Goal: Task Accomplishment & Management: Manage account settings

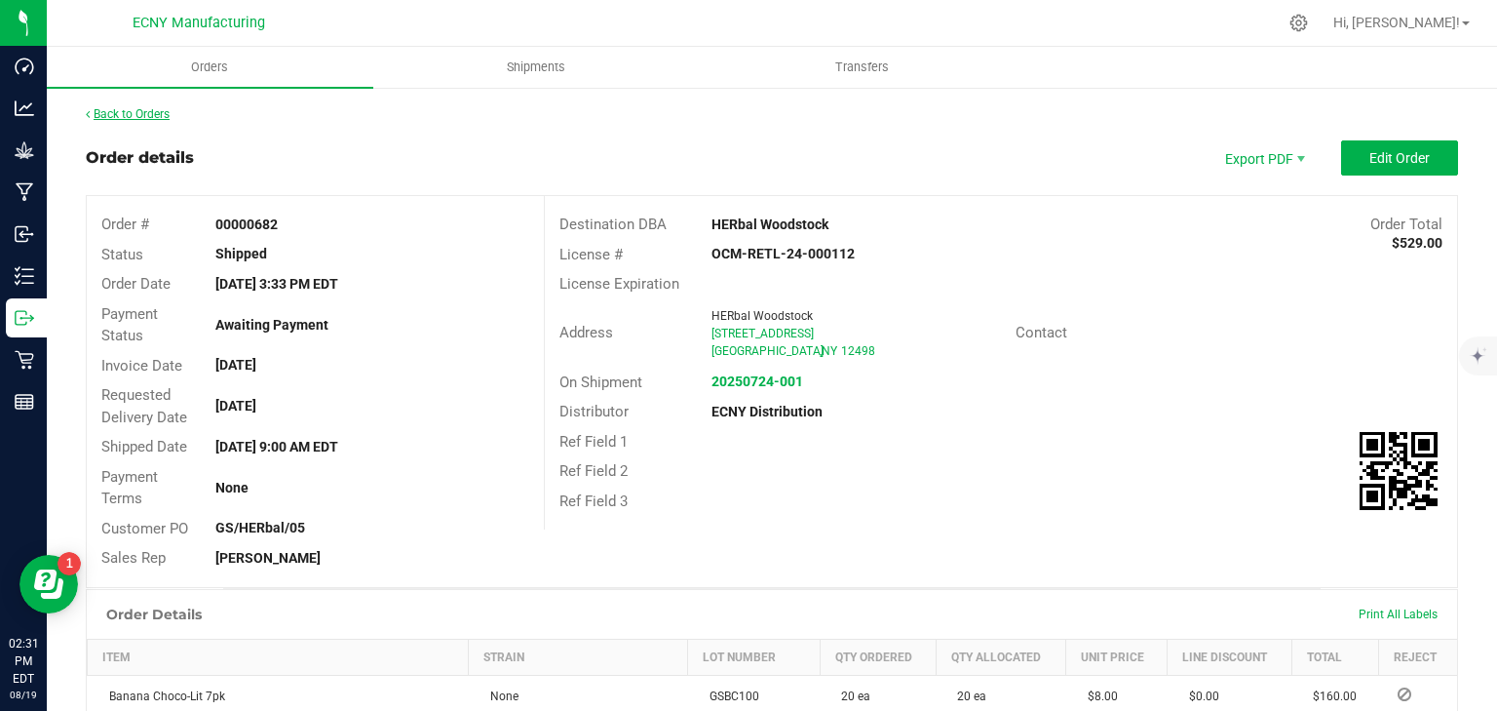
click at [137, 115] on link "Back to Orders" at bounding box center [128, 114] width 84 height 14
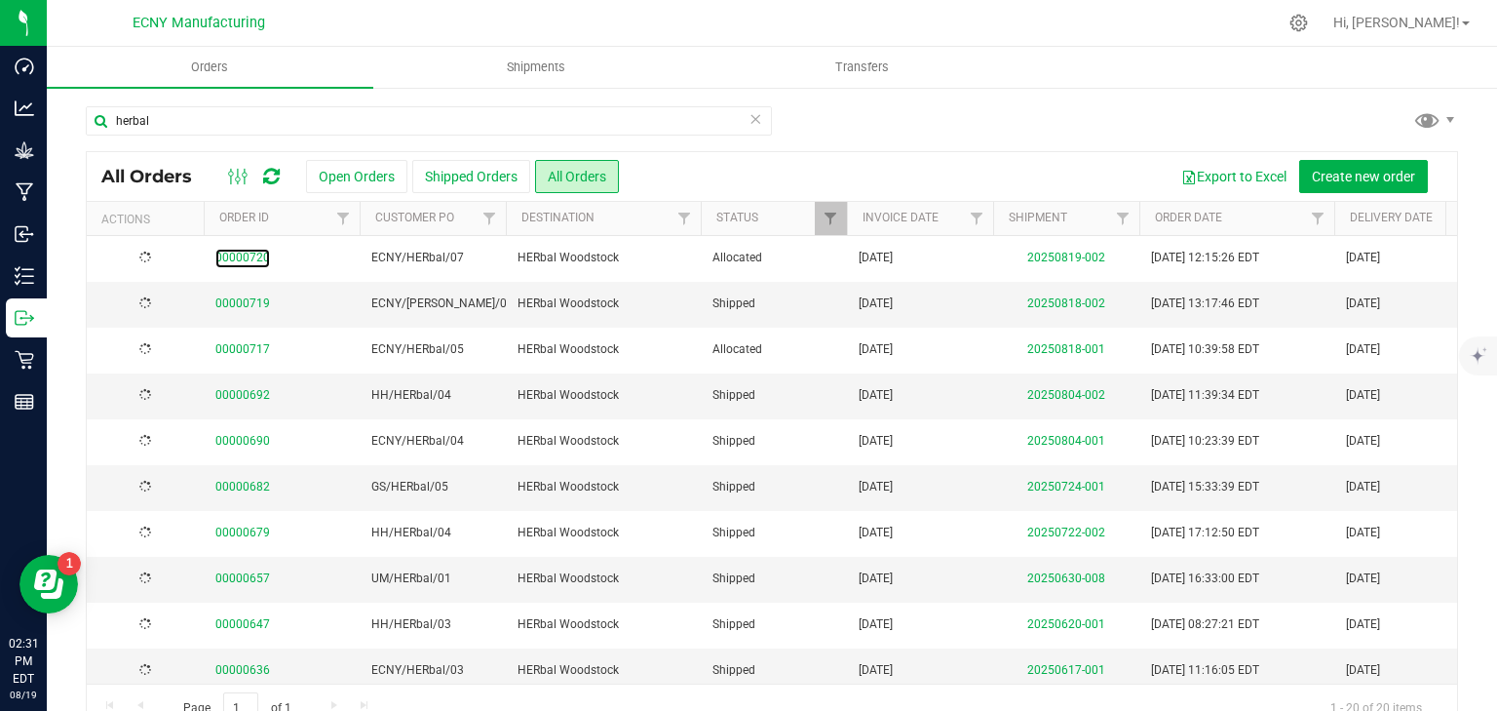
click at [251, 256] on link "00000720" at bounding box center [242, 258] width 55 height 19
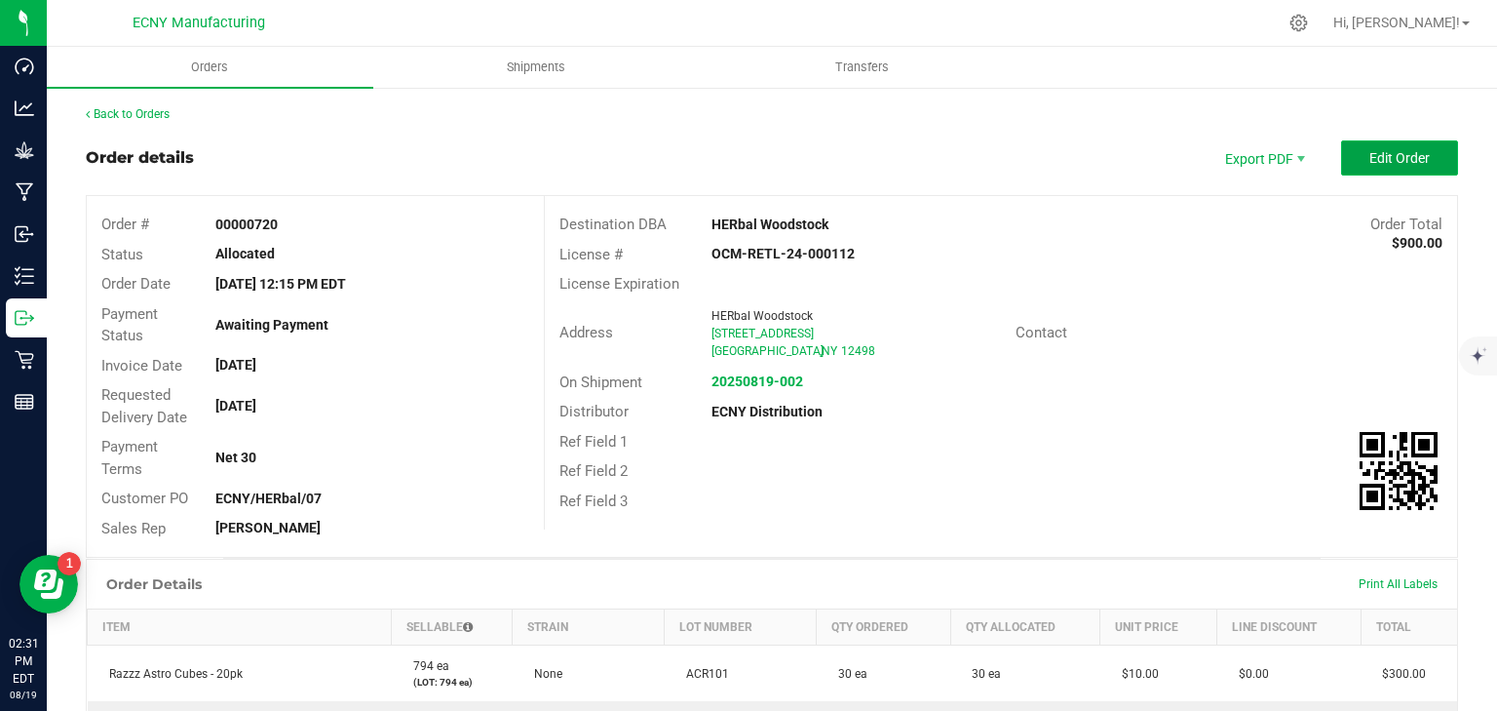
click at [1398, 159] on span "Edit Order" at bounding box center [1400, 158] width 60 height 16
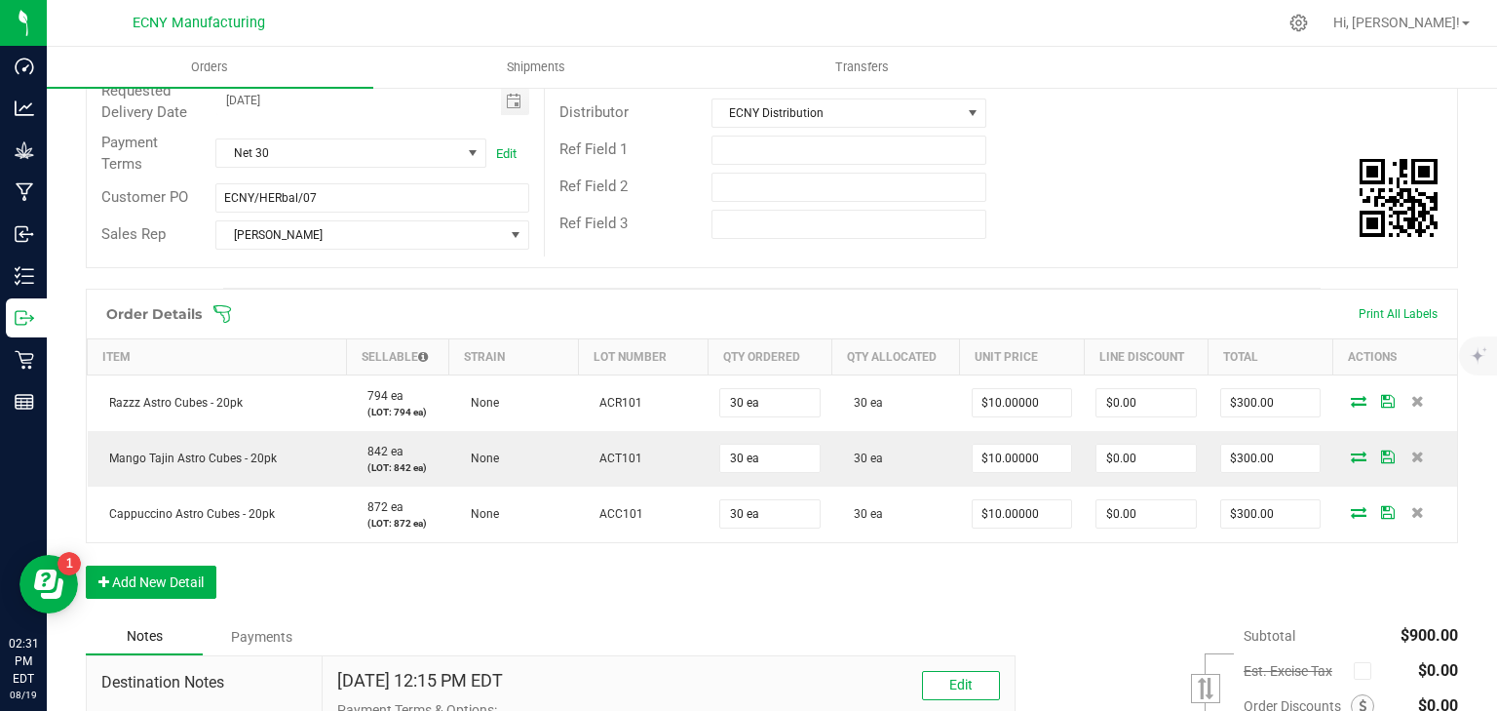
scroll to position [312, 0]
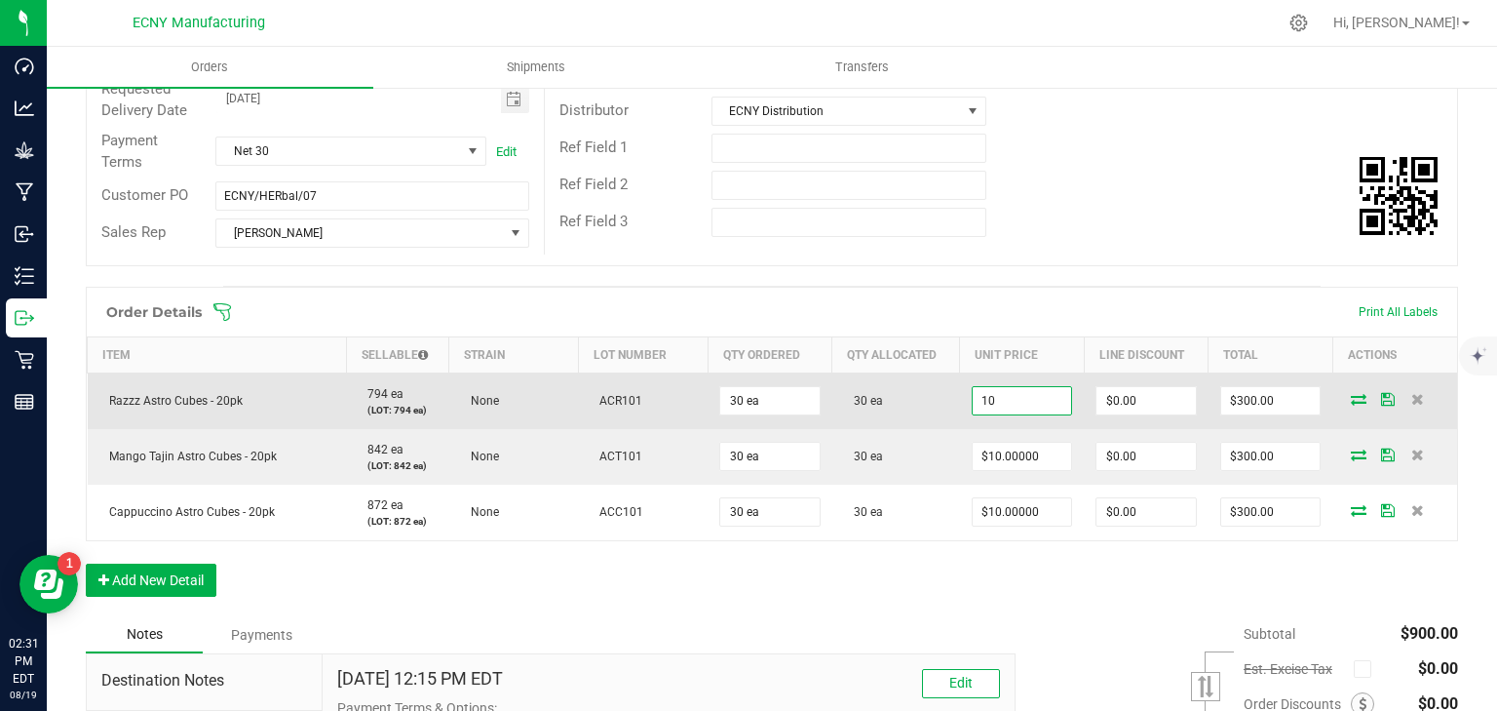
click at [998, 394] on input "10" at bounding box center [1022, 400] width 99 height 27
click at [998, 394] on input "12.50" at bounding box center [1022, 400] width 99 height 27
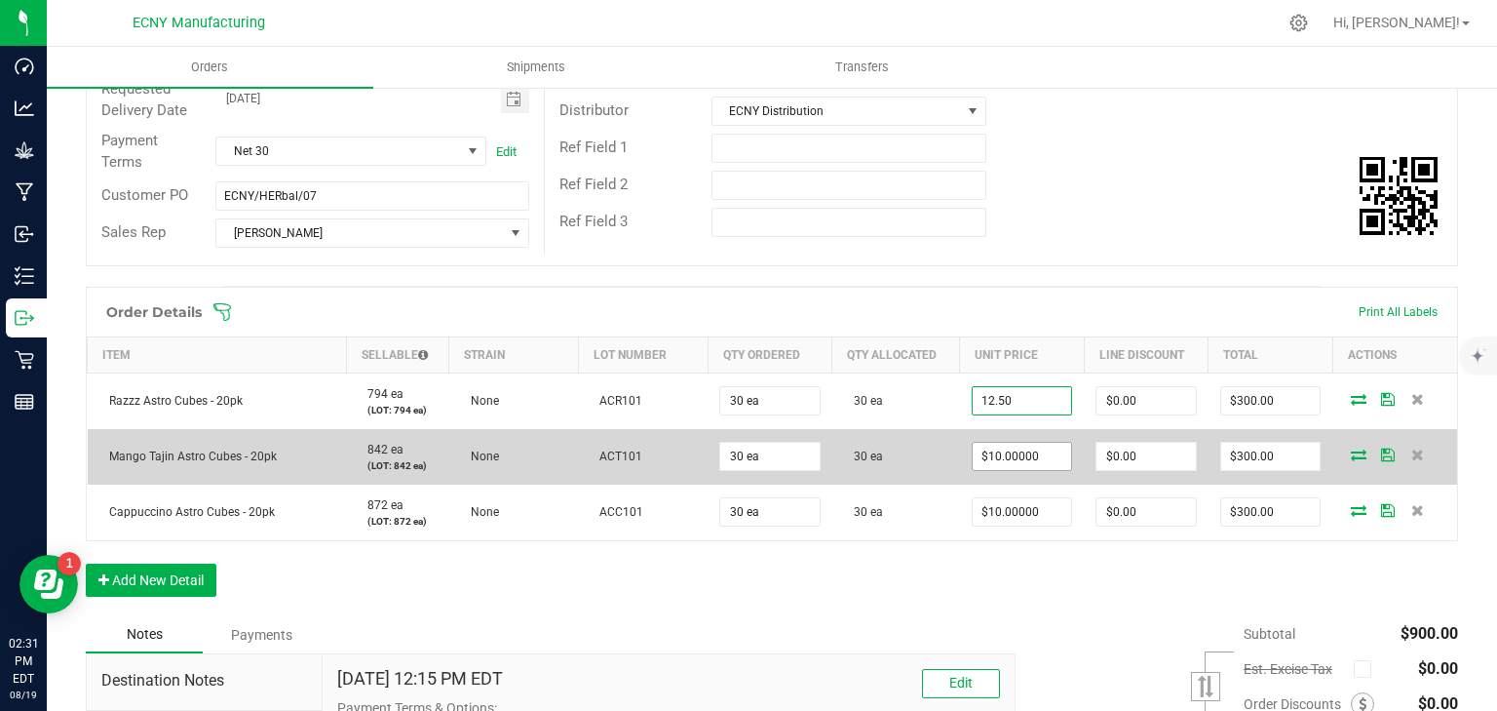
type input "$12.50000"
type input "$375.00"
click at [1016, 456] on input "10" at bounding box center [1022, 456] width 99 height 27
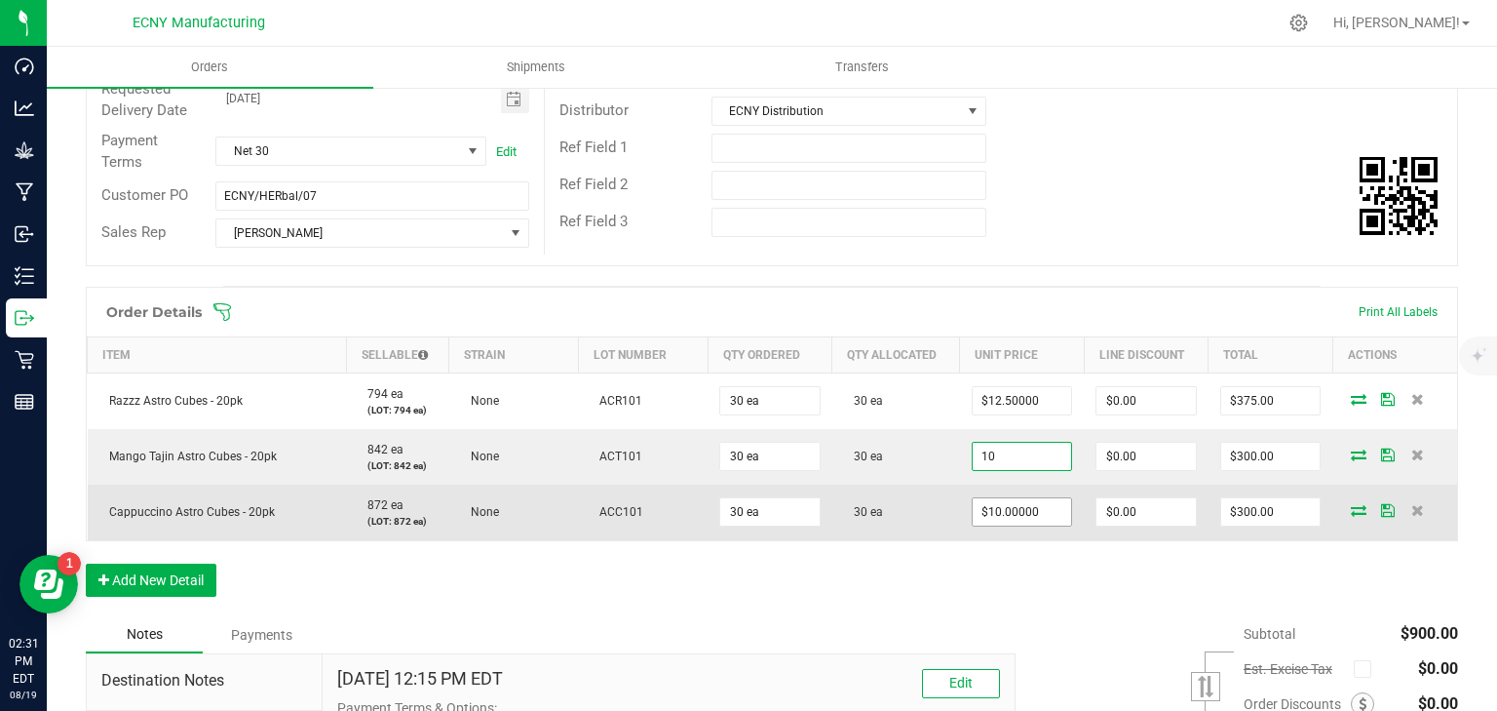
paste input "2.5"
type input "$12.50000"
type input "$375.00"
click at [998, 515] on input "10" at bounding box center [1022, 511] width 99 height 27
paste input "2.5"
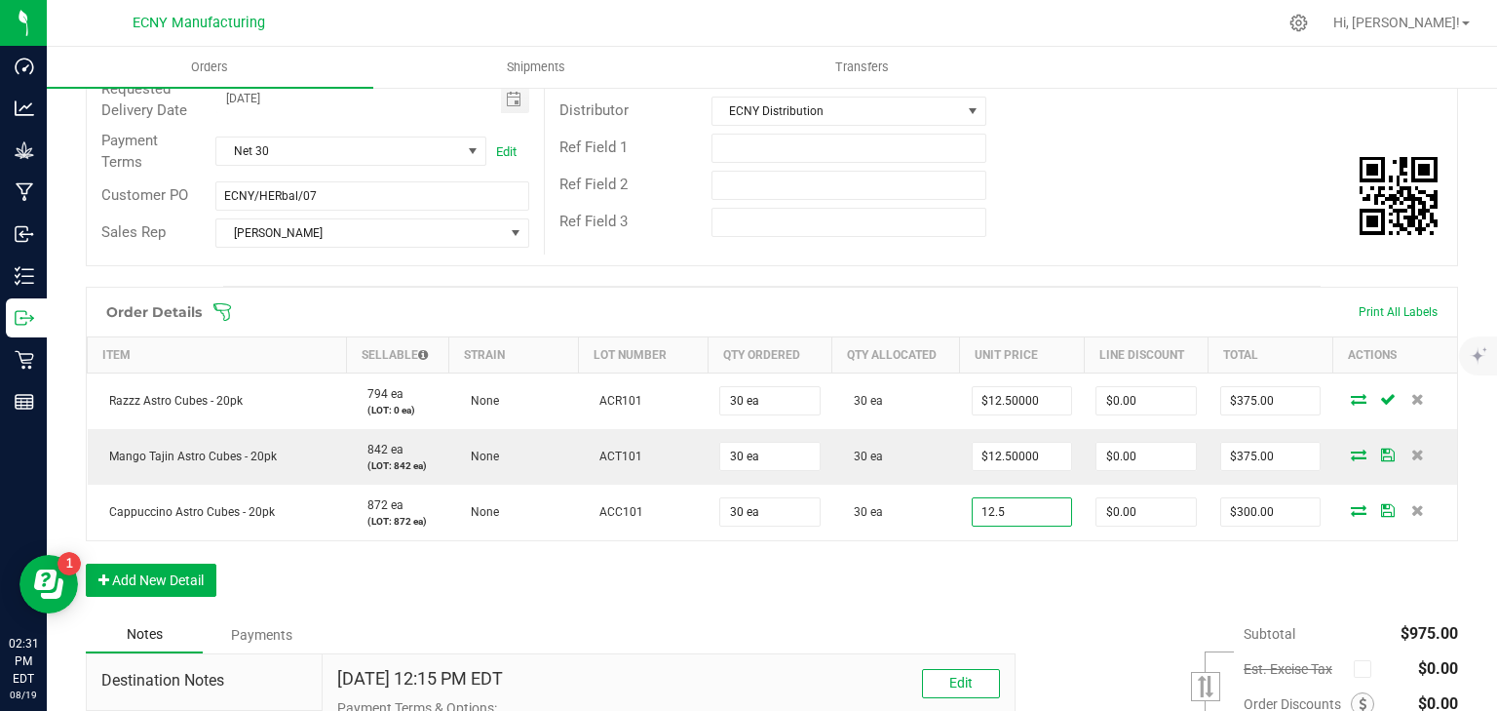
type input "$12.50000"
type input "$375.00"
click at [989, 595] on div "Order Details Print All Labels Item Sellable Strain Lot Number Qty Ordered Qty …" at bounding box center [772, 452] width 1373 height 330
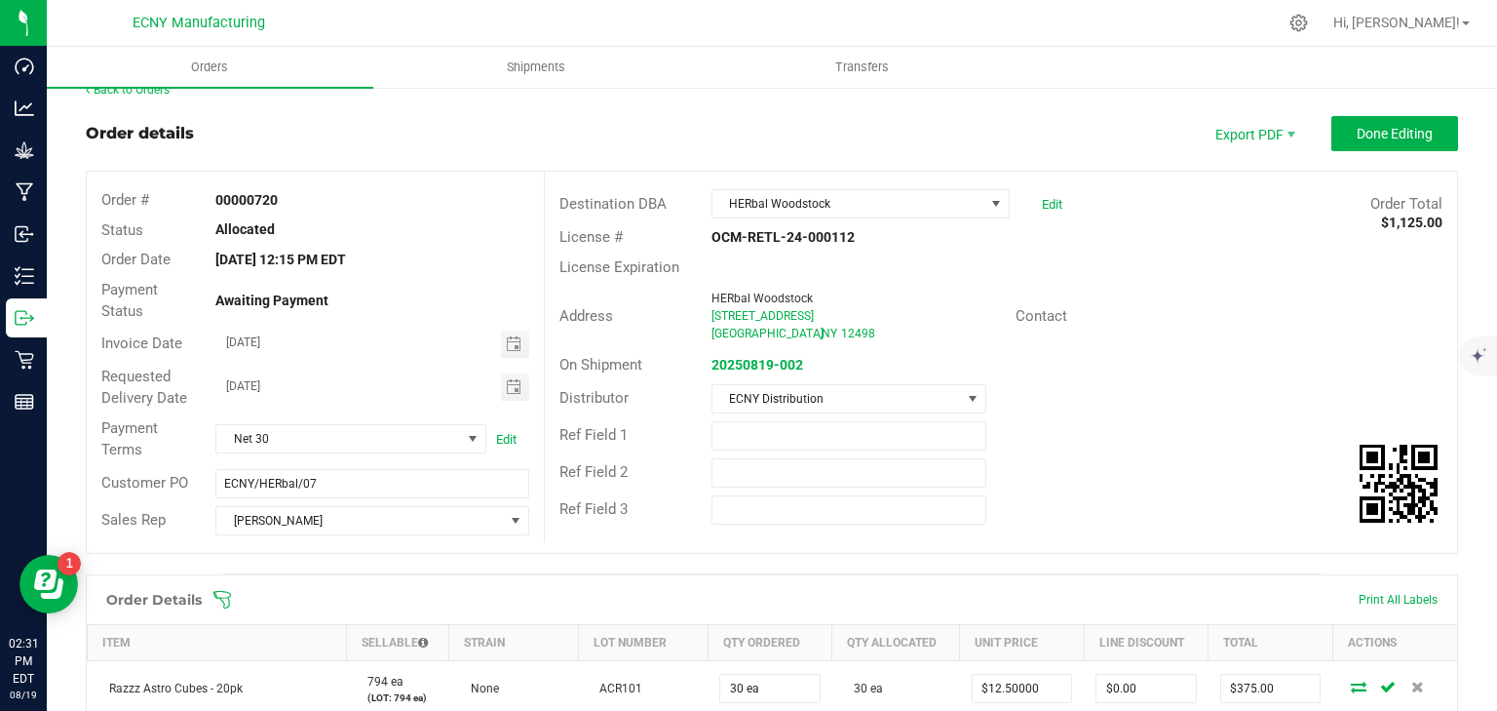
scroll to position [0, 0]
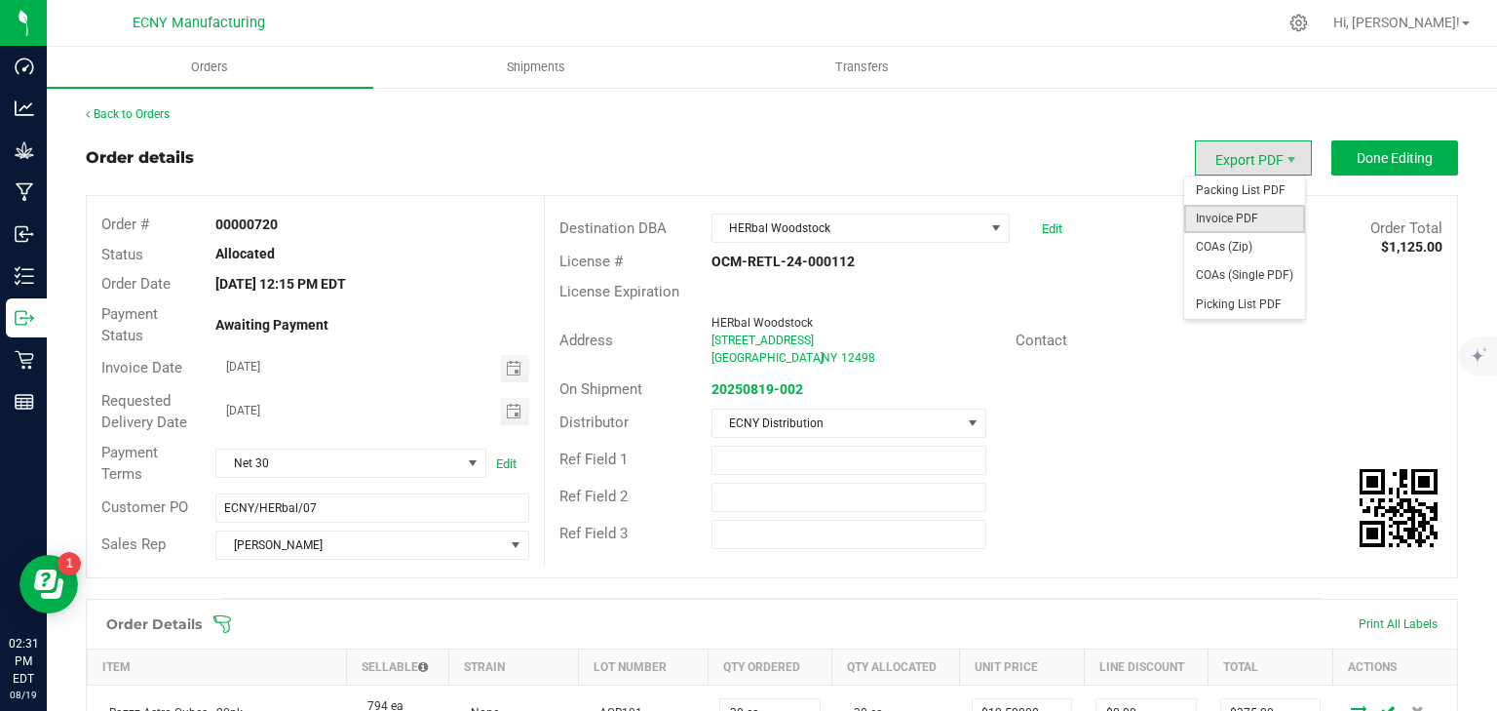
click at [1228, 214] on span "Invoice PDF" at bounding box center [1245, 219] width 121 height 28
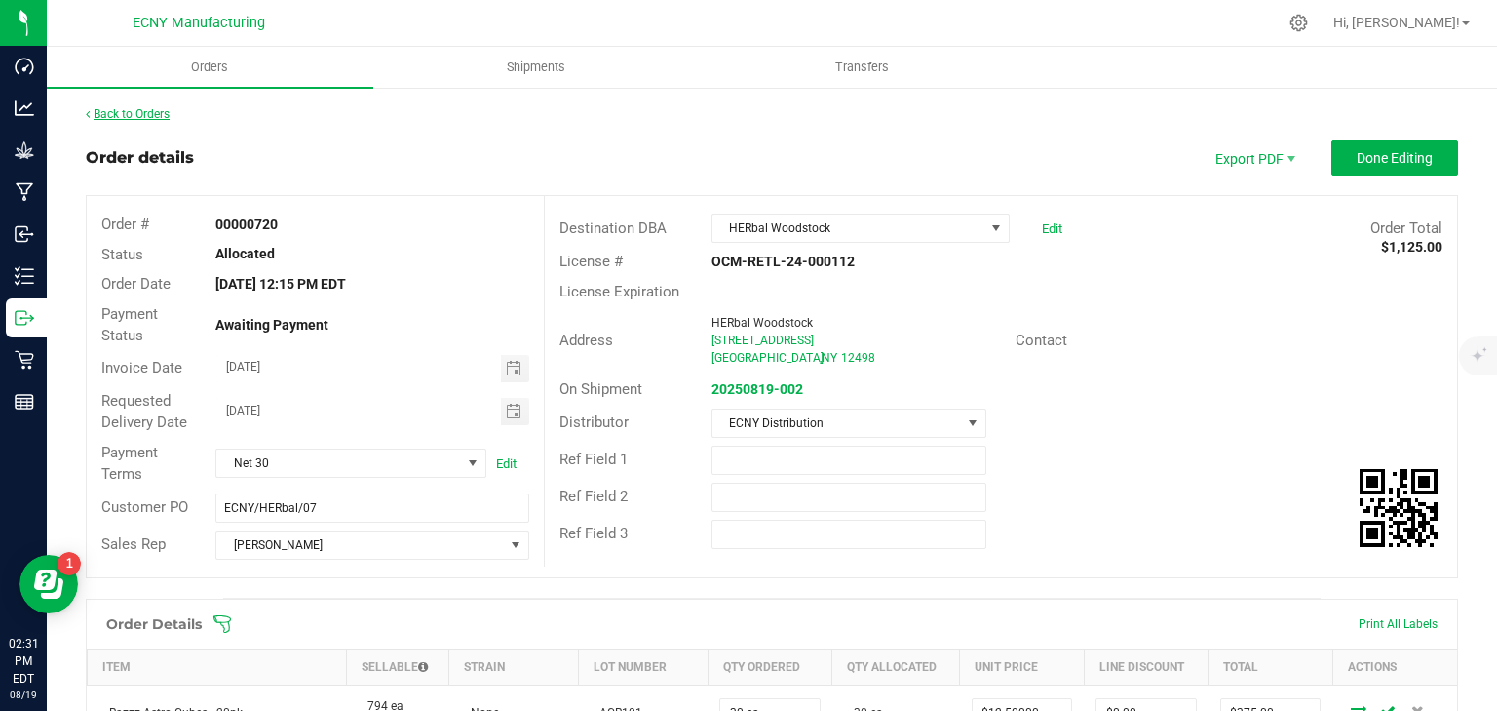
click at [150, 110] on link "Back to Orders" at bounding box center [128, 114] width 84 height 14
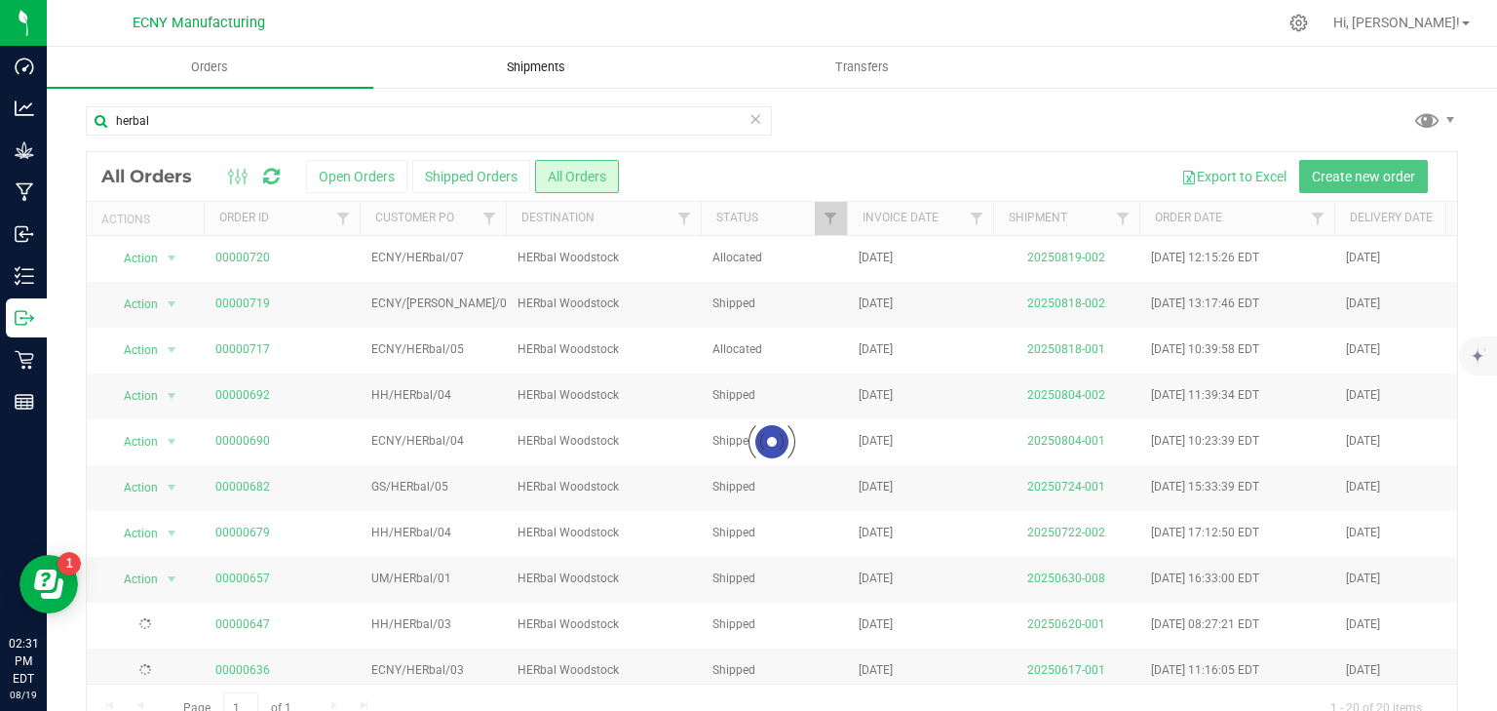
click at [511, 58] on span "Shipments" at bounding box center [536, 67] width 111 height 18
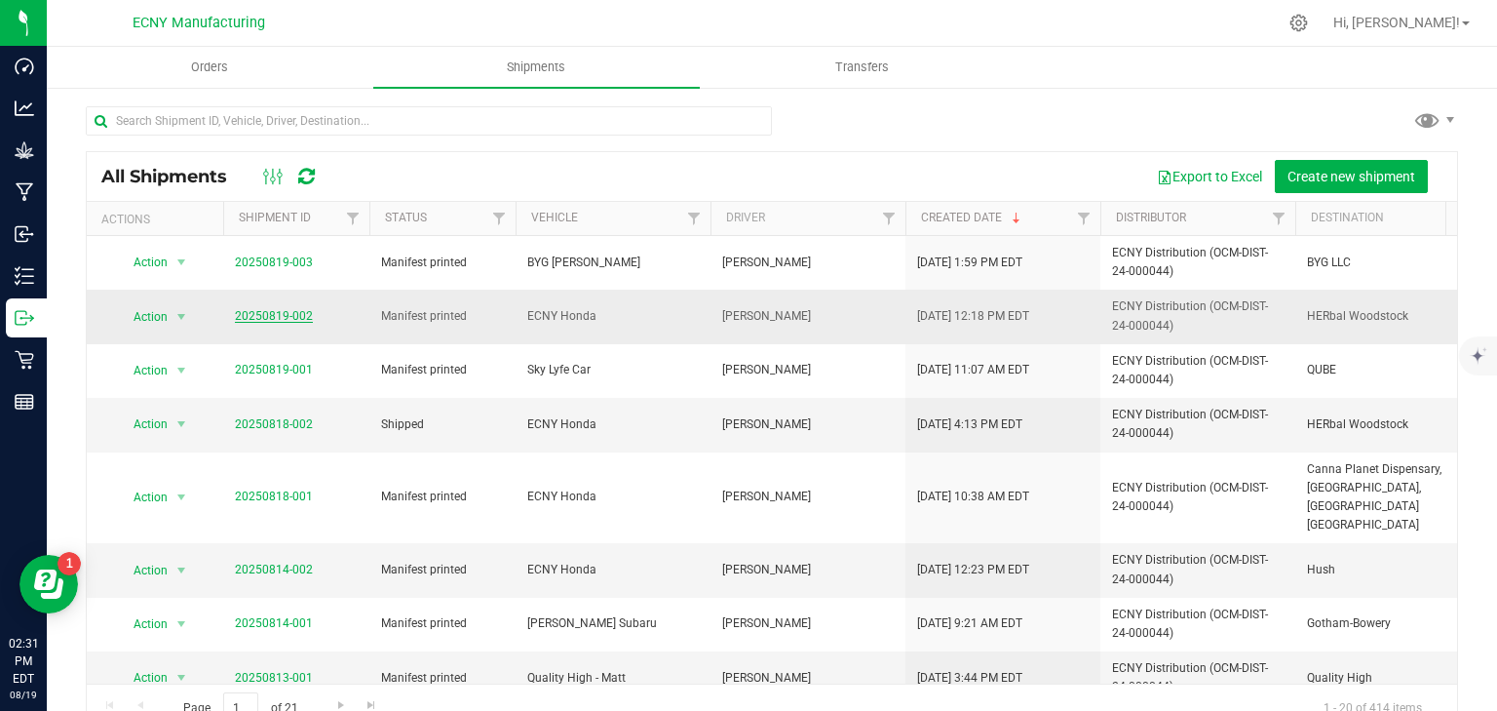
click at [252, 316] on link "20250819-002" at bounding box center [274, 316] width 78 height 14
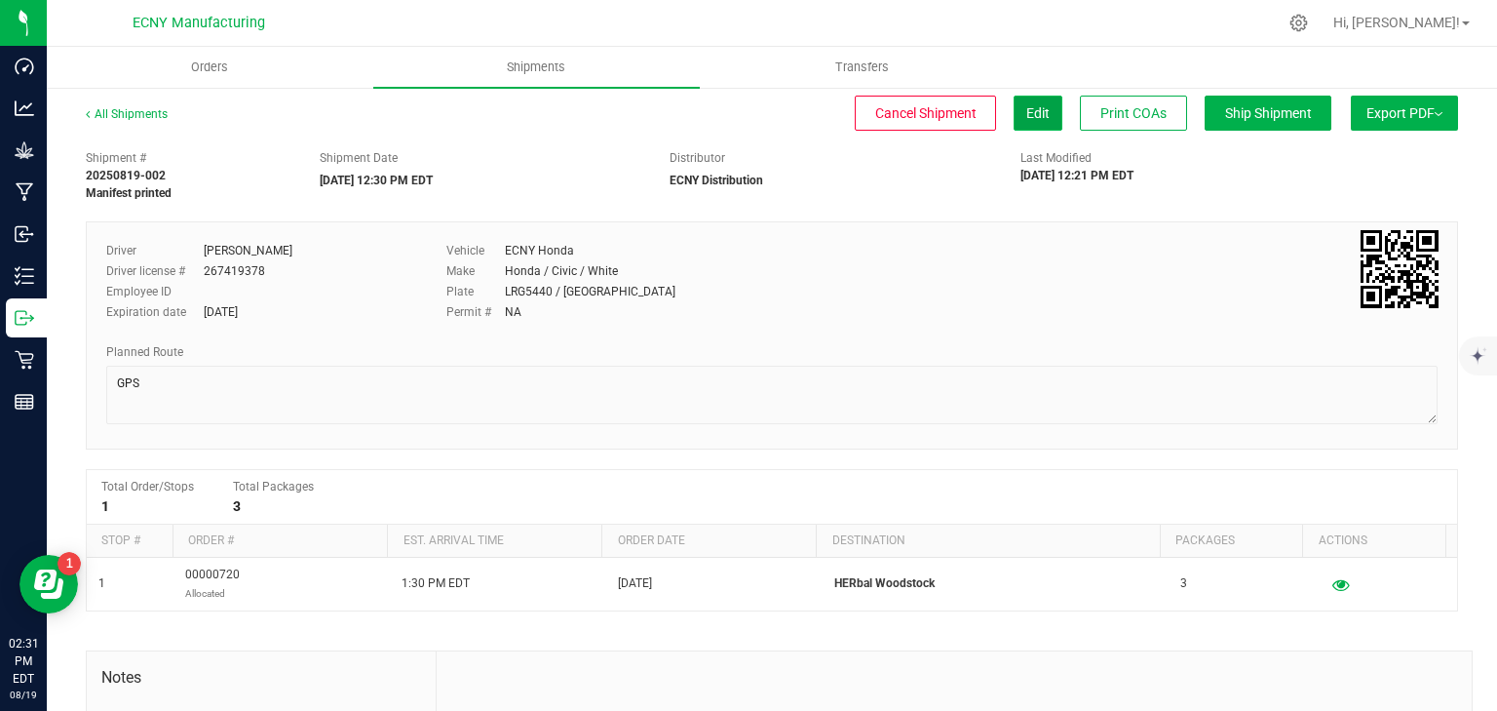
click at [1027, 115] on span "Edit" at bounding box center [1038, 113] width 23 height 16
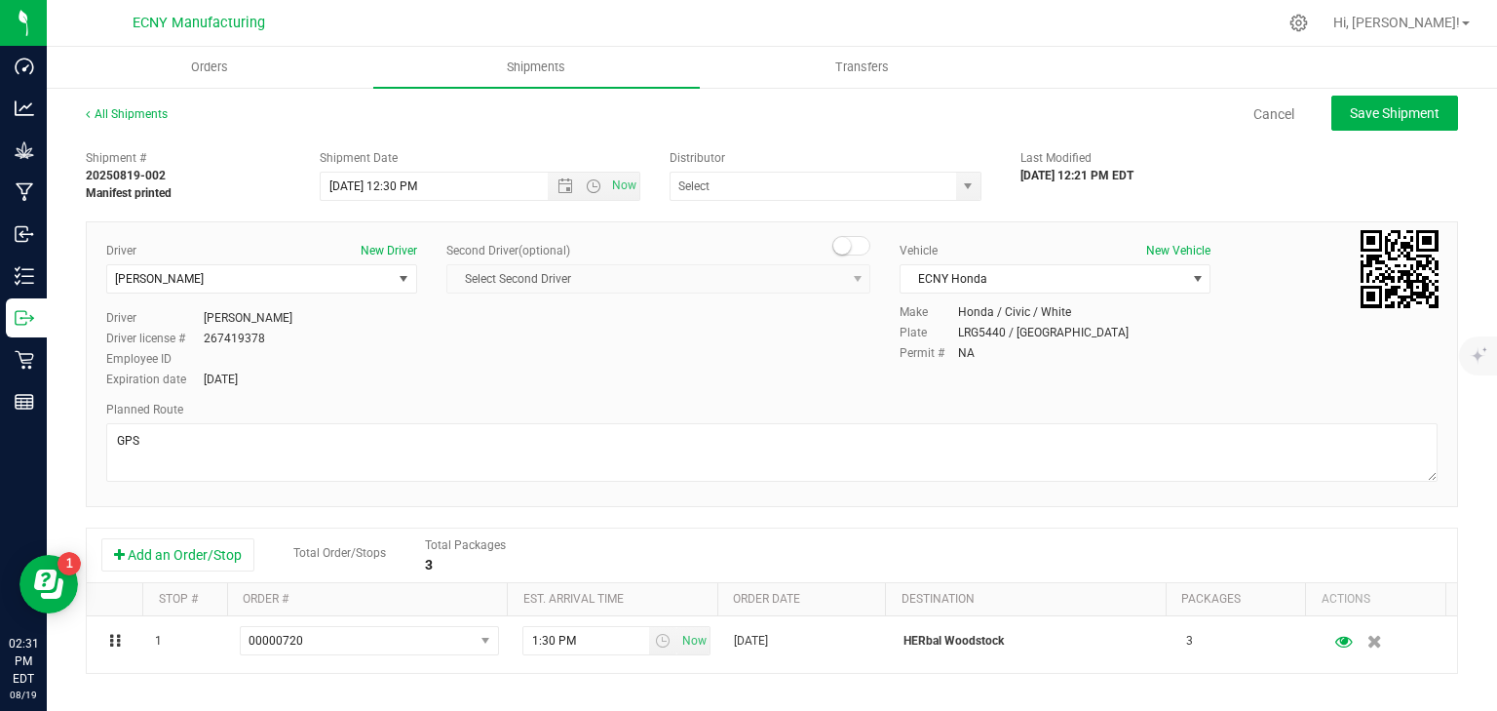
type input "ECNY Distribution"
click at [395, 183] on input "8/19/2025 12:30 PM" at bounding box center [451, 186] width 261 height 27
click at [406, 184] on input "8/19/2025 2:30 PM" at bounding box center [451, 186] width 261 height 27
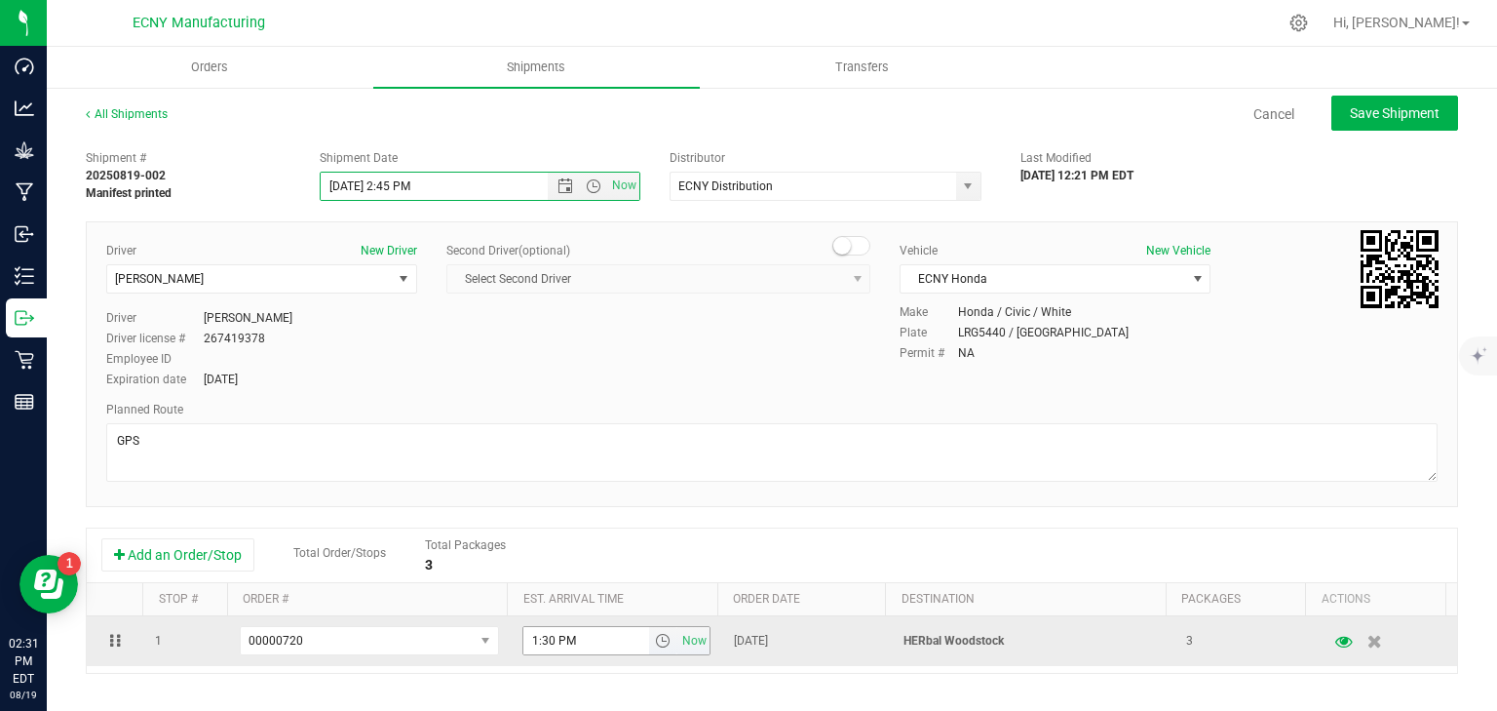
type input "8/19/2025 2:45 PM"
click at [530, 641] on input "1:30 PM" at bounding box center [587, 640] width 127 height 27
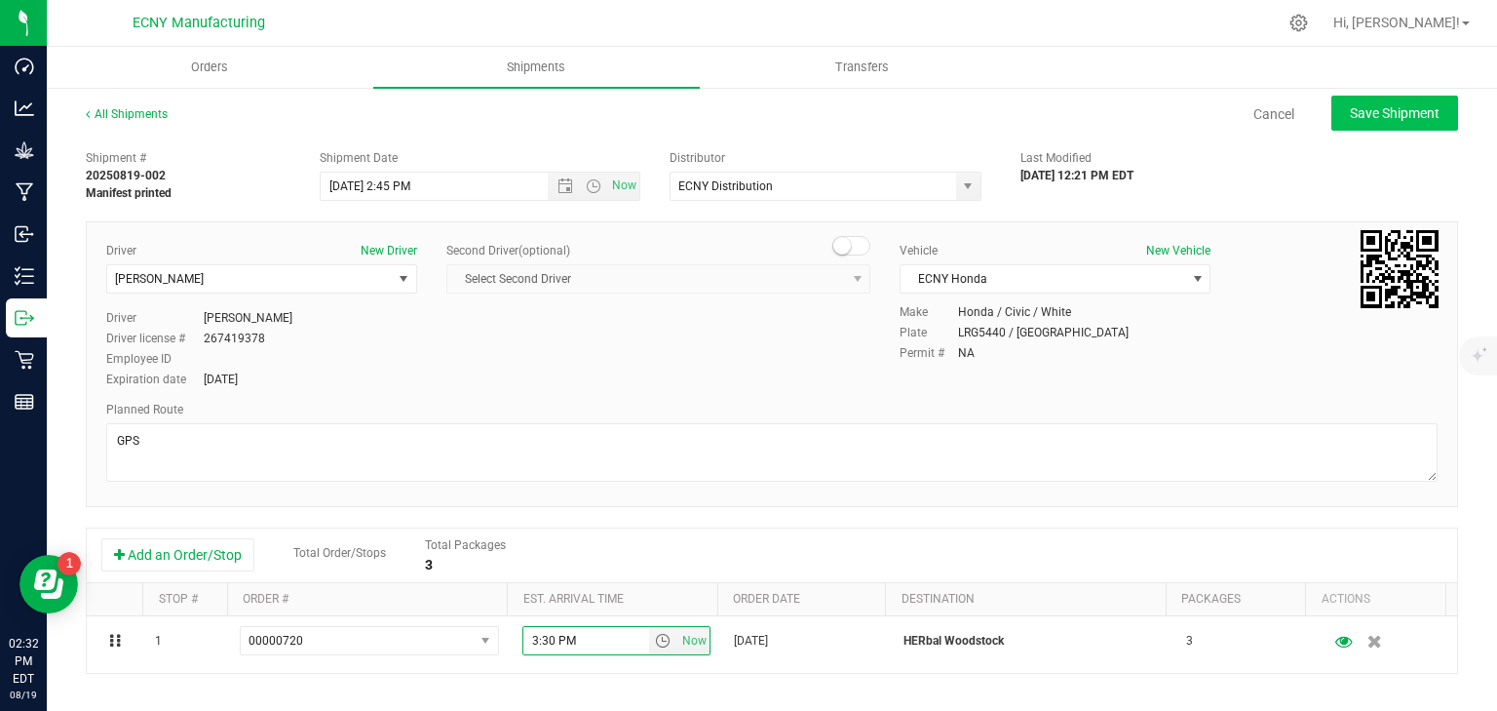
type input "3:30 PM"
click at [1397, 105] on span "Save Shipment" at bounding box center [1395, 113] width 90 height 16
type input "8/19/2025 6:45 PM"
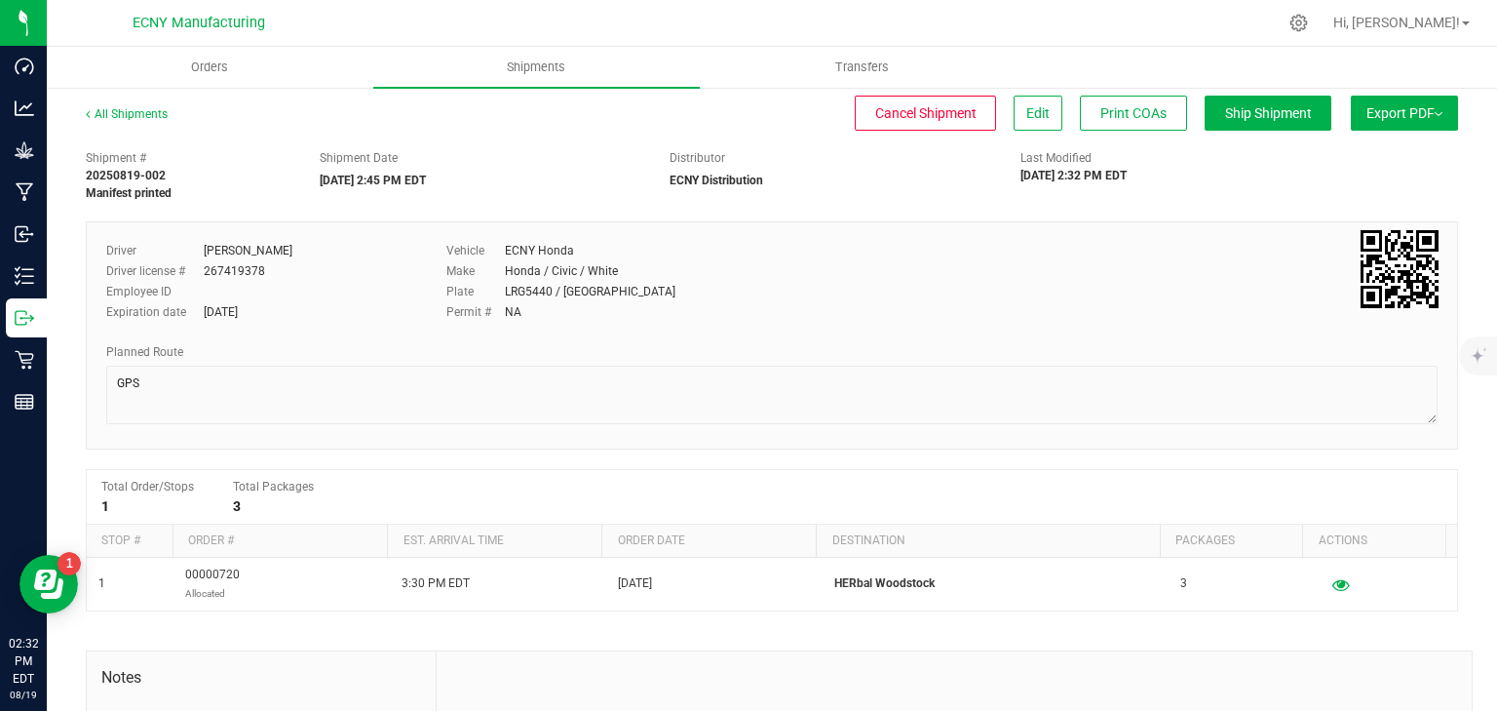
click at [1371, 117] on button "Export PDF" at bounding box center [1404, 113] width 107 height 35
click at [1336, 207] on li "NY Manifest" at bounding box center [1399, 214] width 197 height 29
click at [1351, 212] on span "NY Manifest" at bounding box center [1346, 215] width 64 height 14
click at [143, 113] on link "All Shipments" at bounding box center [127, 114] width 82 height 14
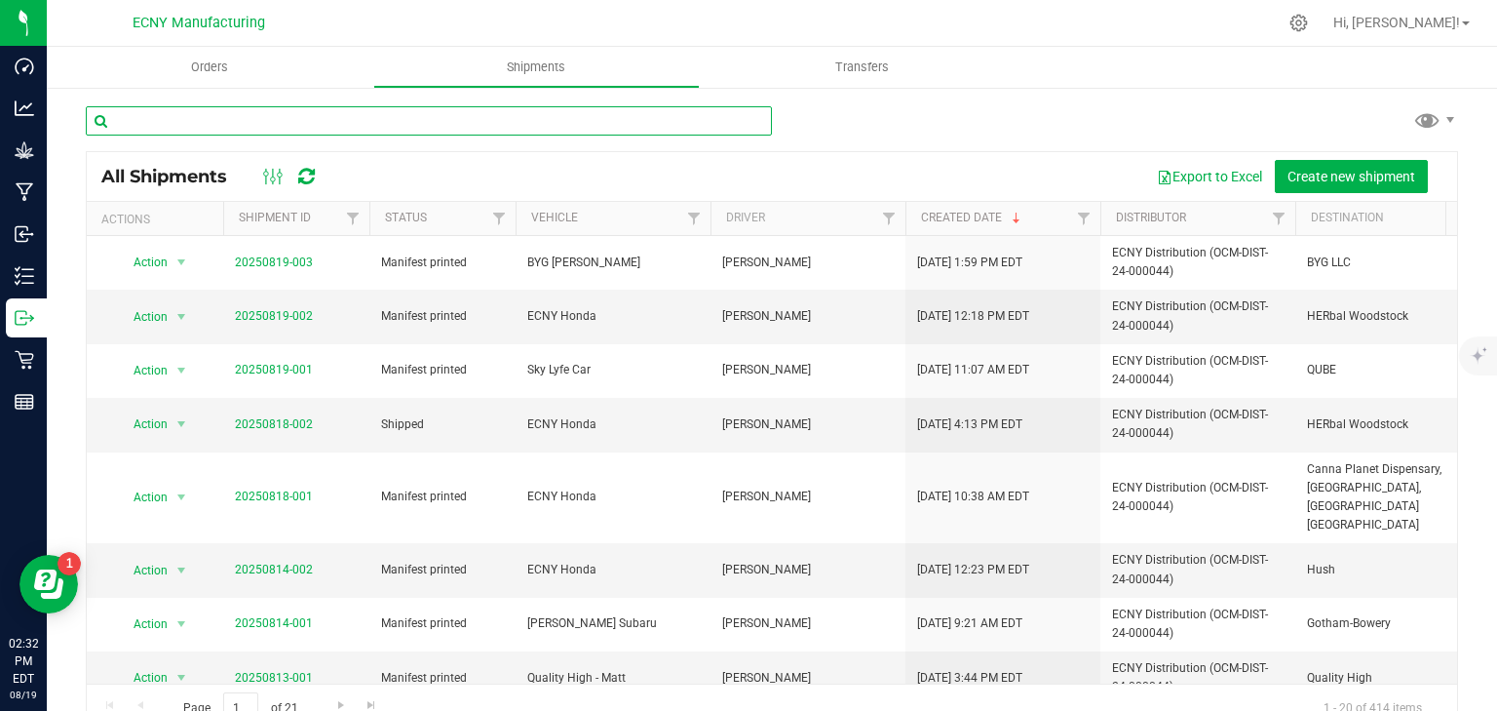
click at [266, 123] on input "text" at bounding box center [429, 120] width 686 height 29
type input "f"
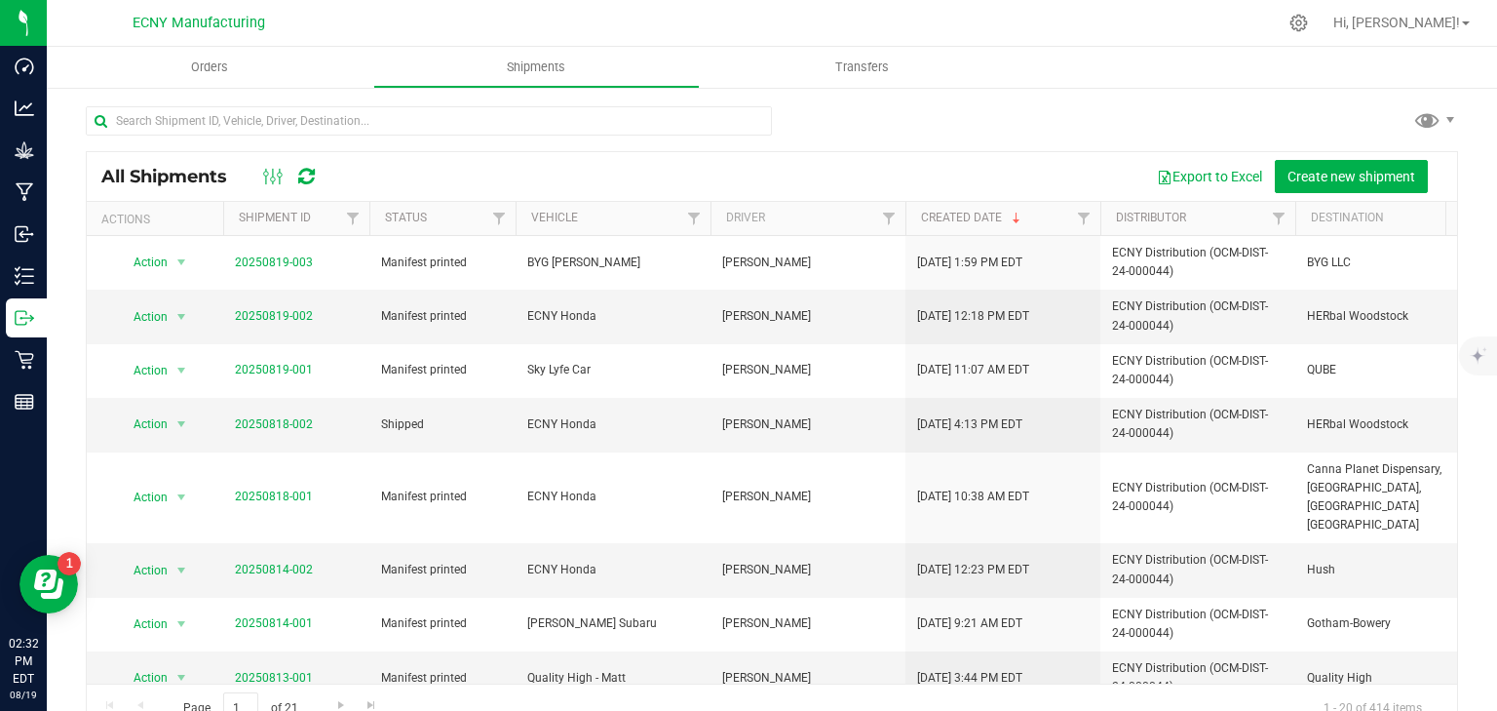
click at [205, 41] on div "ECNY Manufacturing" at bounding box center [203, 23] width 292 height 38
click at [207, 58] on span "Orders" at bounding box center [210, 67] width 90 height 18
click at [203, 69] on span "Orders" at bounding box center [210, 67] width 90 height 18
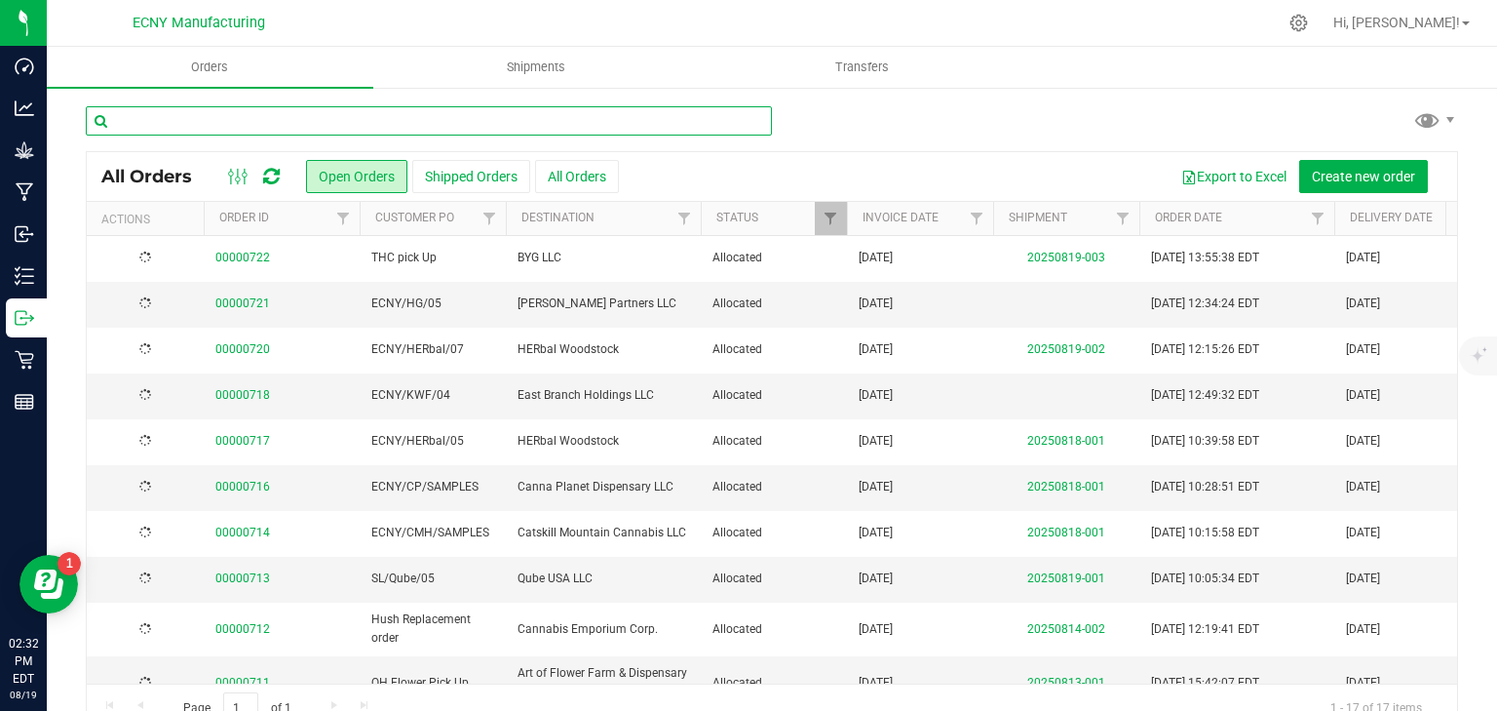
click at [392, 117] on input "text" at bounding box center [429, 120] width 686 height 29
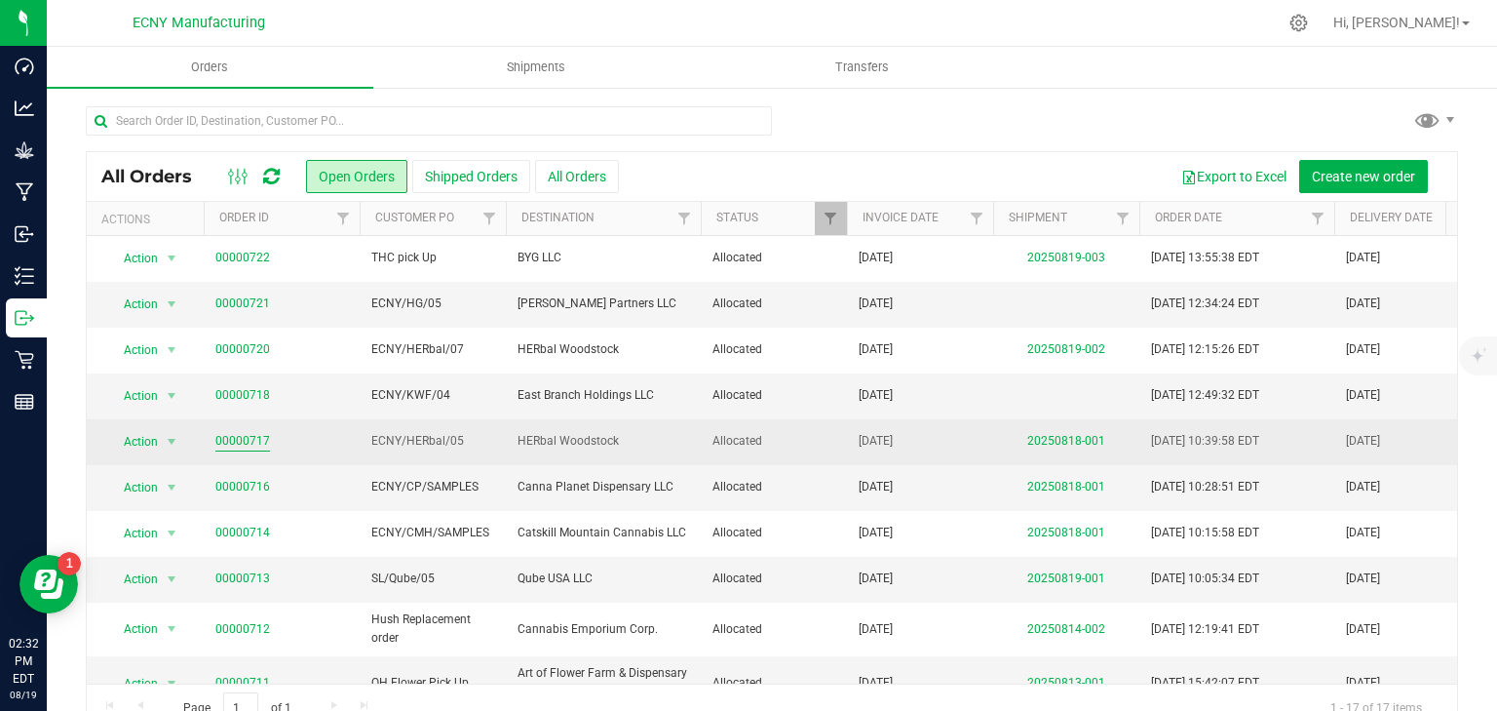
click at [242, 439] on link "00000717" at bounding box center [242, 441] width 55 height 19
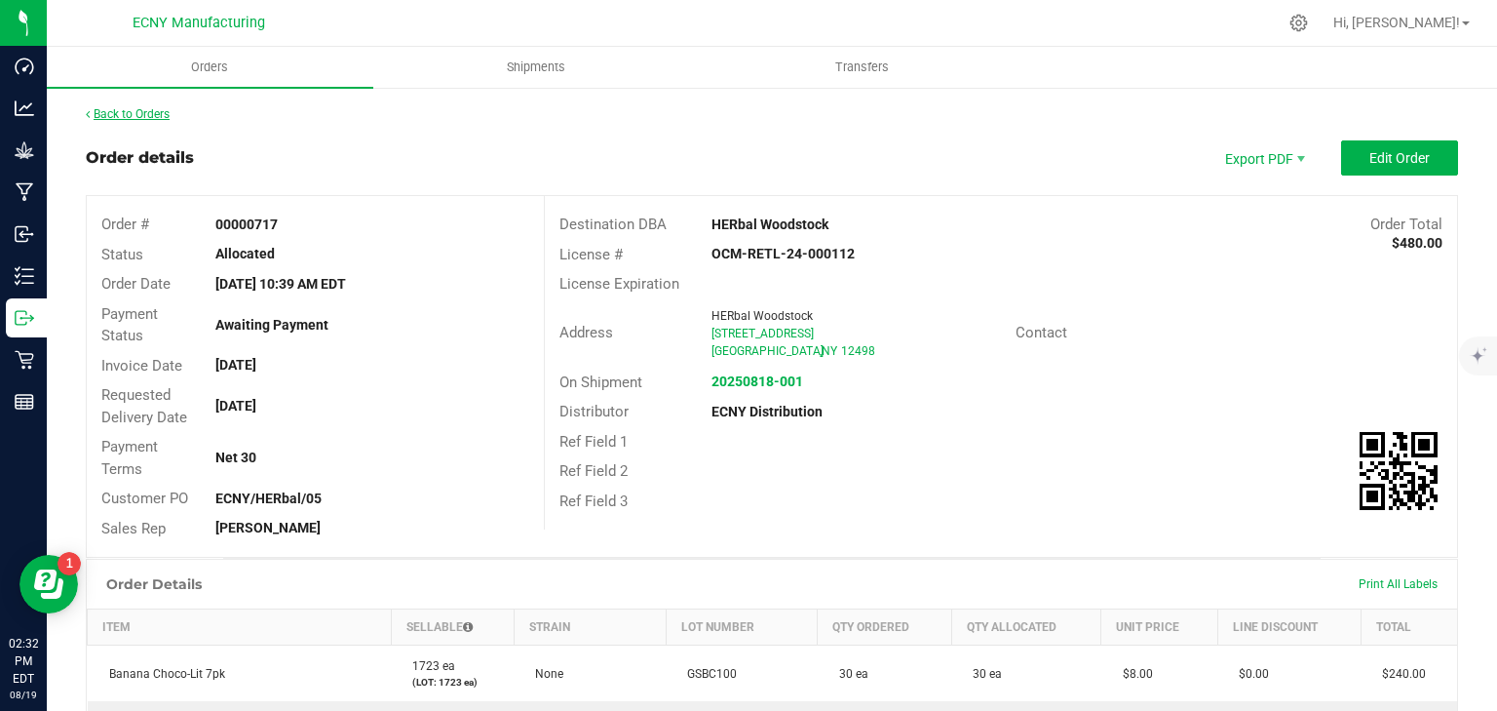
click at [132, 117] on link "Back to Orders" at bounding box center [128, 114] width 84 height 14
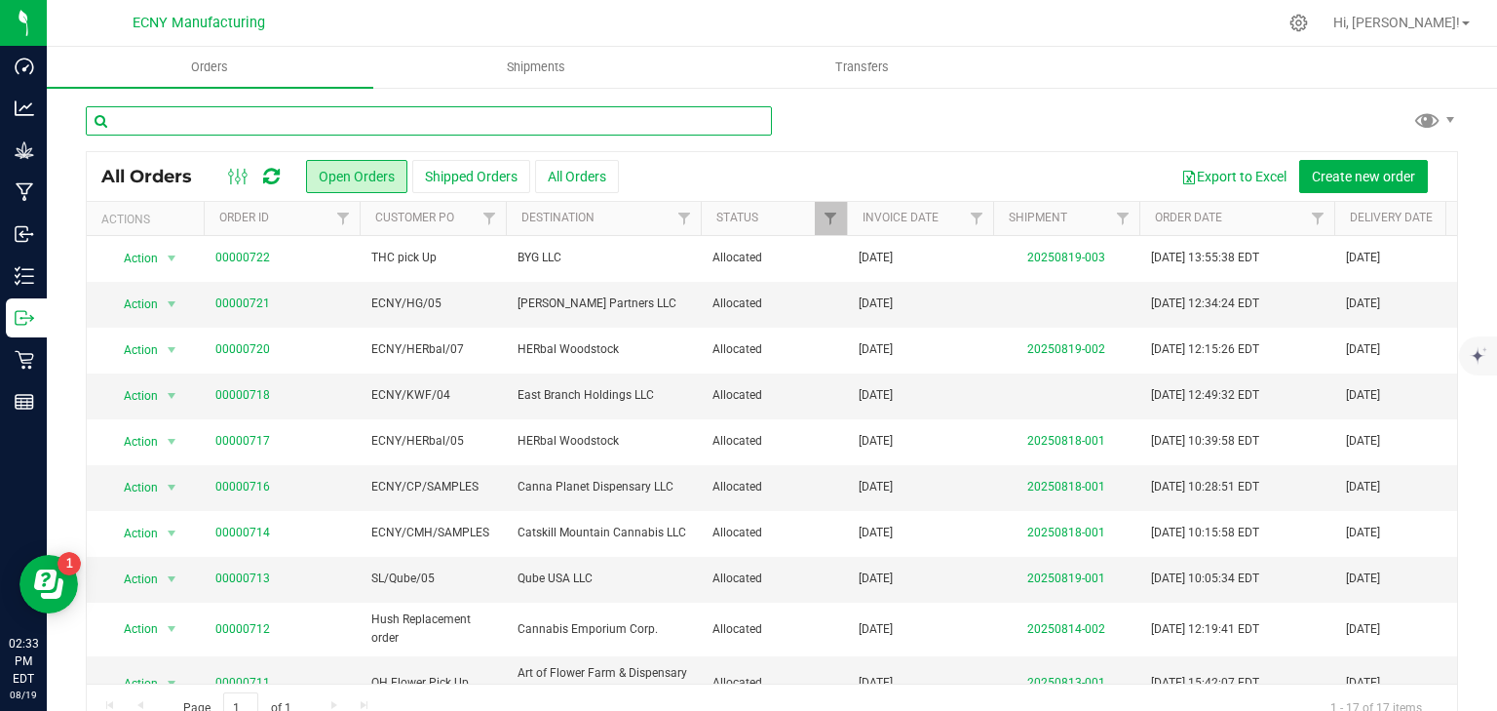
click at [372, 129] on input "text" at bounding box center [429, 120] width 686 height 29
type input "grounded"
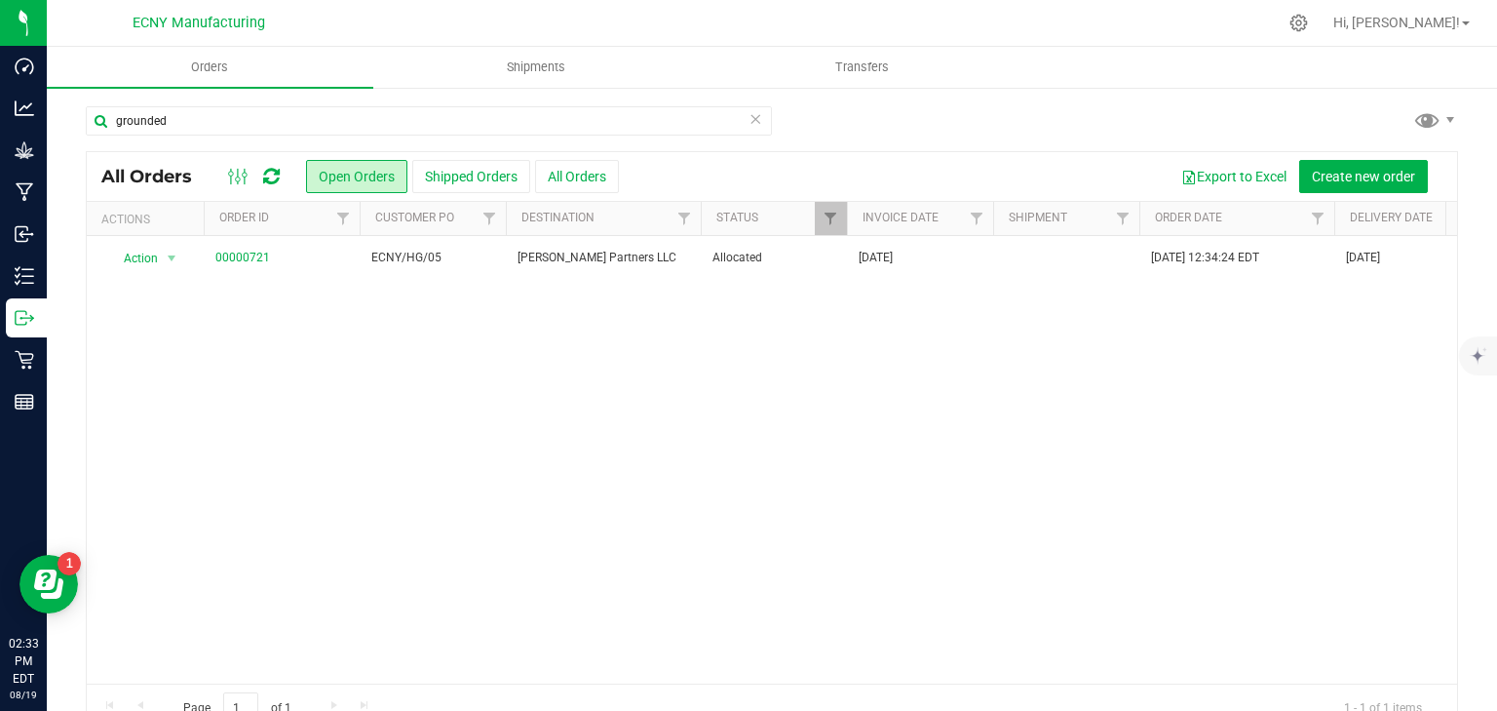
click at [563, 183] on button "All Orders" at bounding box center [577, 176] width 84 height 33
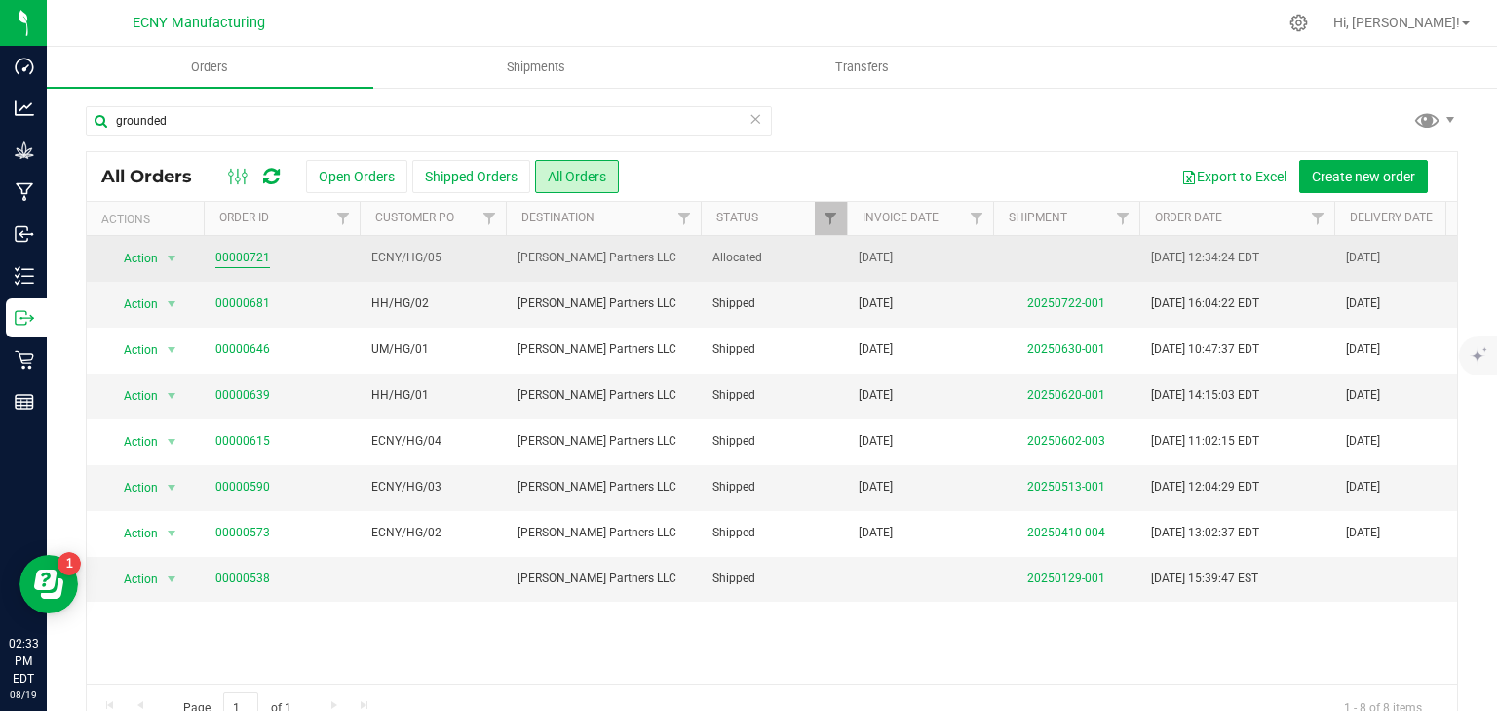
click at [241, 260] on link "00000721" at bounding box center [242, 258] width 55 height 19
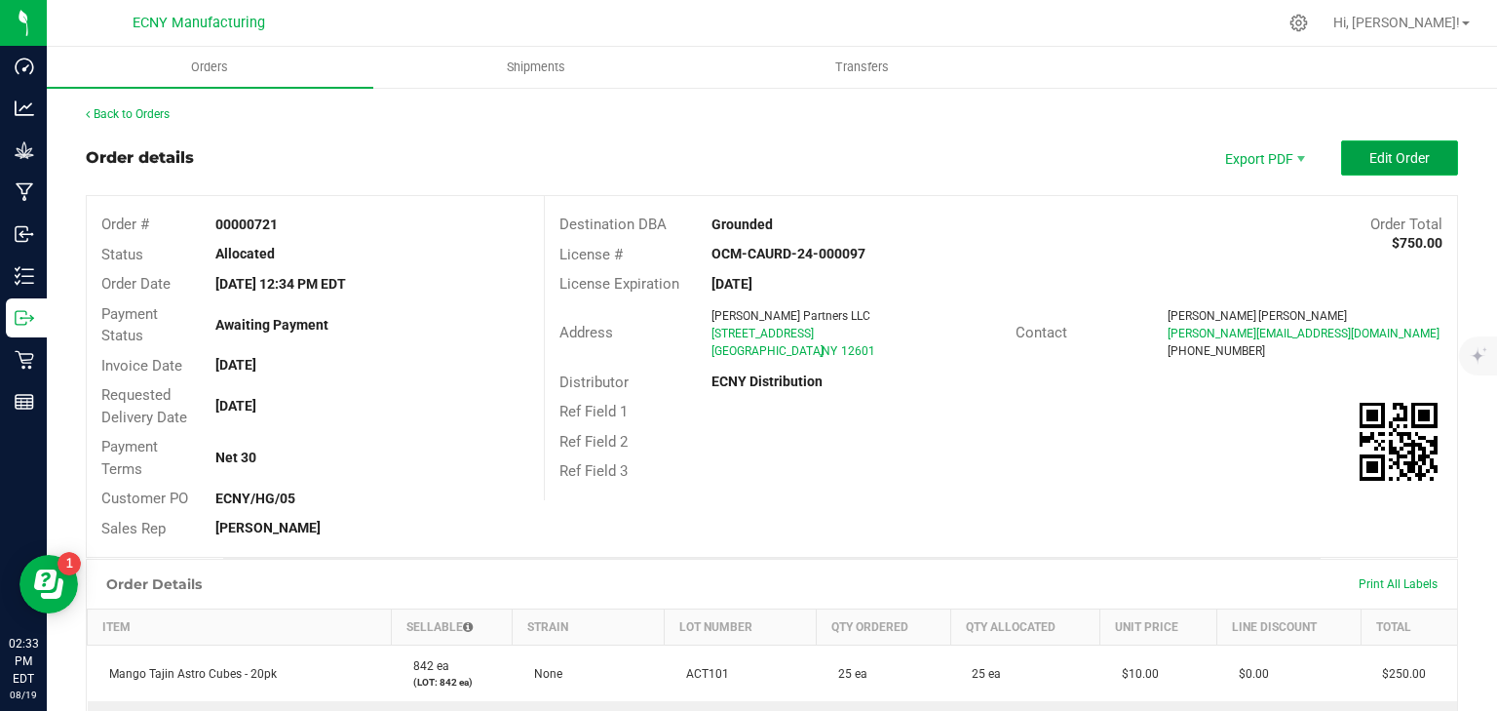
click at [1393, 164] on span "Edit Order" at bounding box center [1400, 158] width 60 height 16
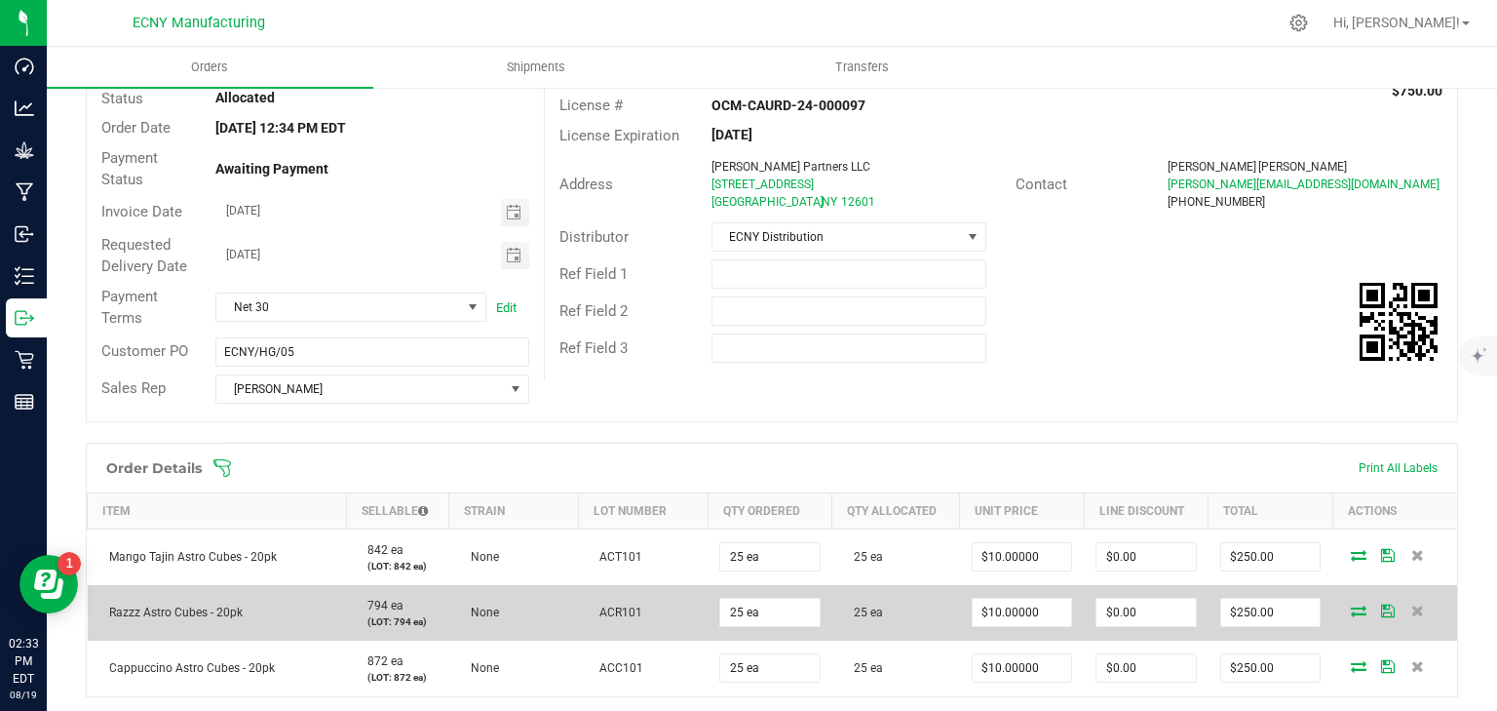
scroll to position [390, 0]
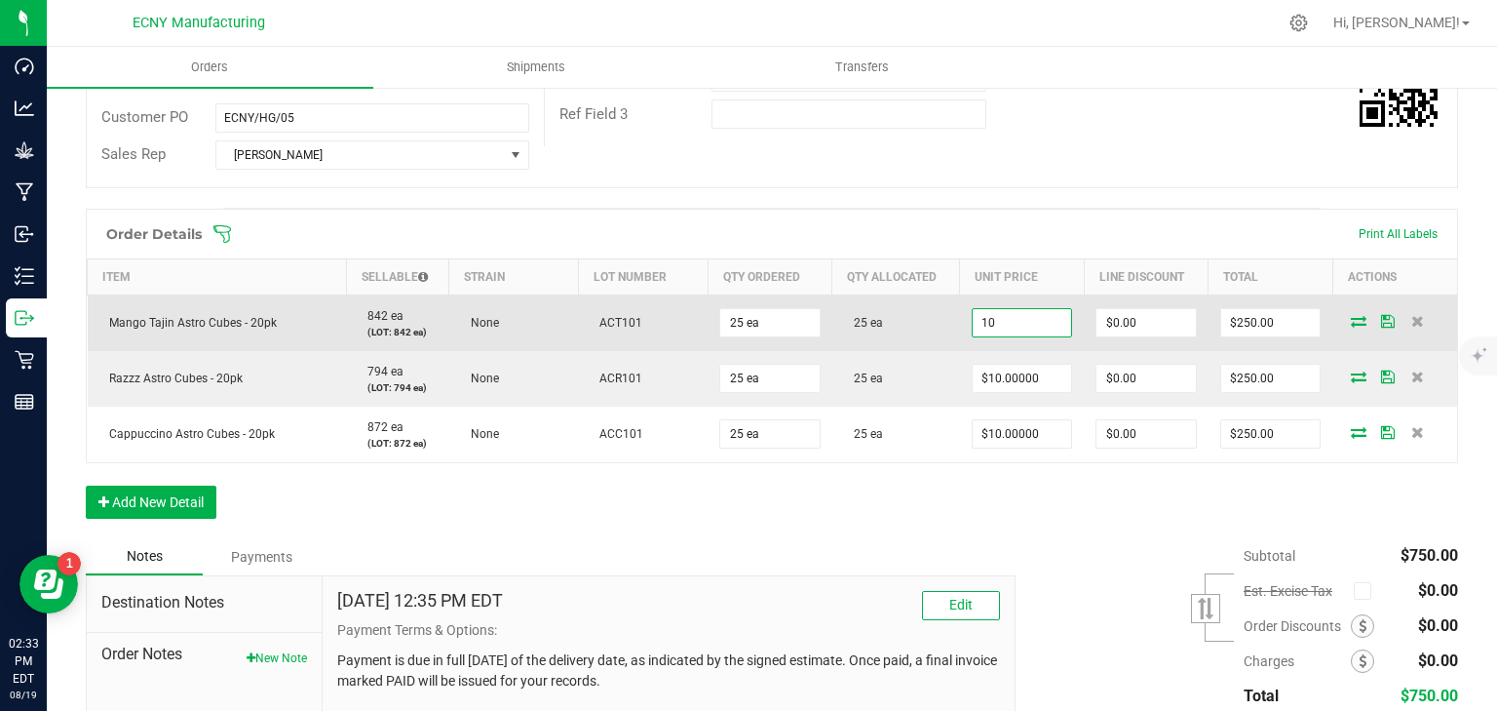
click at [1006, 316] on input "10" at bounding box center [1022, 322] width 99 height 27
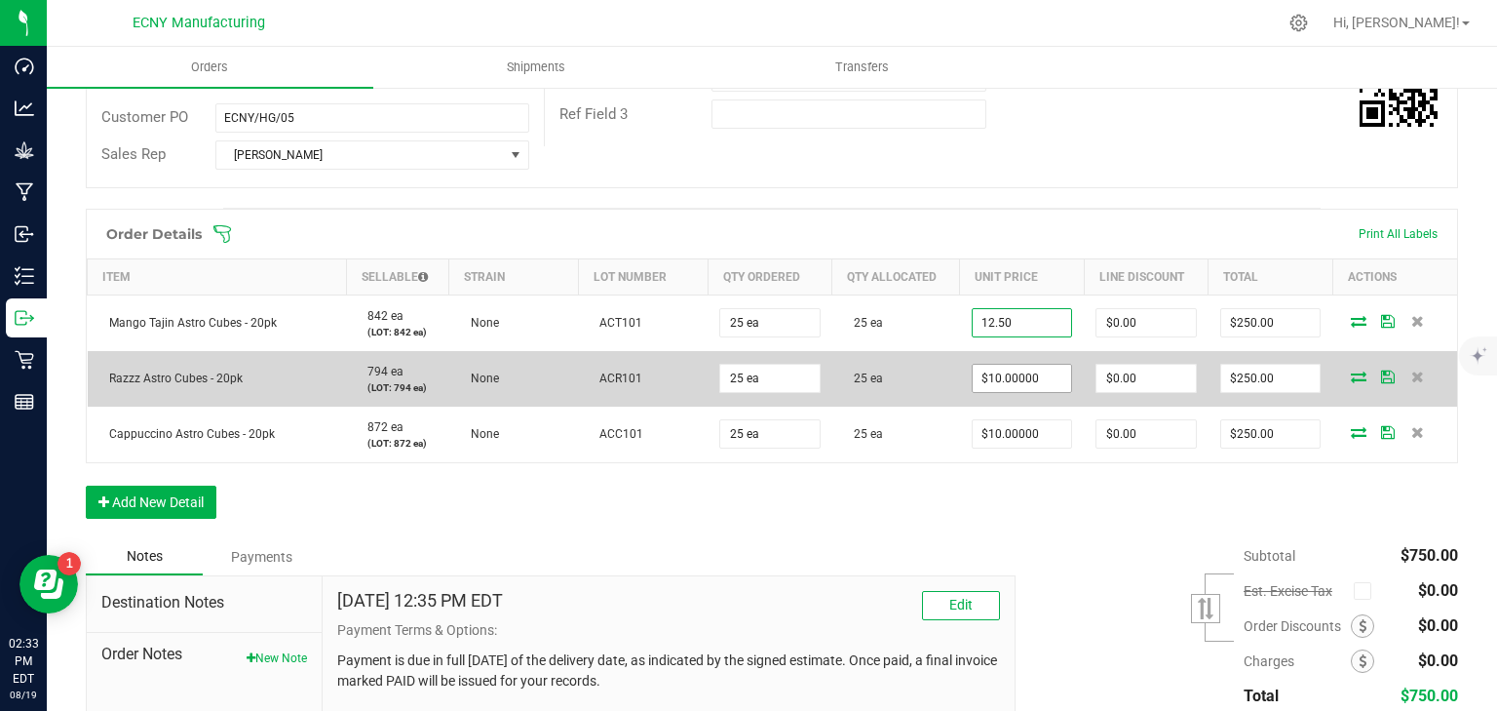
type input "$12.50000"
type input "$312.50"
click at [1041, 373] on input "10" at bounding box center [1022, 378] width 99 height 27
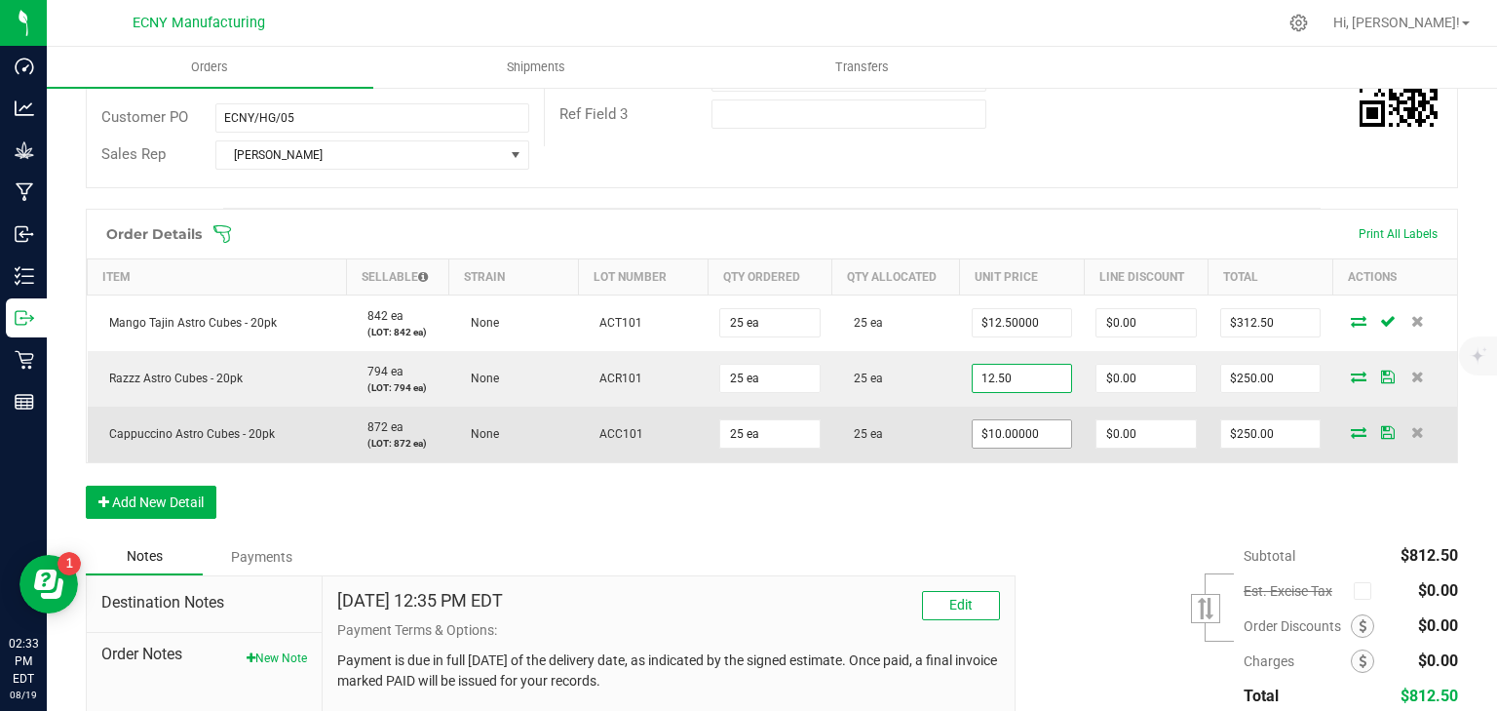
type input "$12.50000"
type input "$312.50"
click at [1024, 437] on input "10" at bounding box center [1022, 433] width 99 height 27
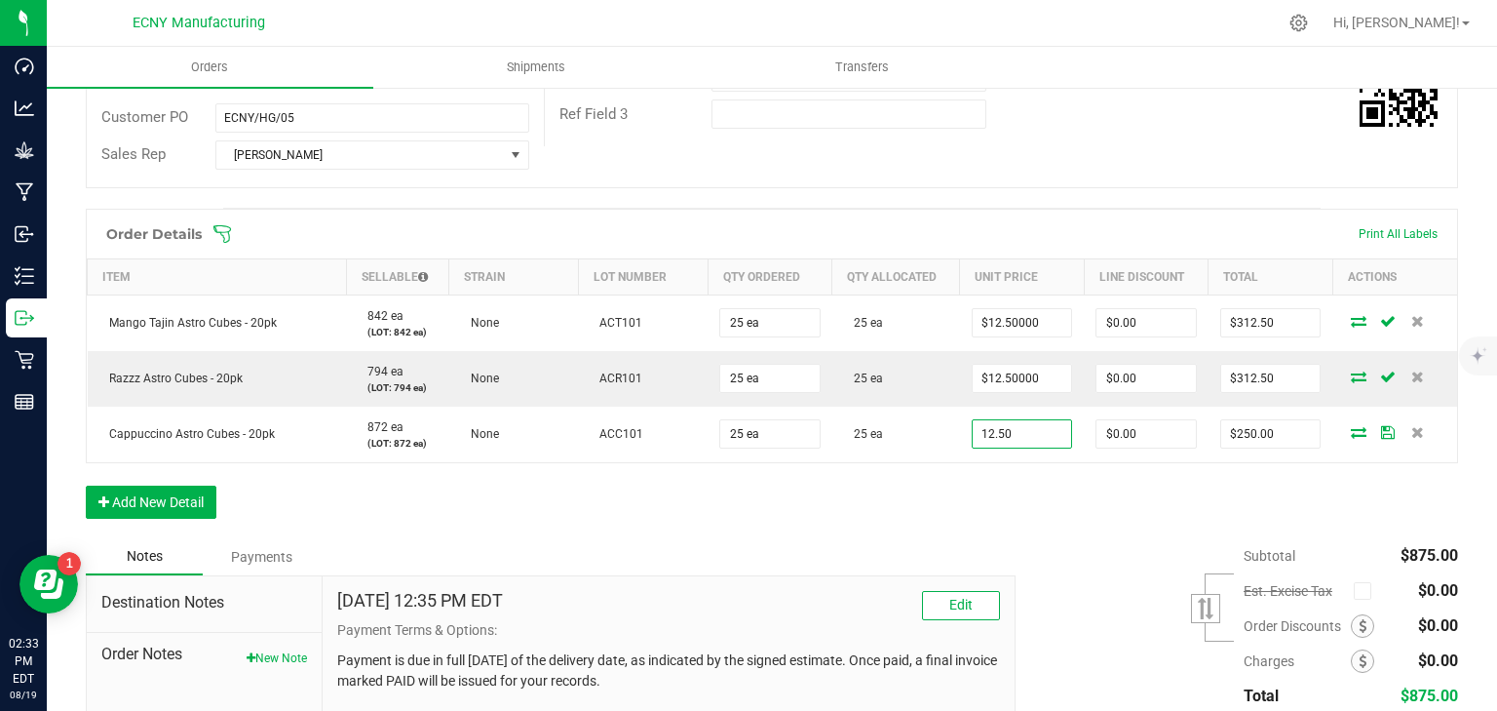
type input "$12.50000"
type input "$312.50"
click at [1010, 515] on div "Order Details Print All Labels Item Sellable Strain Lot Number Qty Ordered Qty …" at bounding box center [772, 374] width 1373 height 330
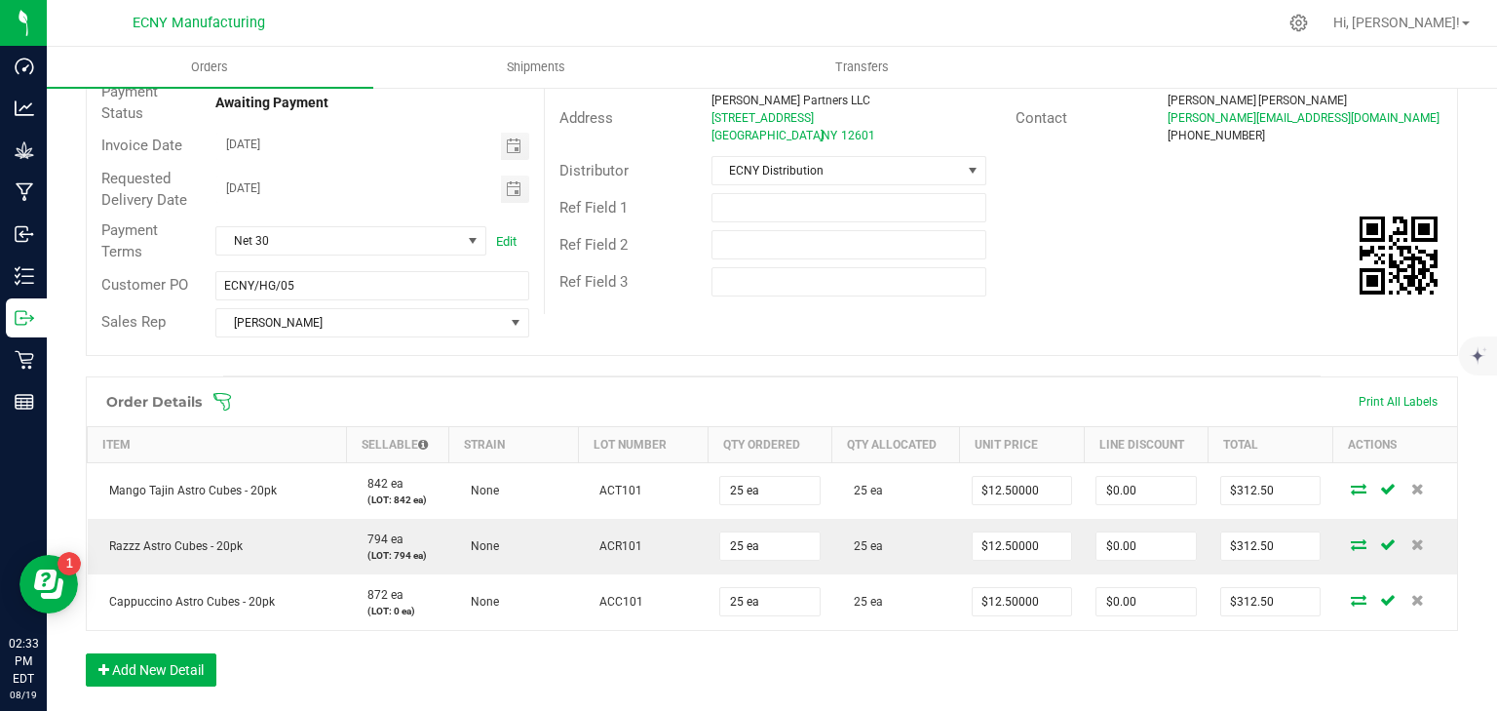
scroll to position [0, 0]
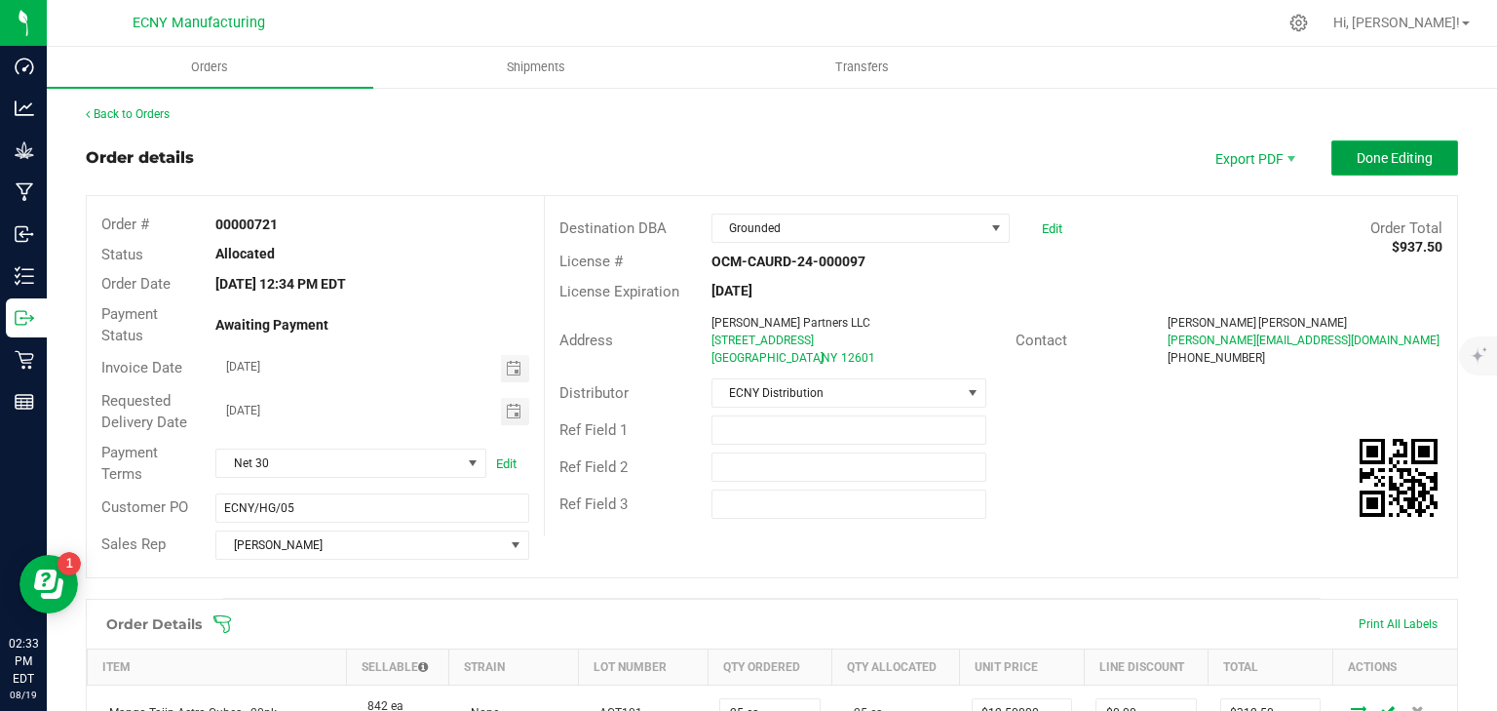
click at [1361, 146] on button "Done Editing" at bounding box center [1395, 157] width 127 height 35
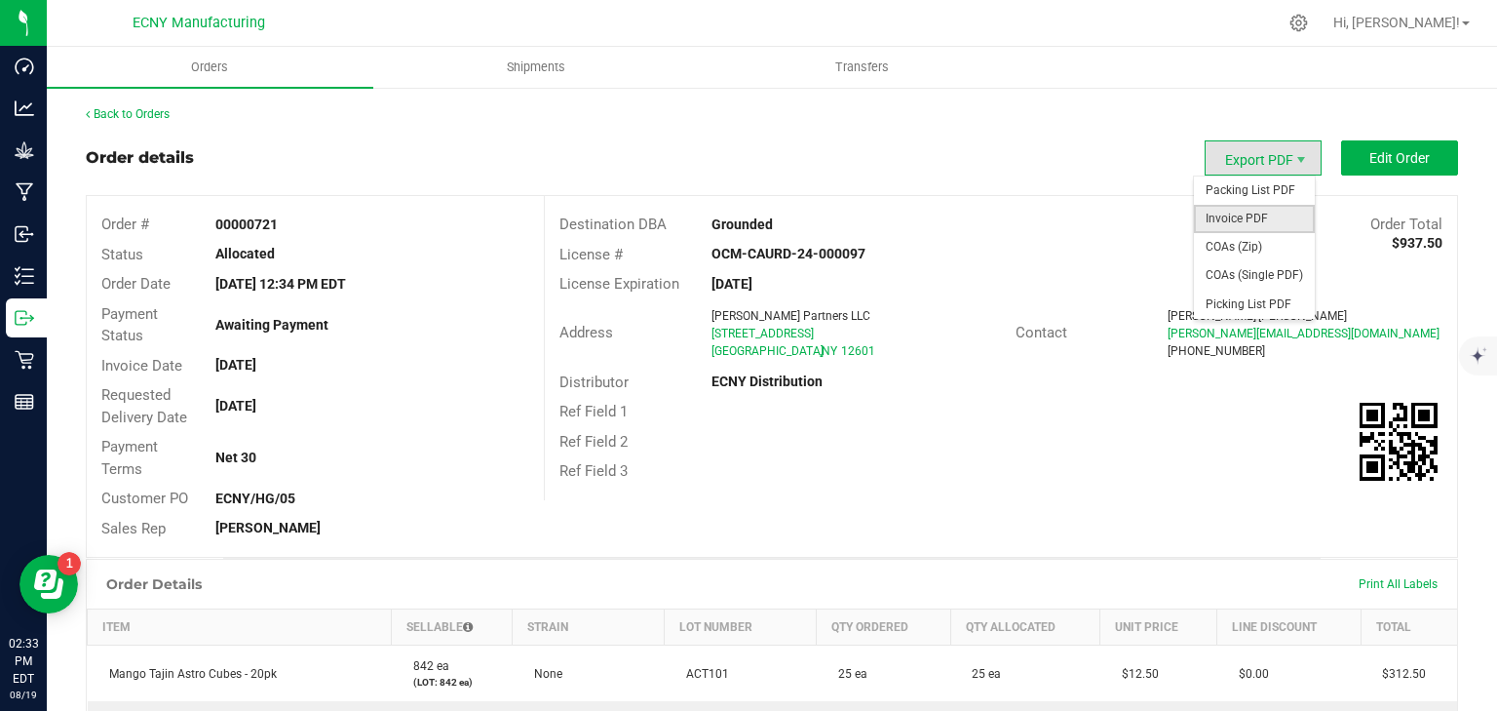
click at [1236, 206] on span "Invoice PDF" at bounding box center [1254, 219] width 121 height 28
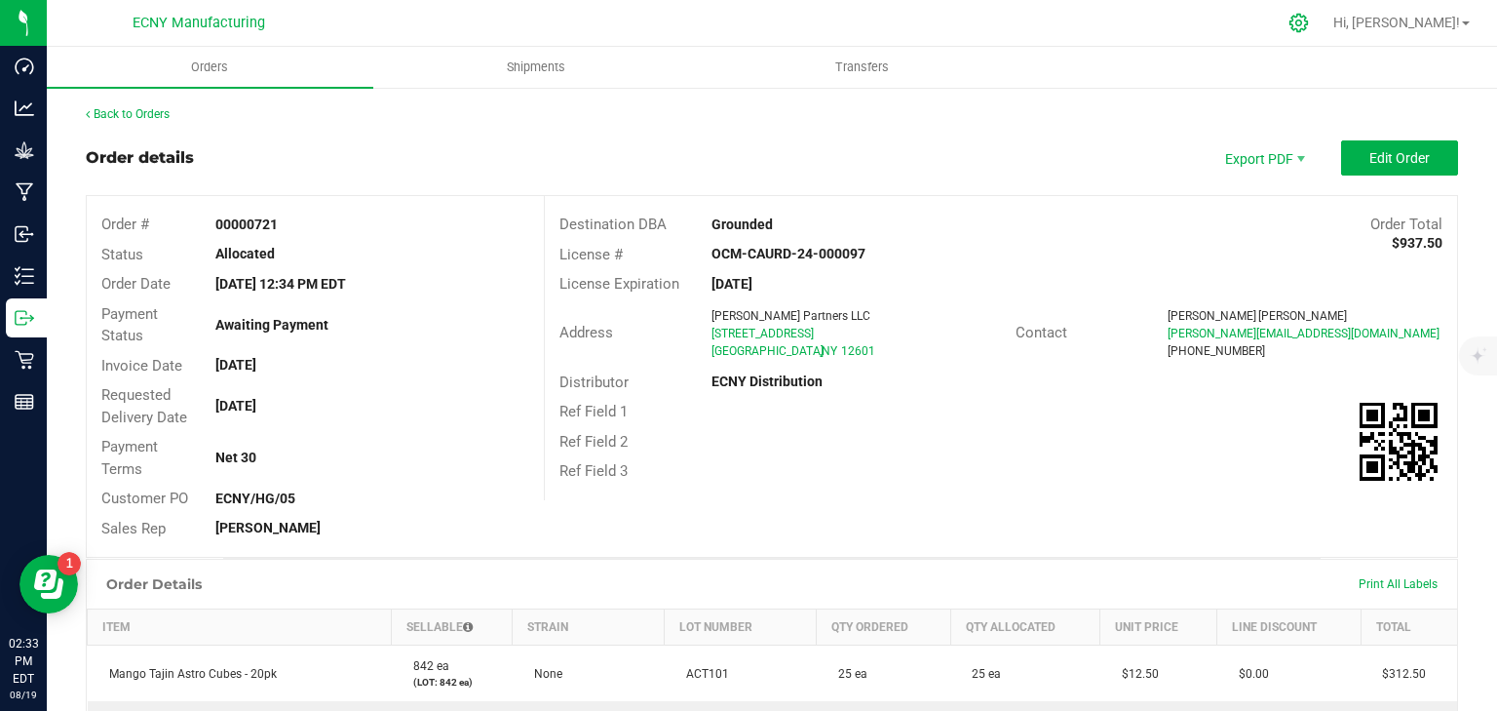
click at [1308, 20] on icon at bounding box center [1299, 23] width 19 height 19
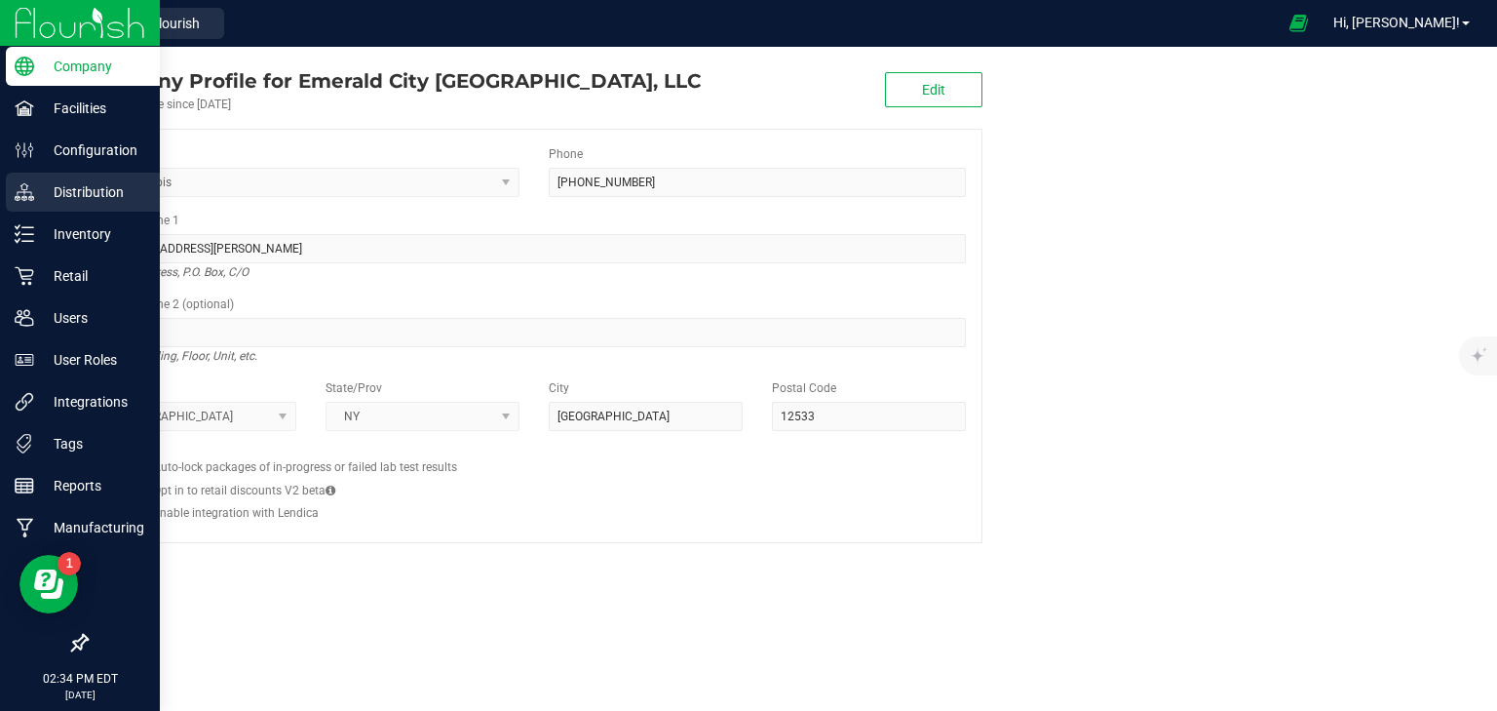
click at [46, 189] on p "Distribution" at bounding box center [92, 191] width 117 height 23
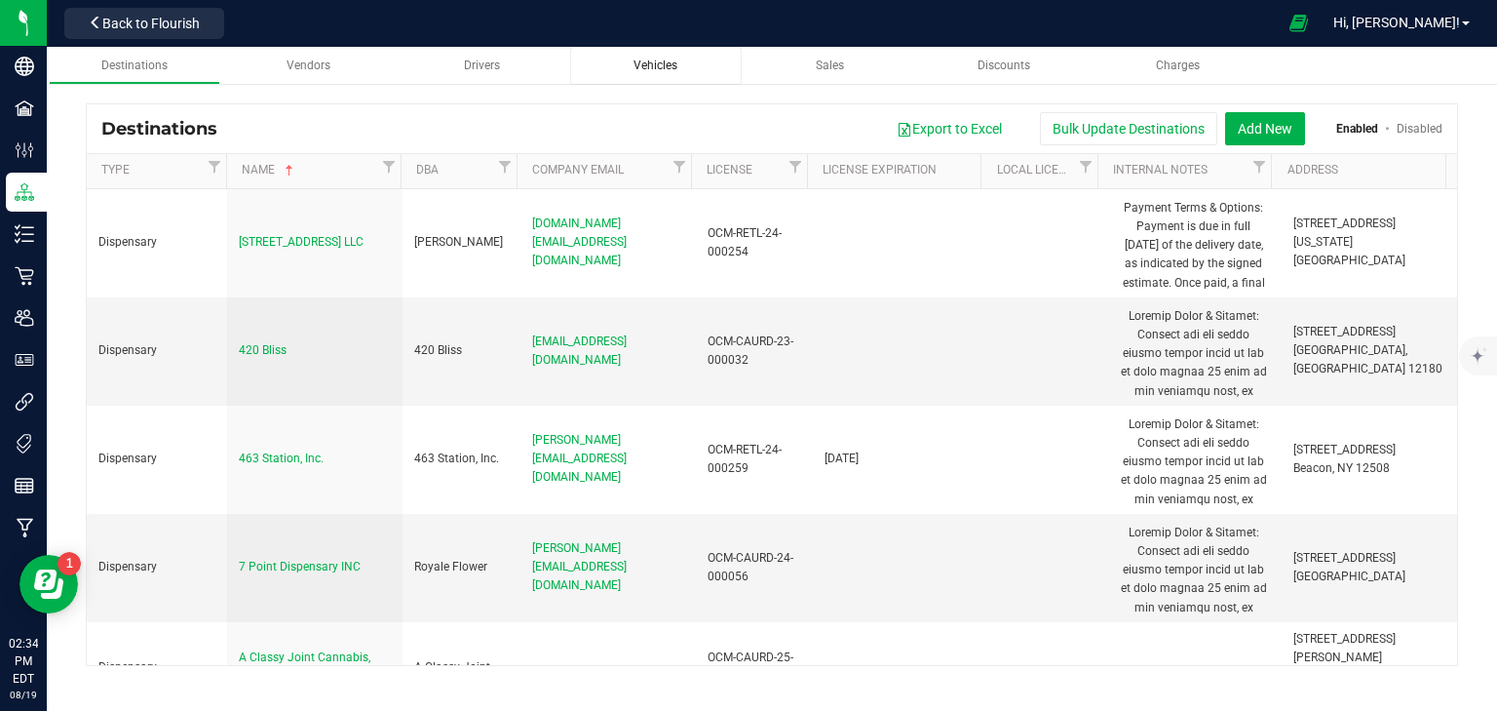
click at [647, 67] on span "Vehicles" at bounding box center [656, 65] width 44 height 14
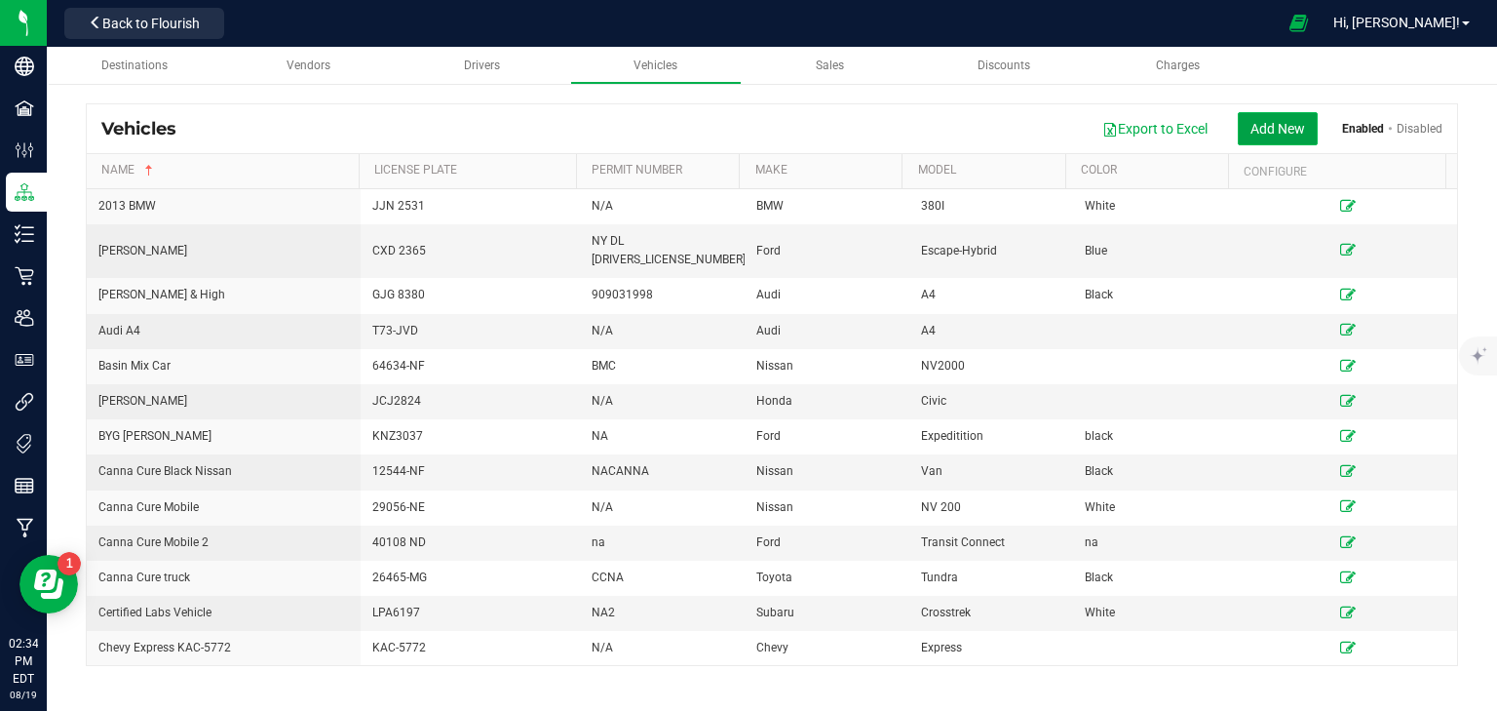
click at [1263, 134] on button "Add New" at bounding box center [1278, 128] width 80 height 33
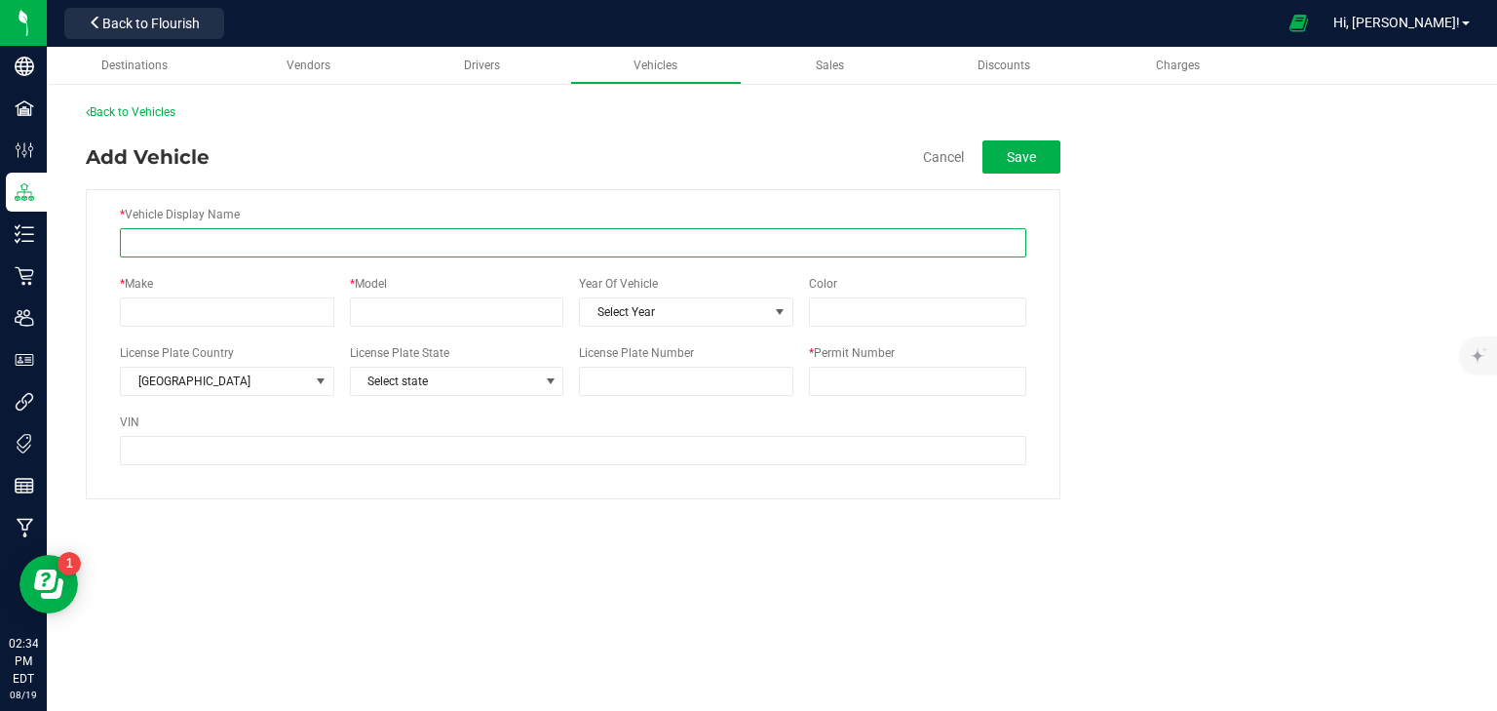
click at [207, 242] on input "* Vehicle Display Name" at bounding box center [573, 242] width 907 height 29
type input "ECNY Mikey"
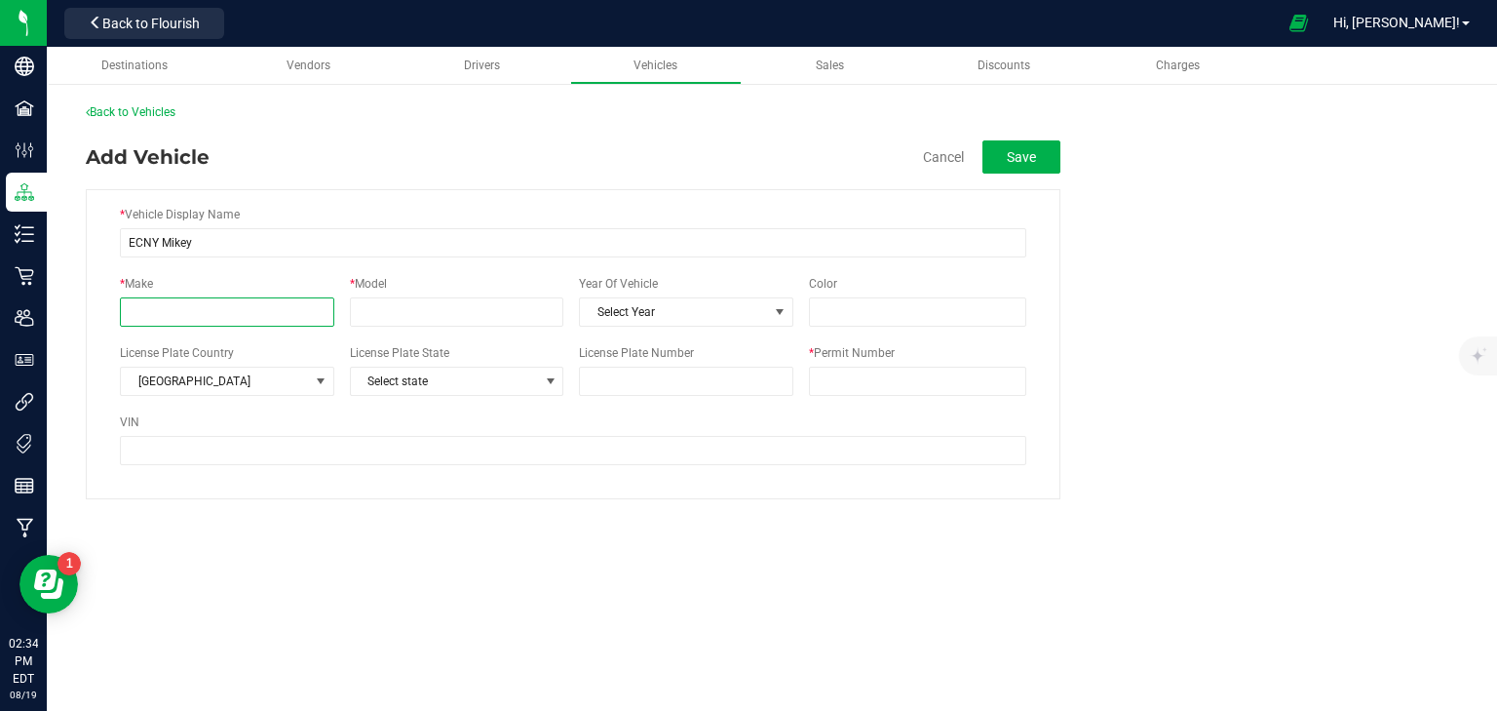
click at [270, 303] on input "* Make" at bounding box center [227, 311] width 214 height 29
click at [523, 541] on div "Destinations Vendors Drivers Vehicles Sales Discounts Charges Back to Vehicles …" at bounding box center [772, 310] width 1451 height 526
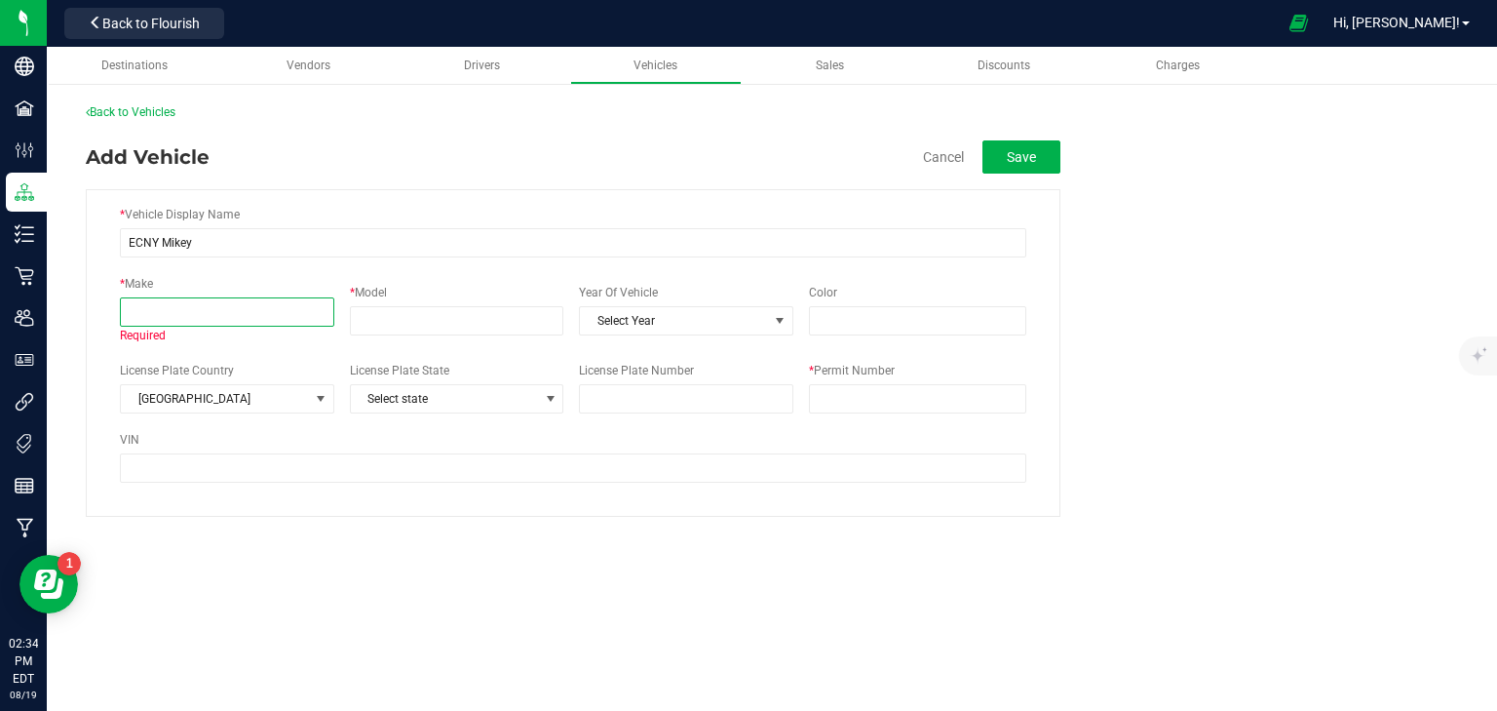
click at [257, 298] on input "* Make" at bounding box center [227, 311] width 214 height 29
click at [882, 402] on input "* Permit Number" at bounding box center [917, 398] width 217 height 29
click at [815, 396] on input "969 332 352" at bounding box center [917, 398] width 217 height 29
type input "NY 969 332 352"
click at [230, 324] on input "* Make" at bounding box center [227, 311] width 214 height 29
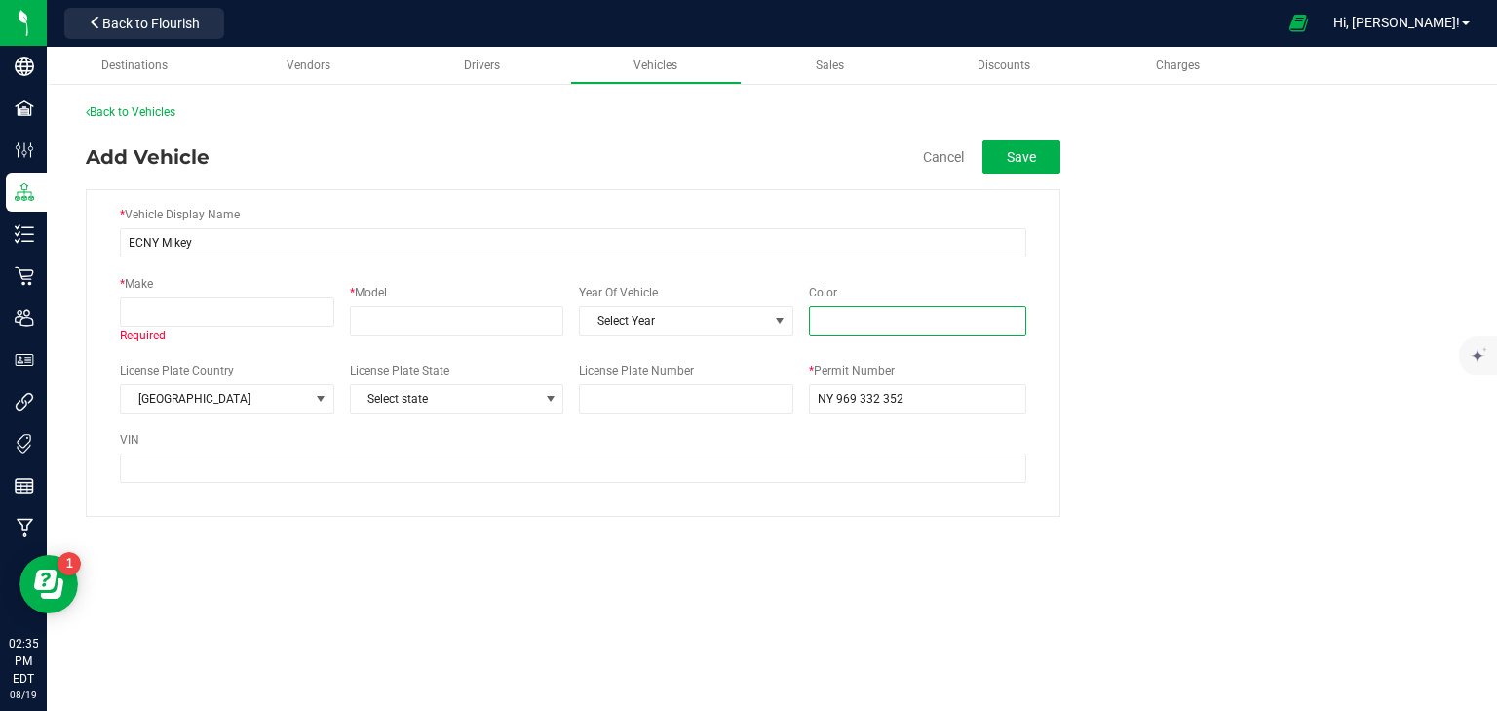
click at [845, 330] on input "Color" at bounding box center [917, 320] width 217 height 29
click at [374, 408] on span "Select state" at bounding box center [445, 398] width 188 height 27
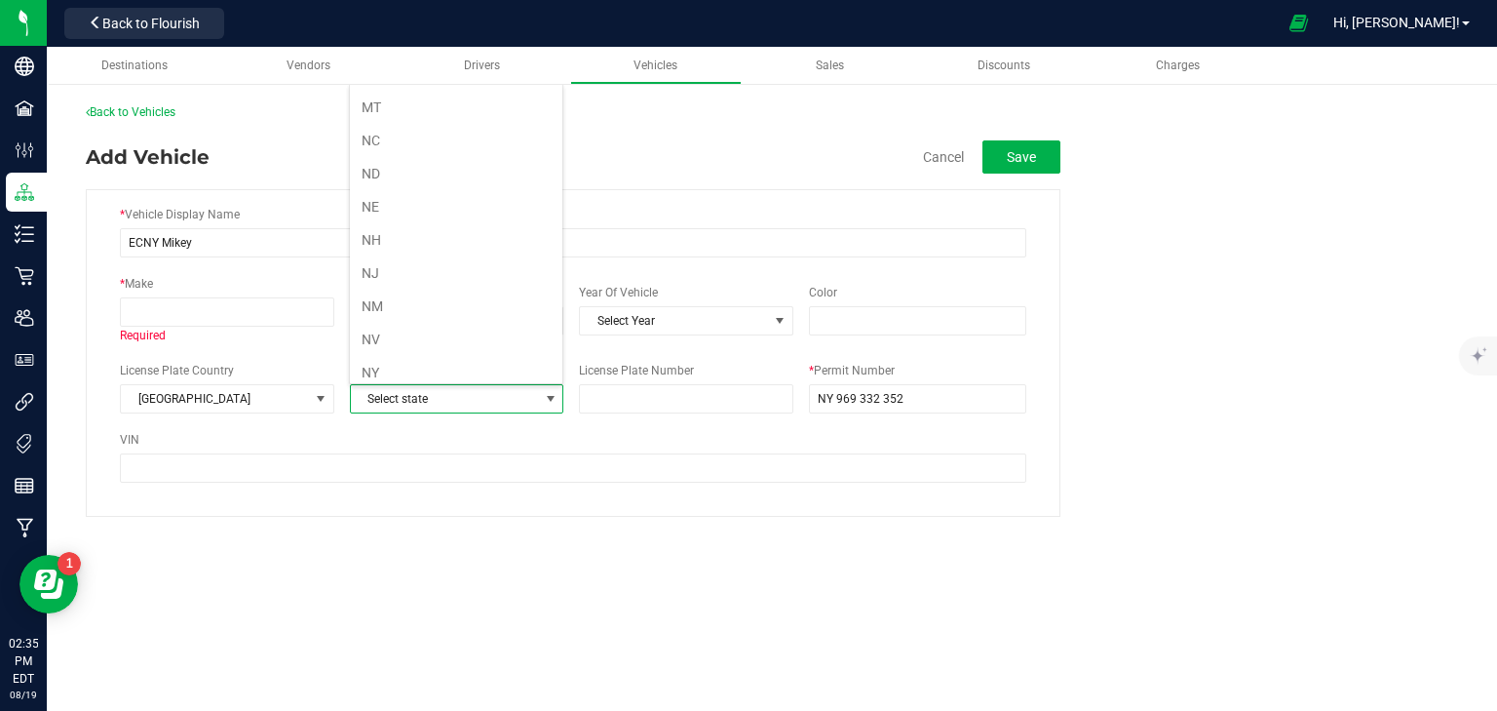
scroll to position [936, 0]
click at [389, 278] on li "NY" at bounding box center [456, 294] width 213 height 33
click at [221, 398] on span "United States" at bounding box center [215, 398] width 188 height 27
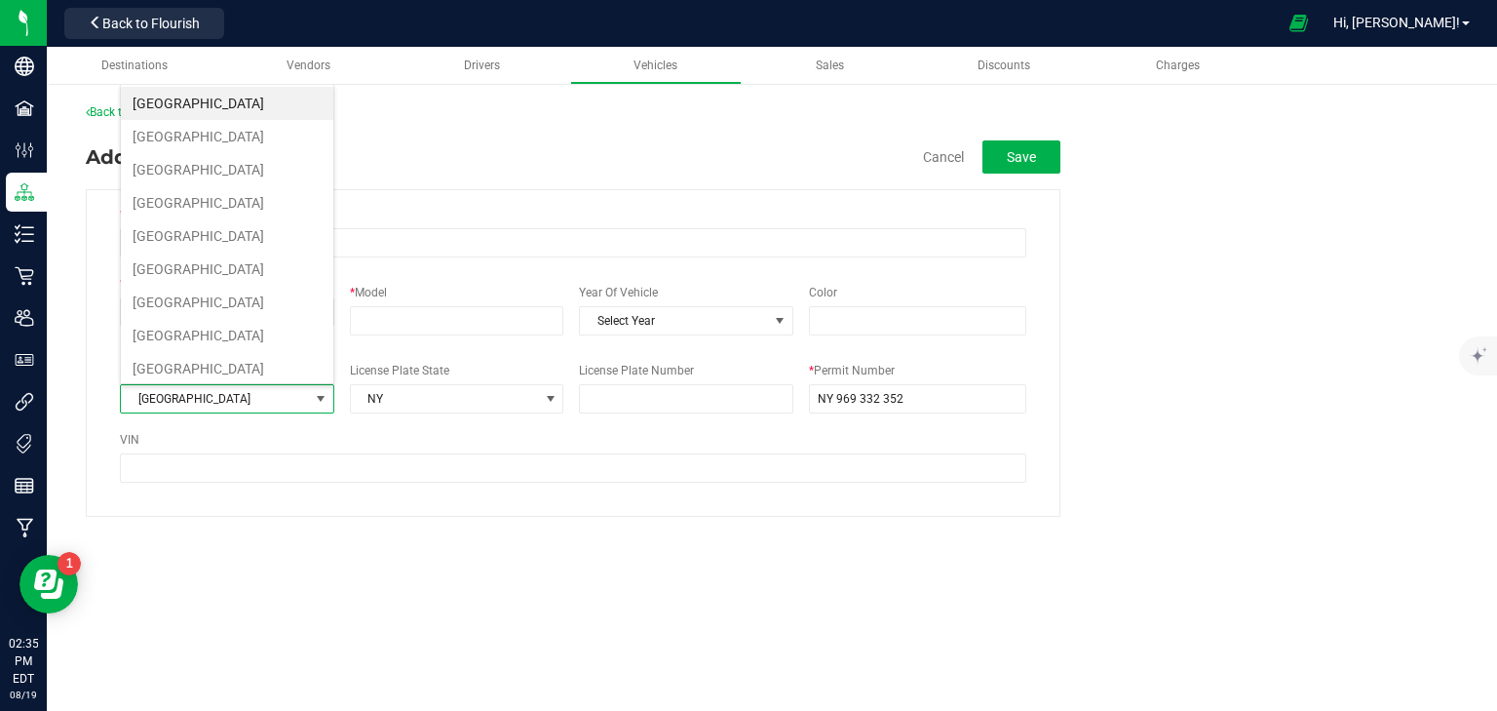
scroll to position [28, 214]
click at [190, 102] on States "United States" at bounding box center [227, 103] width 213 height 33
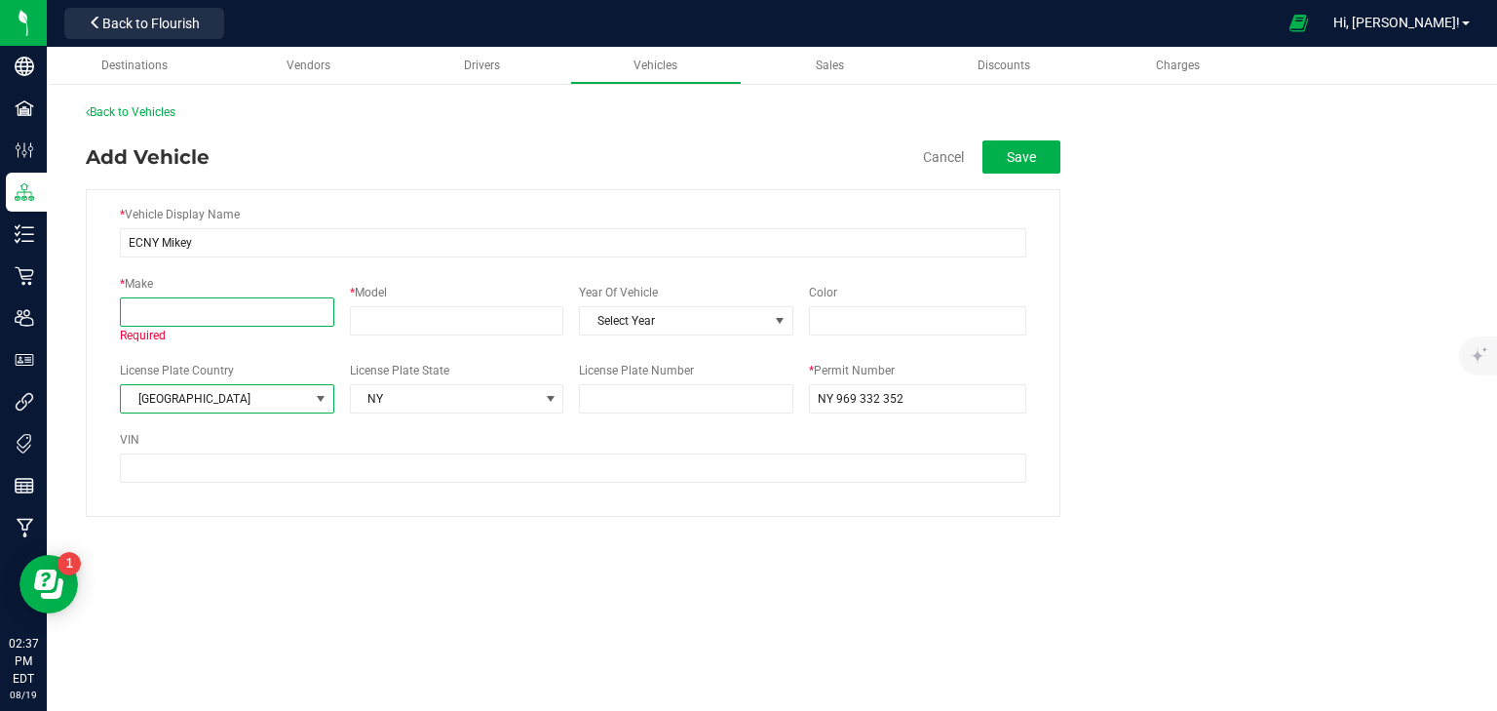
click at [214, 303] on input "* Make" at bounding box center [227, 311] width 214 height 29
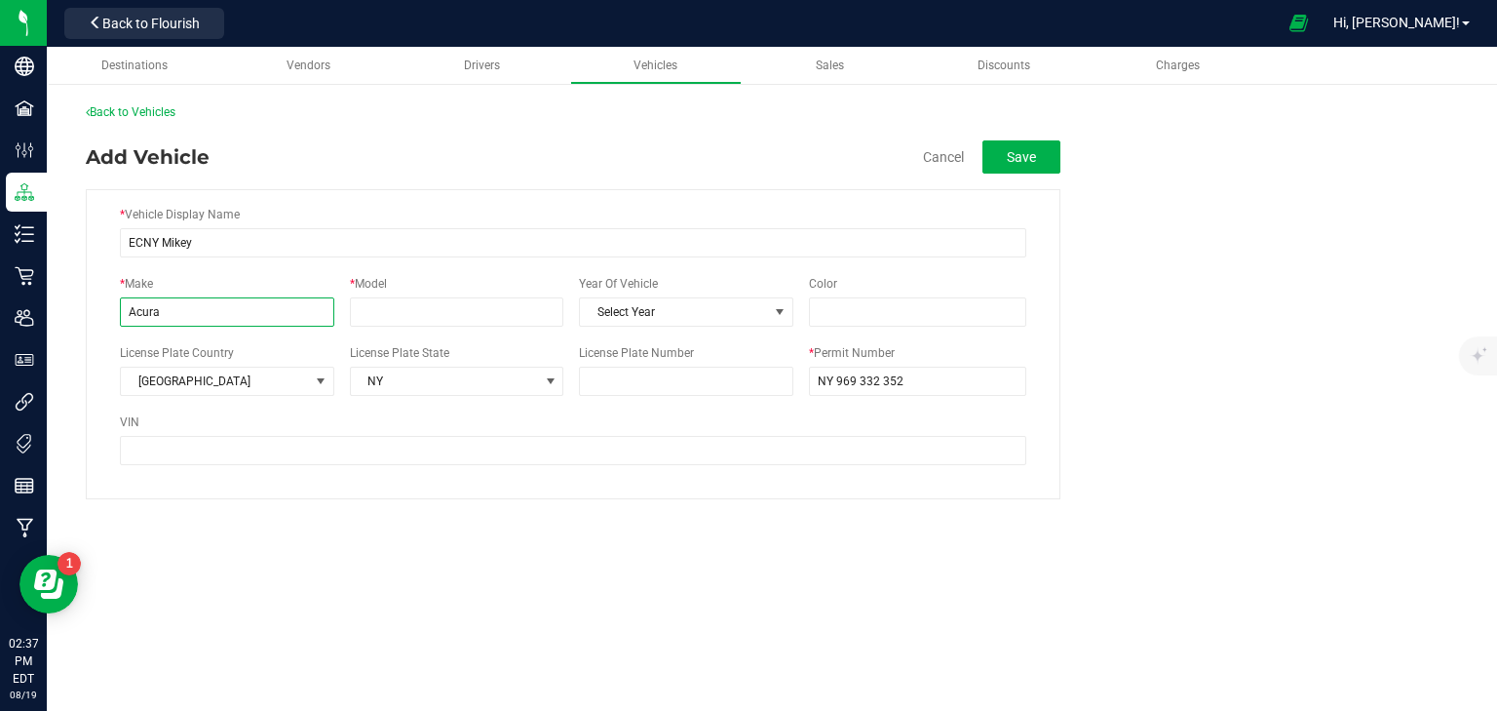
type input "Acura"
type input "MDX"
type input "White"
click at [645, 382] on input "License Plate Number" at bounding box center [686, 381] width 214 height 29
type input "EHS 9947"
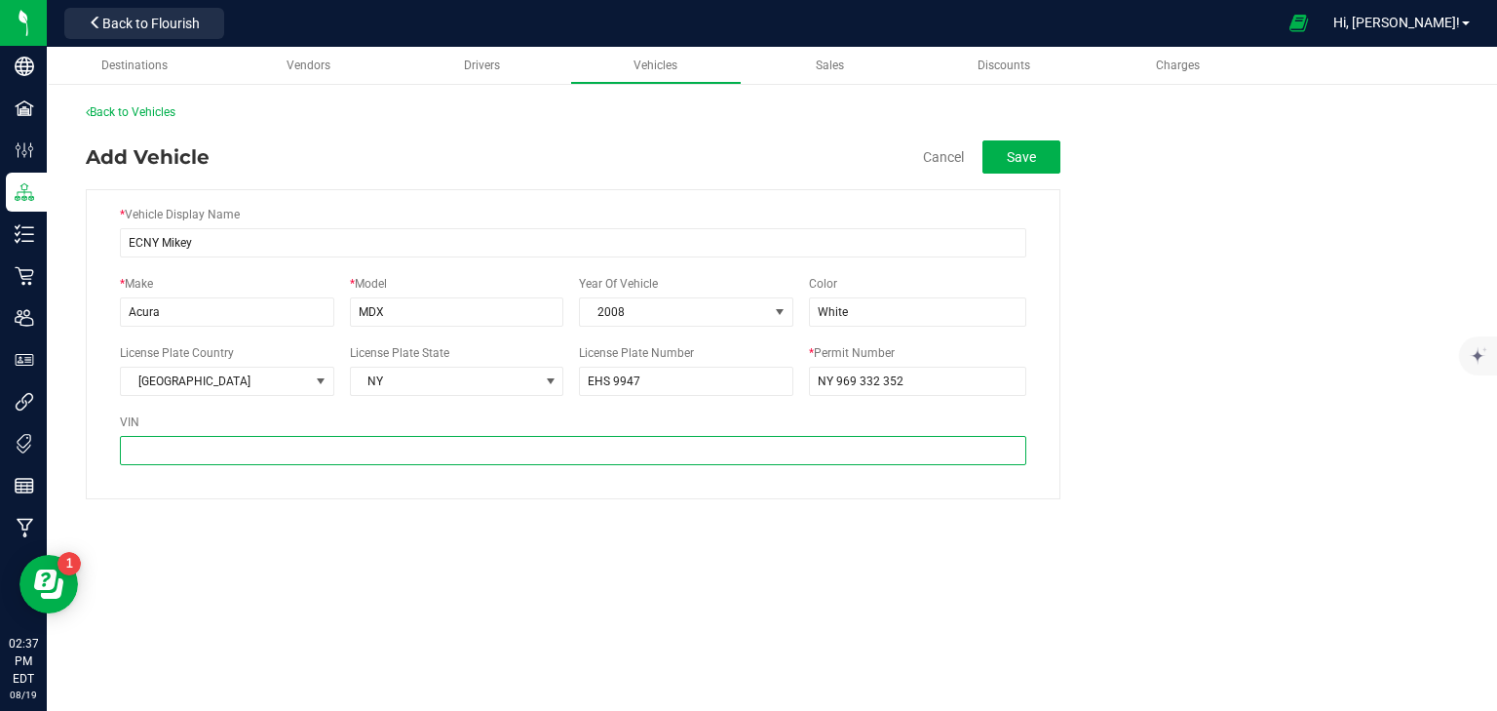
click at [525, 461] on input "VIN" at bounding box center [573, 450] width 907 height 29
type input "2HNYD28408H538"
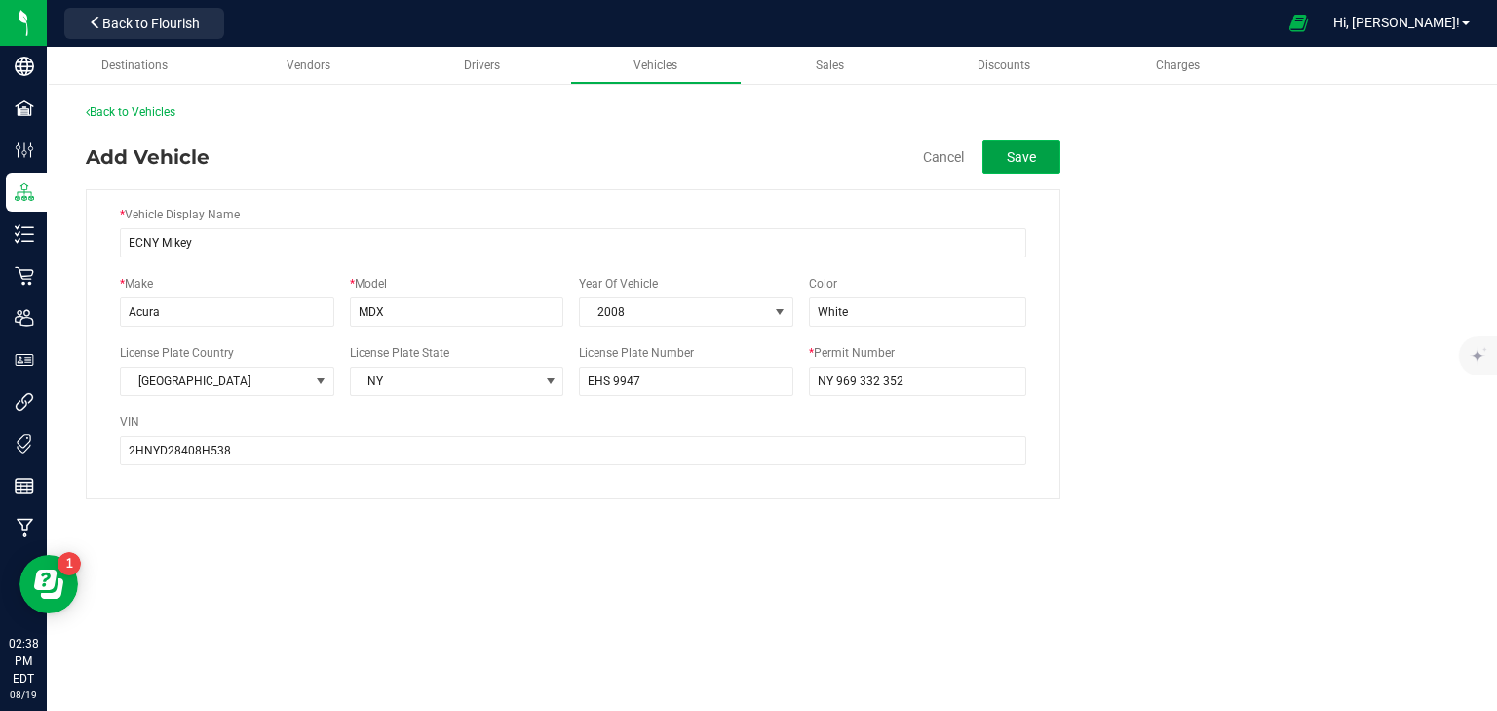
click at [1032, 160] on button "Save" at bounding box center [1022, 156] width 78 height 33
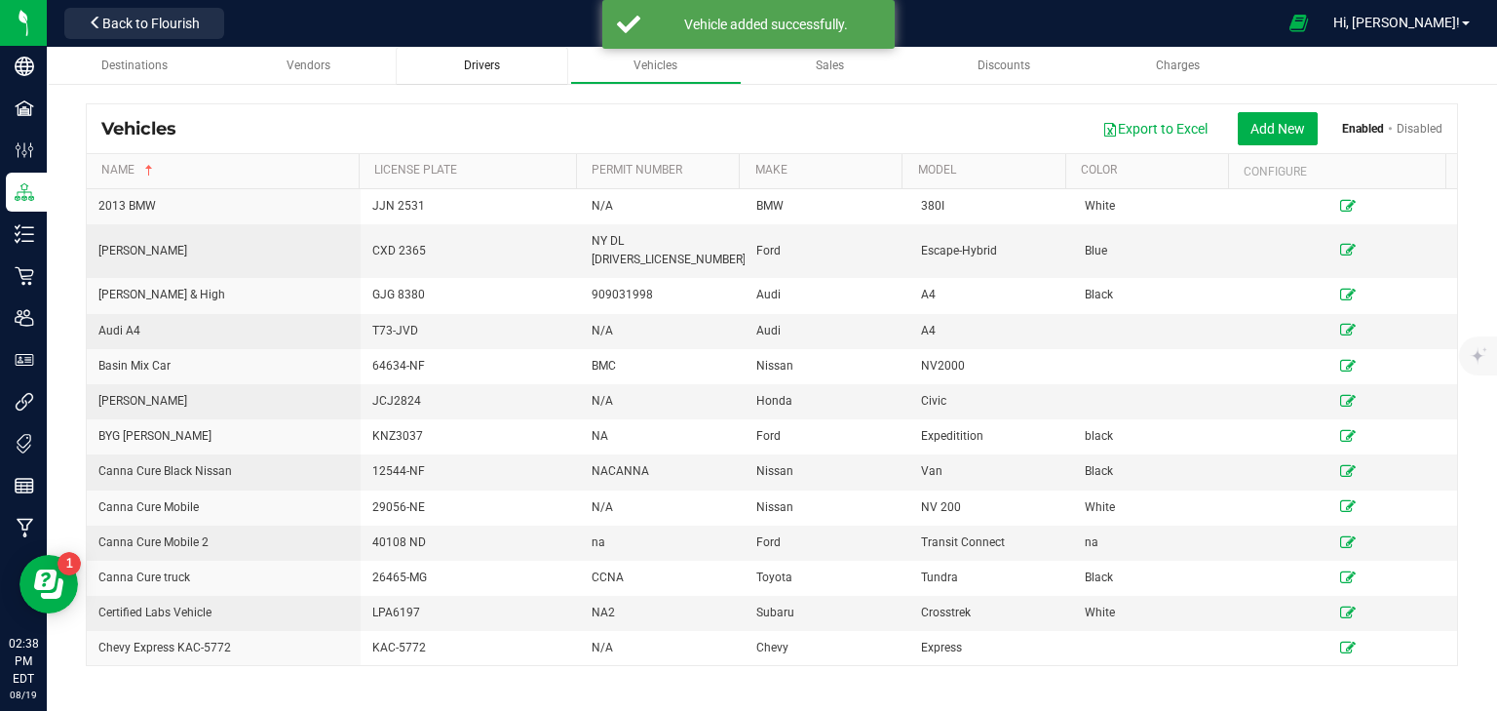
click at [460, 56] on link "Drivers" at bounding box center [482, 66] width 172 height 38
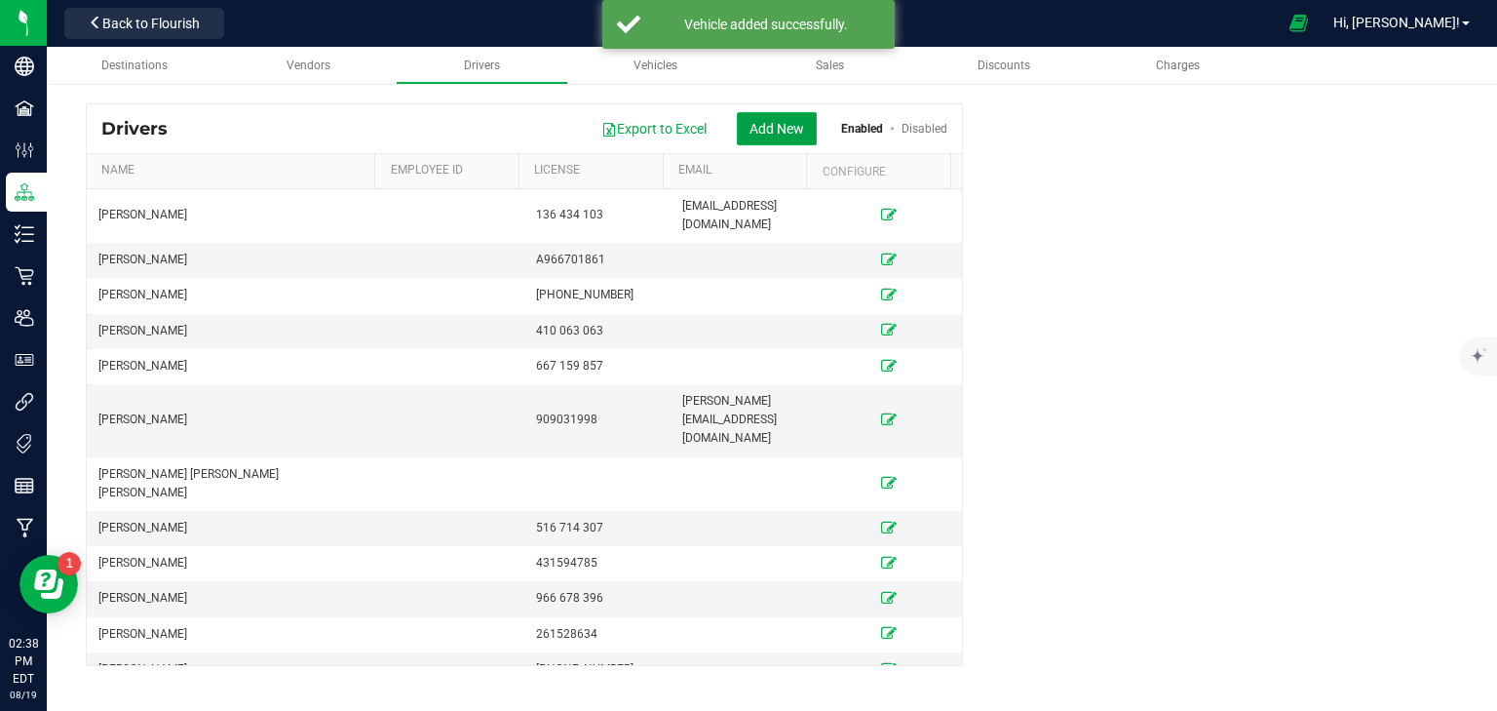
click at [760, 125] on button "Add New" at bounding box center [777, 128] width 80 height 33
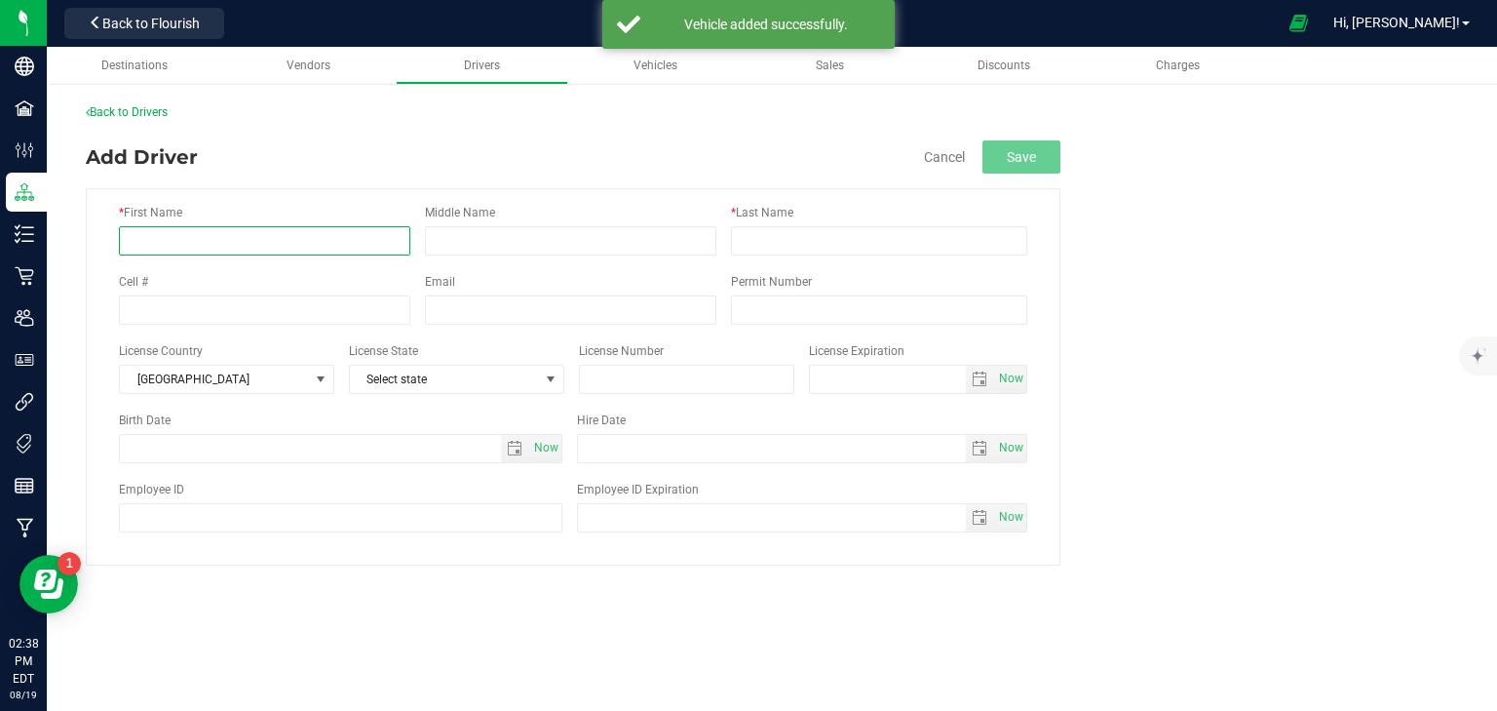
click at [246, 241] on input "* First Name" at bounding box center [265, 240] width 292 height 29
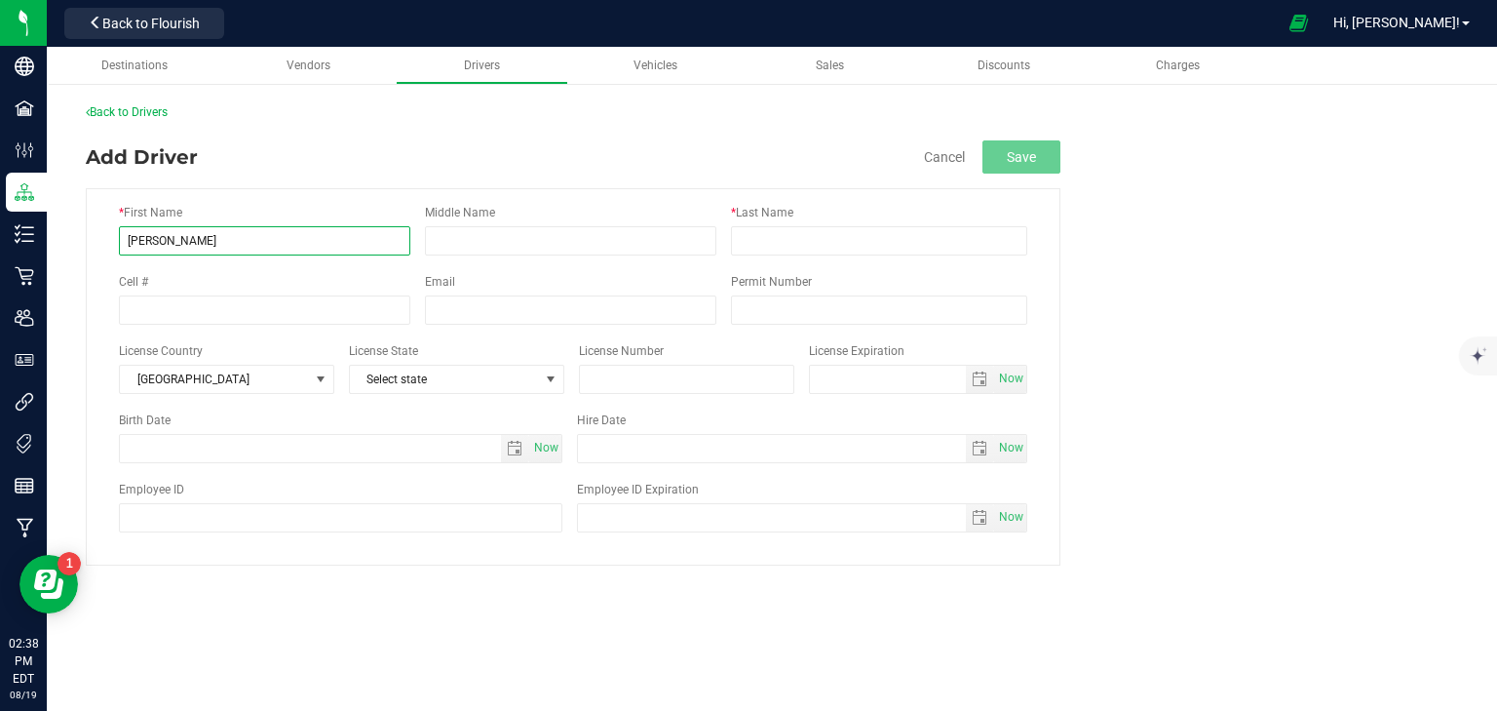
type input "Michael"
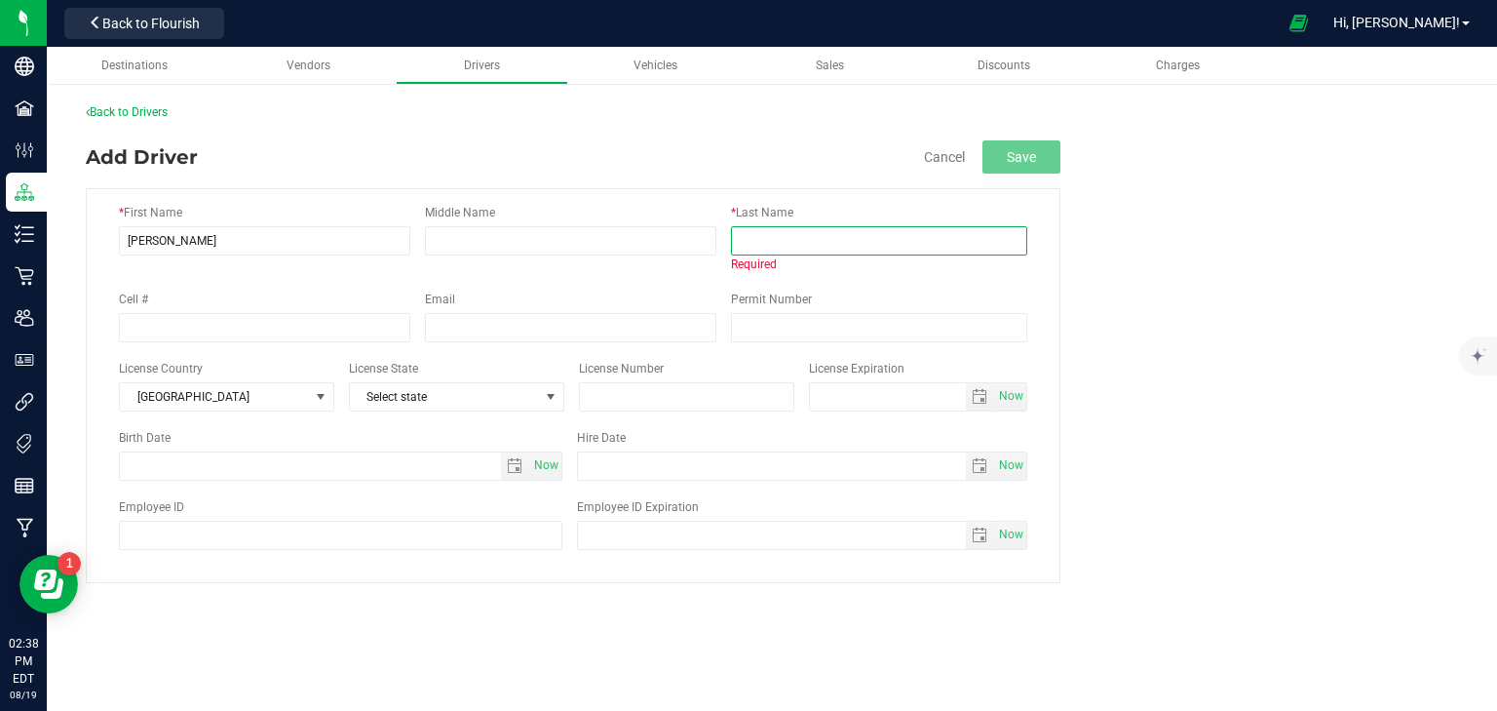
click at [811, 236] on input "* Last Name" at bounding box center [879, 240] width 296 height 29
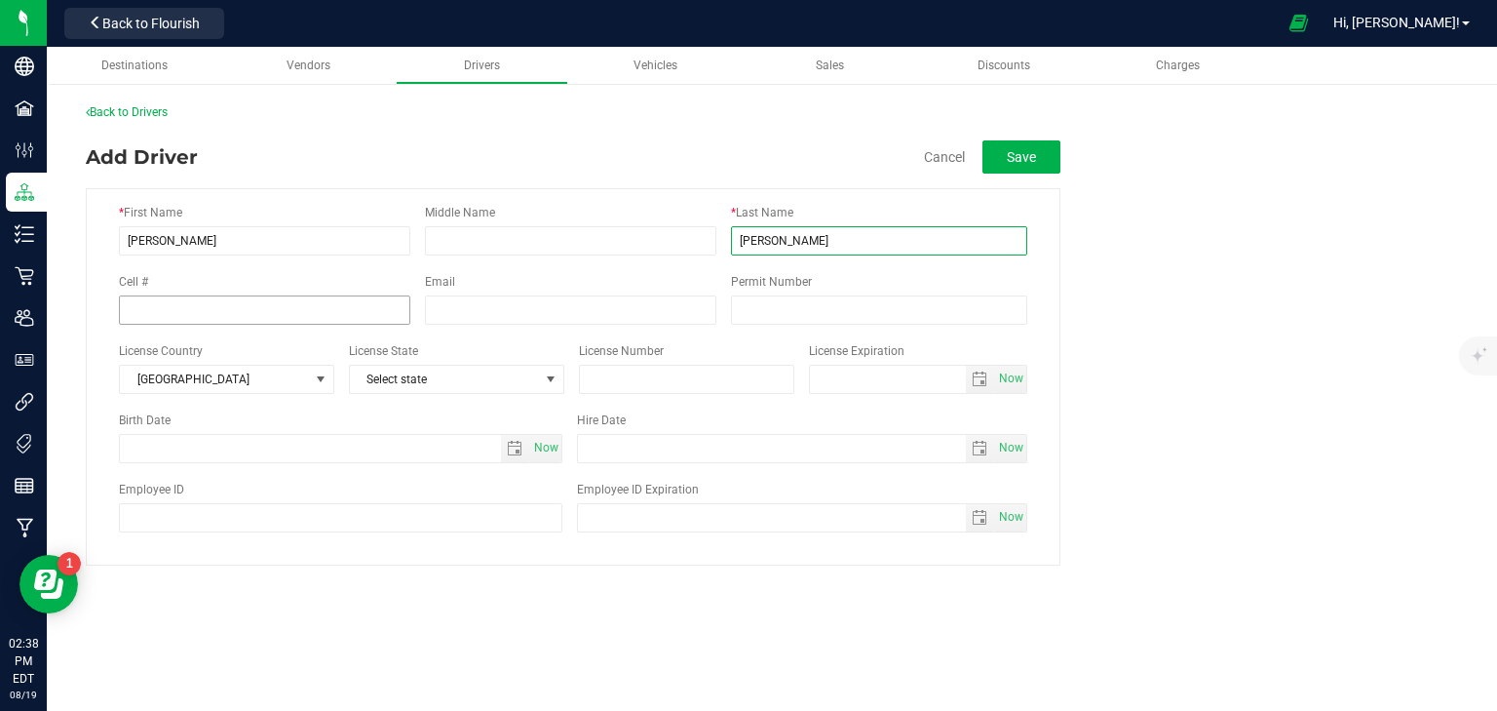
type input "Babcock"
click at [192, 314] on input "tel" at bounding box center [265, 309] width 292 height 29
type input "(845) 522-3489"
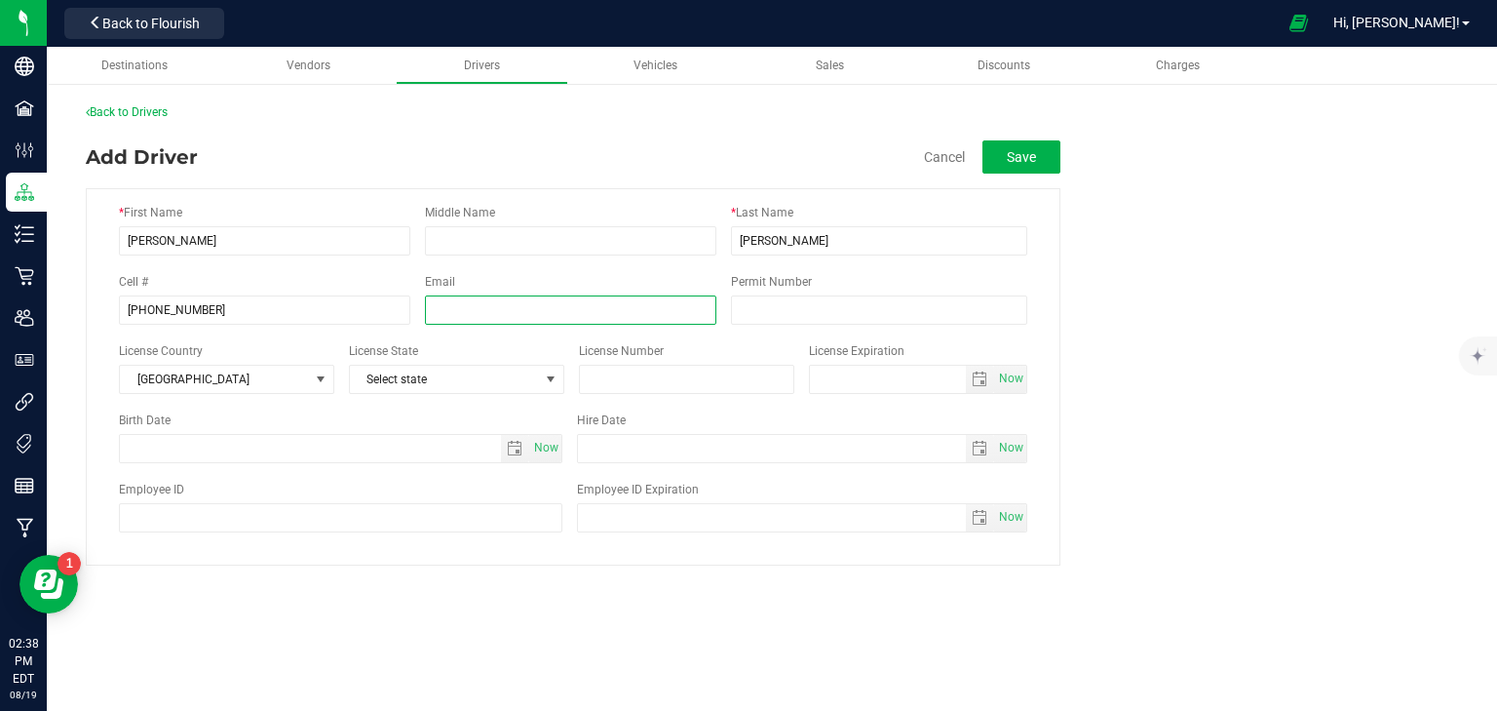
click at [461, 296] on input "text" at bounding box center [571, 309] width 292 height 29
type input "sales@greenspectrums.com"
click at [788, 313] on input "Permit Number" at bounding box center [879, 309] width 296 height 29
click at [499, 585] on div "Destinations Vendors Drivers Vehicles Sales Discounts Charges Back to Drivers A…" at bounding box center [772, 379] width 1451 height 664
click at [648, 386] on input "text" at bounding box center [686, 379] width 215 height 29
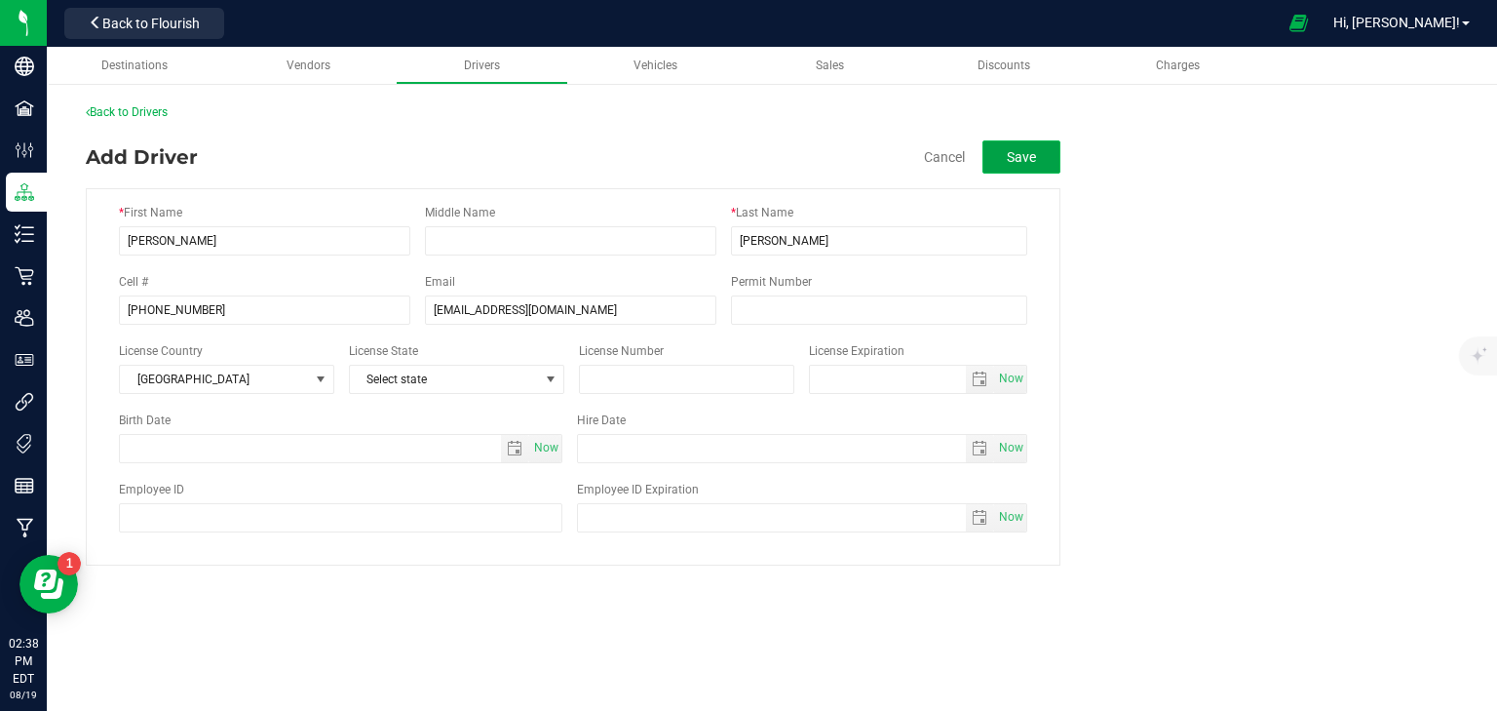
click at [1021, 145] on button "Save" at bounding box center [1022, 156] width 78 height 33
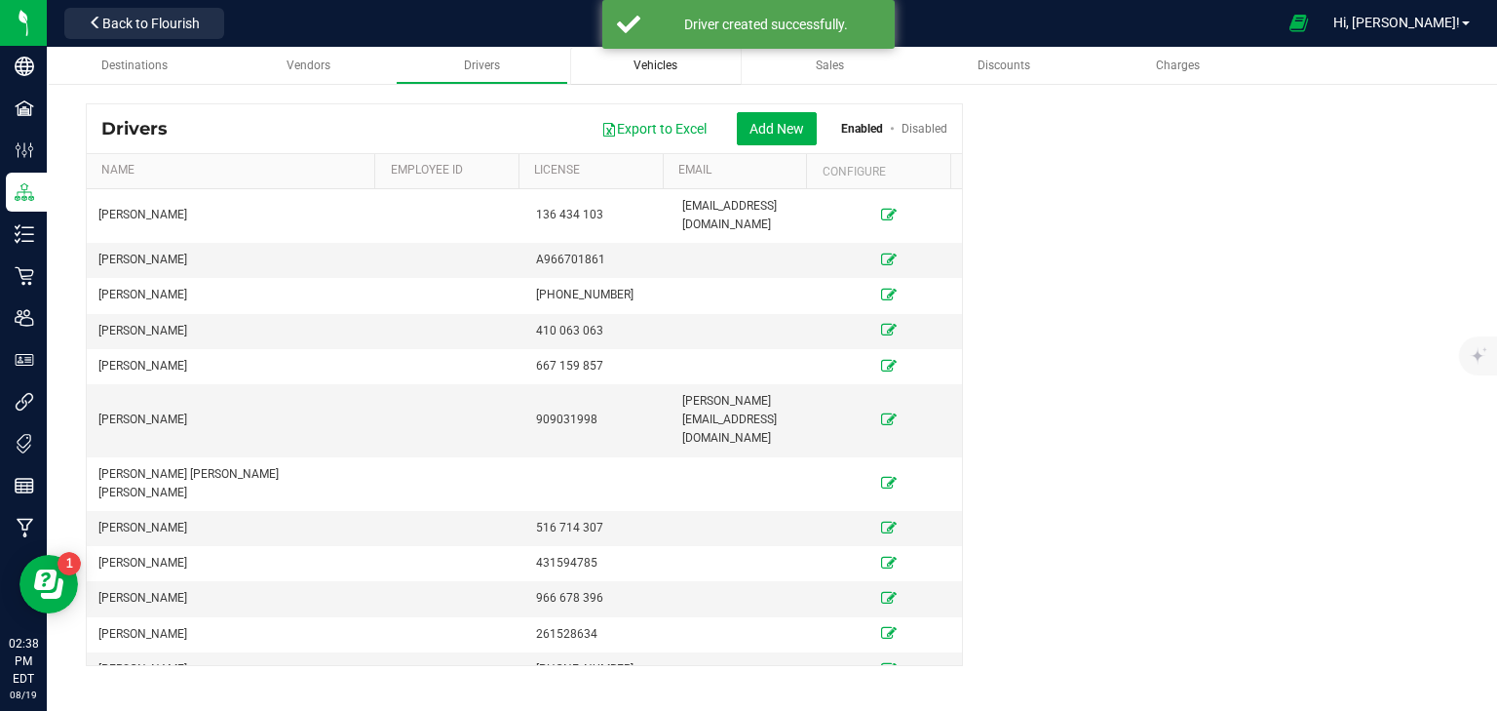
click at [643, 74] on link "Vehicles" at bounding box center [656, 66] width 172 height 38
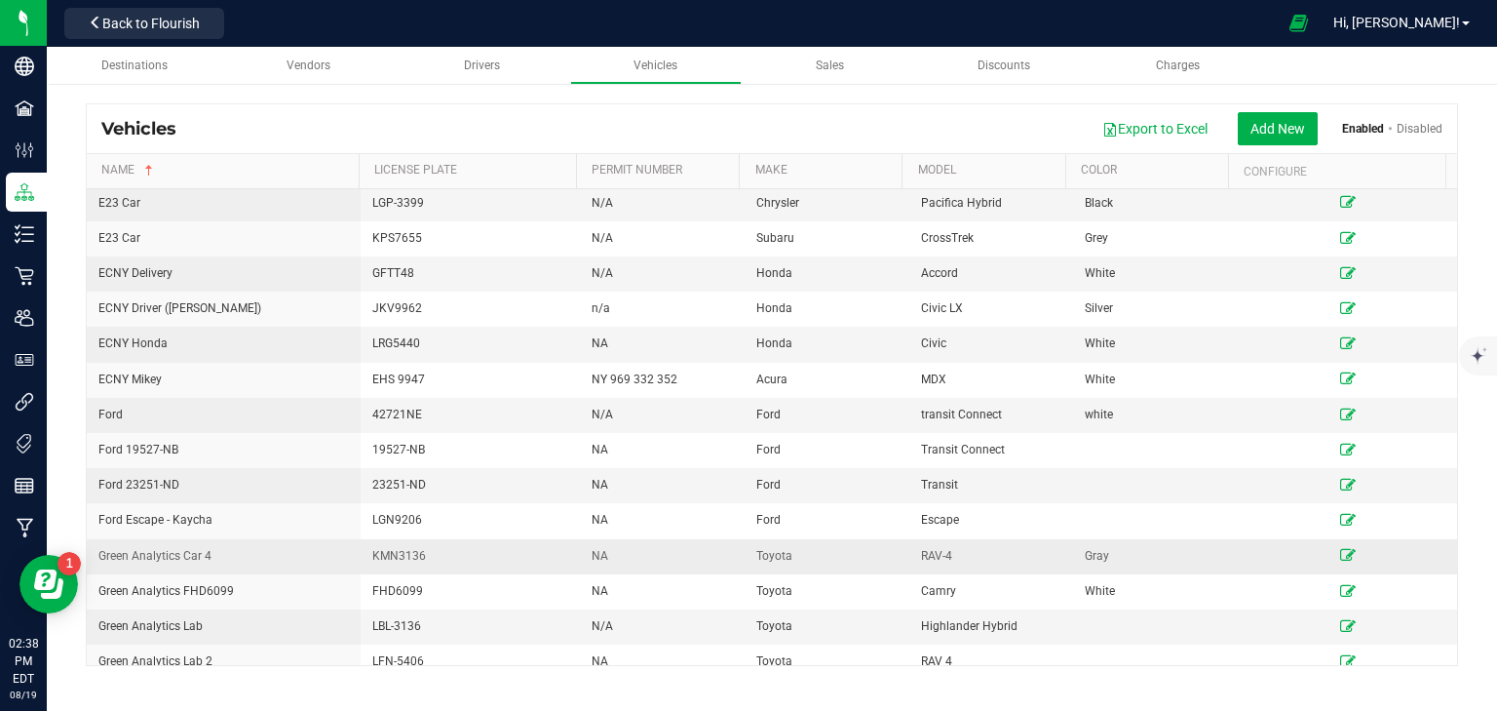
scroll to position [468, 0]
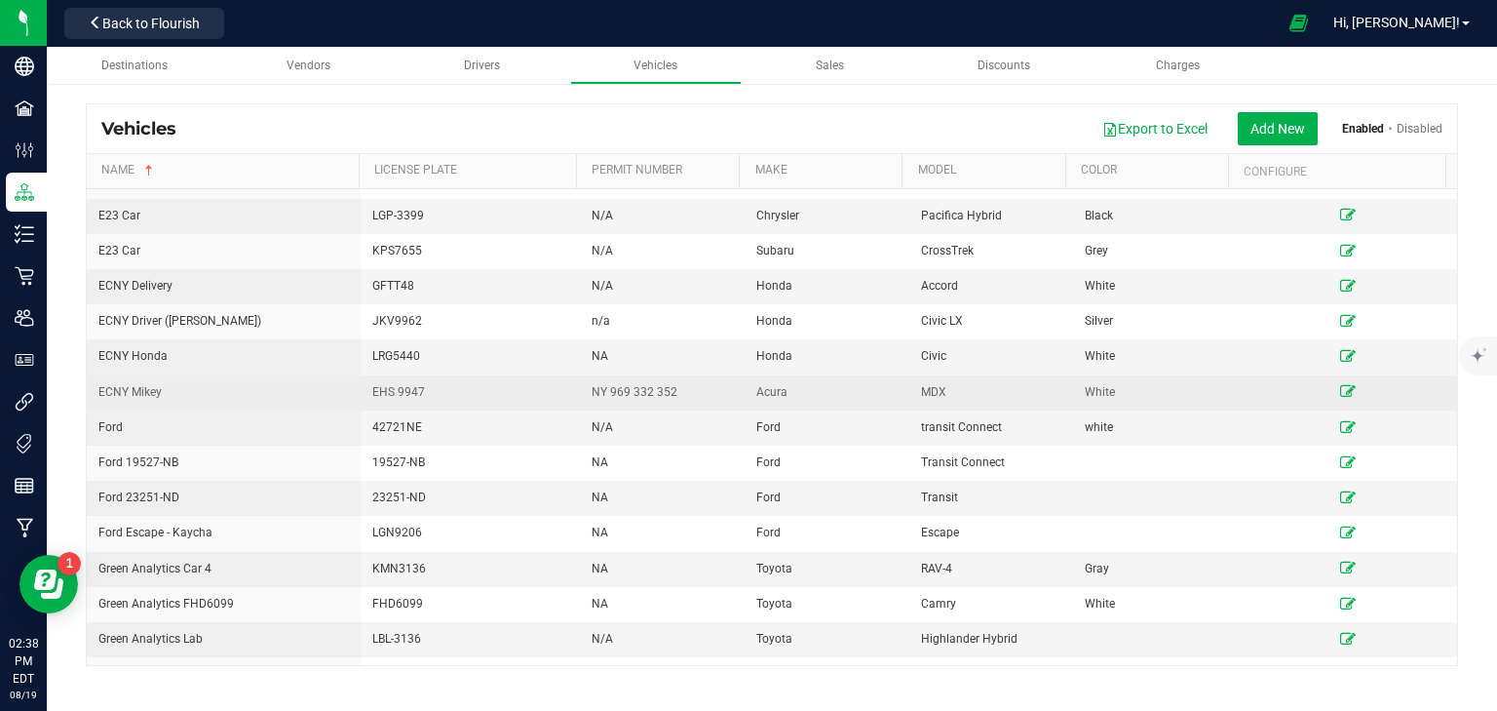
click at [1341, 385] on icon at bounding box center [1349, 391] width 16 height 12
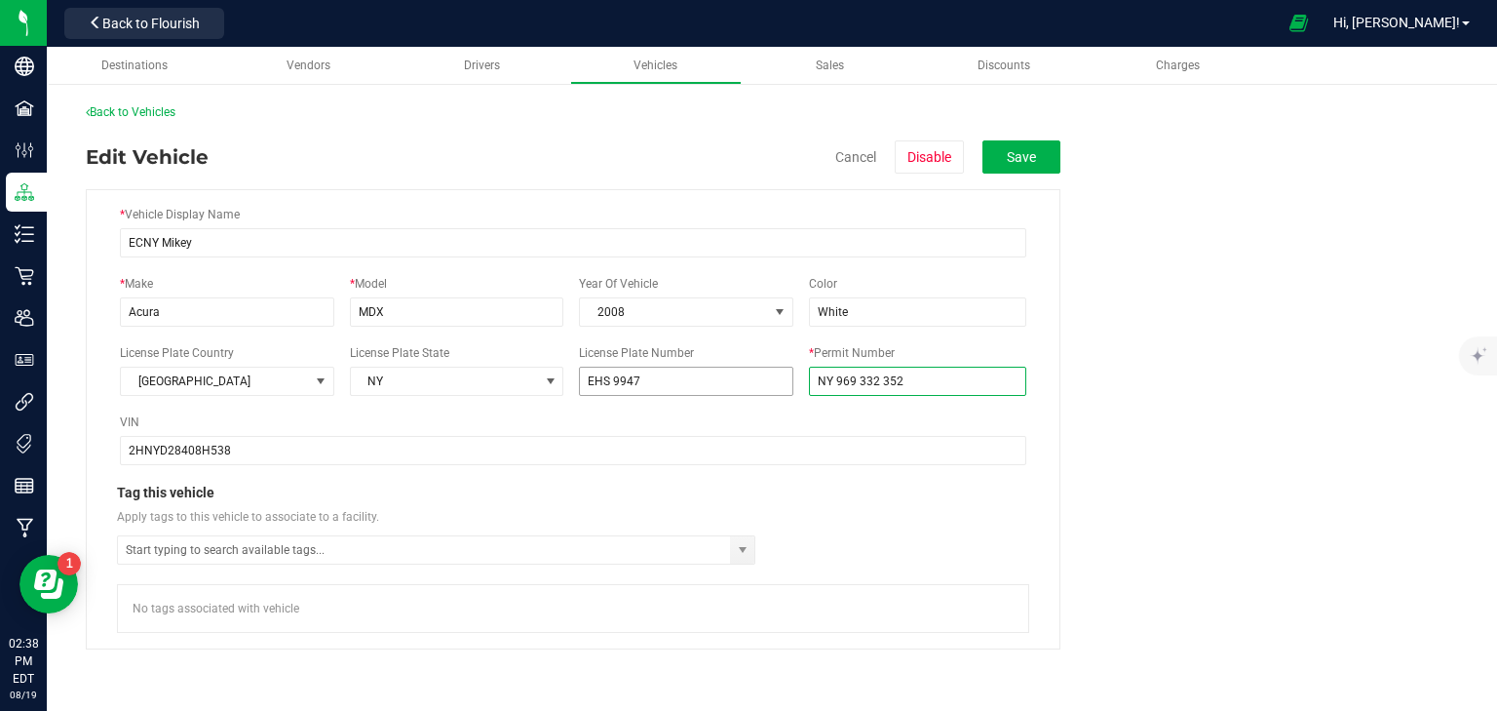
drag, startPoint x: 972, startPoint y: 379, endPoint x: 788, endPoint y: 390, distance: 184.6
click at [788, 390] on div "License Plate Country United States License Plate State NY License Plate Number…" at bounding box center [573, 370] width 907 height 52
click at [483, 70] on span "Drivers" at bounding box center [482, 65] width 36 height 14
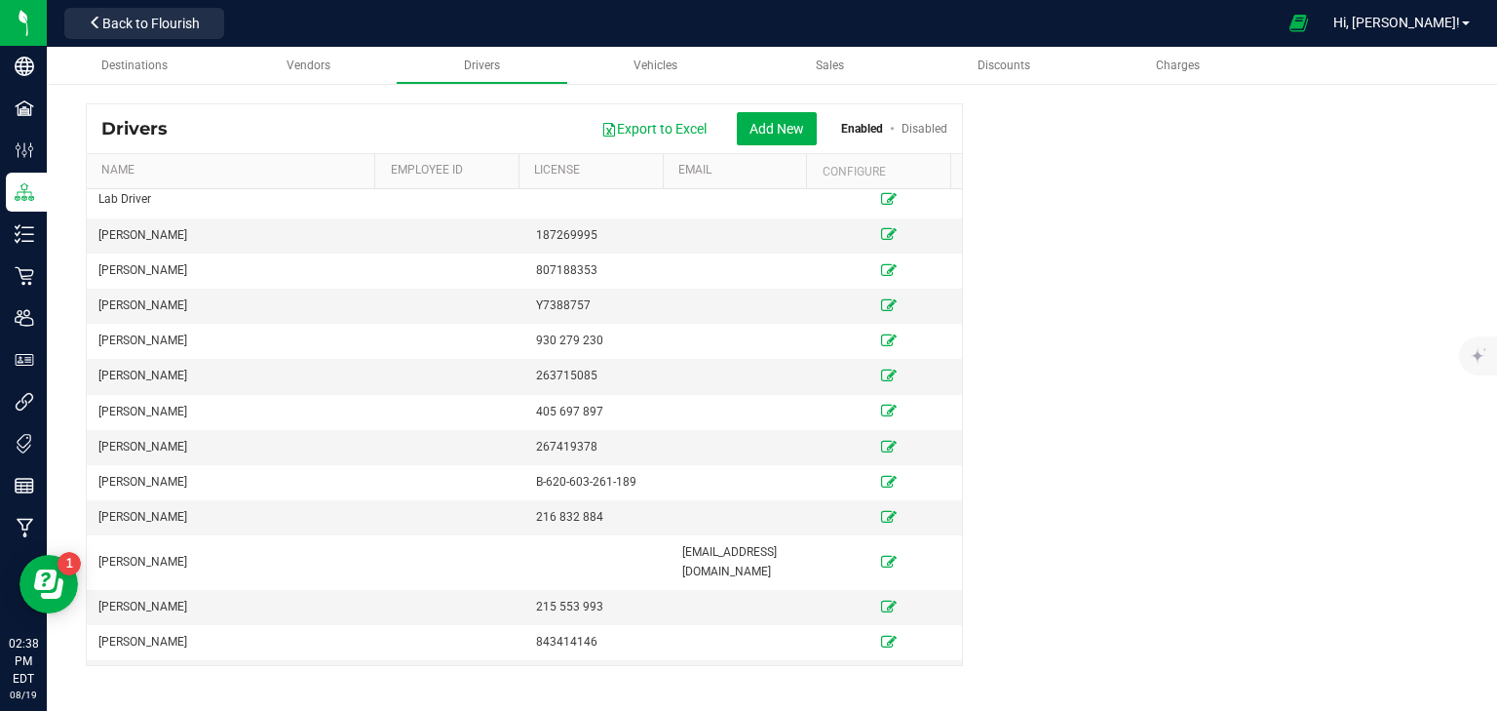
scroll to position [936, 0]
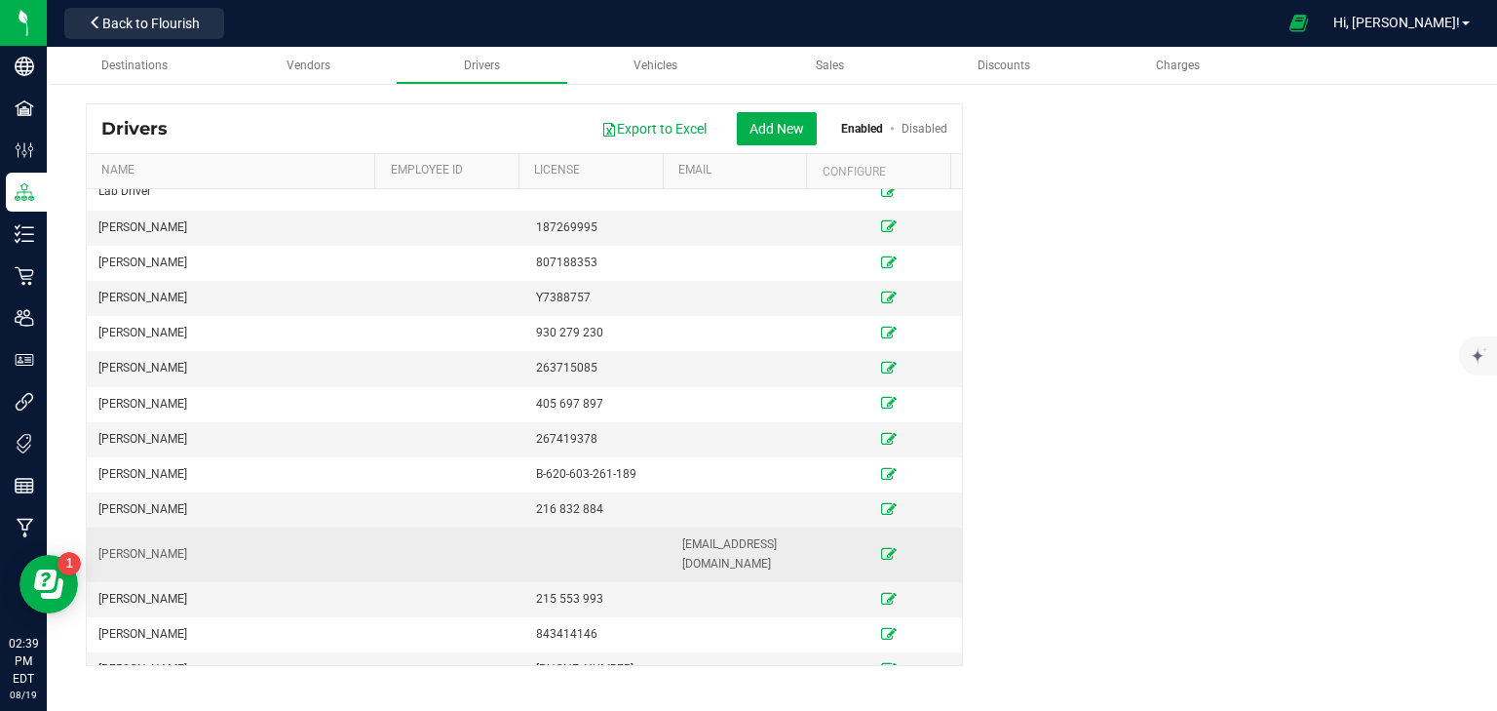
click at [885, 548] on icon at bounding box center [889, 554] width 16 height 12
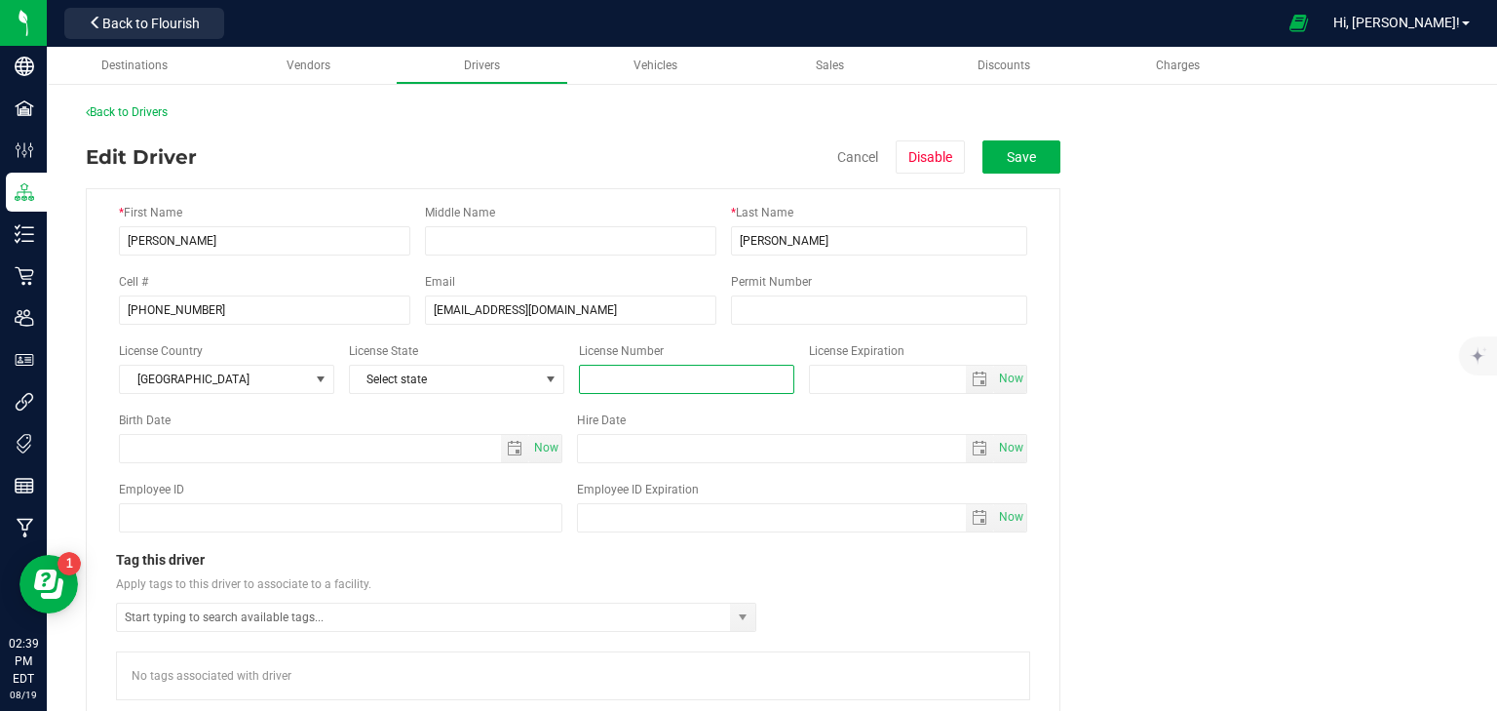
click at [675, 375] on input "text" at bounding box center [686, 379] width 215 height 29
paste input "NY 969 332 352"
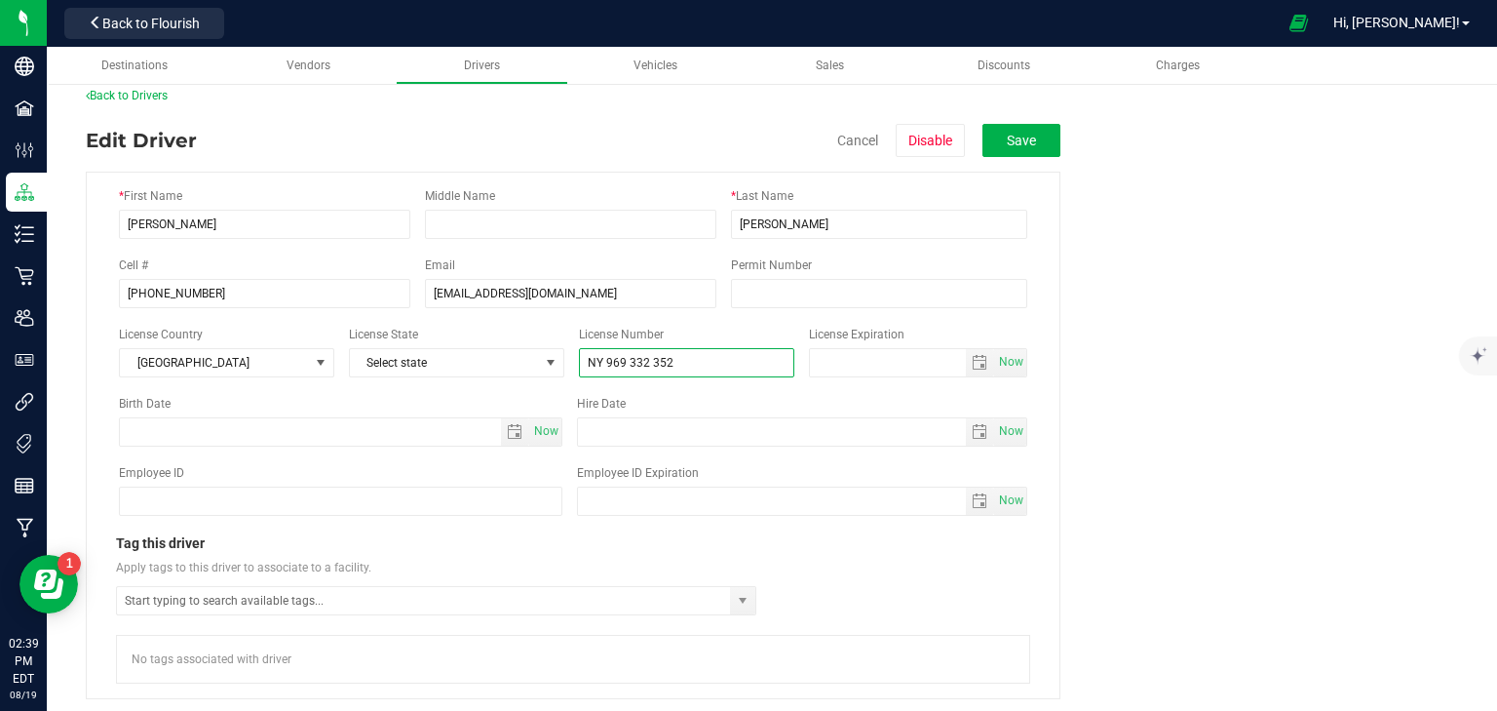
scroll to position [22, 0]
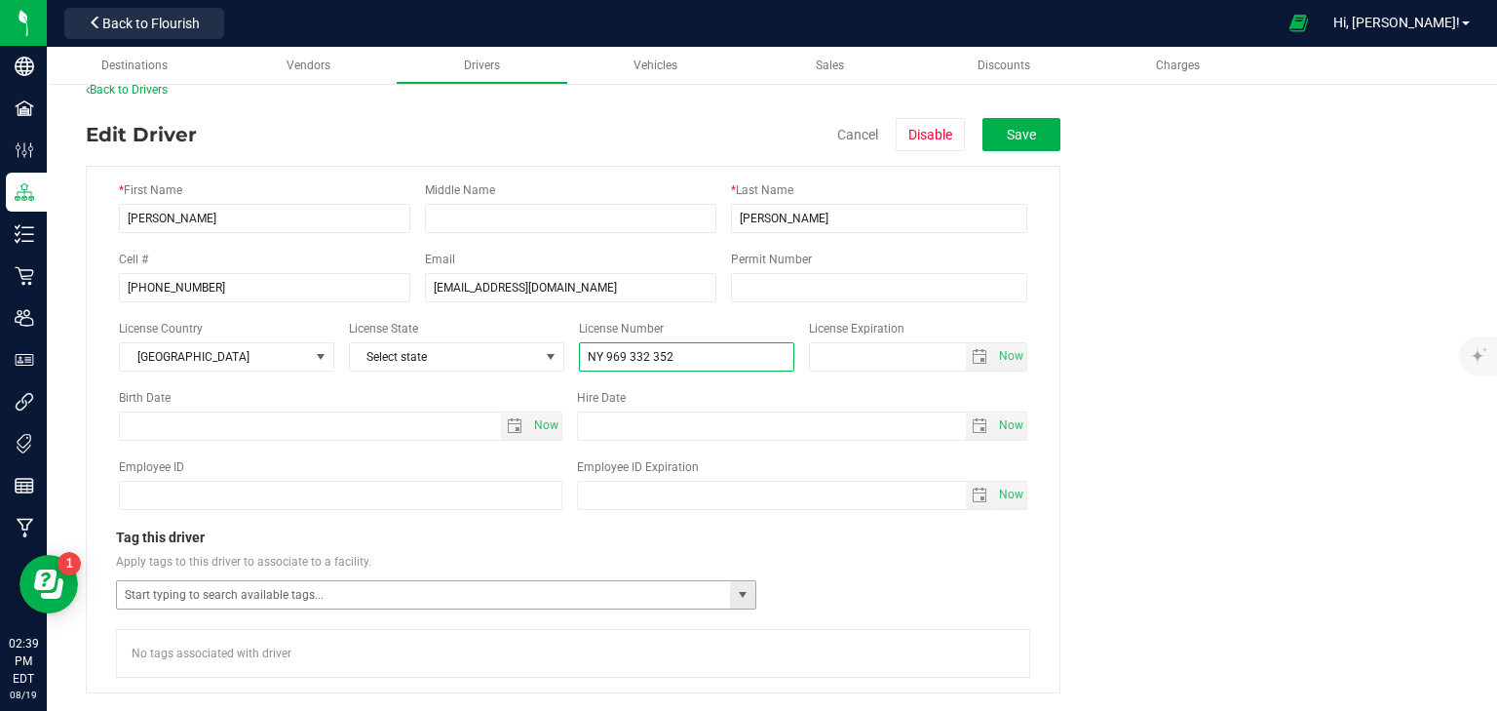
click at [740, 591] on span "select" at bounding box center [743, 595] width 16 height 16
type input "NY 969 332 352"
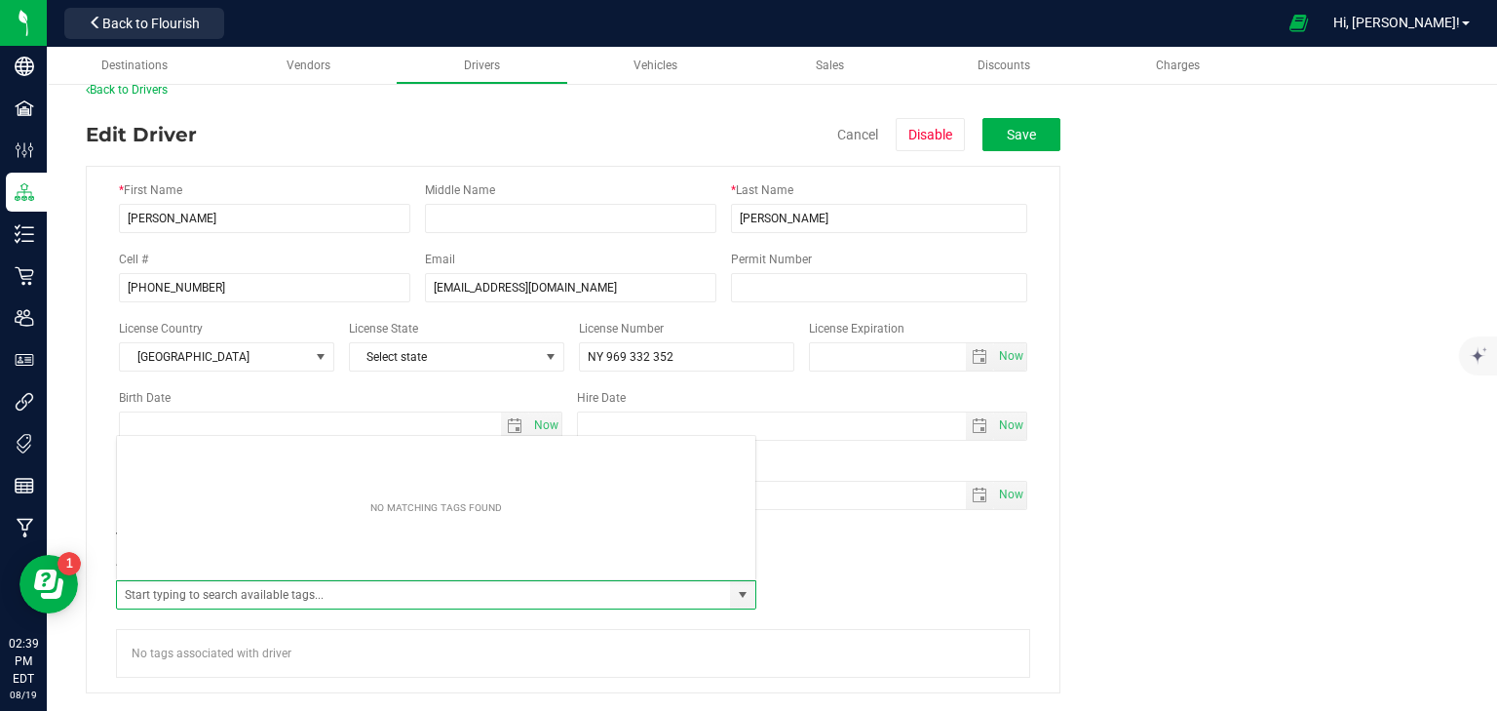
click at [885, 554] on span "Apply tags to this driver to associate to a facility." at bounding box center [573, 562] width 914 height 18
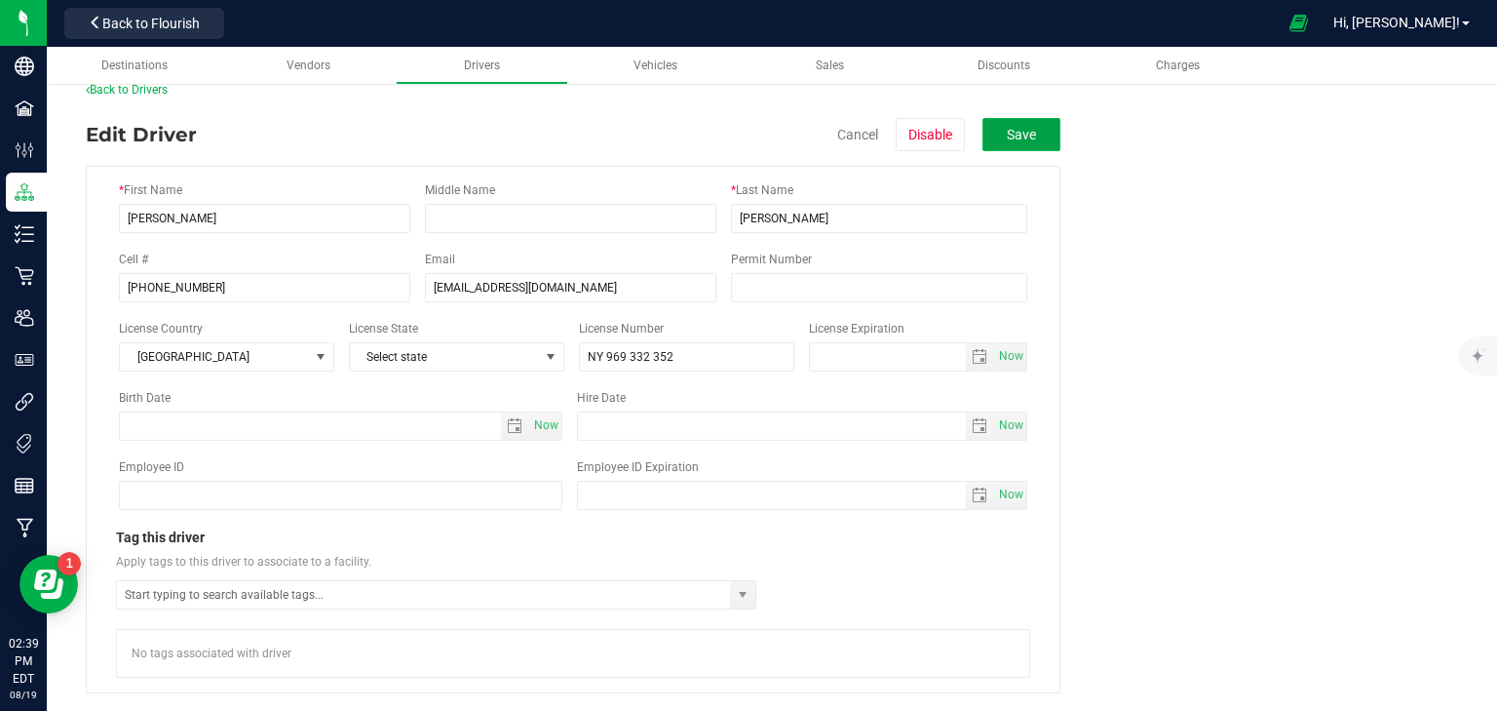
click at [1023, 135] on button "Save" at bounding box center [1022, 134] width 78 height 33
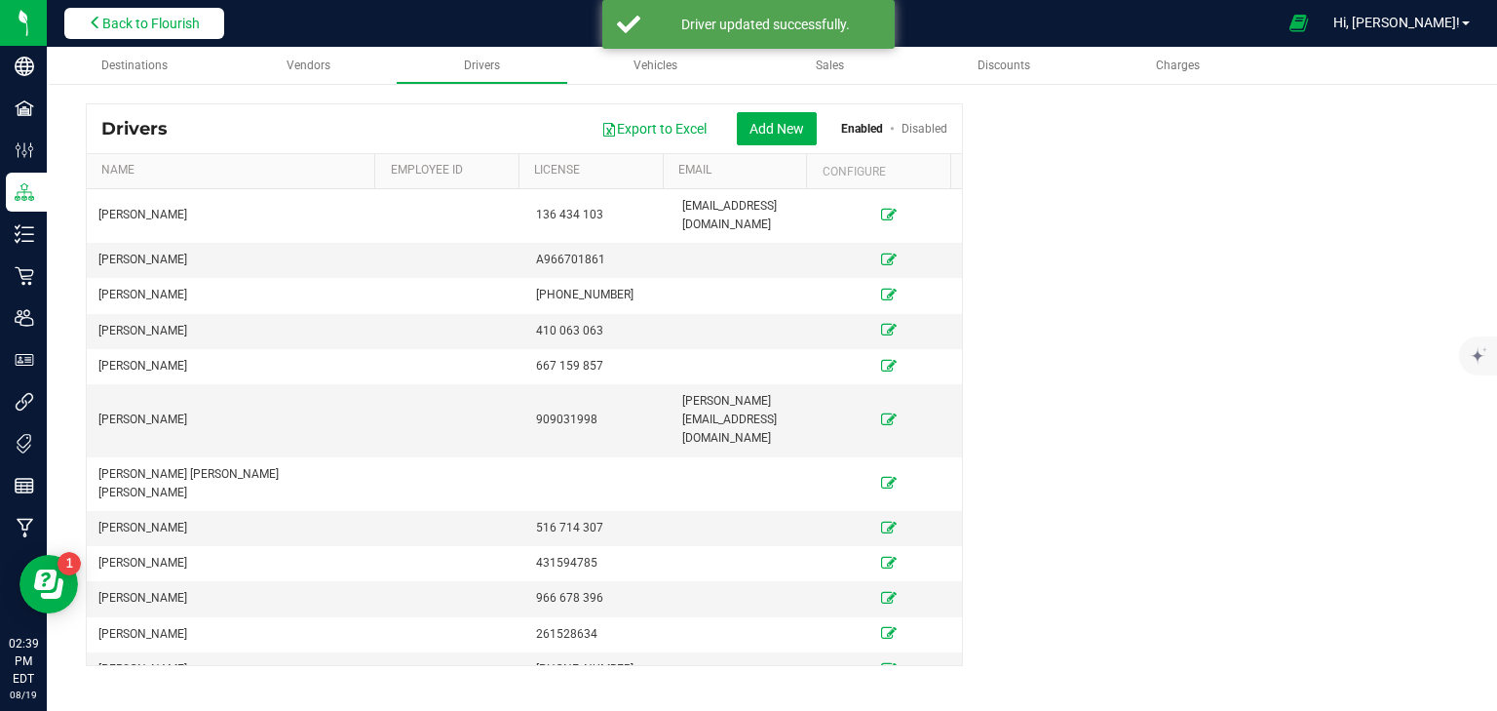
click at [191, 12] on button "Back to Flourish" at bounding box center [144, 23] width 160 height 31
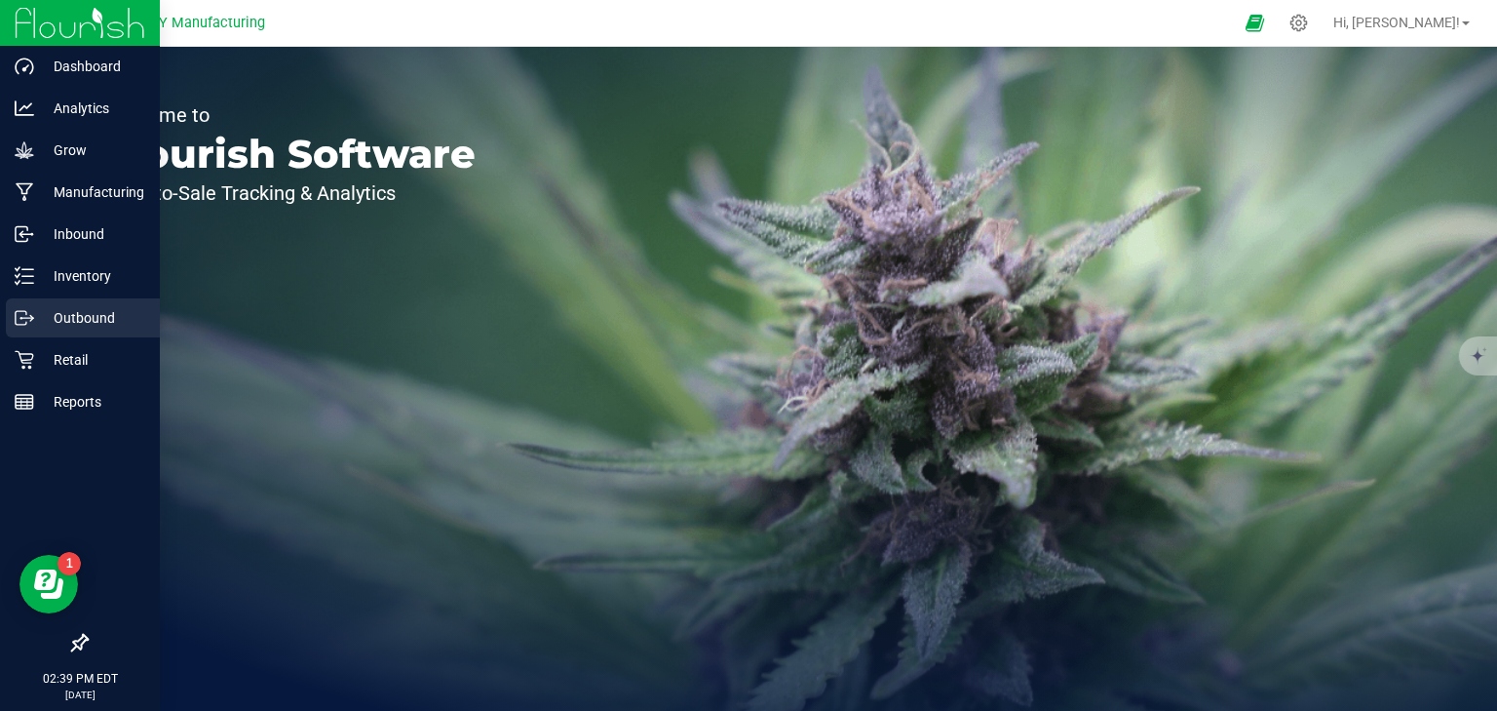
click at [73, 307] on p "Outbound" at bounding box center [92, 317] width 117 height 23
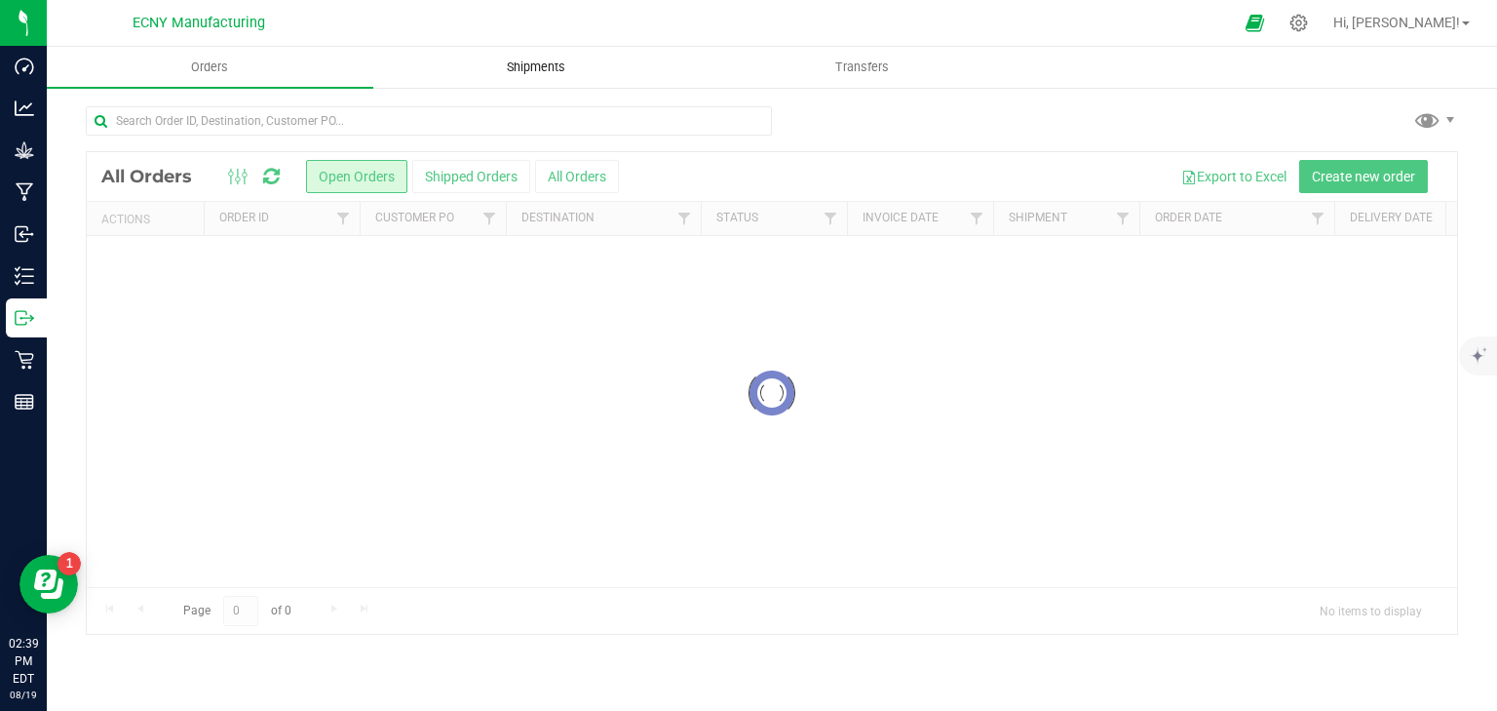
click at [506, 78] on uib-tab-heading "Shipments" at bounding box center [536, 67] width 325 height 39
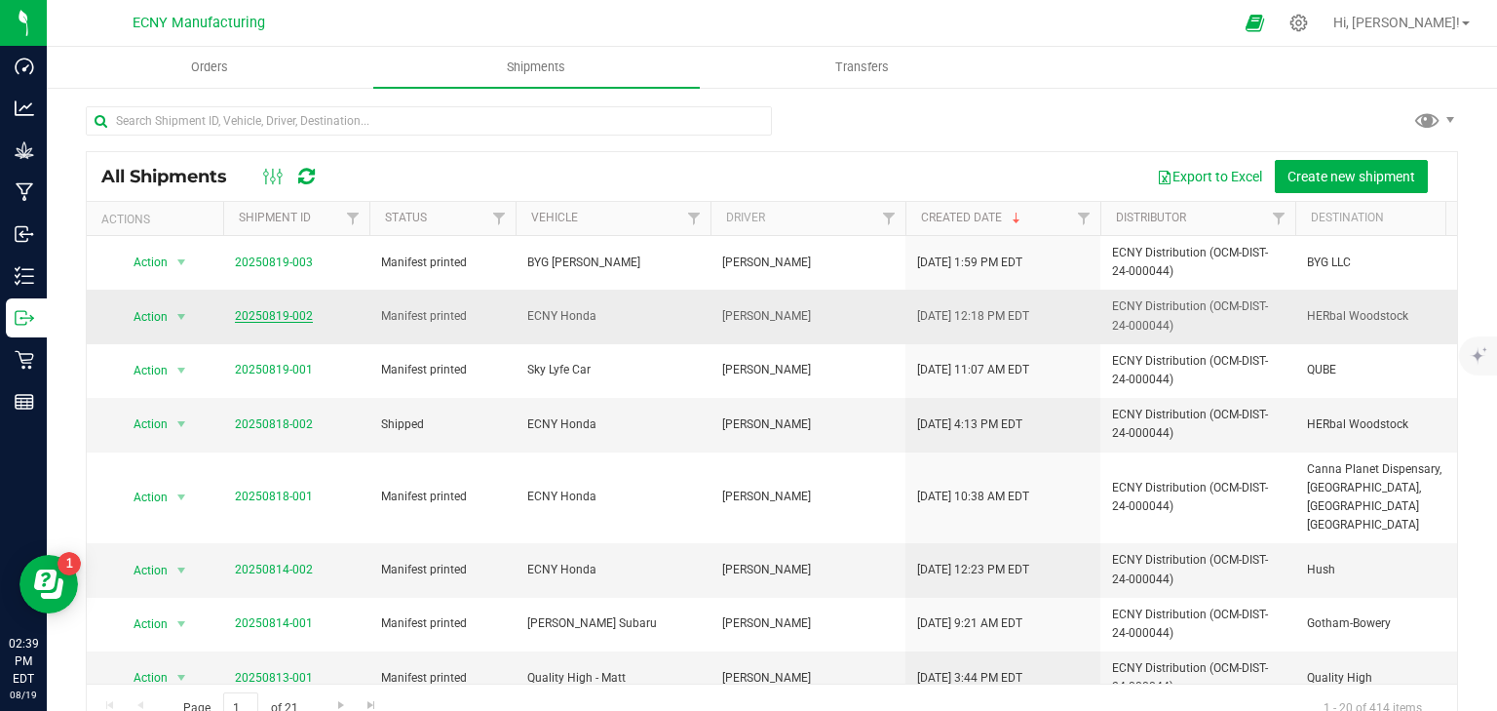
click at [296, 314] on link "20250819-002" at bounding box center [274, 316] width 78 height 14
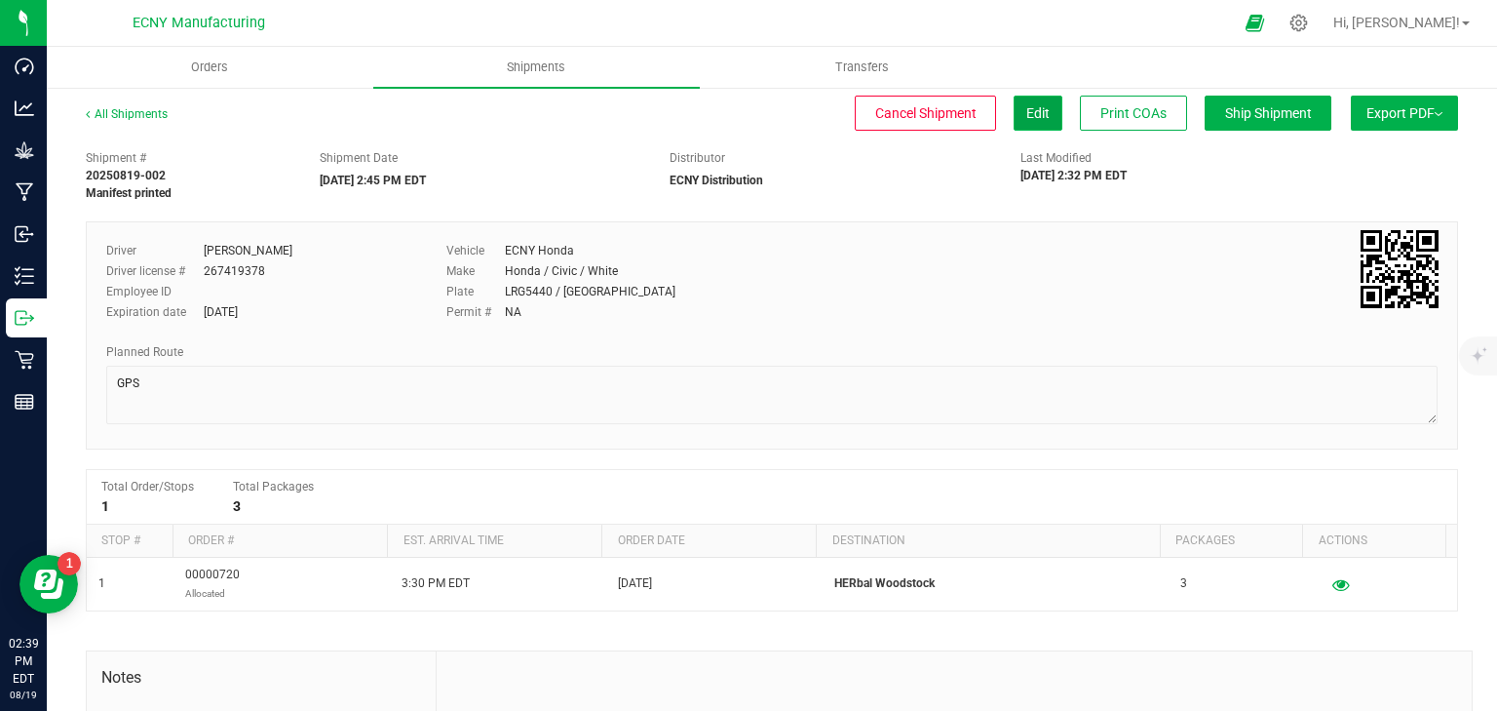
click at [1014, 117] on button "Edit" at bounding box center [1038, 113] width 49 height 35
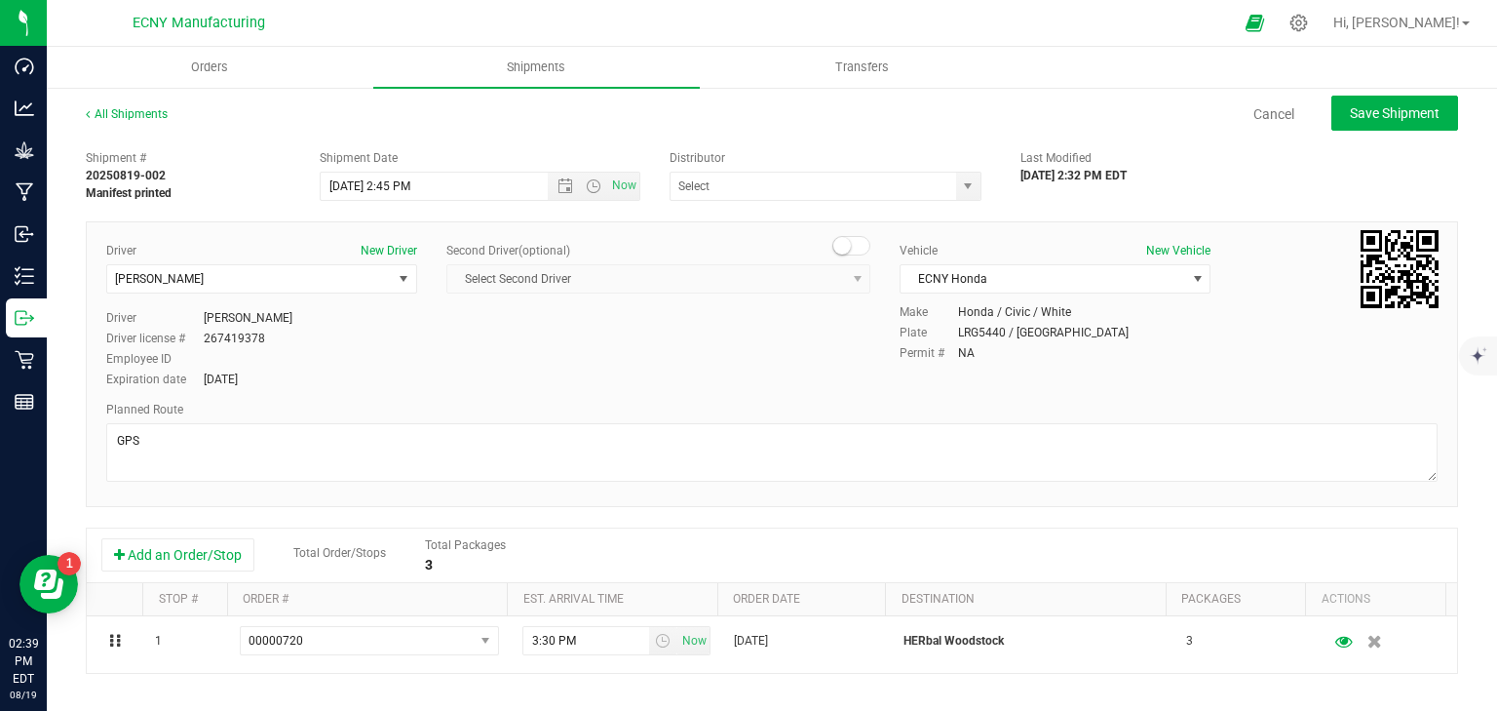
type input "ECNY Distribution"
click at [266, 282] on span "[PERSON_NAME]" at bounding box center [249, 278] width 285 height 27
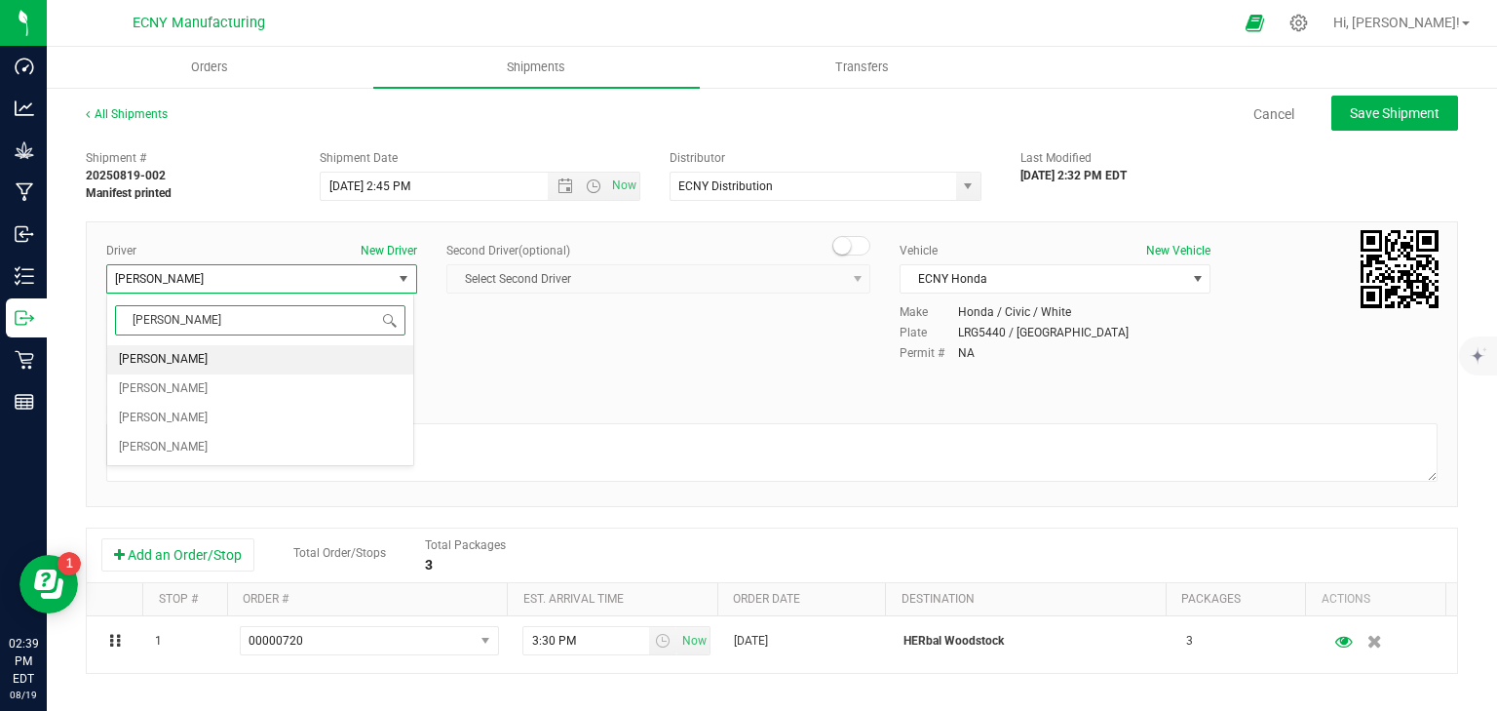
click at [205, 354] on span "[PERSON_NAME]" at bounding box center [163, 359] width 89 height 25
type input "michael"
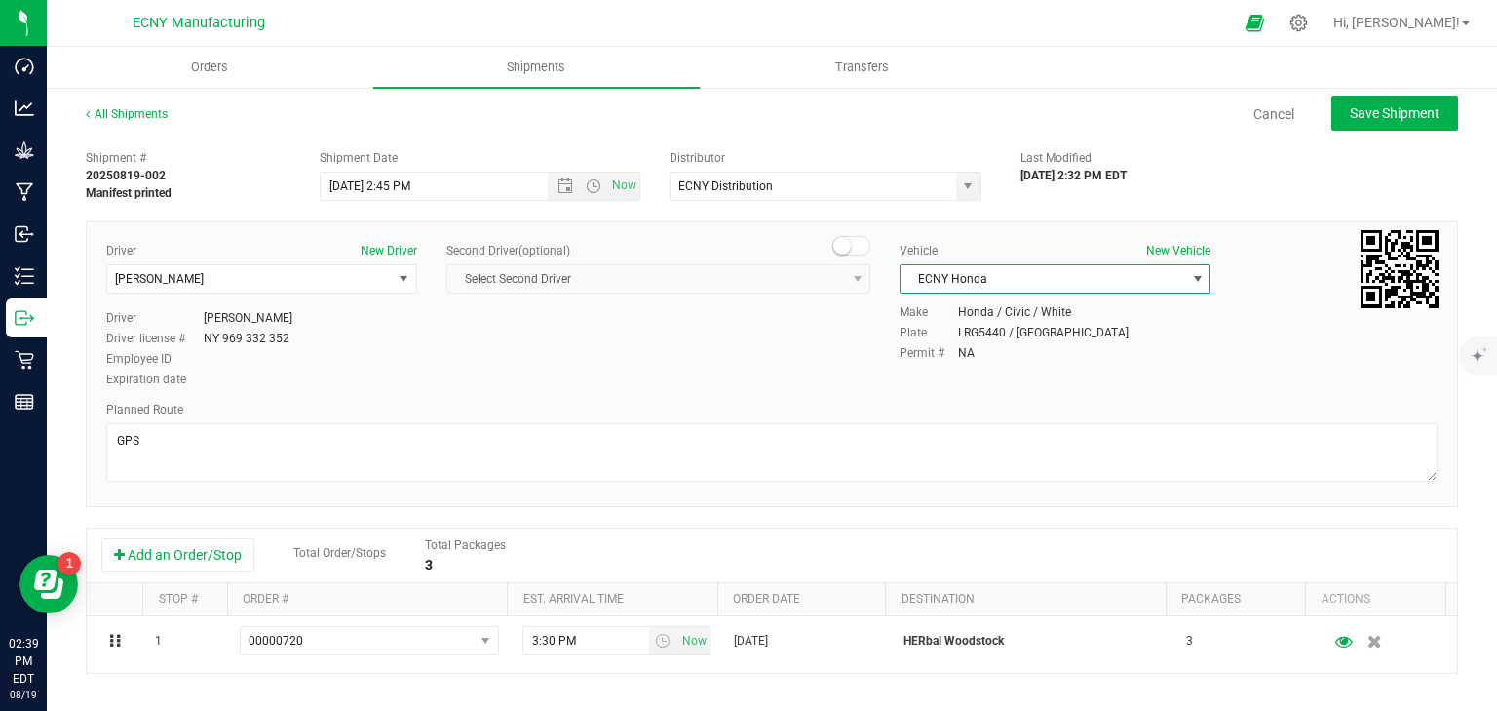
click at [1030, 275] on span "ECNY Honda" at bounding box center [1043, 278] width 285 height 27
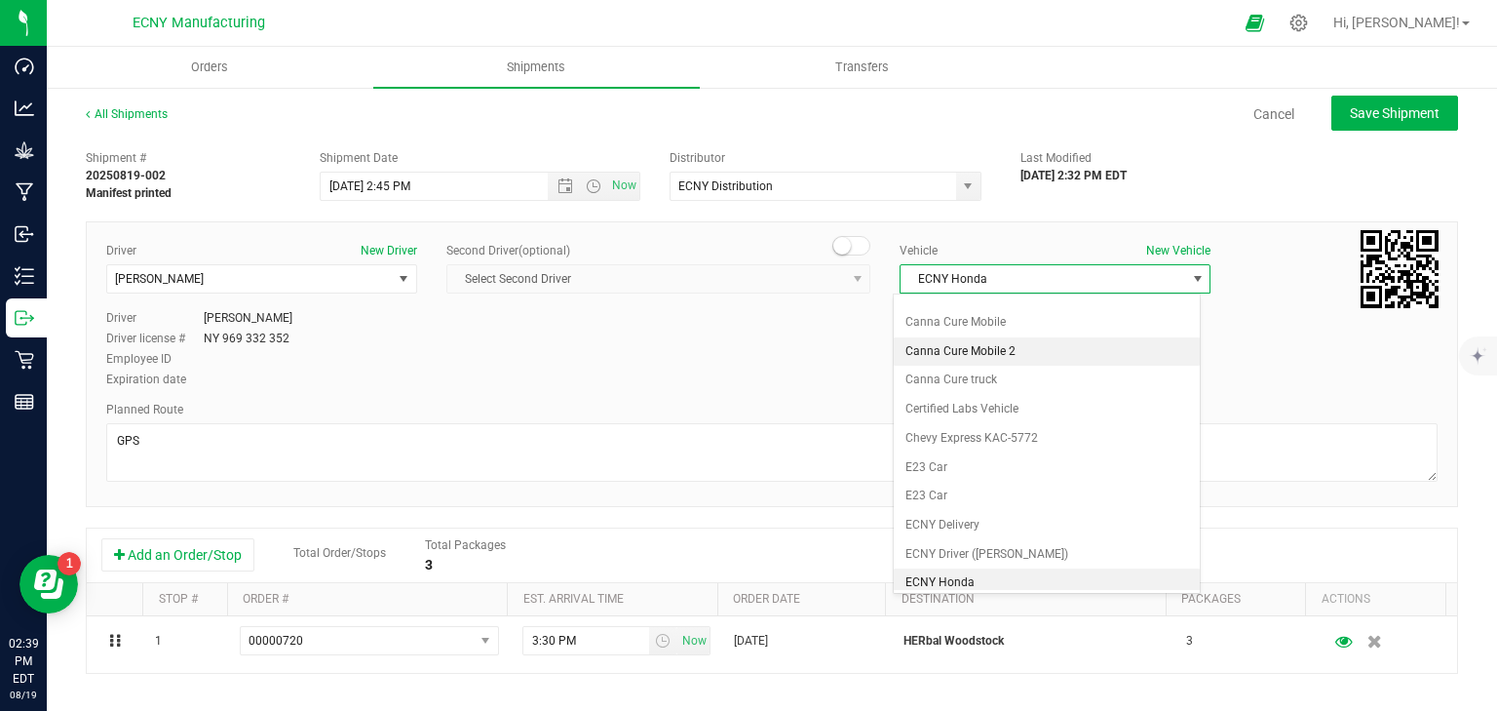
scroll to position [250, 0]
click at [987, 569] on li "ECNY Mikey" at bounding box center [1047, 583] width 306 height 29
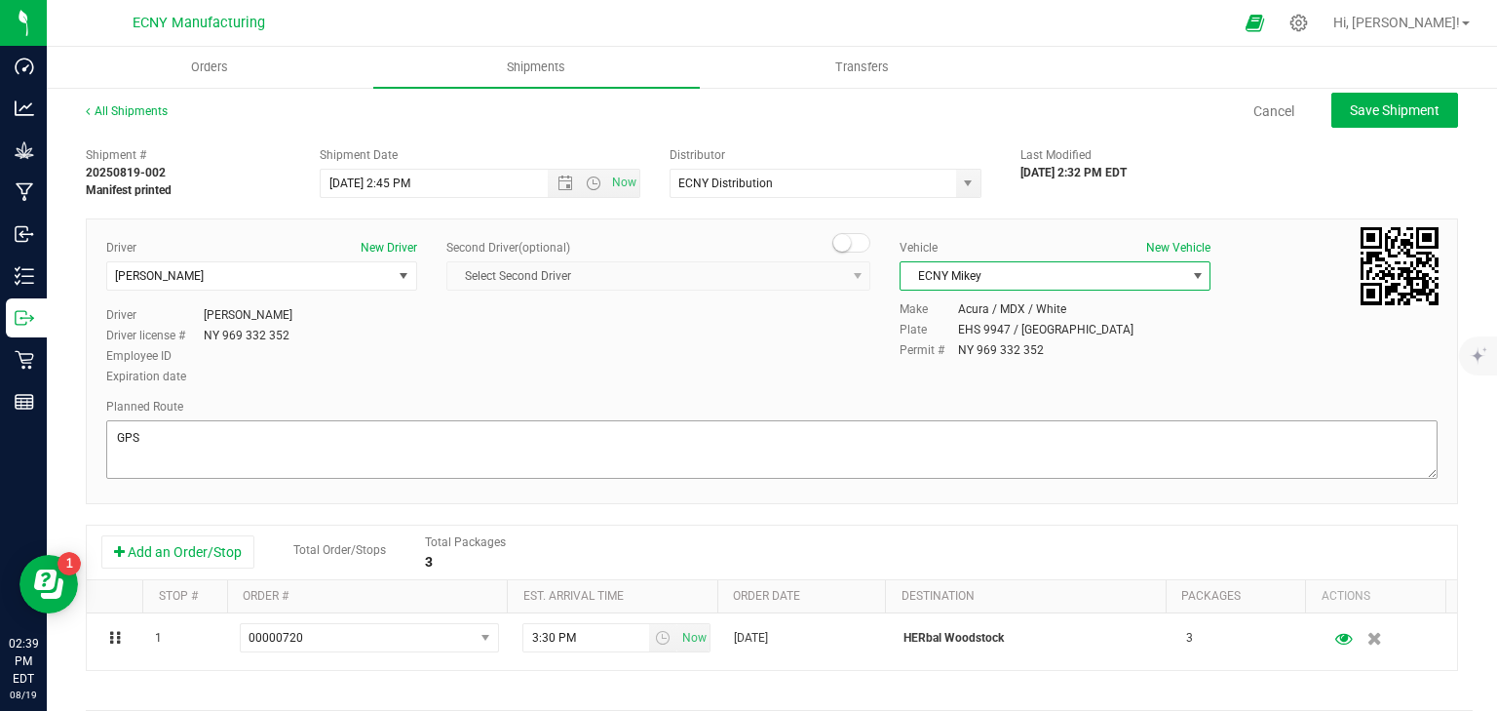
scroll to position [0, 0]
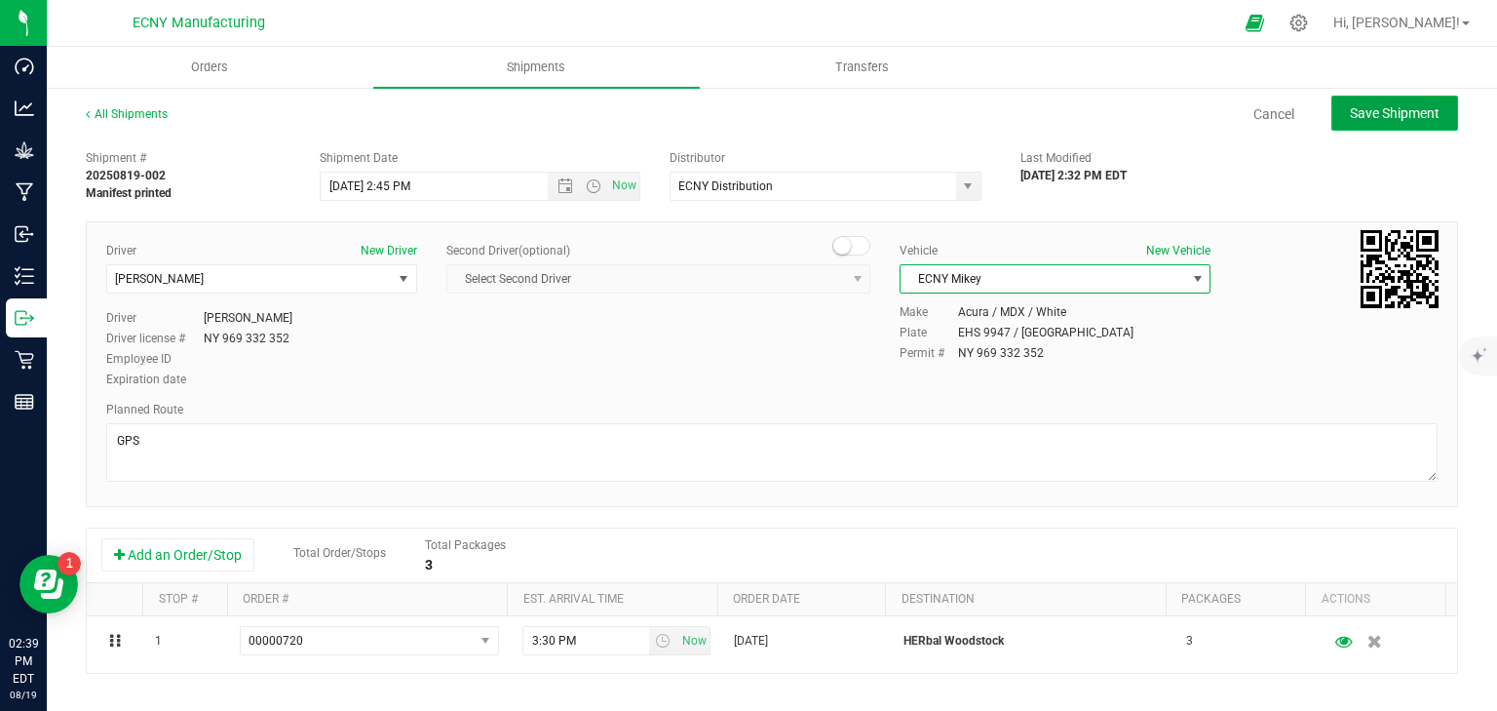
click at [1403, 107] on span "Save Shipment" at bounding box center [1395, 113] width 90 height 16
type input "8/19/2025 6:45 PM"
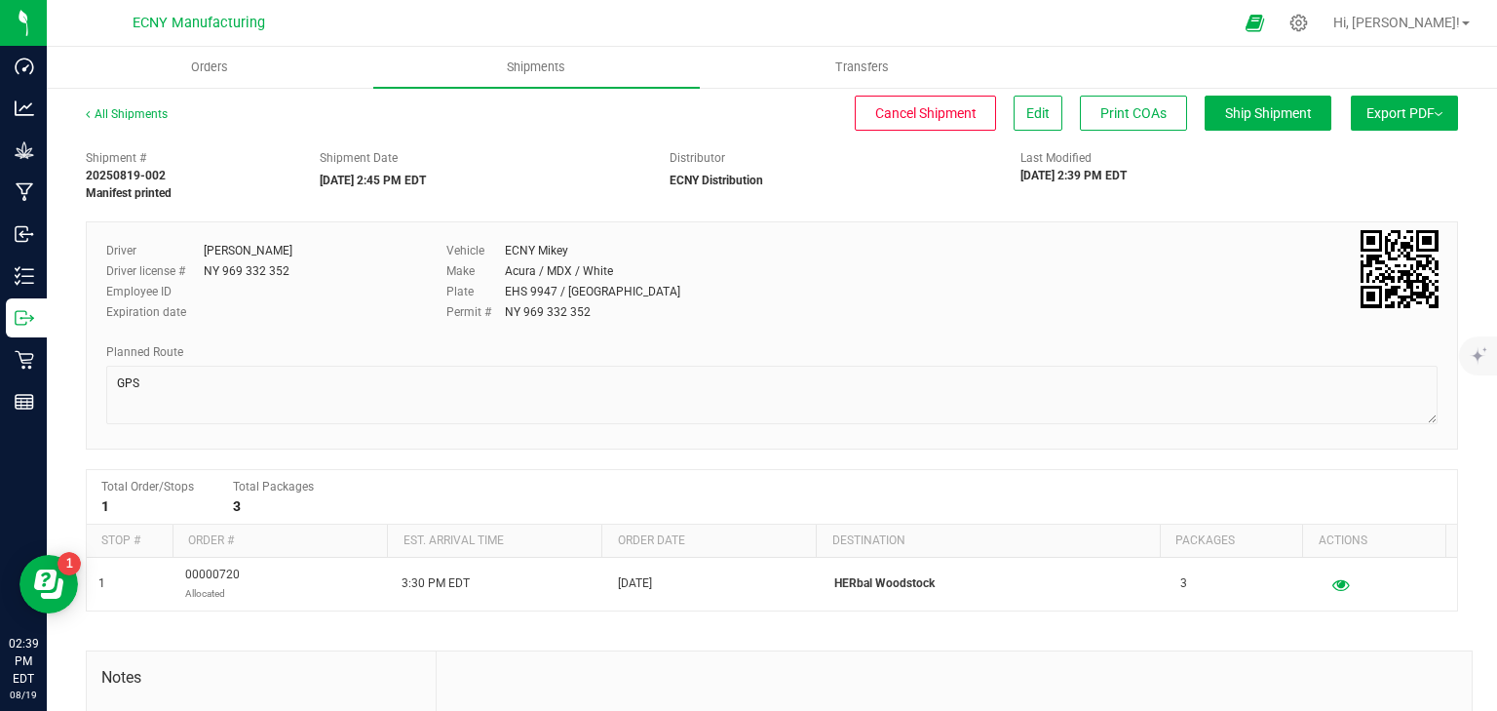
click at [1416, 129] on button "Export PDF" at bounding box center [1404, 113] width 107 height 35
click at [1363, 202] on li "NY Manifest" at bounding box center [1399, 214] width 197 height 29
click at [116, 112] on link "All Shipments" at bounding box center [127, 114] width 82 height 14
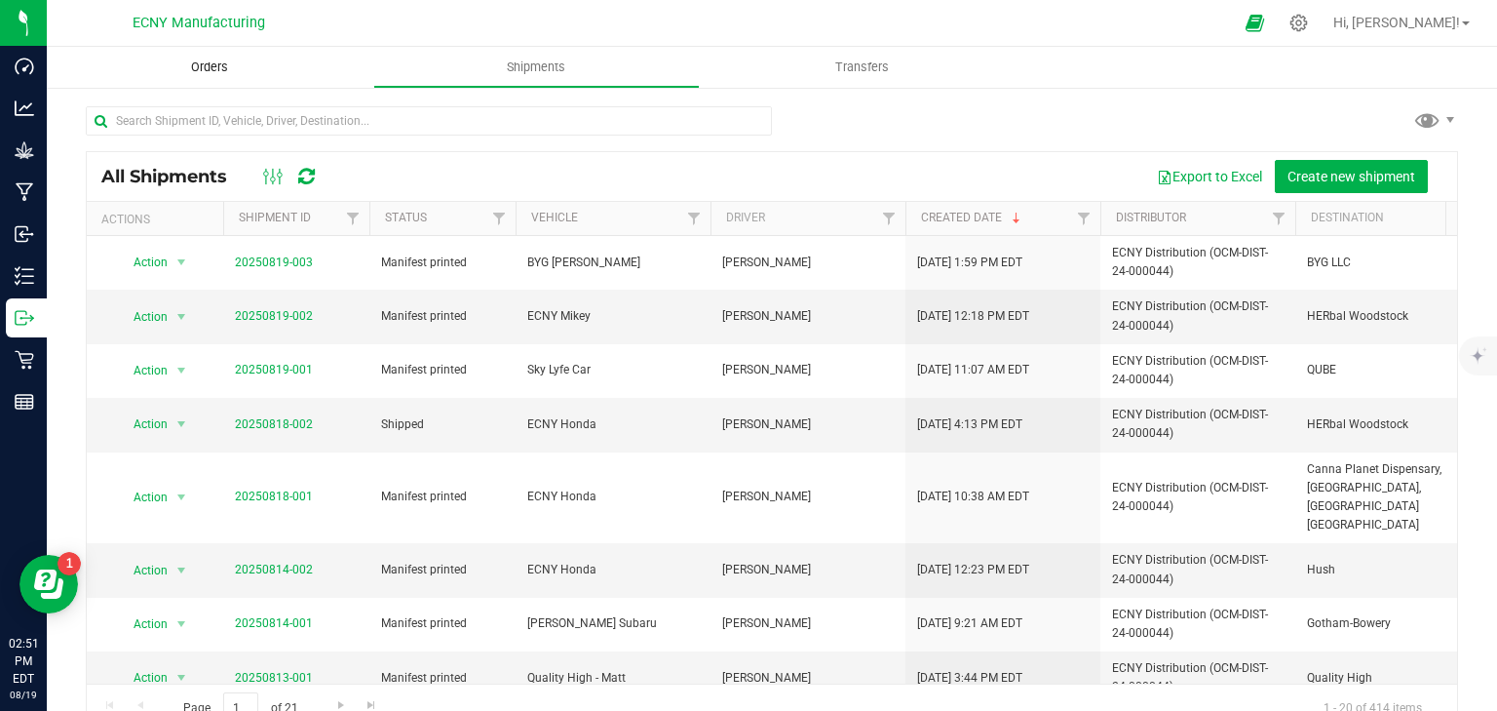
click at [260, 67] on uib-tab-heading "Orders" at bounding box center [210, 67] width 327 height 41
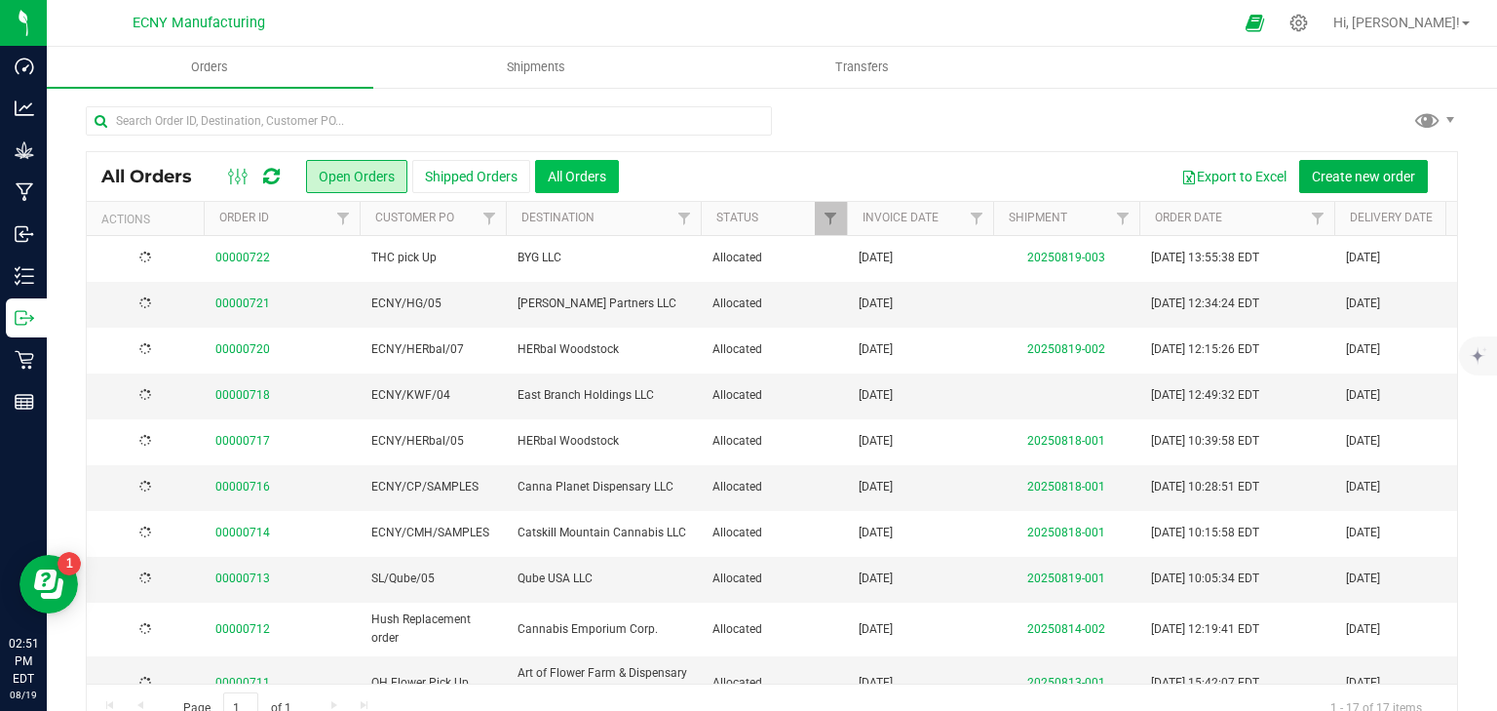
click at [581, 183] on button "All Orders" at bounding box center [577, 176] width 84 height 33
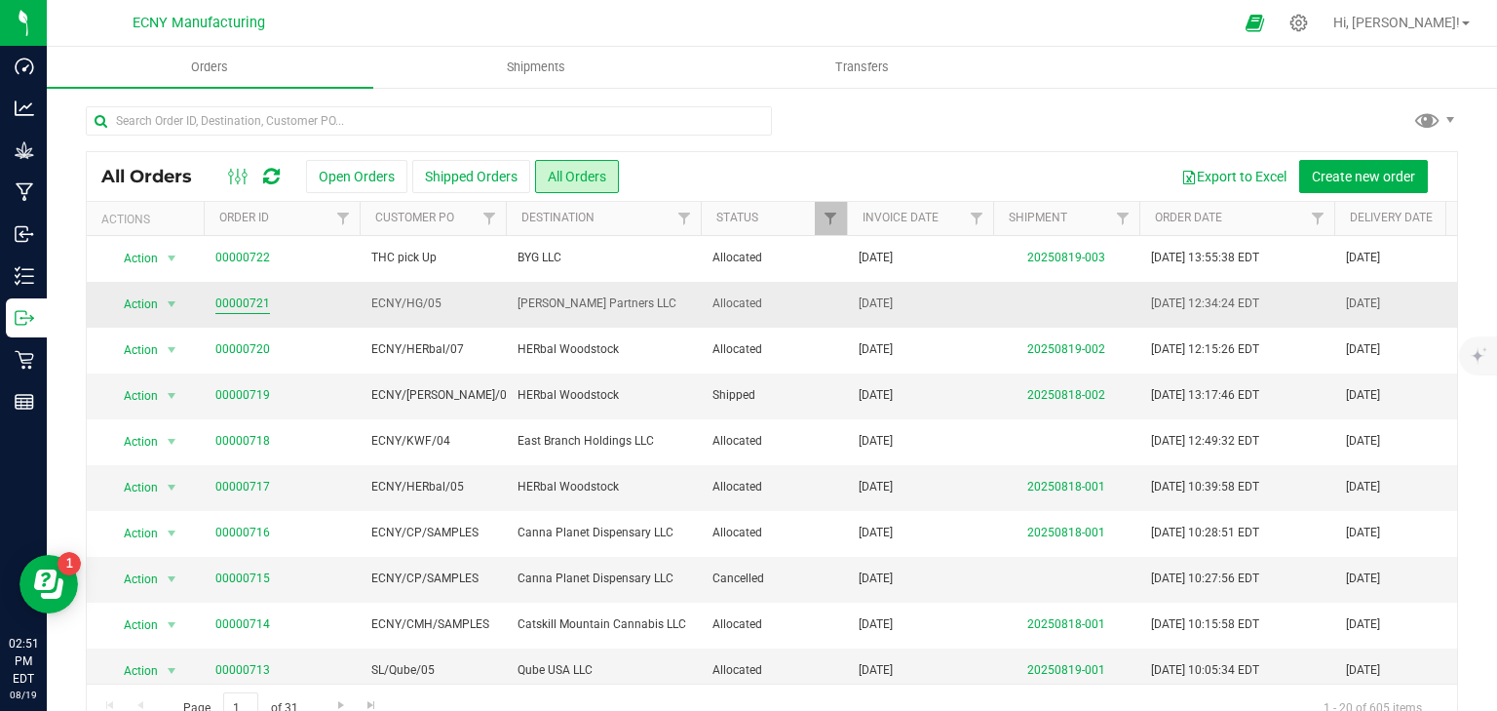
click at [248, 296] on link "00000721" at bounding box center [242, 303] width 55 height 19
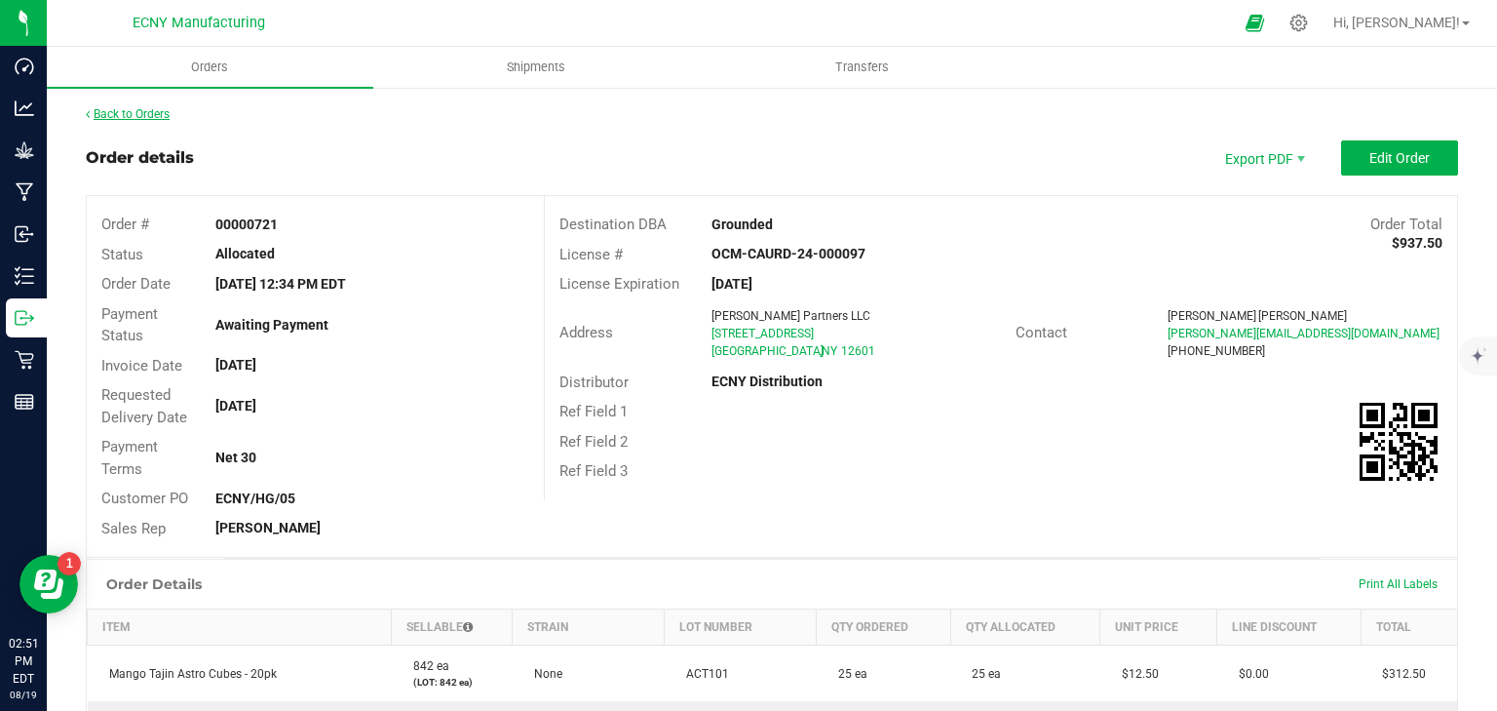
click at [160, 112] on link "Back to Orders" at bounding box center [128, 114] width 84 height 14
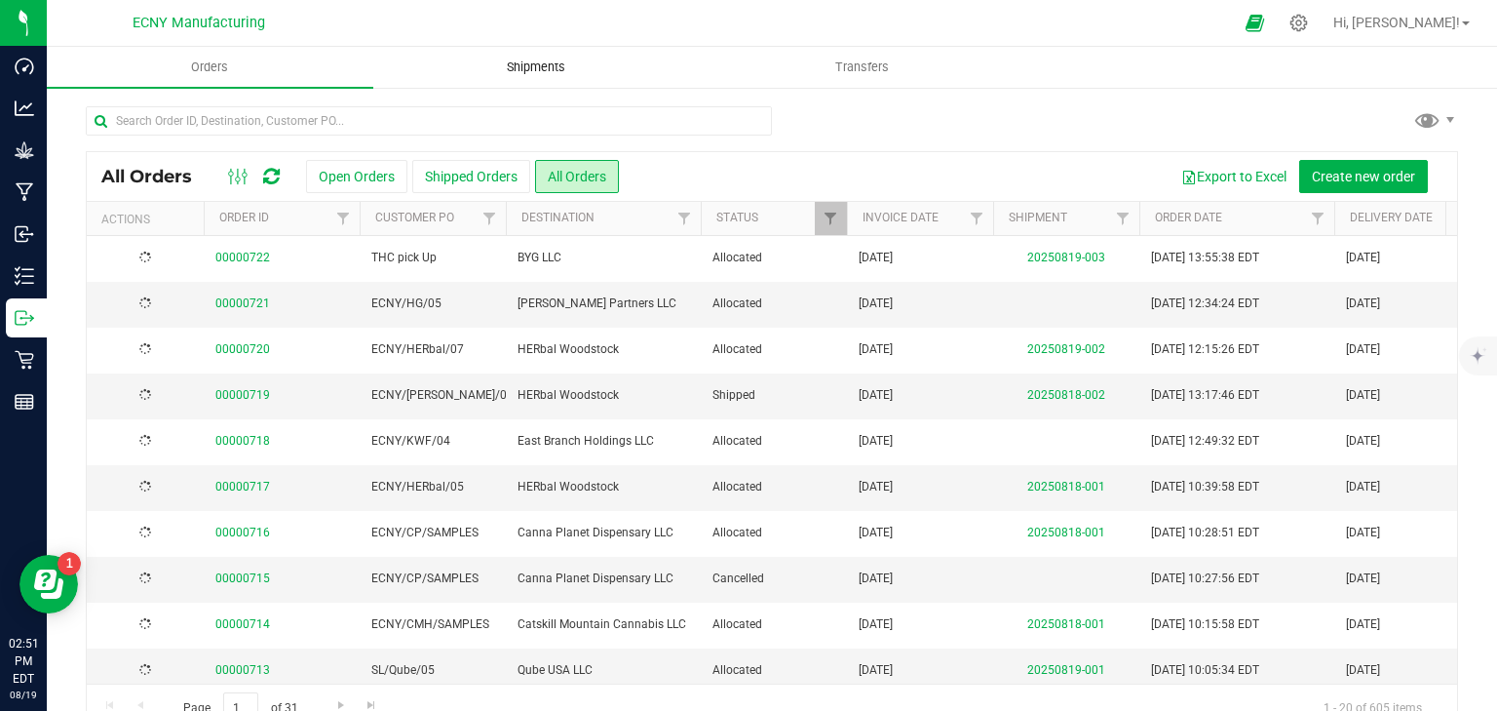
click at [546, 68] on span "Shipments" at bounding box center [536, 67] width 111 height 18
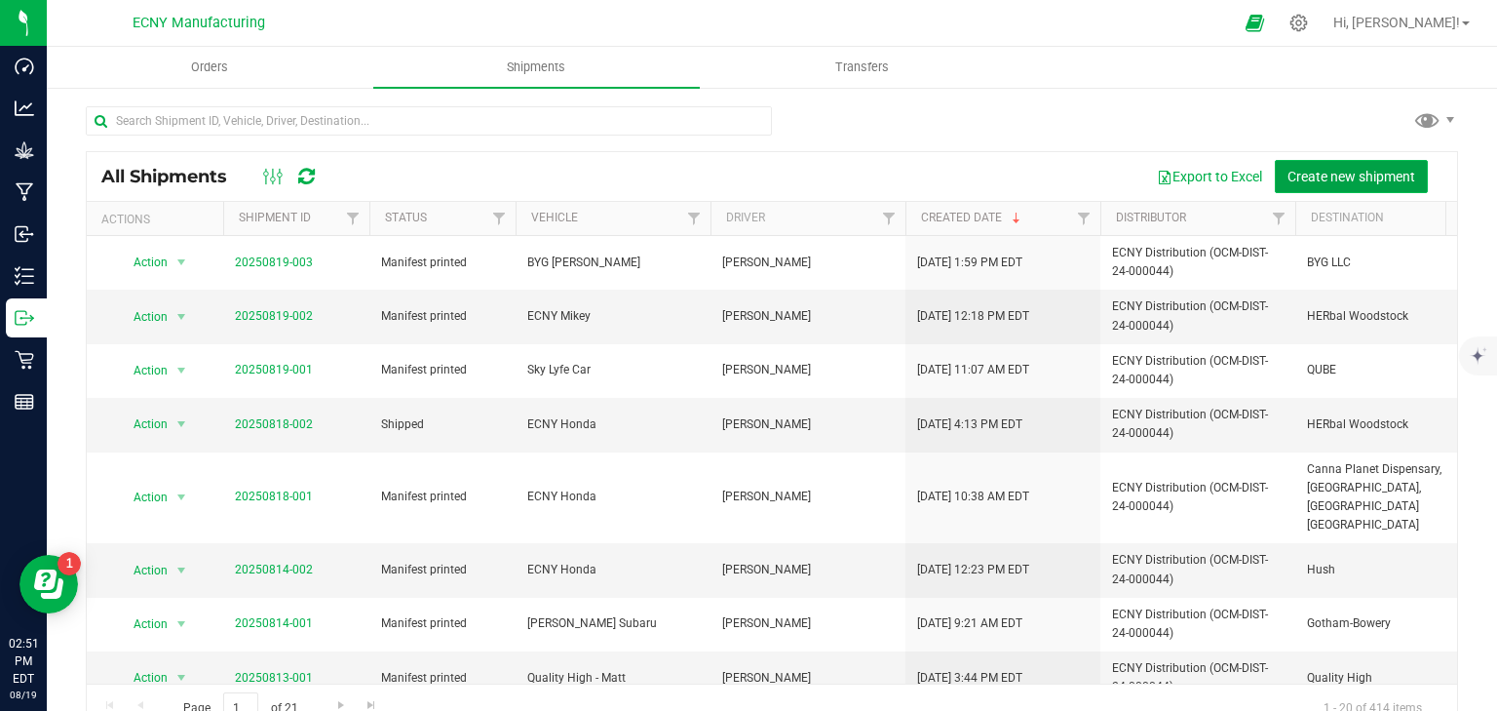
click at [1302, 169] on span "Create new shipment" at bounding box center [1352, 177] width 128 height 16
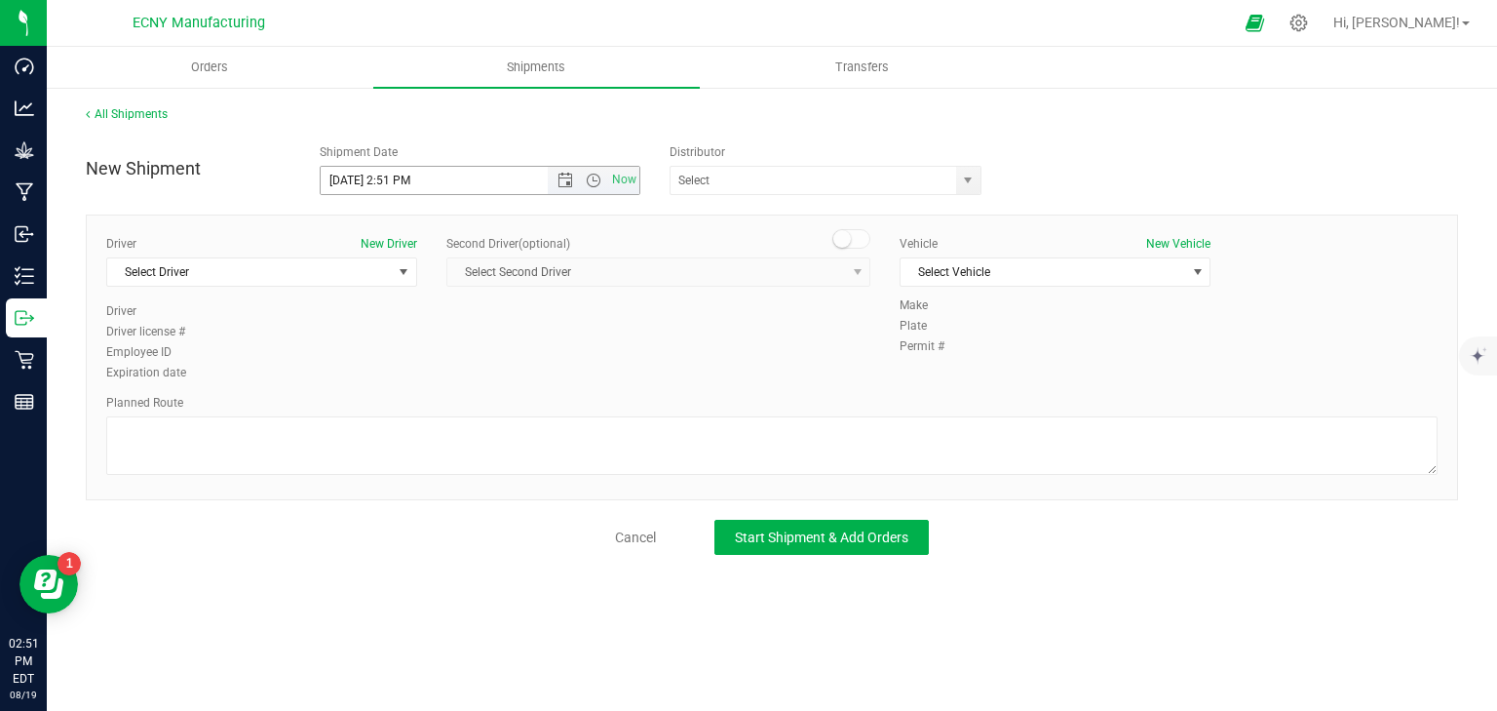
click at [438, 181] on input "8/19/2025 2:51 PM" at bounding box center [451, 180] width 261 height 27
click at [395, 182] on input "8/19/2025 2:51 PM" at bounding box center [451, 180] width 261 height 27
click at [551, 175] on span "Open the date view" at bounding box center [565, 181] width 33 height 16
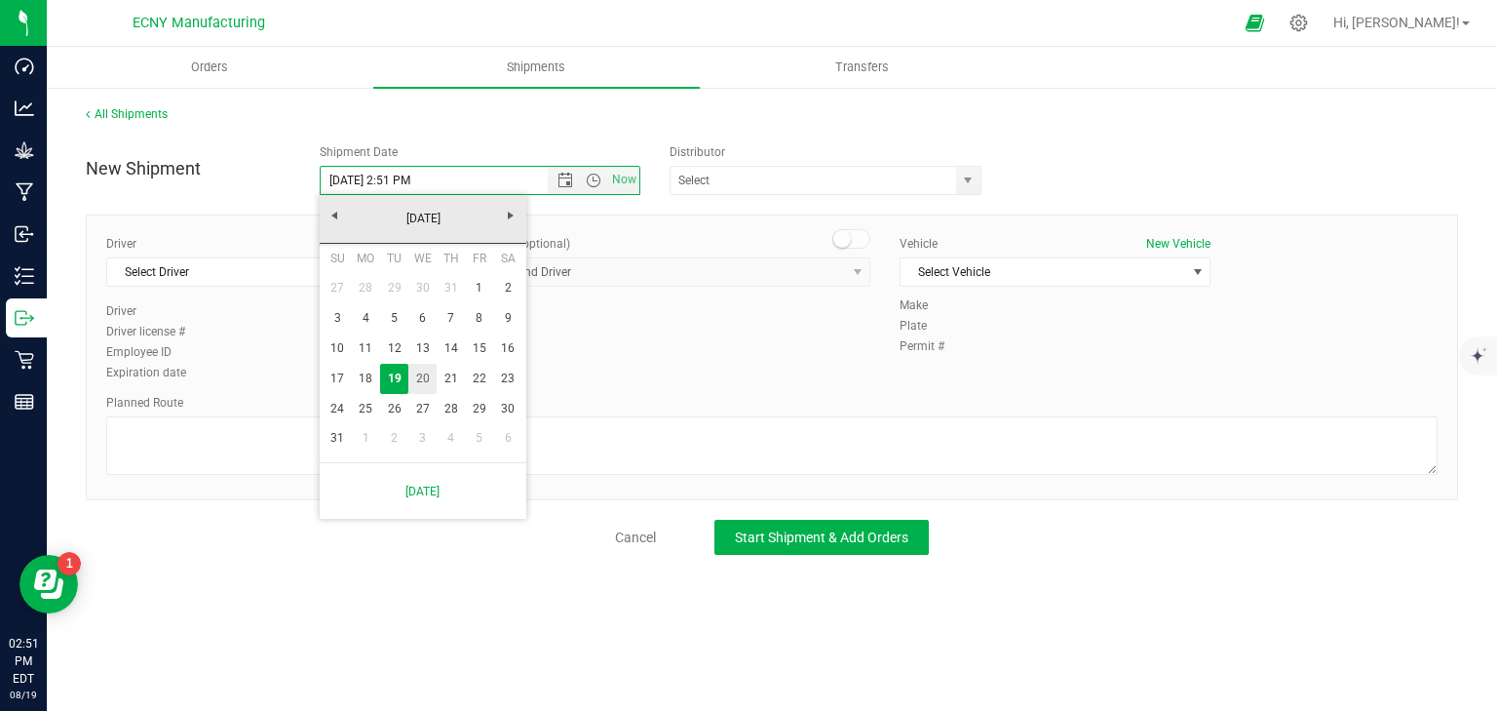
click at [429, 370] on link "20" at bounding box center [422, 379] width 28 height 30
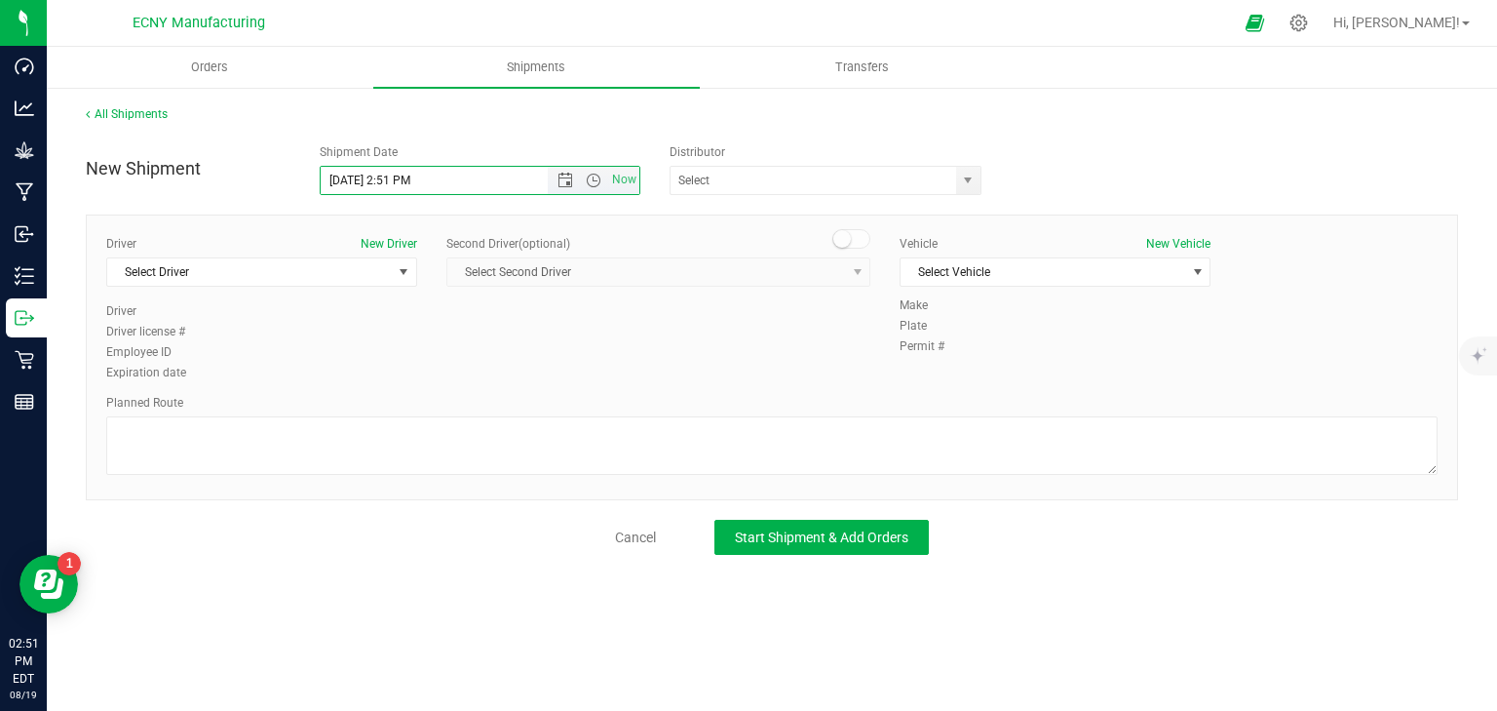
click at [394, 178] on input "8/20/2025 2:51 PM" at bounding box center [451, 180] width 261 height 27
type input "8/20/2025 5:00 PM"
click at [980, 167] on span at bounding box center [826, 180] width 312 height 29
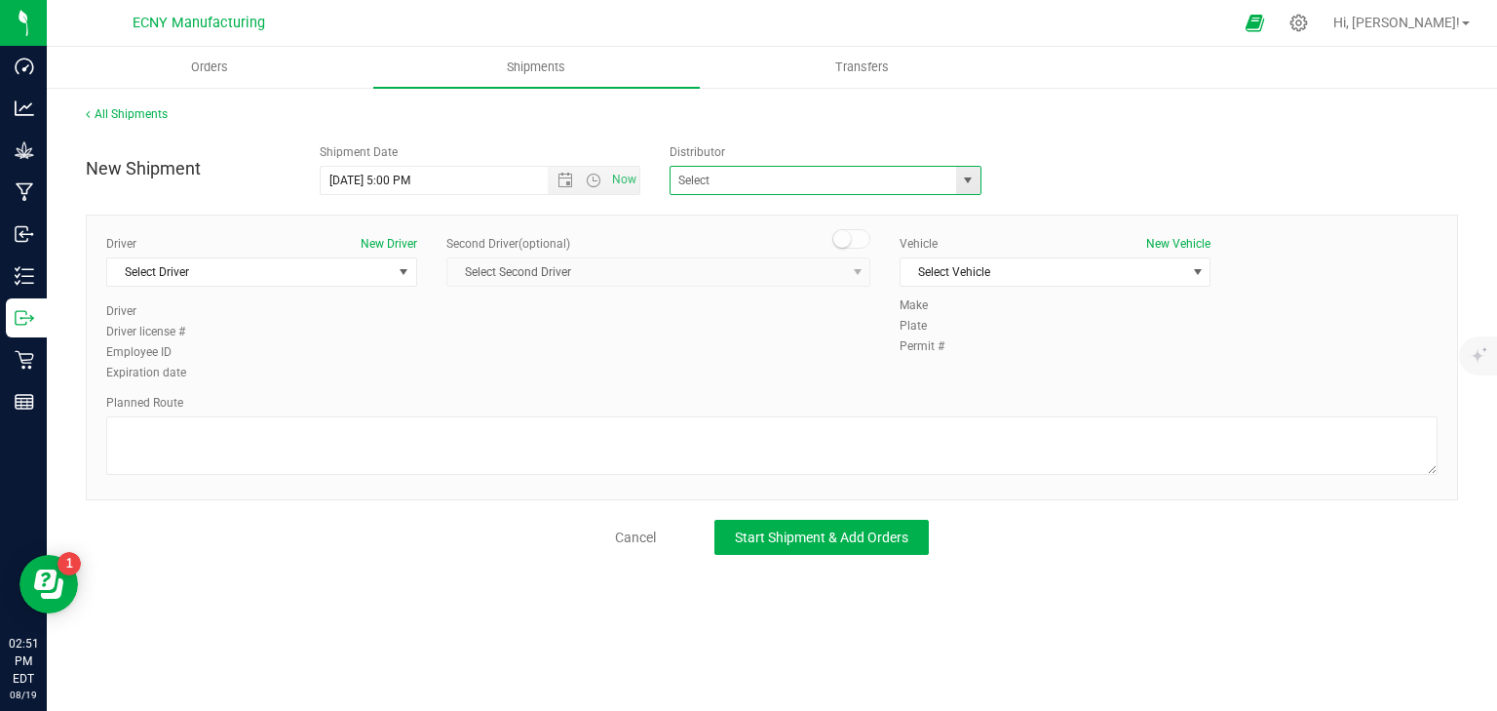
click at [971, 175] on span "select" at bounding box center [968, 181] width 16 height 16
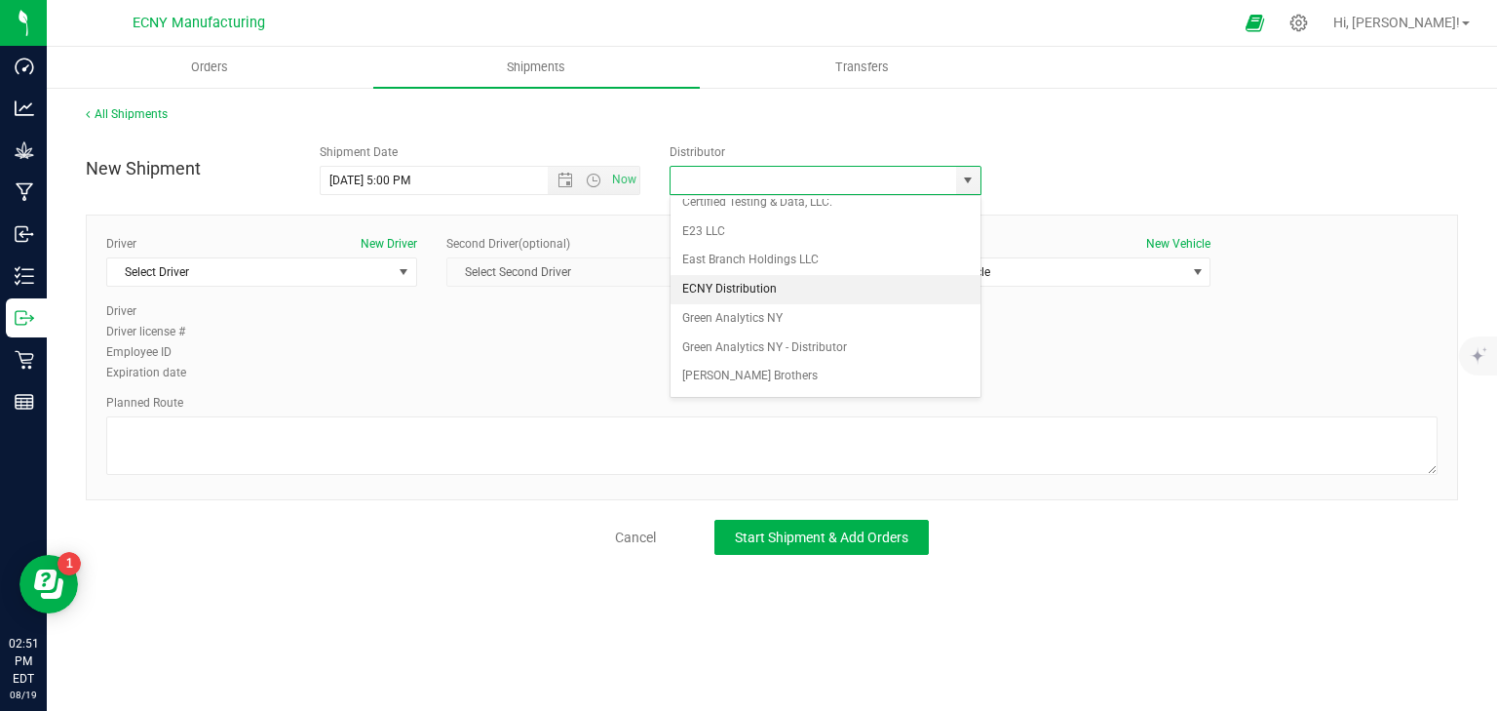
click at [757, 279] on li "ECNY Distribution" at bounding box center [826, 289] width 310 height 29
type input "ECNY Distribution"
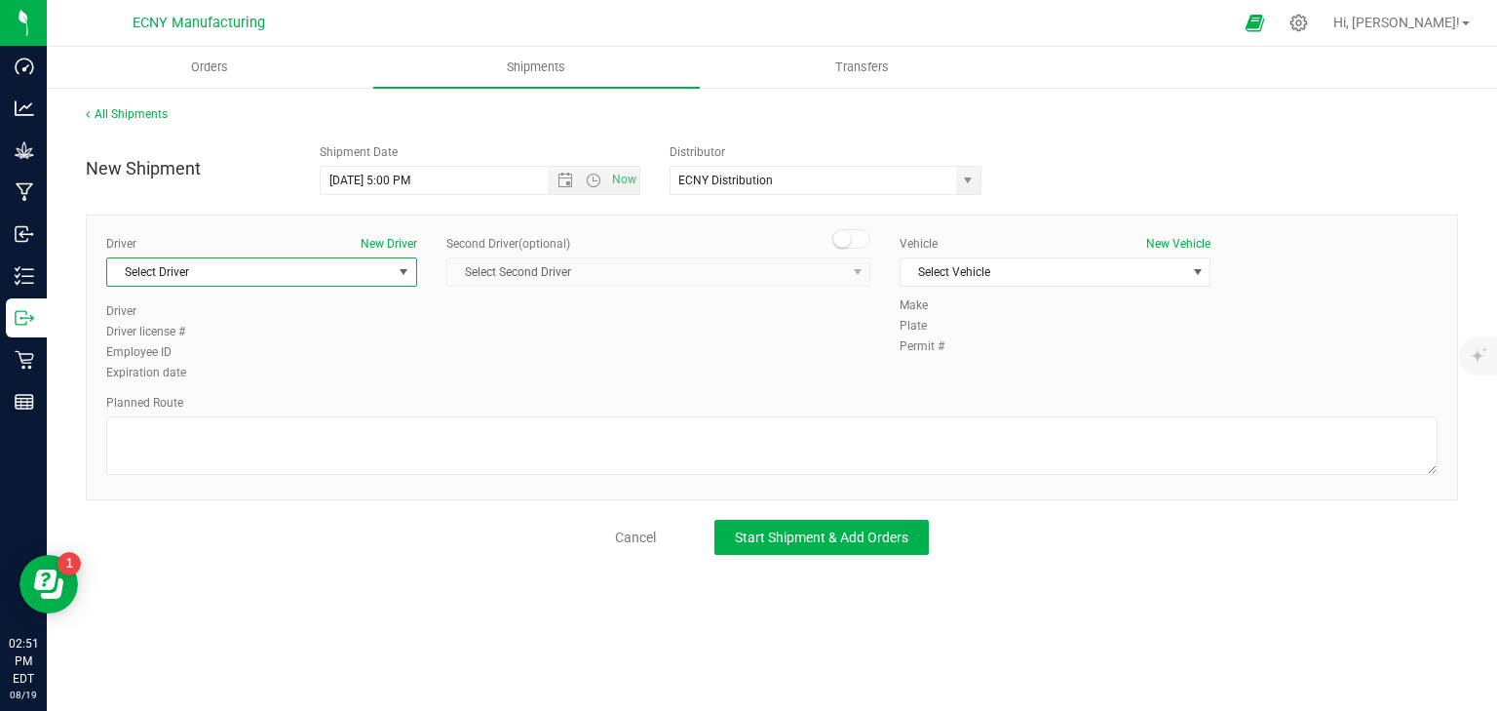
click at [116, 265] on span "Select Driver" at bounding box center [249, 271] width 285 height 27
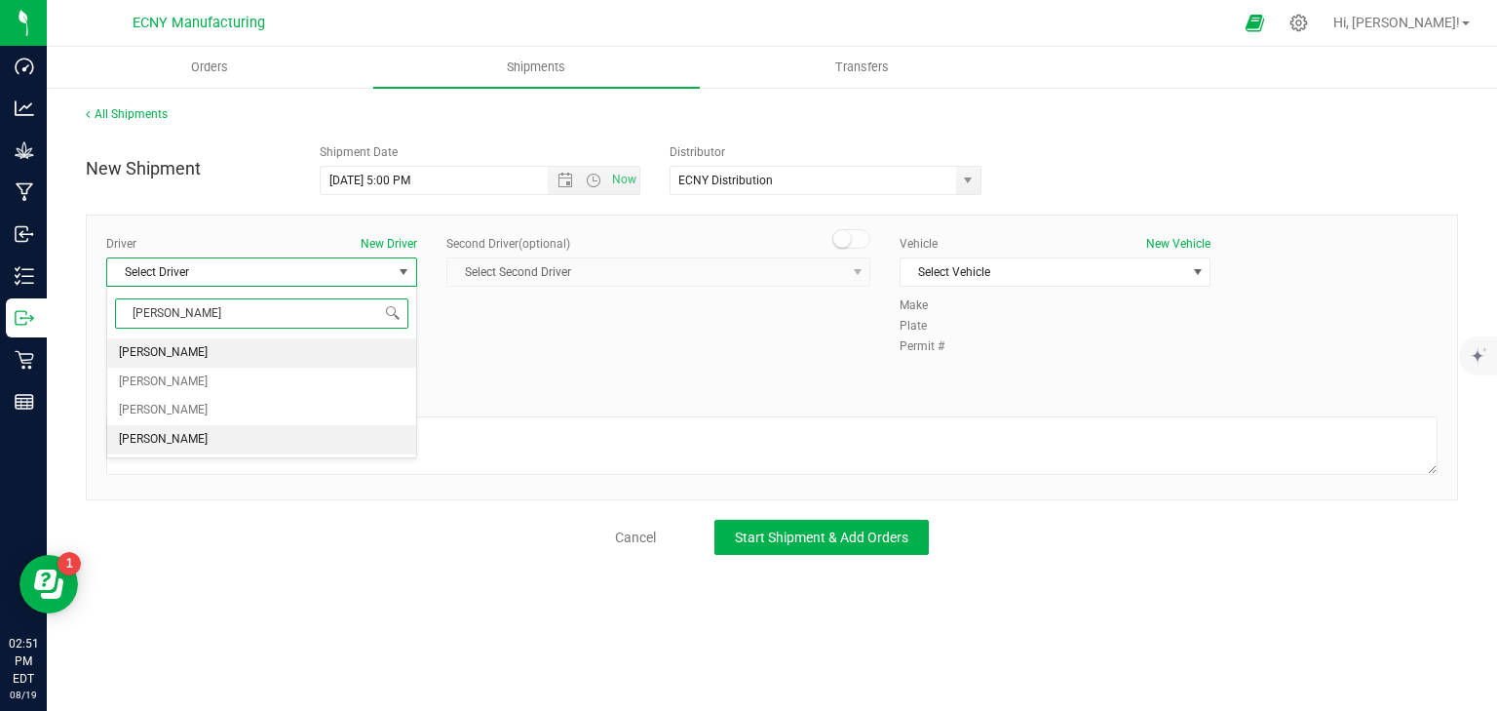
click at [200, 441] on span "[PERSON_NAME]" at bounding box center [163, 439] width 89 height 25
type input "michael"
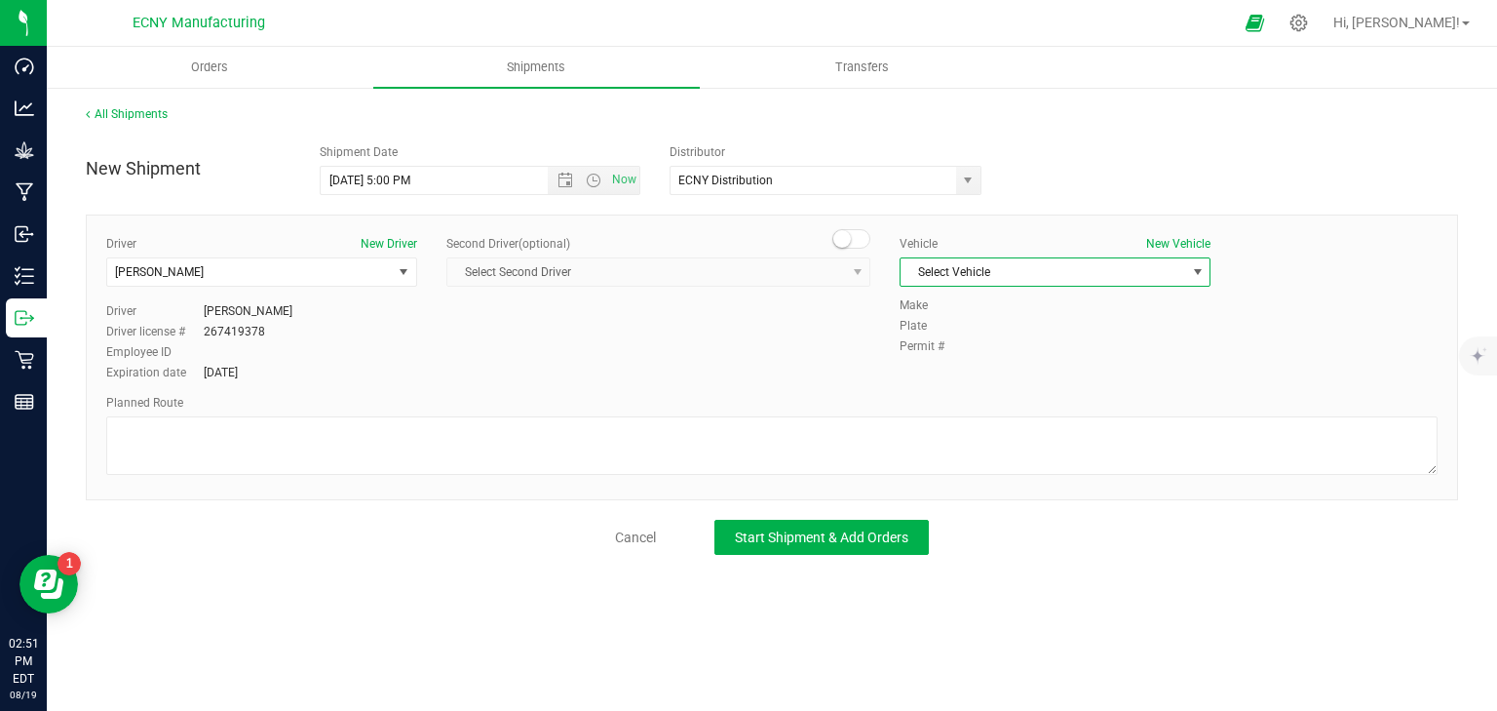
click at [999, 271] on span "Select Vehicle" at bounding box center [1043, 271] width 285 height 27
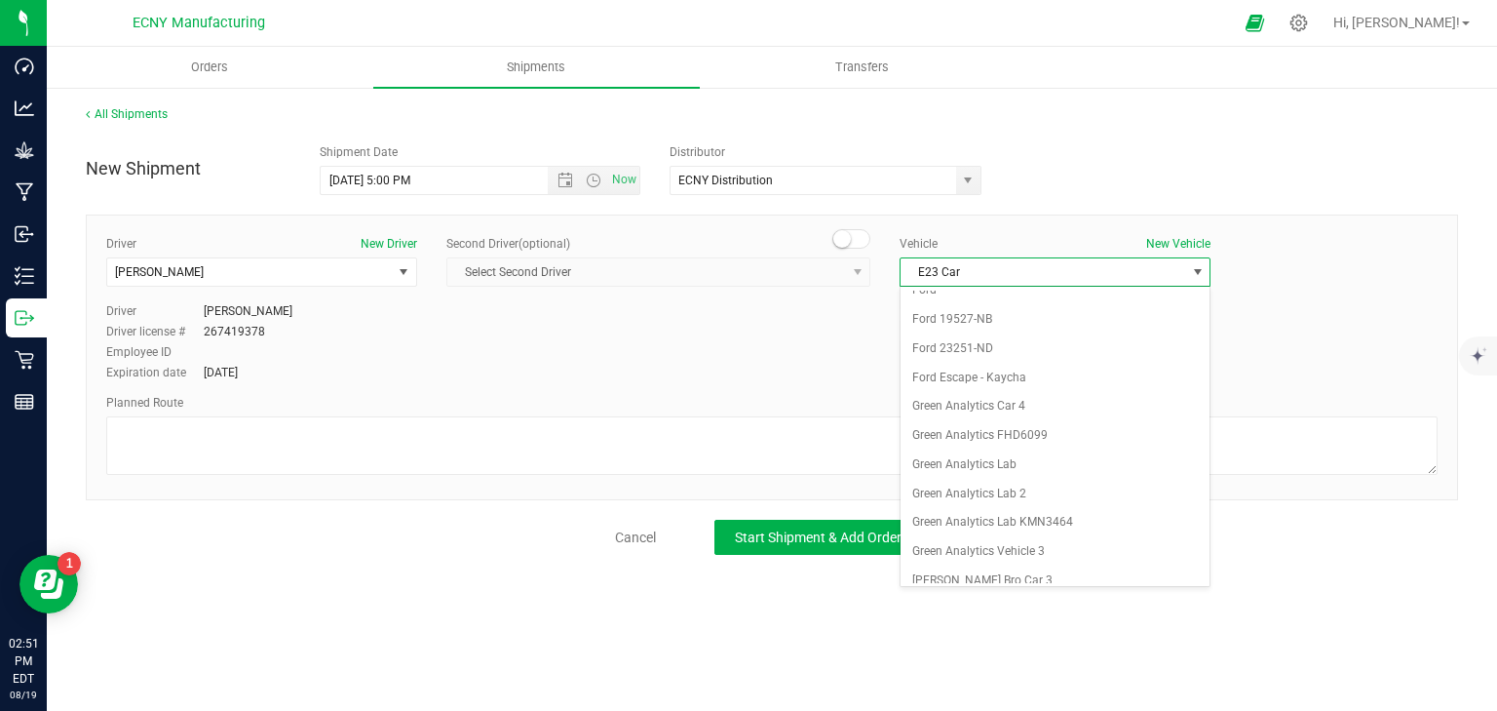
scroll to position [370, 0]
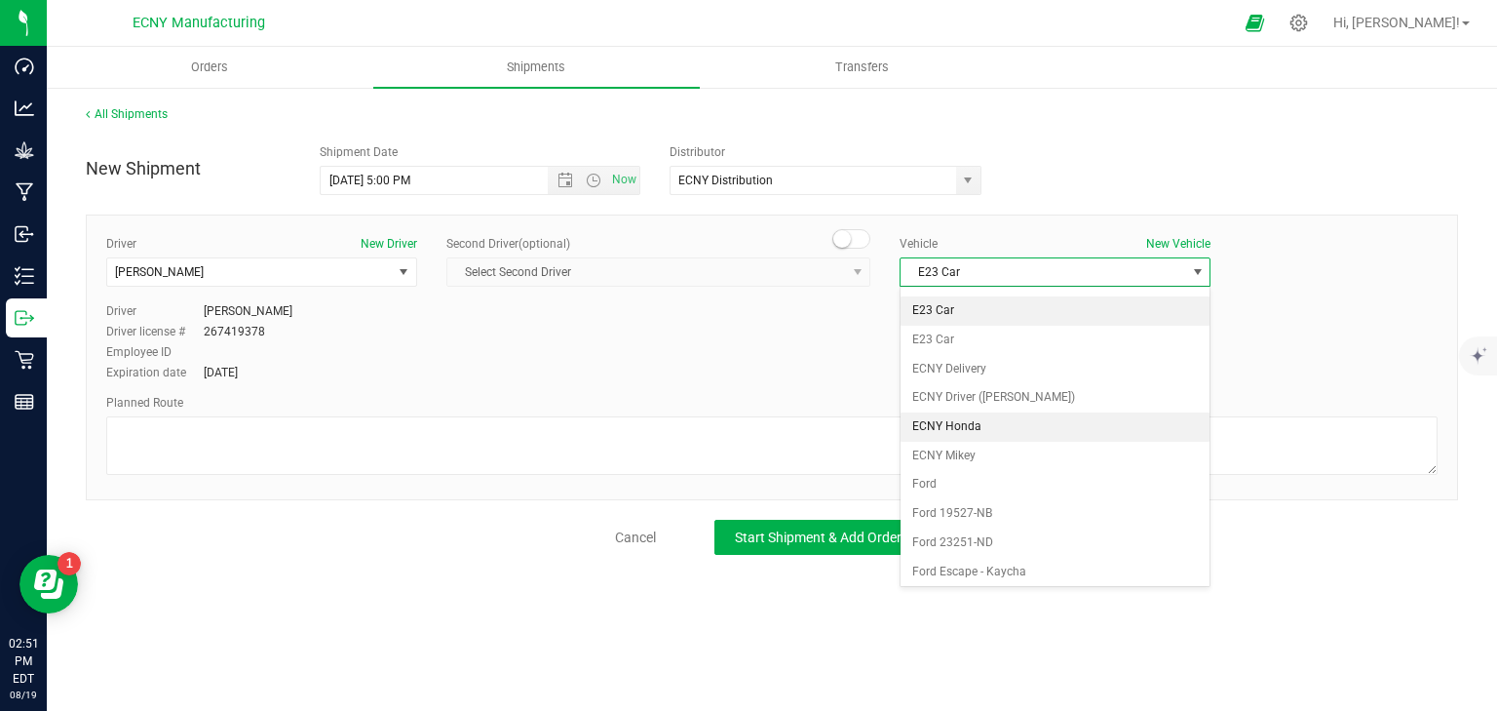
click at [966, 425] on li "ECNY Honda" at bounding box center [1055, 426] width 309 height 29
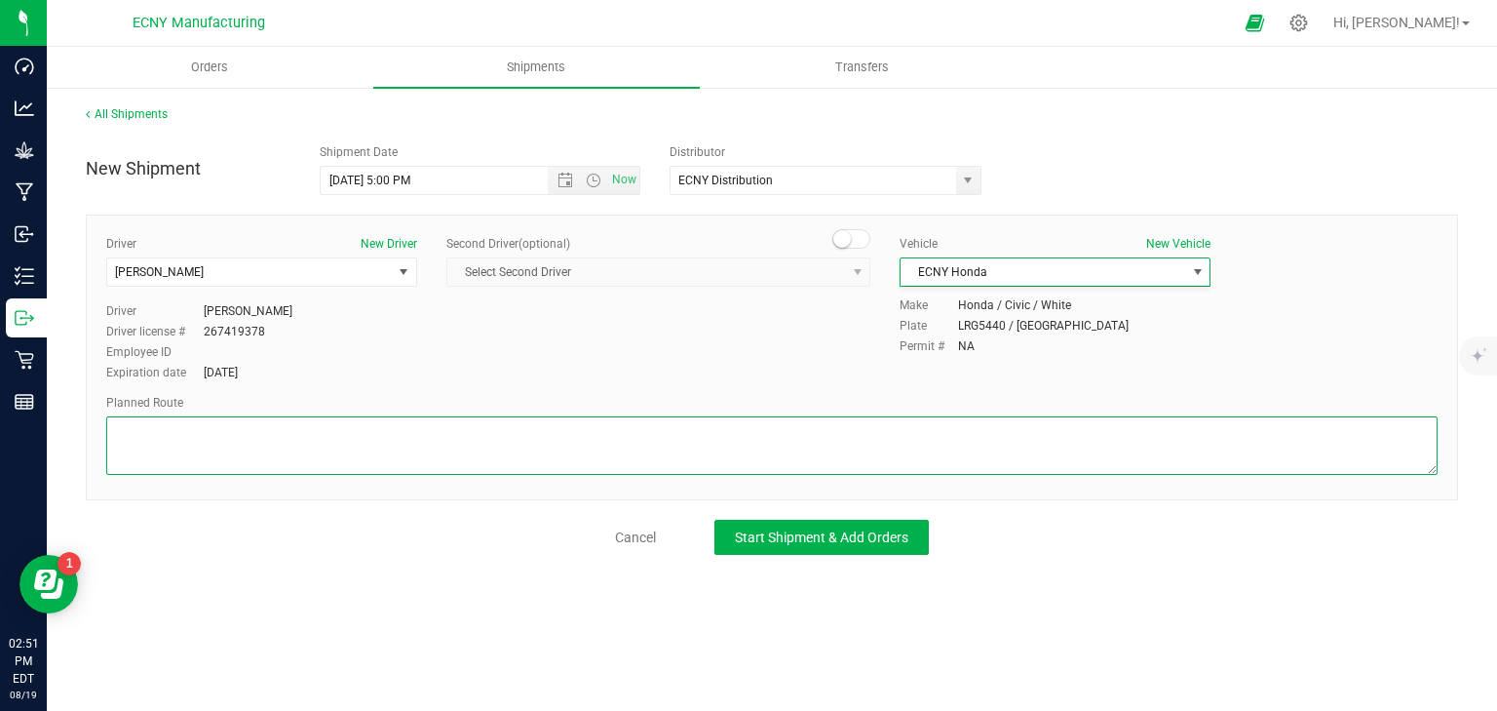
click at [780, 436] on textarea at bounding box center [772, 445] width 1332 height 58
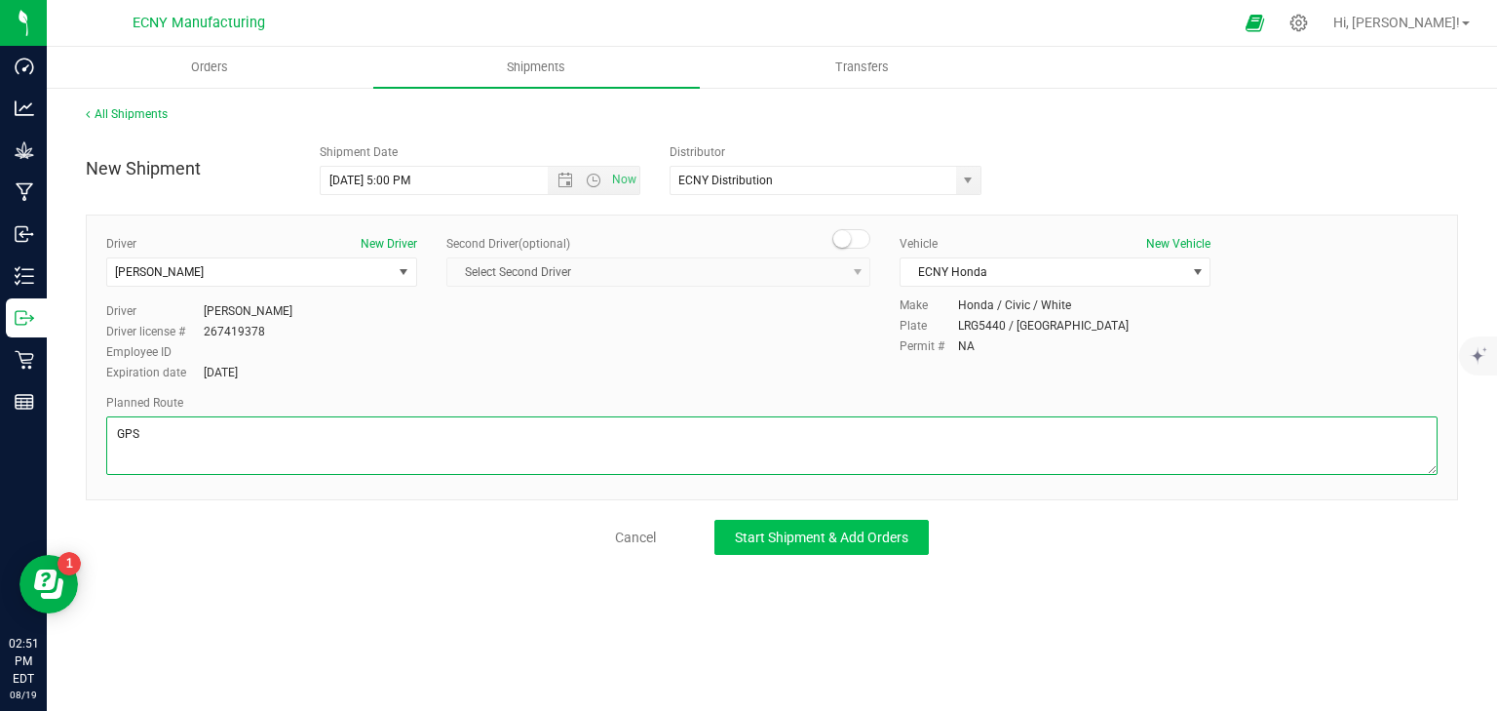
type textarea "GPS"
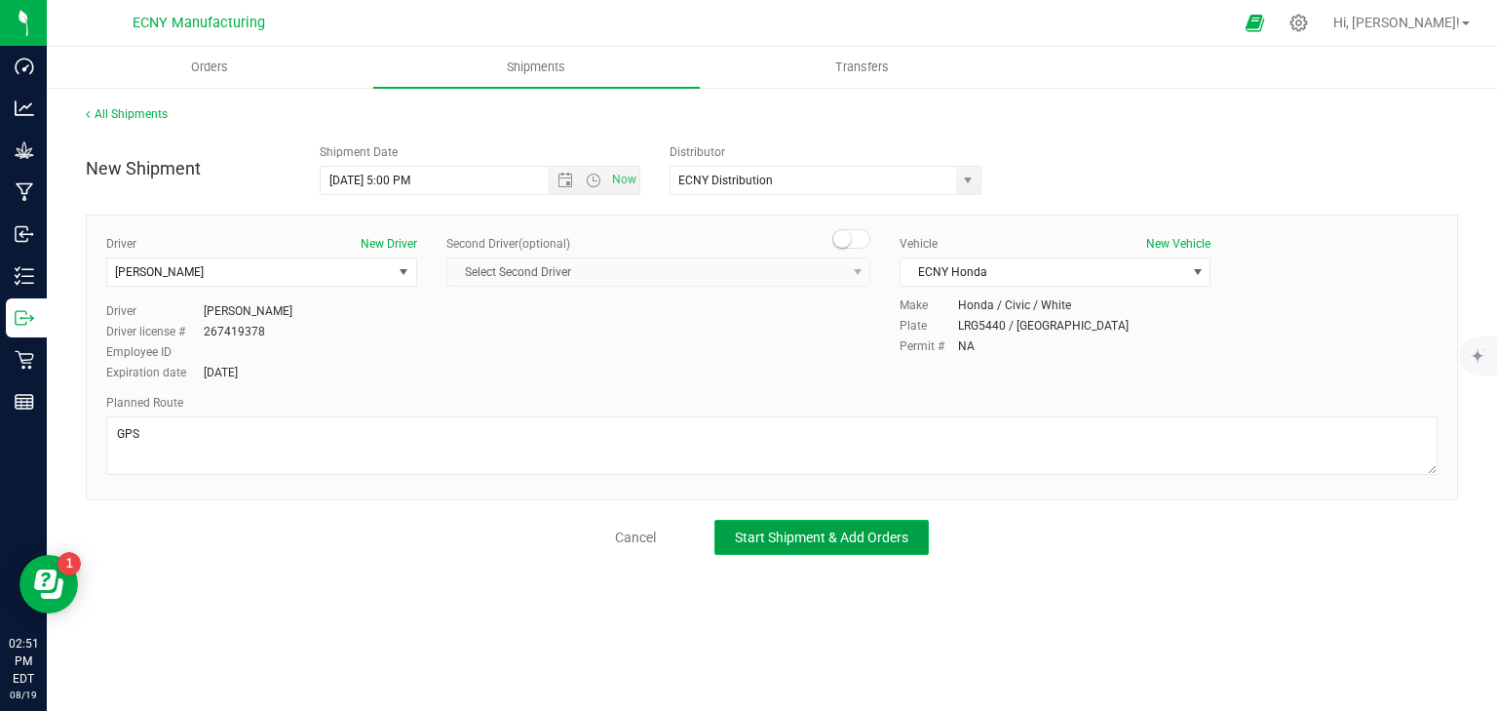
click at [801, 525] on button "Start Shipment & Add Orders" at bounding box center [822, 537] width 214 height 35
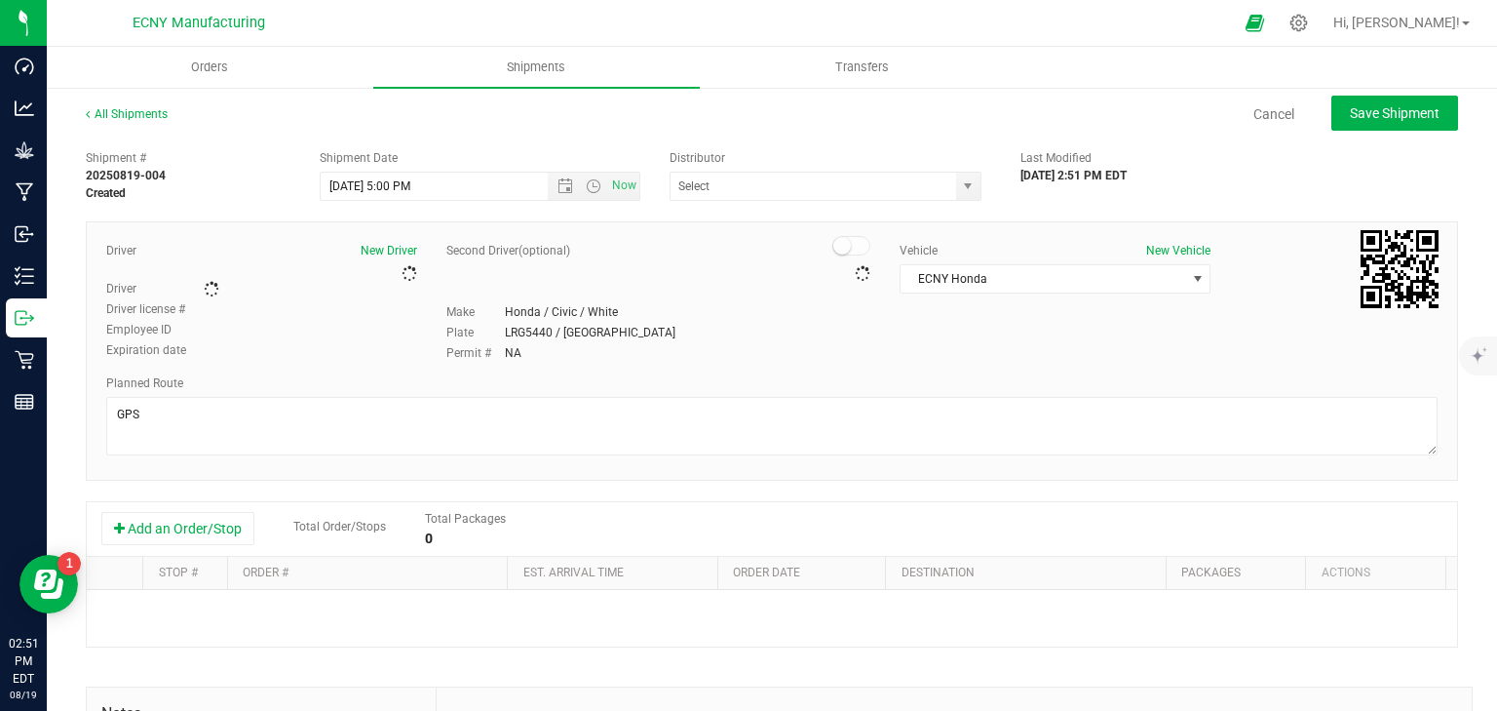
type input "ECNY Distribution"
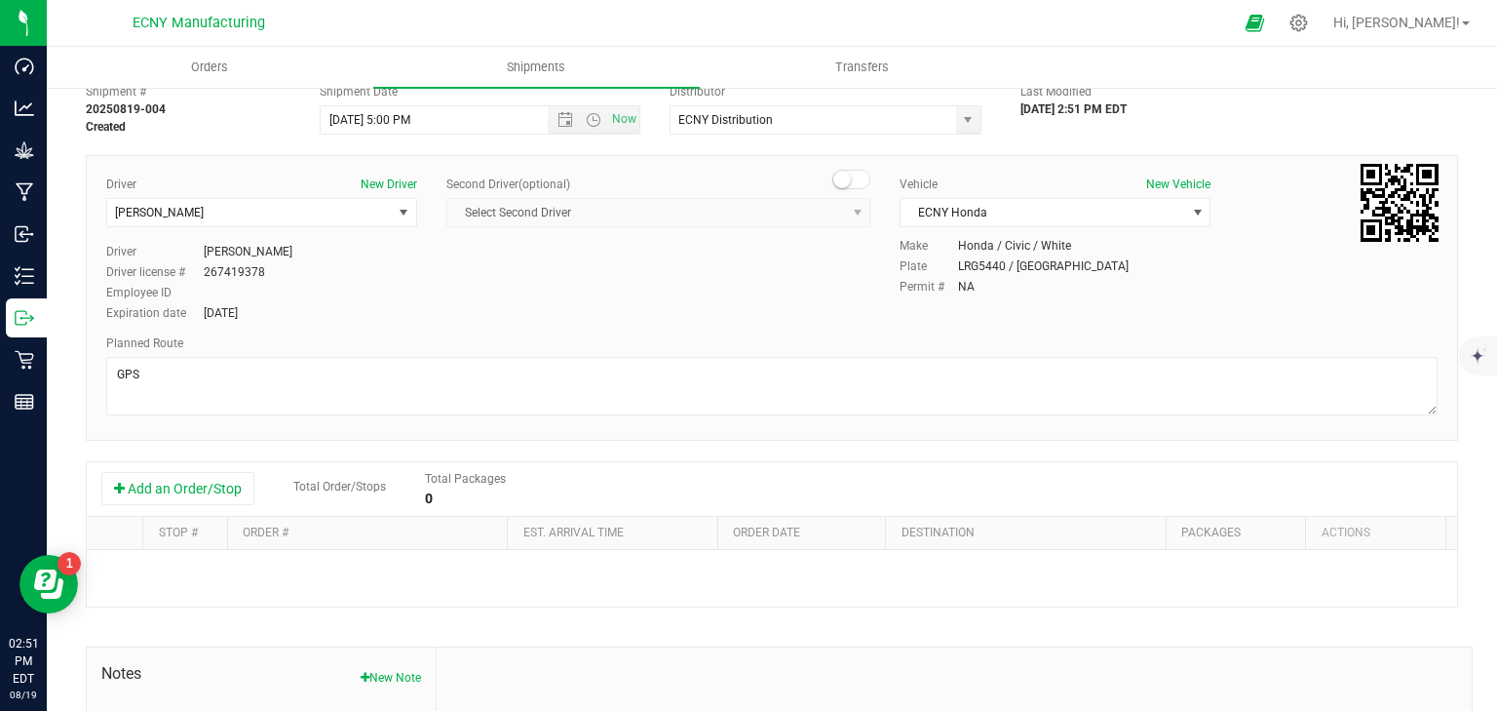
scroll to position [156, 0]
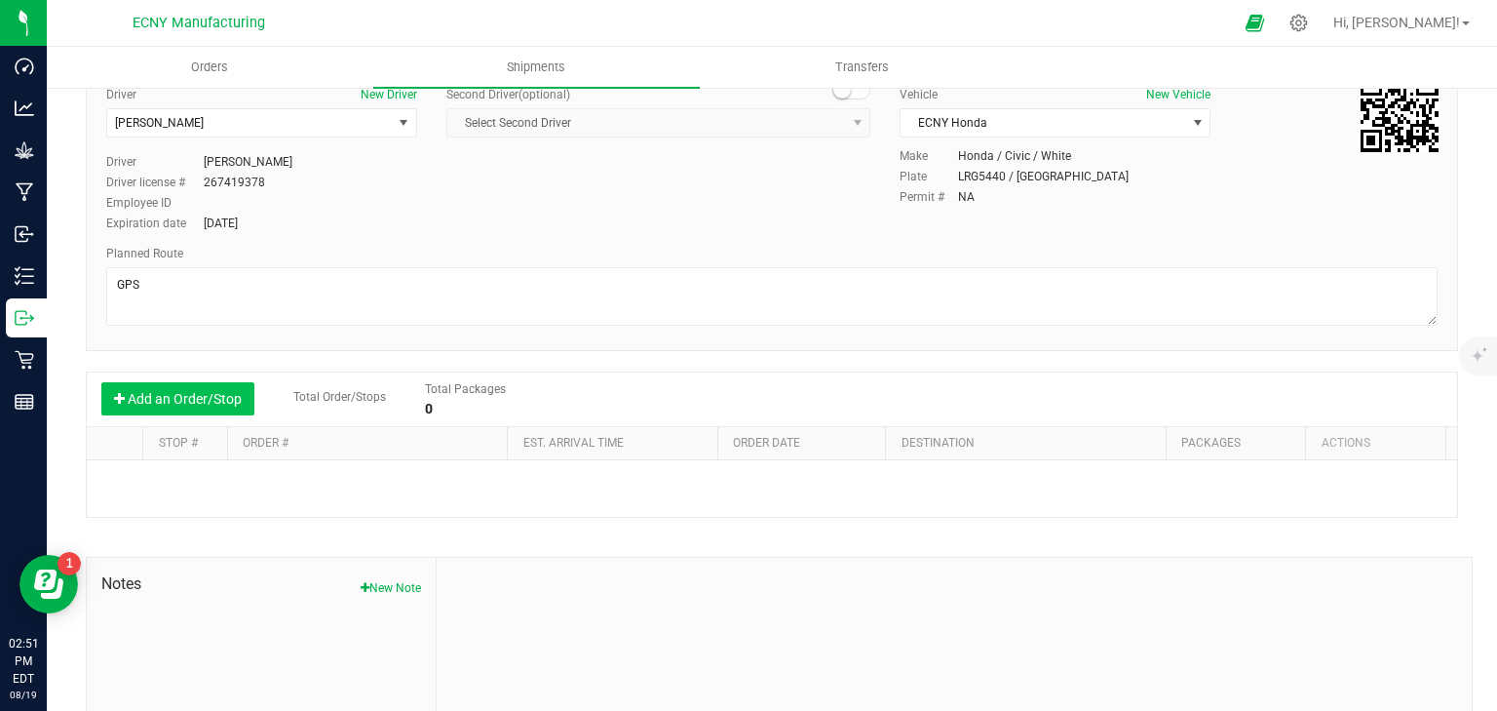
click at [189, 394] on button "Add an Order/Stop" at bounding box center [177, 398] width 153 height 33
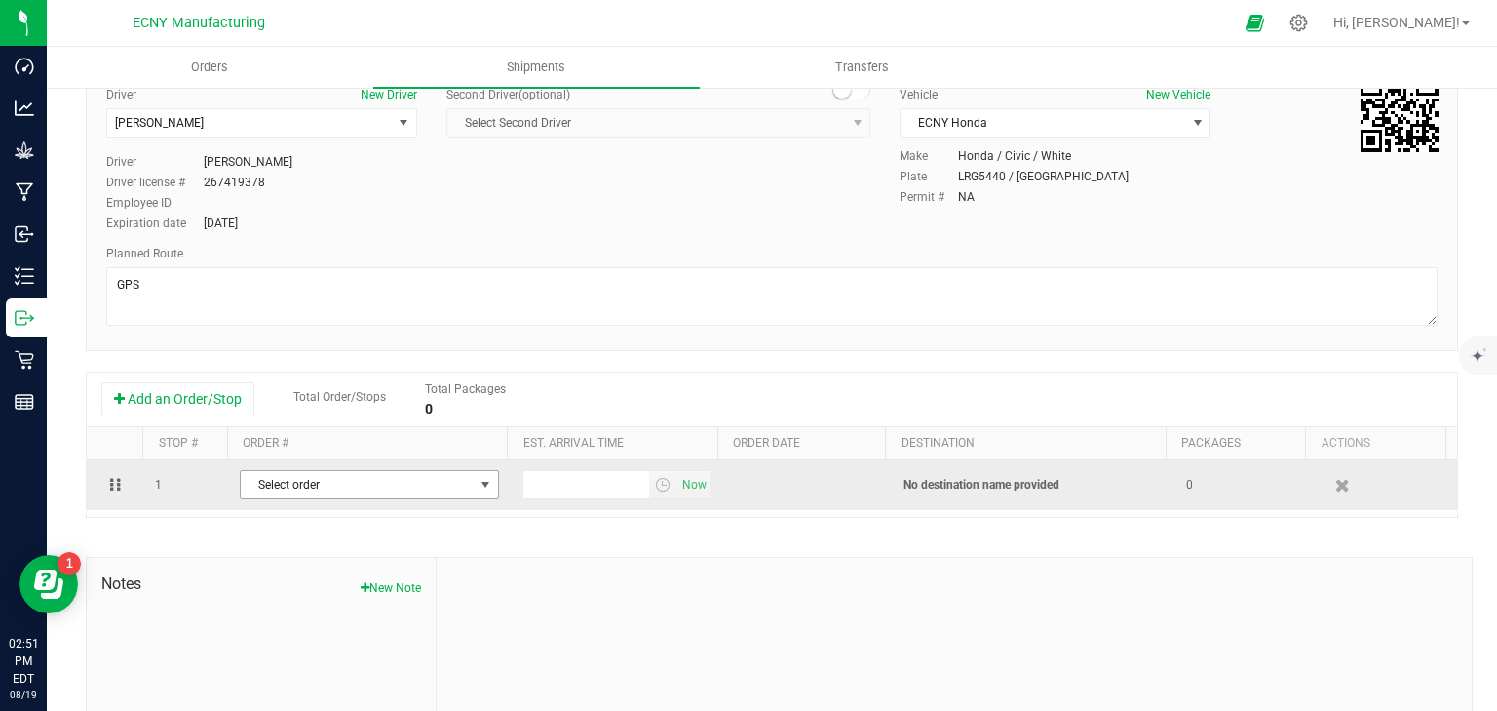
click at [417, 494] on span "Select order" at bounding box center [357, 484] width 233 height 27
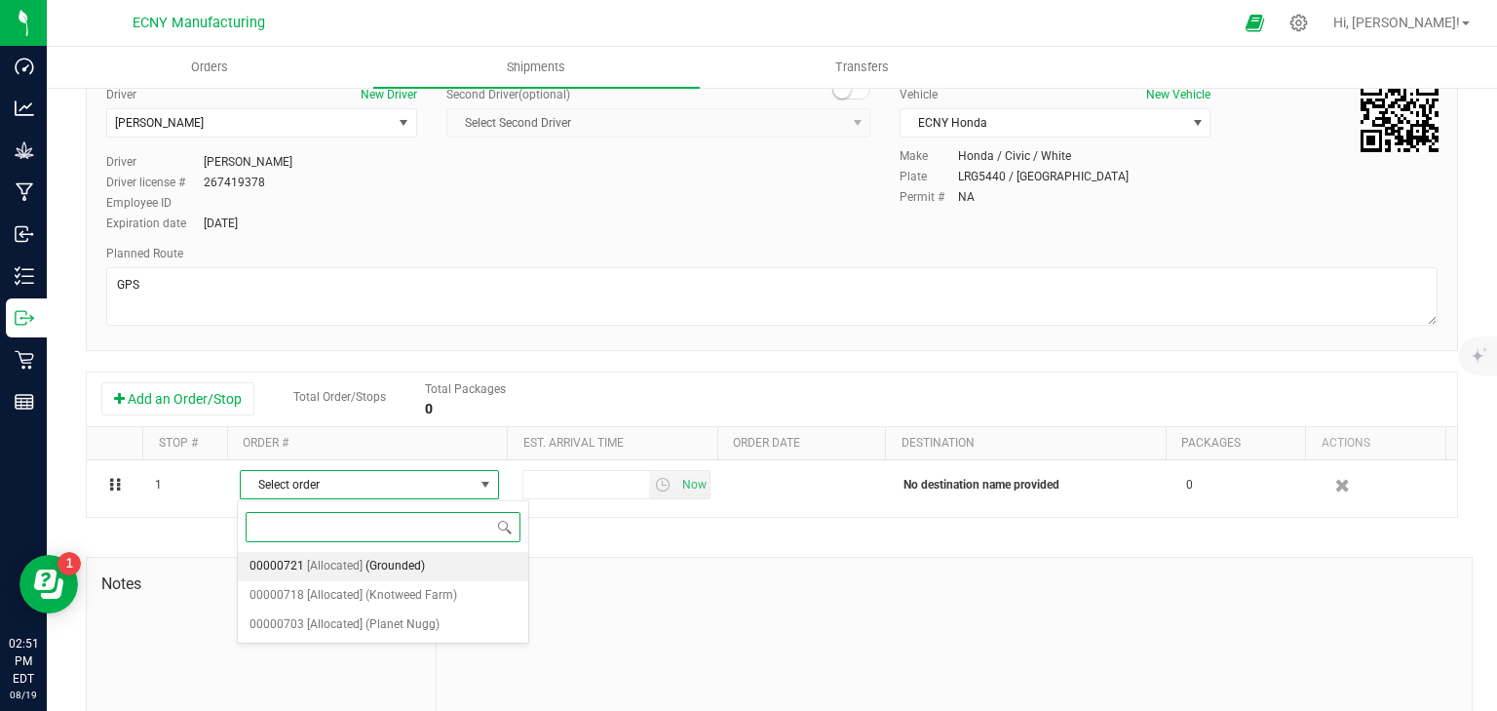
click at [408, 565] on span "(Grounded)" at bounding box center [395, 566] width 59 height 25
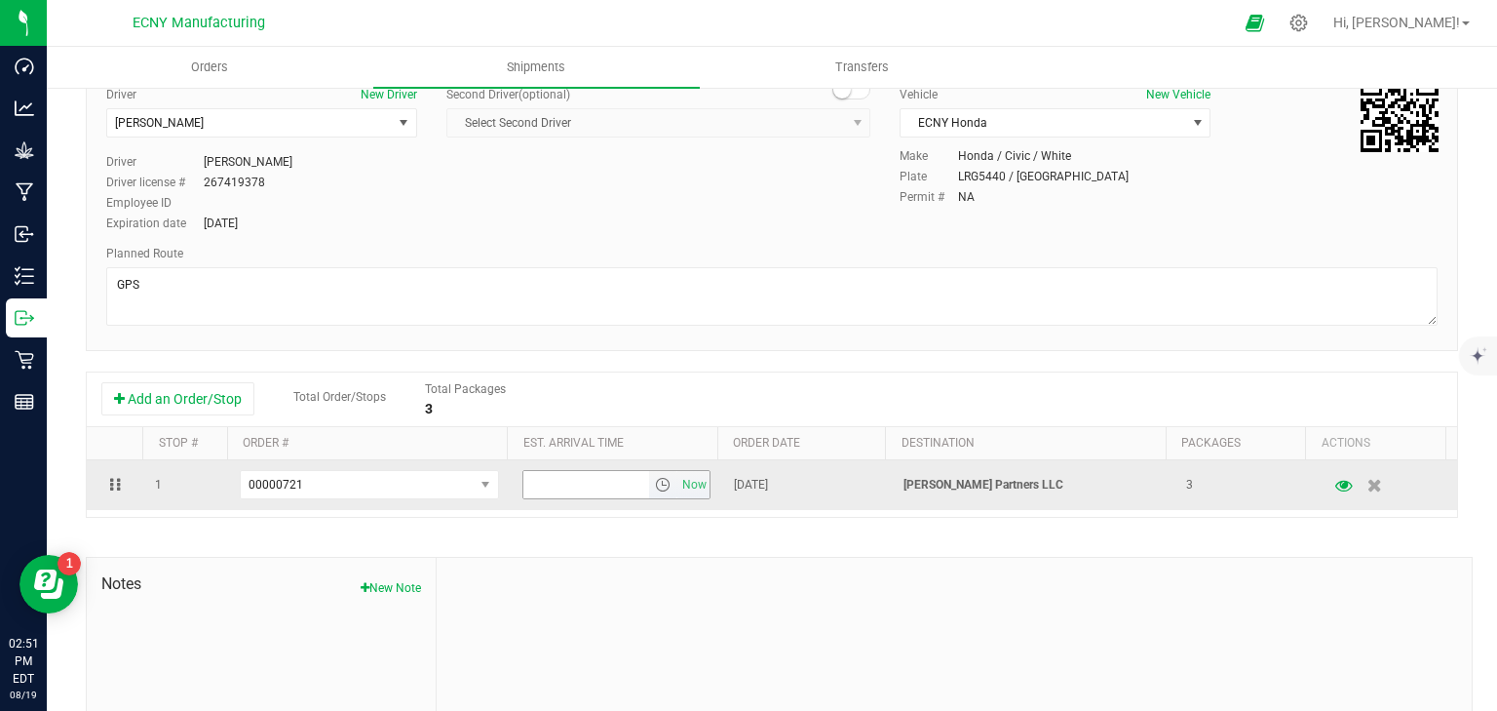
click at [610, 473] on input "text" at bounding box center [587, 484] width 127 height 27
type input "5:45 PM"
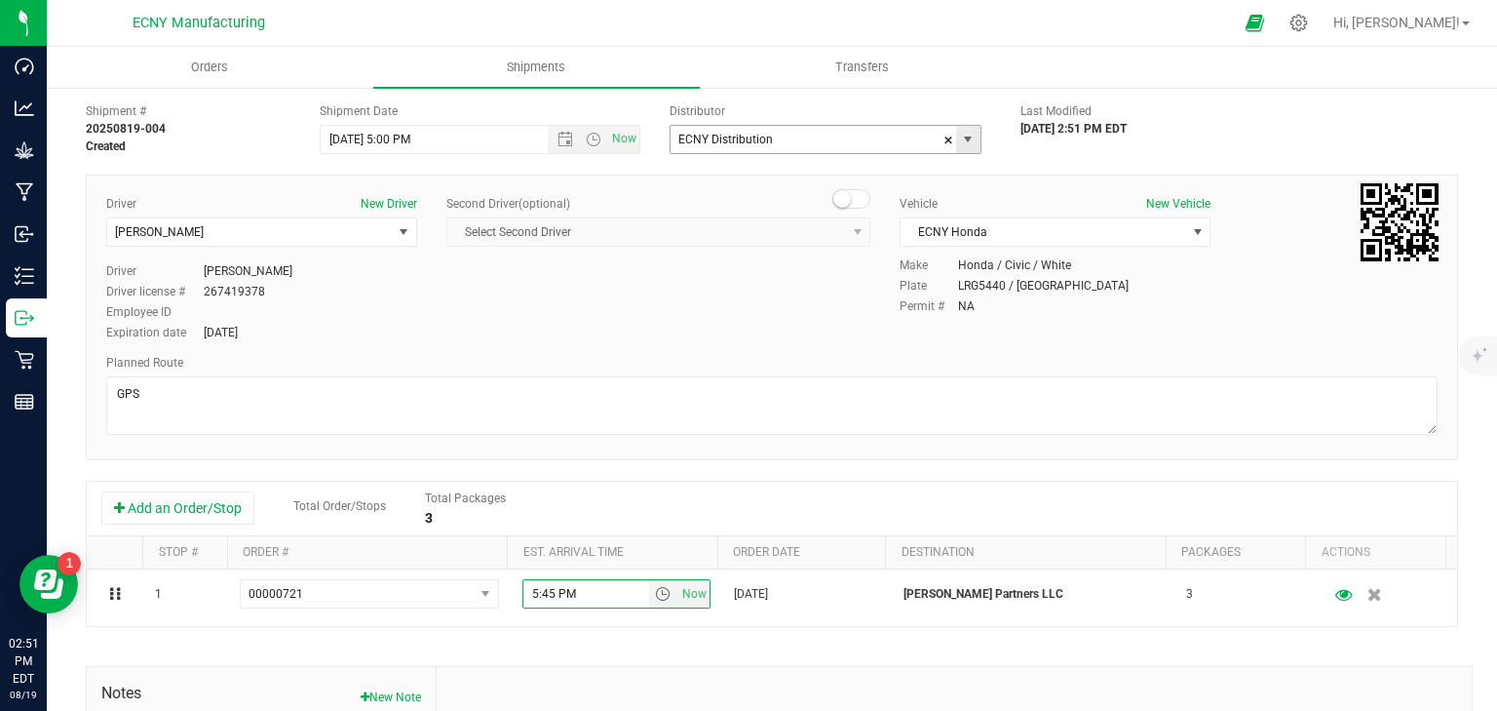
scroll to position [0, 0]
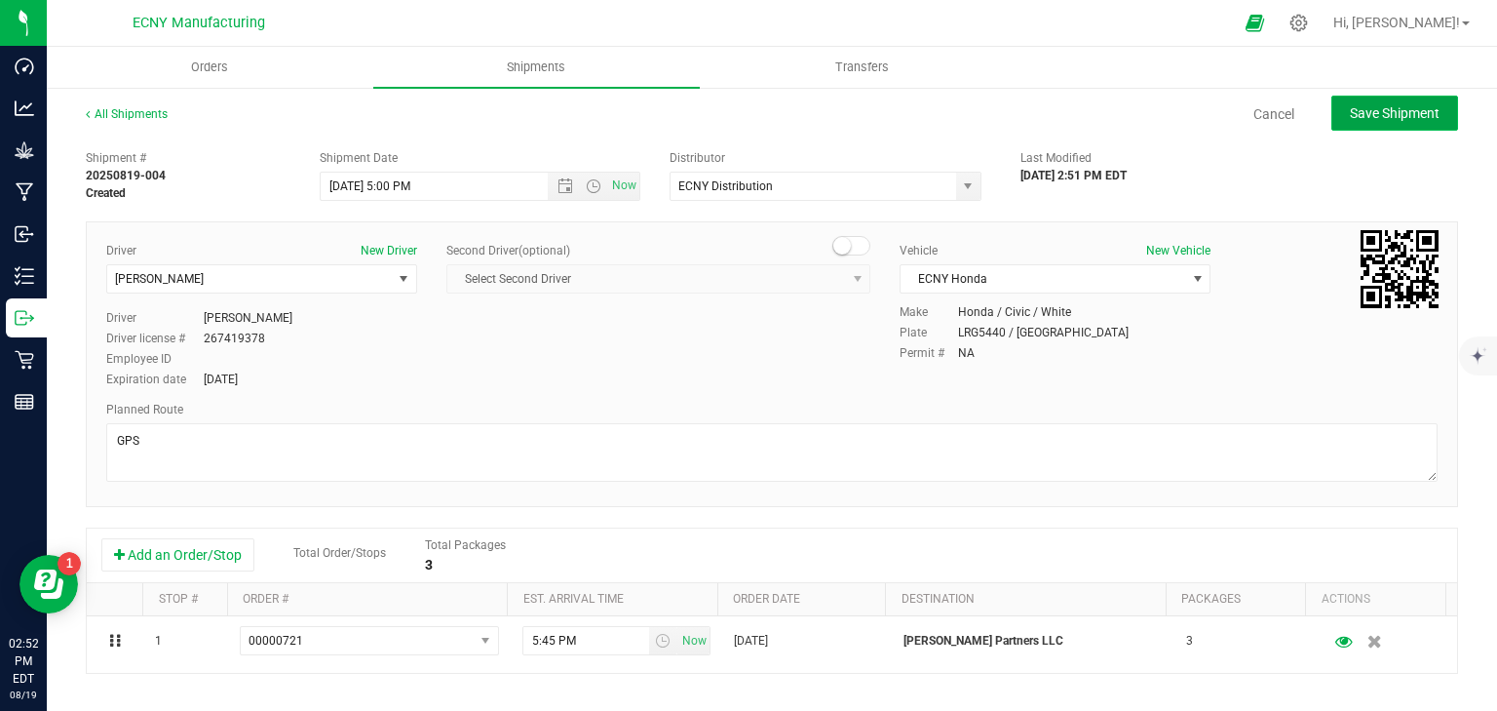
click at [1377, 109] on span "Save Shipment" at bounding box center [1395, 113] width 90 height 16
type input "8/20/2025 9:00 PM"
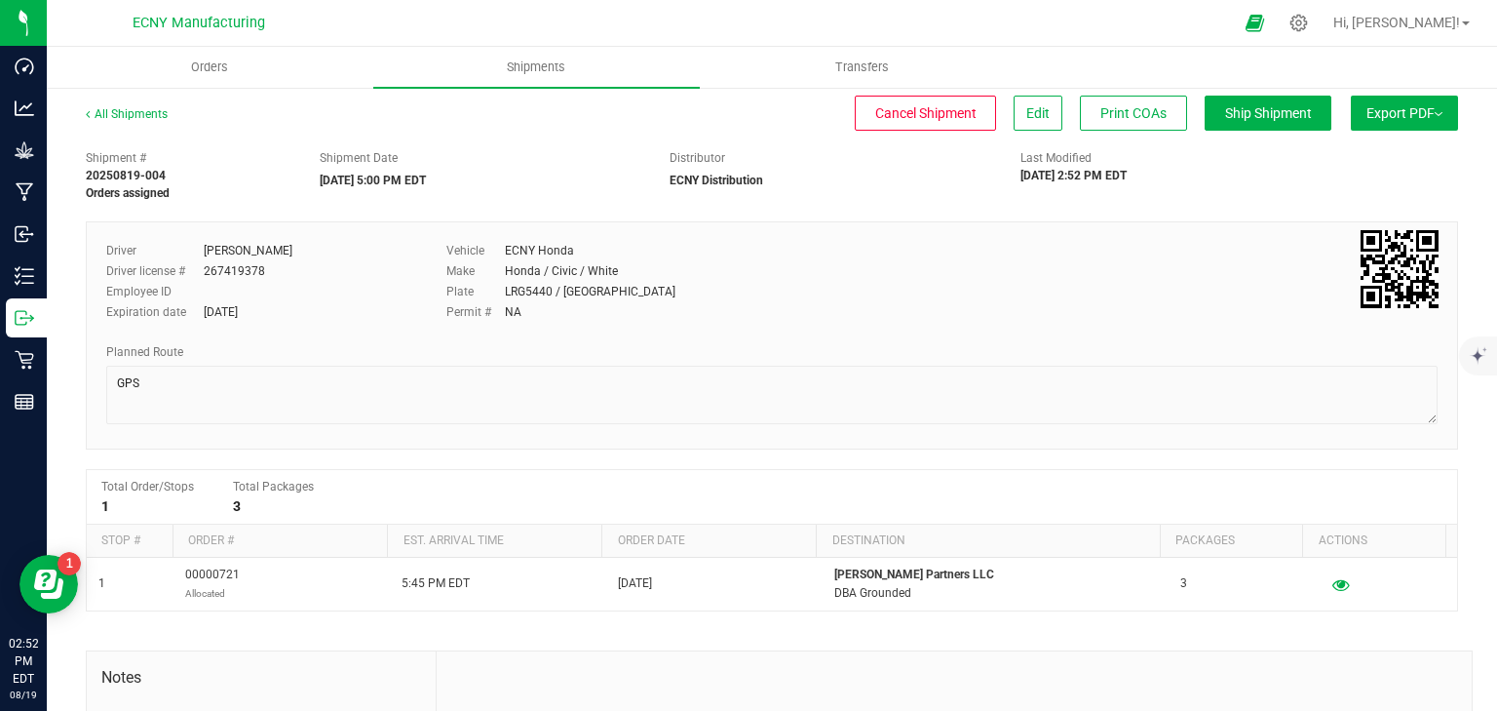
click at [1357, 115] on button "Export PDF" at bounding box center [1404, 113] width 107 height 35
click at [1347, 220] on span "NY Manifest" at bounding box center [1346, 215] width 64 height 14
click at [159, 113] on link "All Shipments" at bounding box center [127, 114] width 82 height 14
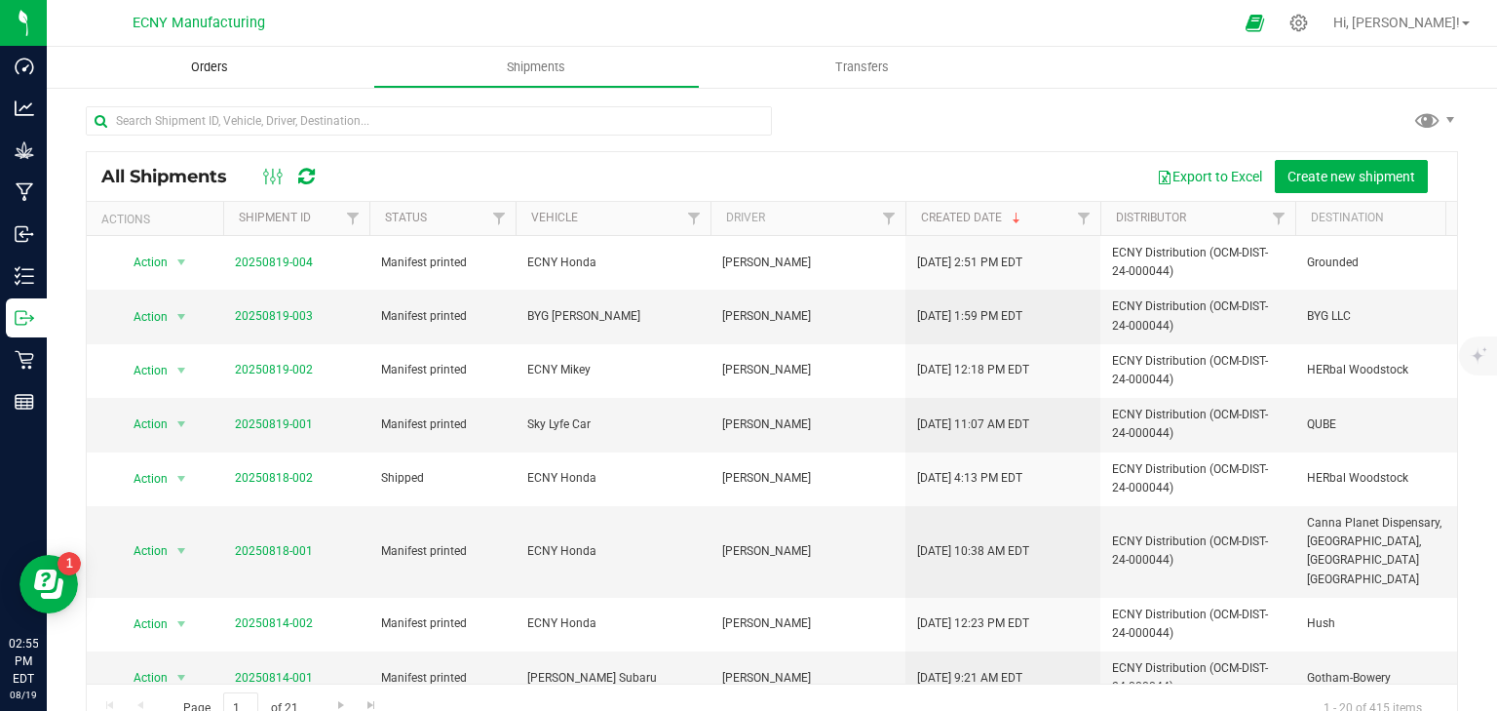
click at [225, 65] on span "Orders" at bounding box center [210, 67] width 90 height 18
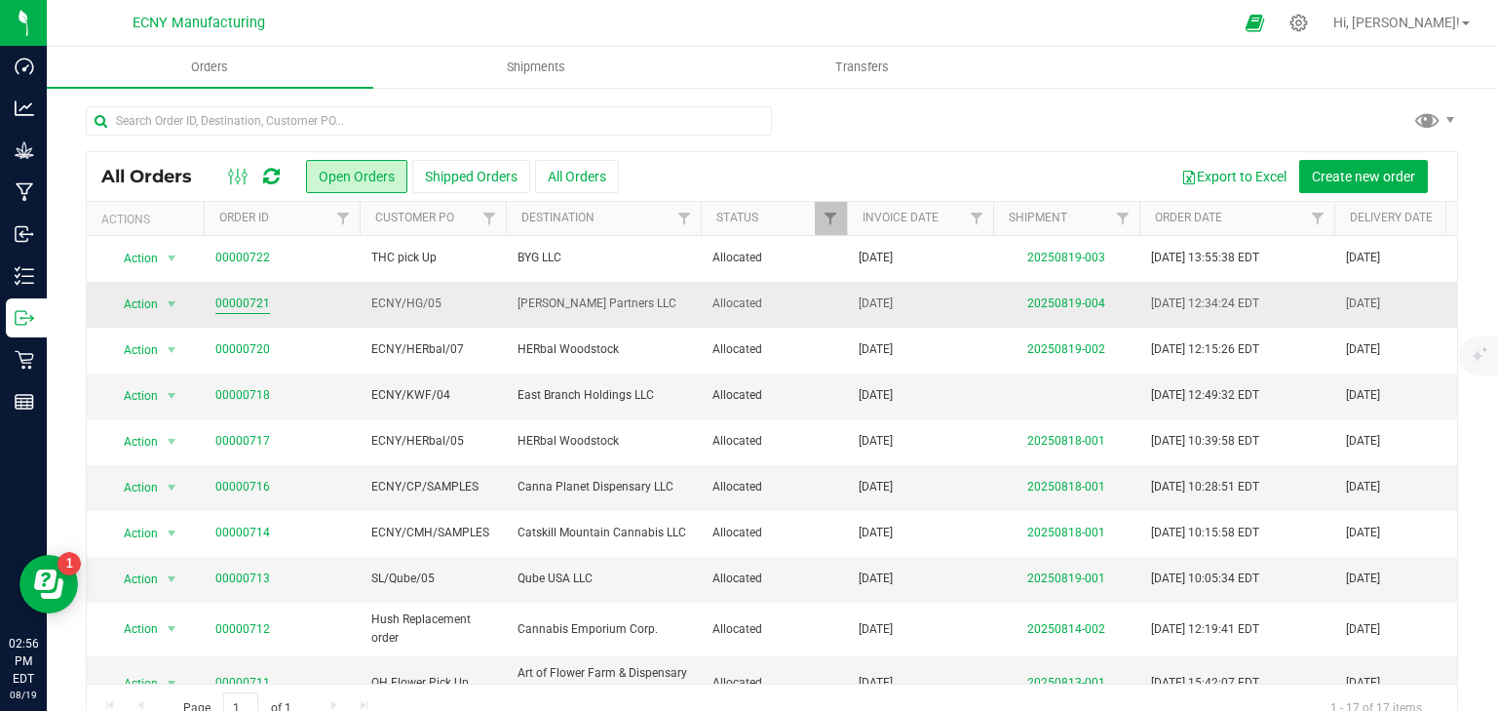
click at [257, 294] on link "00000721" at bounding box center [242, 303] width 55 height 19
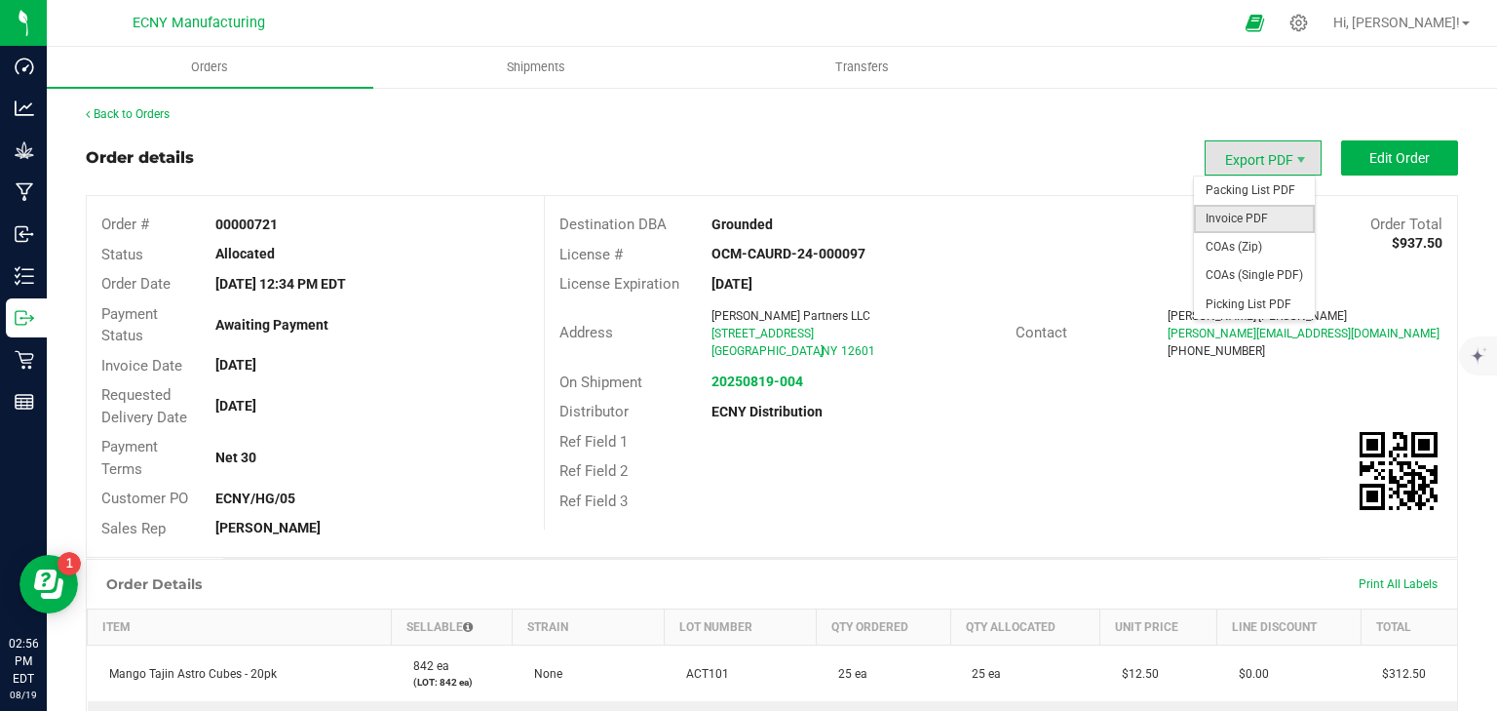
click at [1256, 223] on span "Invoice PDF" at bounding box center [1254, 219] width 121 height 28
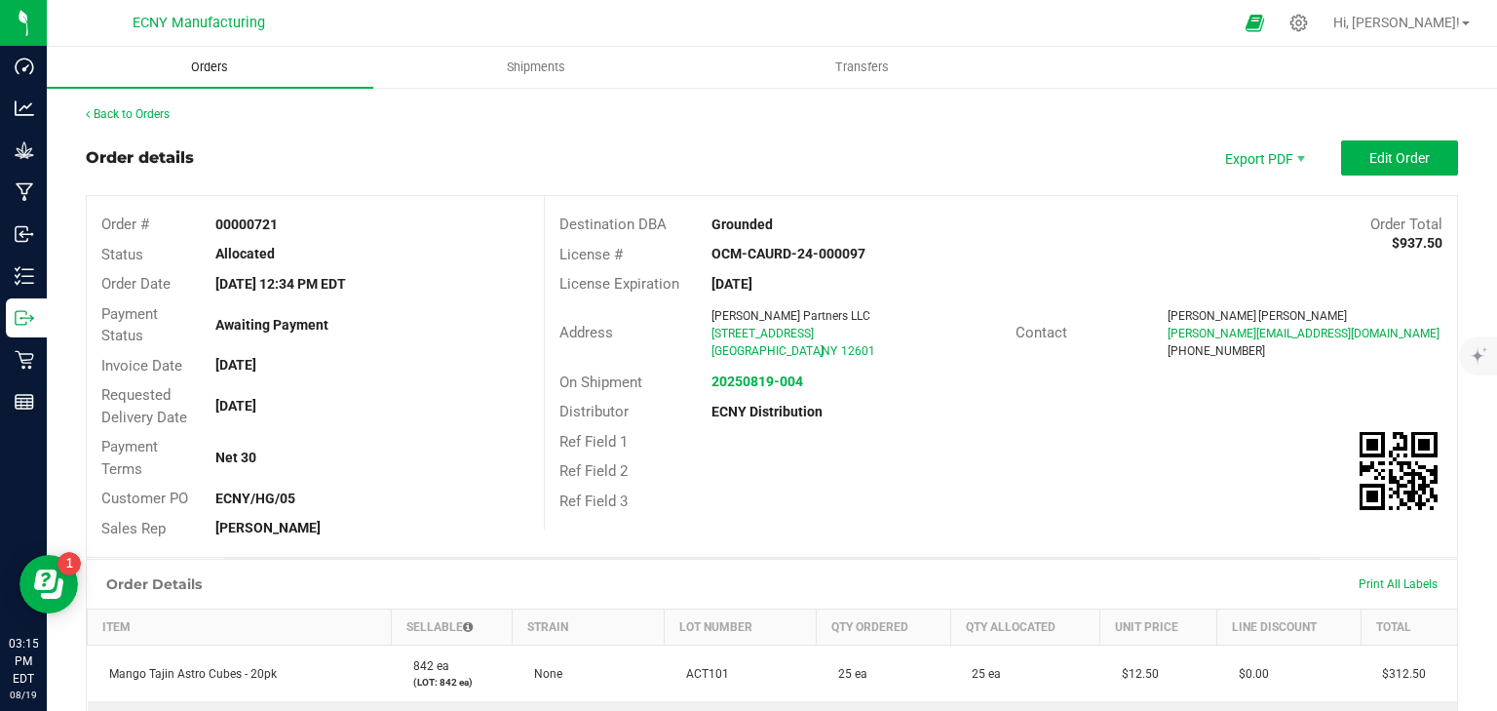
click at [177, 74] on span "Orders" at bounding box center [210, 67] width 90 height 18
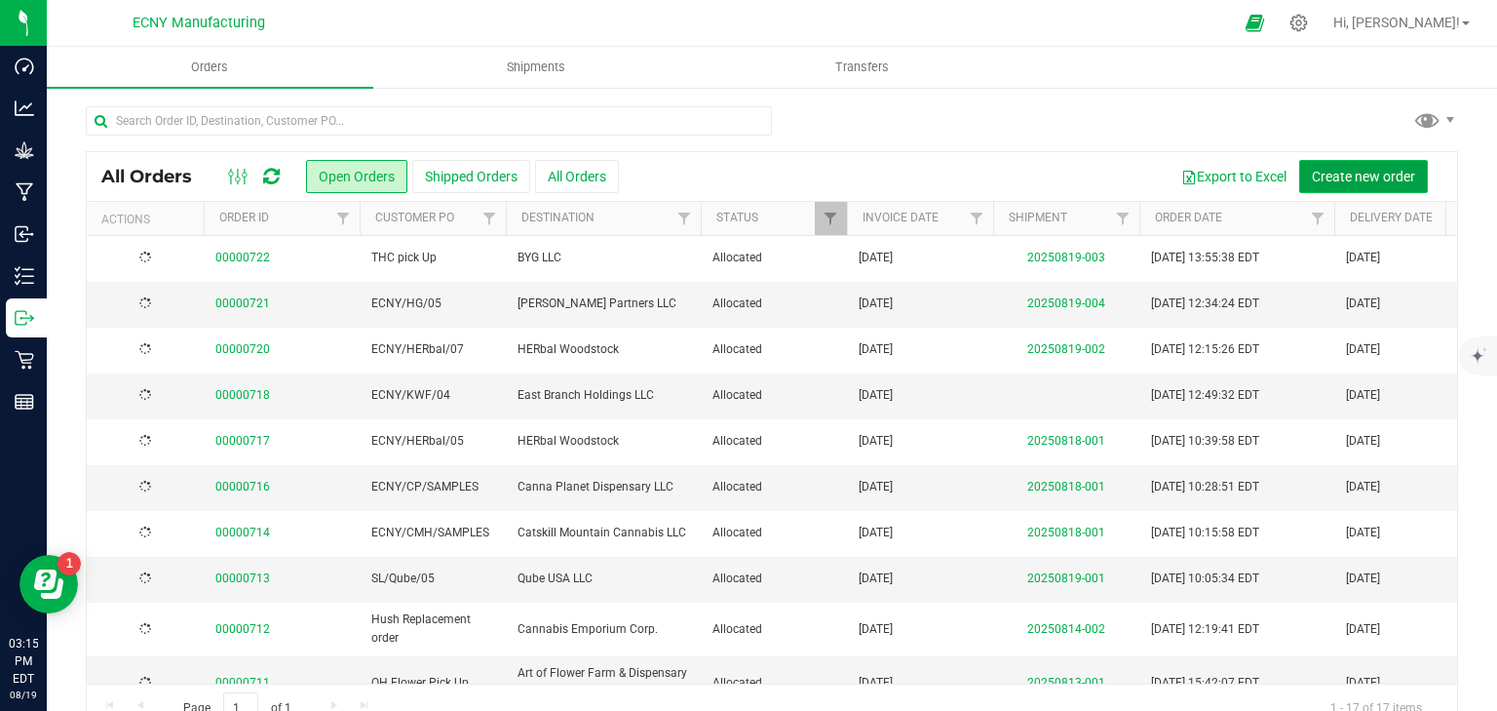
click at [1344, 183] on span "Create new order" at bounding box center [1363, 177] width 103 height 16
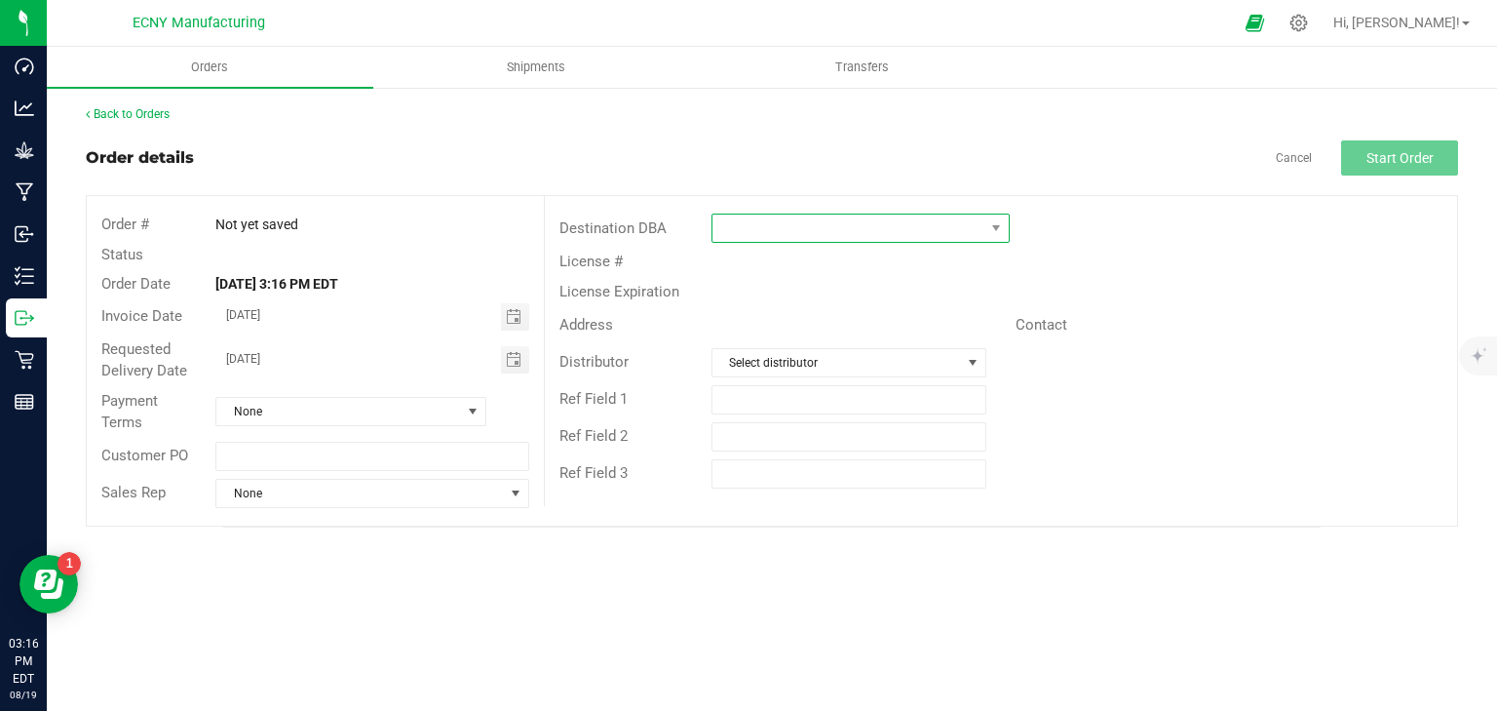
click at [783, 228] on span at bounding box center [849, 227] width 272 height 27
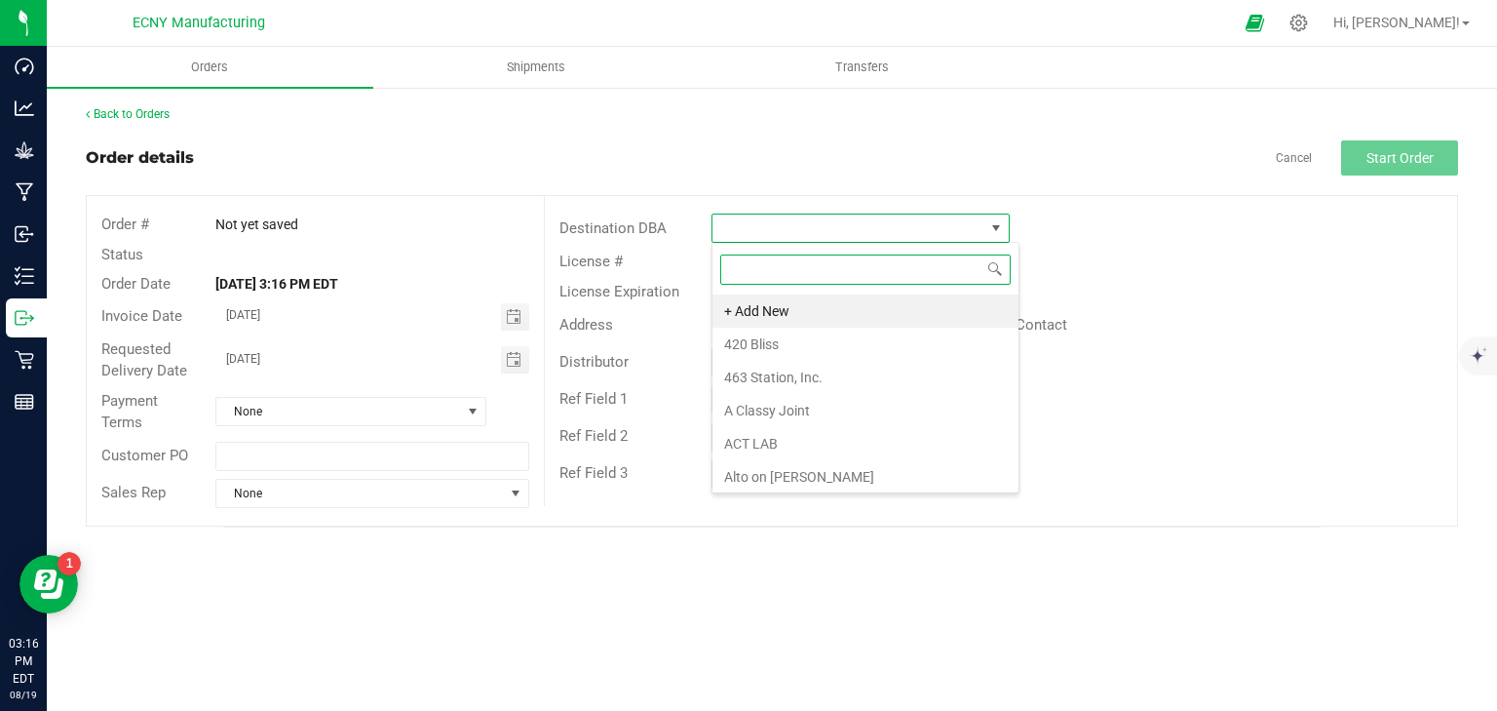
scroll to position [28, 298]
click at [766, 342] on li "420 Bliss" at bounding box center [866, 344] width 306 height 33
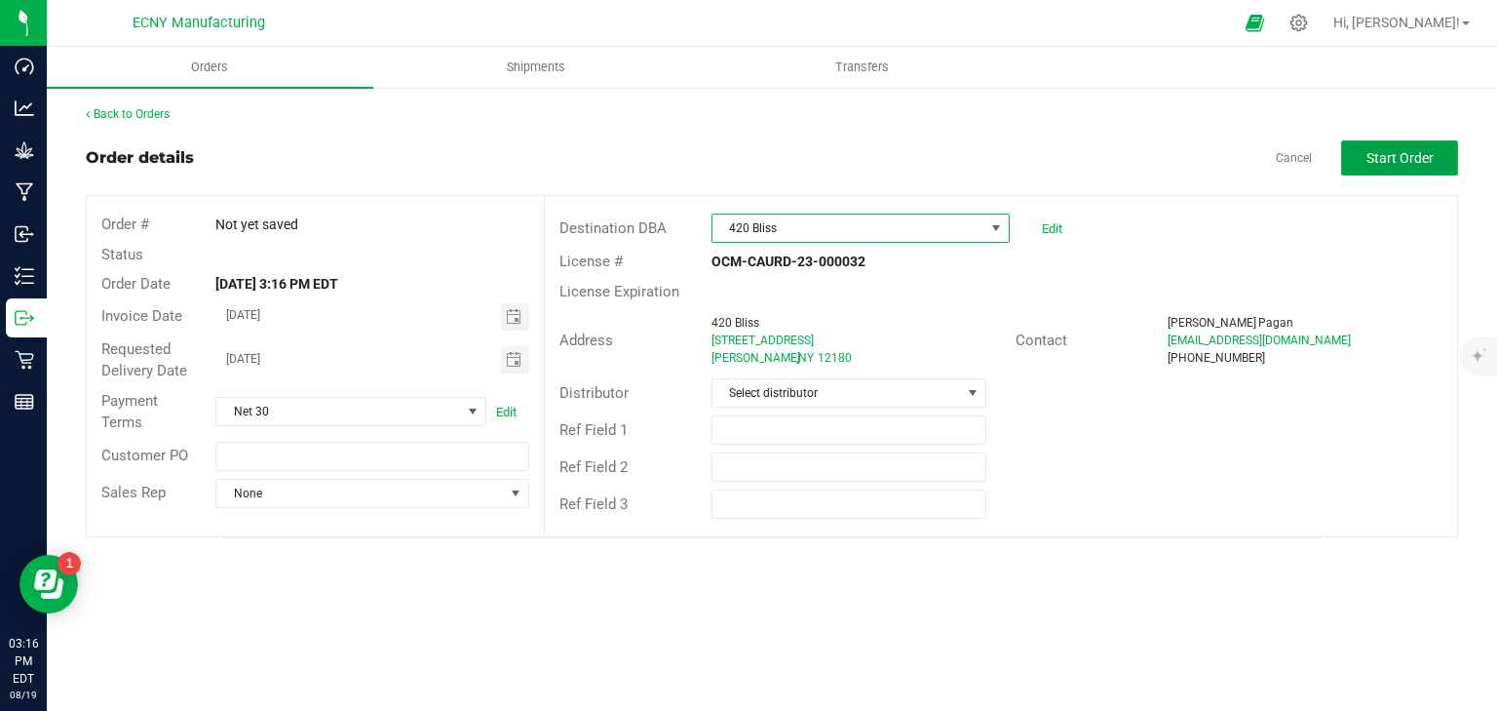
click at [1393, 163] on span "Start Order" at bounding box center [1400, 158] width 67 height 16
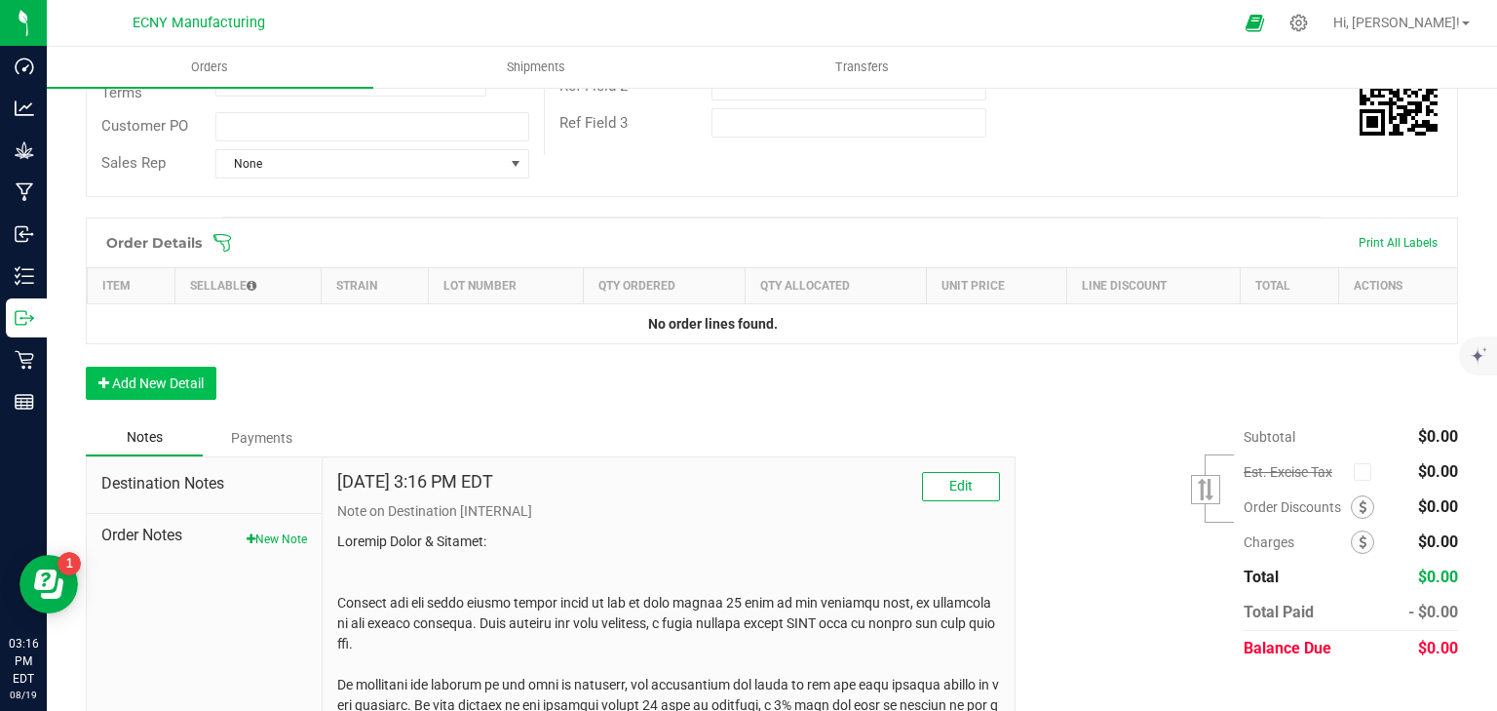
scroll to position [390, 0]
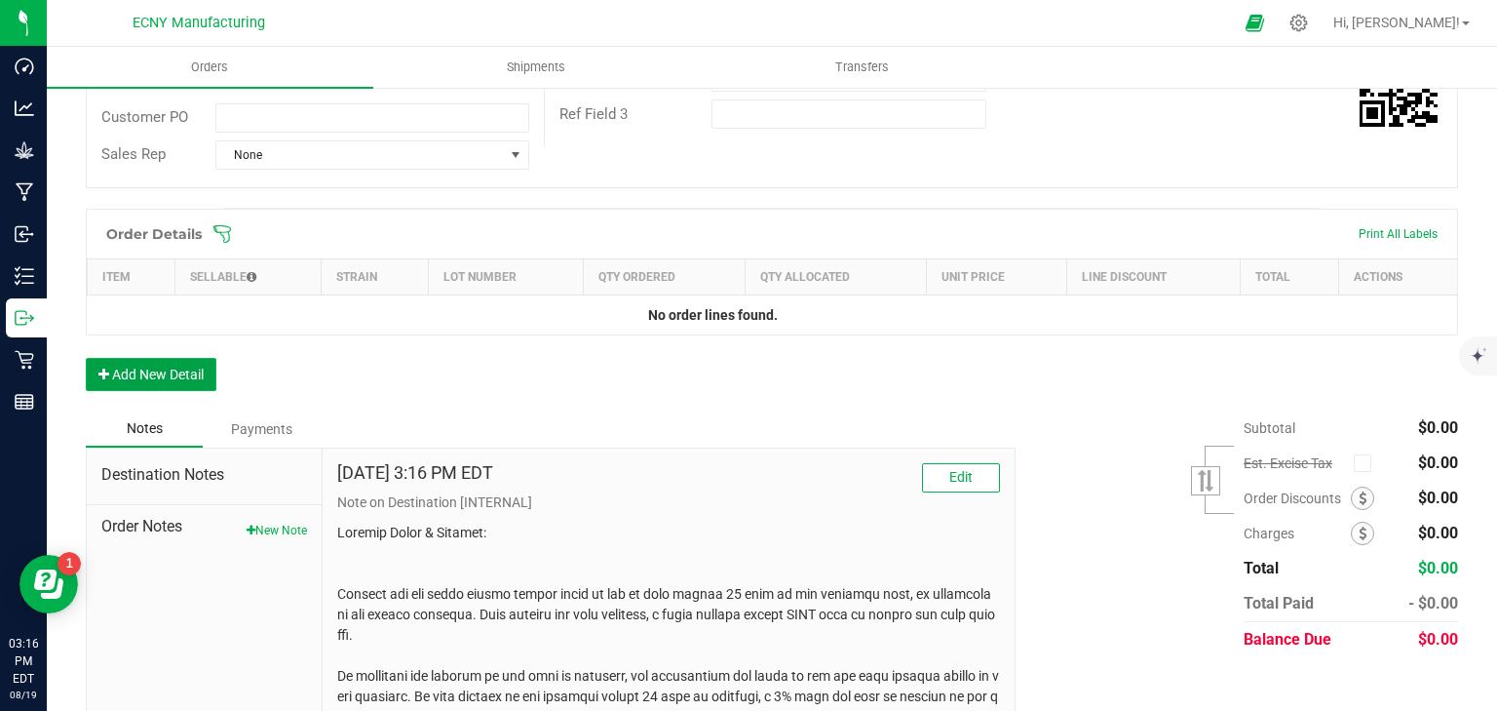
click at [164, 379] on button "Add New Detail" at bounding box center [151, 374] width 131 height 33
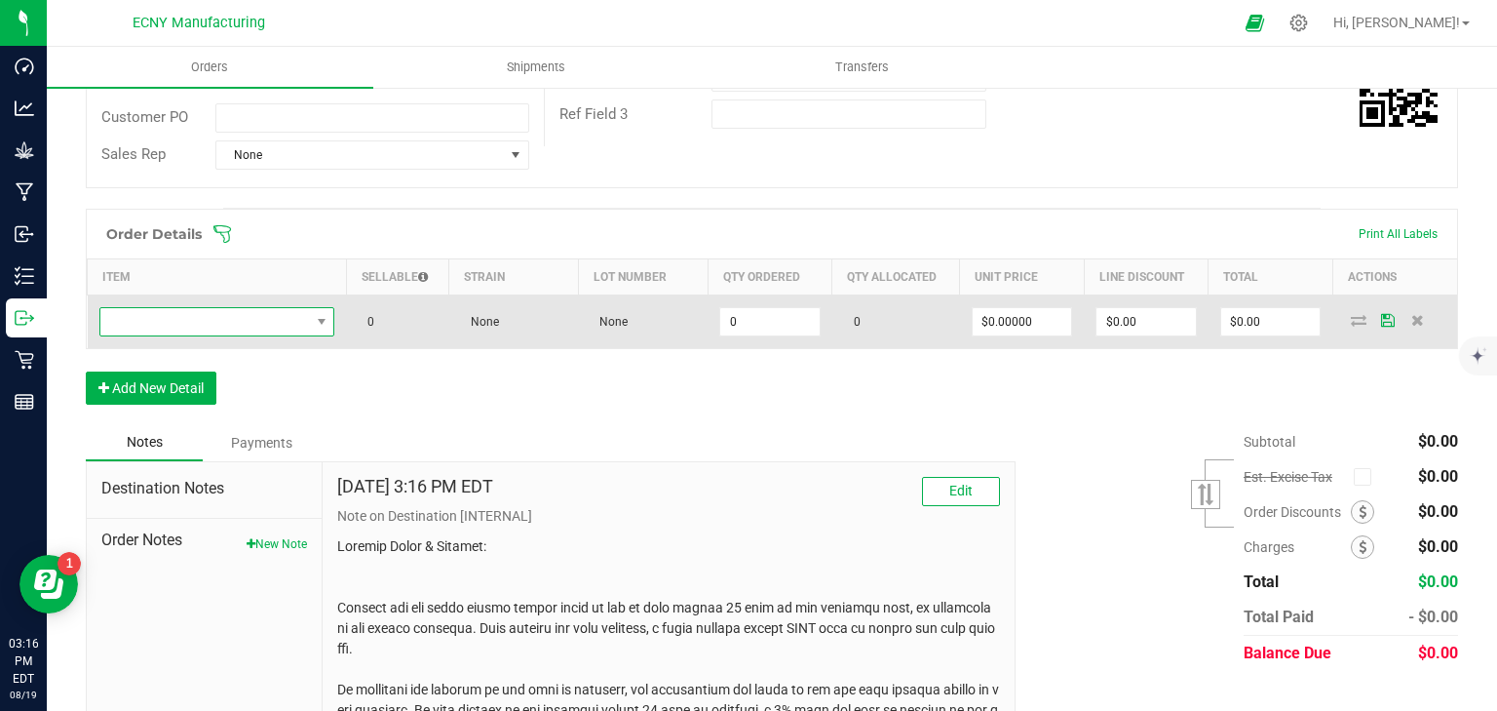
click at [296, 325] on span "NO DATA FOUND" at bounding box center [205, 321] width 210 height 27
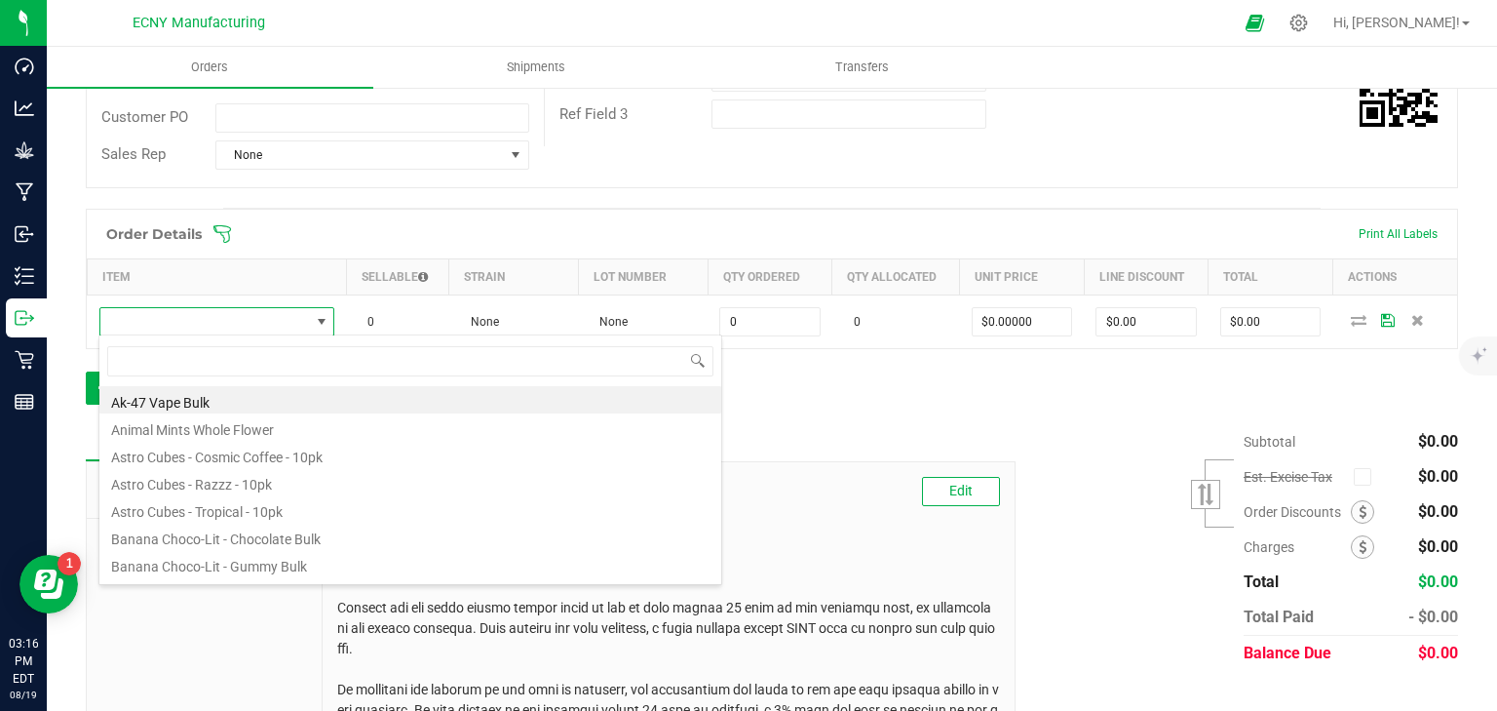
scroll to position [28, 231]
type input "astro"
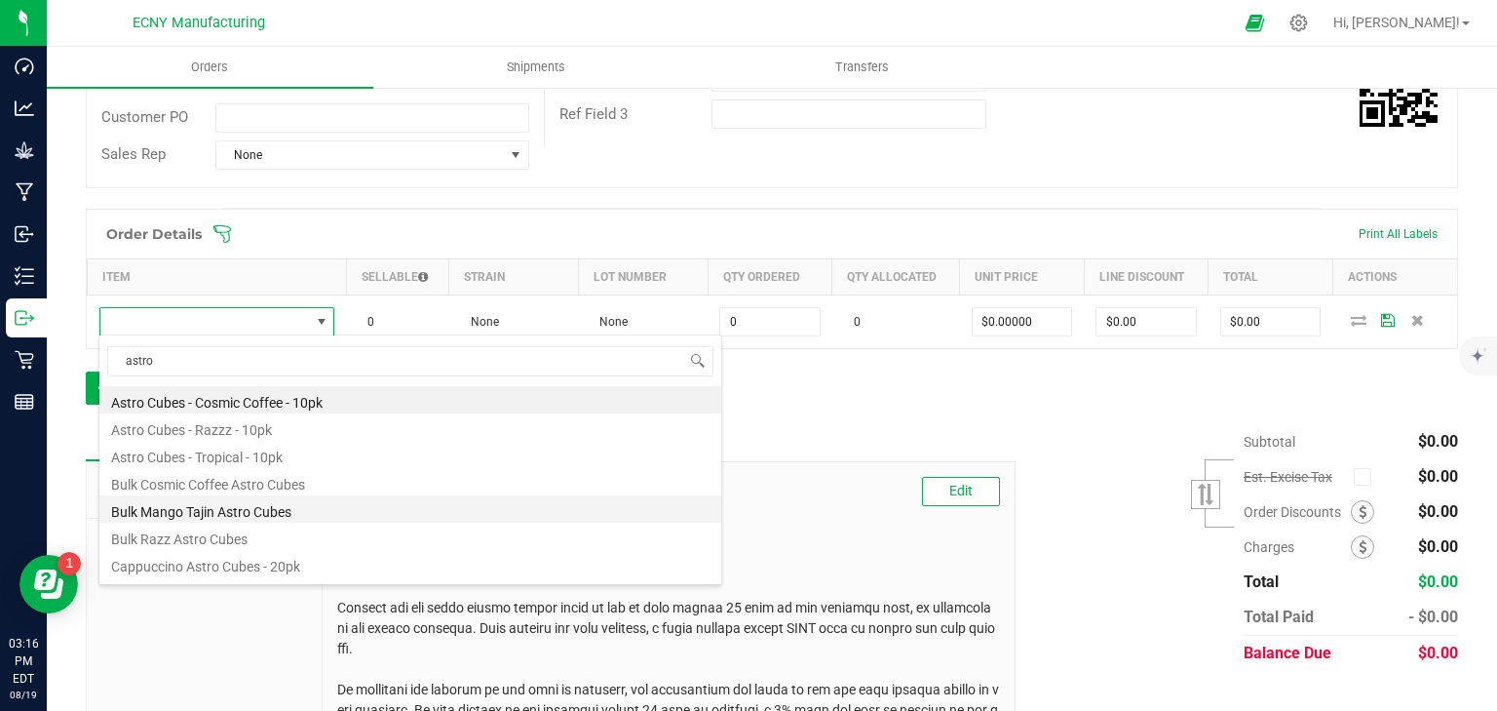
scroll to position [51, 0]
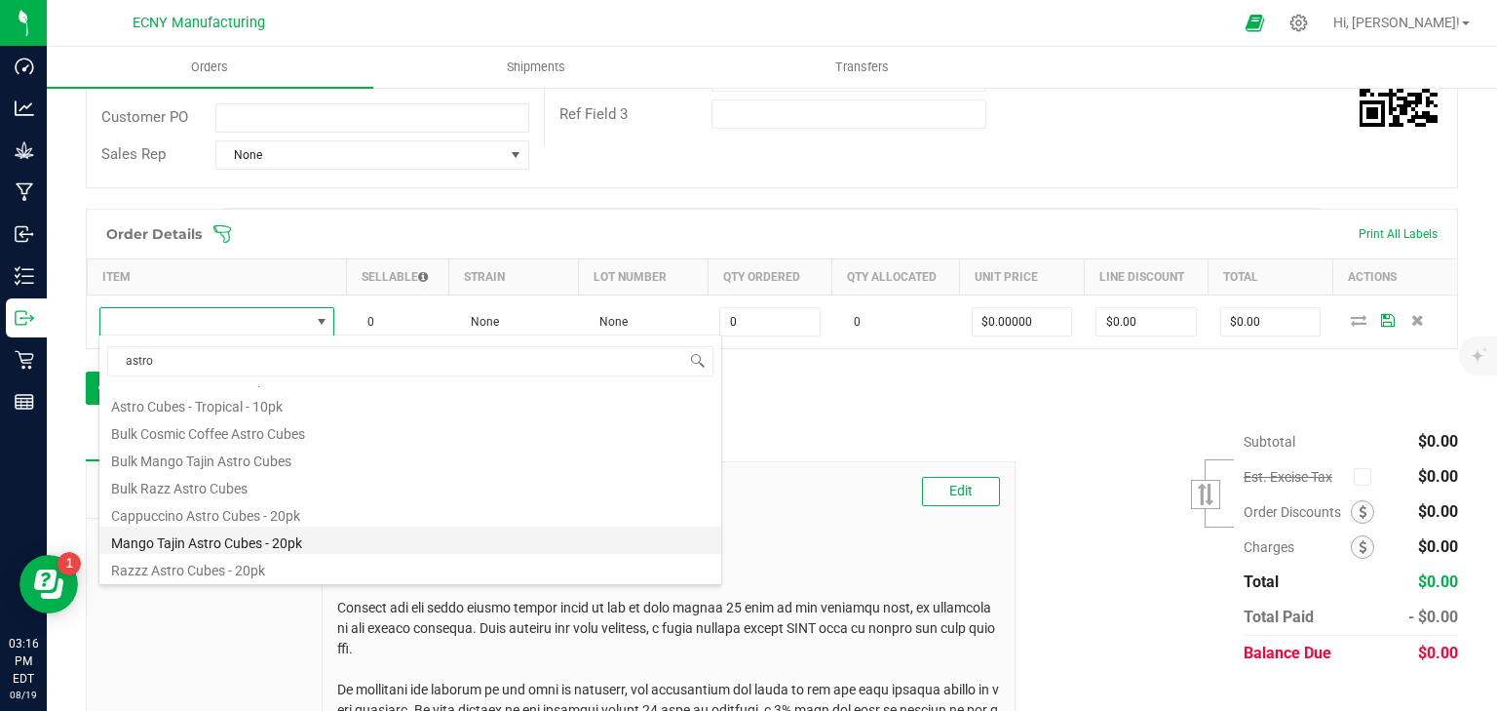
click at [252, 539] on li "Mango Tajin Astro Cubes - 20pk" at bounding box center [410, 539] width 622 height 27
type input "0 ea"
type input "$12.50000"
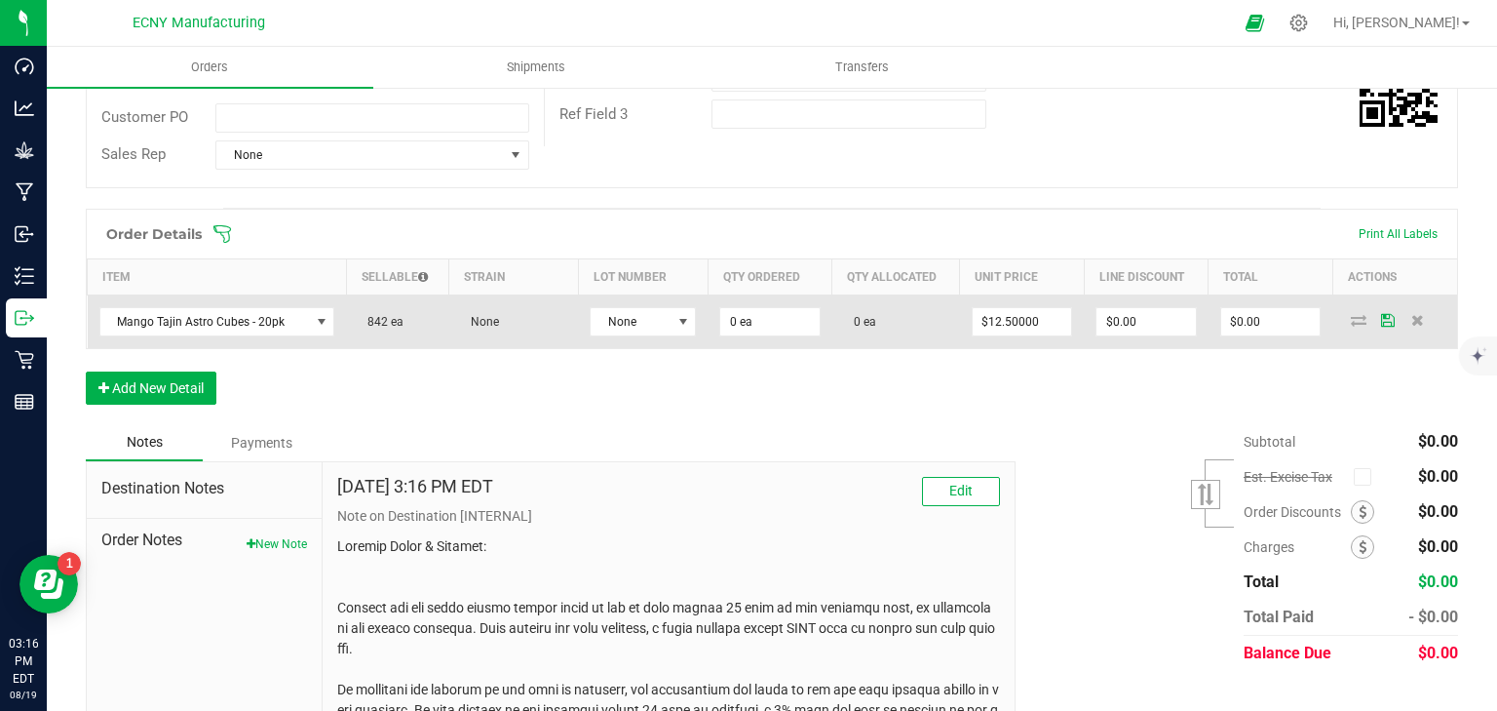
drag, startPoint x: 378, startPoint y: 316, endPoint x: 425, endPoint y: 315, distance: 46.8
click at [425, 315] on td "842 ea" at bounding box center [397, 321] width 102 height 54
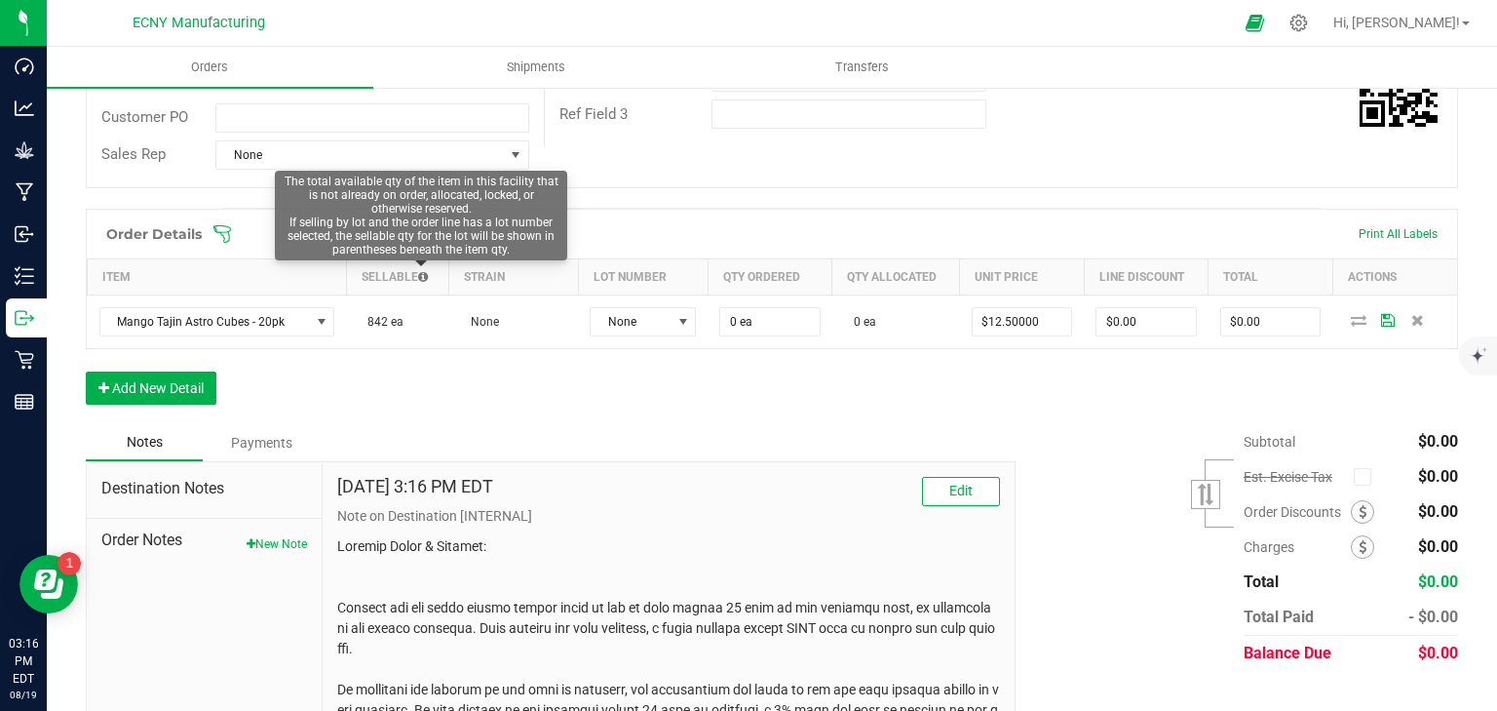
click at [424, 277] on icon at bounding box center [423, 277] width 10 height 12
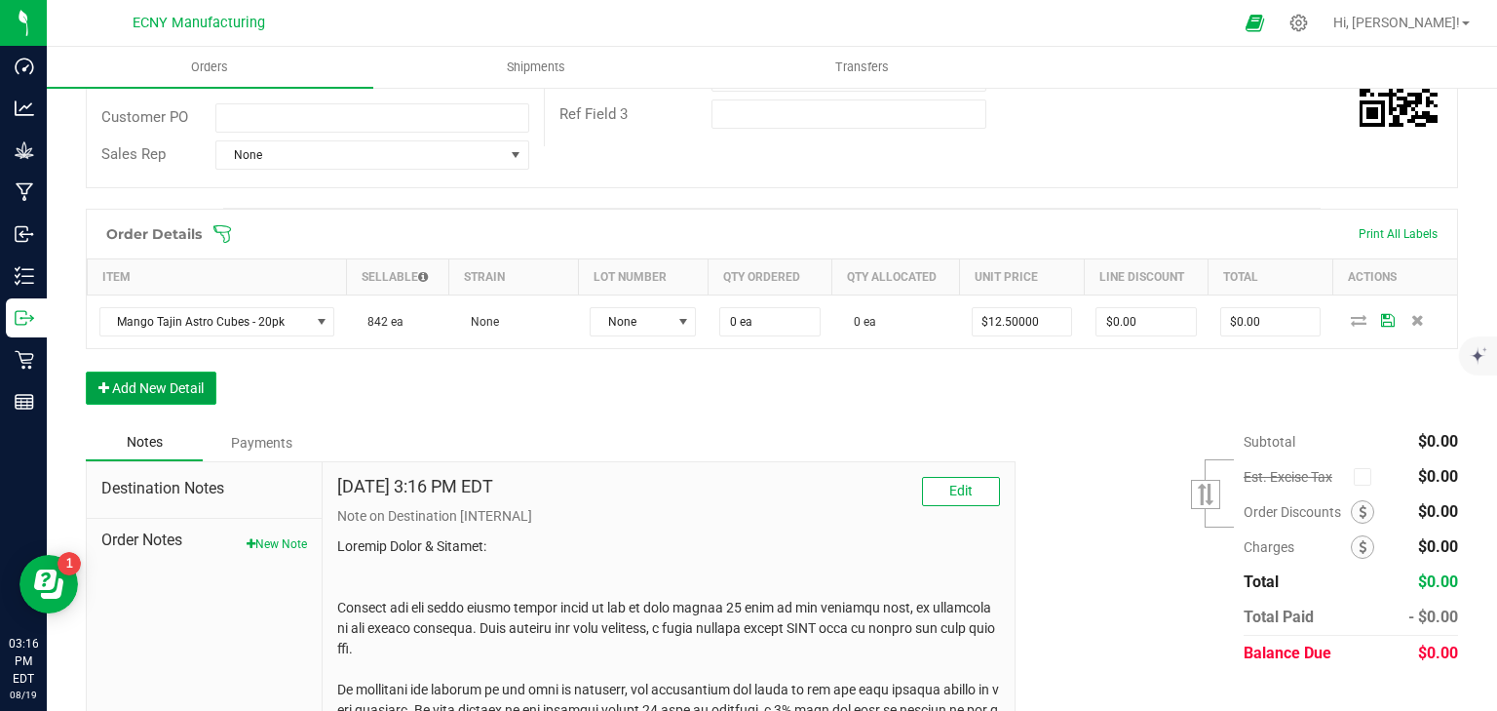
click at [172, 385] on button "Add New Detail" at bounding box center [151, 387] width 131 height 33
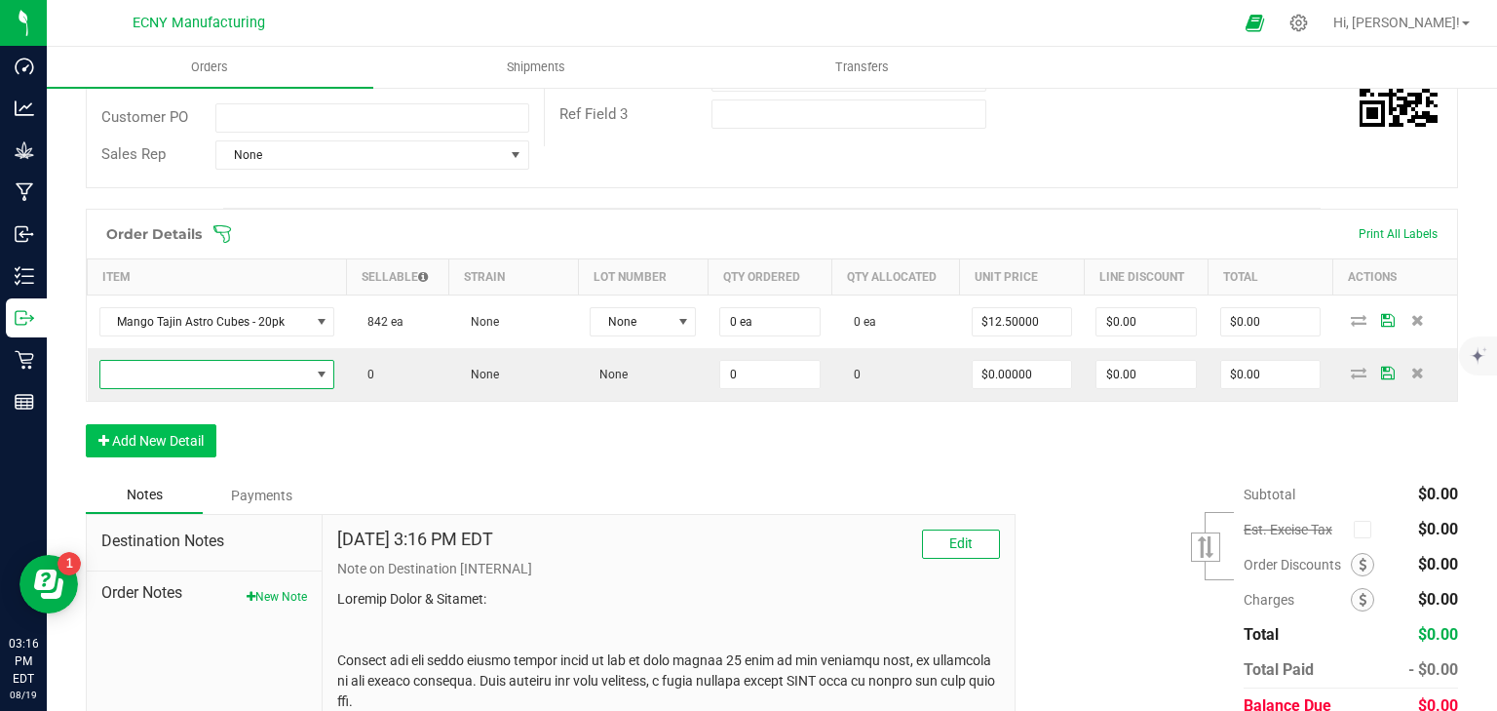
click at [179, 363] on span "NO DATA FOUND" at bounding box center [205, 374] width 210 height 27
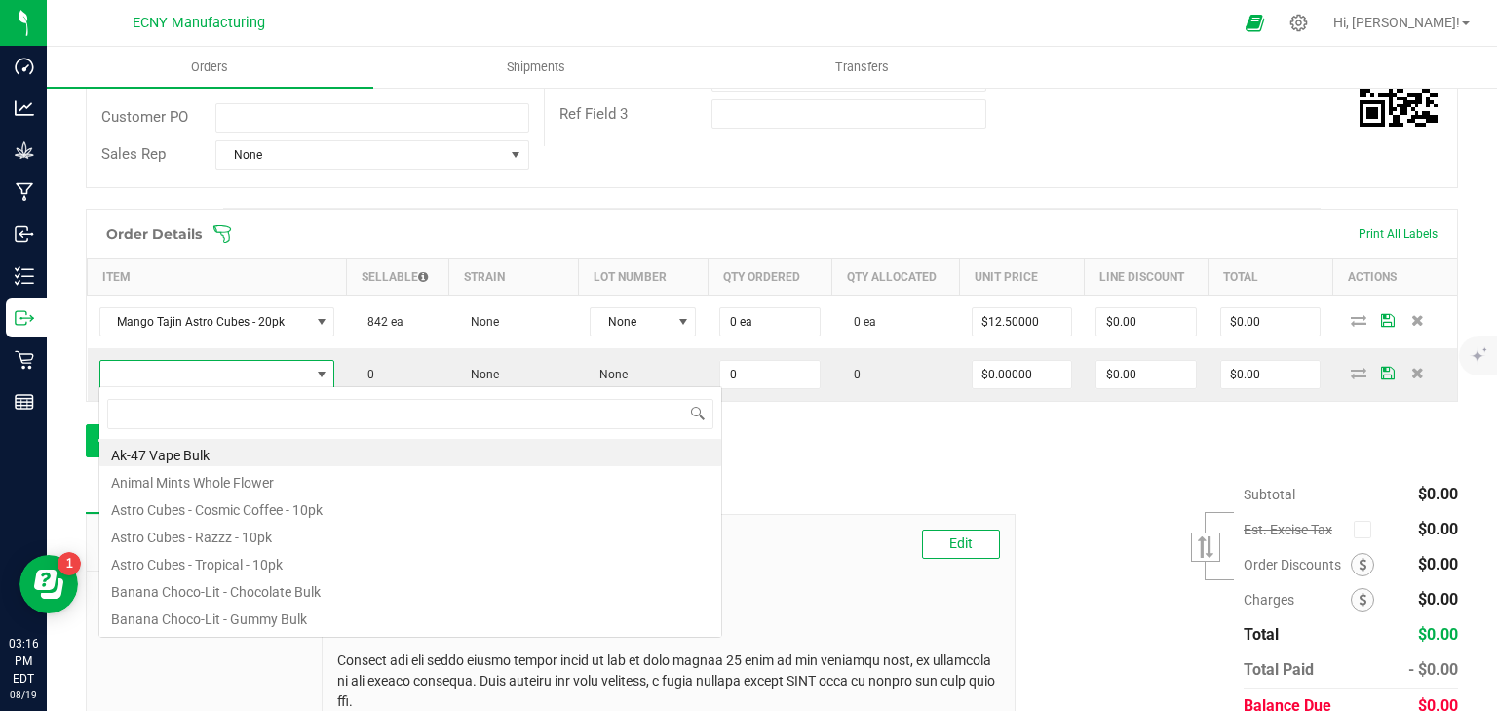
scroll to position [28, 231]
type input "astro"
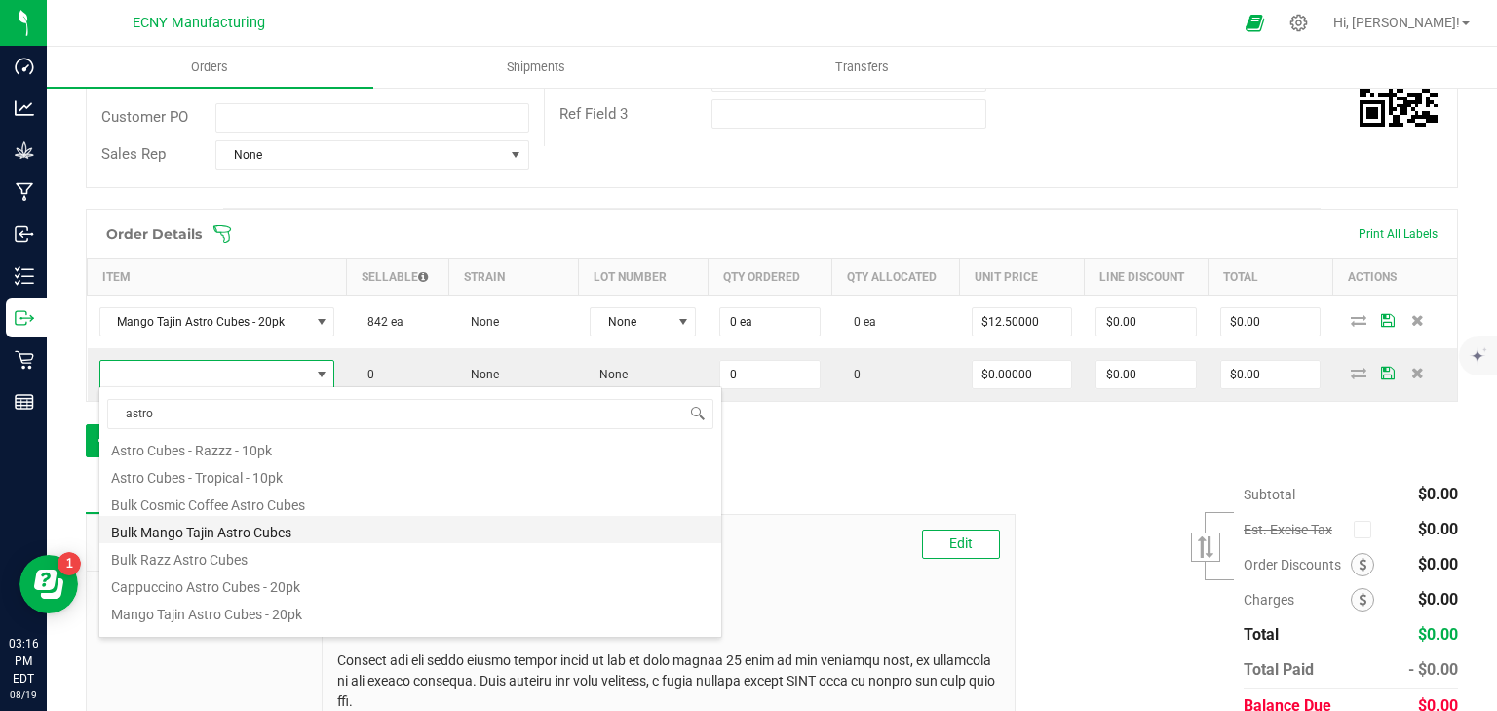
scroll to position [51, 0]
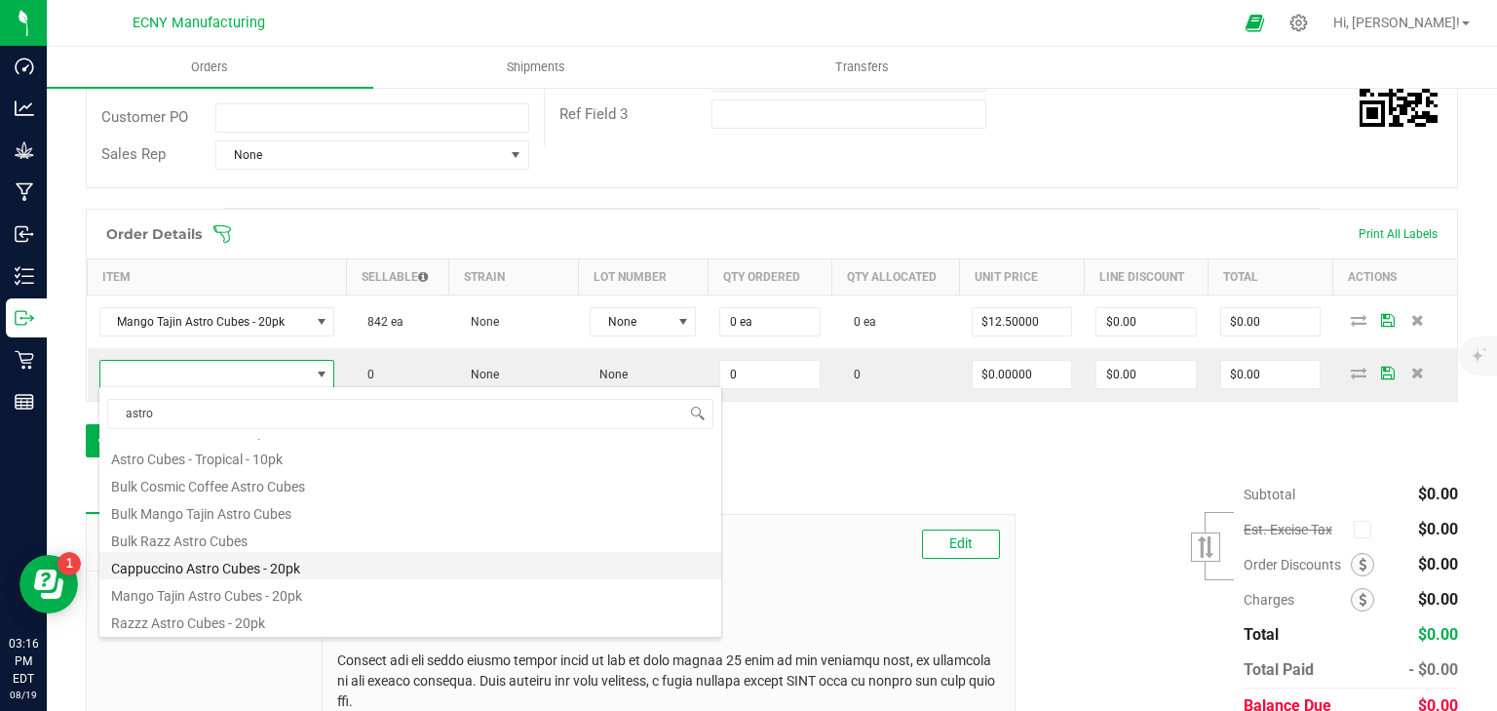
click at [259, 562] on li "Cappuccino Astro Cubes - 20pk" at bounding box center [410, 565] width 622 height 27
type input "0 ea"
type input "$12.50000"
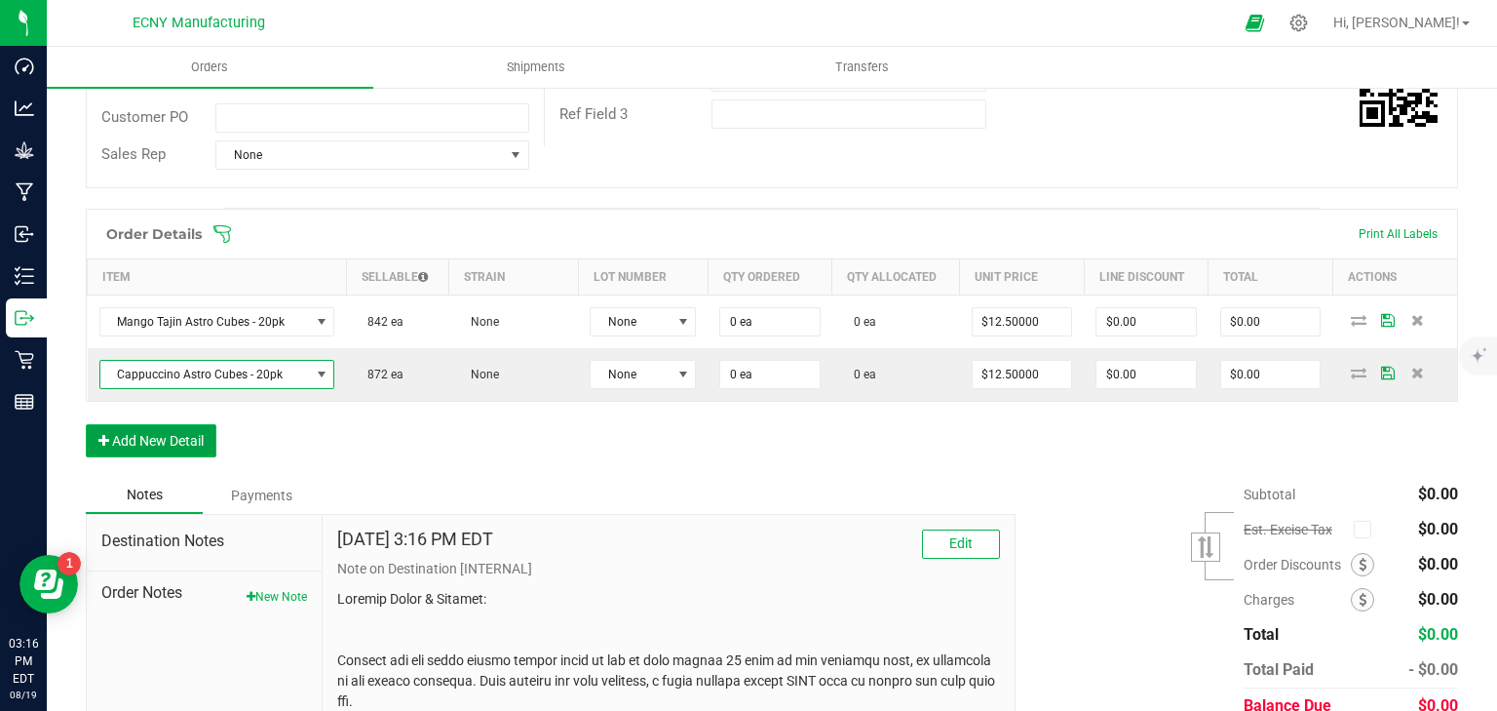
click at [157, 442] on button "Add New Detail" at bounding box center [151, 440] width 131 height 33
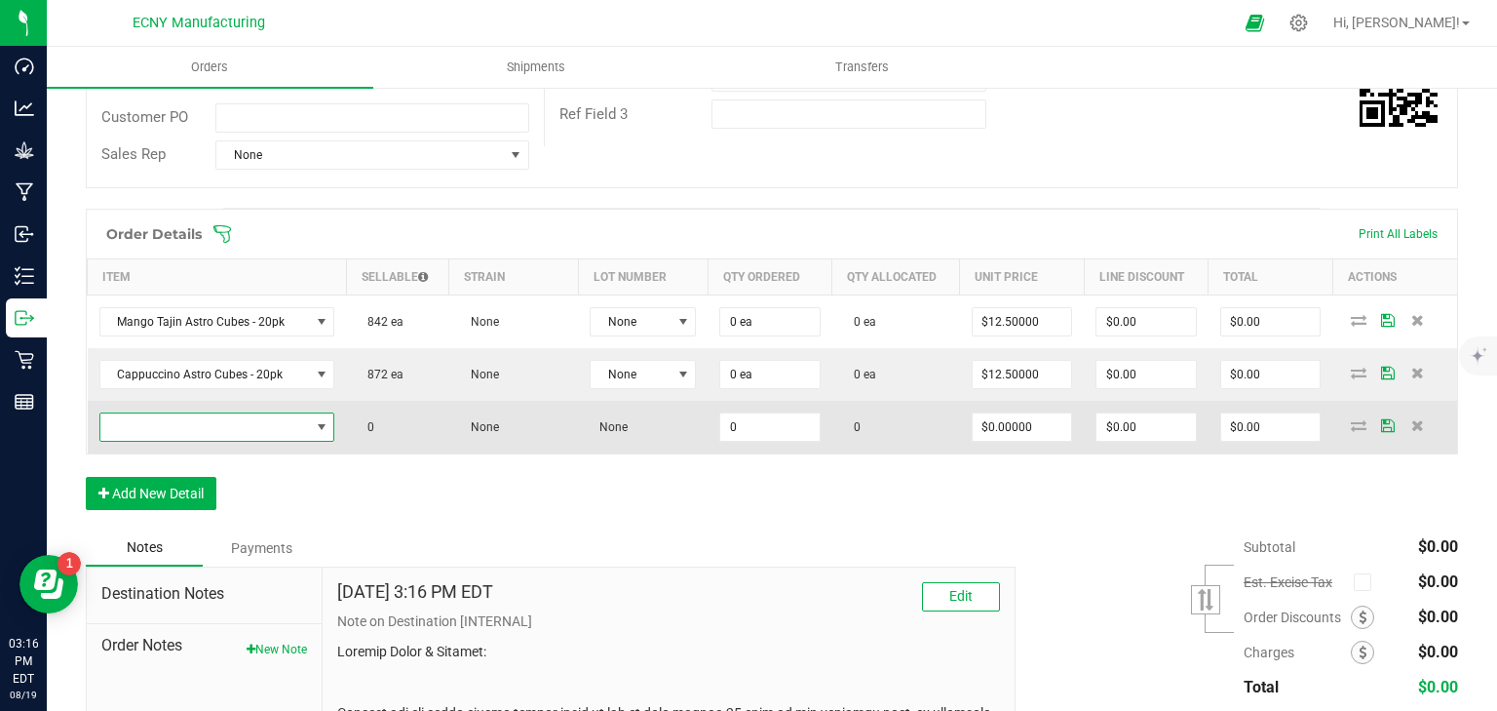
click at [214, 429] on span "NO DATA FOUND" at bounding box center [205, 426] width 210 height 27
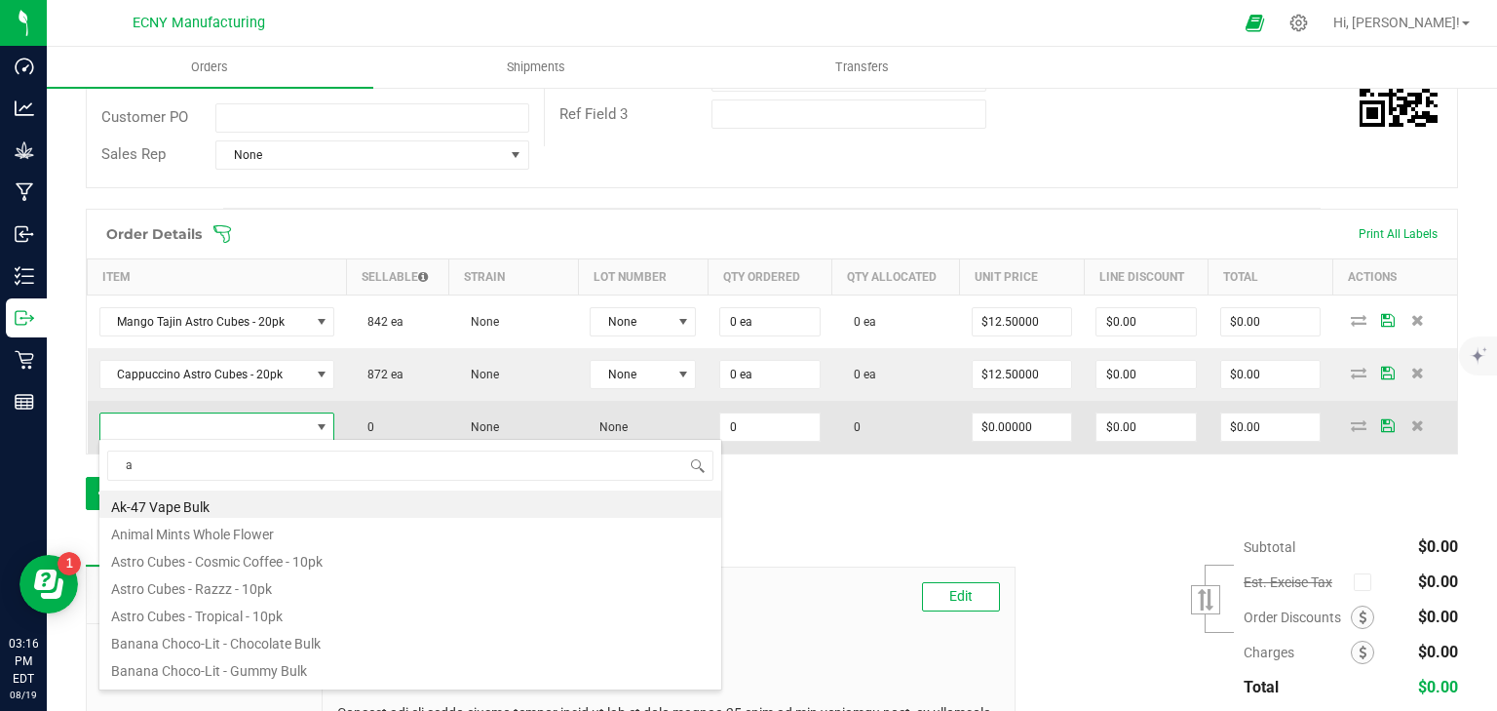
scroll to position [28, 231]
type input "astro"
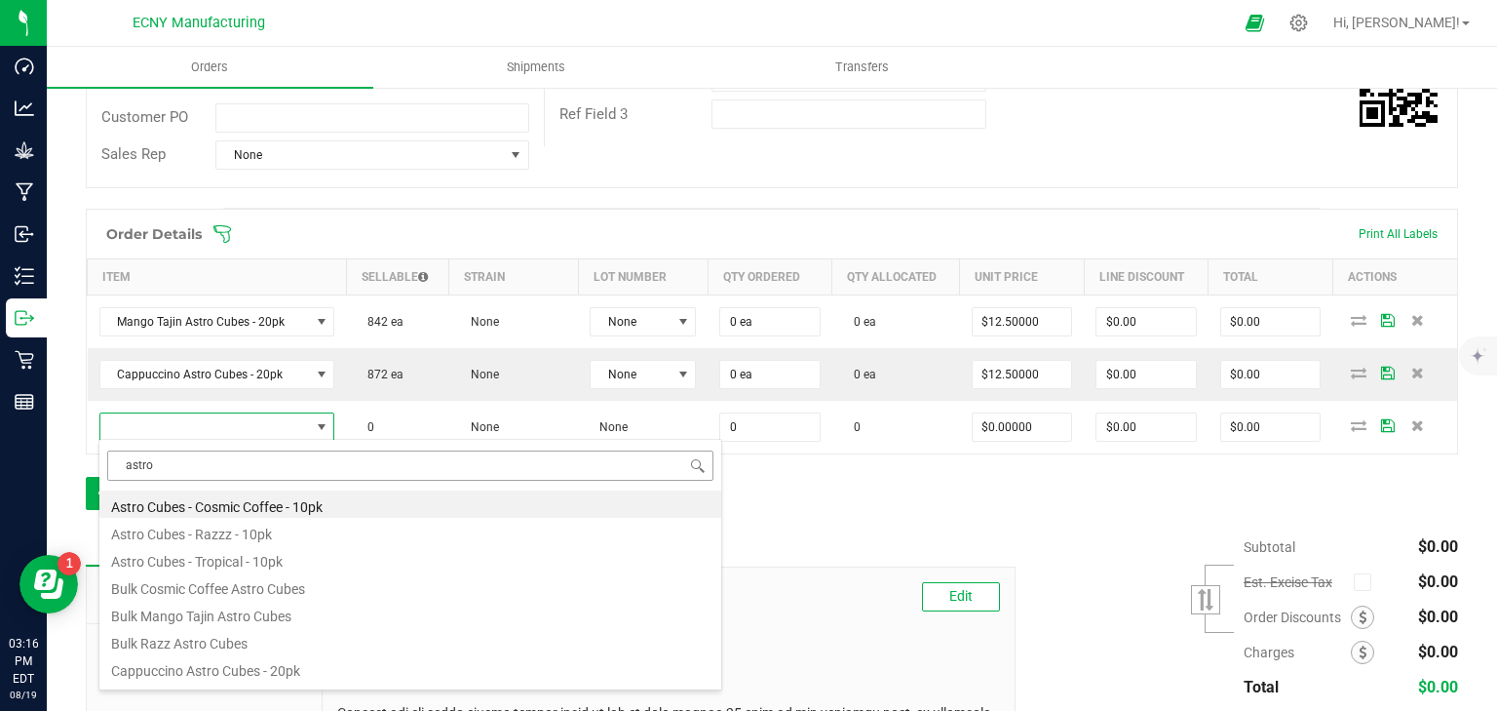
scroll to position [51, 0]
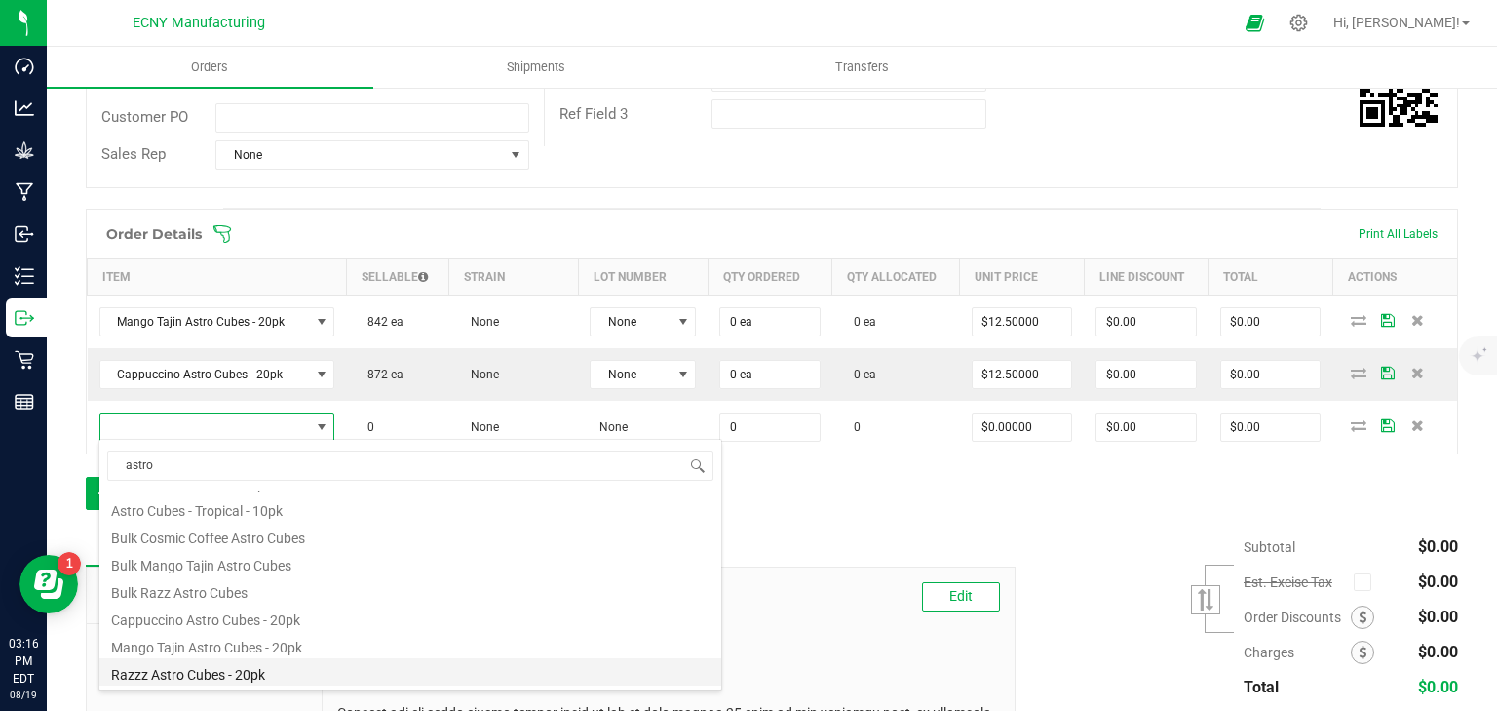
click at [237, 671] on li "Razzz Astro Cubes - 20pk" at bounding box center [410, 671] width 622 height 27
type input "0 ea"
type input "$12.50000"
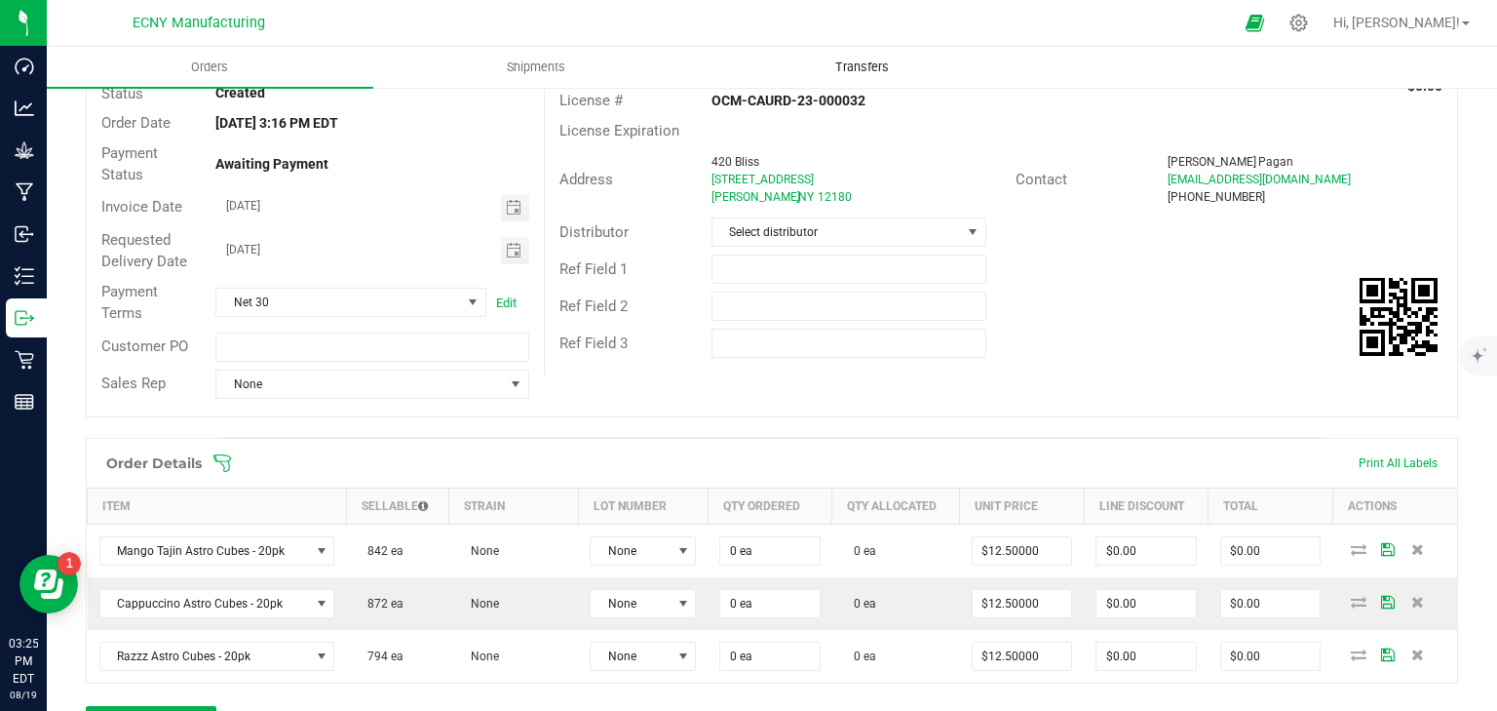
scroll to position [0, 0]
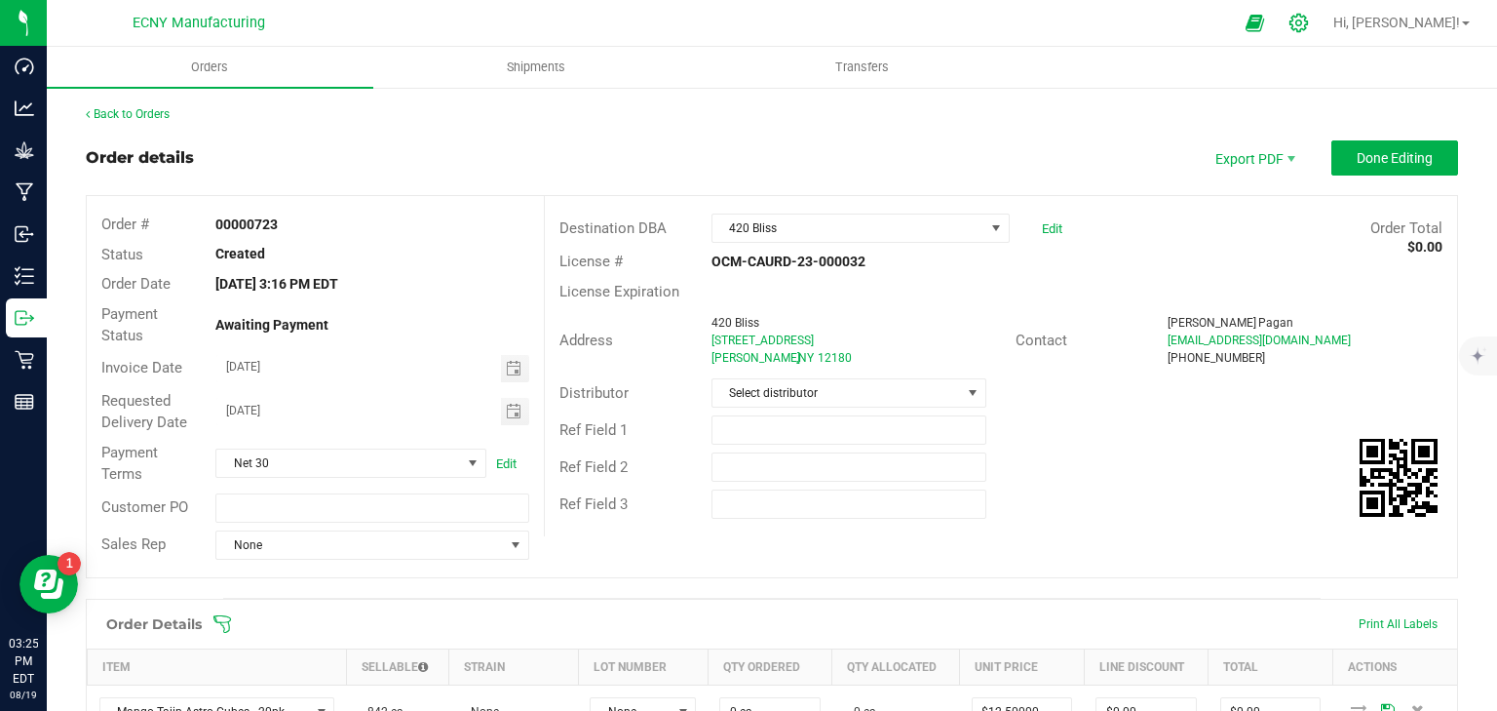
click at [1309, 30] on icon at bounding box center [1299, 23] width 20 height 20
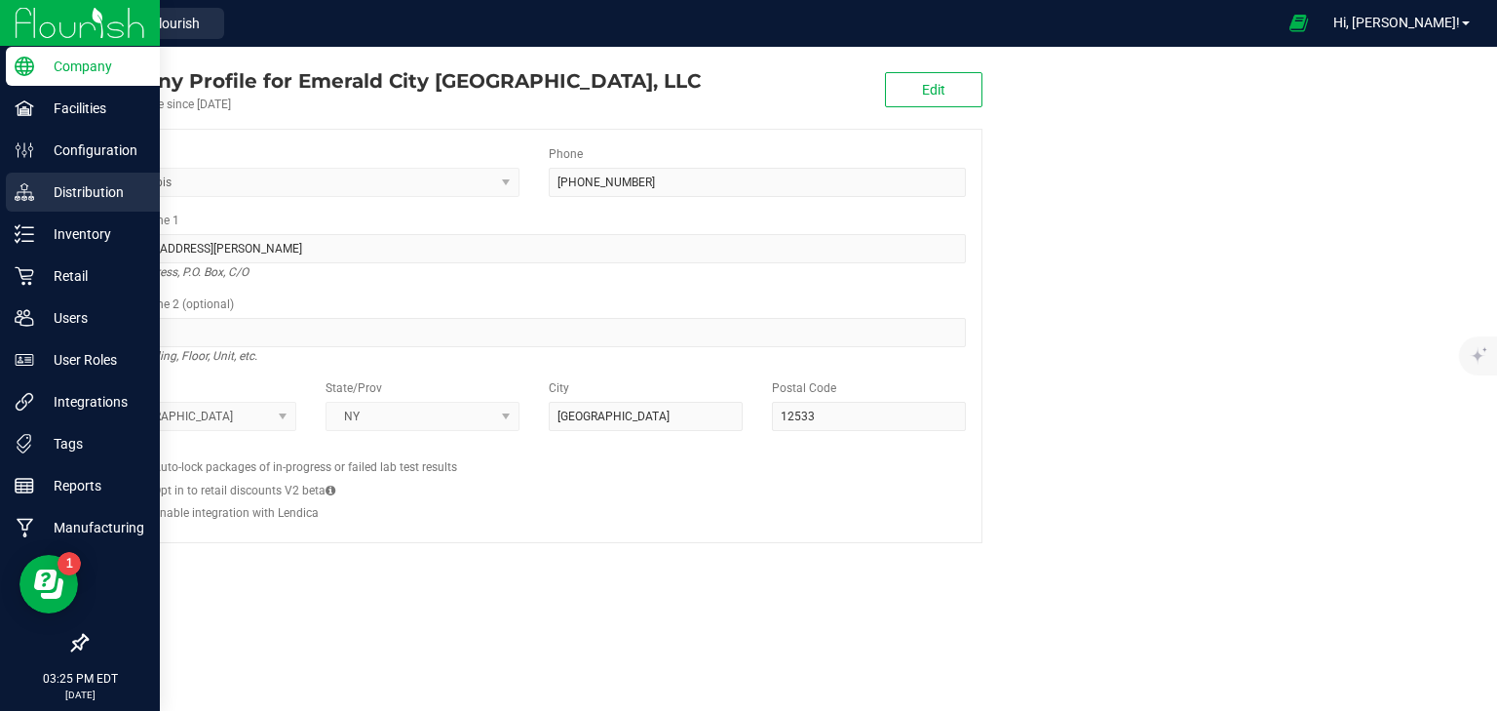
click at [69, 175] on div "Distribution" at bounding box center [83, 192] width 154 height 39
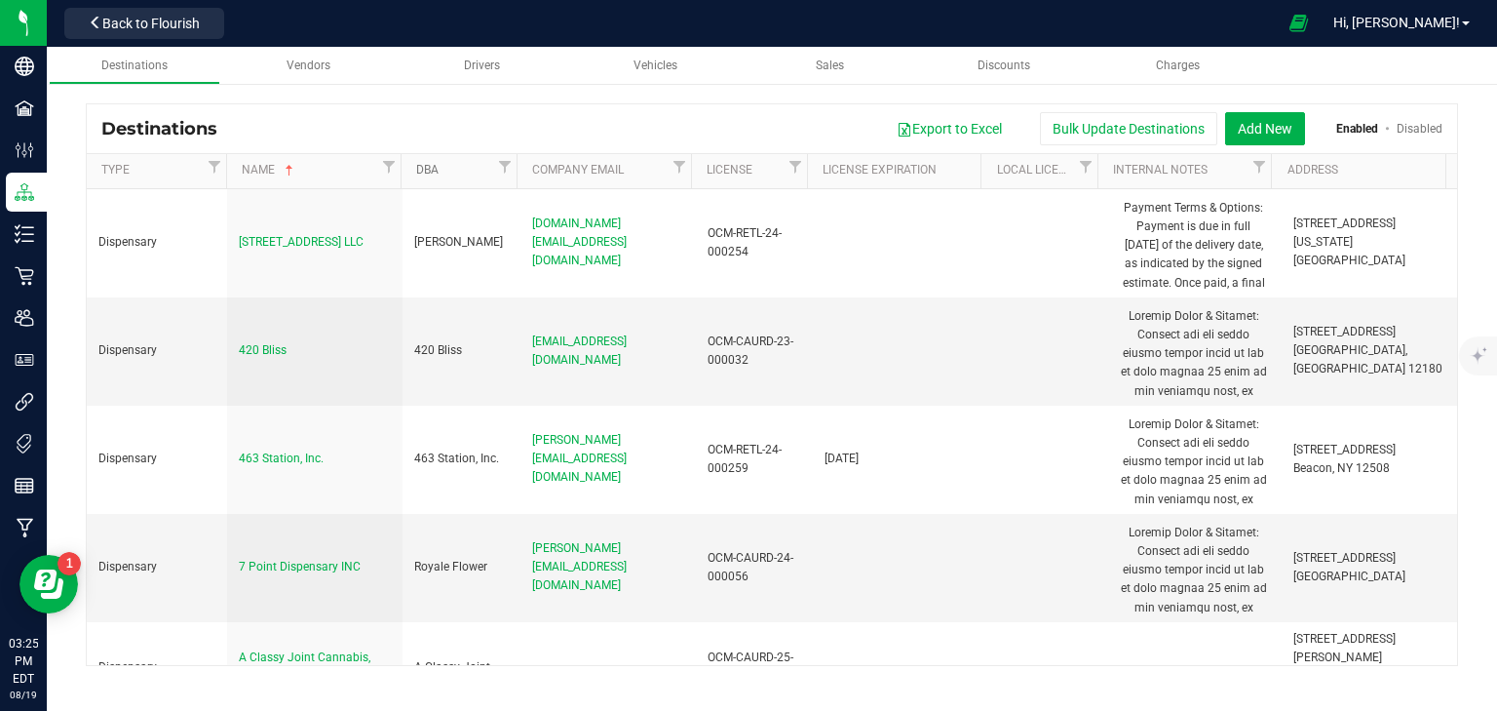
drag, startPoint x: 478, startPoint y: 172, endPoint x: 1462, endPoint y: 211, distance: 985.4
click at [478, 172] on link "DBA" at bounding box center [454, 171] width 77 height 16
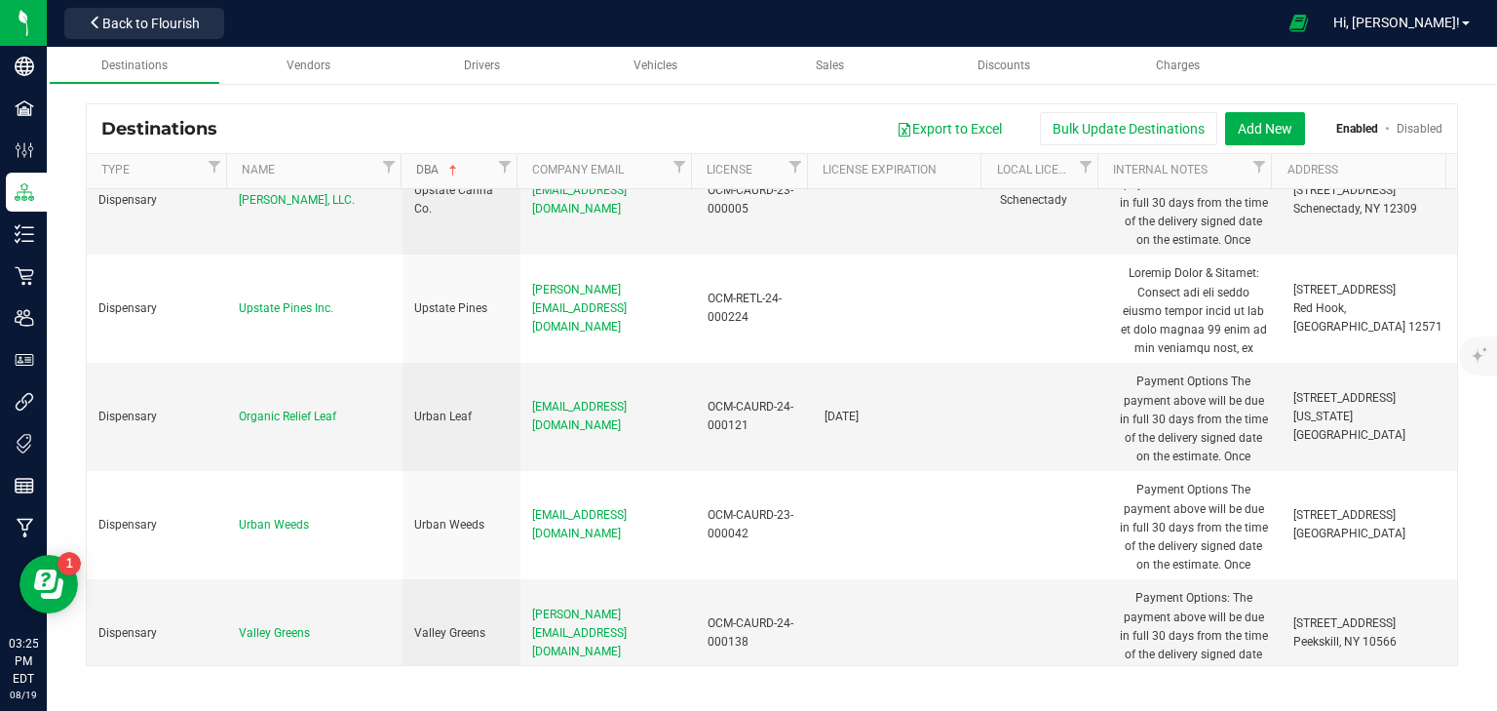
scroll to position [16178, 0]
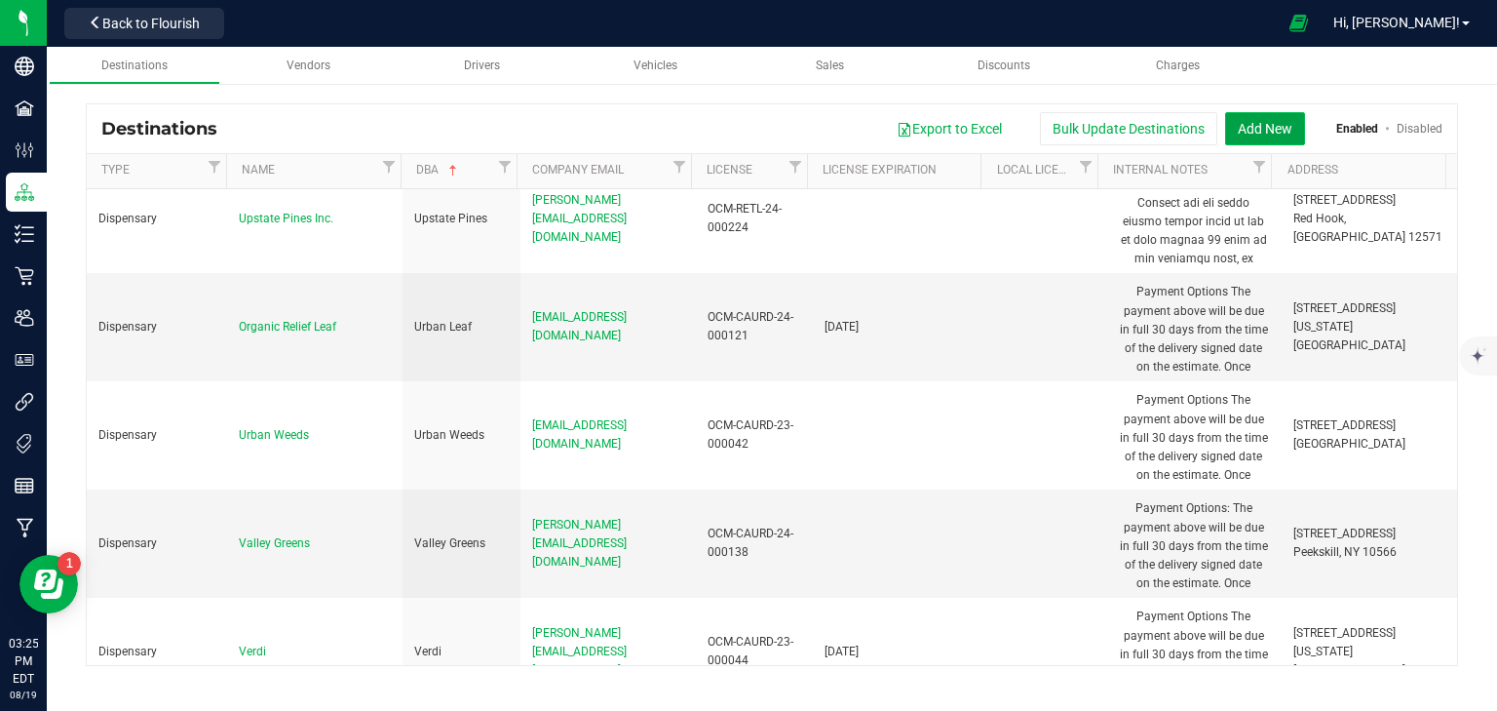
click at [1269, 133] on button "Add New" at bounding box center [1265, 128] width 80 height 33
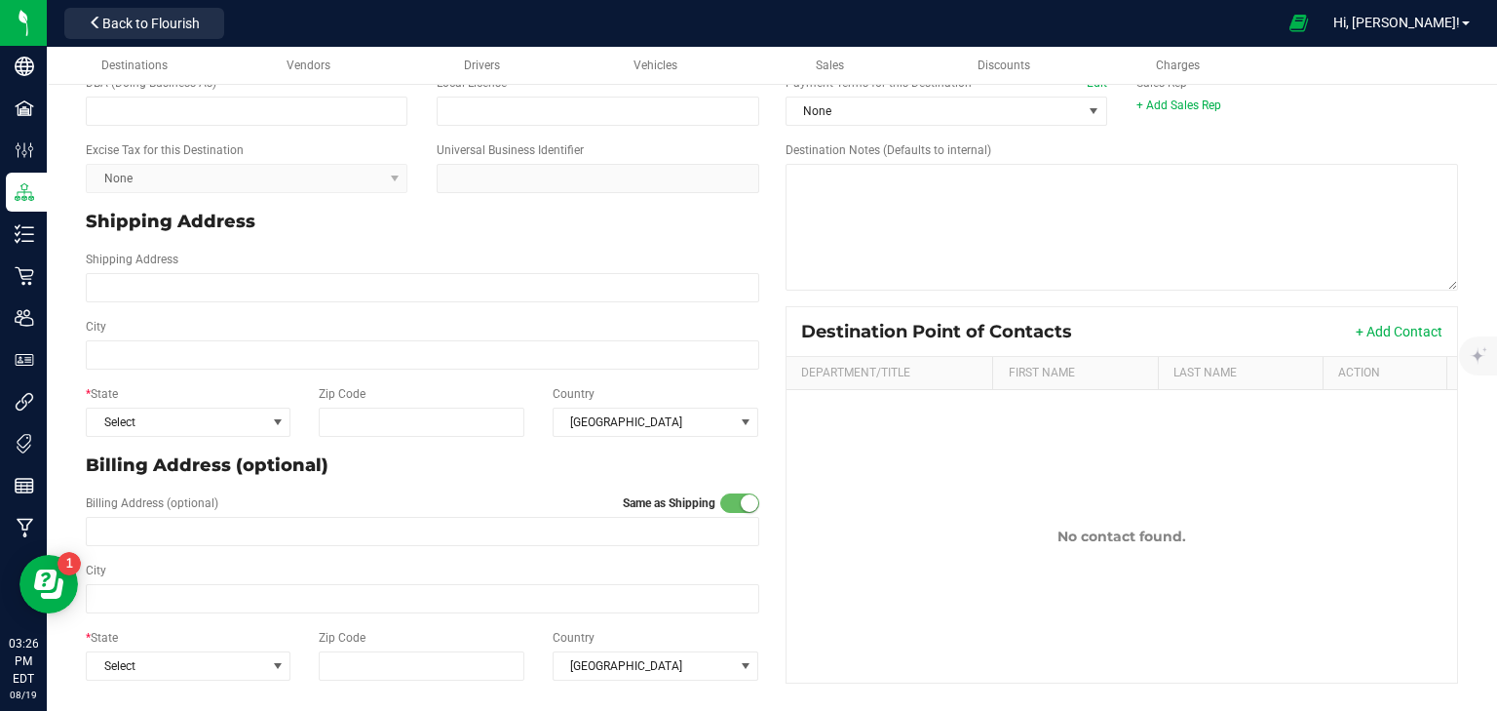
scroll to position [236, 0]
click at [138, 428] on span "Select" at bounding box center [176, 421] width 178 height 27
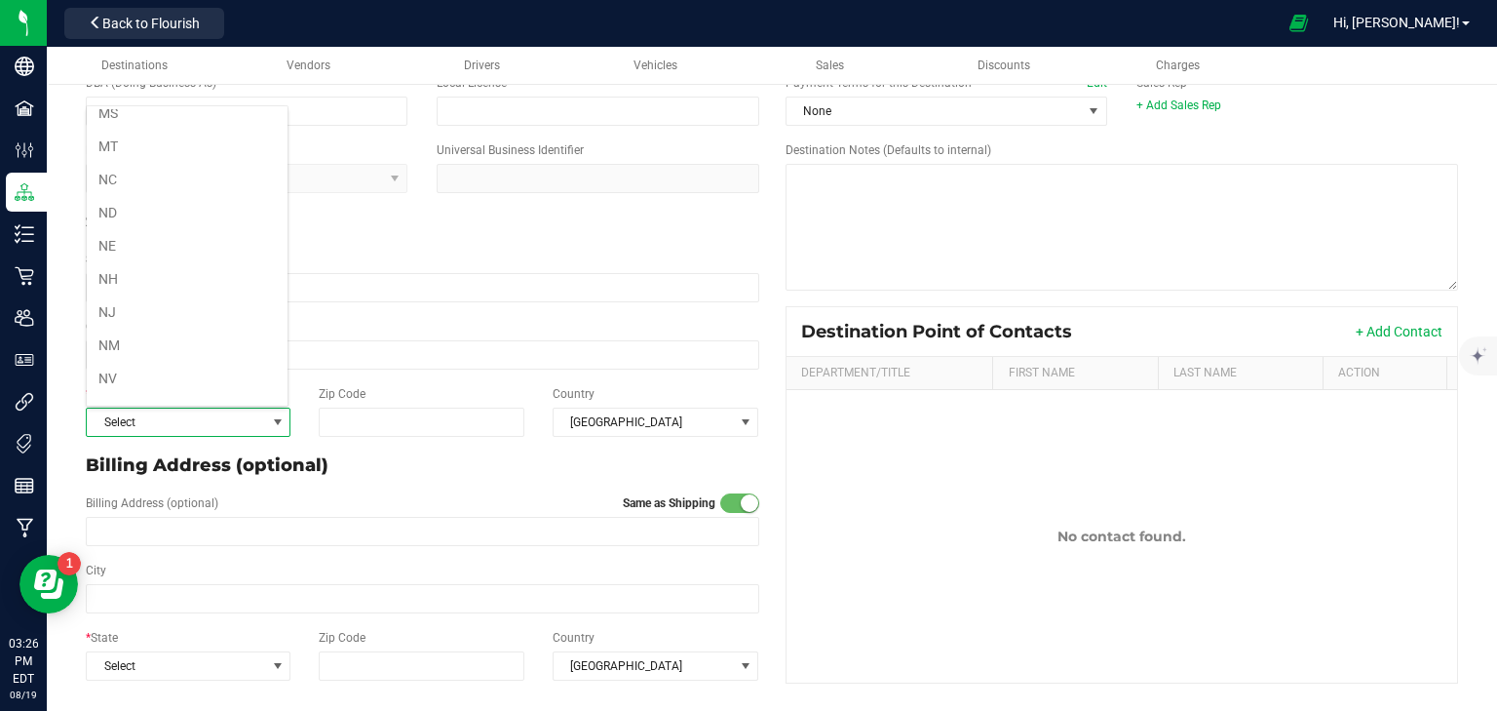
scroll to position [936, 0]
click at [136, 302] on li "NY" at bounding box center [187, 316] width 201 height 33
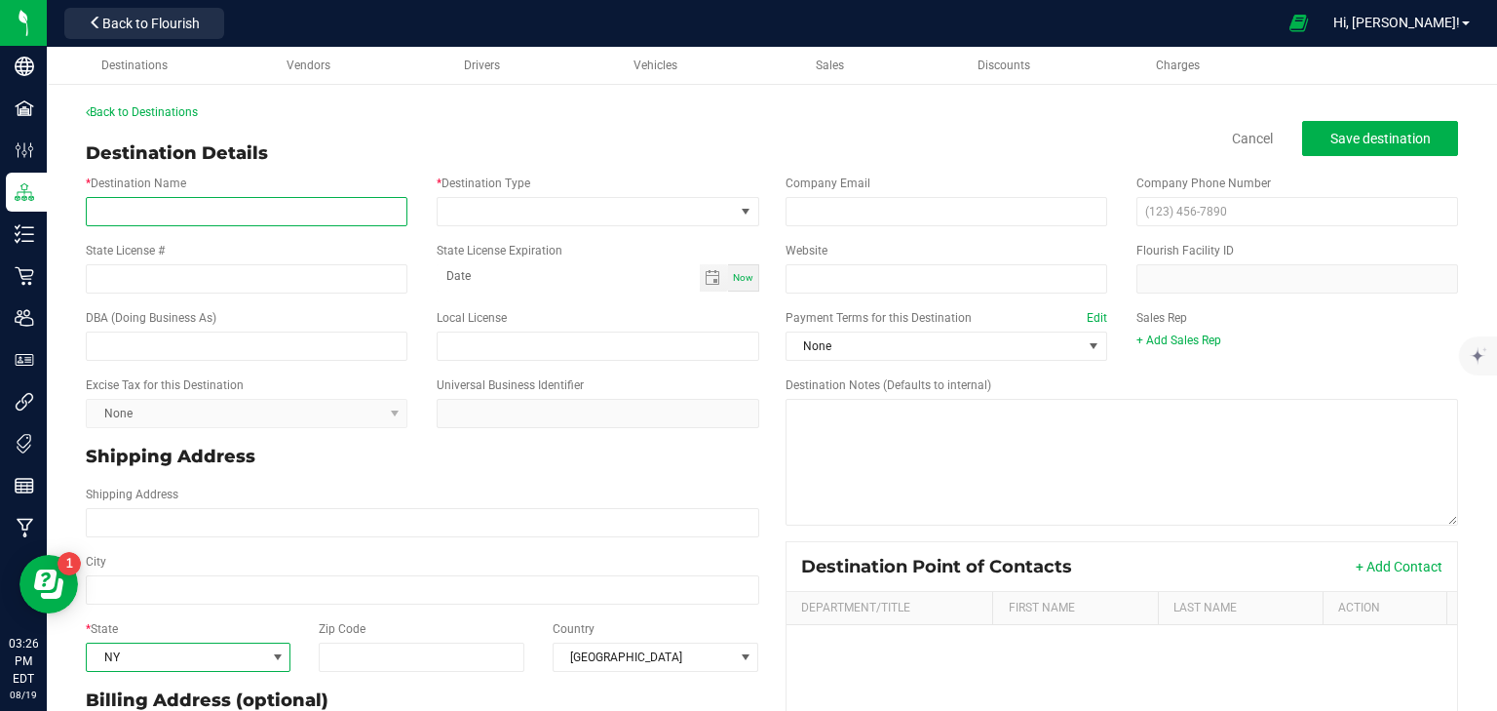
click at [182, 207] on input "* Destination Name" at bounding box center [247, 211] width 322 height 29
type input "Wepa Distributors LLC"
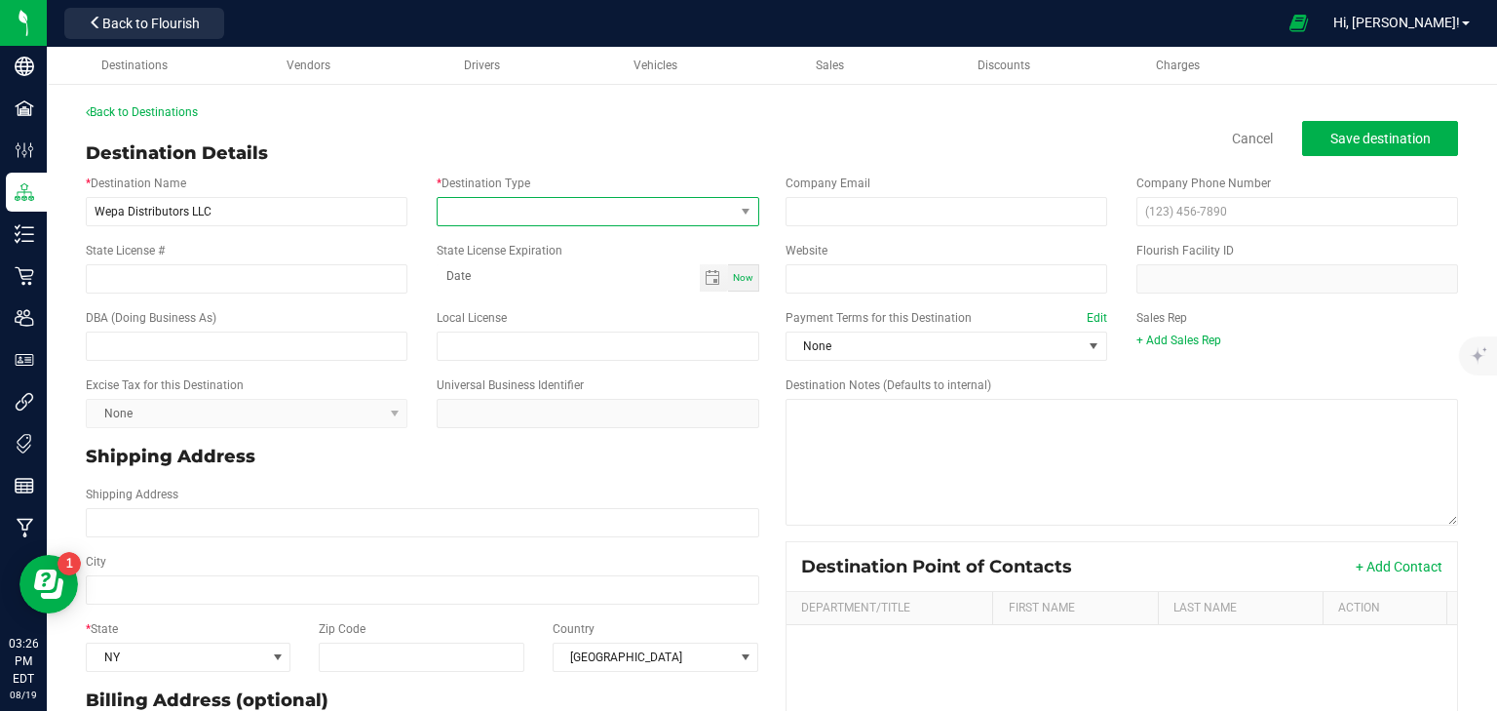
click at [489, 215] on span at bounding box center [585, 211] width 295 height 27
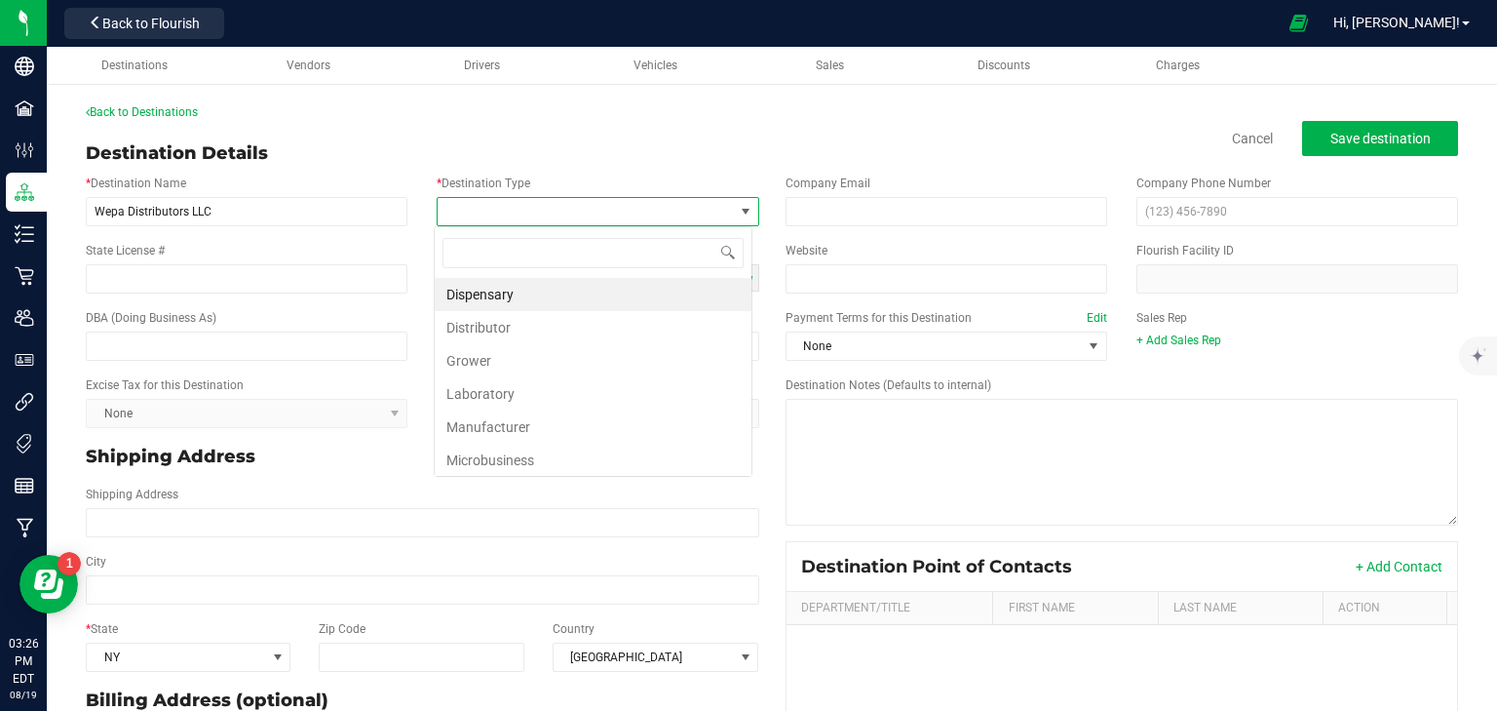
scroll to position [28, 319]
click at [534, 326] on li "Distributor" at bounding box center [593, 327] width 317 height 33
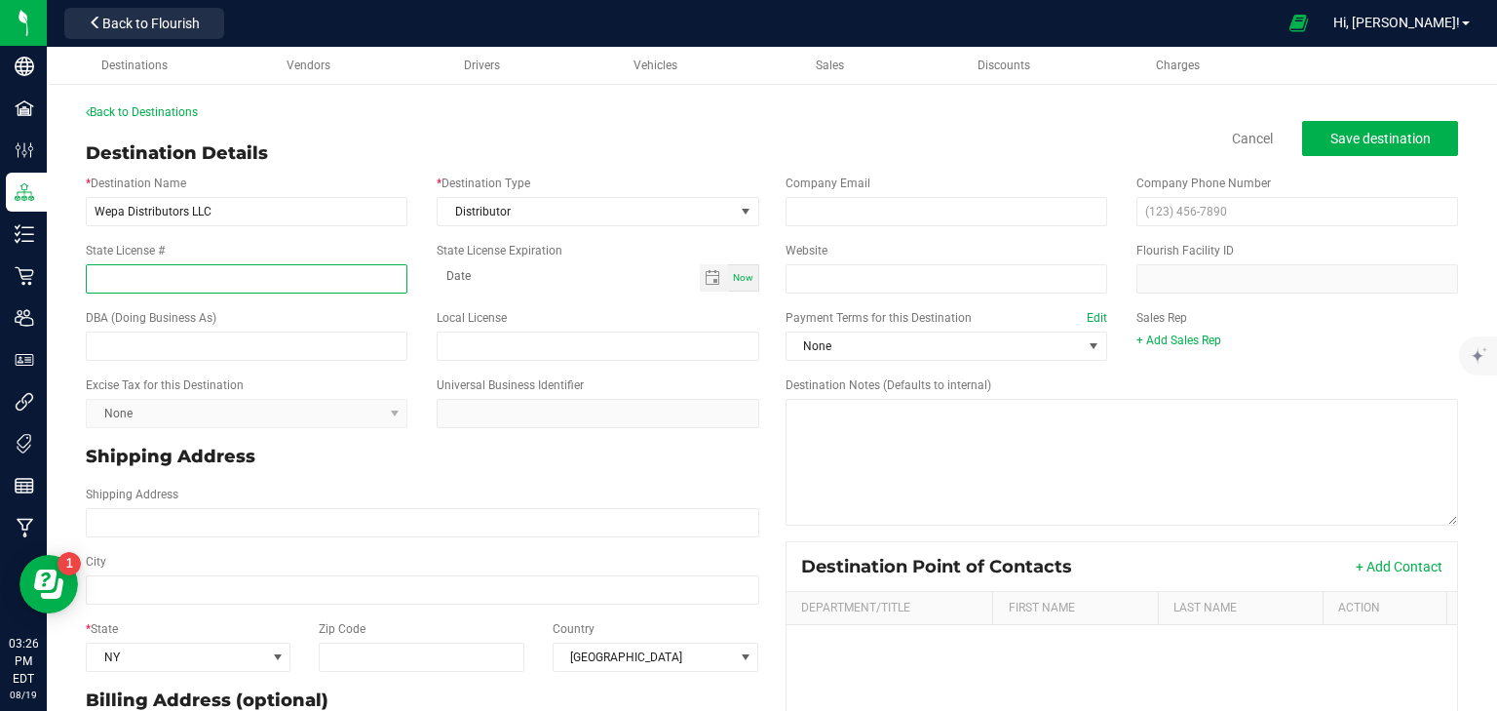
click at [160, 274] on input "State License #" at bounding box center [247, 278] width 322 height 29
type input "OCM-DIST-24-000036"
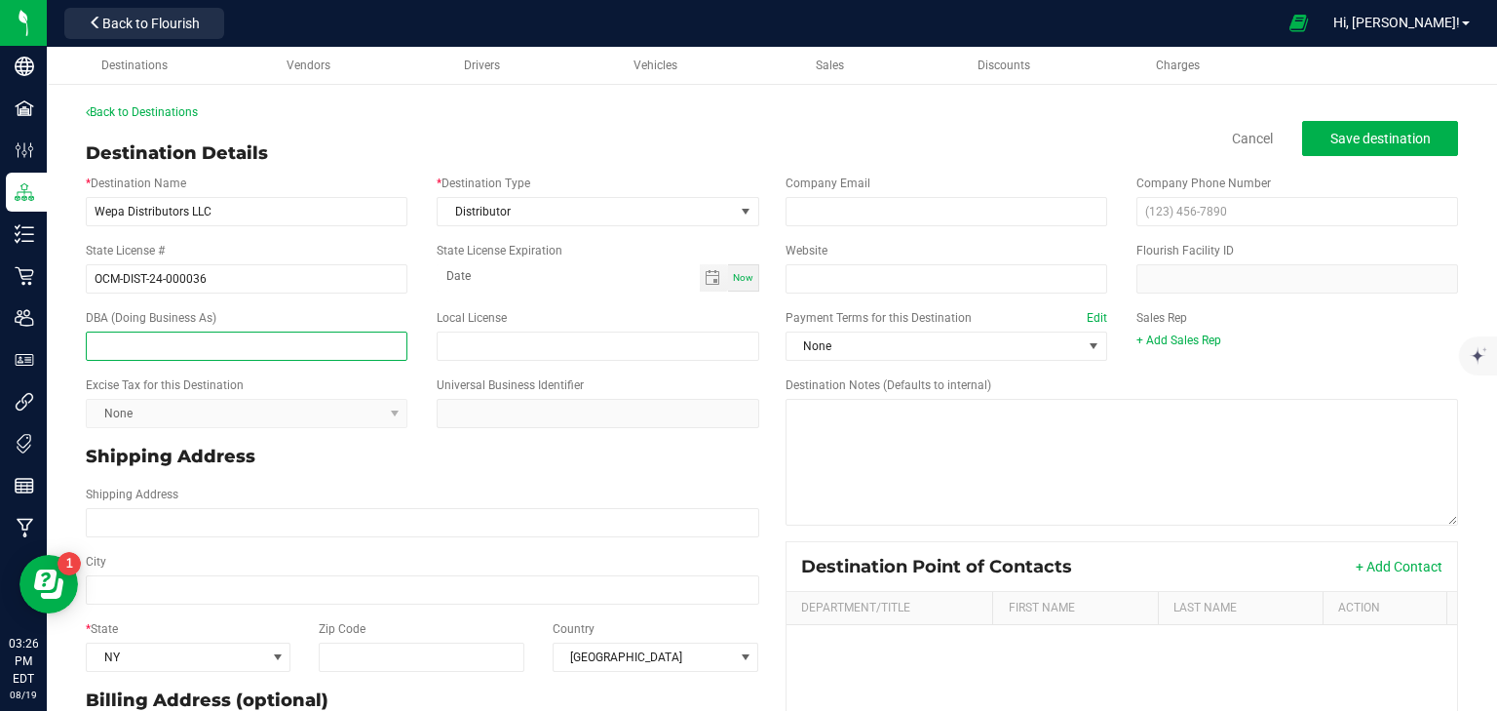
click at [280, 353] on input "text" at bounding box center [247, 345] width 322 height 29
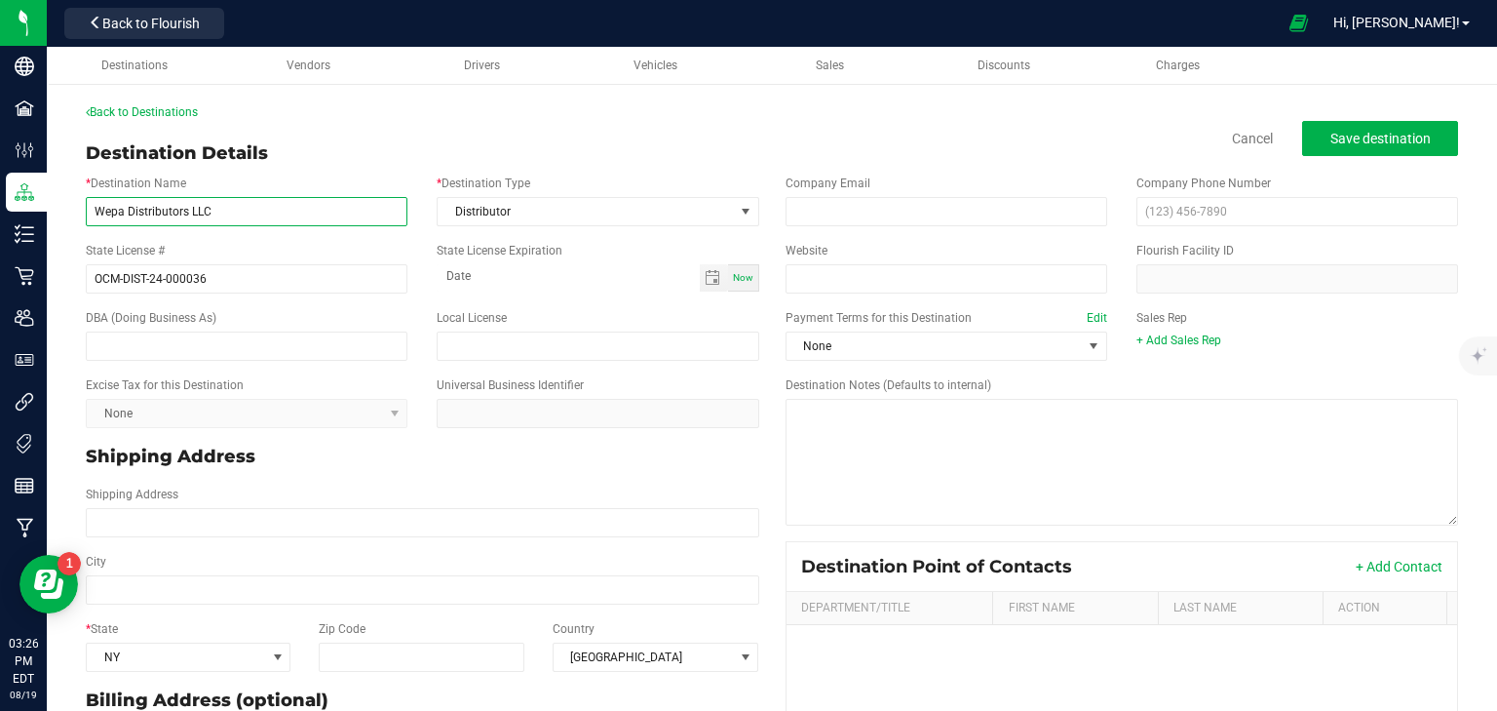
drag, startPoint x: 186, startPoint y: 214, endPoint x: -24, endPoint y: 229, distance: 211.1
click at [0, 229] on html "Company Facilities Configuration Distribution Inventory Retail Users User Roles…" at bounding box center [748, 355] width 1497 height 711
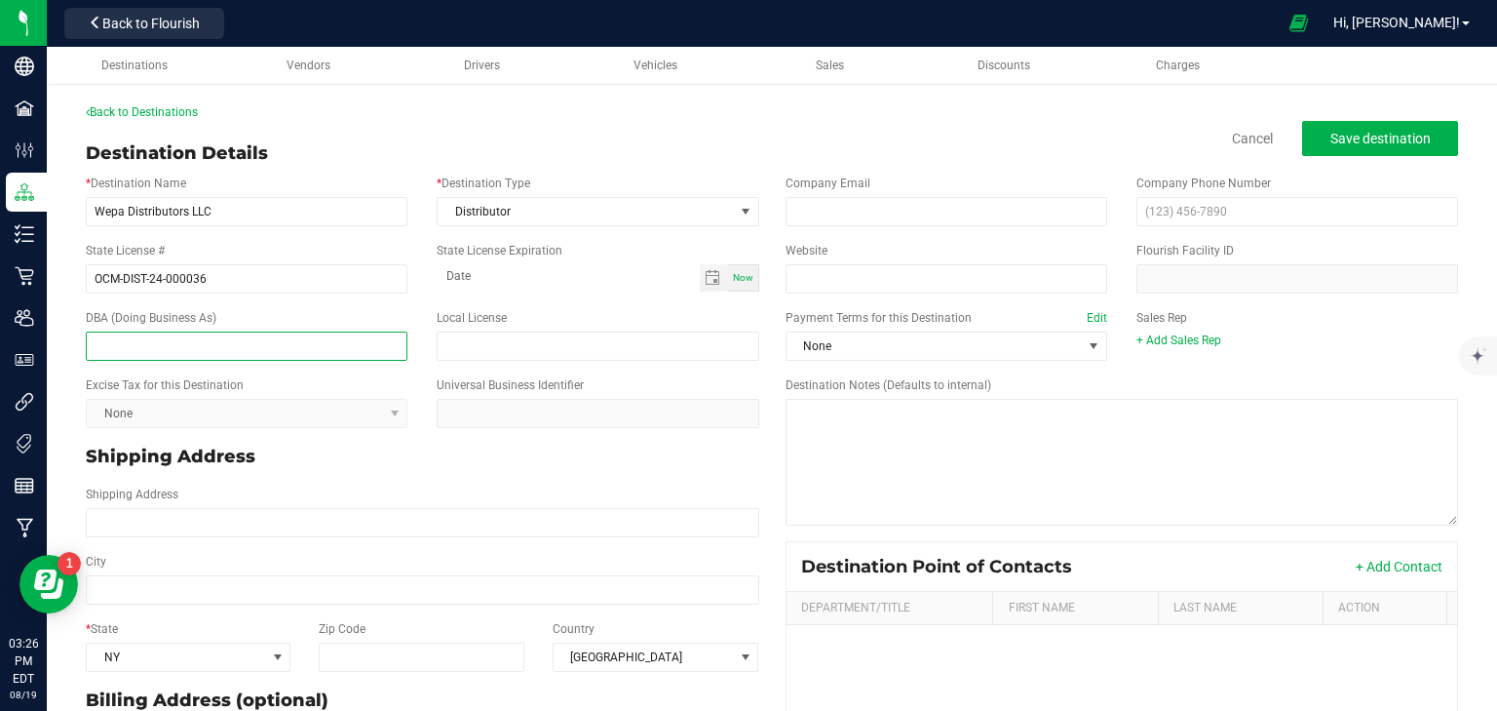
click at [175, 339] on input "text" at bounding box center [247, 345] width 322 height 29
paste input "Wepa Distributors"
type input "Wepa Distributors"
click at [593, 446] on p "Shipping Address" at bounding box center [423, 457] width 674 height 26
click at [898, 330] on div "Payment Terms for this Destination Edit None" at bounding box center [946, 335] width 351 height 52
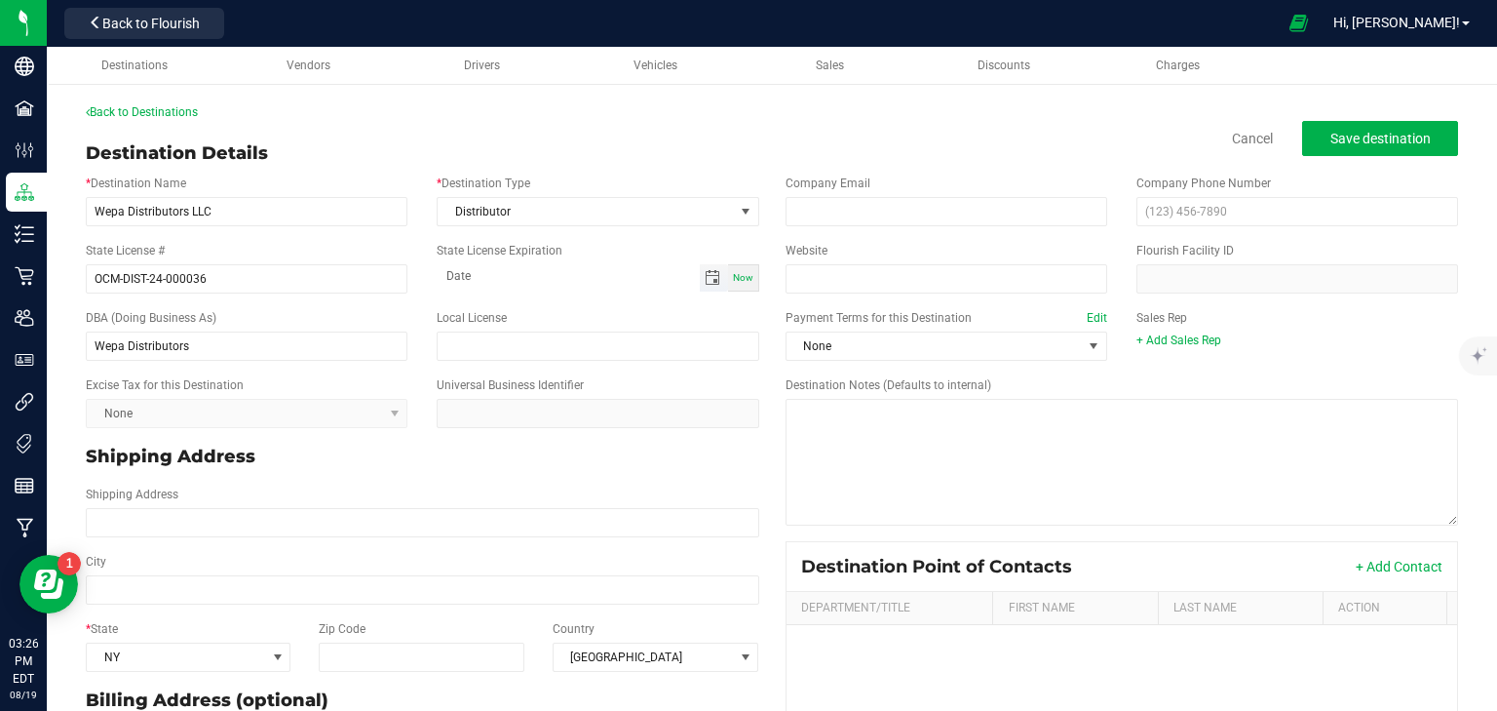
click at [710, 281] on span "Toggle calendar" at bounding box center [713, 278] width 16 height 16
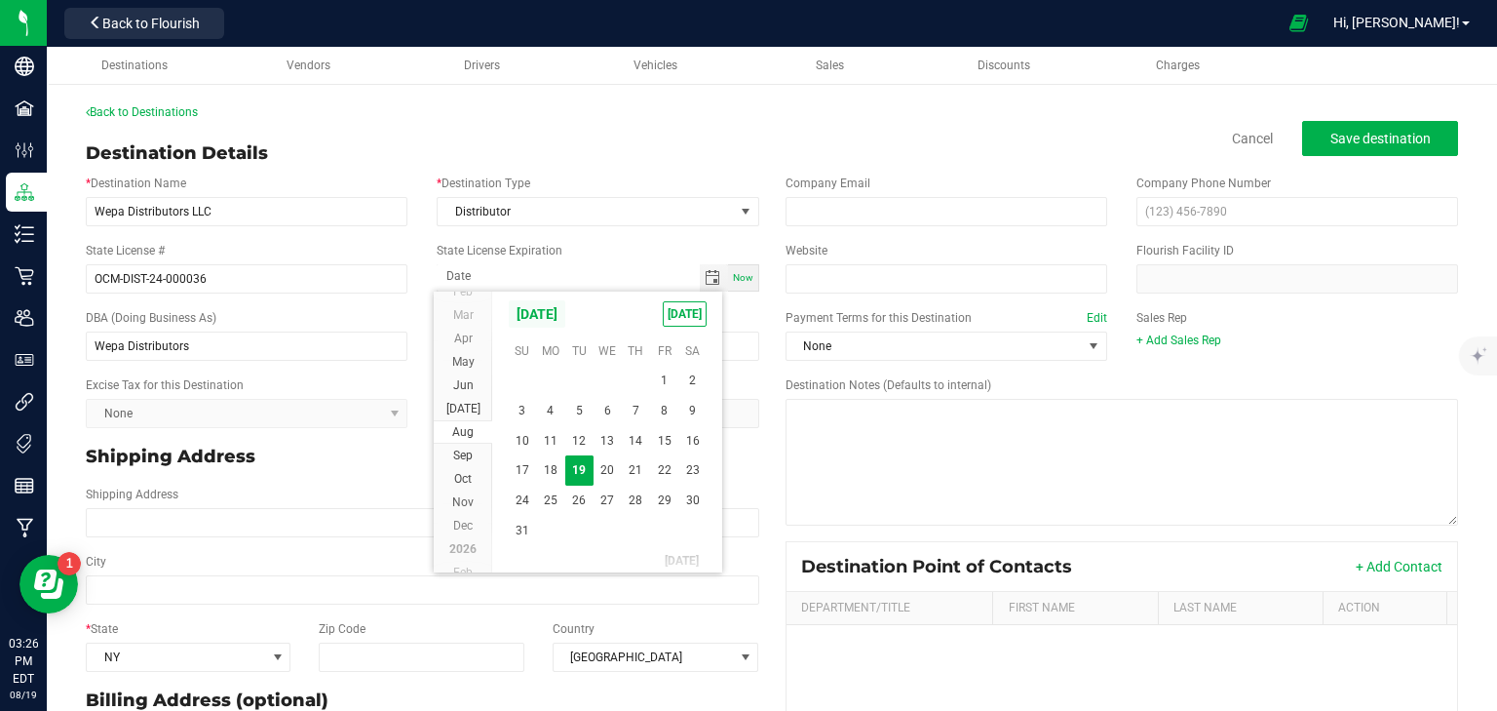
click at [566, 311] on span "[DATE]" at bounding box center [537, 313] width 58 height 29
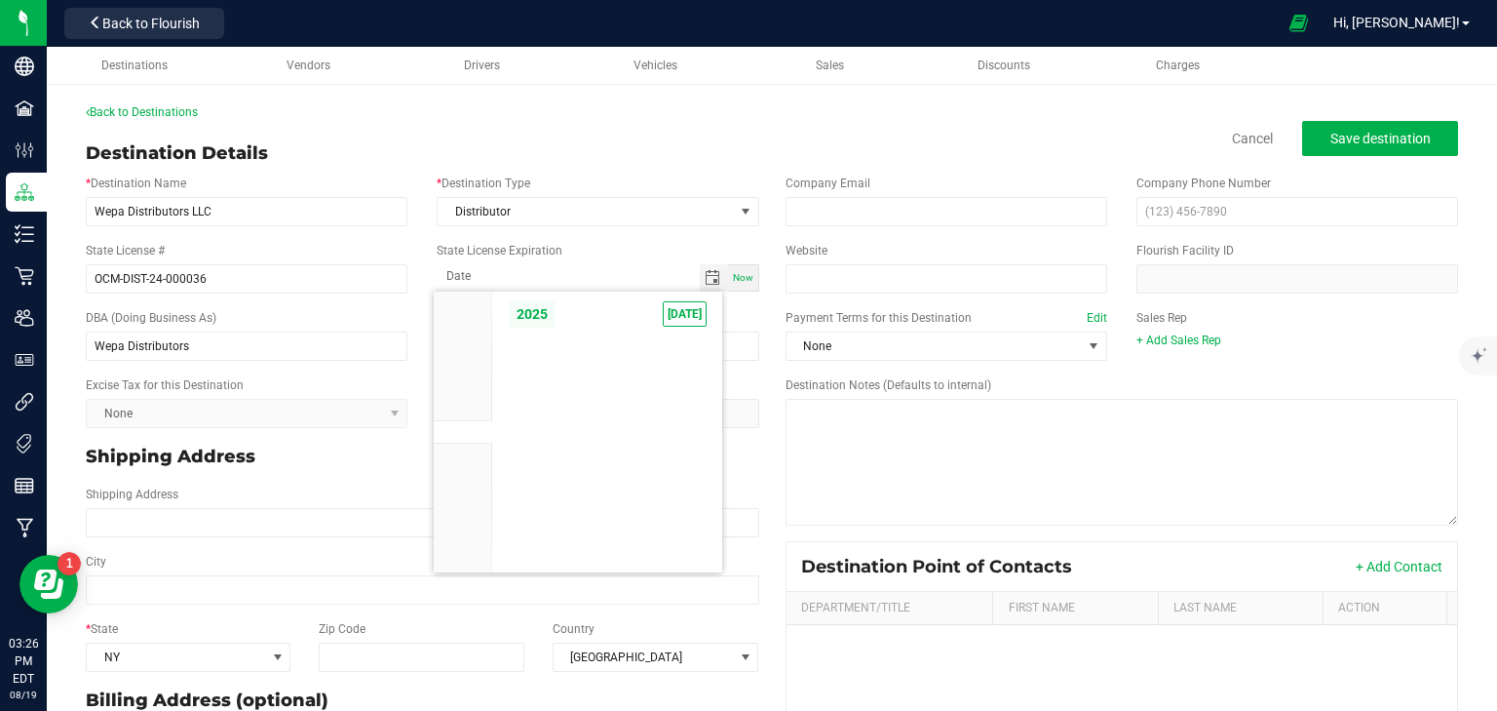
scroll to position [18572, 0]
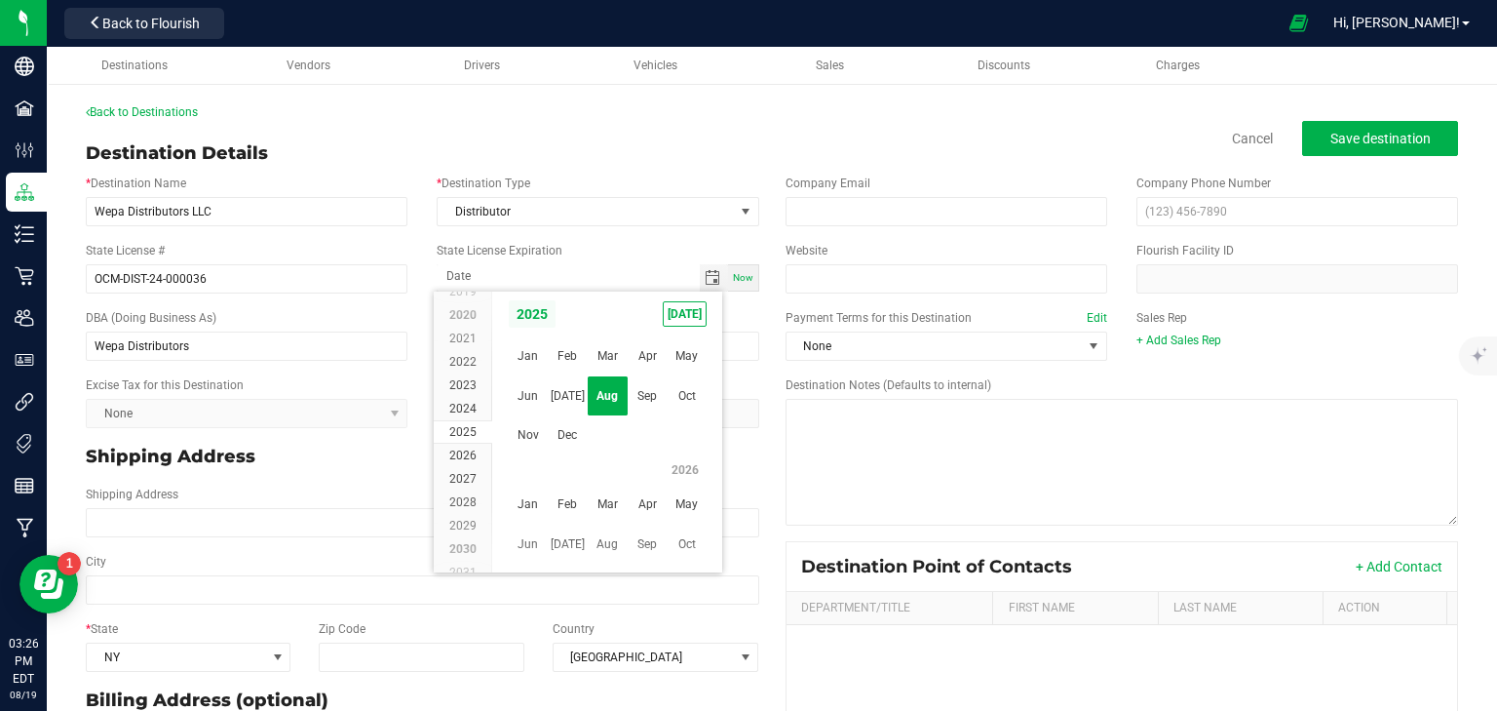
click at [523, 319] on span "2025" at bounding box center [532, 313] width 49 height 29
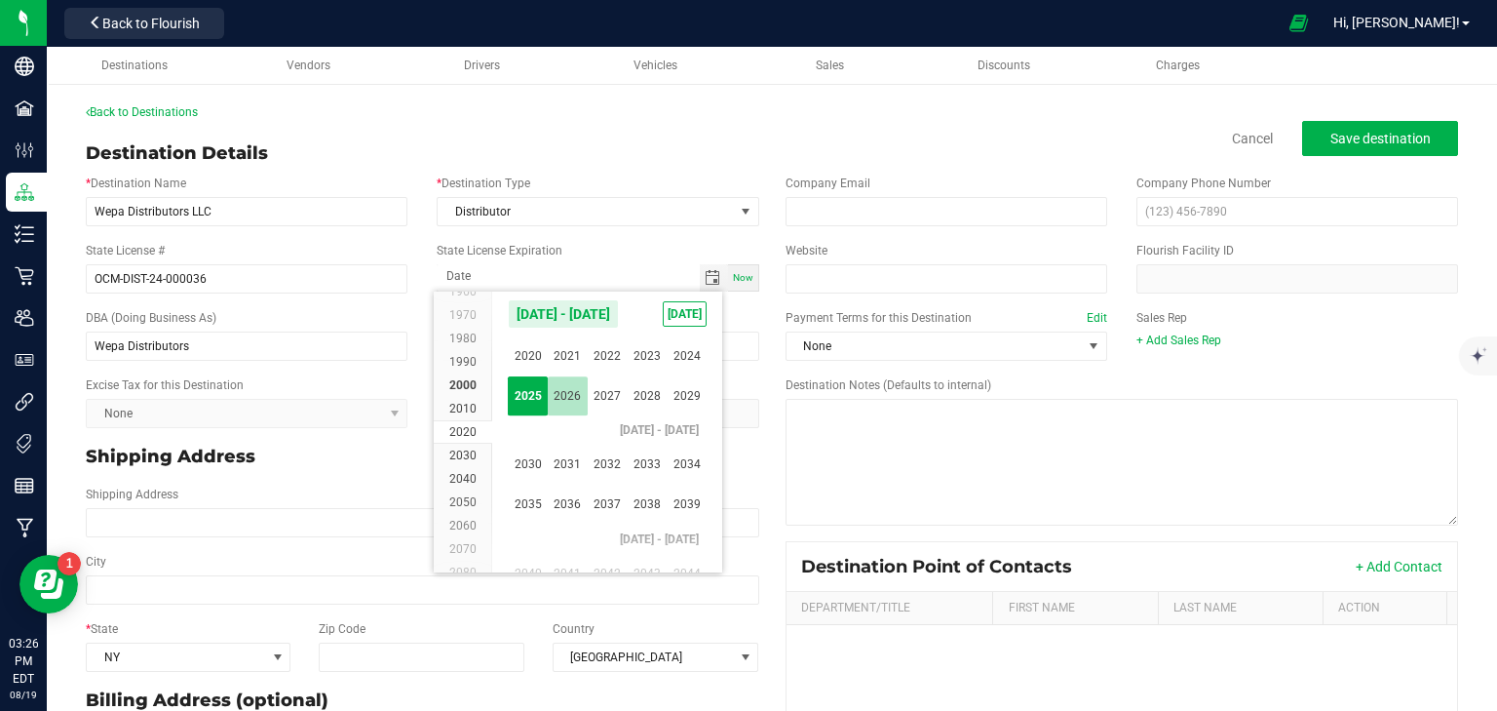
click at [576, 395] on span "2026" at bounding box center [568, 396] width 40 height 40
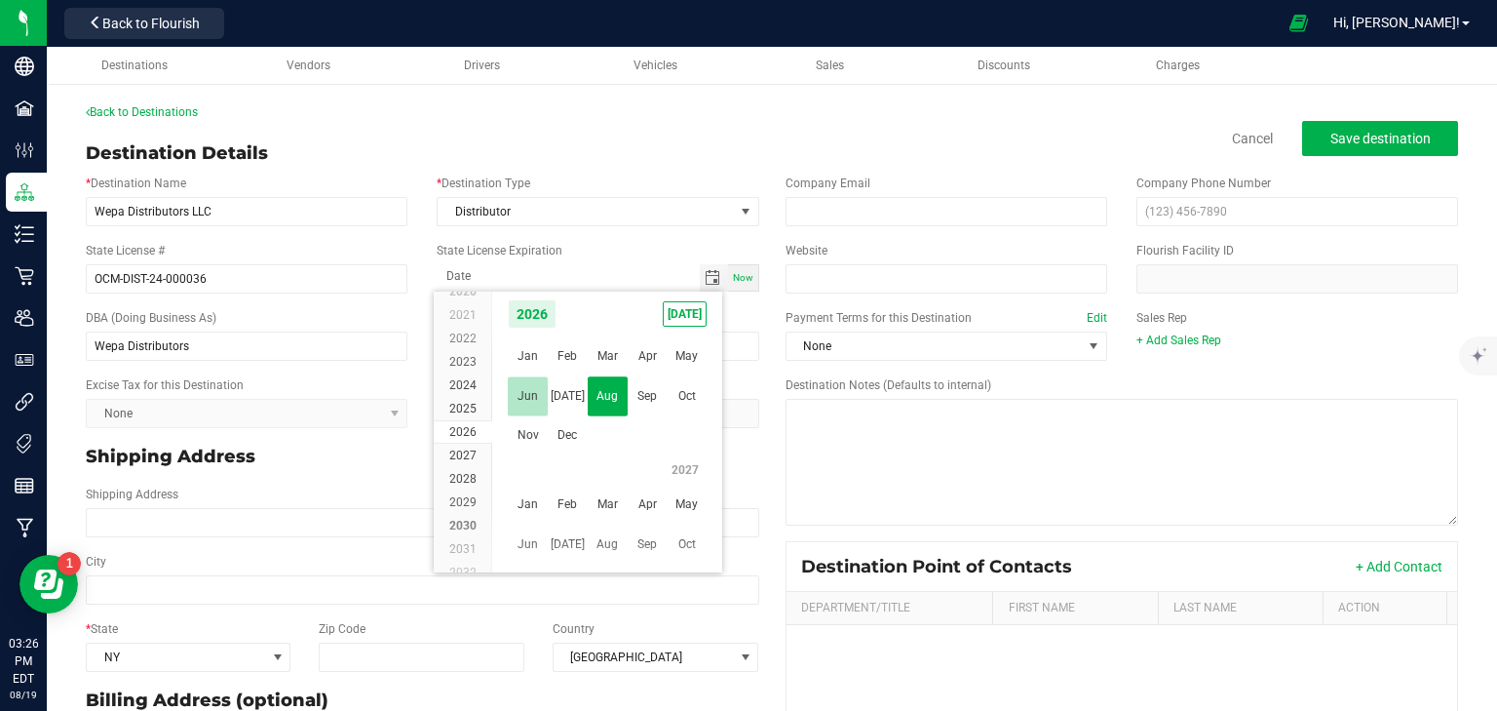
click at [521, 395] on span "Jun" at bounding box center [528, 396] width 40 height 40
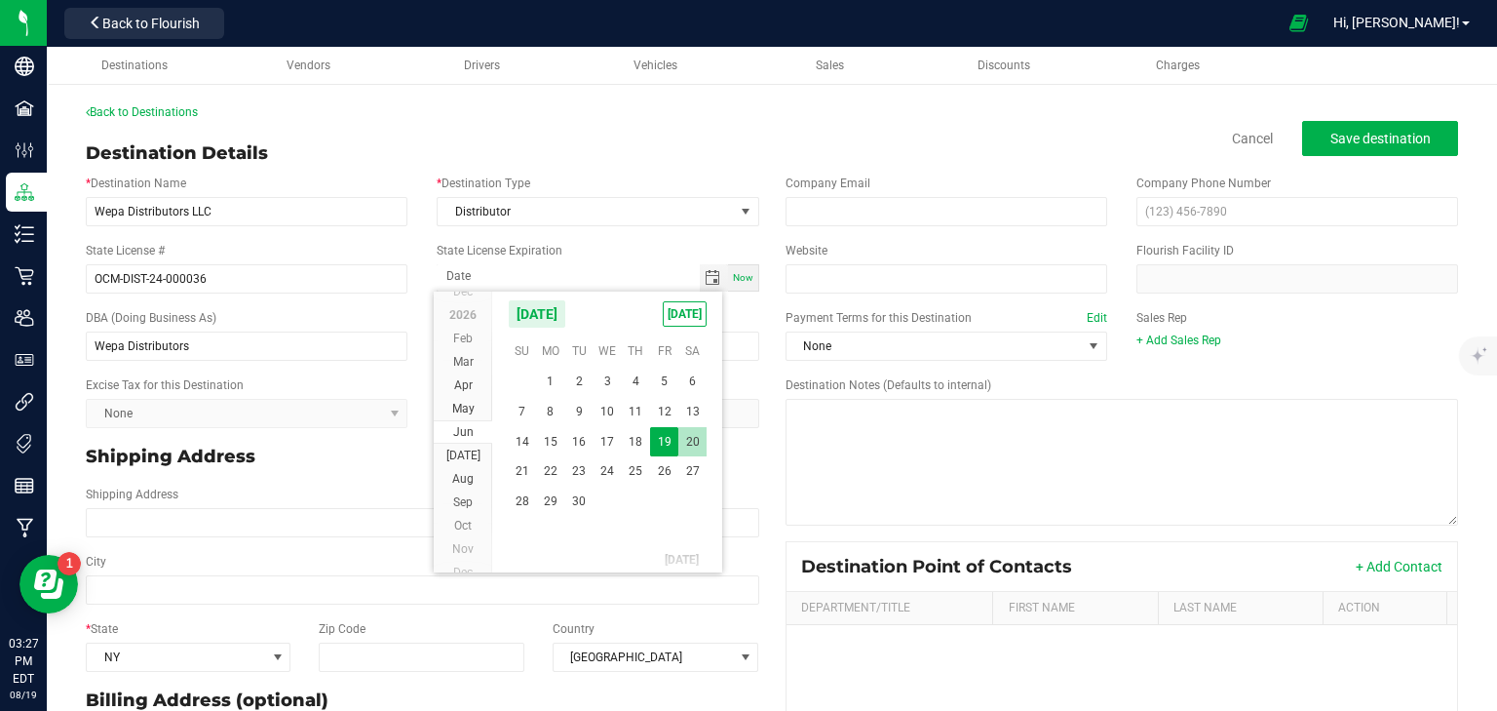
click at [685, 437] on span "20" at bounding box center [693, 442] width 28 height 30
type input "06-20-2026"
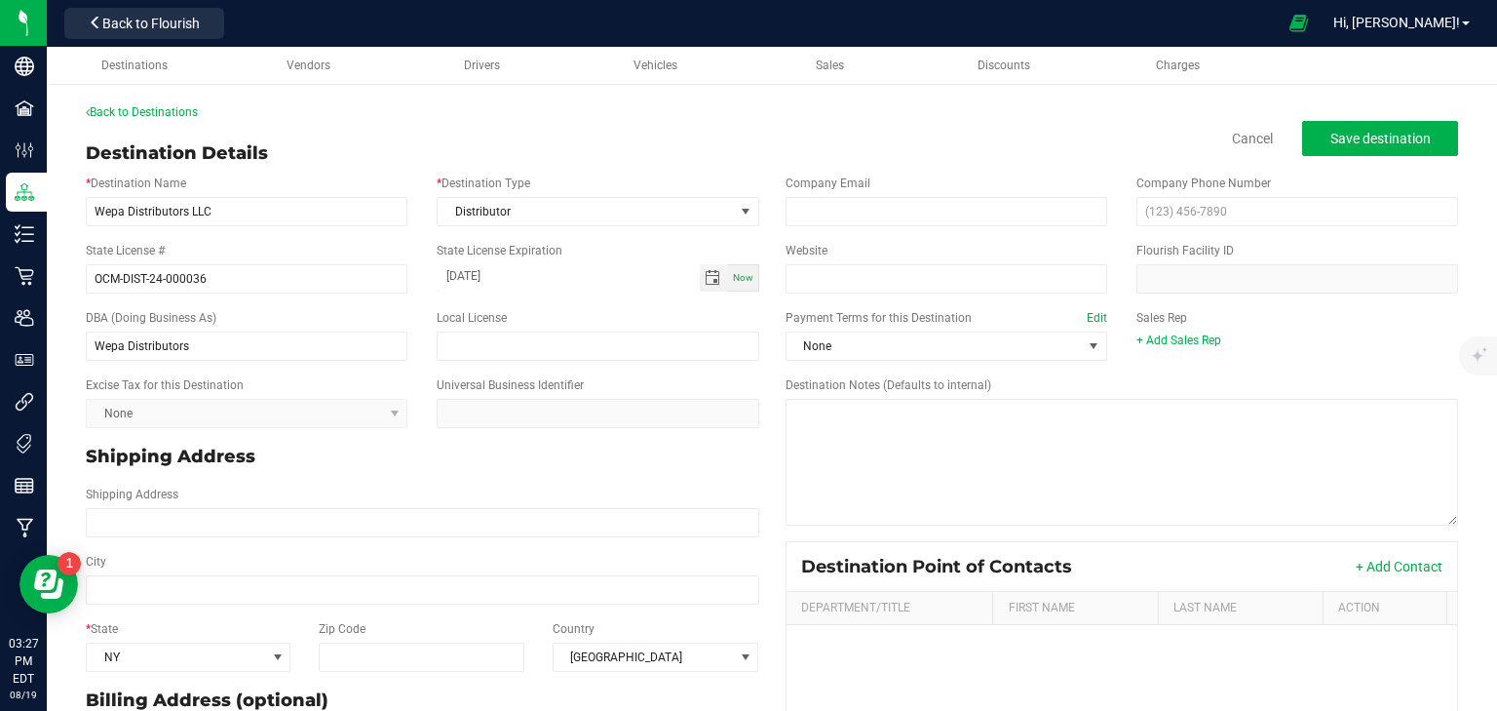
click at [677, 455] on p "Shipping Address" at bounding box center [423, 457] width 674 height 26
click at [933, 205] on input "email" at bounding box center [947, 211] width 322 height 29
paste input "luis@wepadistributors.com"
type input "luis@wepadistributors.com"
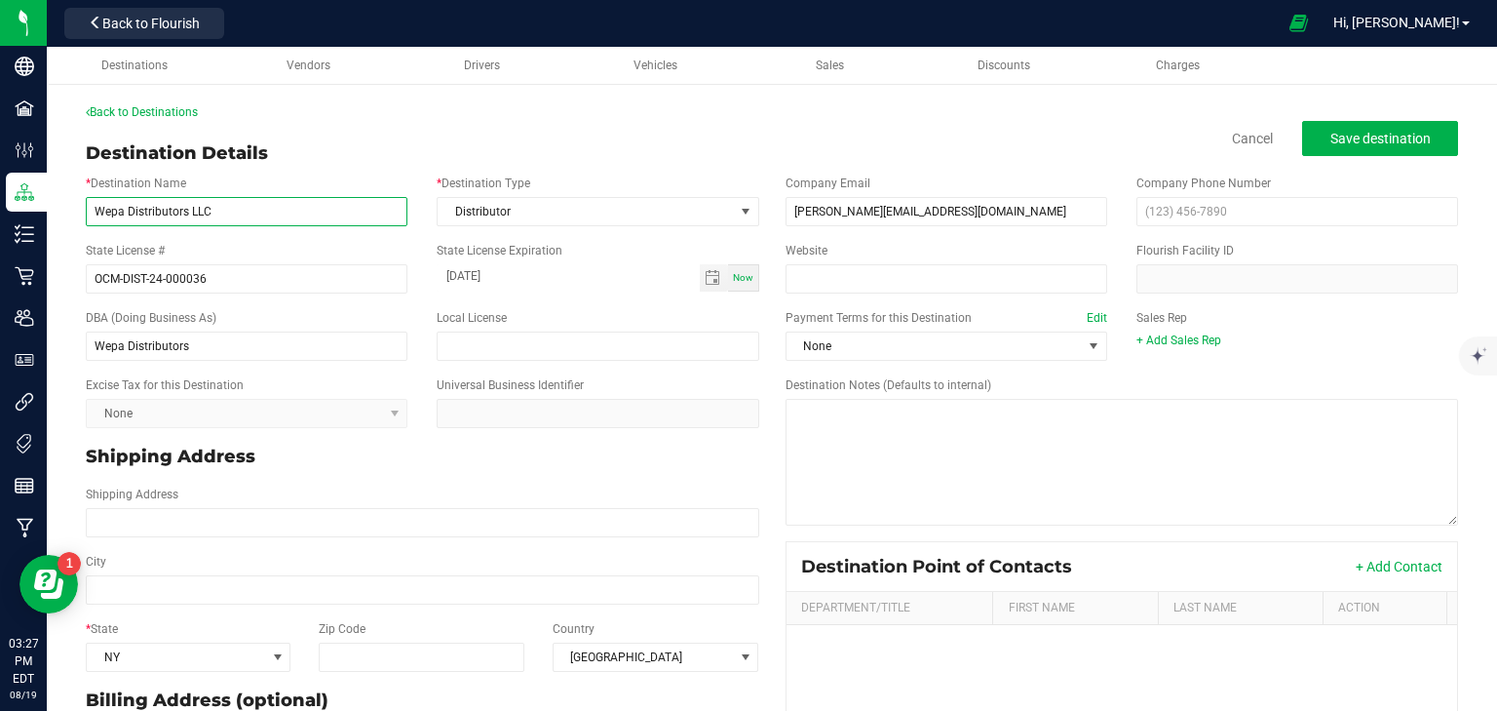
drag, startPoint x: 70, startPoint y: 210, endPoint x: -174, endPoint y: 195, distance: 244.2
click at [0, 195] on html "Company Facilities Configuration Distribution Inventory Retail Users User Roles…" at bounding box center [748, 355] width 1497 height 711
click at [472, 69] on span "Drivers" at bounding box center [482, 65] width 36 height 14
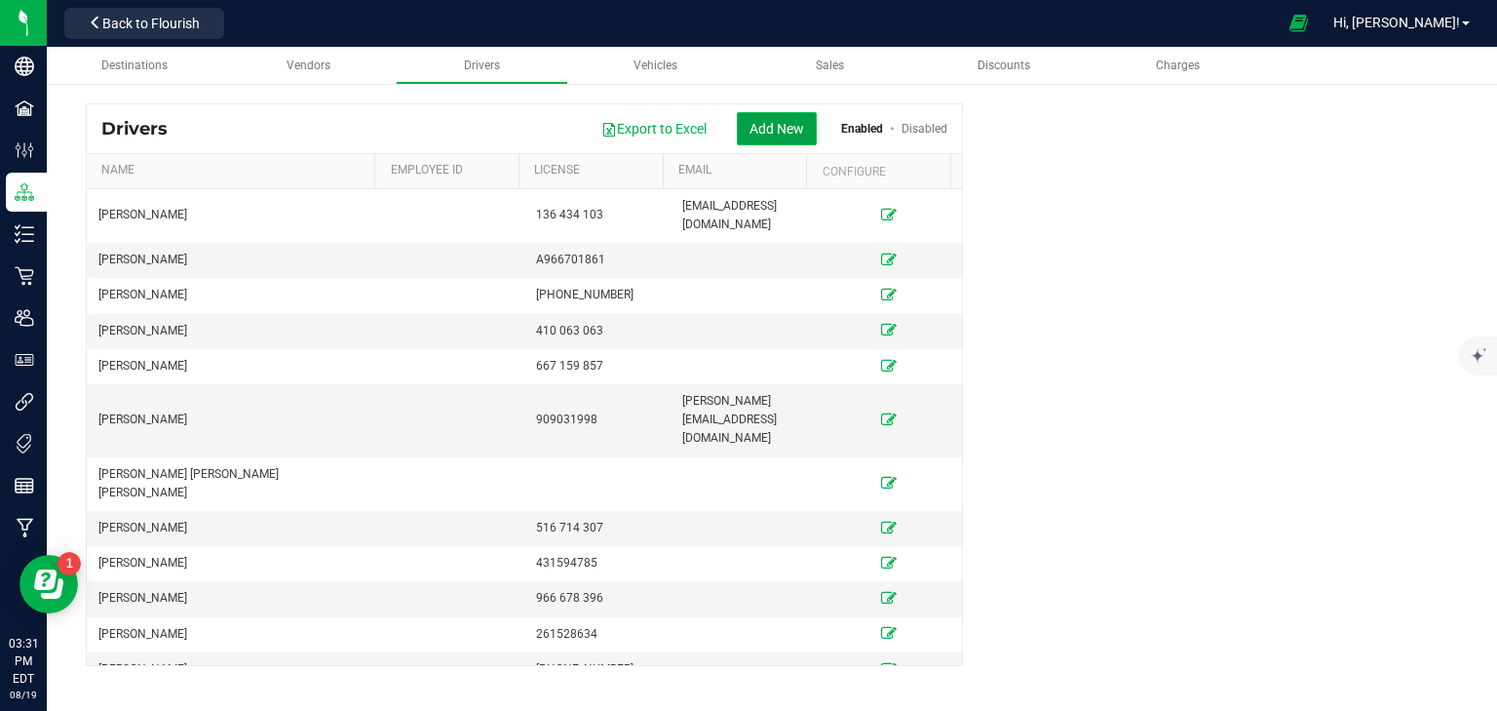
click at [763, 133] on button "Add New" at bounding box center [777, 128] width 80 height 33
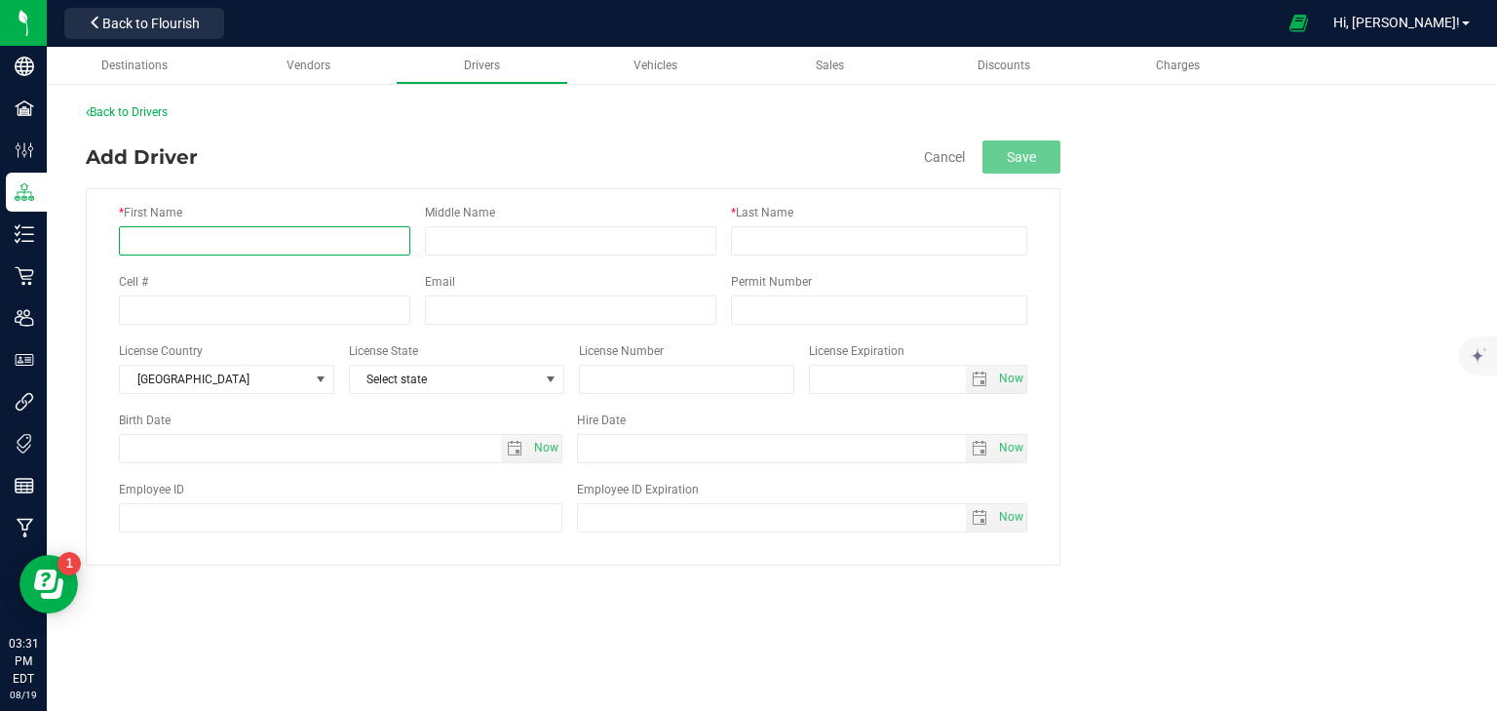
click at [246, 238] on input "* First Name" at bounding box center [265, 240] width 292 height 29
type input "Luis"
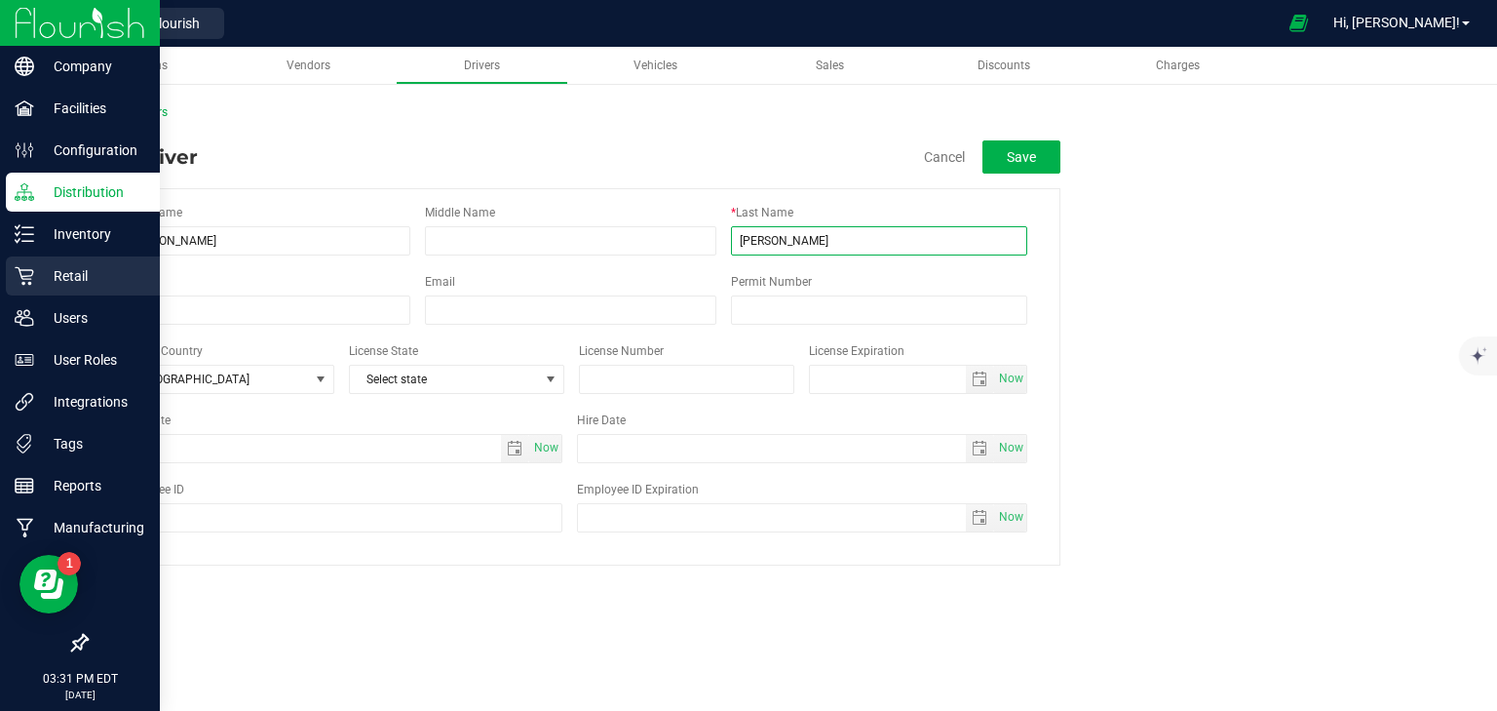
type input "Ortiz"
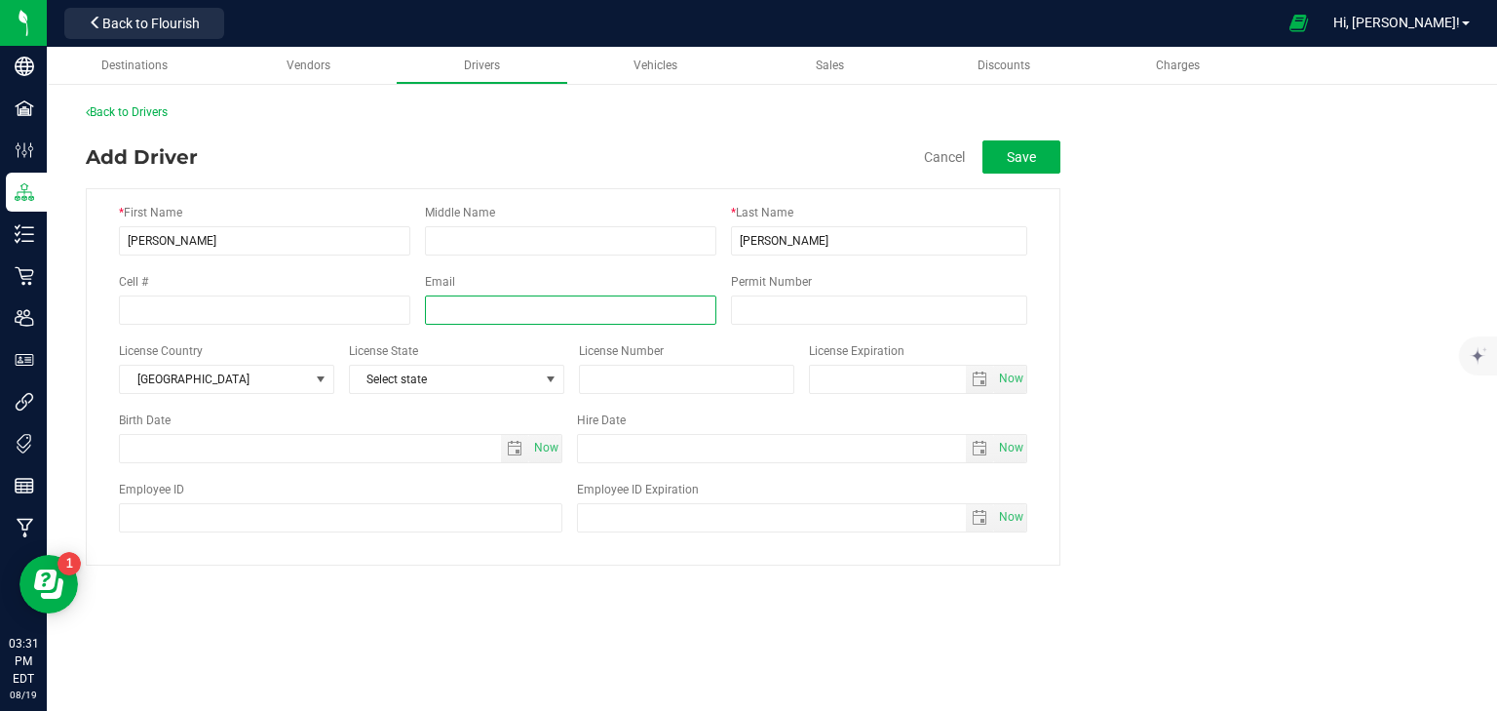
click at [605, 313] on input "text" at bounding box center [571, 309] width 292 height 29
click at [569, 312] on input "text" at bounding box center [571, 309] width 292 height 29
paste input "luis@wepadistributors.com"
type input "luis@wepadistributors.com"
click at [827, 297] on input "Permit Number" at bounding box center [879, 309] width 296 height 29
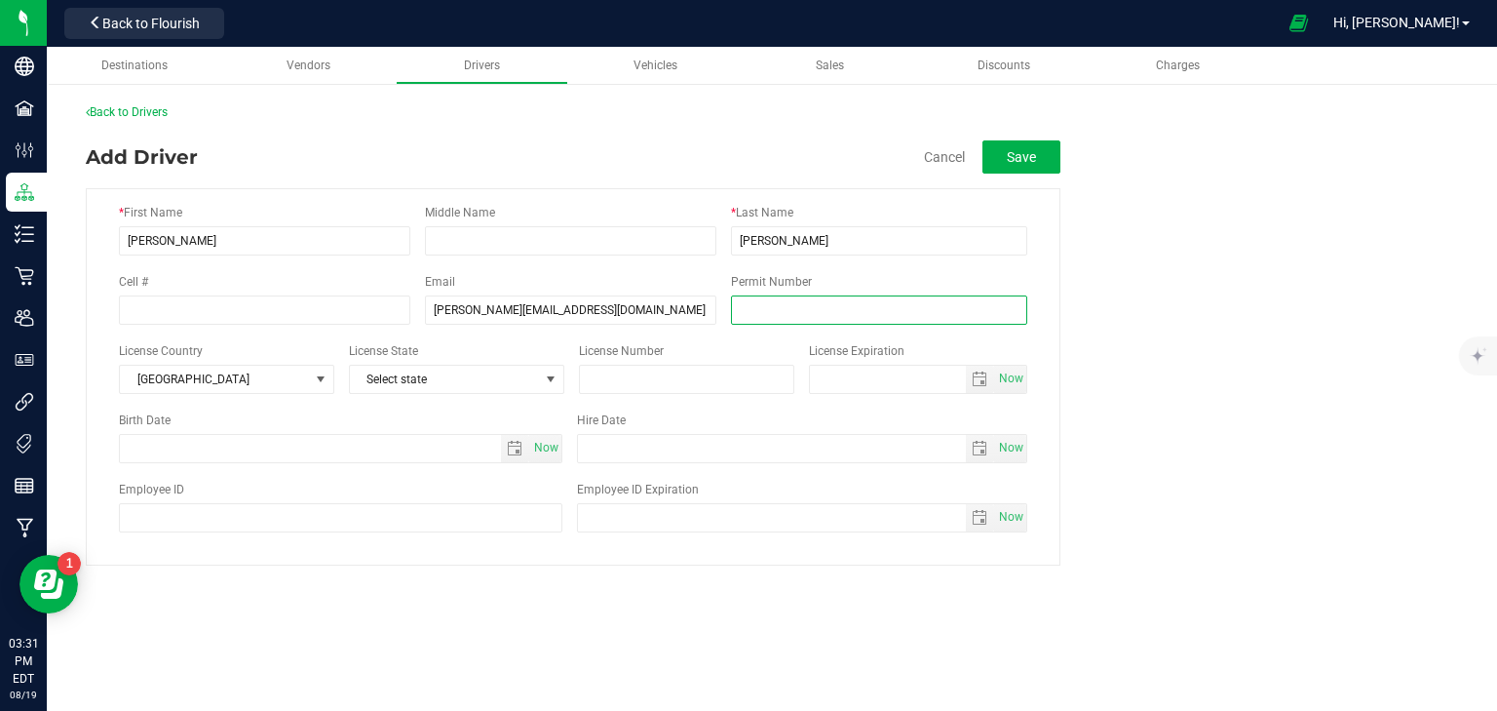
click at [767, 311] on input "Permit Number" at bounding box center [879, 309] width 296 height 29
paste input "715 686 465"
type input "715 686 465"
click at [1030, 155] on button "Save" at bounding box center [1022, 156] width 78 height 33
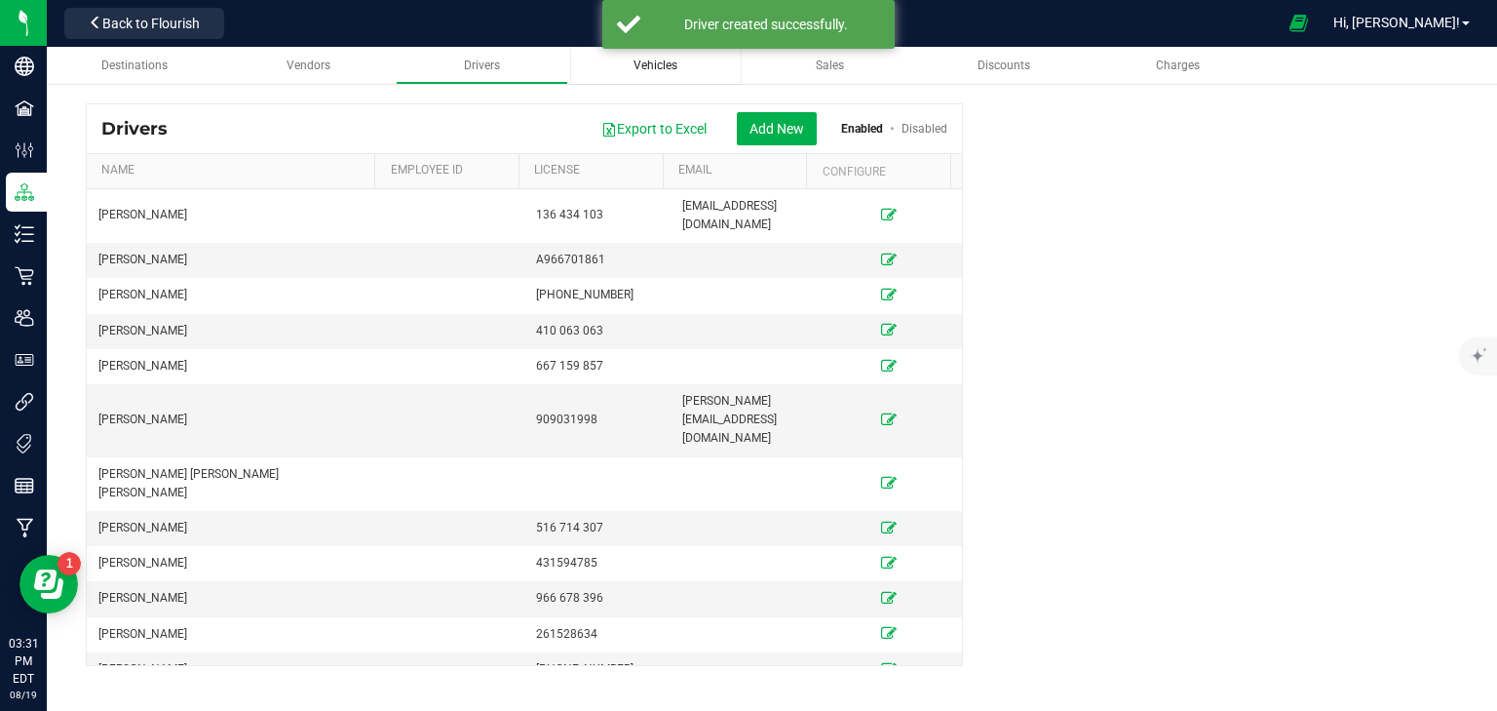
click at [640, 60] on span "Vehicles" at bounding box center [656, 65] width 44 height 14
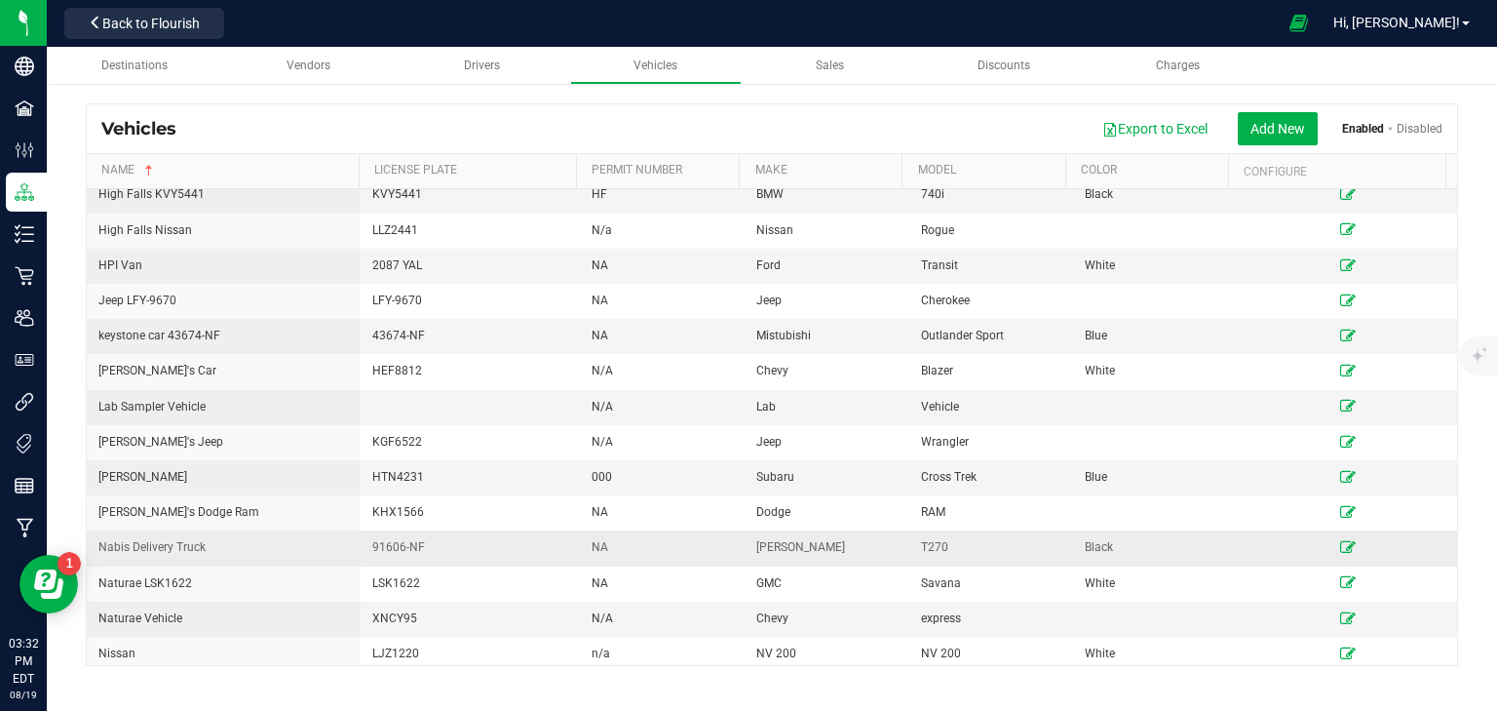
scroll to position [790, 0]
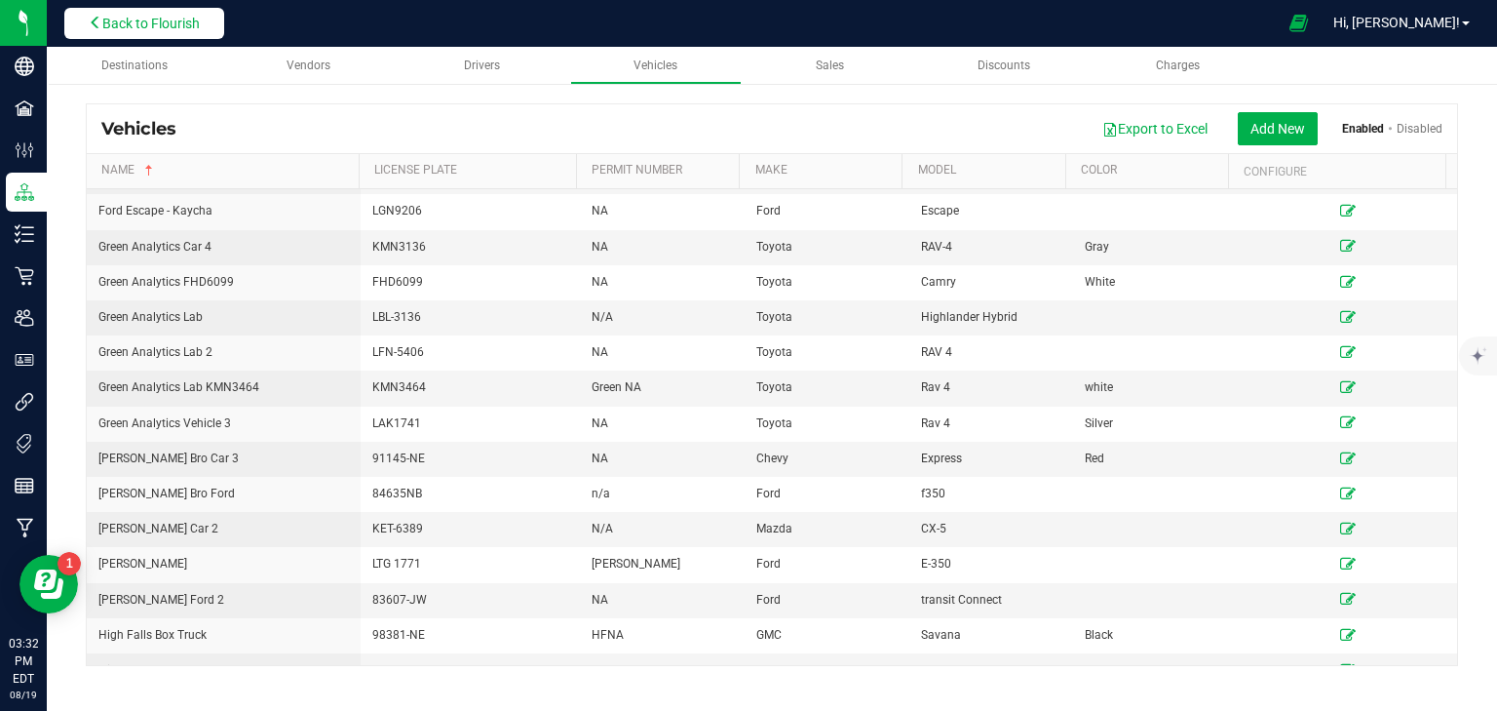
click at [146, 16] on span "Back to Flourish" at bounding box center [150, 24] width 97 height 16
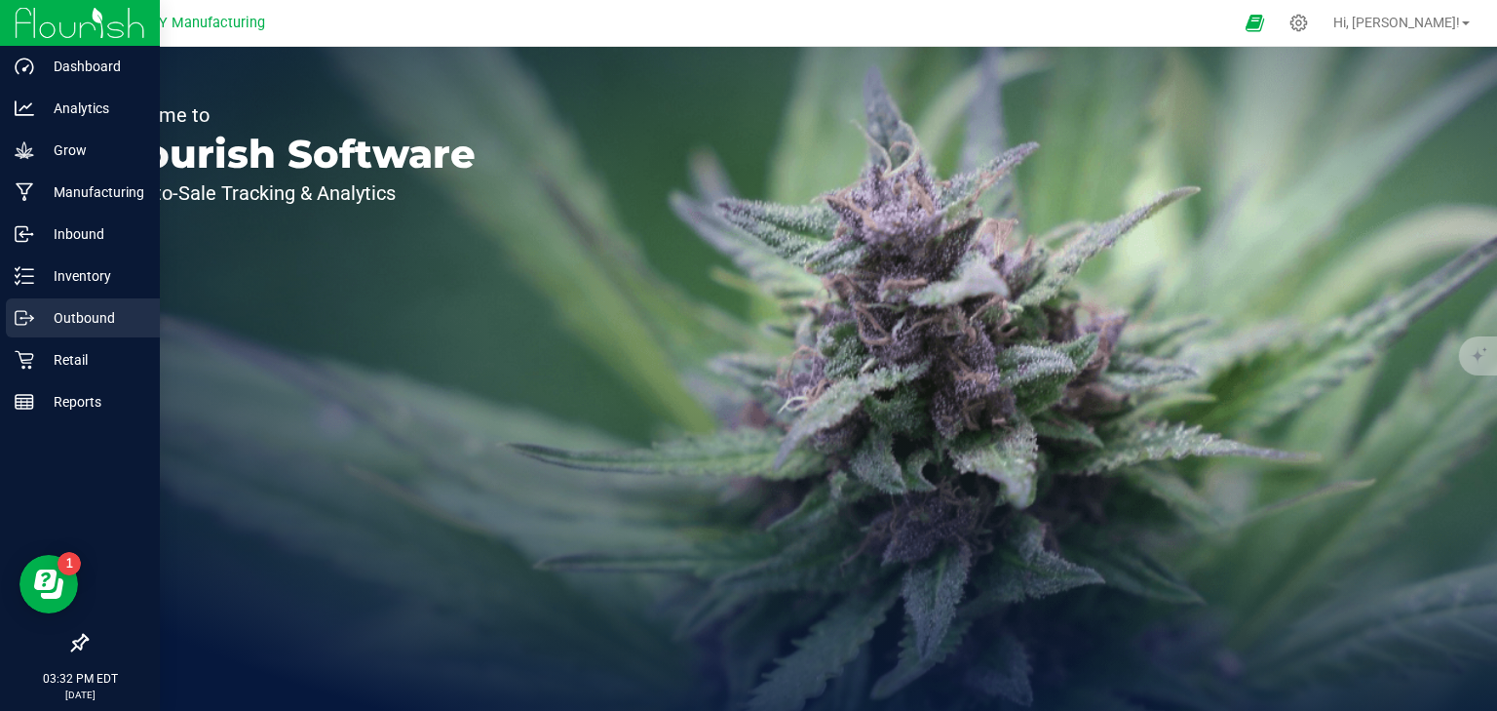
click at [31, 318] on line at bounding box center [27, 318] width 11 height 0
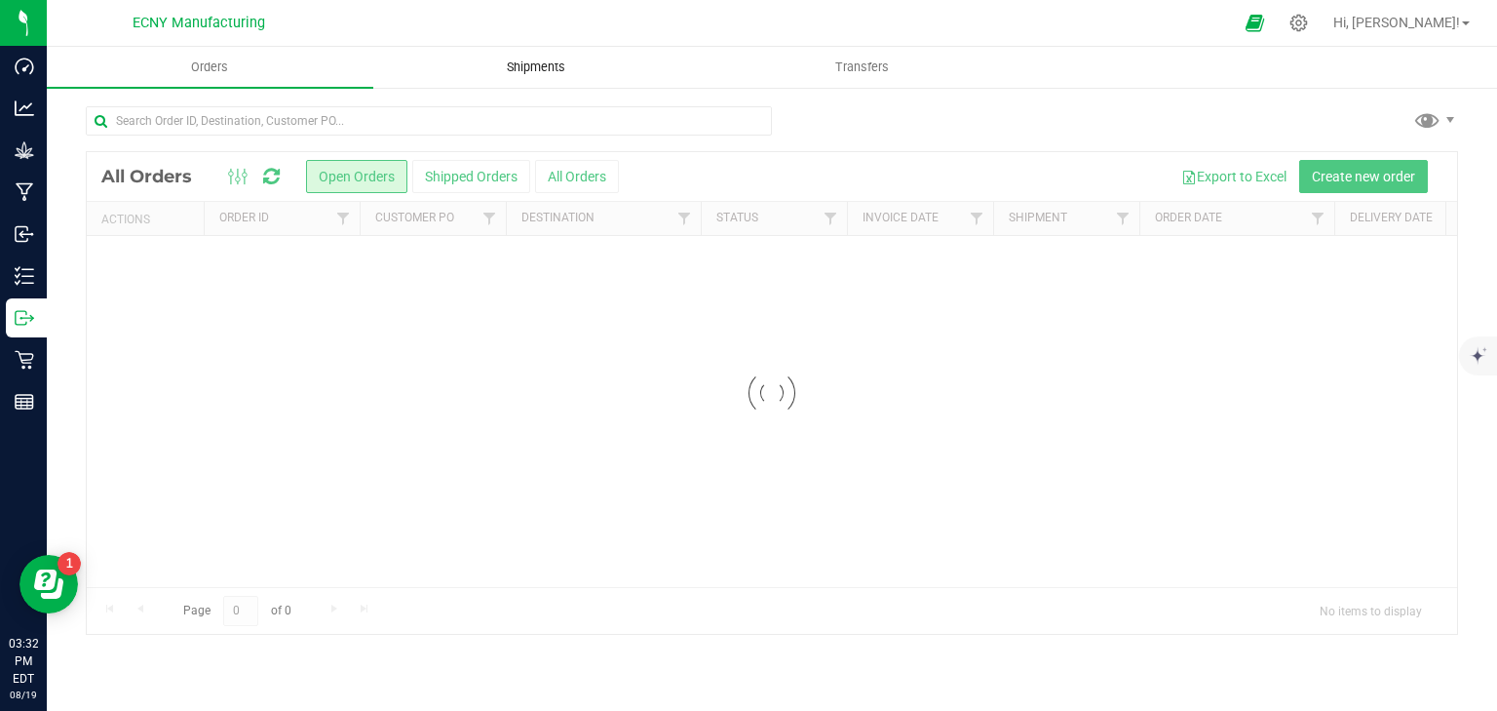
click at [598, 71] on uib-tab-heading "Shipments" at bounding box center [536, 67] width 325 height 39
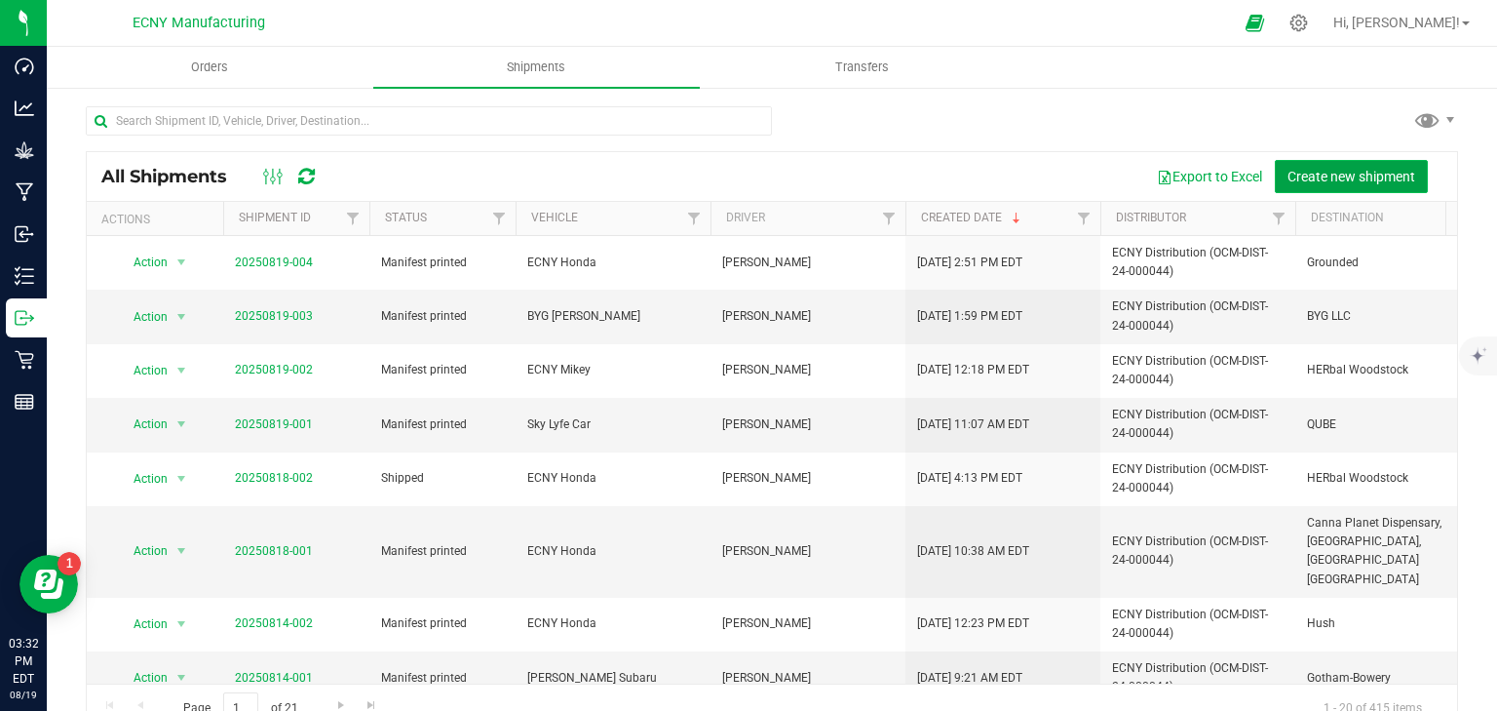
click at [1342, 173] on span "Create new shipment" at bounding box center [1352, 177] width 128 height 16
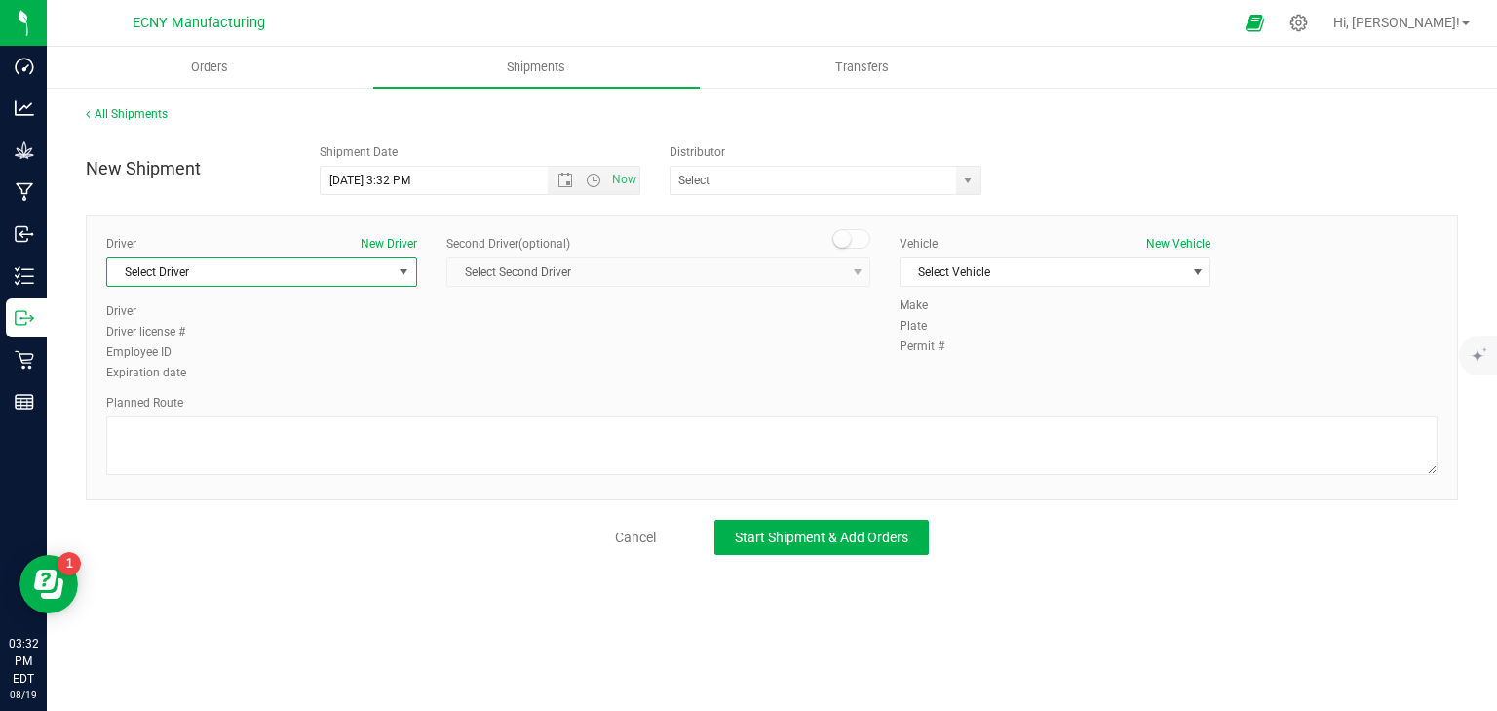
click at [268, 272] on span "Select Driver" at bounding box center [249, 271] width 285 height 27
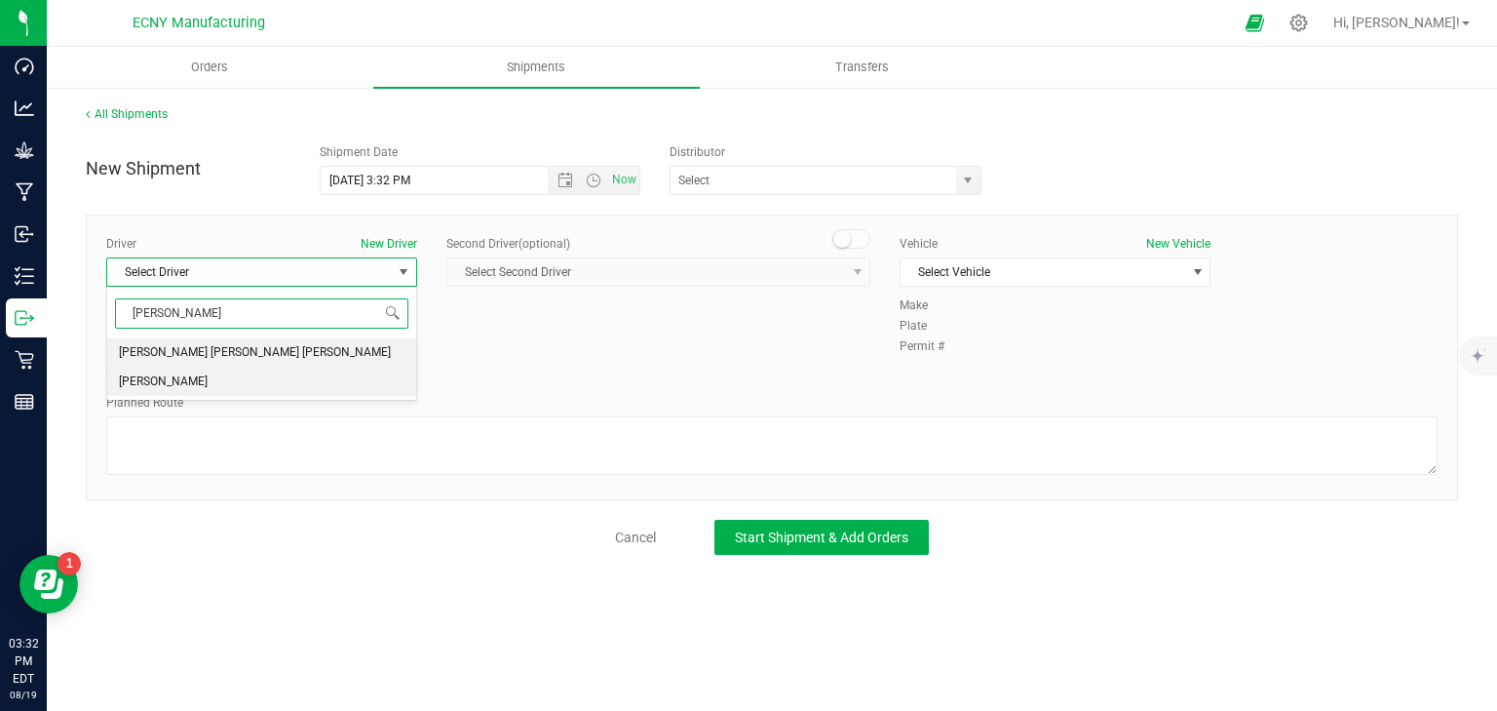
click at [214, 376] on li "[PERSON_NAME]" at bounding box center [261, 382] width 309 height 29
type input "luis"
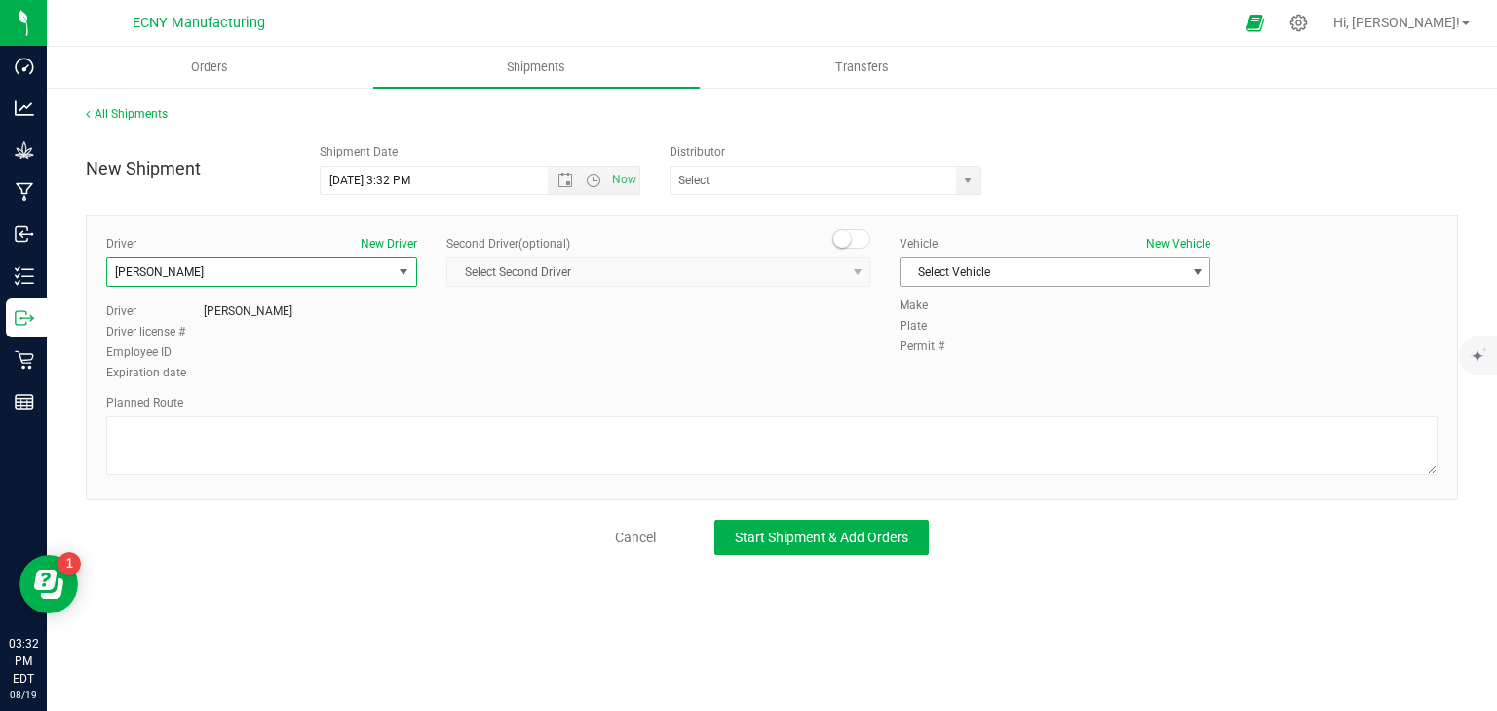
click at [981, 261] on span "Select Vehicle" at bounding box center [1043, 271] width 285 height 27
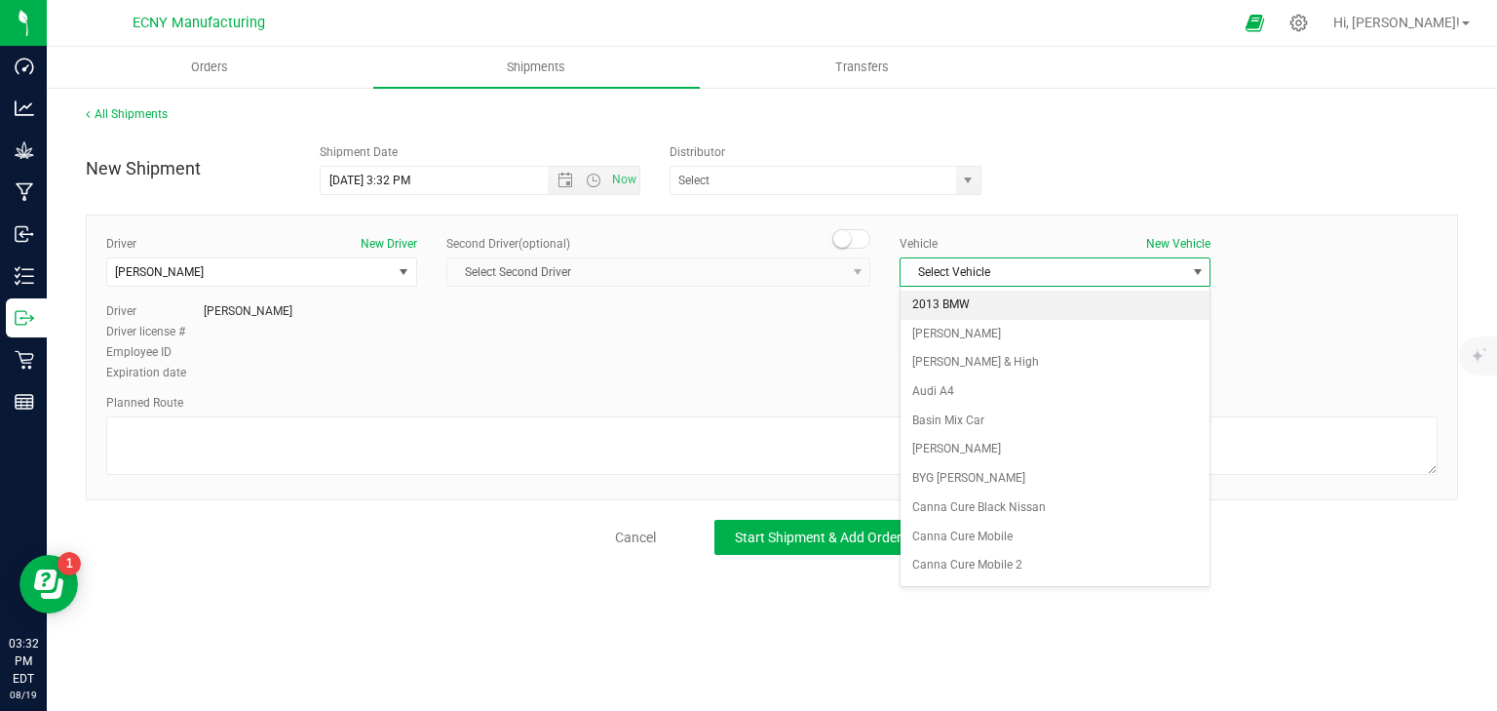
click at [992, 304] on li "2013 BMW" at bounding box center [1055, 305] width 309 height 29
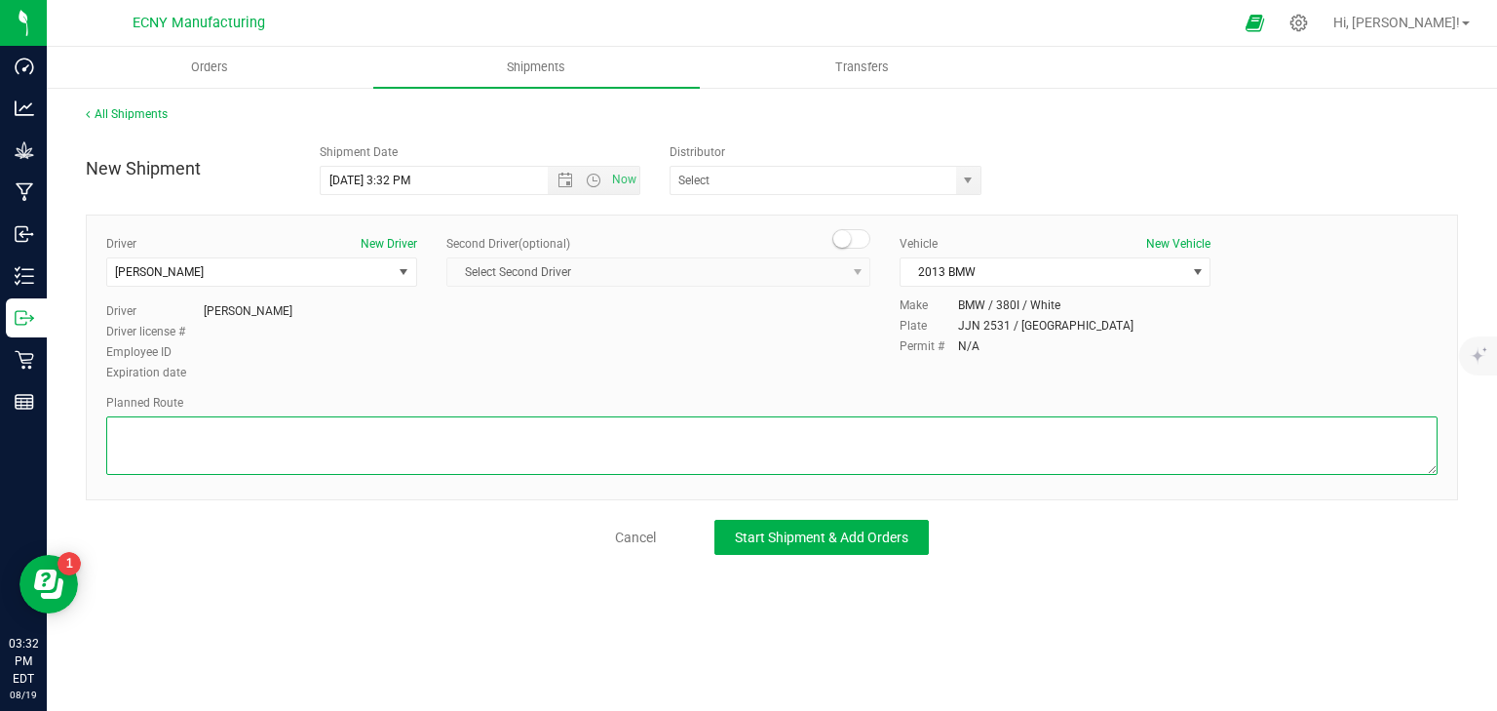
click at [203, 462] on textarea at bounding box center [772, 445] width 1332 height 58
type textarea "GPS"
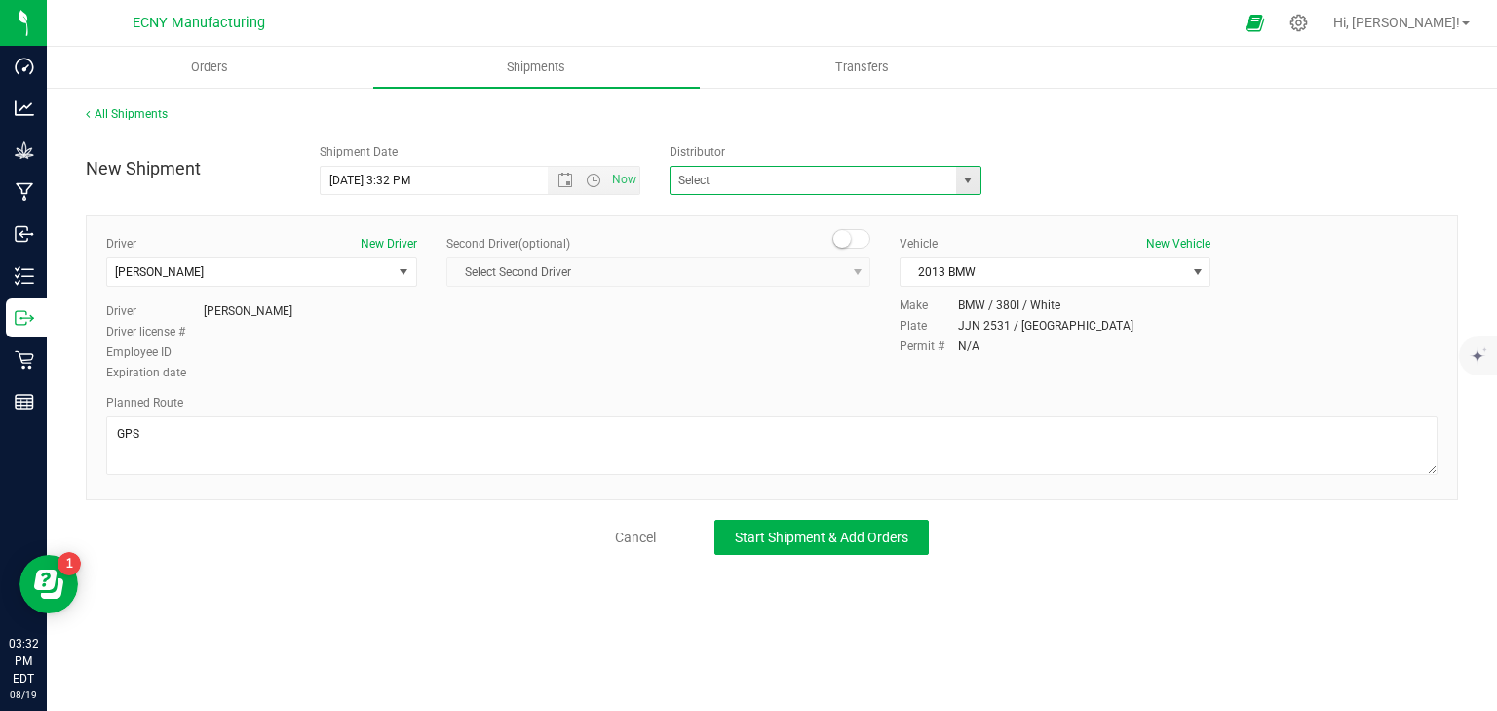
click at [955, 175] on span at bounding box center [826, 180] width 312 height 29
click at [966, 173] on span "select" at bounding box center [968, 181] width 16 height 16
type input "W"
click at [972, 181] on span "select" at bounding box center [968, 181] width 16 height 16
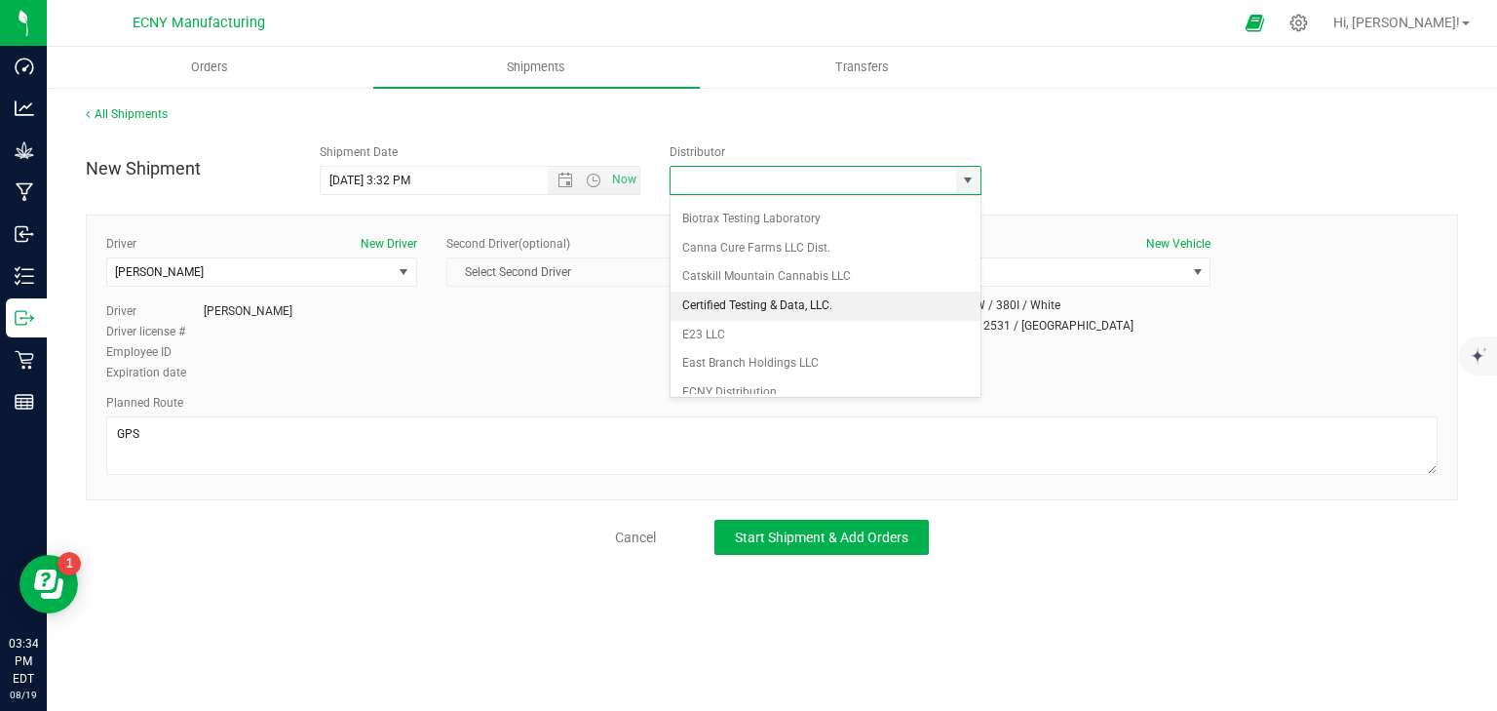
scroll to position [78, 0]
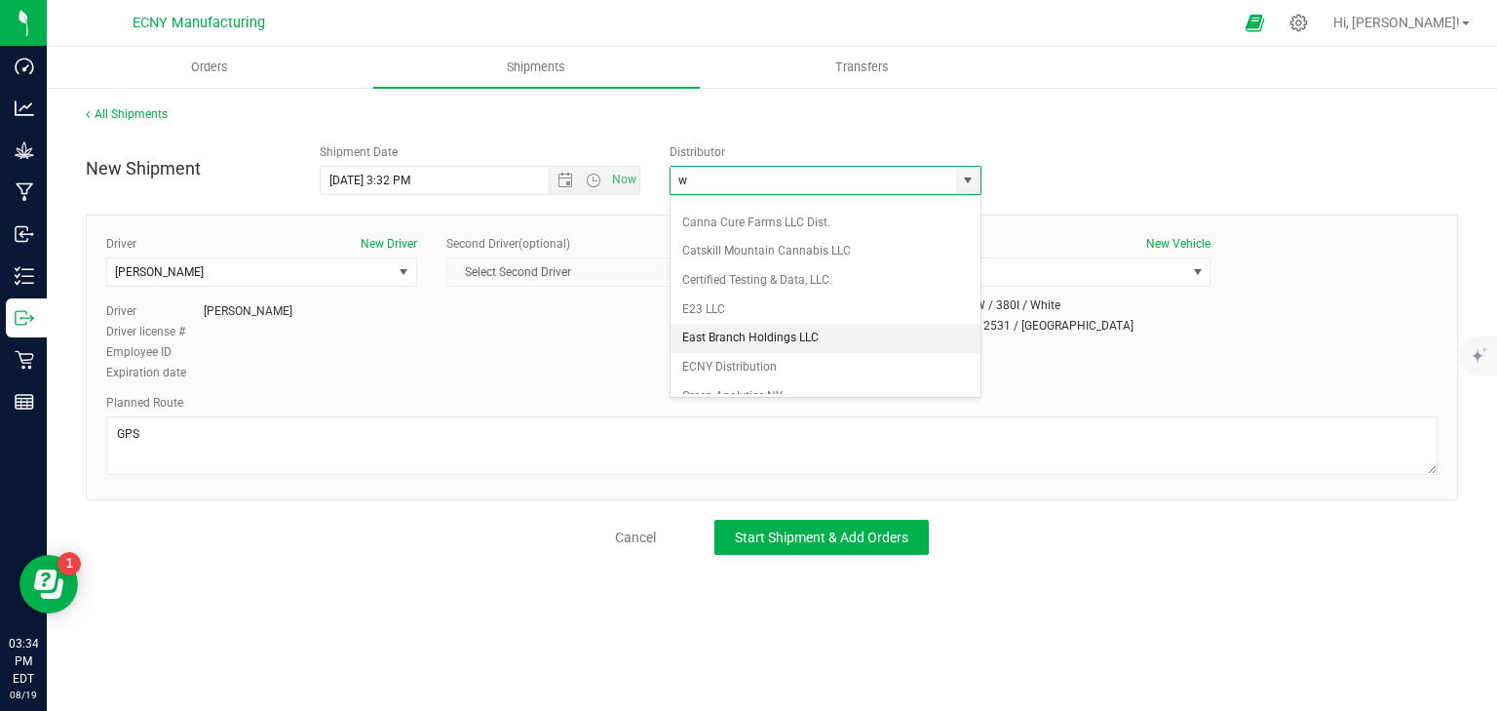
type input "we"
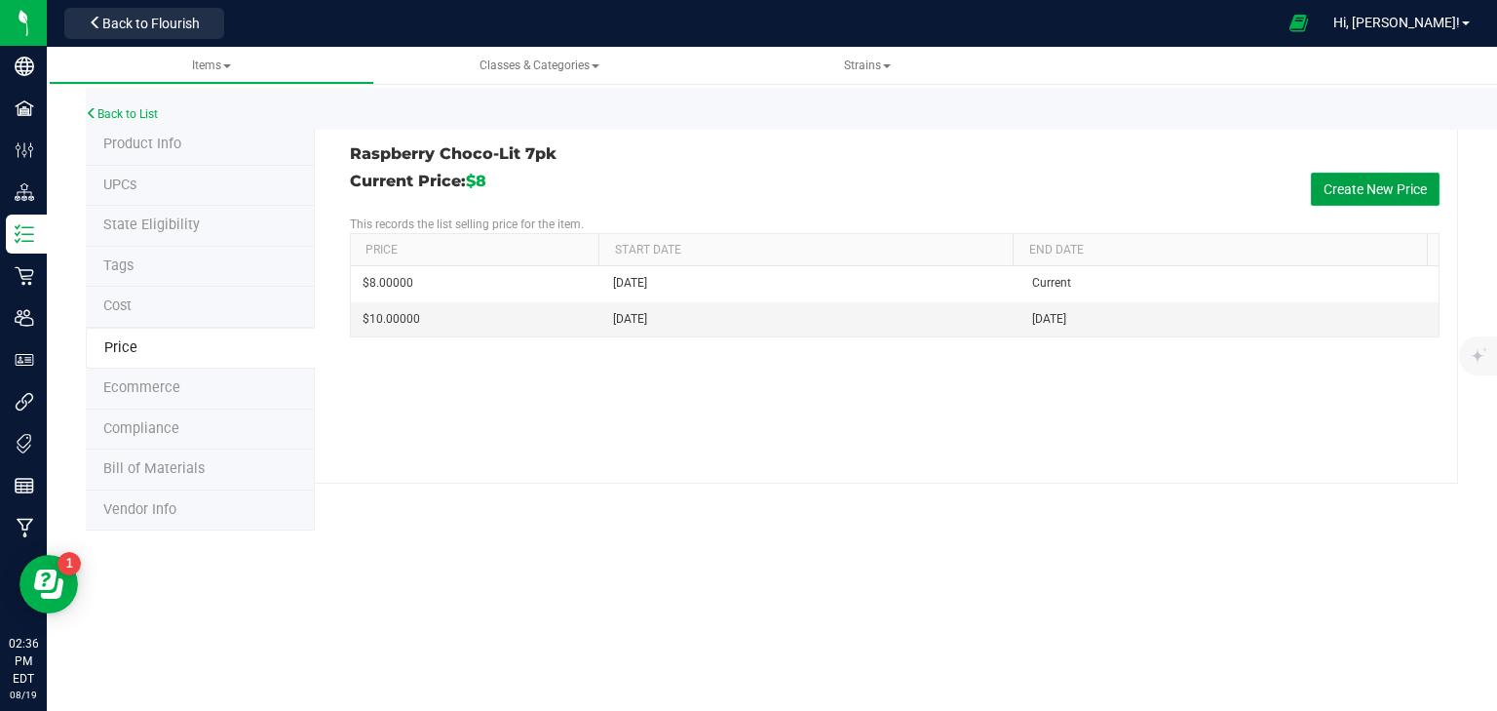
click at [1347, 194] on button "Create New Price" at bounding box center [1375, 189] width 129 height 33
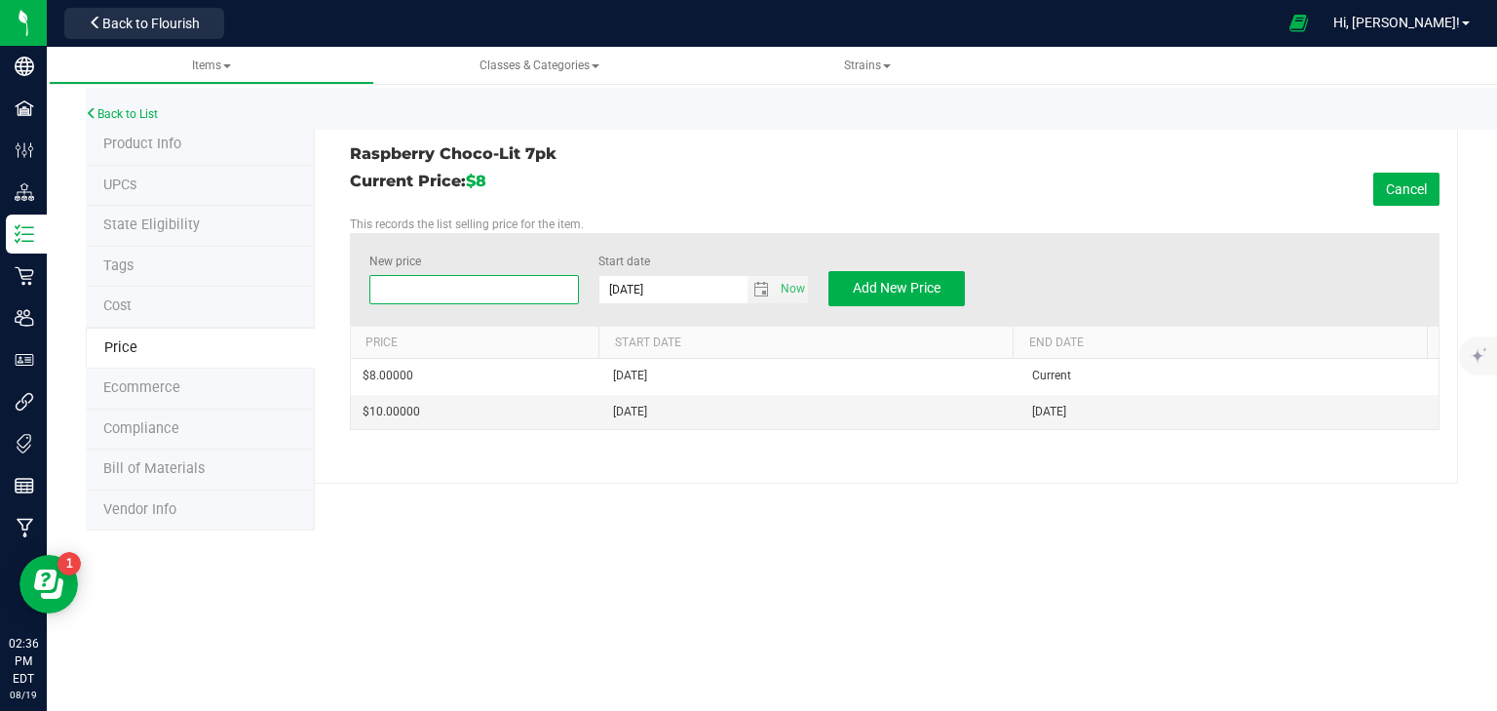
click at [476, 292] on span at bounding box center [474, 289] width 211 height 29
type input "10"
click at [933, 291] on span "Add New Price" at bounding box center [897, 288] width 88 height 16
type input "$0.00000"
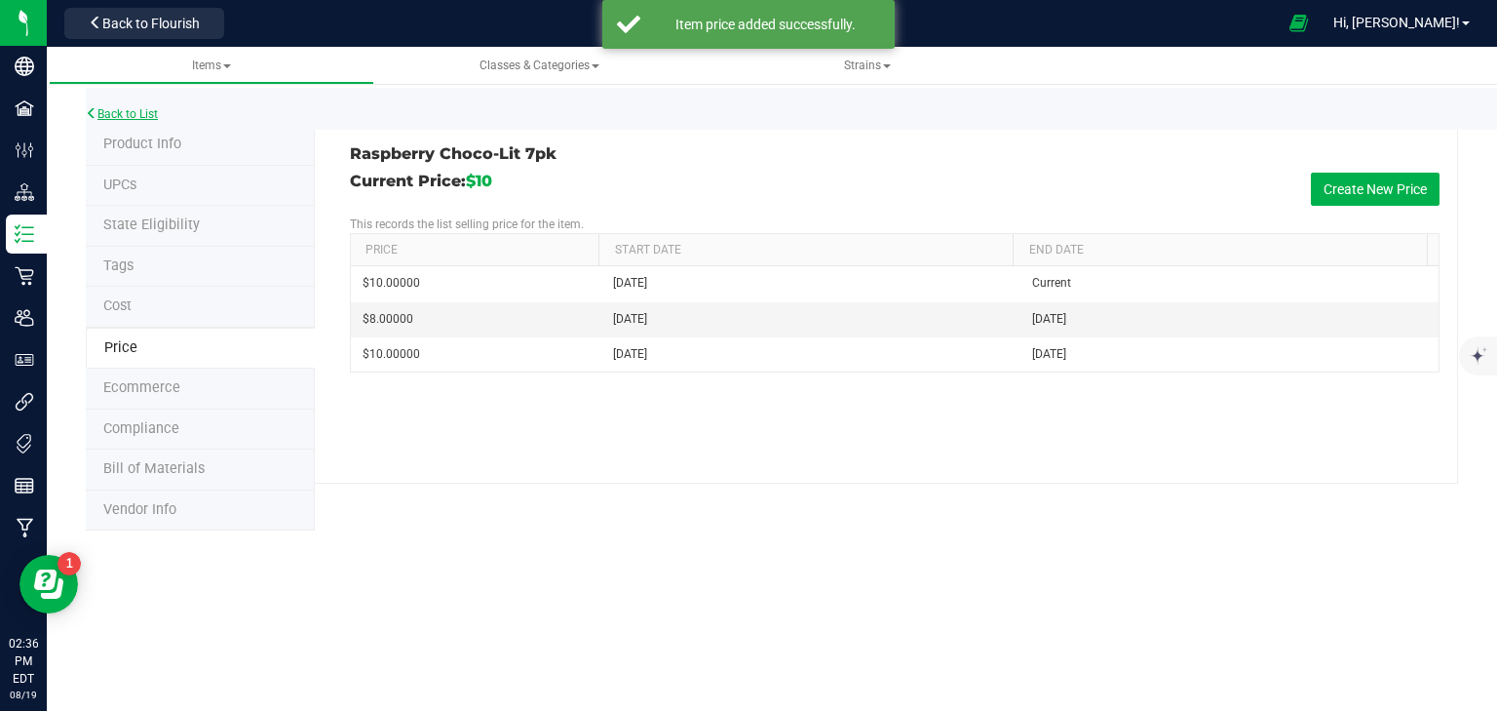
click at [120, 115] on link "Back to List" at bounding box center [122, 114] width 72 height 14
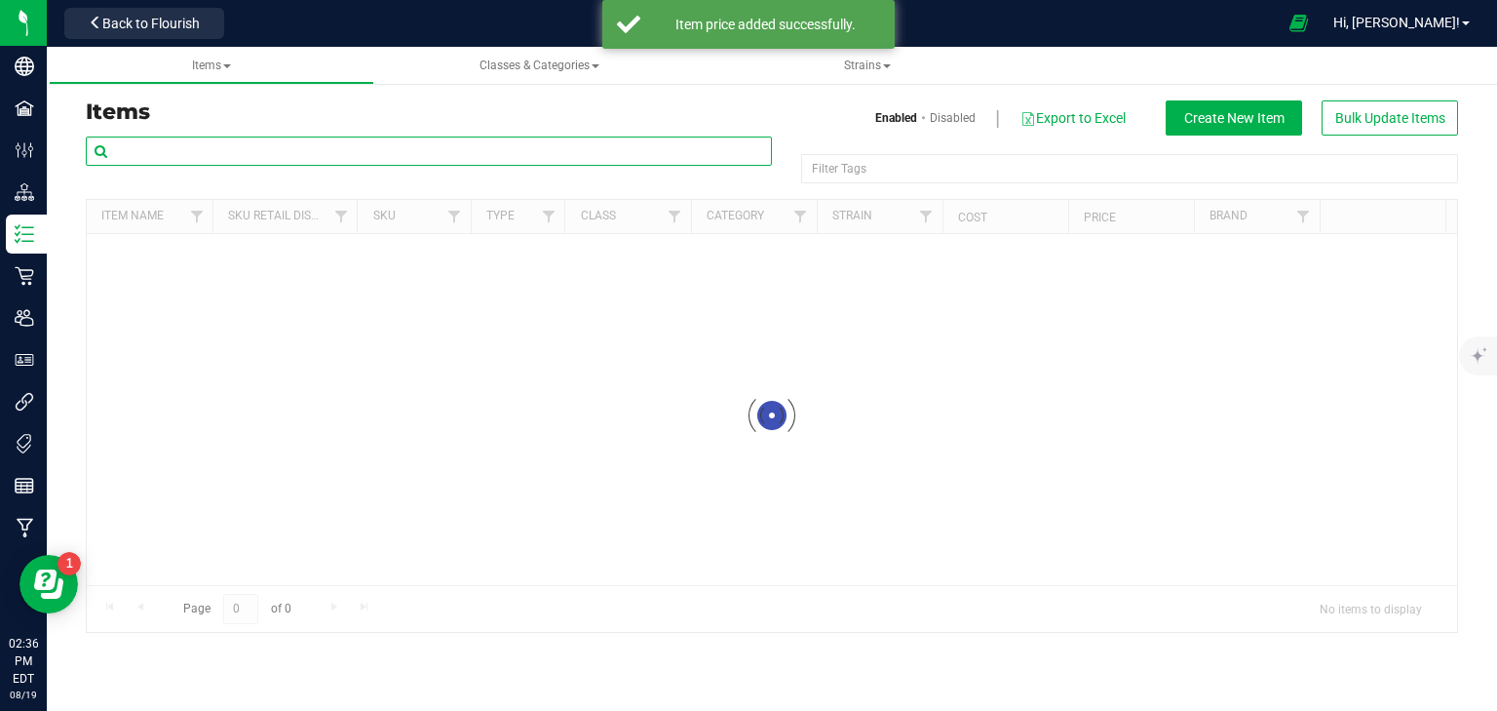
click at [248, 152] on input "text" at bounding box center [429, 150] width 686 height 29
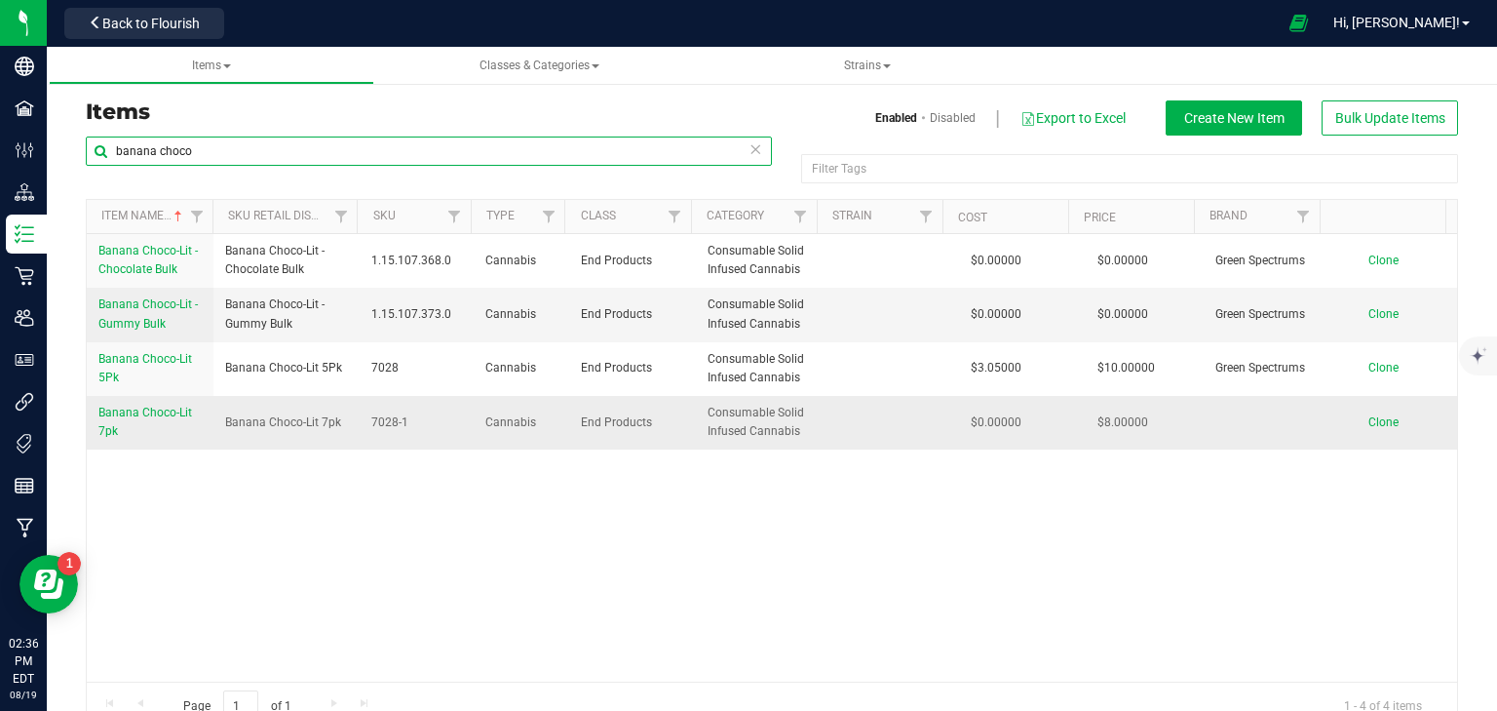
type input "banana choco"
click at [125, 414] on span "Banana Choco-Lit 7pk" at bounding box center [145, 422] width 94 height 32
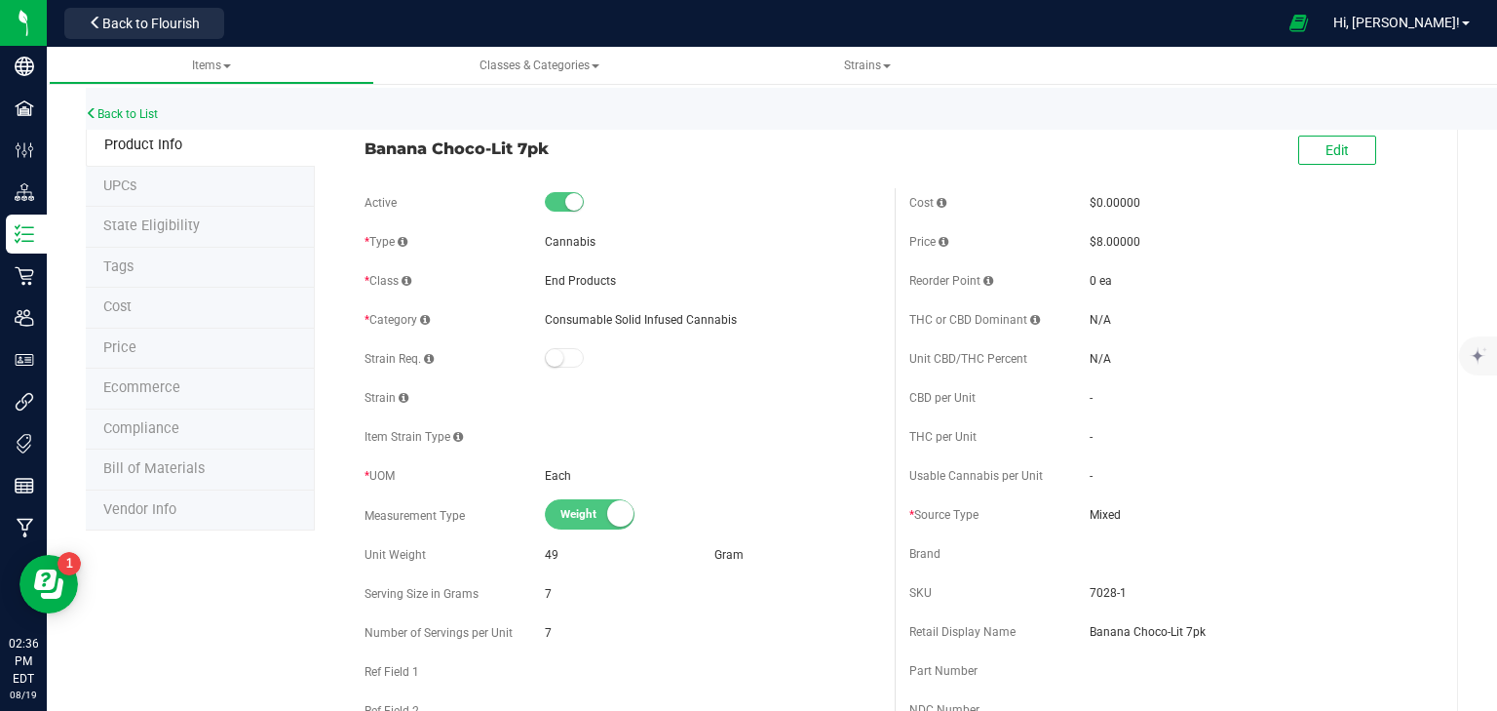
click at [156, 335] on li "Price" at bounding box center [200, 349] width 229 height 41
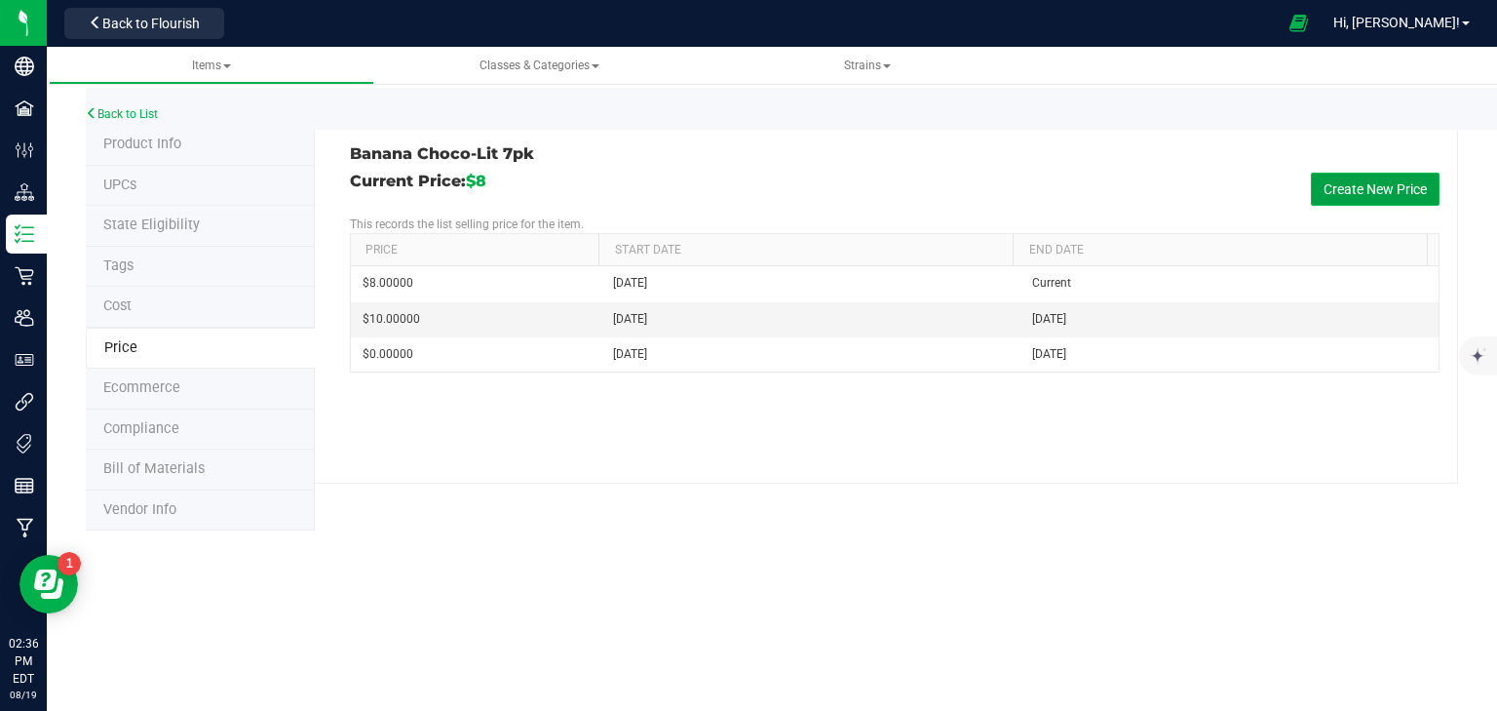
click at [1366, 192] on button "Create New Price" at bounding box center [1375, 189] width 129 height 33
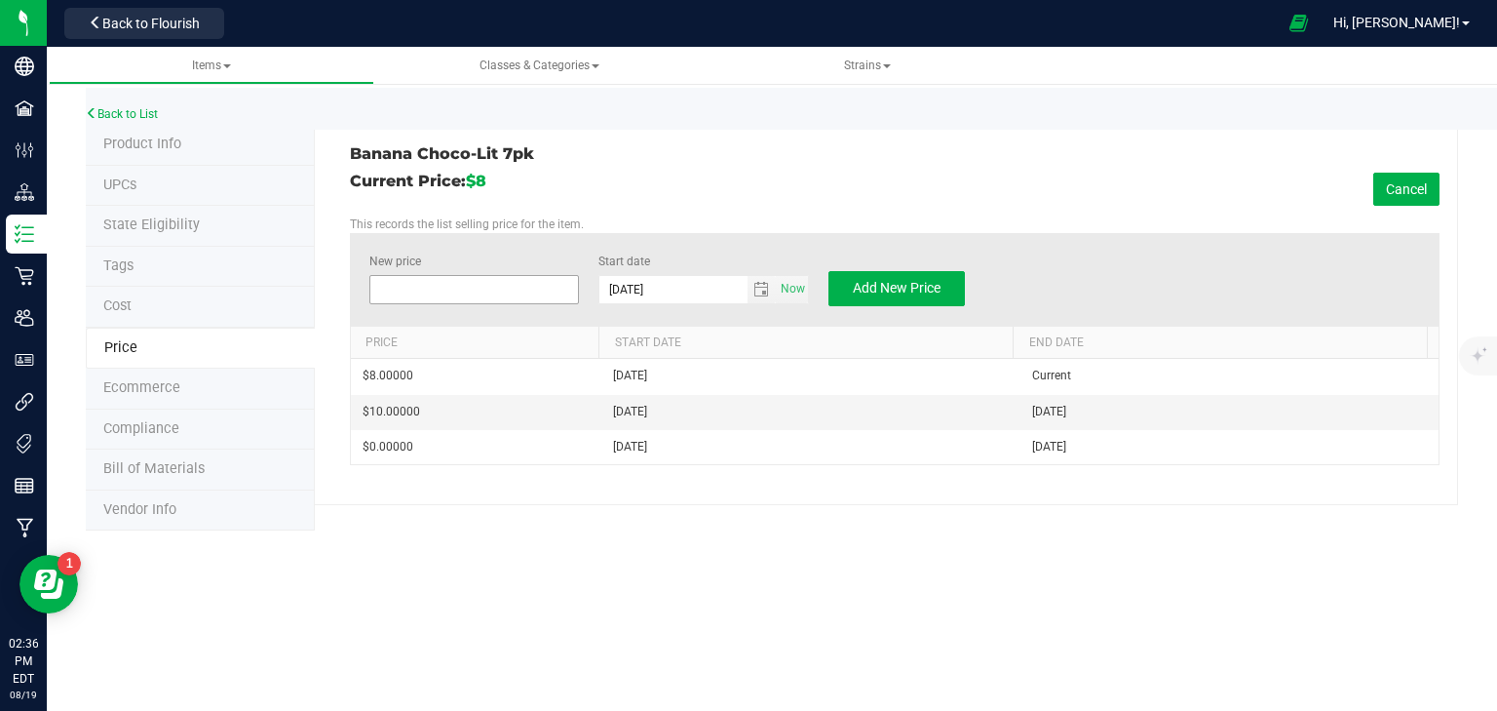
click at [487, 296] on span at bounding box center [474, 289] width 211 height 29
type input "10"
click at [886, 289] on span "Add New Price" at bounding box center [897, 288] width 88 height 16
type input "$0.00000"
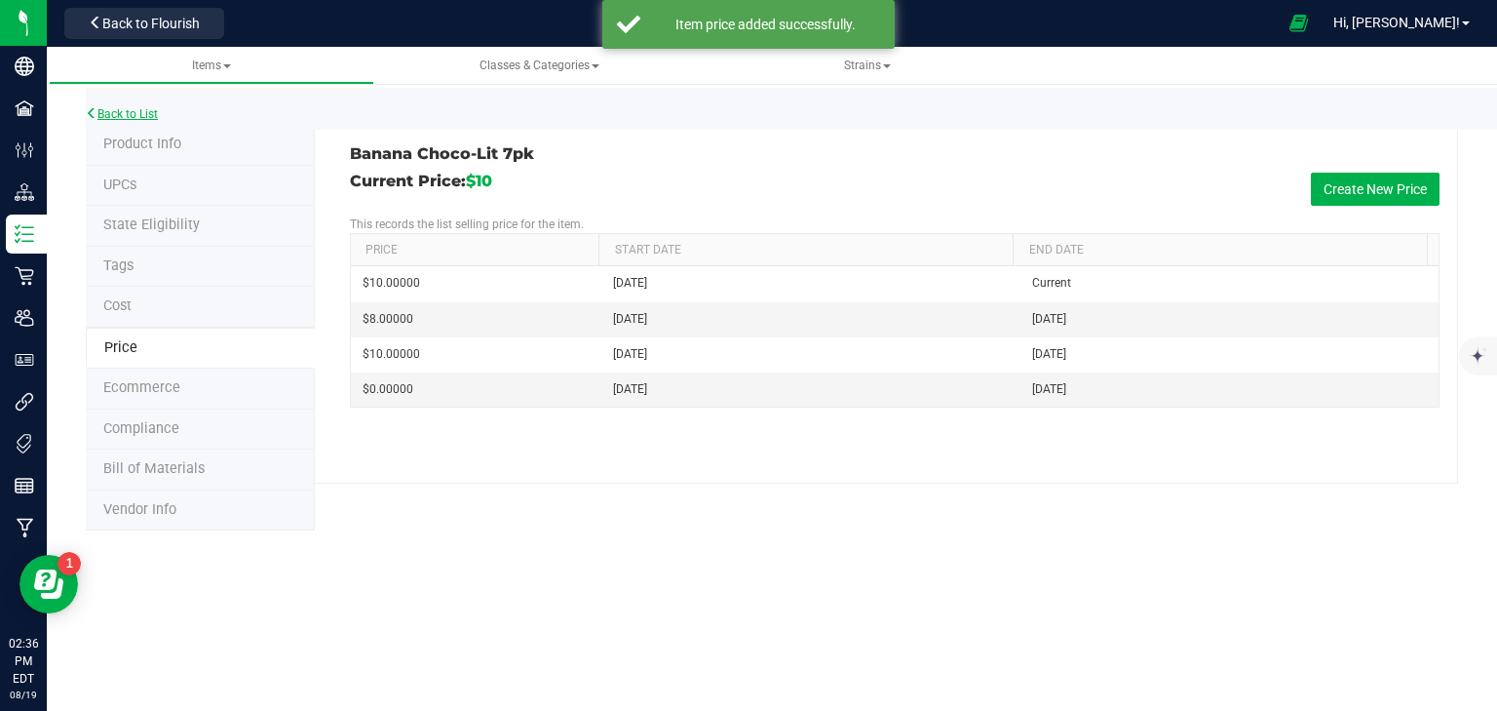
click at [90, 119] on icon at bounding box center [92, 113] width 12 height 12
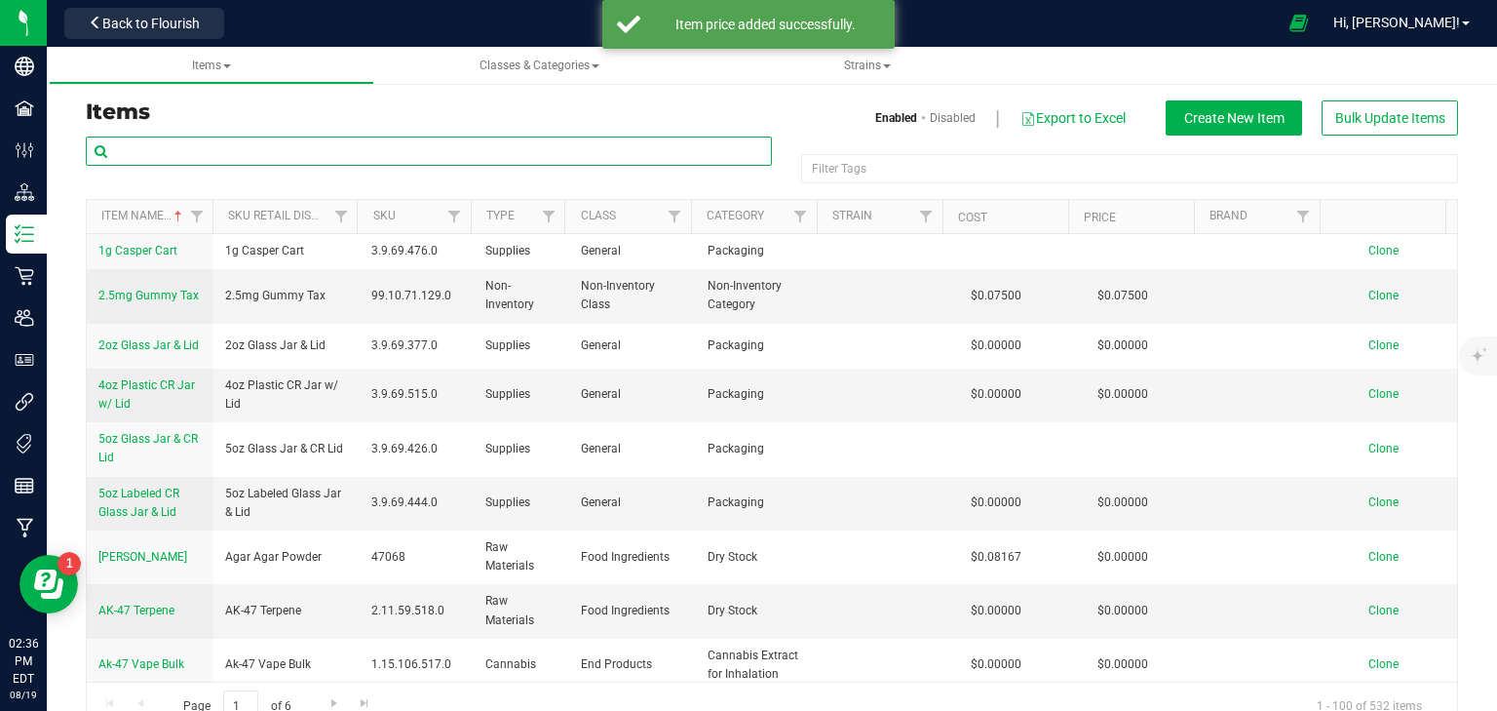
click at [246, 156] on input "text" at bounding box center [429, 150] width 686 height 29
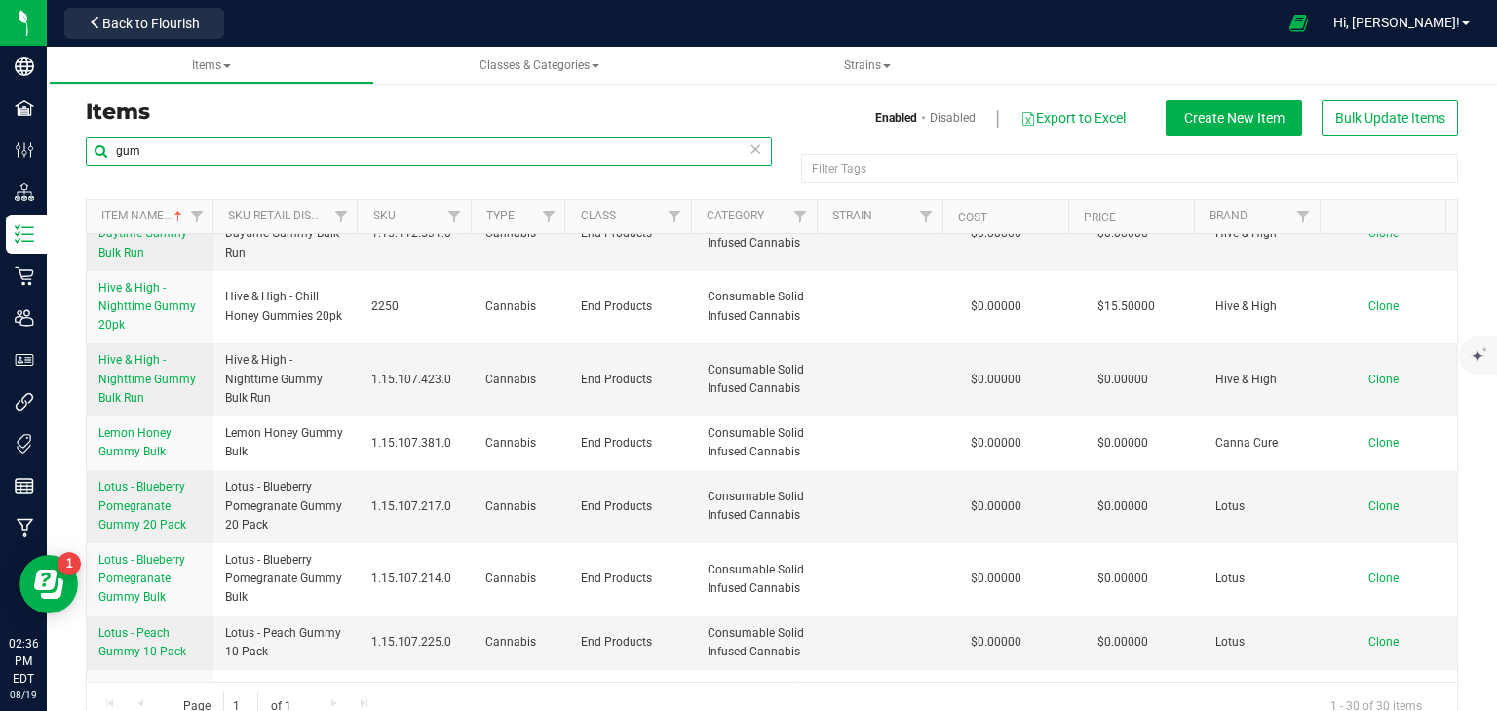
scroll to position [702, 0]
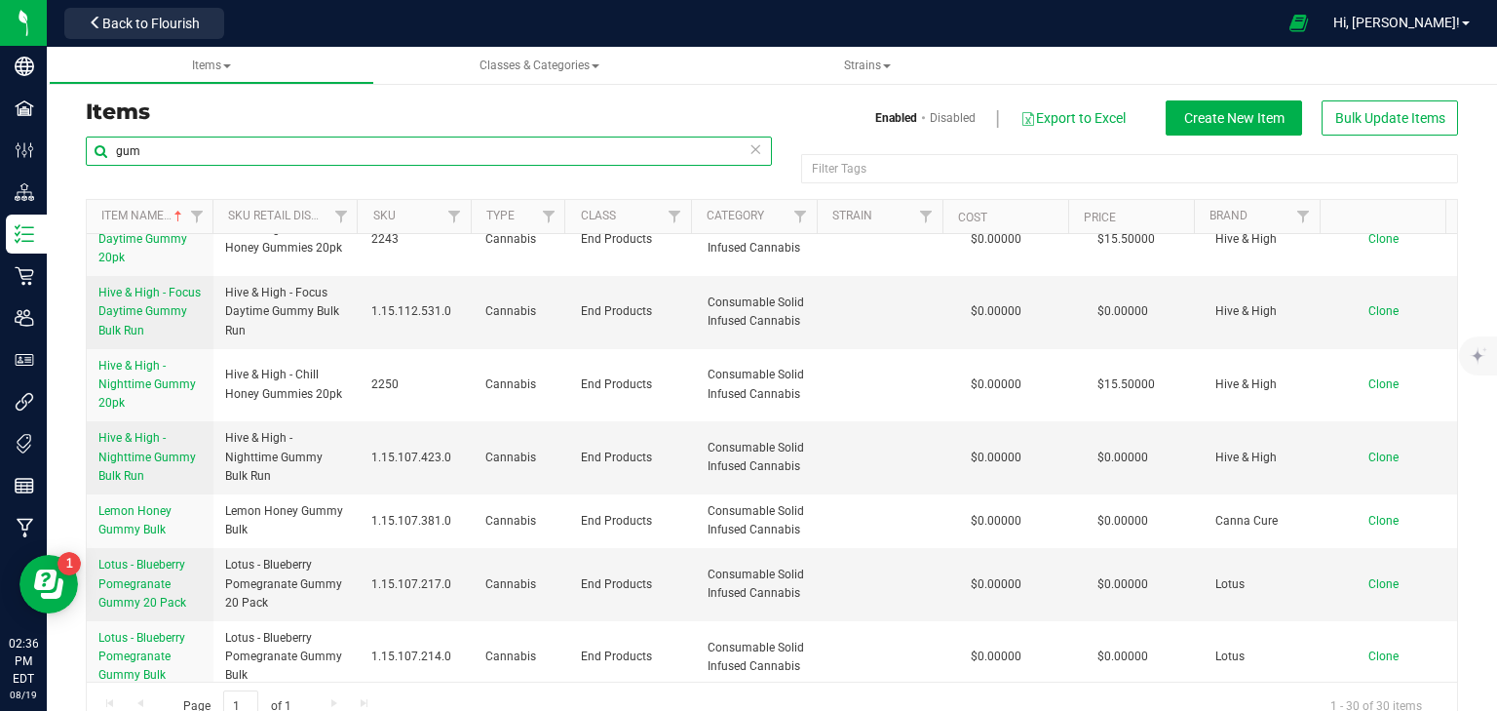
click at [187, 155] on input "gum" at bounding box center [429, 150] width 686 height 29
type input "yuzu"
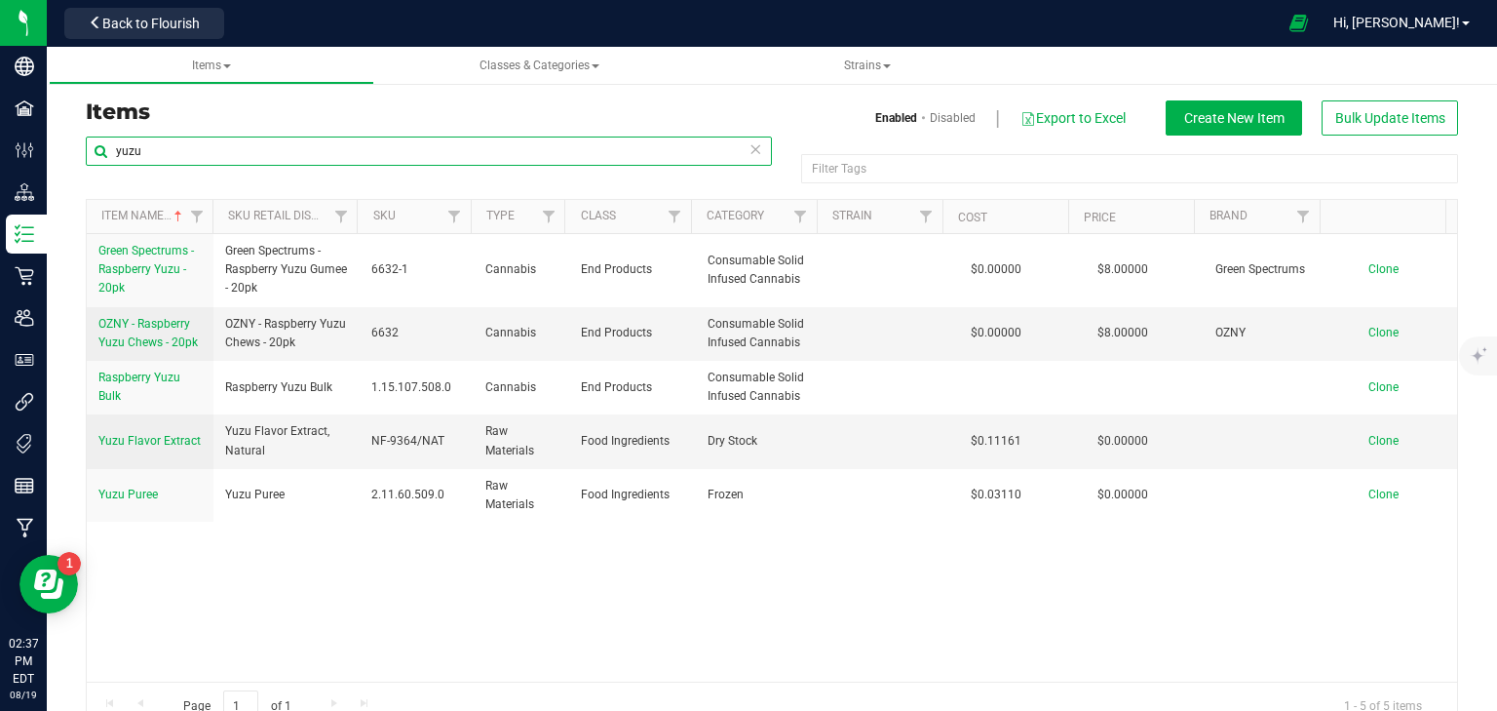
click at [148, 155] on input "yuzu" at bounding box center [429, 150] width 686 height 29
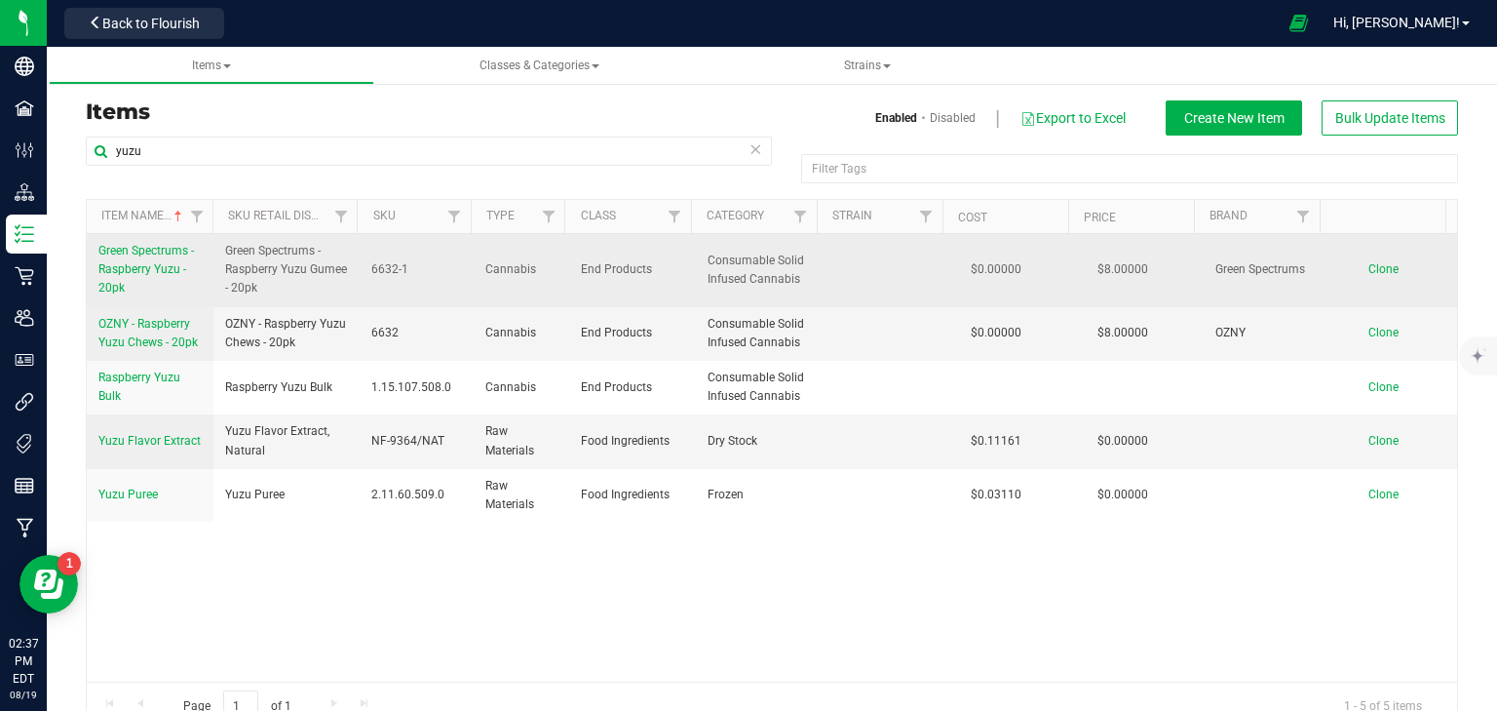
click at [152, 264] on span "Green Spectrums - Raspberry Yuzu - 20pk" at bounding box center [146, 269] width 96 height 51
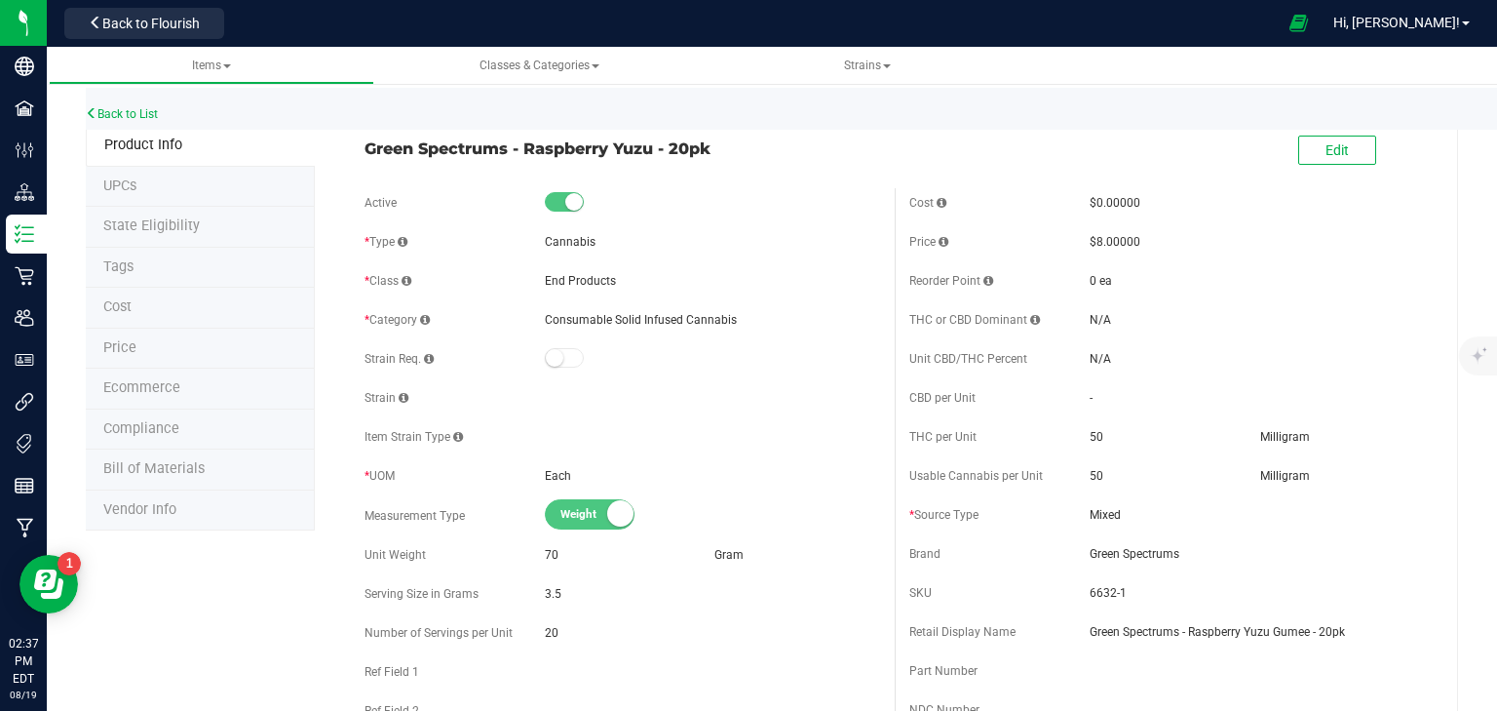
click at [115, 355] on li "Price" at bounding box center [200, 349] width 229 height 41
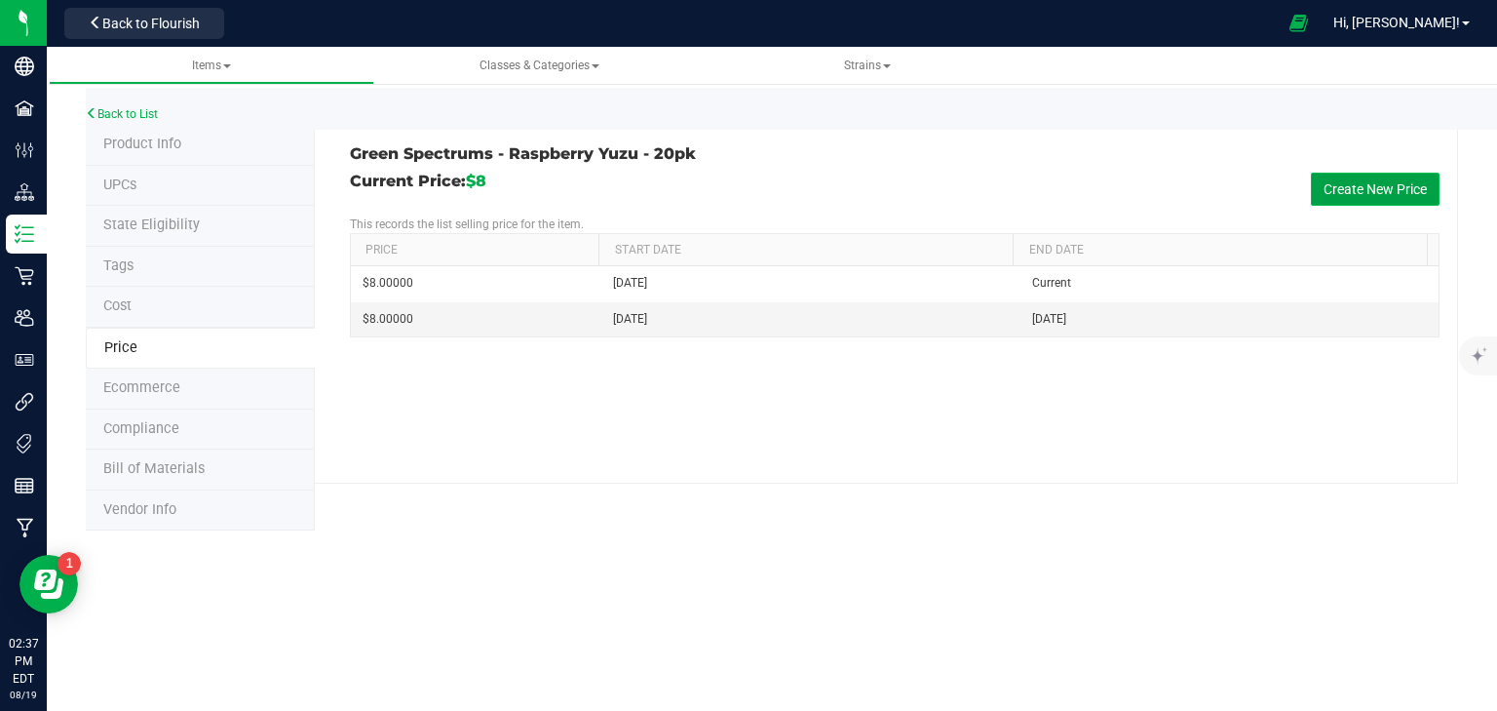
click at [1345, 182] on button "Create New Price" at bounding box center [1375, 189] width 129 height 33
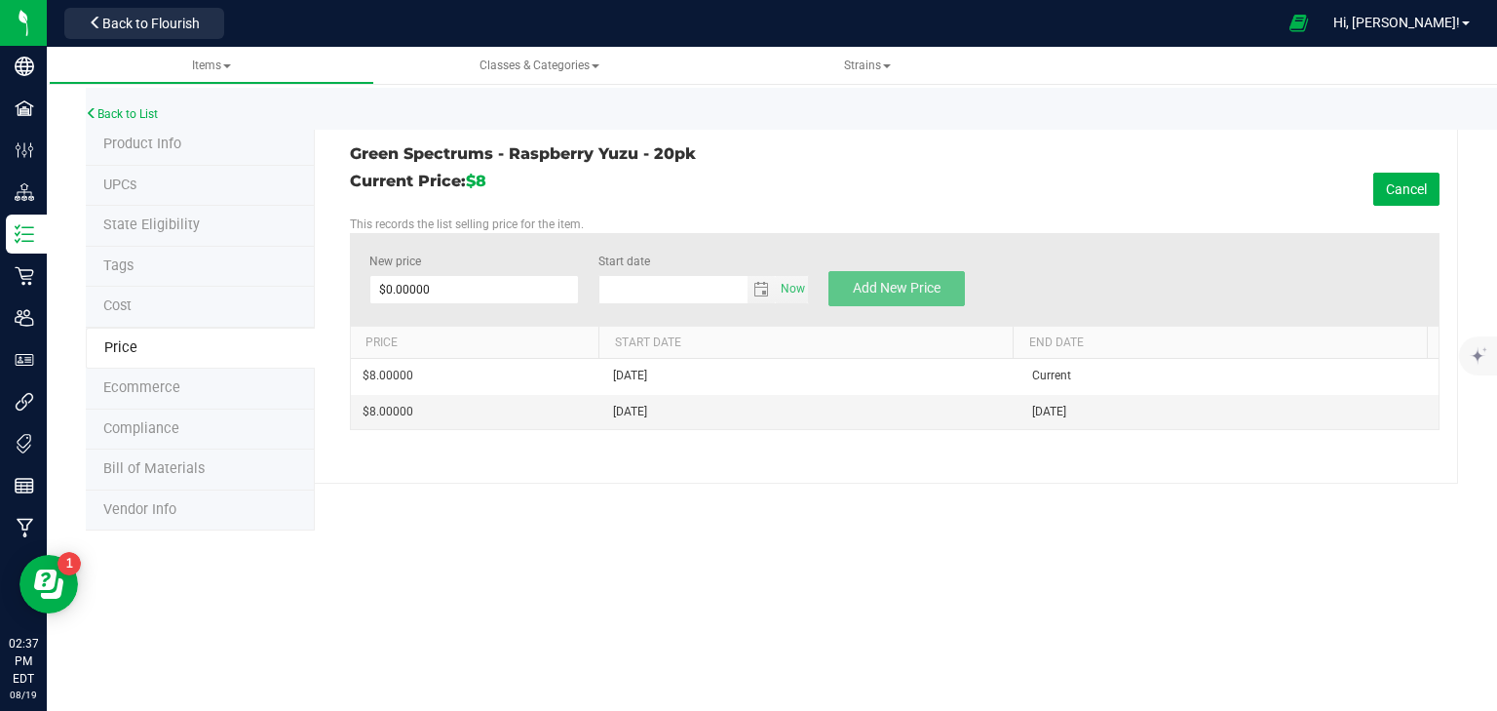
type input "8/19/2025"
click at [511, 293] on span at bounding box center [474, 289] width 211 height 29
type input "10"
click at [937, 277] on button "Add New Price" at bounding box center [897, 288] width 136 height 35
type input "$0.00000"
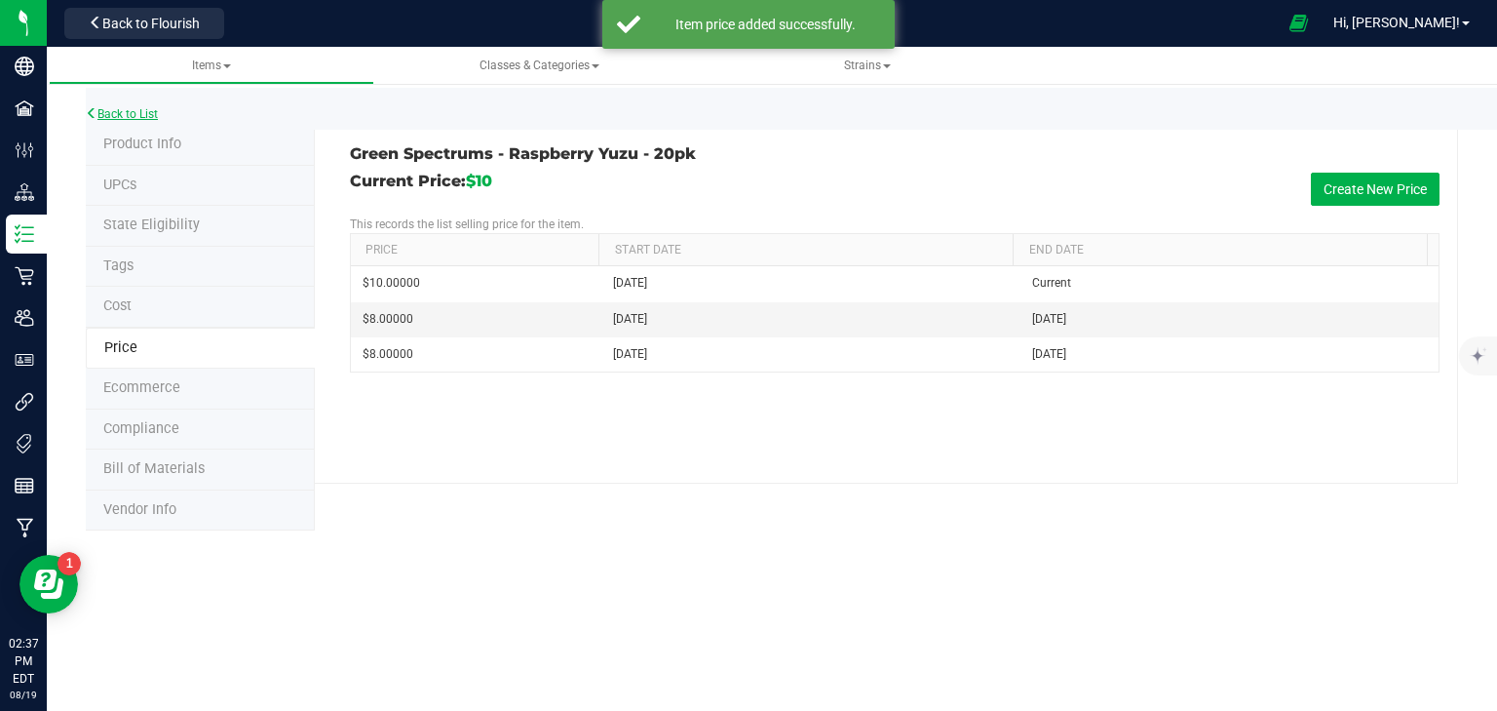
click at [144, 117] on link "Back to List" at bounding box center [122, 114] width 72 height 14
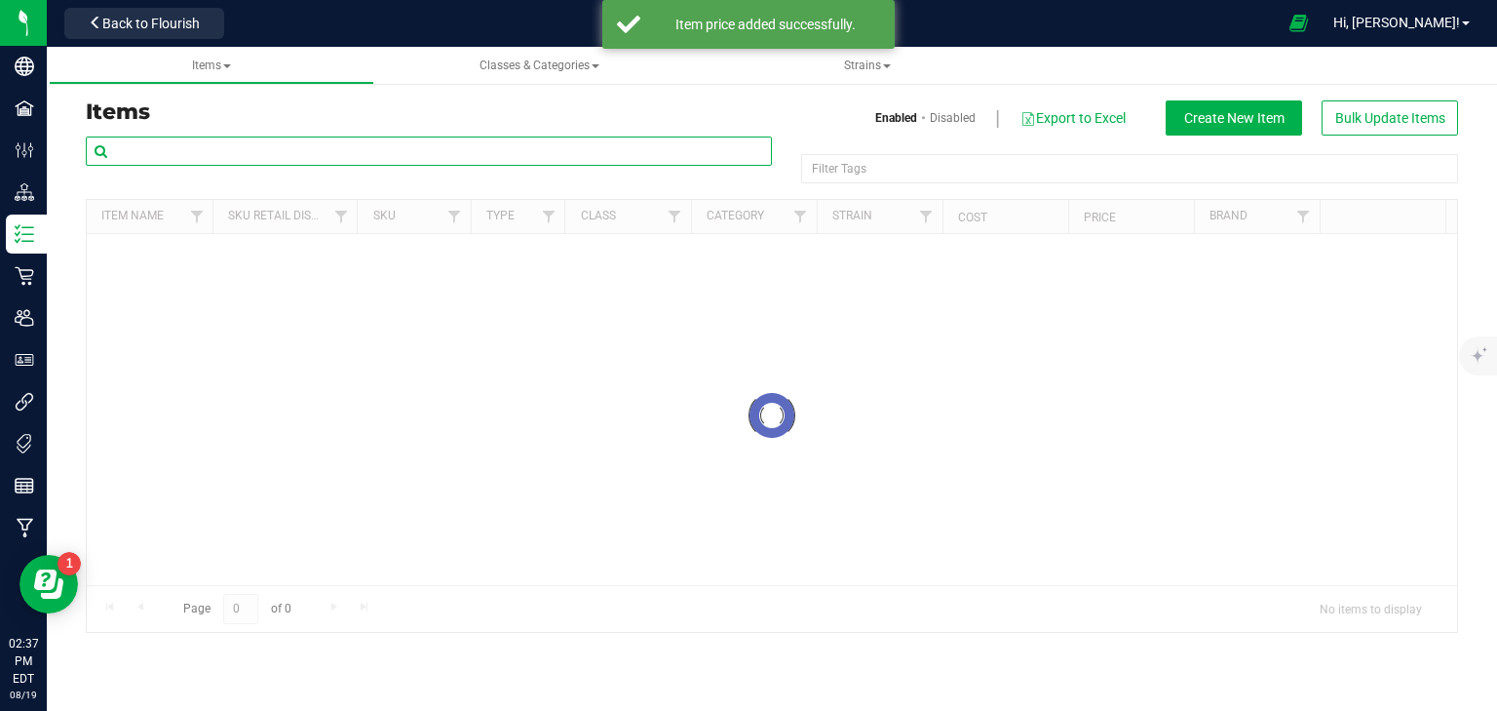
click at [171, 157] on input "text" at bounding box center [429, 150] width 686 height 29
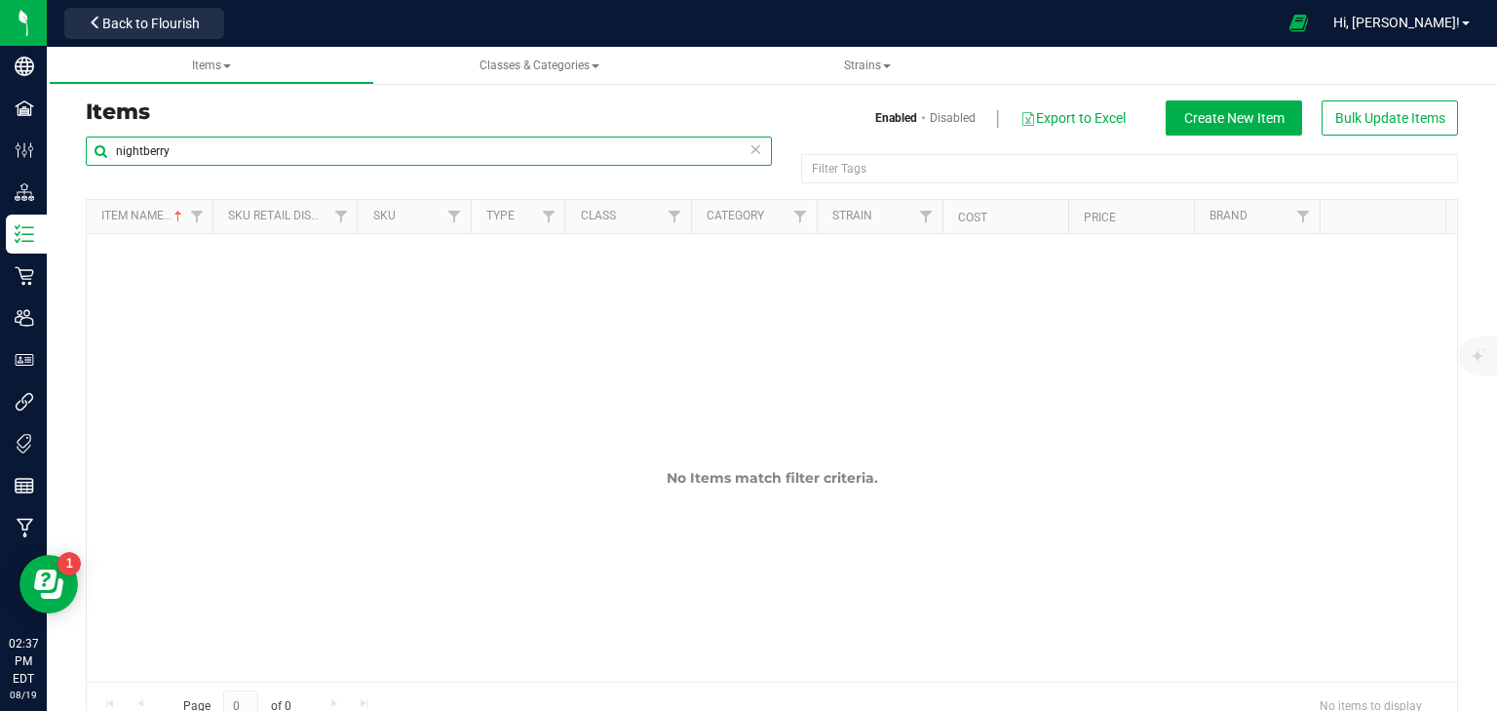
click at [139, 150] on input "nightberry" at bounding box center [429, 150] width 686 height 29
type input "night berry"
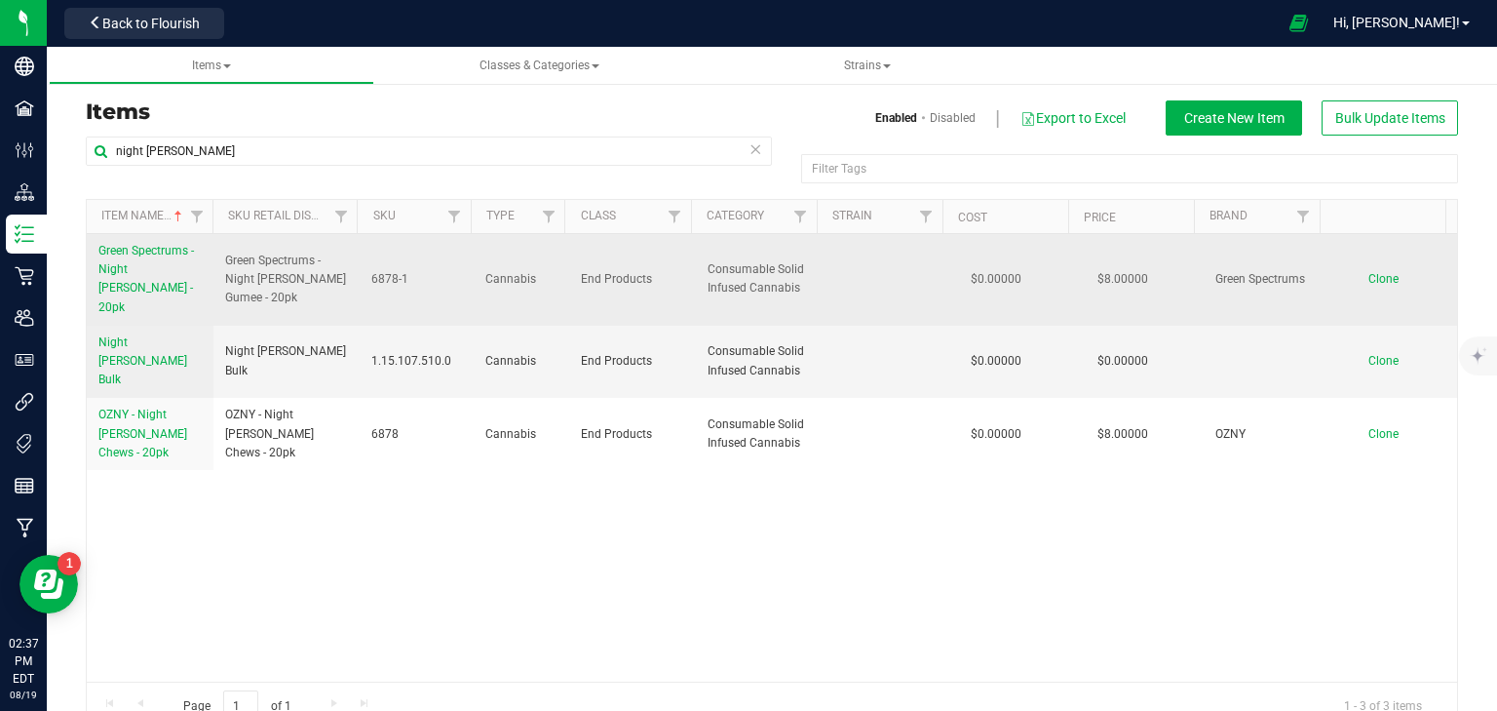
click at [161, 257] on span "Green Spectrums - Night Berry - 20pk" at bounding box center [146, 279] width 96 height 70
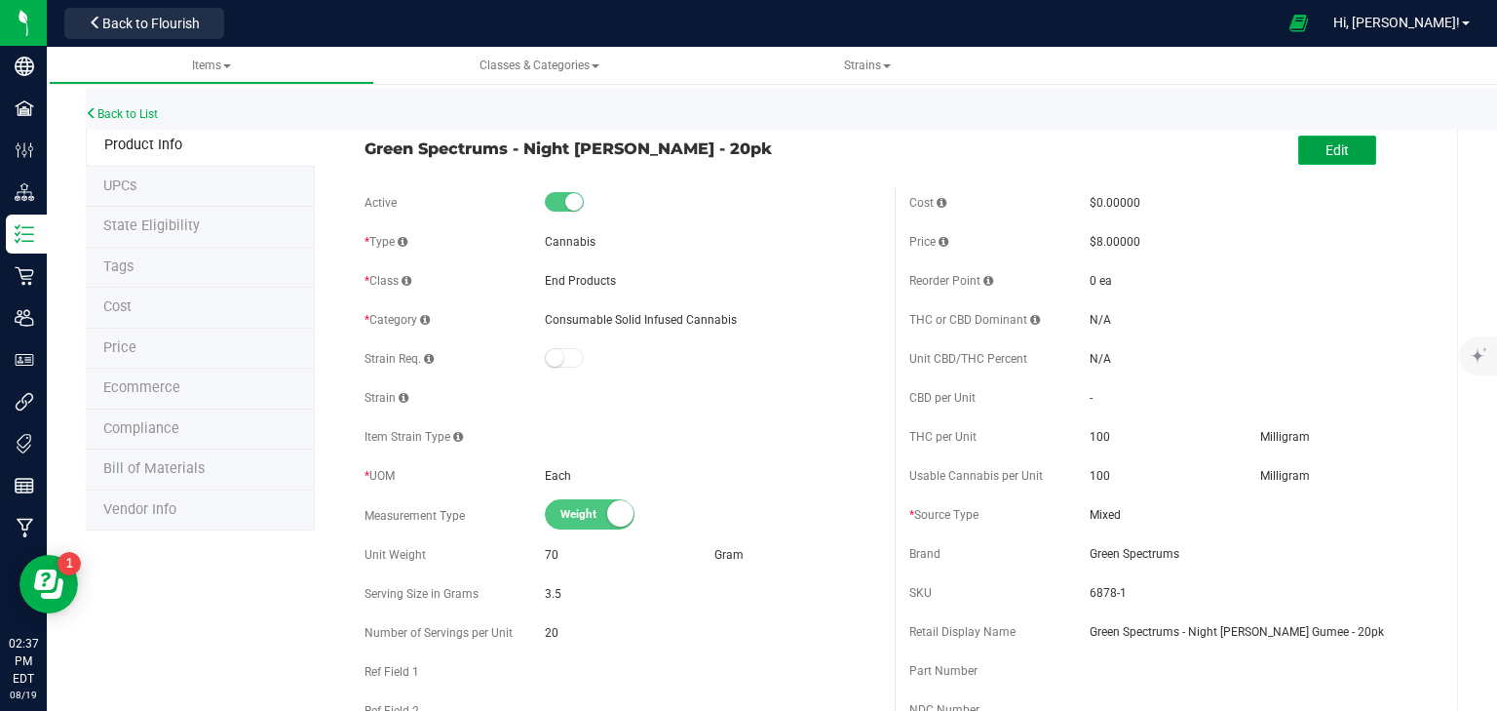
click at [1341, 152] on button "Edit" at bounding box center [1338, 150] width 78 height 29
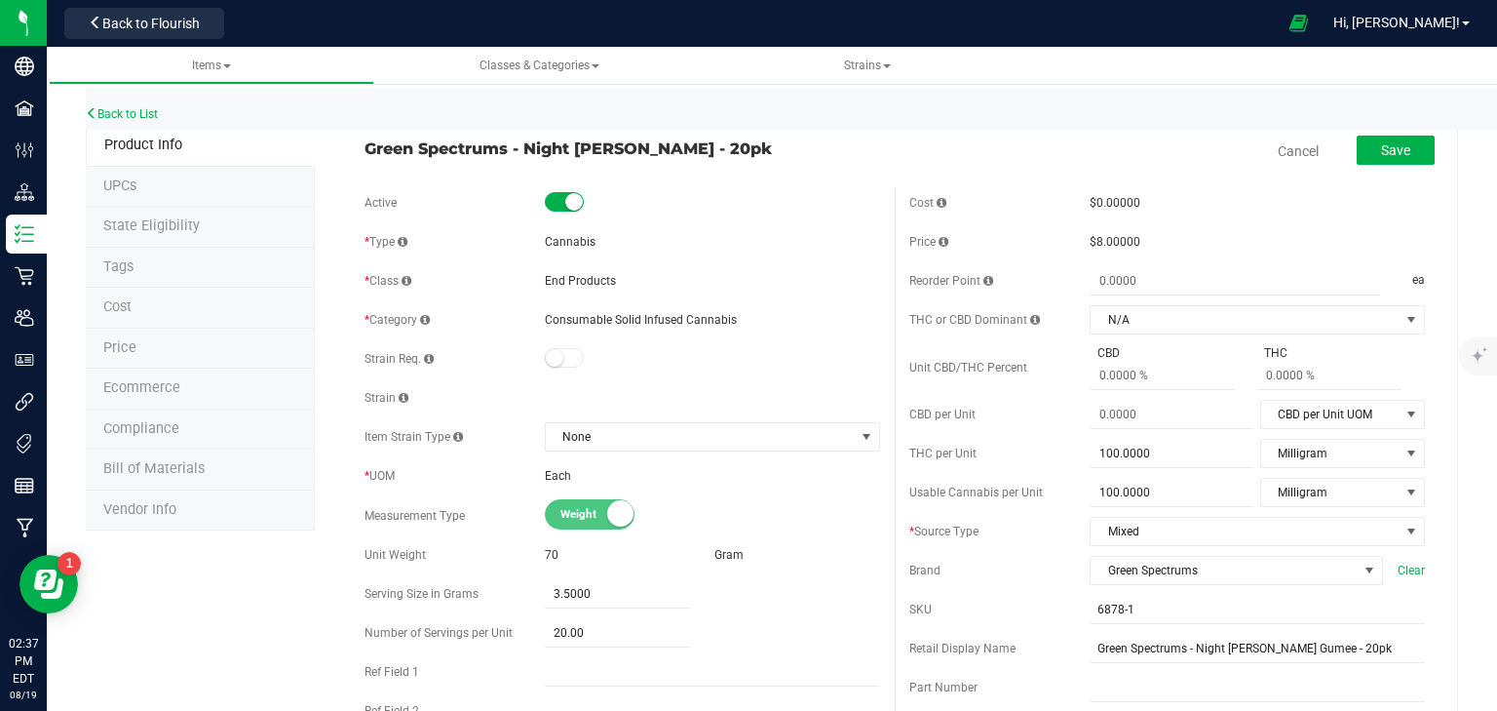
click at [128, 343] on span "Price" at bounding box center [119, 347] width 33 height 17
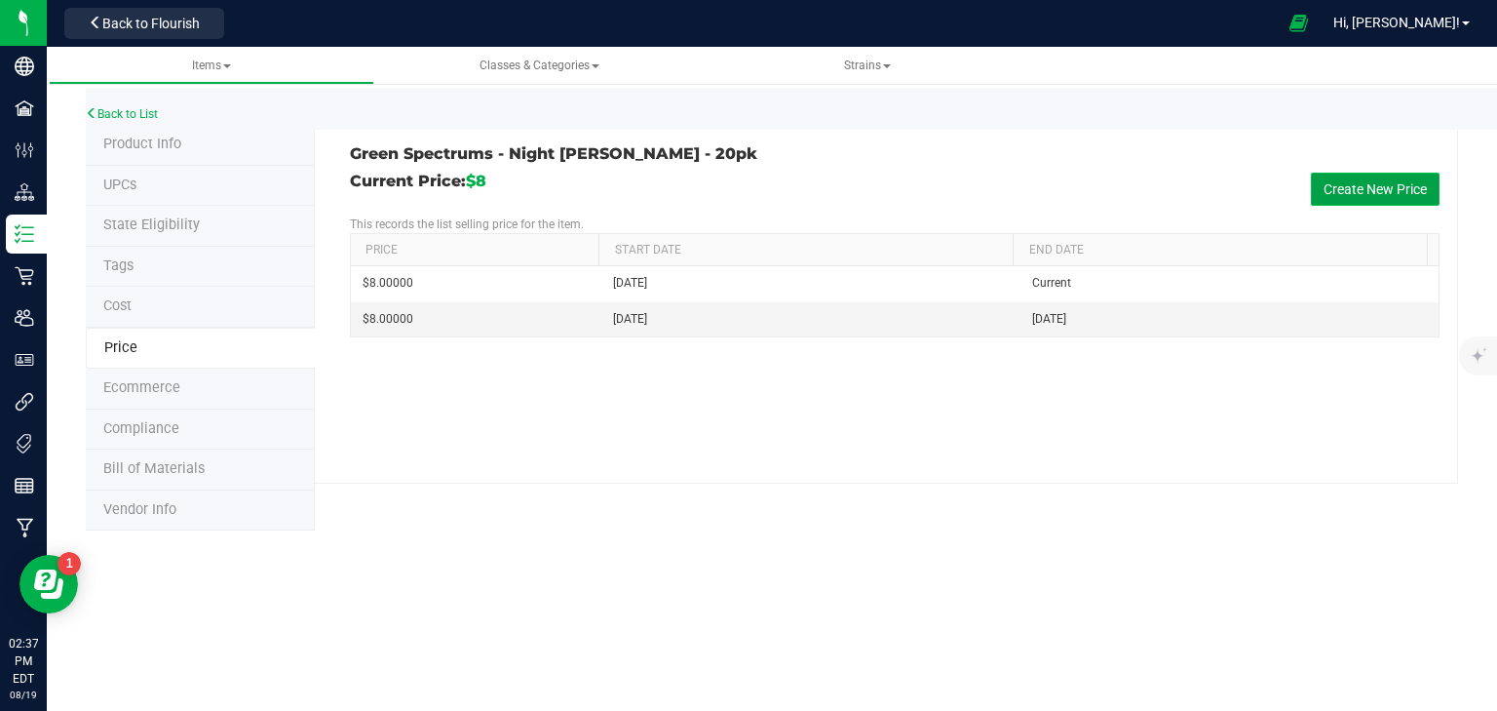
click at [1395, 185] on button "Create New Price" at bounding box center [1375, 189] width 129 height 33
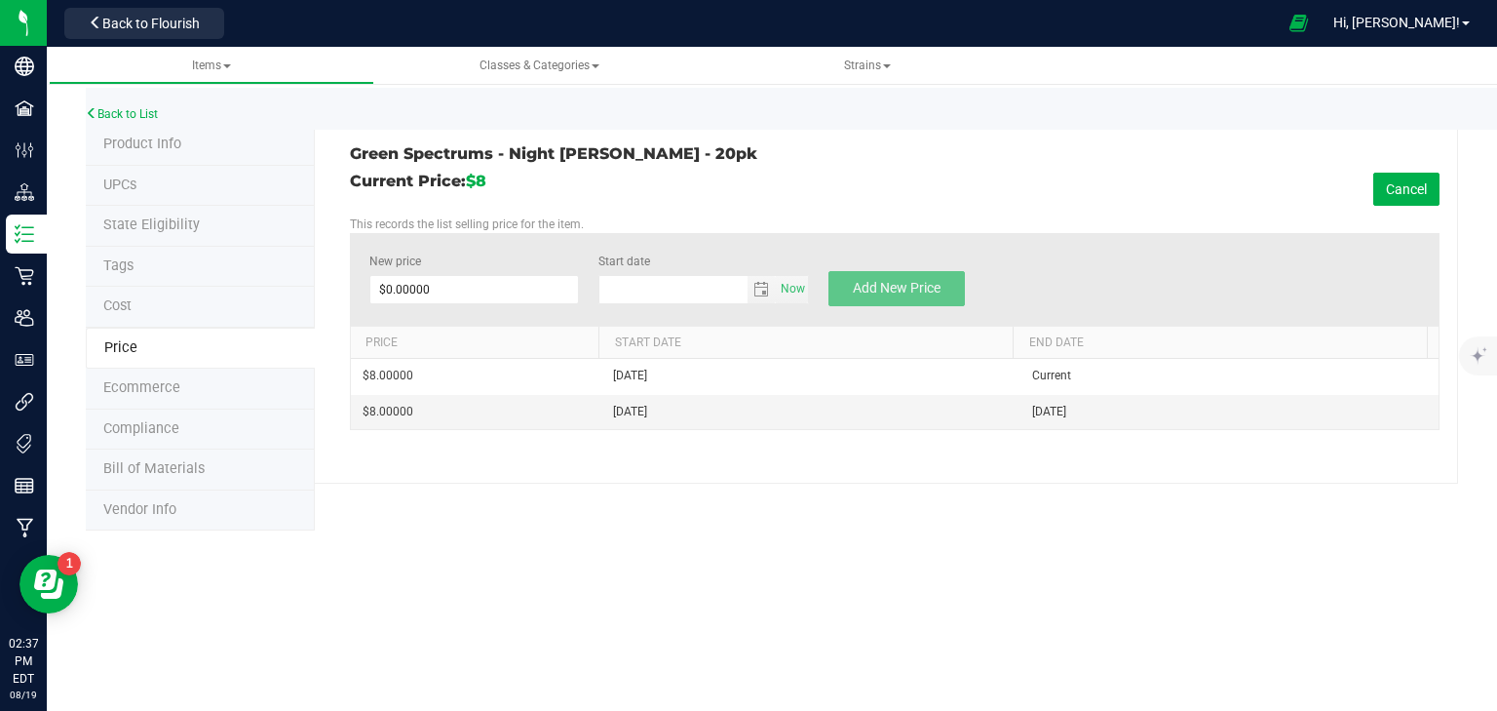
type input "8/19/2025"
click at [441, 280] on span at bounding box center [474, 289] width 211 height 29
type input "10"
click at [877, 284] on span "Add New Price" at bounding box center [897, 288] width 88 height 16
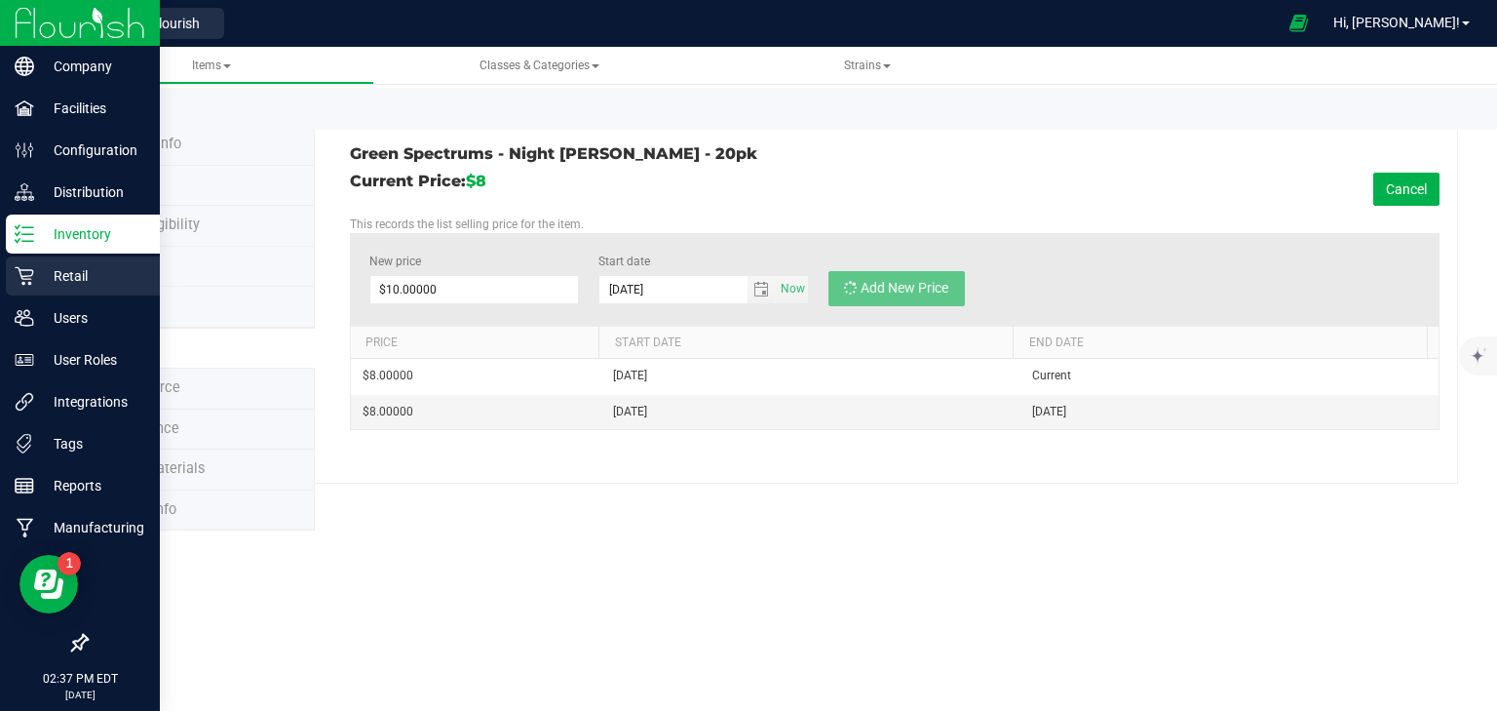
type input "$0.00000"
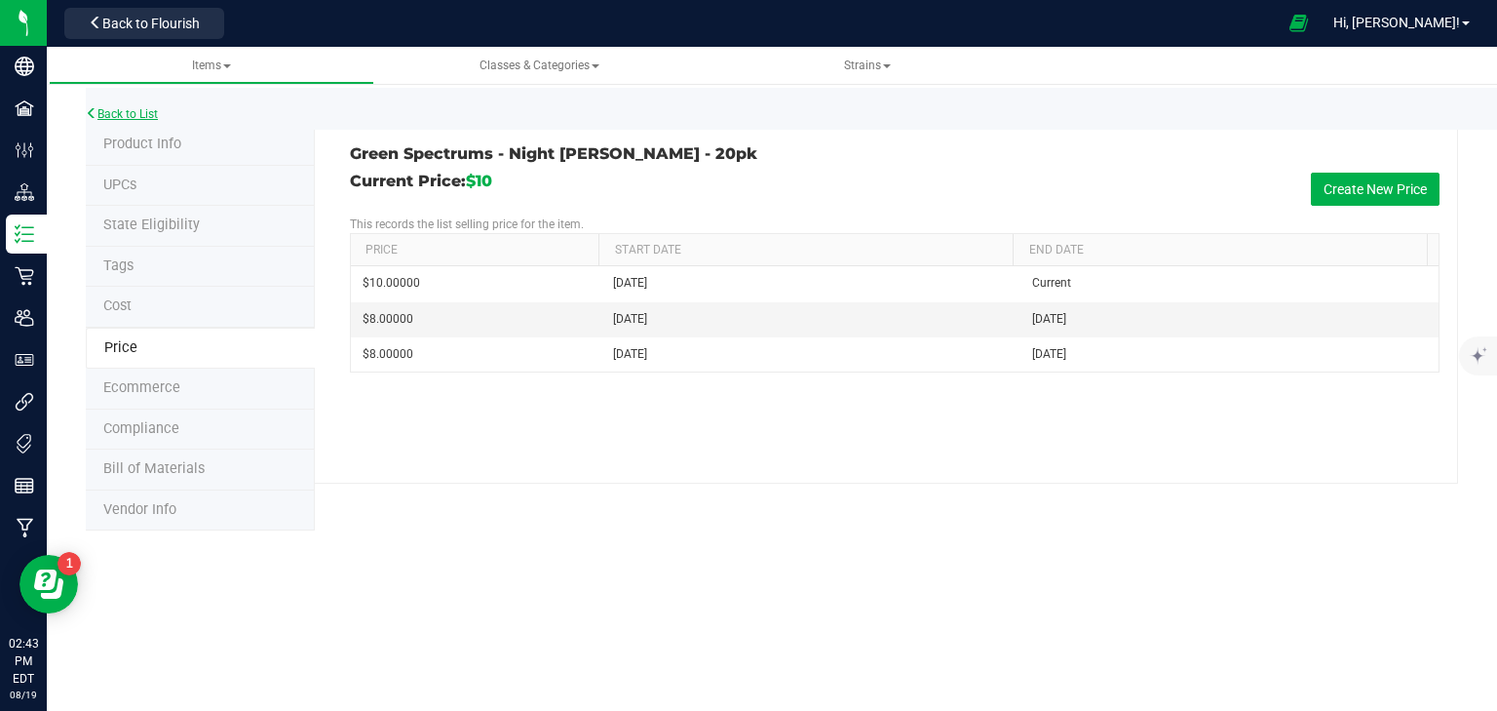
click at [144, 111] on link "Back to List" at bounding box center [122, 114] width 72 height 14
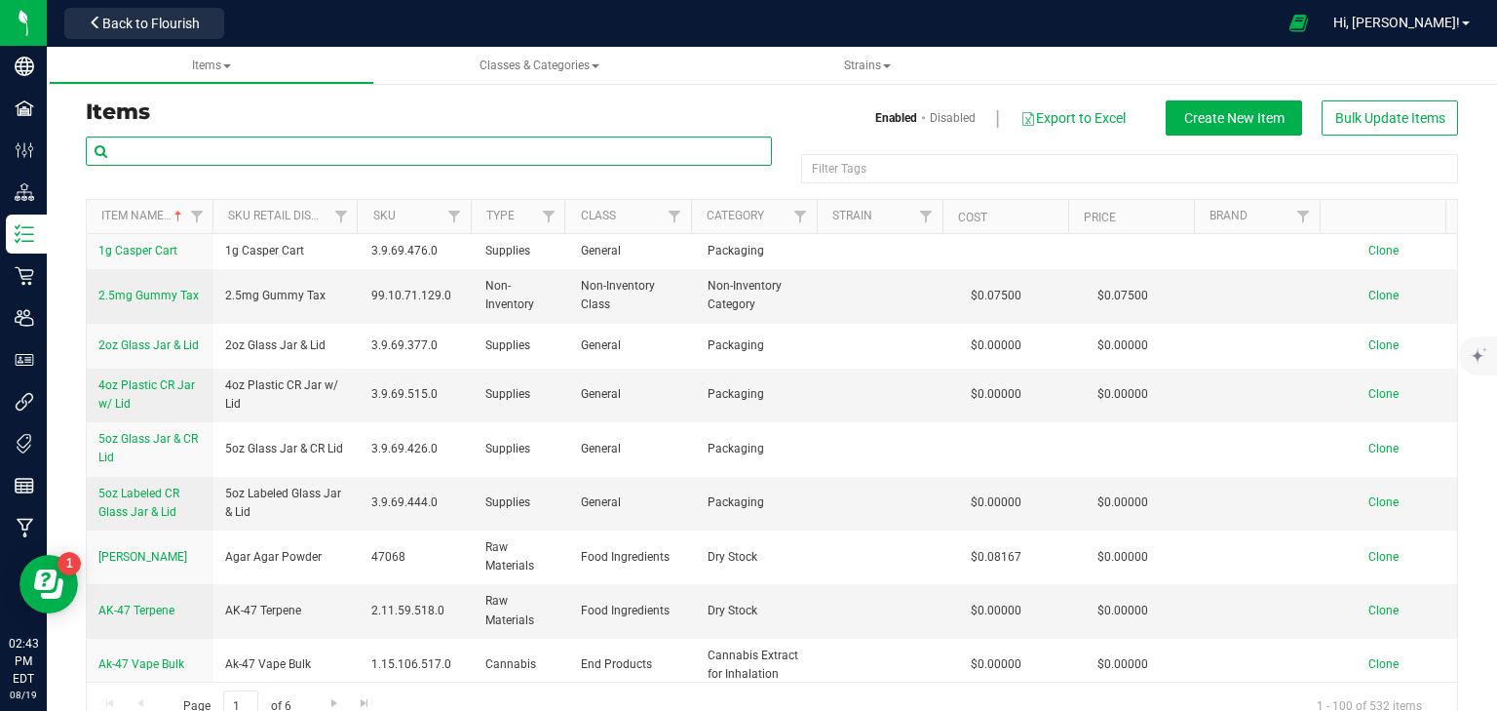
click at [245, 152] on input "text" at bounding box center [429, 150] width 686 height 29
type input "astro cubes"
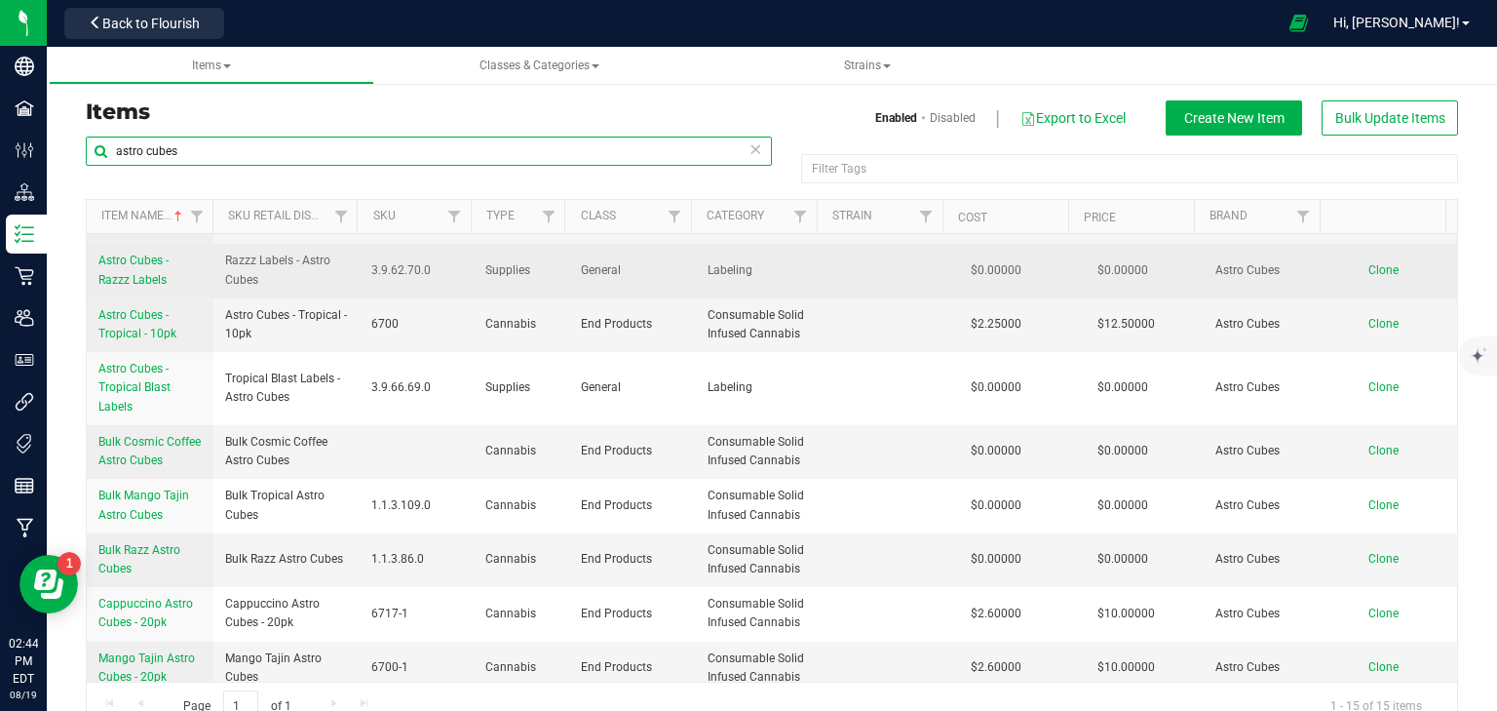
scroll to position [471, 0]
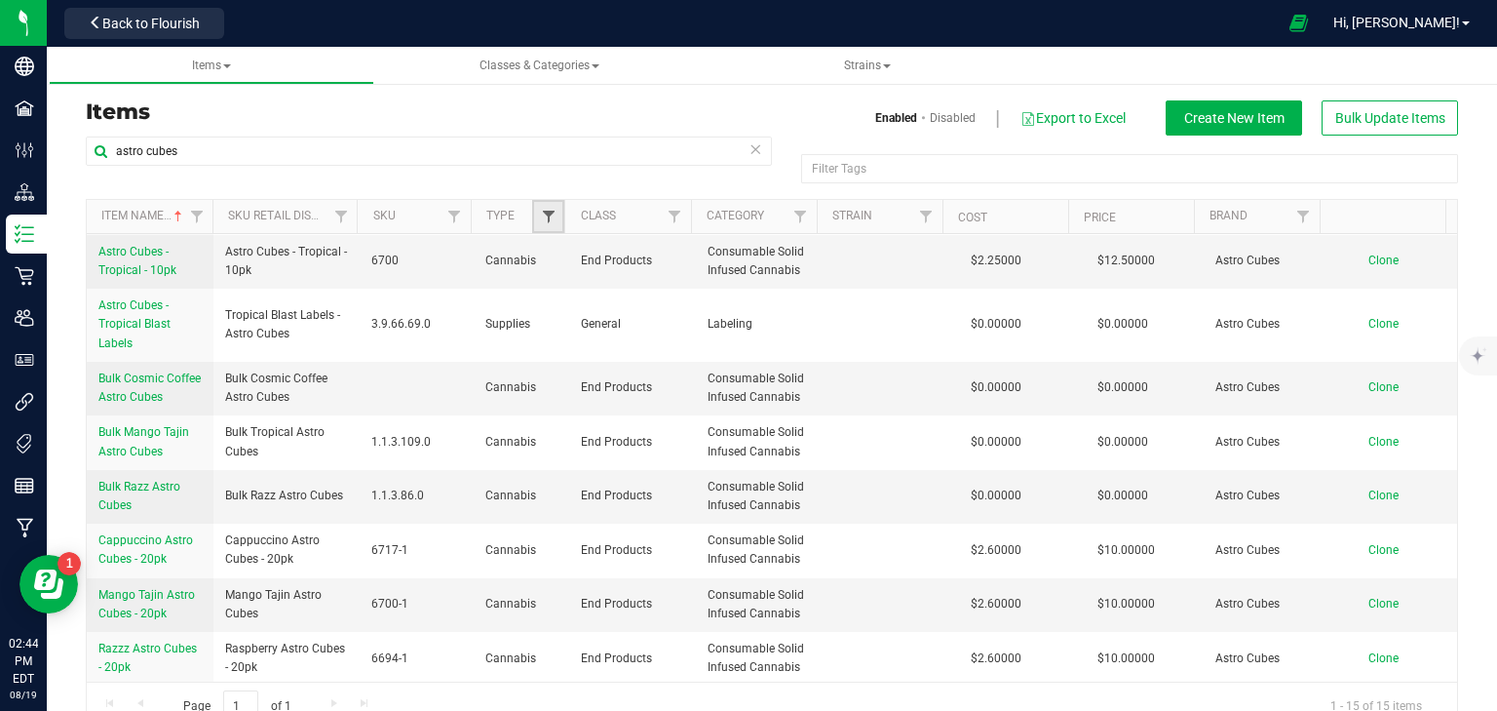
click at [541, 217] on span "Filter" at bounding box center [549, 217] width 16 height 16
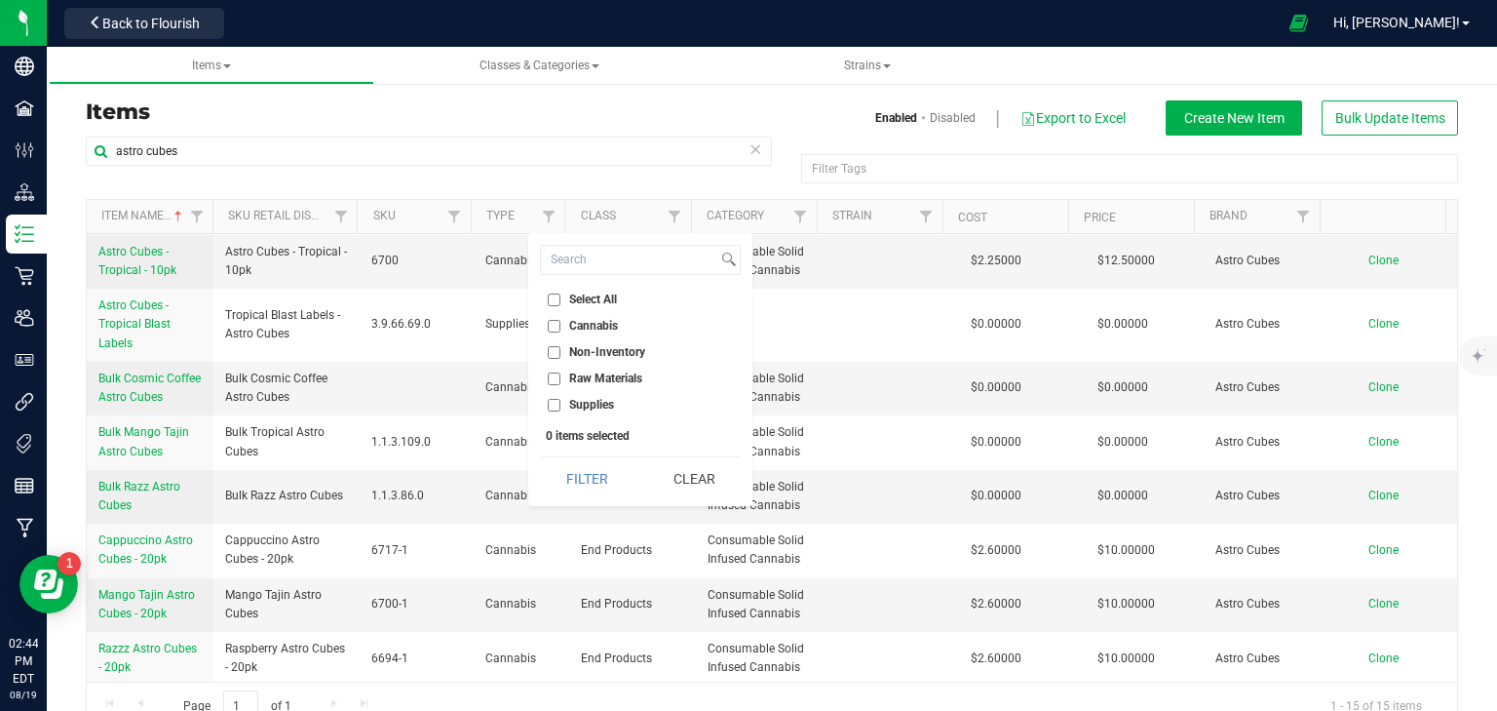
click at [557, 324] on input "Cannabis" at bounding box center [554, 326] width 13 height 13
checkbox input "true"
click at [612, 474] on button "Filter" at bounding box center [587, 478] width 94 height 43
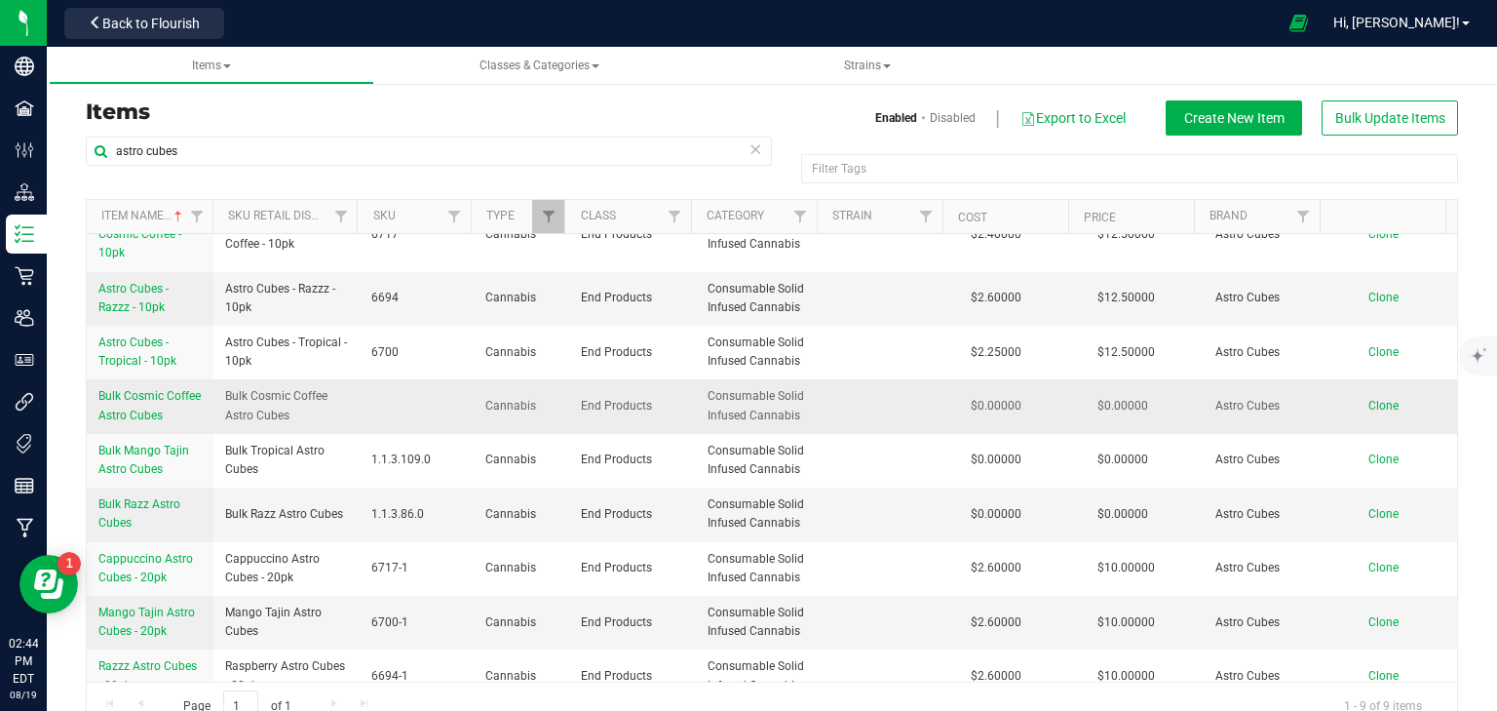
scroll to position [55, 0]
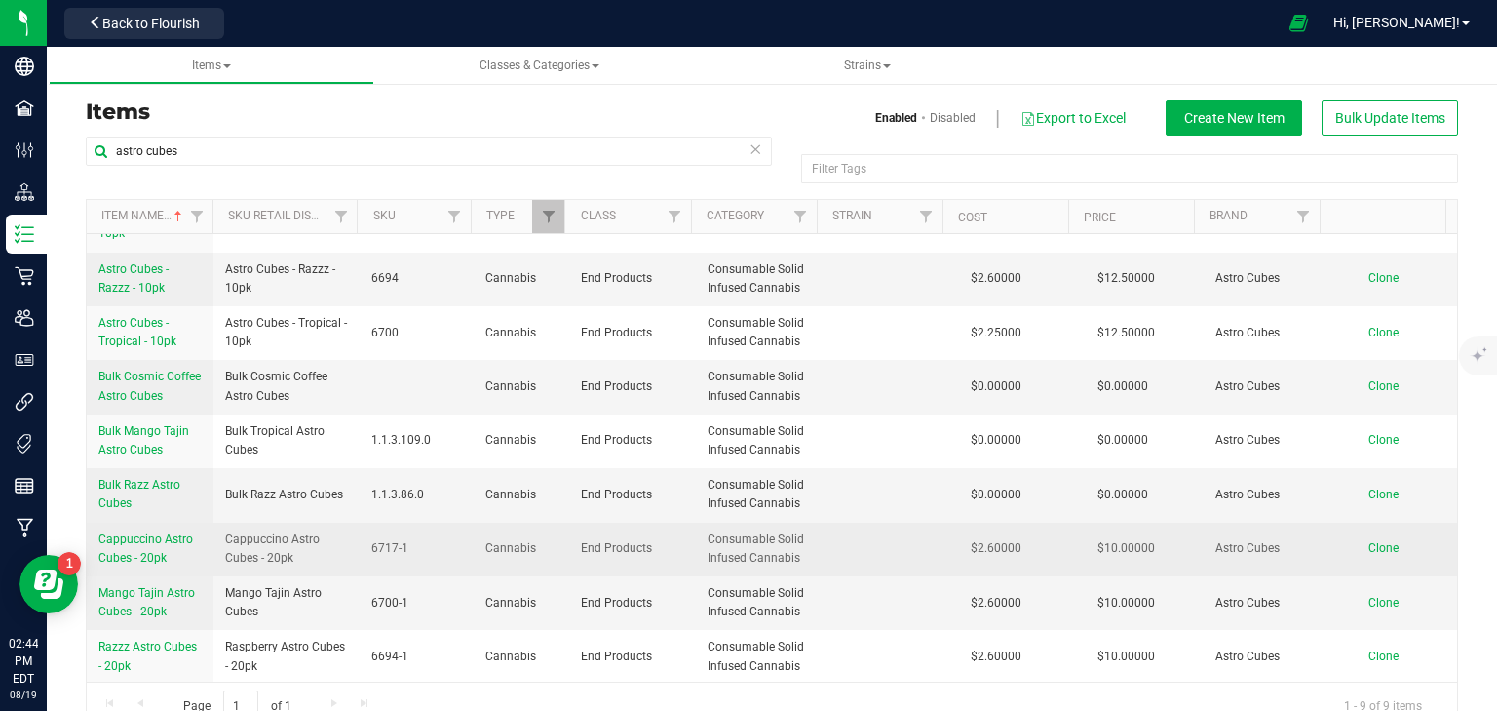
click at [146, 546] on link "Cappuccino Astro Cubes - 20pk" at bounding box center [149, 548] width 103 height 37
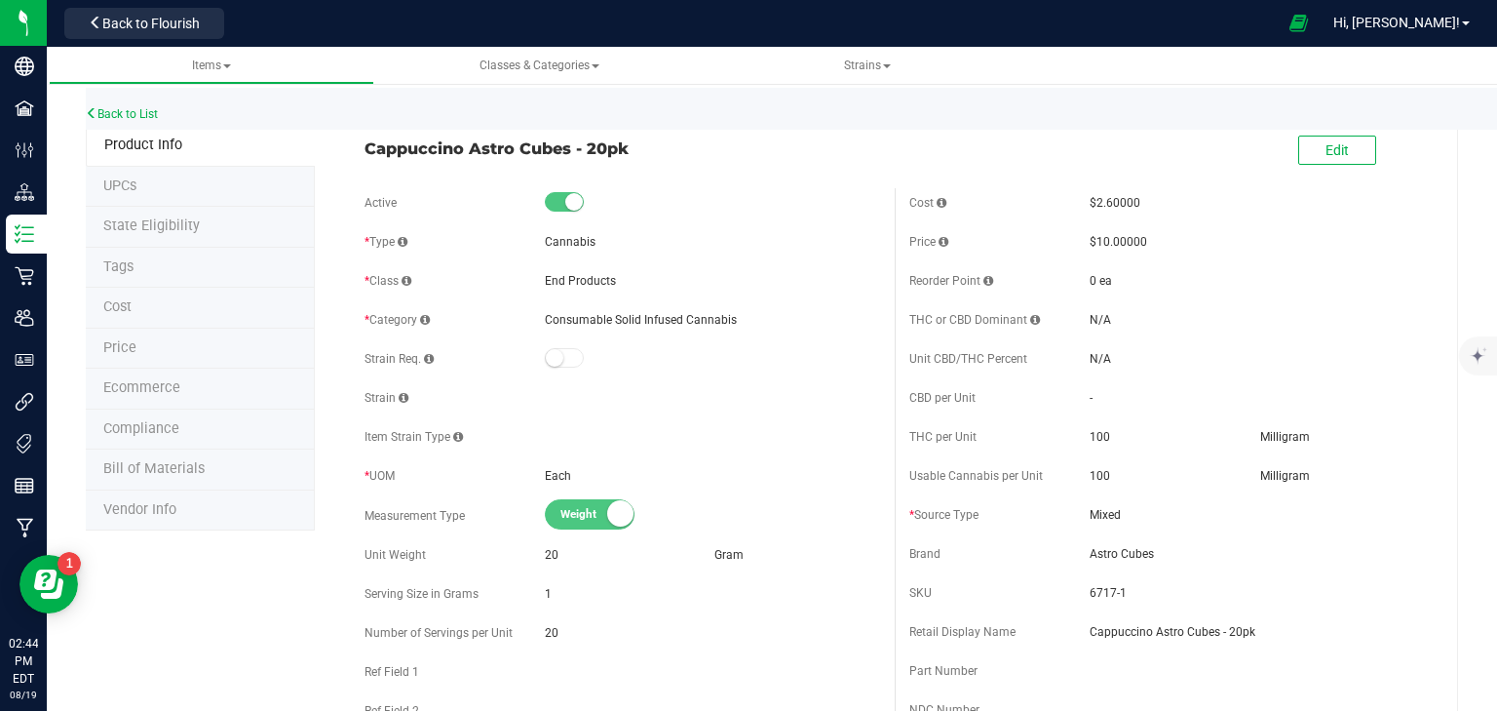
click at [114, 343] on span "Price" at bounding box center [119, 347] width 33 height 17
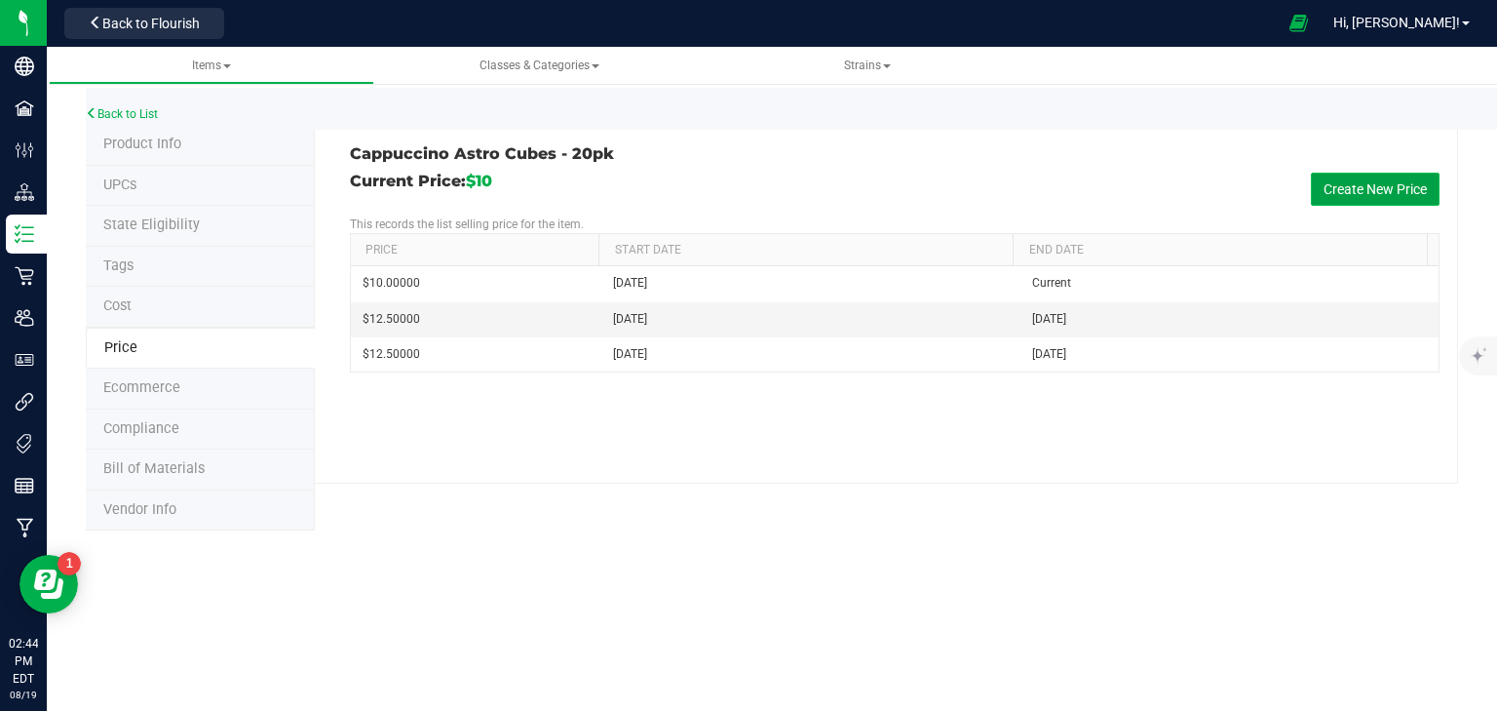
click at [1360, 175] on button "Create New Price" at bounding box center [1375, 189] width 129 height 33
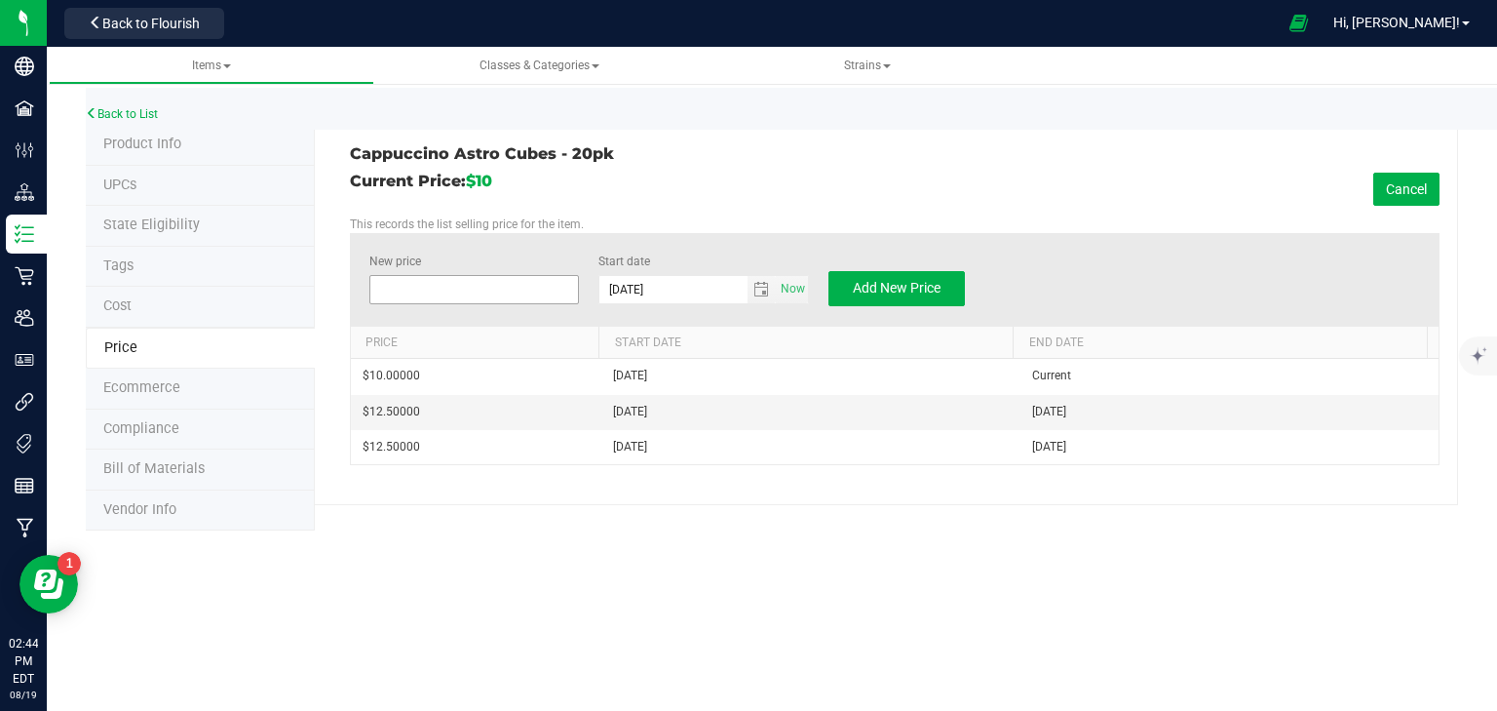
click at [449, 285] on span at bounding box center [474, 289] width 211 height 29
type input "12.50"
click at [932, 289] on span "Add New Price" at bounding box center [897, 288] width 88 height 16
type input "$0.00000"
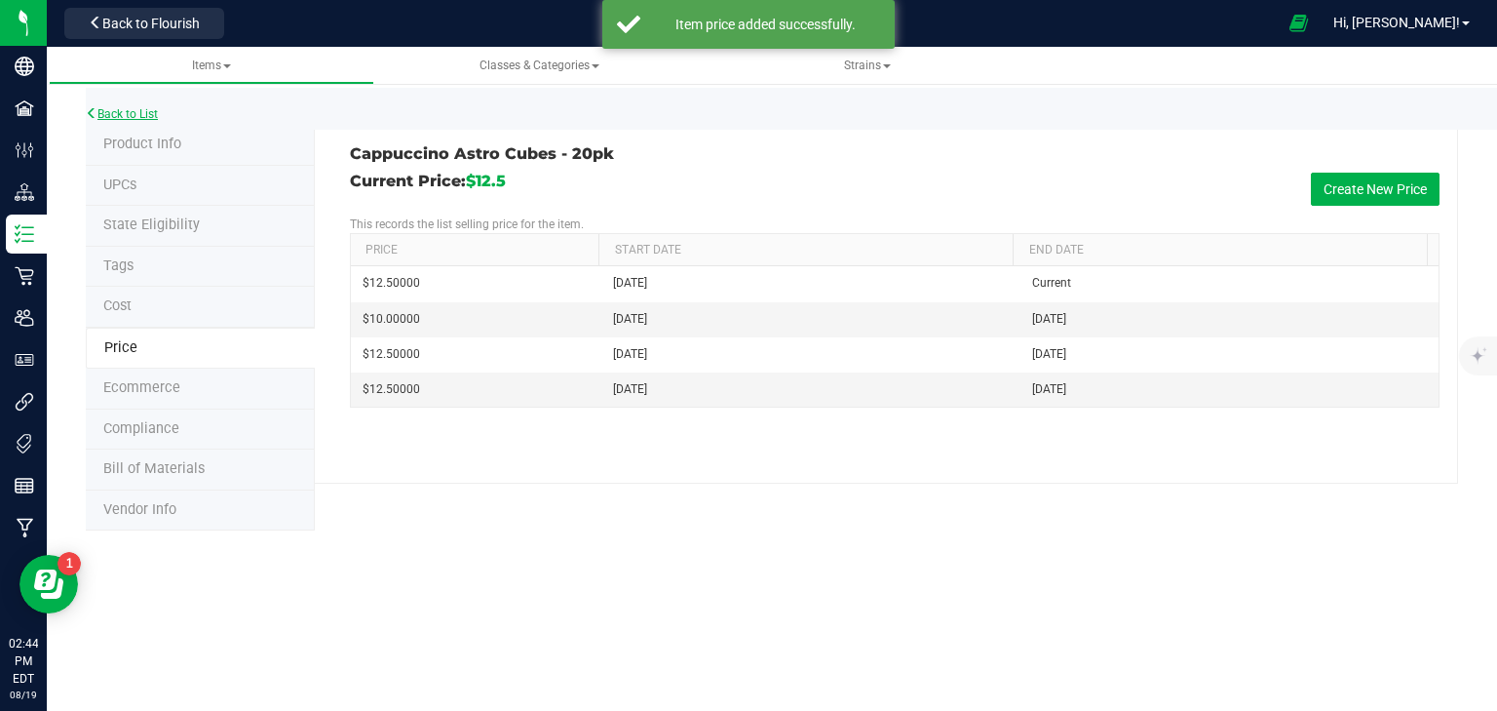
click at [128, 107] on link "Back to List" at bounding box center [122, 114] width 72 height 14
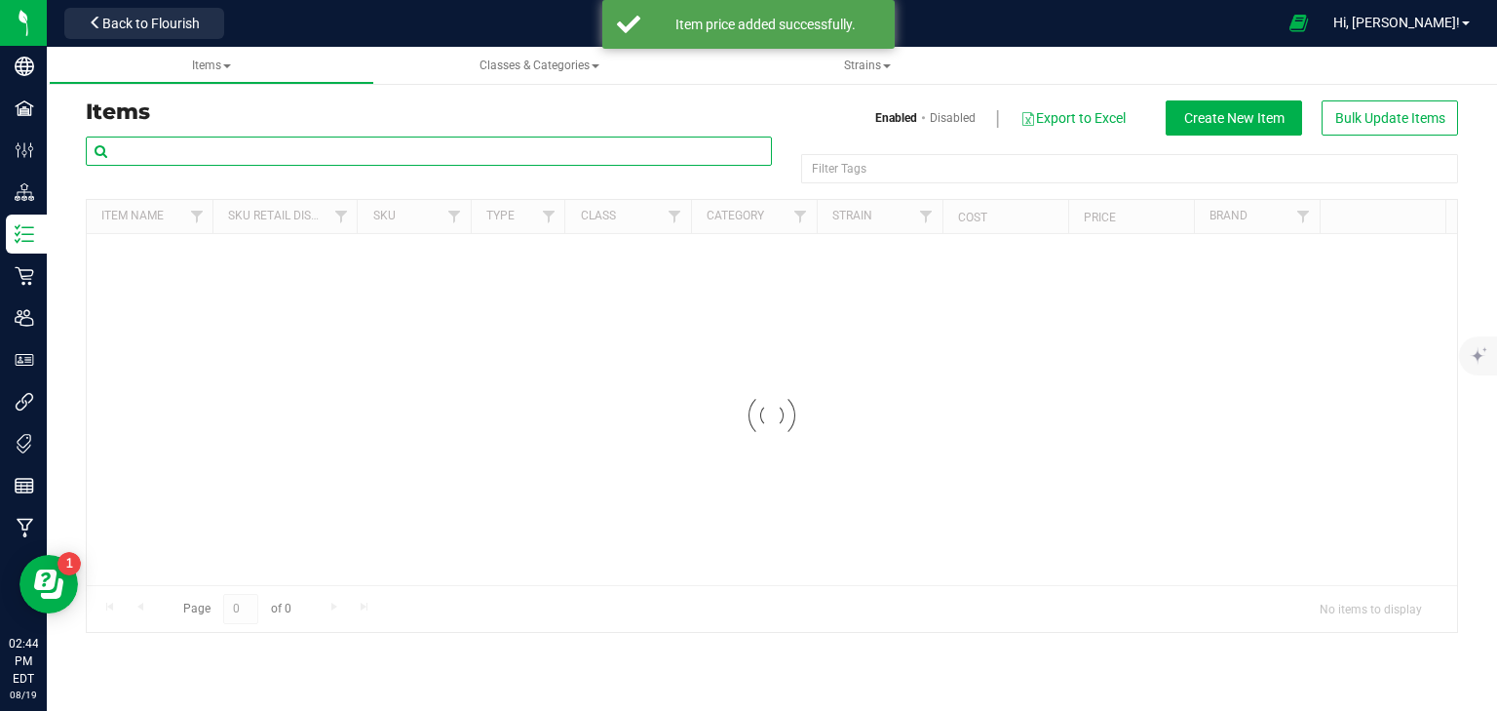
click at [200, 149] on input "text" at bounding box center [429, 150] width 686 height 29
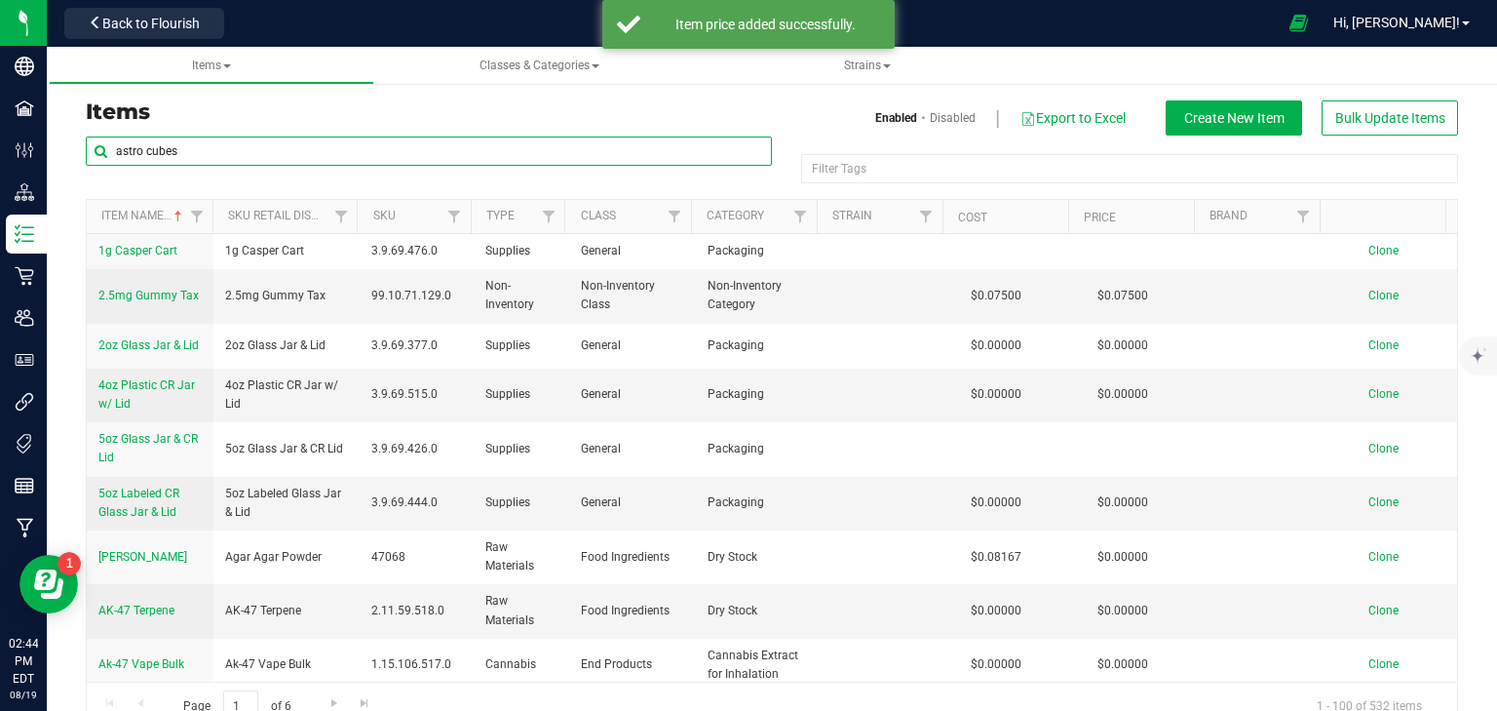
type input "astro cubes"
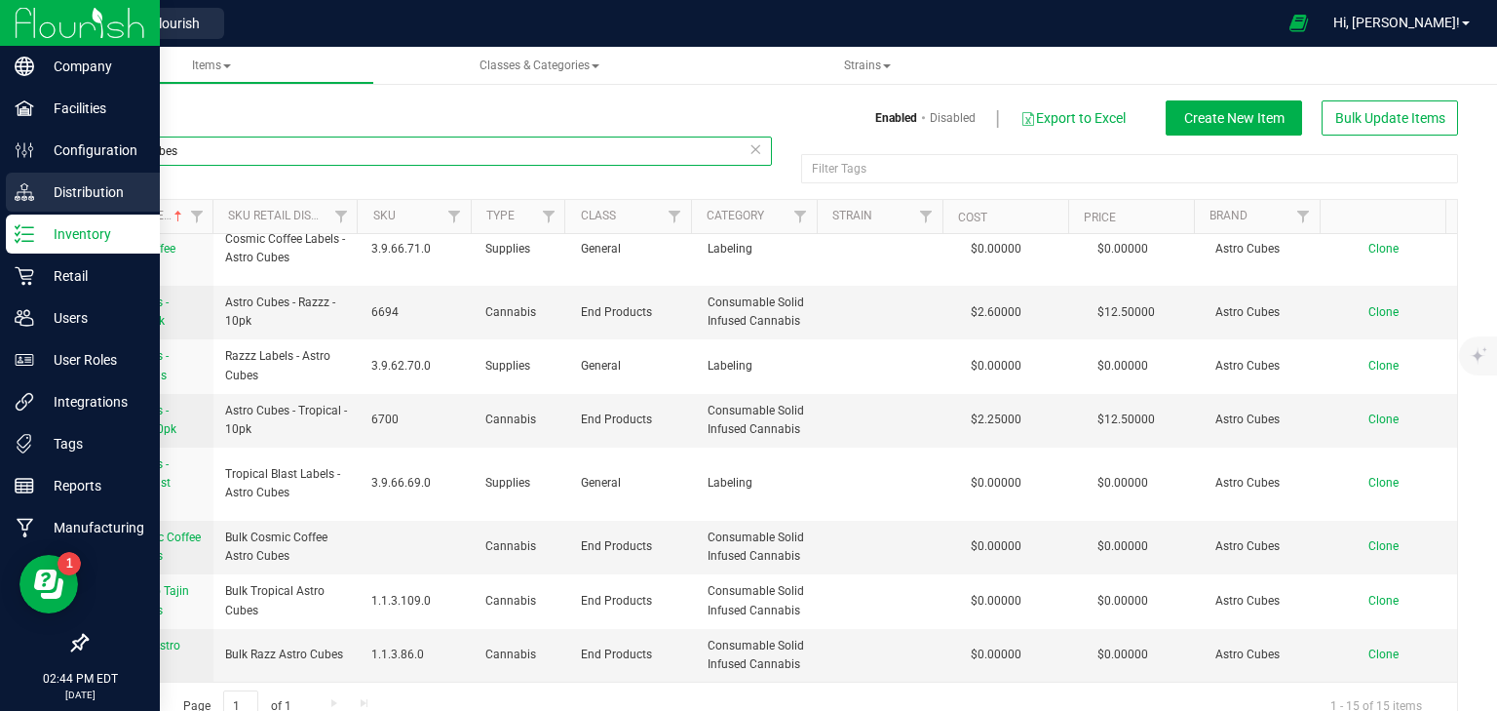
scroll to position [471, 0]
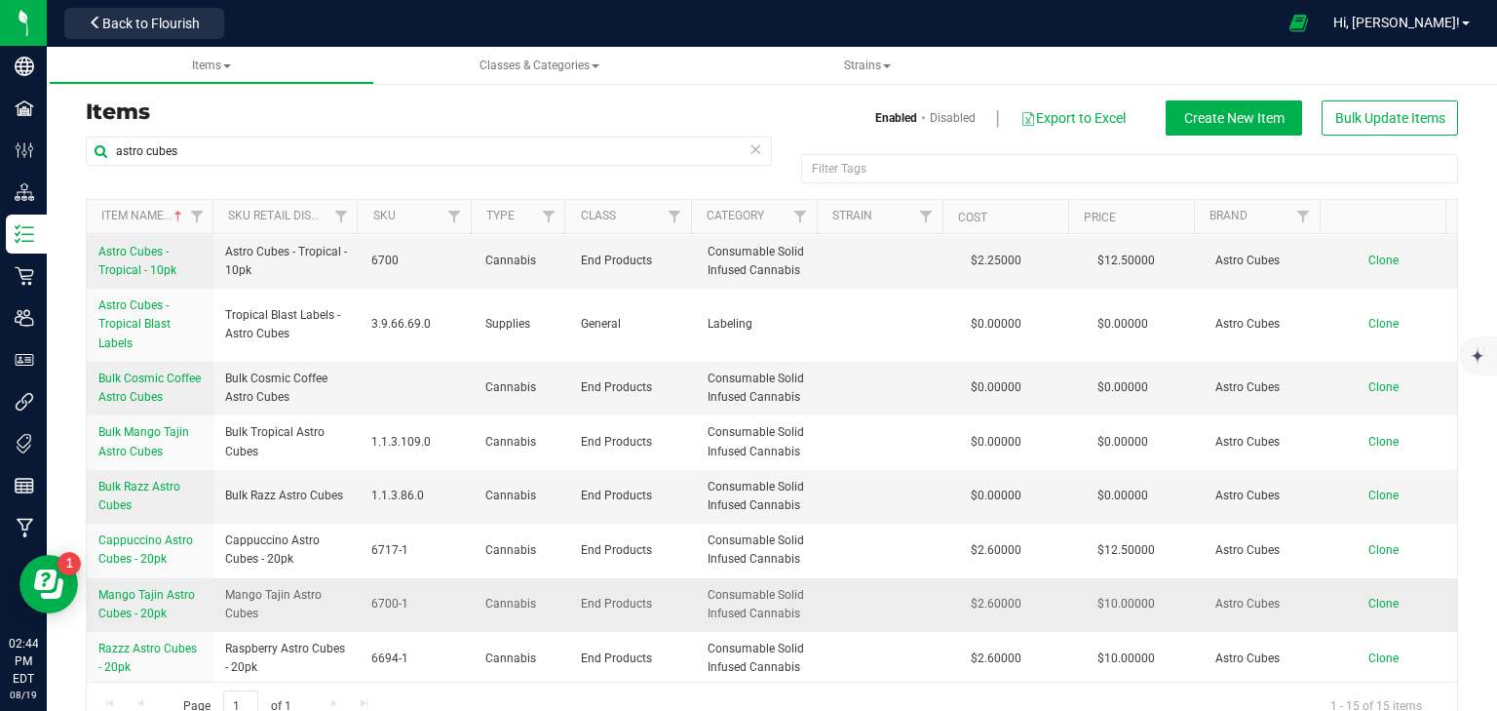
click at [130, 596] on span "Mango Tajin Astro Cubes - 20pk" at bounding box center [146, 604] width 97 height 32
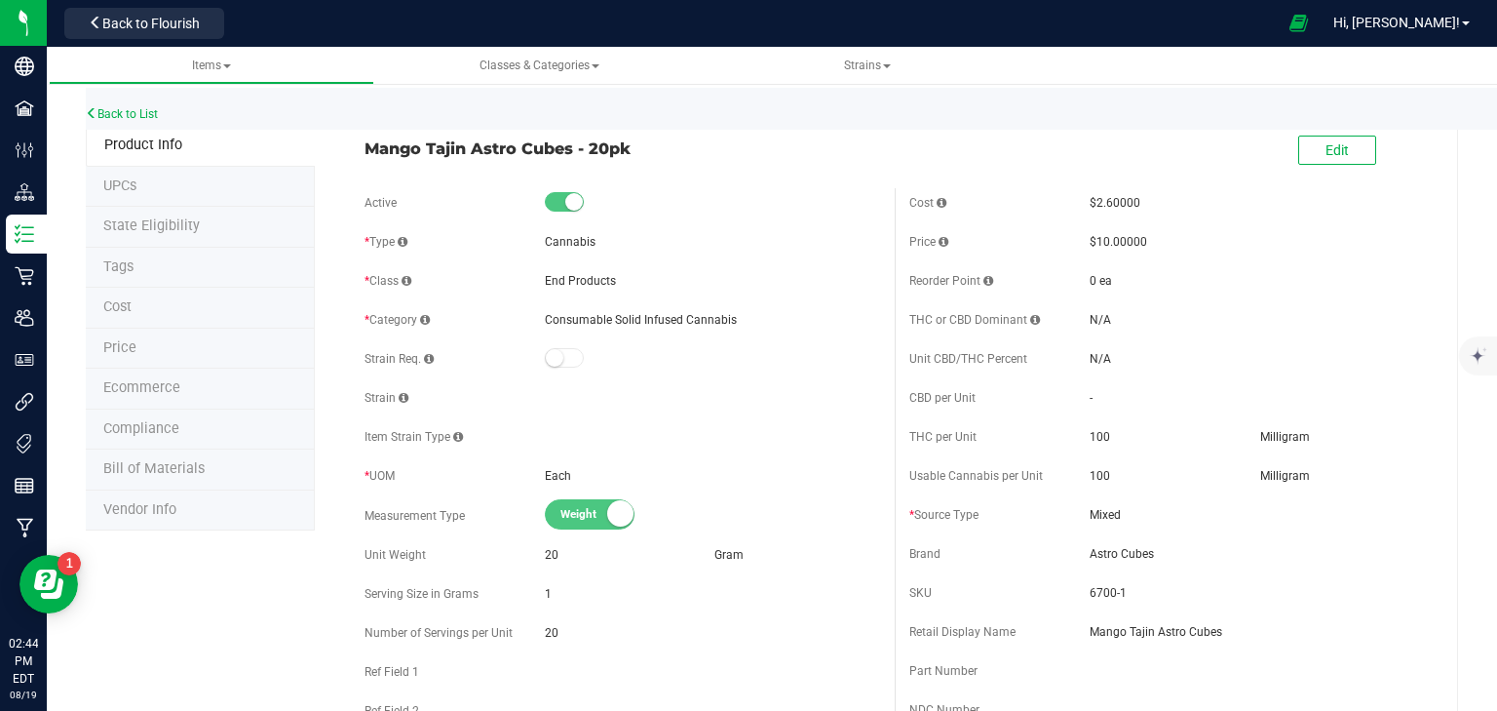
click at [128, 348] on span "Price" at bounding box center [119, 347] width 33 height 17
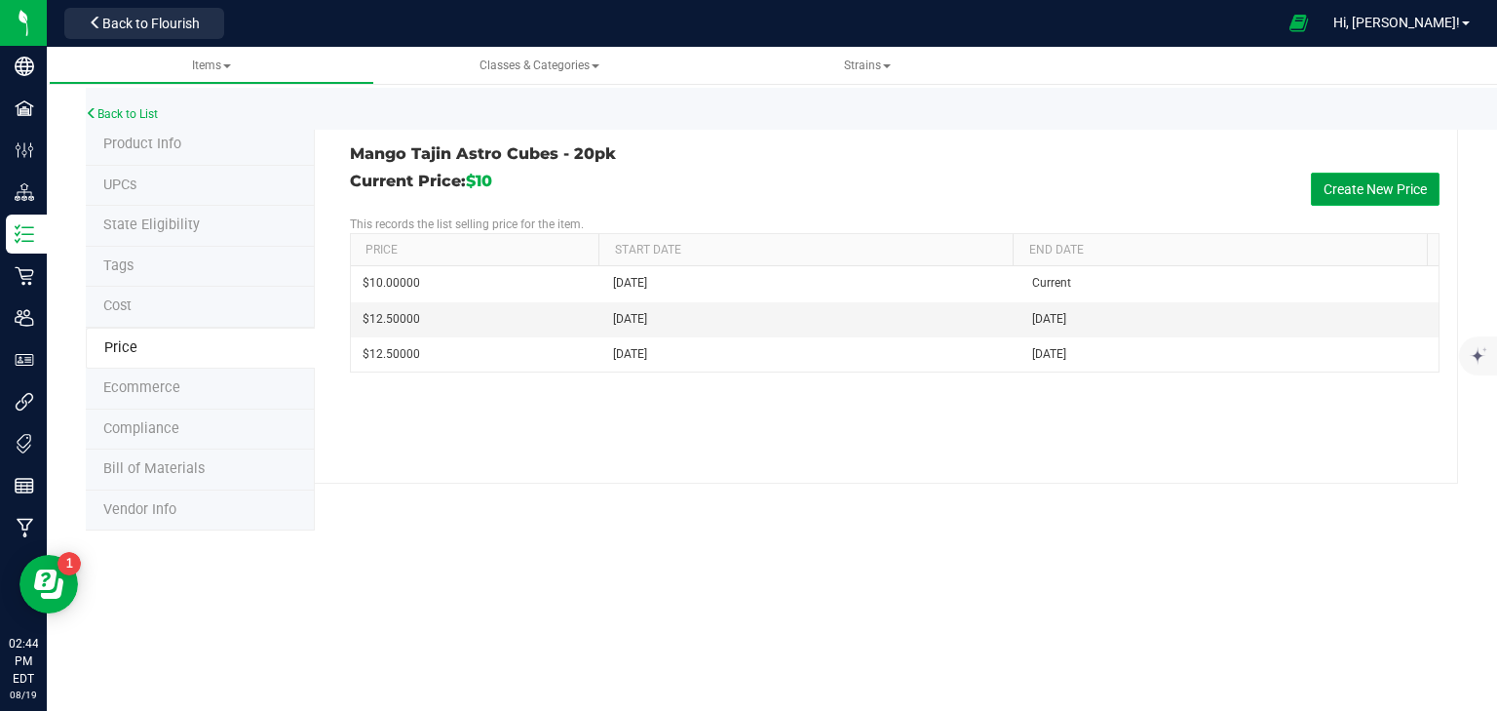
click at [1383, 185] on button "Create New Price" at bounding box center [1375, 189] width 129 height 33
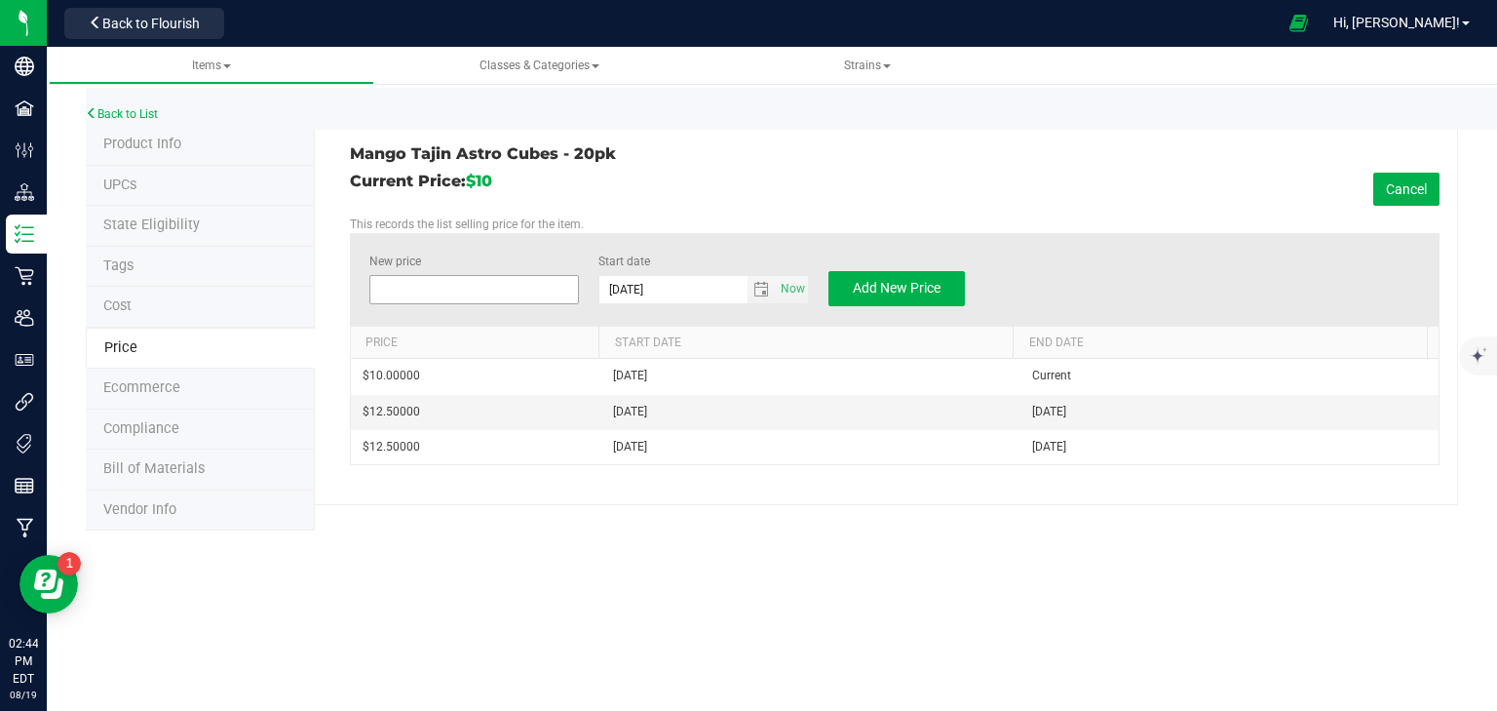
click at [465, 289] on span at bounding box center [474, 289] width 211 height 29
type input "12.50"
click at [944, 271] on button "Add New Price" at bounding box center [897, 288] width 136 height 35
type input "$0.00000"
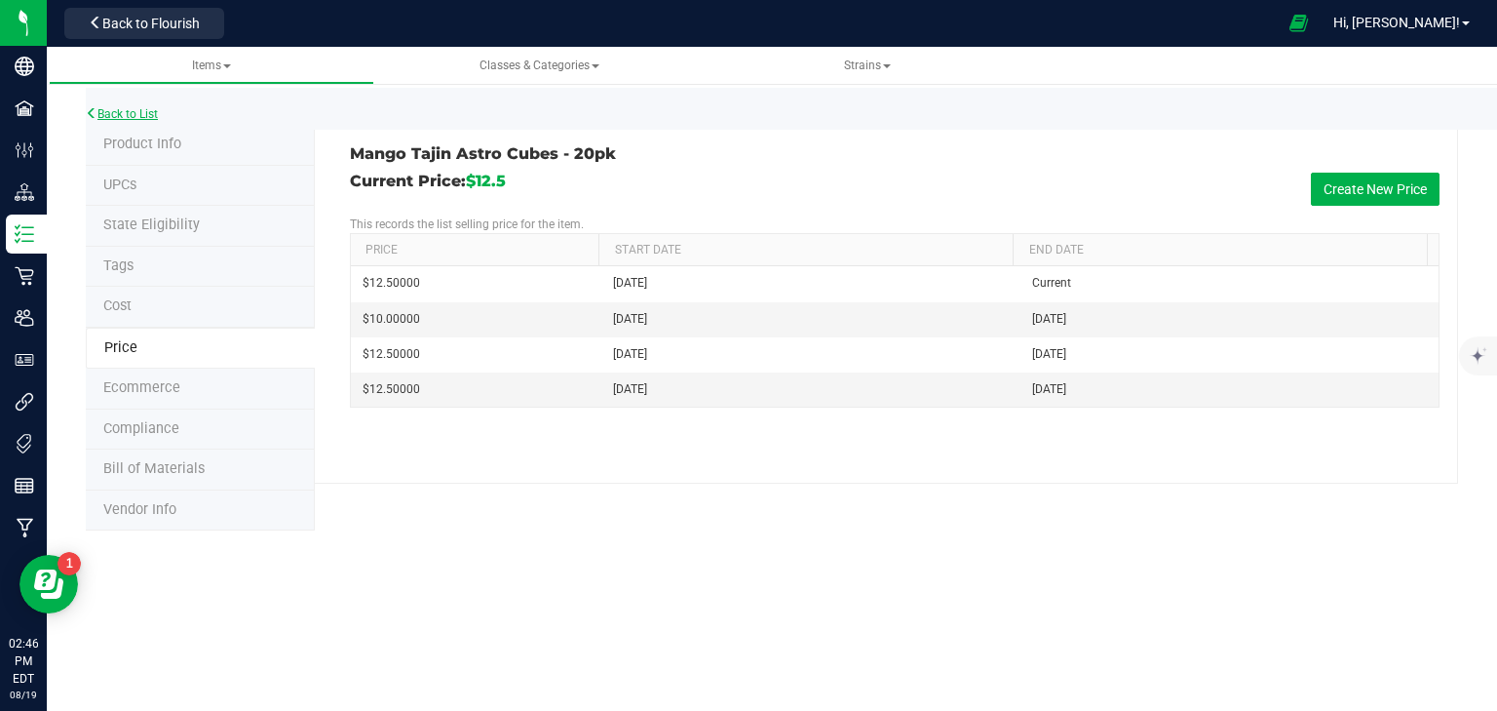
click at [129, 108] on link "Back to List" at bounding box center [122, 114] width 72 height 14
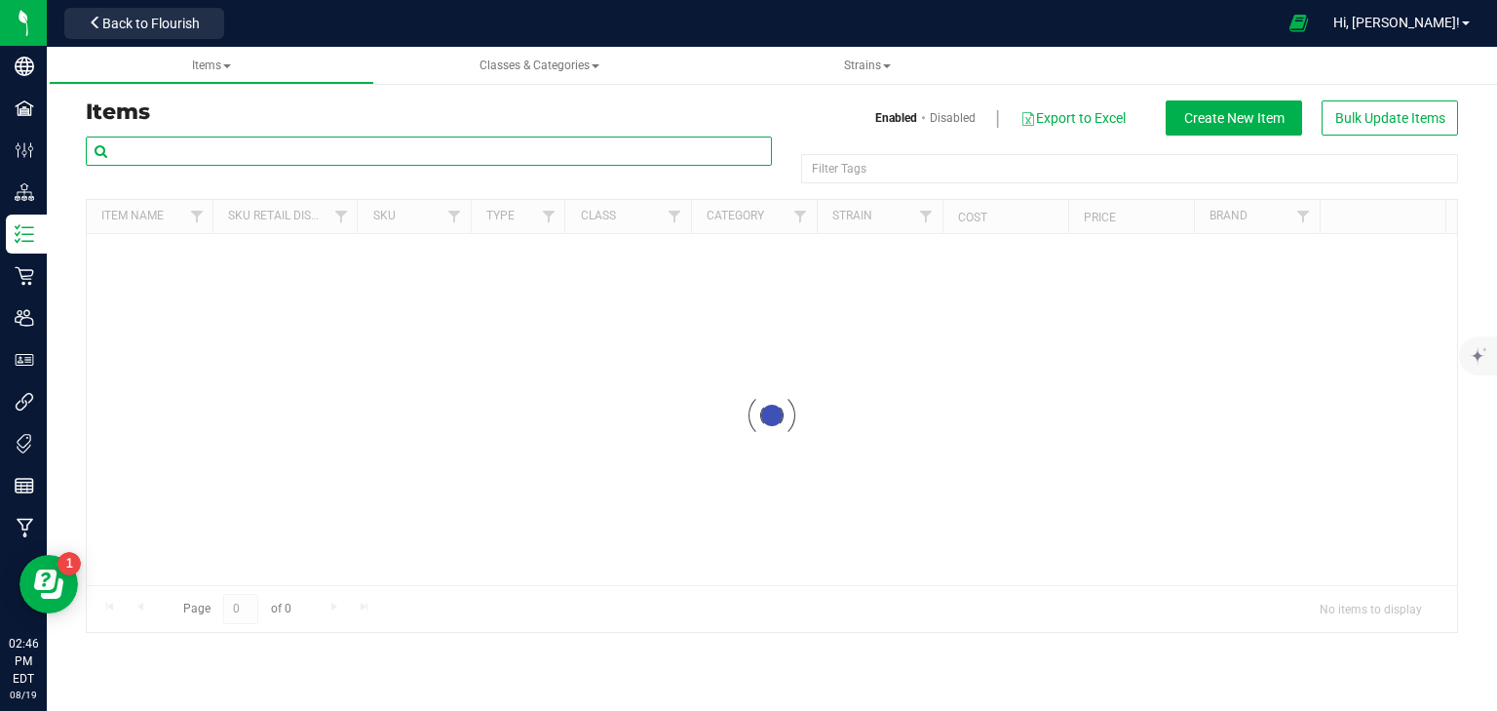
click at [219, 148] on input "text" at bounding box center [429, 150] width 686 height 29
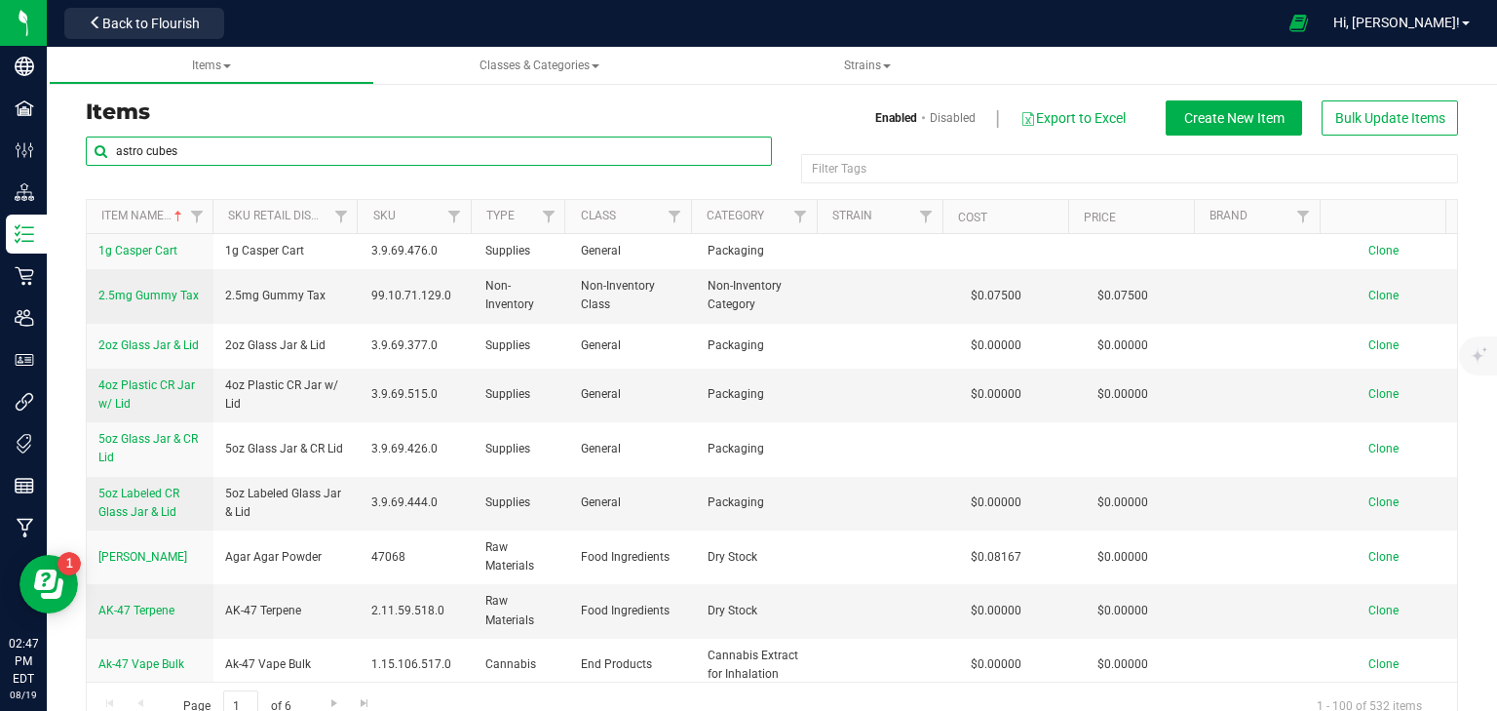
type input "astro cubes"
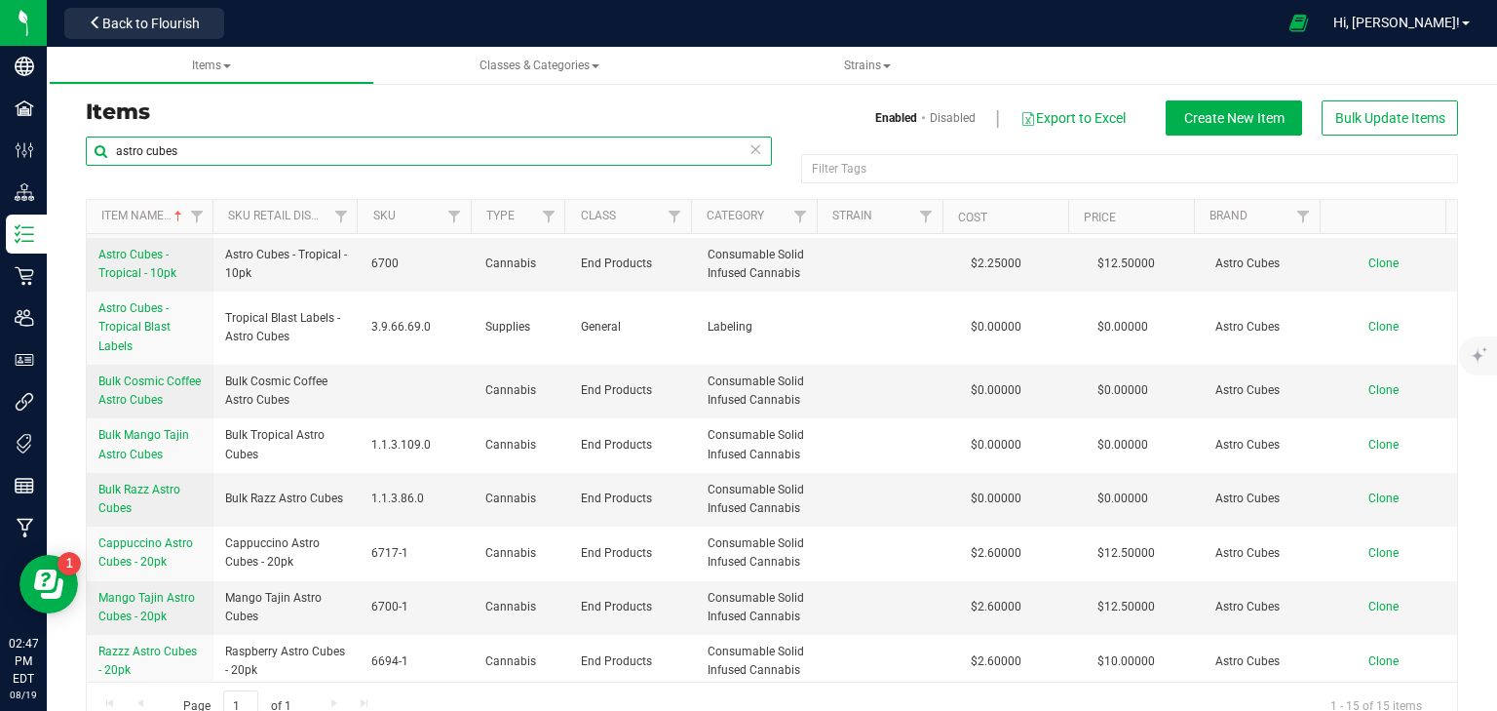
scroll to position [471, 0]
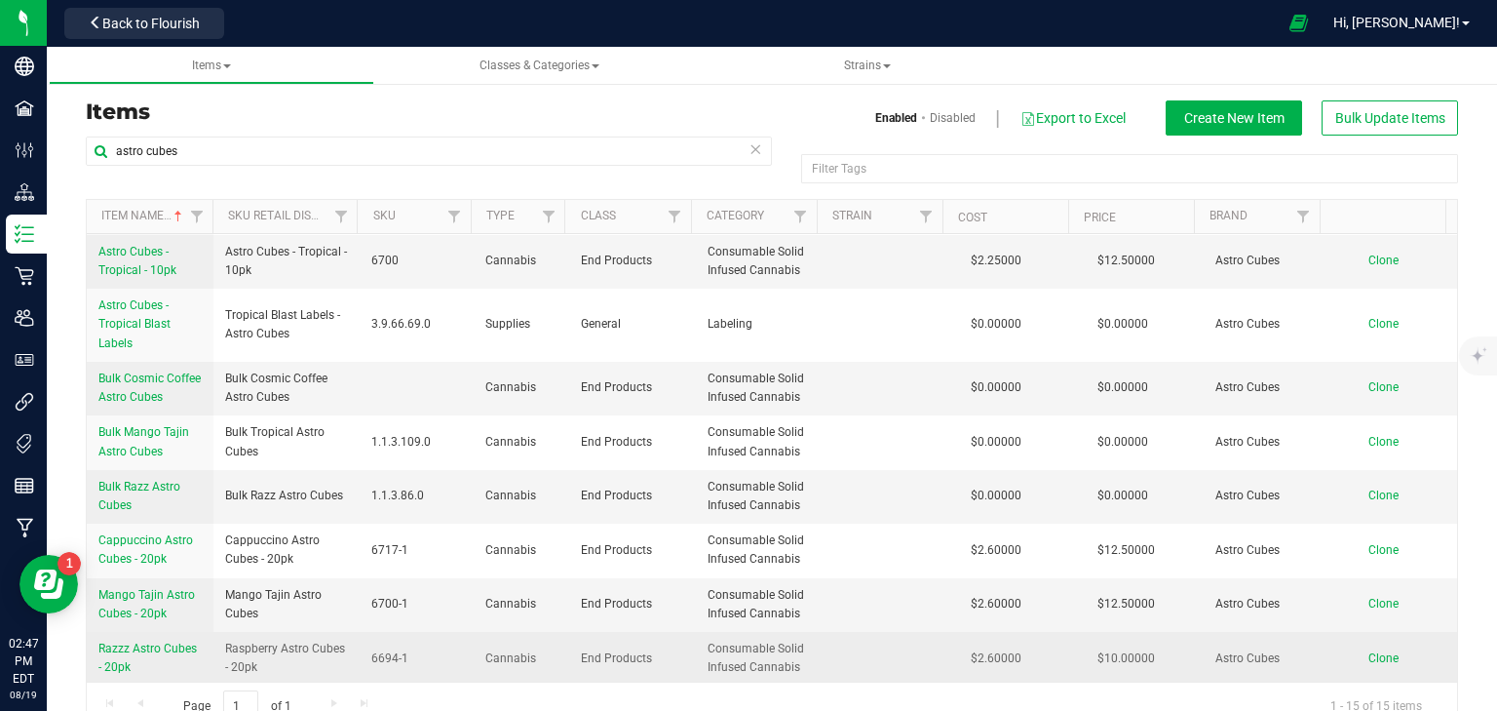
click at [129, 645] on span "Razzz Astro Cubes - 20pk" at bounding box center [147, 657] width 98 height 32
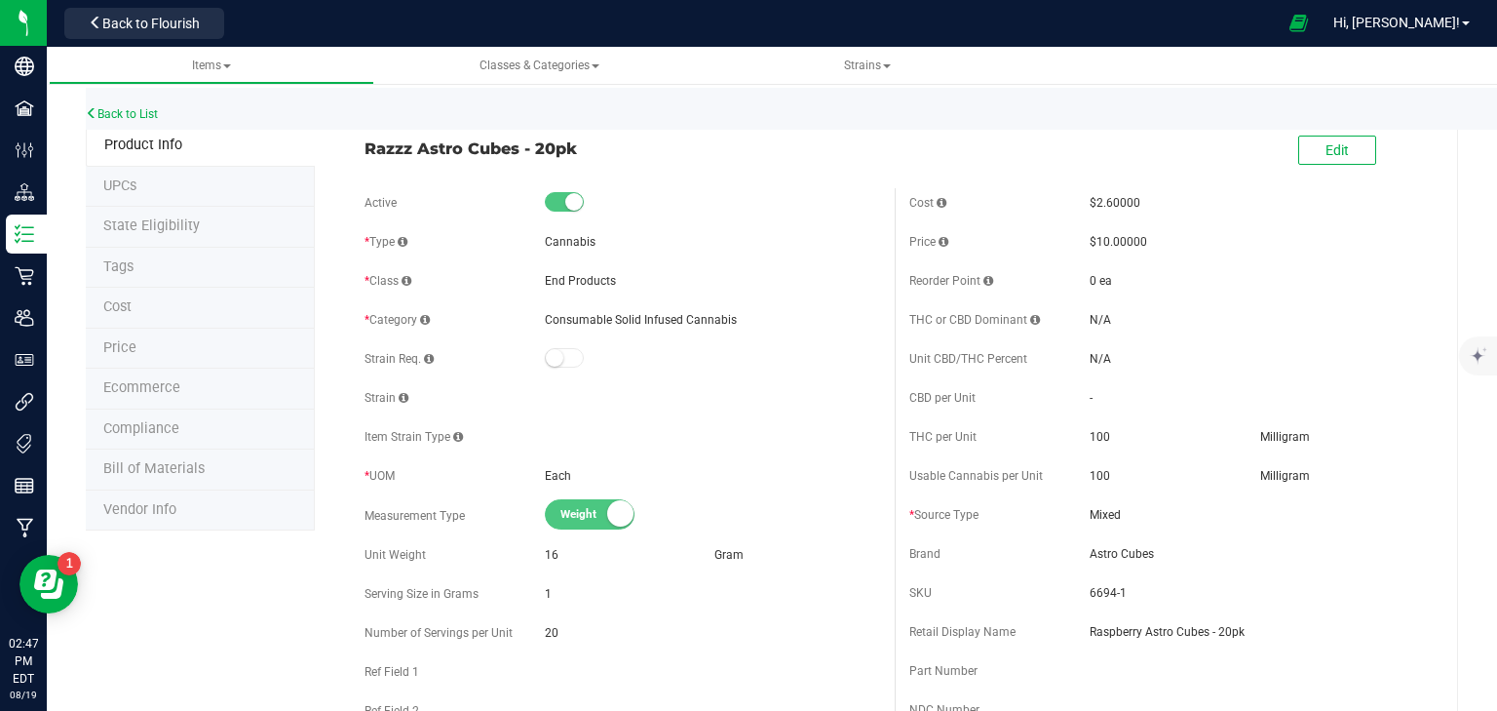
click at [122, 343] on span "Price" at bounding box center [119, 347] width 33 height 17
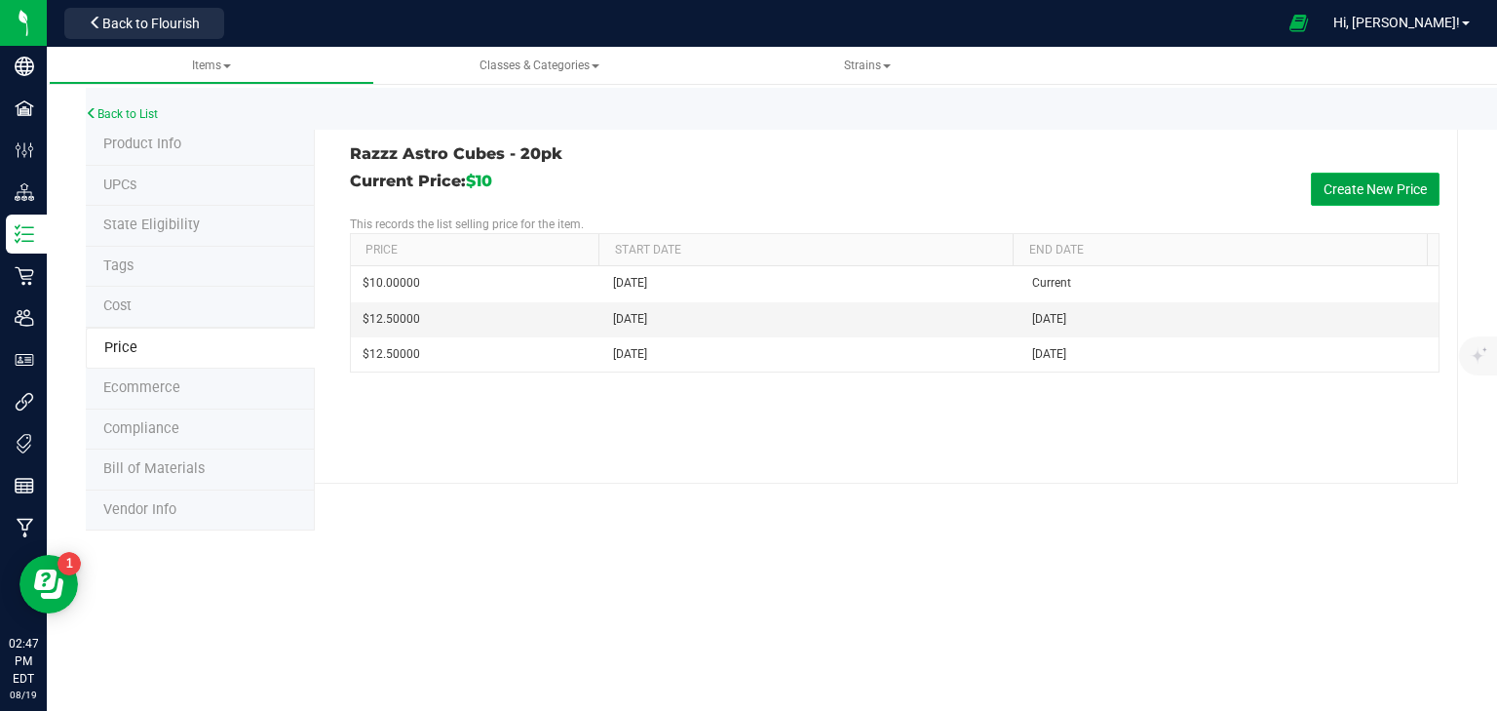
click at [1362, 188] on button "Create New Price" at bounding box center [1375, 189] width 129 height 33
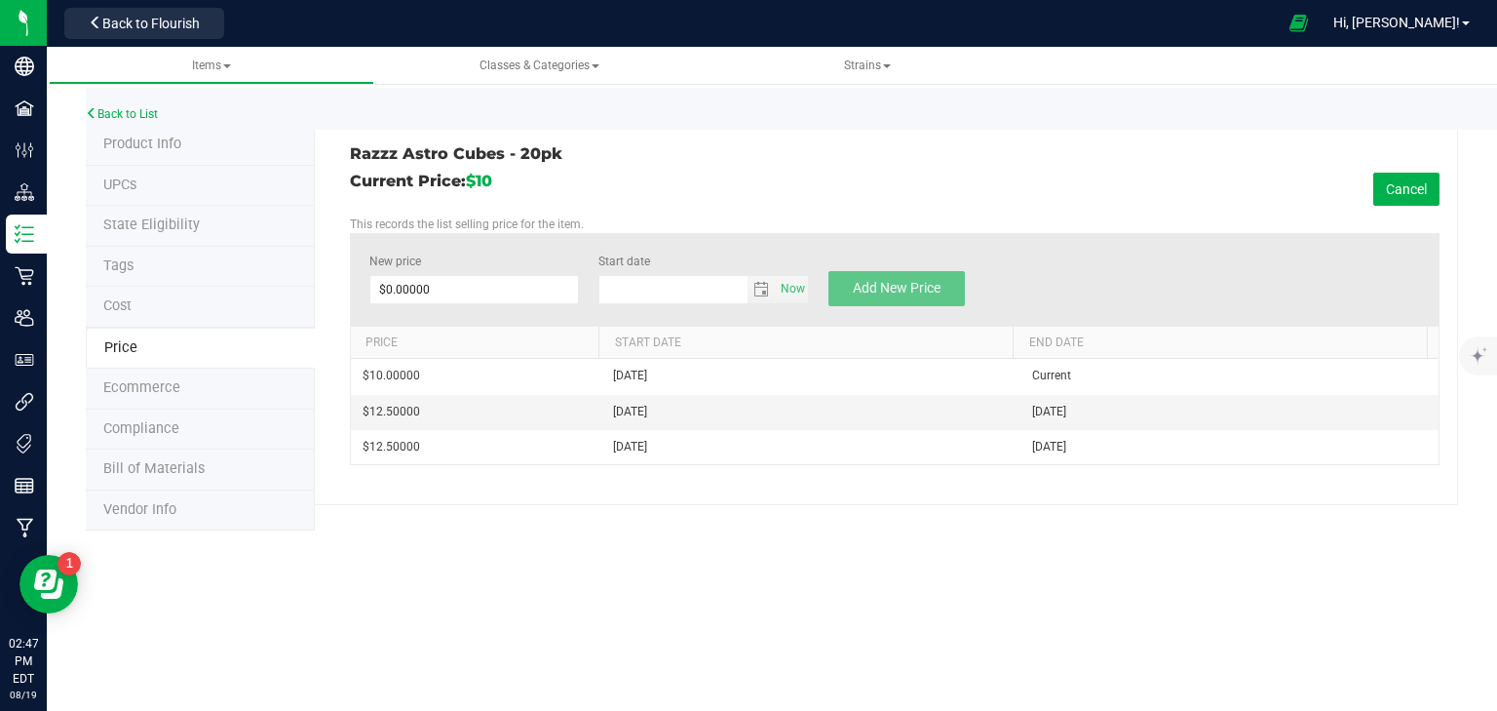
type input "8/19/2025"
click at [519, 289] on span at bounding box center [474, 289] width 211 height 29
type input "12.50"
click at [917, 273] on button "Add New Price" at bounding box center [897, 288] width 136 height 35
type input "$0.00000"
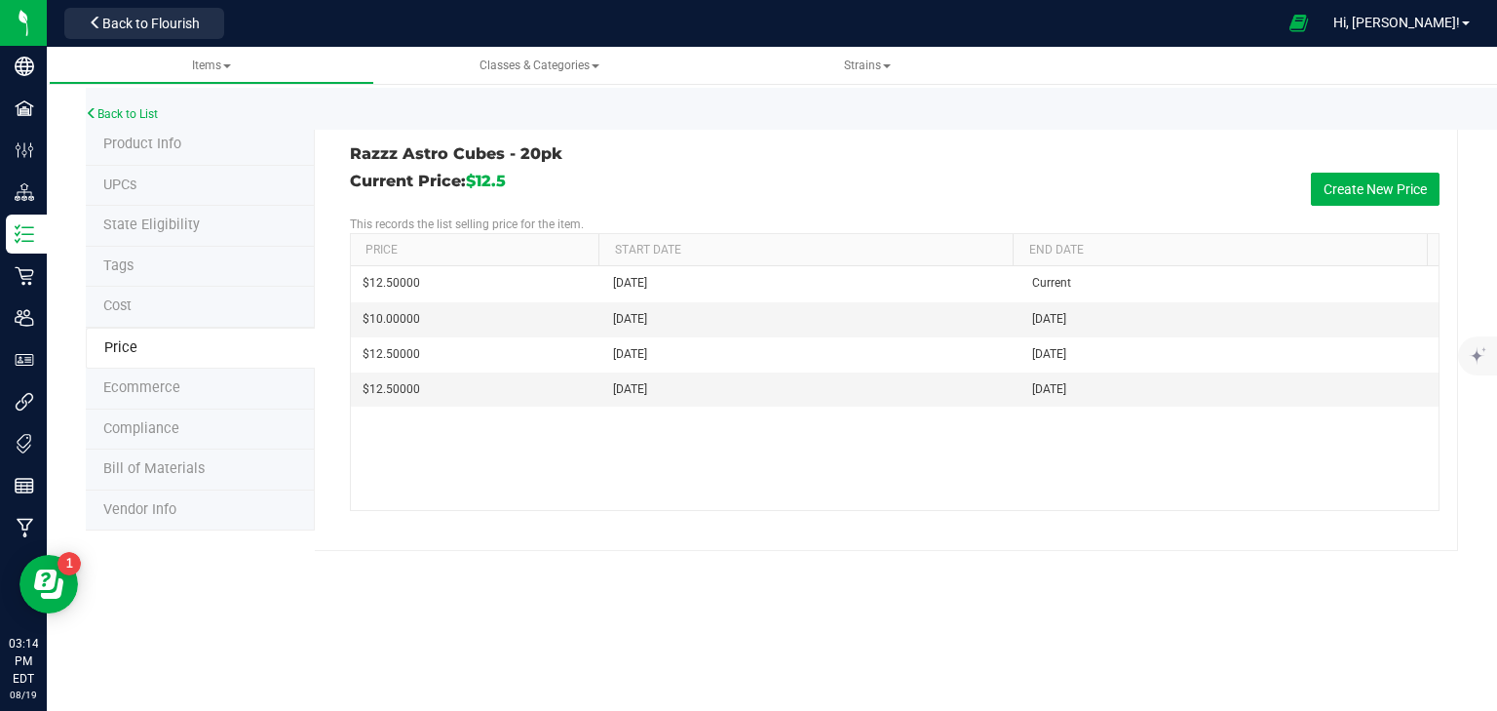
click at [141, 137] on span "Product Info" at bounding box center [142, 144] width 78 height 17
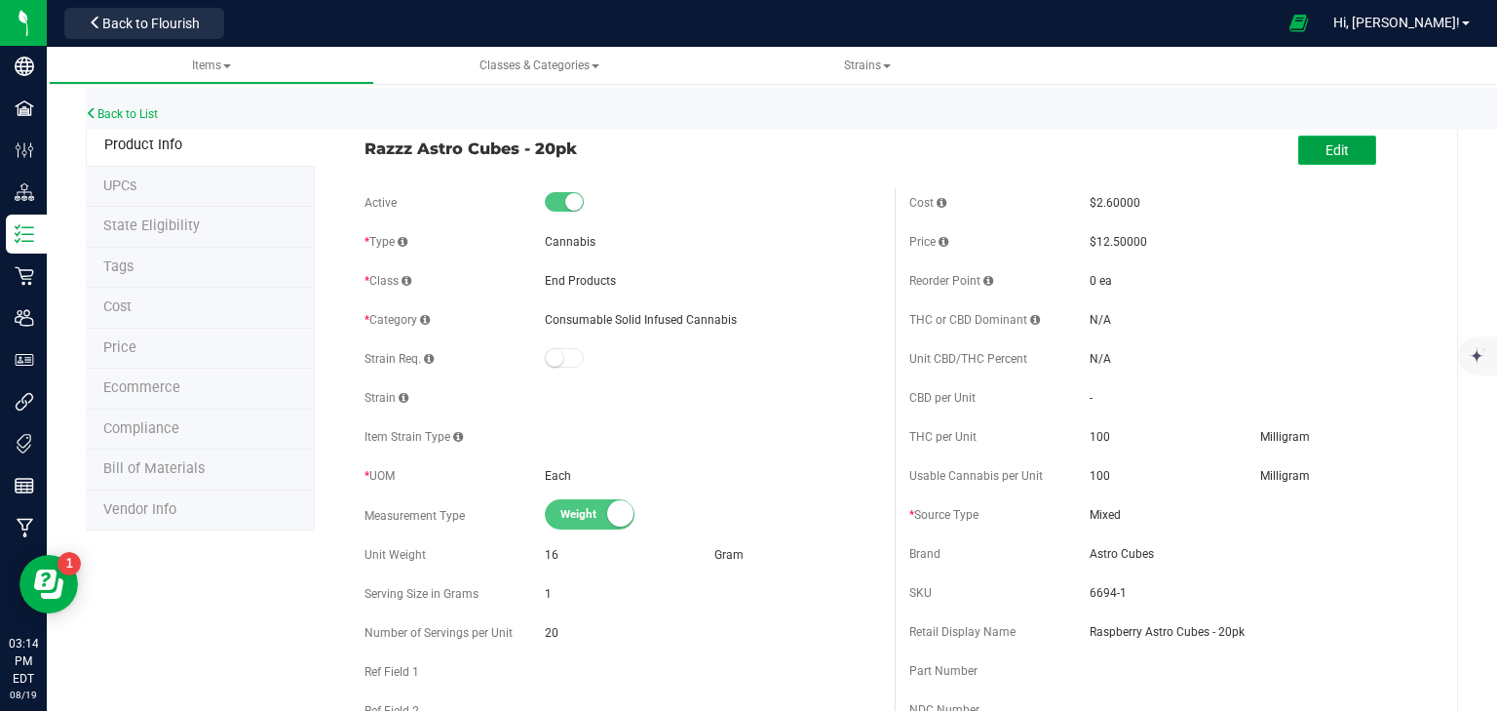
click at [1336, 156] on span "Edit" at bounding box center [1337, 150] width 23 height 16
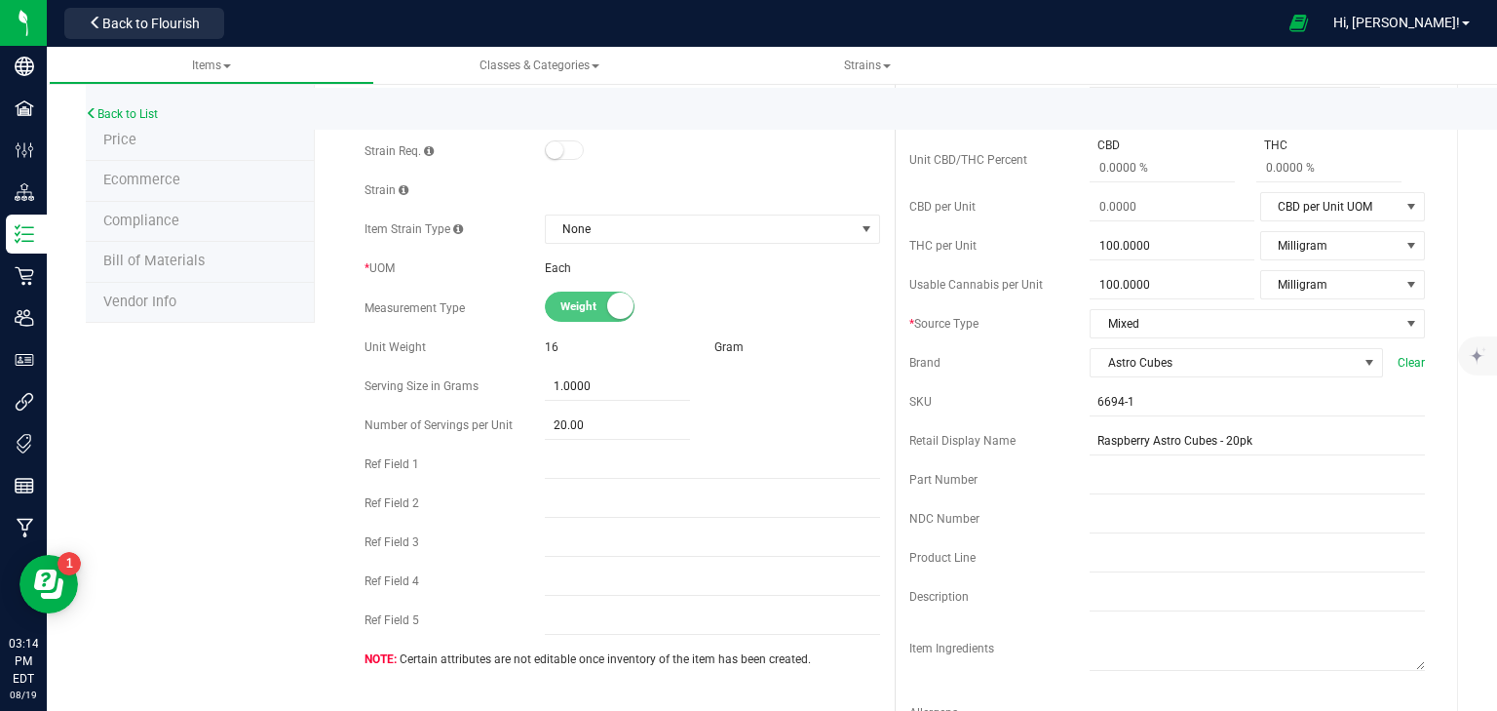
scroll to position [234, 0]
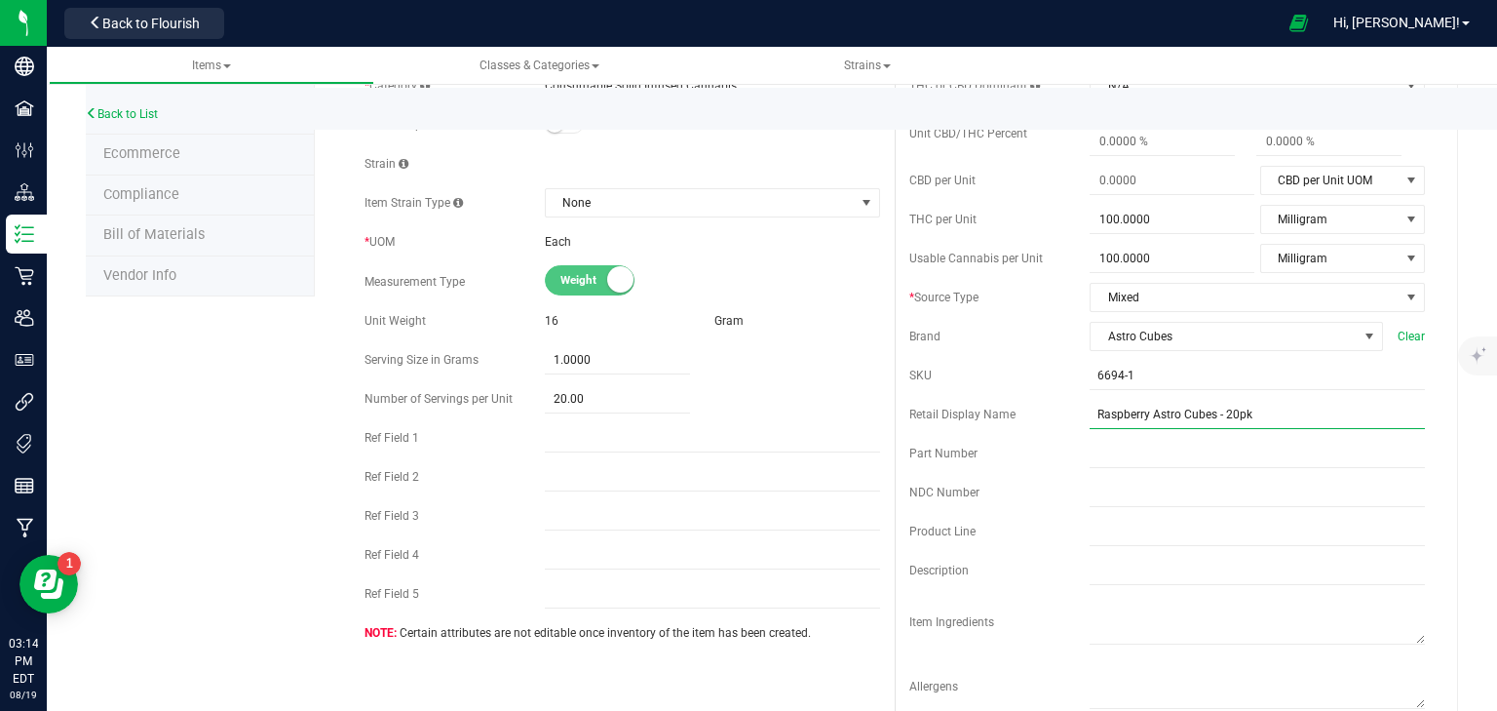
drag, startPoint x: 1207, startPoint y: 415, endPoint x: 1069, endPoint y: 425, distance: 137.8
click at [1069, 425] on div "Retail Display Name Raspberry Astro Cubes - 20pk" at bounding box center [1168, 414] width 516 height 29
paste input "Astro Cubes - Raspberry"
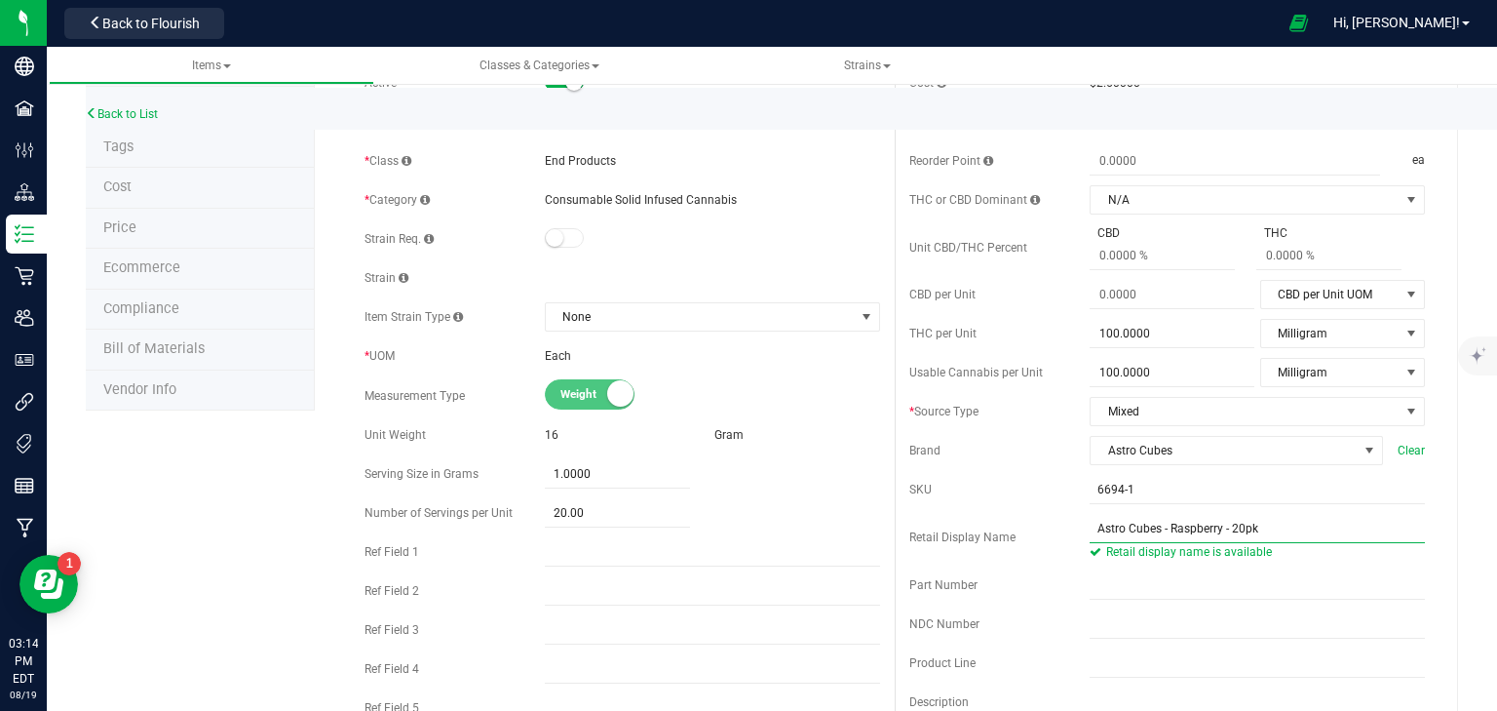
scroll to position [0, 0]
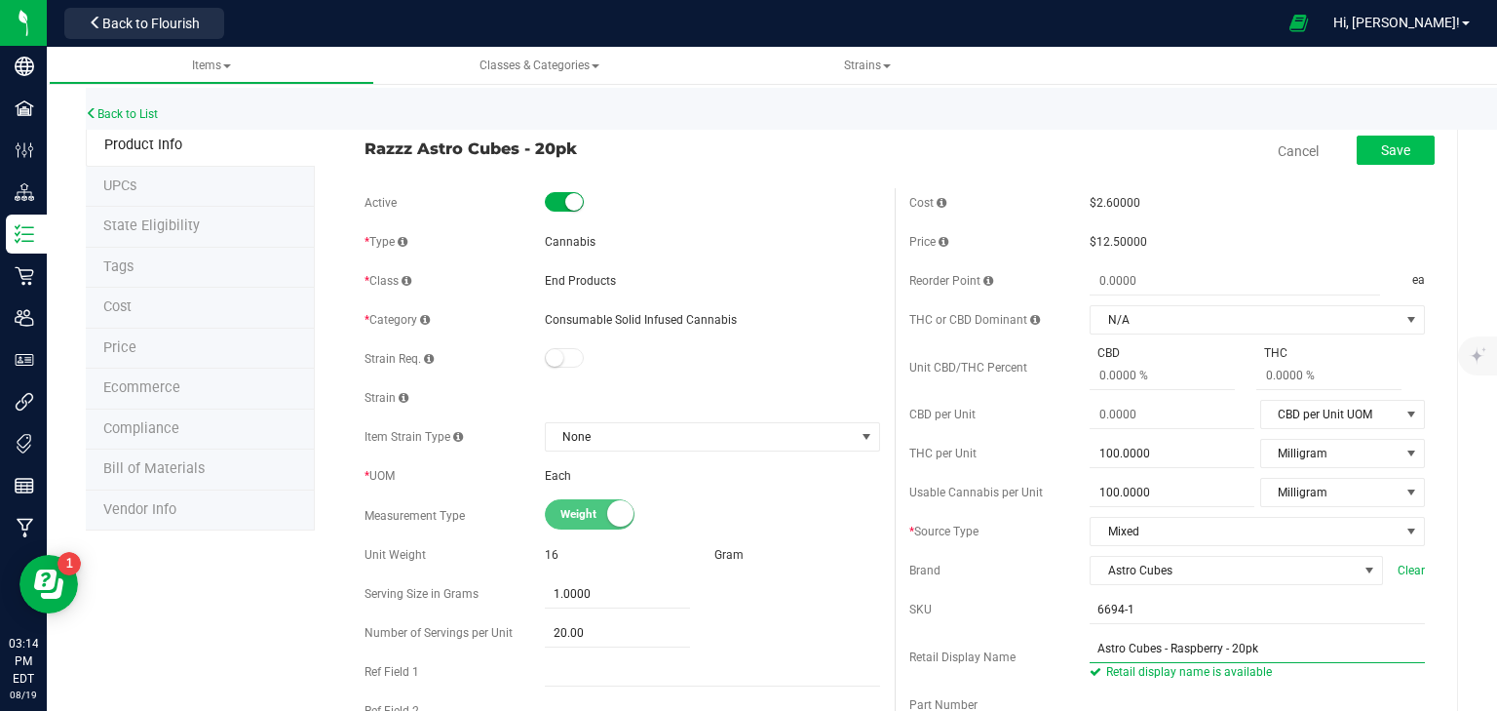
type input "Astro Cubes - Raspberry - 20pk"
click at [1357, 148] on button "Save" at bounding box center [1396, 150] width 78 height 29
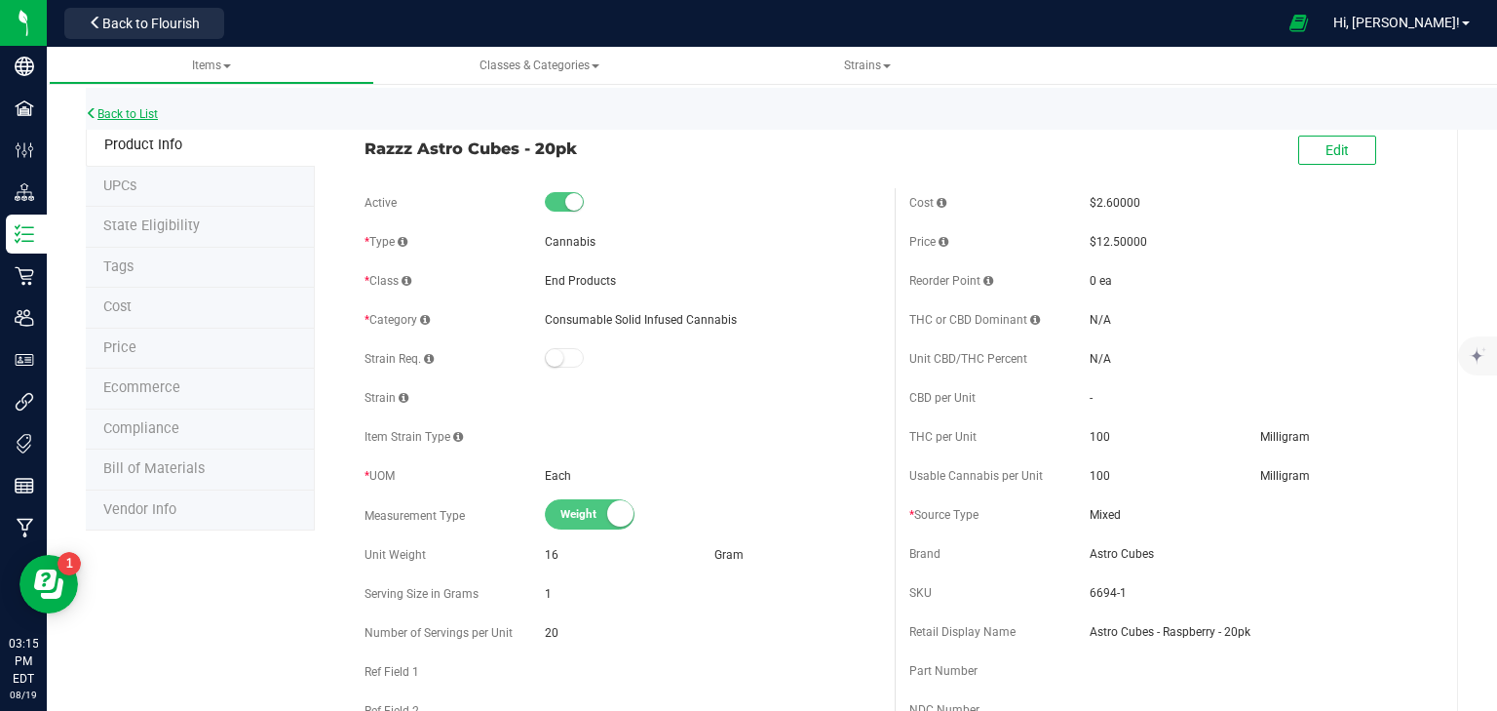
click at [122, 107] on link "Back to List" at bounding box center [122, 114] width 72 height 14
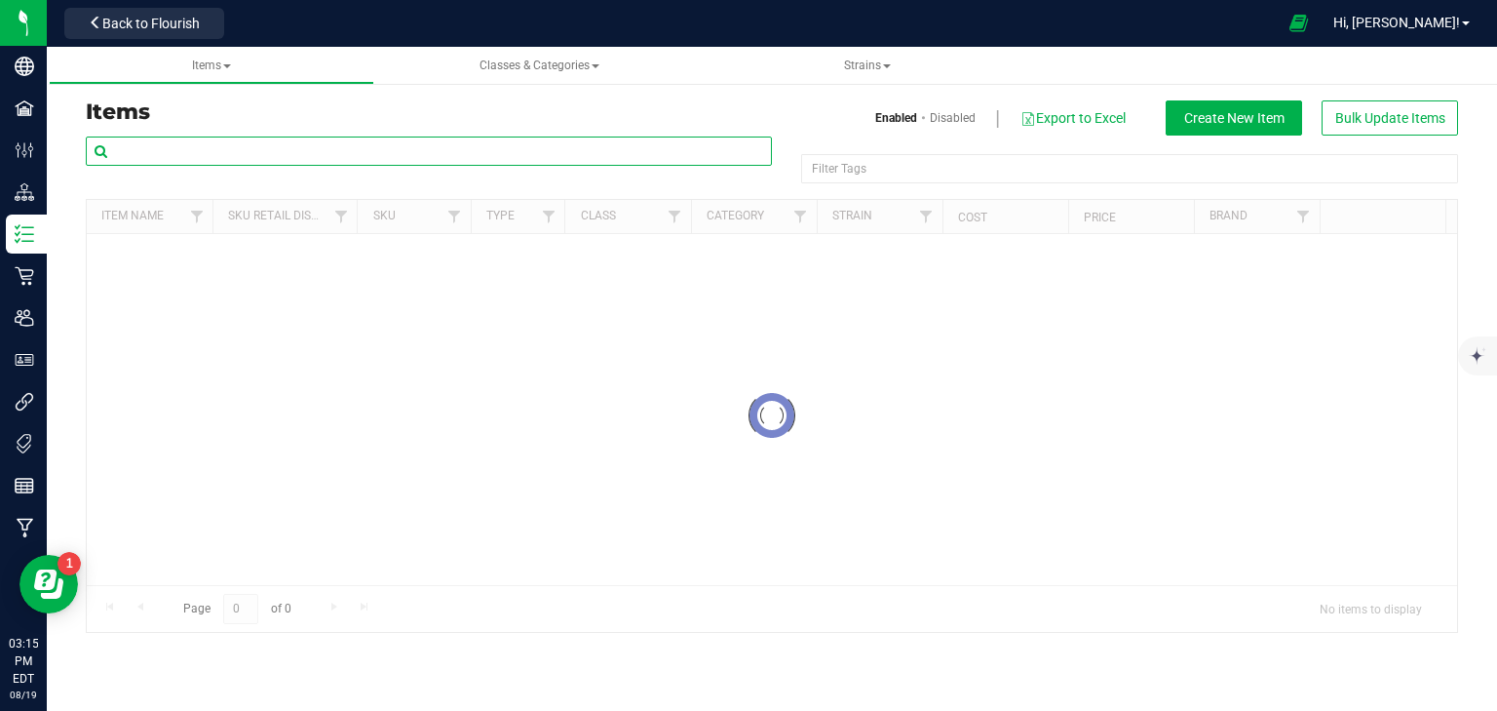
click at [182, 144] on input "text" at bounding box center [429, 150] width 686 height 29
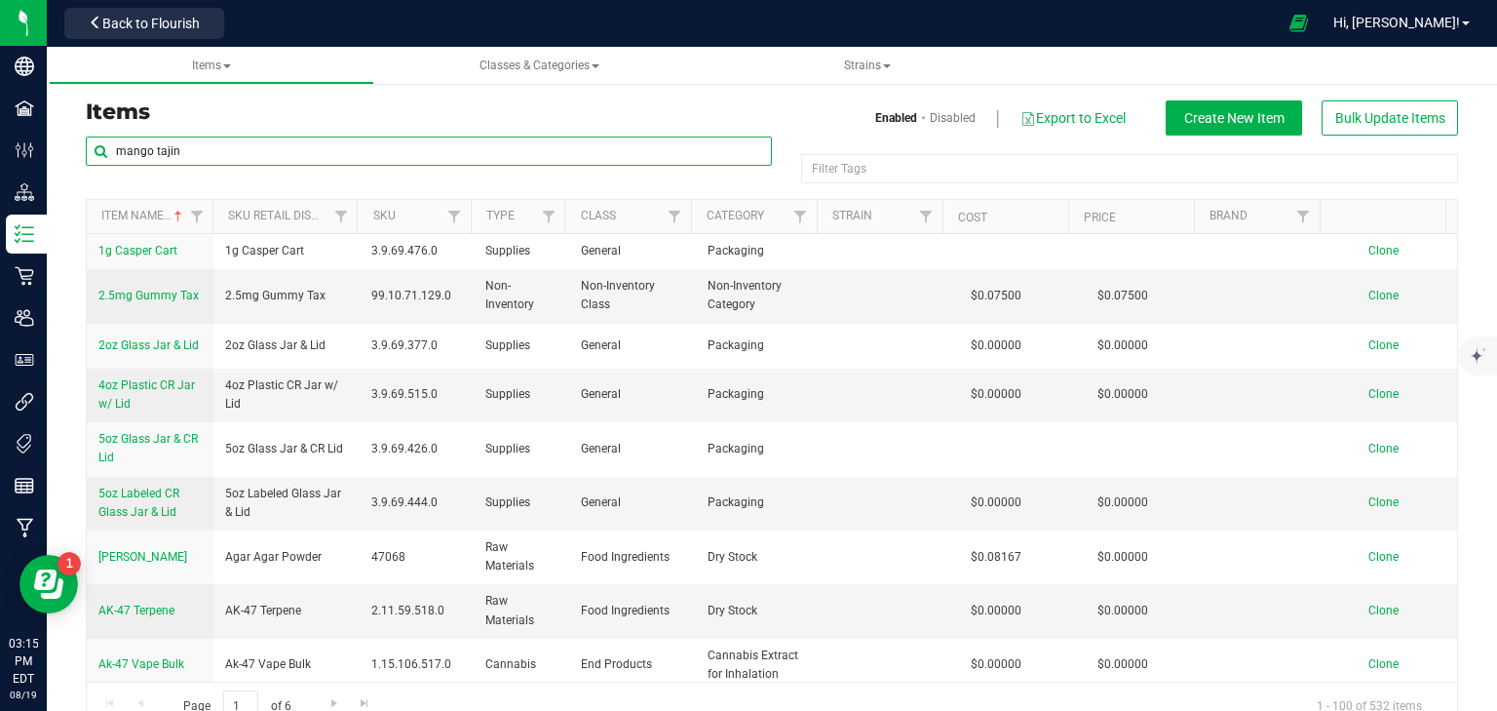
type input "mango tajin"
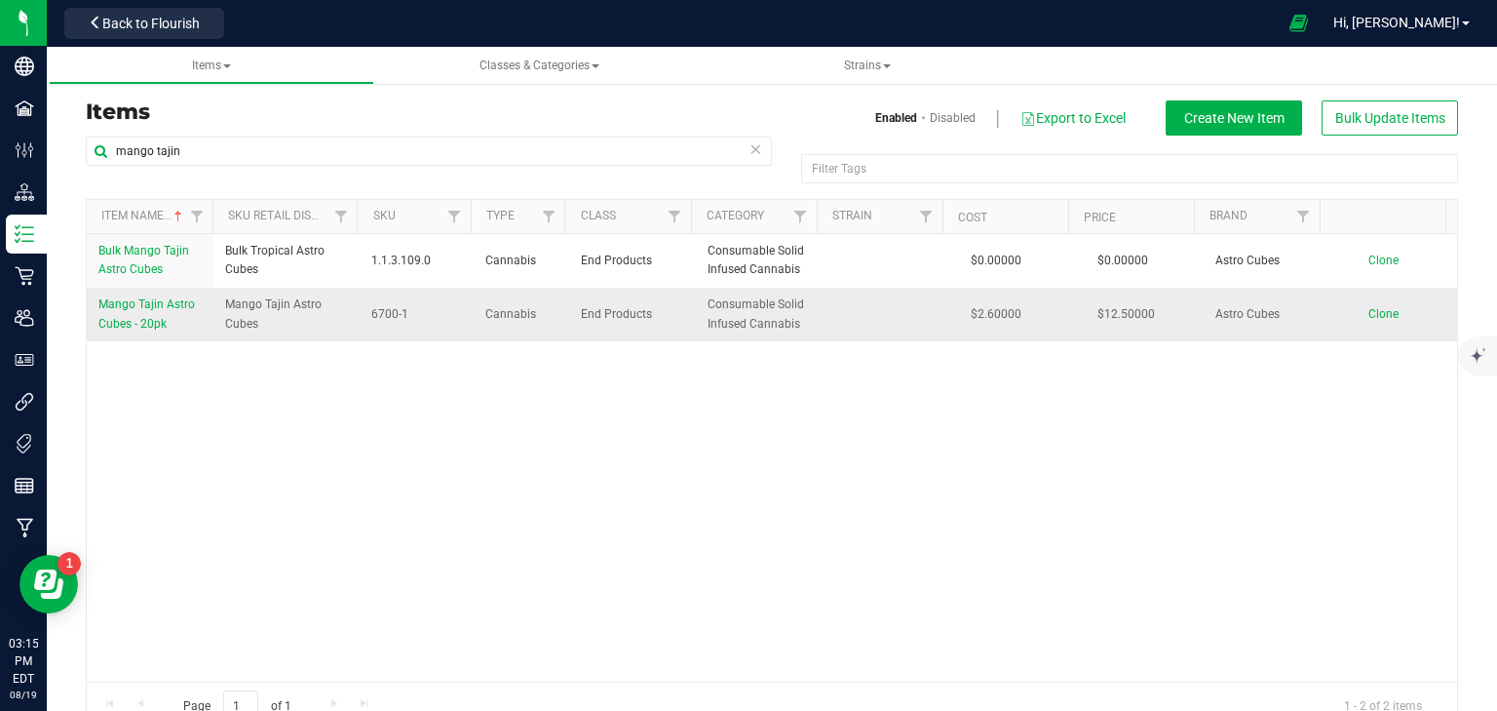
click at [163, 308] on span "Mango Tajin Astro Cubes - 20pk" at bounding box center [146, 313] width 97 height 32
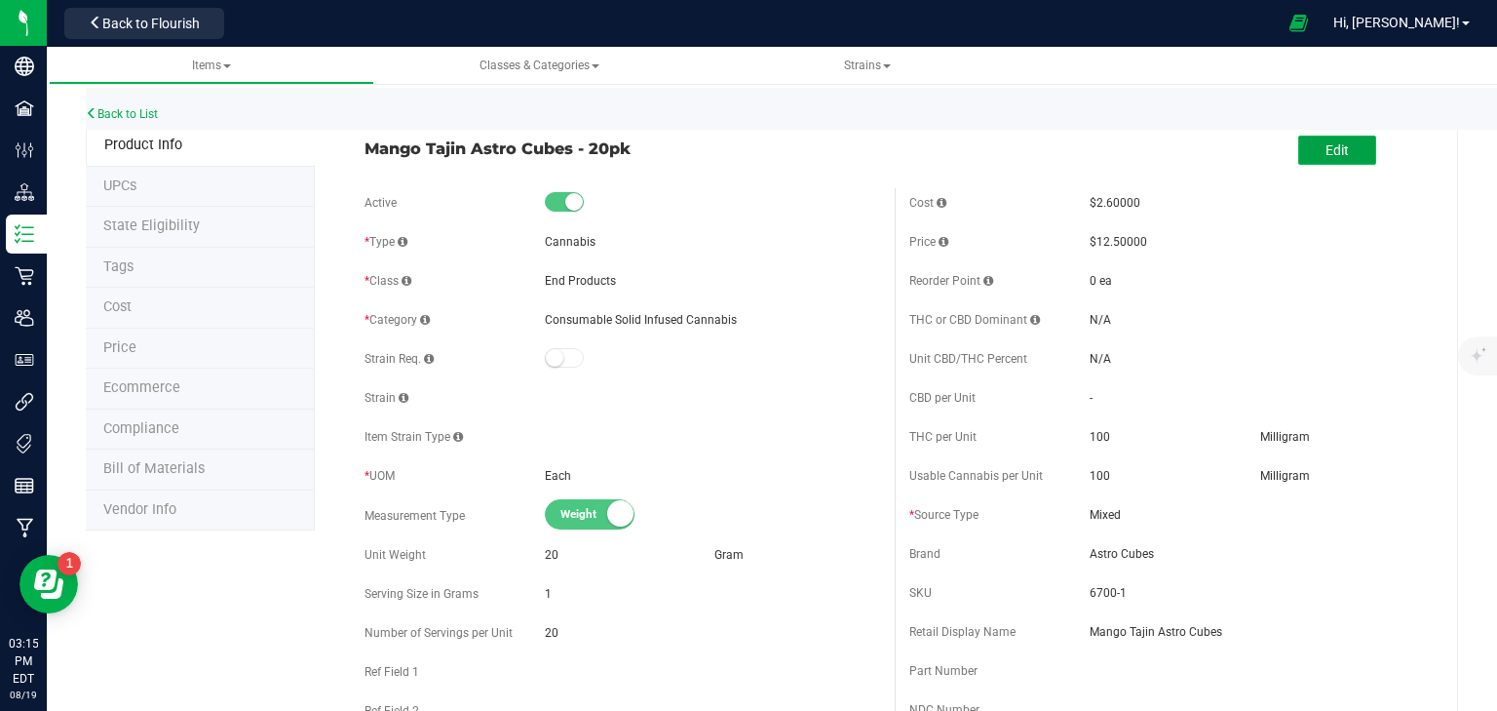
click at [1332, 143] on span "Edit" at bounding box center [1337, 150] width 23 height 16
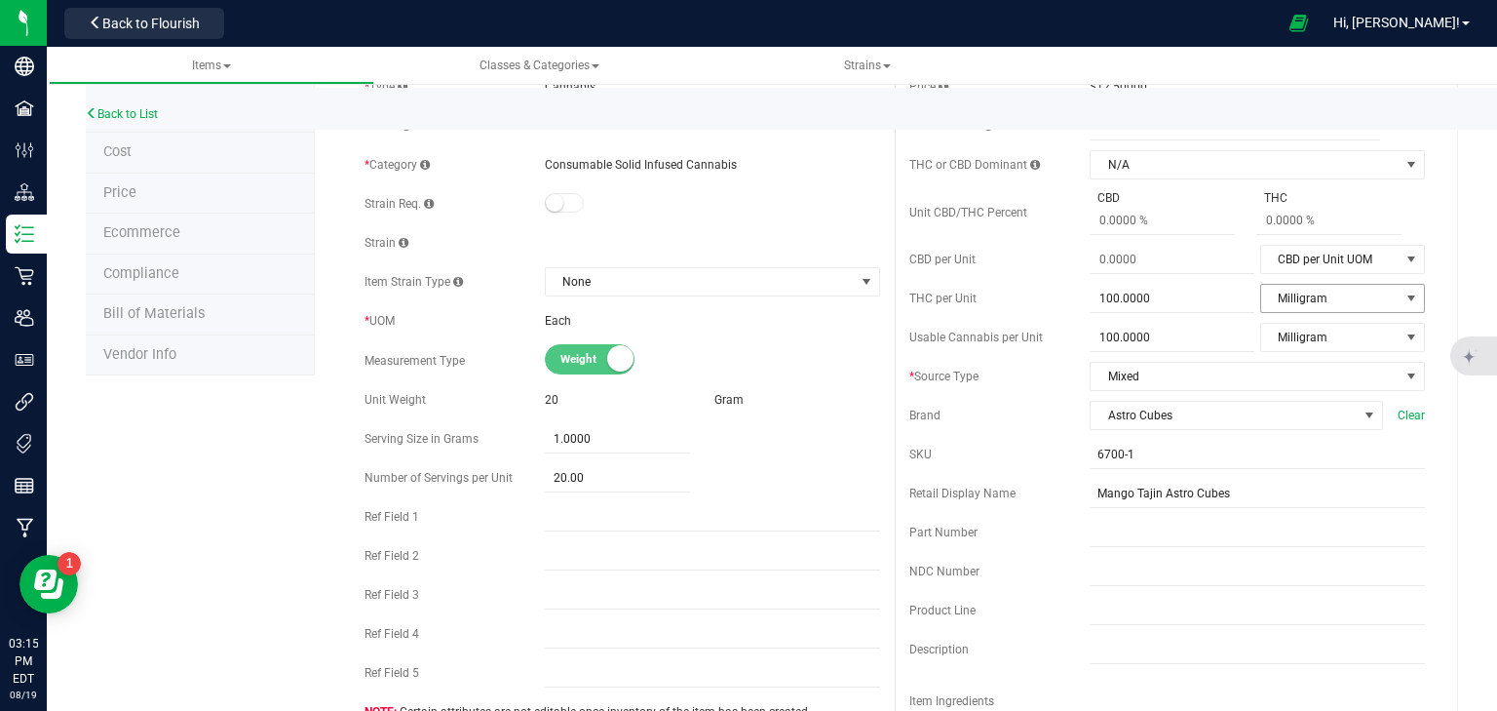
scroll to position [156, 0]
drag, startPoint x: 1234, startPoint y: 486, endPoint x: 1041, endPoint y: 500, distance: 193.5
click at [1041, 500] on div "Retail Display Name Mango Tajin Astro Cubes" at bounding box center [1168, 492] width 516 height 29
paste input "Astro Cubes - Mango Tajín"
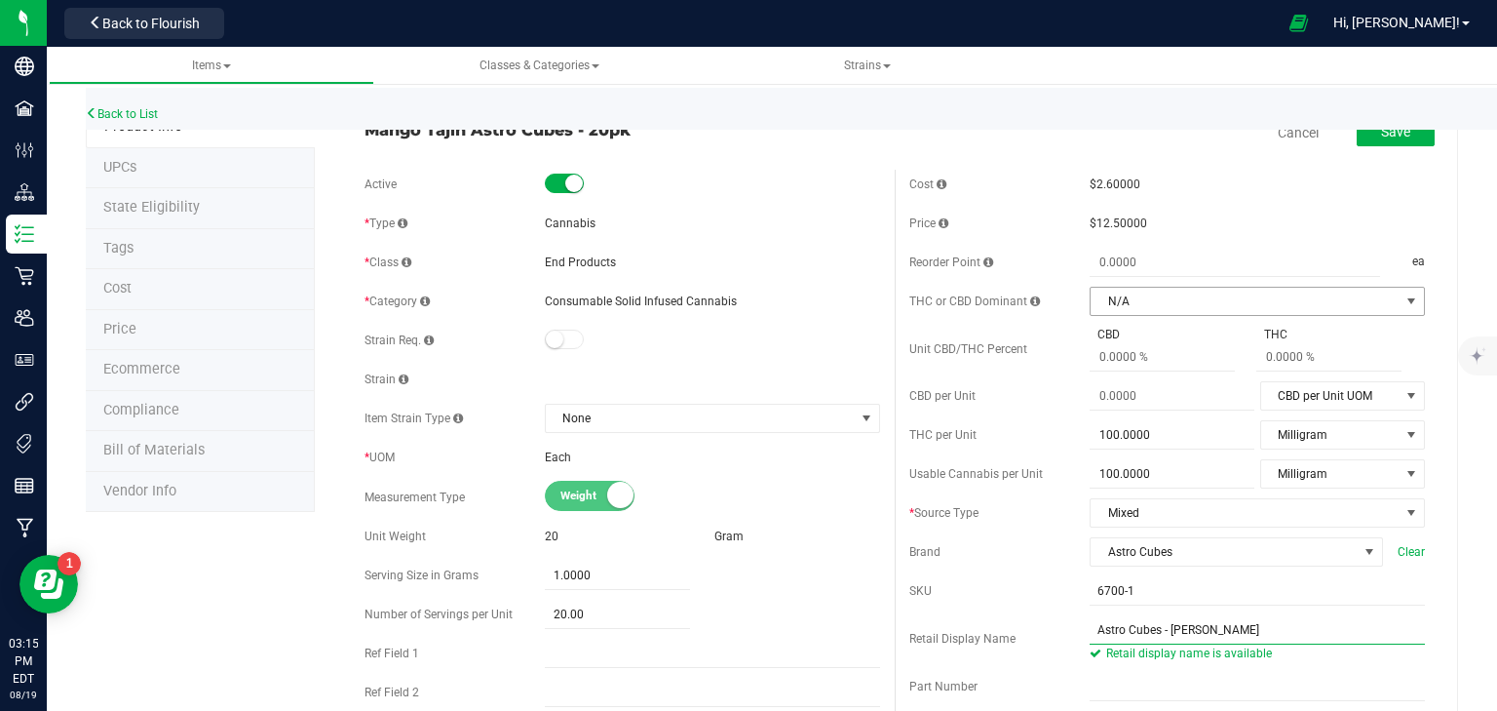
scroll to position [0, 0]
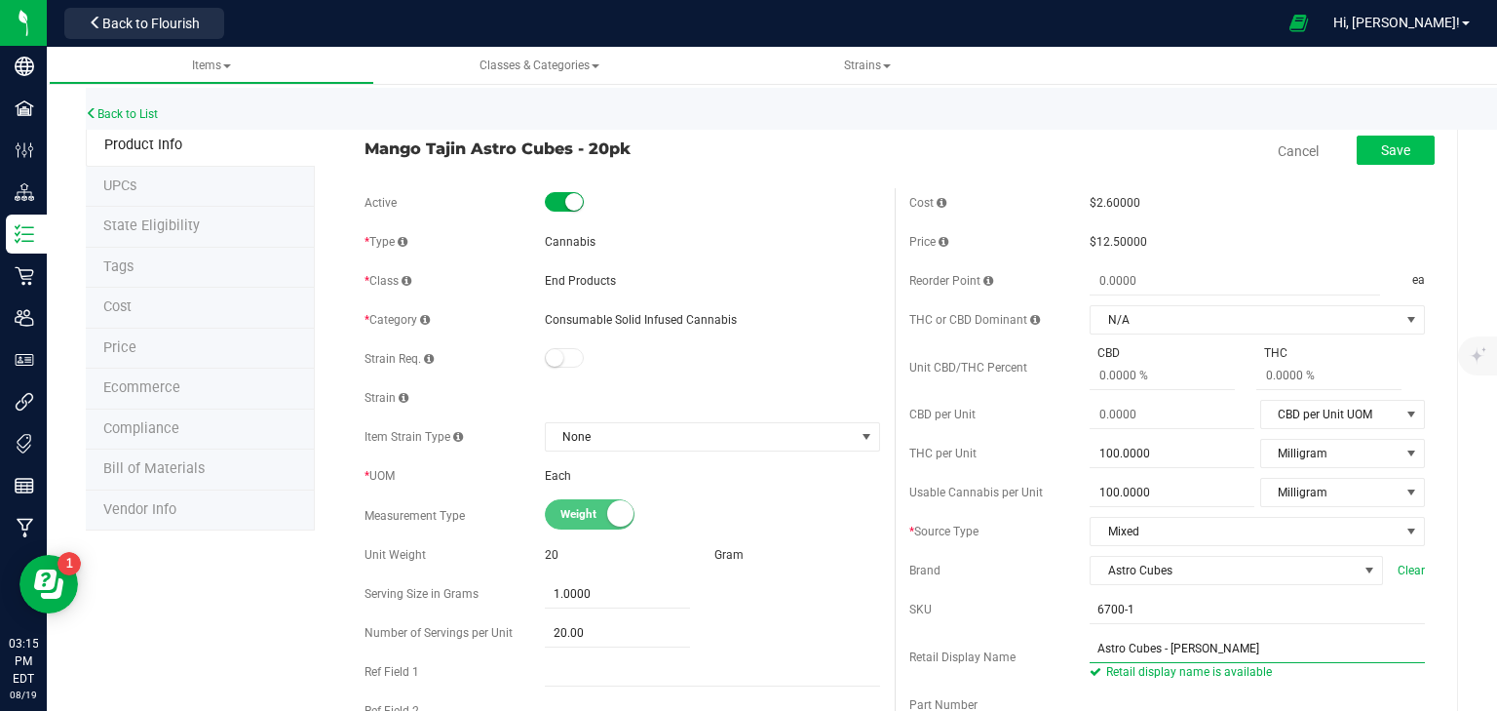
type input "Astro Cubes - Mango Tajín"
click at [1400, 148] on button "Save" at bounding box center [1396, 150] width 78 height 29
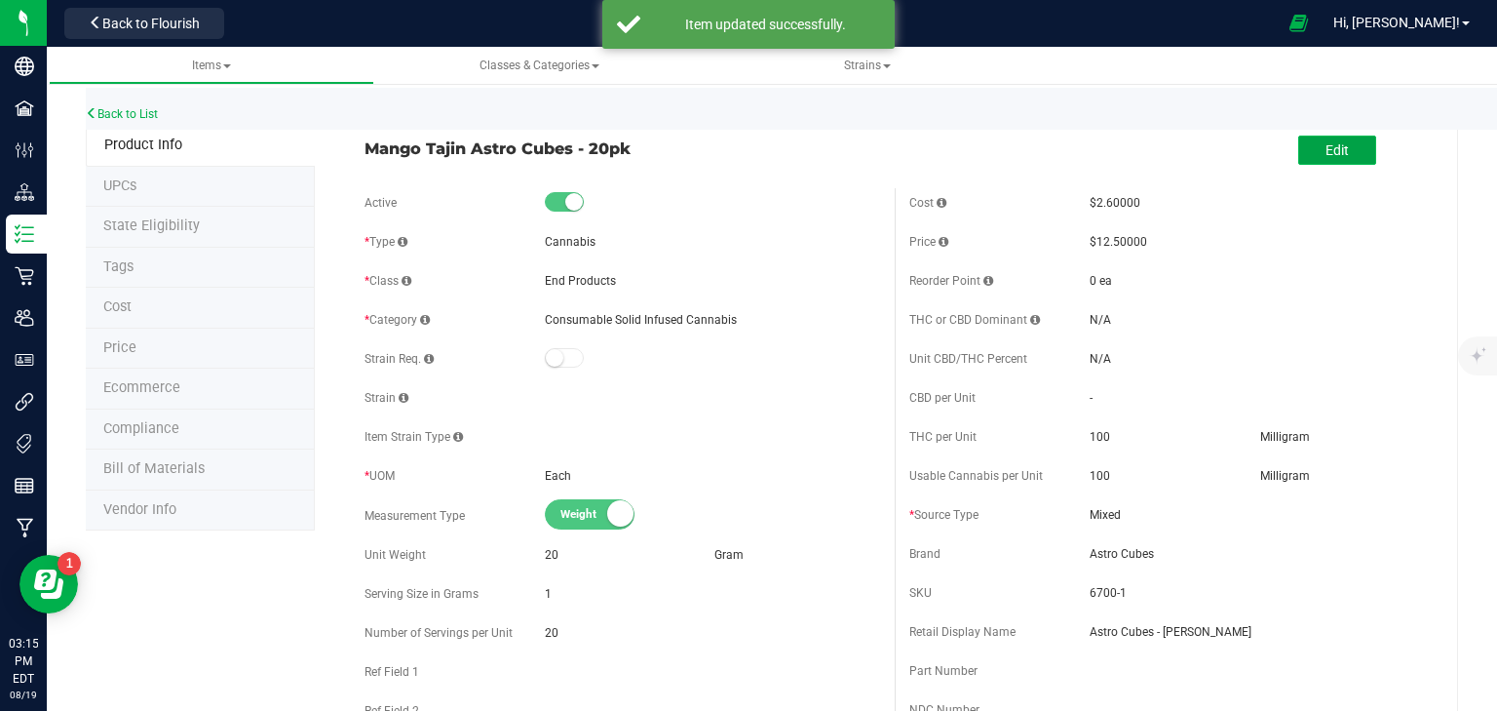
click at [1303, 151] on button "Edit" at bounding box center [1338, 150] width 78 height 29
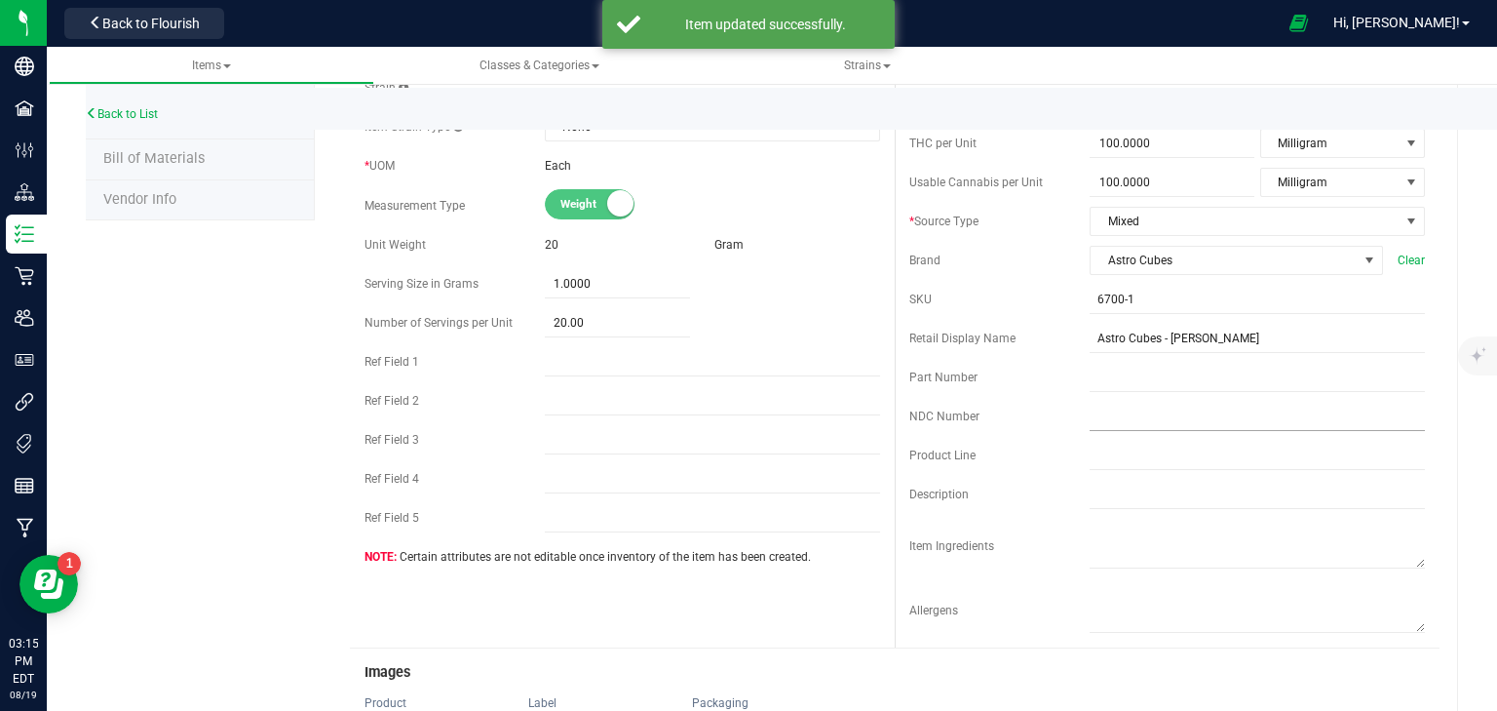
scroll to position [312, 0]
click at [1256, 329] on input "Astro Cubes - Mango Tajín" at bounding box center [1257, 336] width 335 height 29
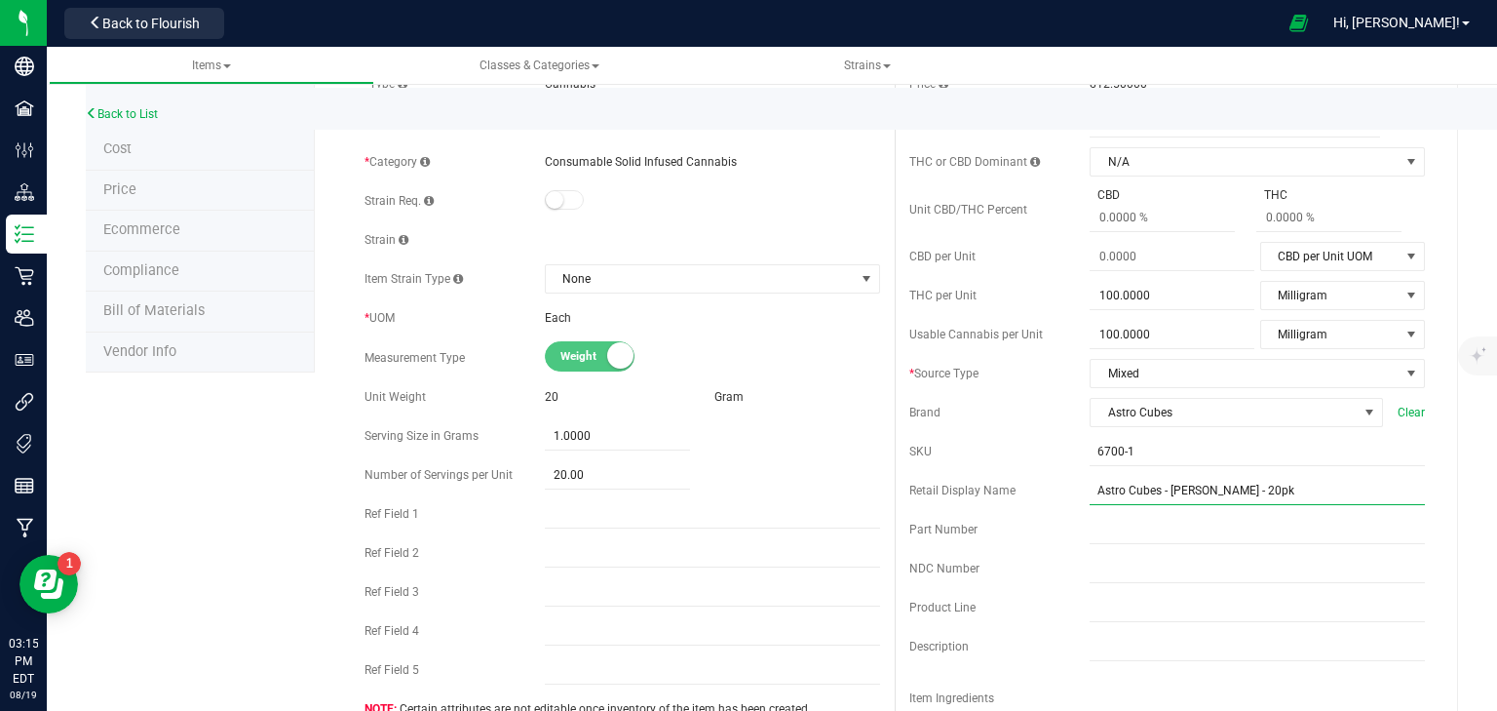
scroll to position [0, 0]
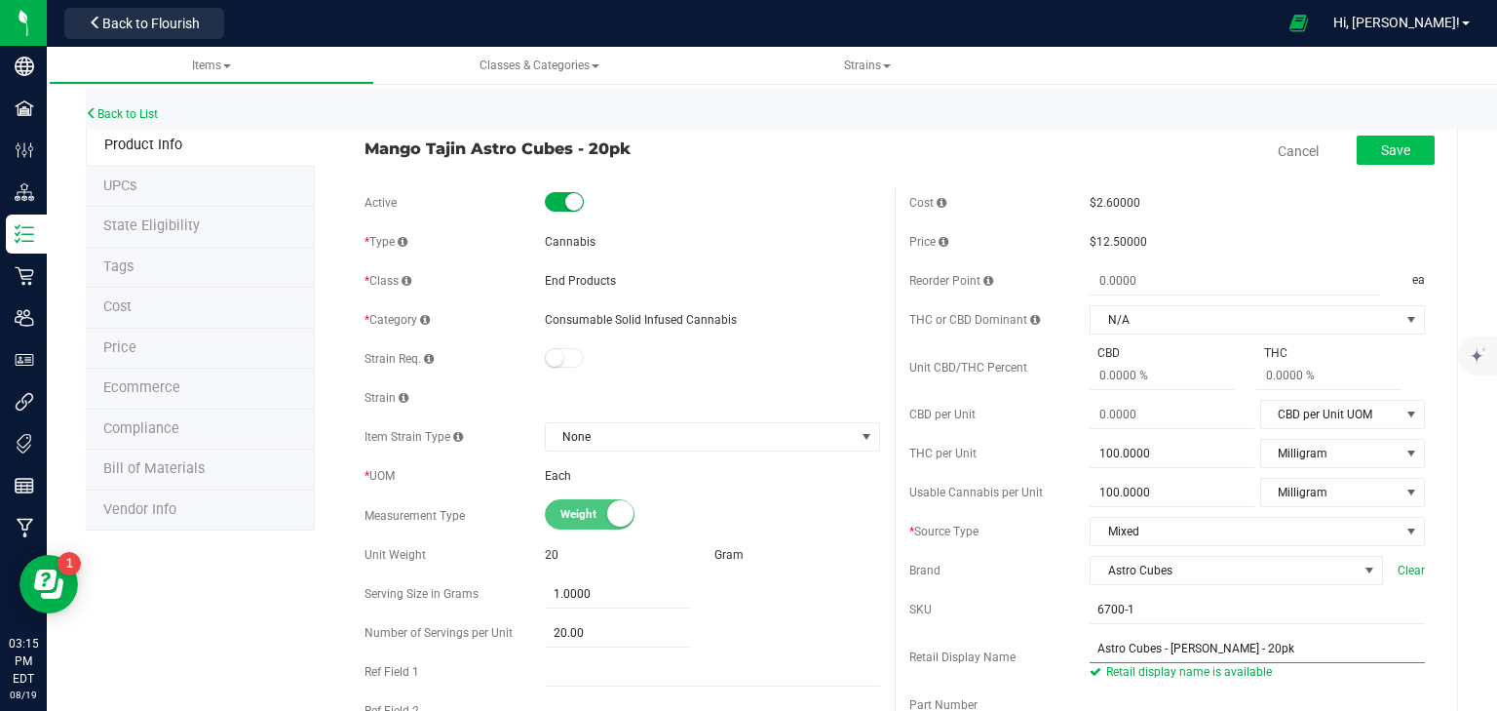
type input "Astro Cubes - Mango Tajín - 20pk"
click at [1400, 148] on button "Save" at bounding box center [1396, 150] width 78 height 29
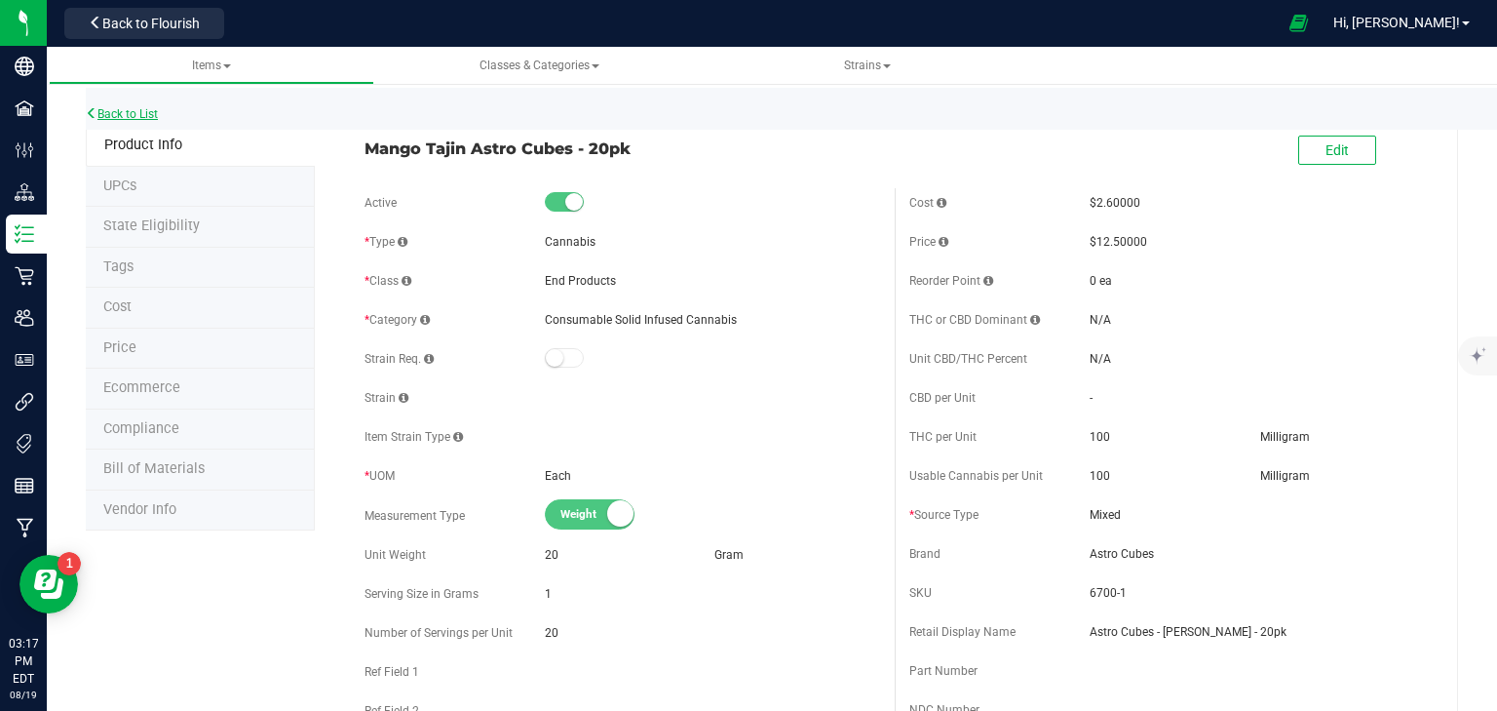
click at [114, 111] on link "Back to List" at bounding box center [122, 114] width 72 height 14
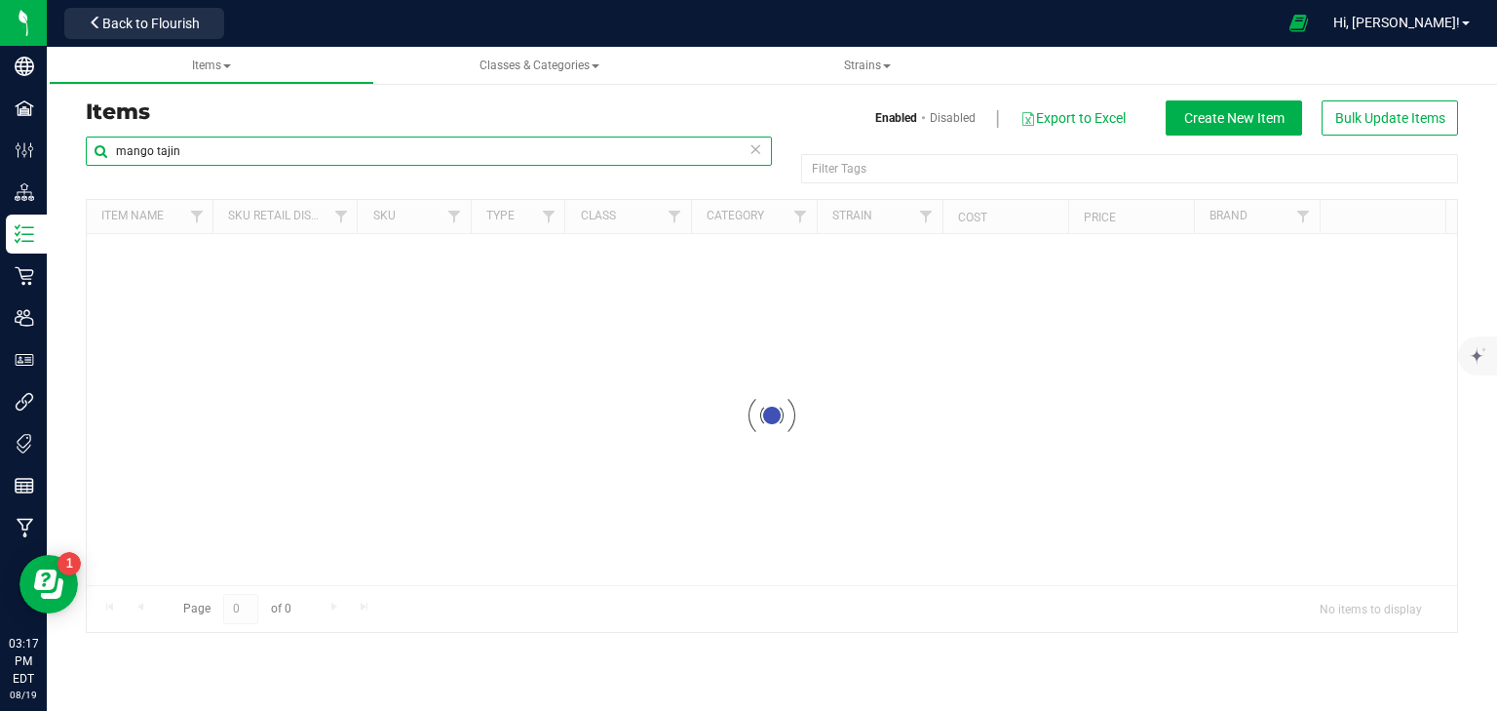
click at [158, 148] on input "mango tajin" at bounding box center [429, 150] width 686 height 29
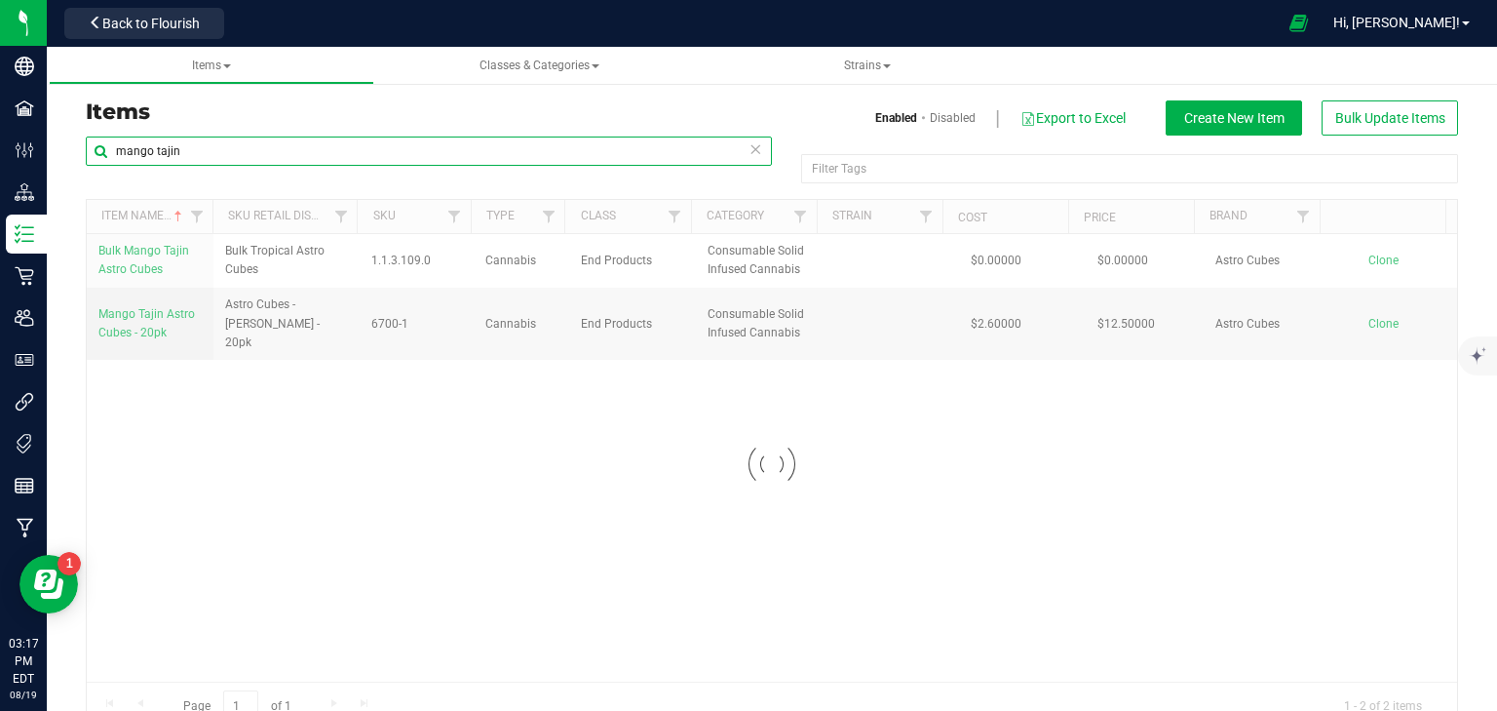
click at [158, 148] on input "mango tajin" at bounding box center [429, 150] width 686 height 29
type input "capp"
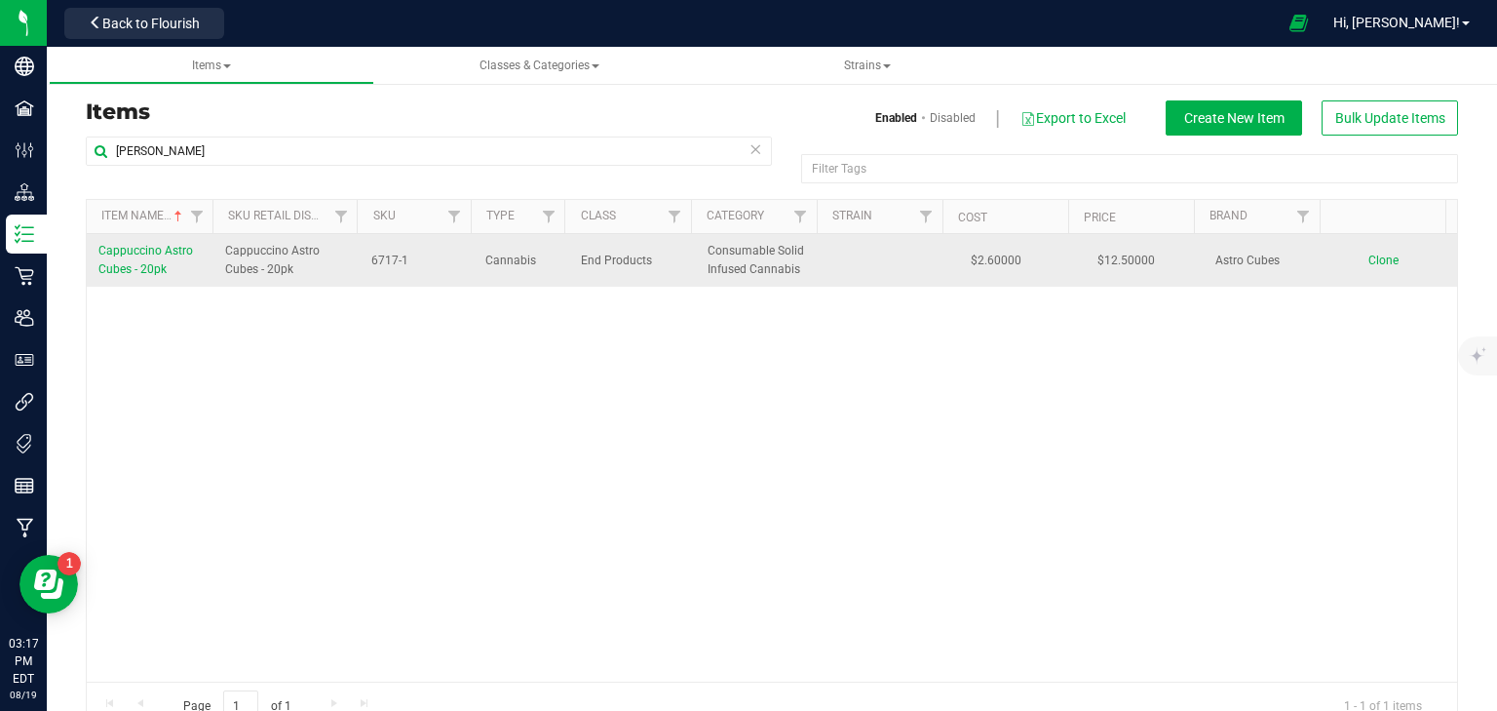
click at [158, 250] on span "Cappuccino Astro Cubes - 20pk" at bounding box center [145, 260] width 95 height 32
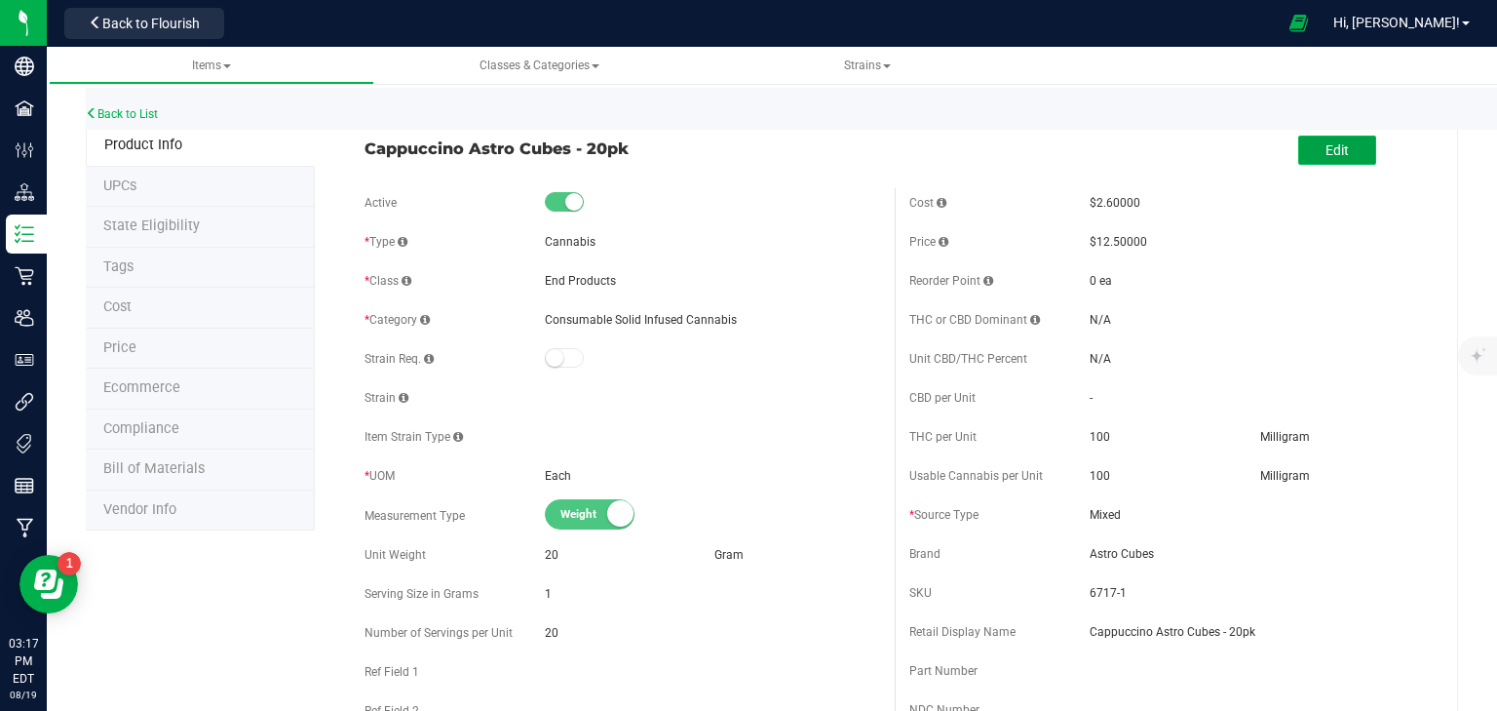
click at [1310, 156] on button "Edit" at bounding box center [1338, 150] width 78 height 29
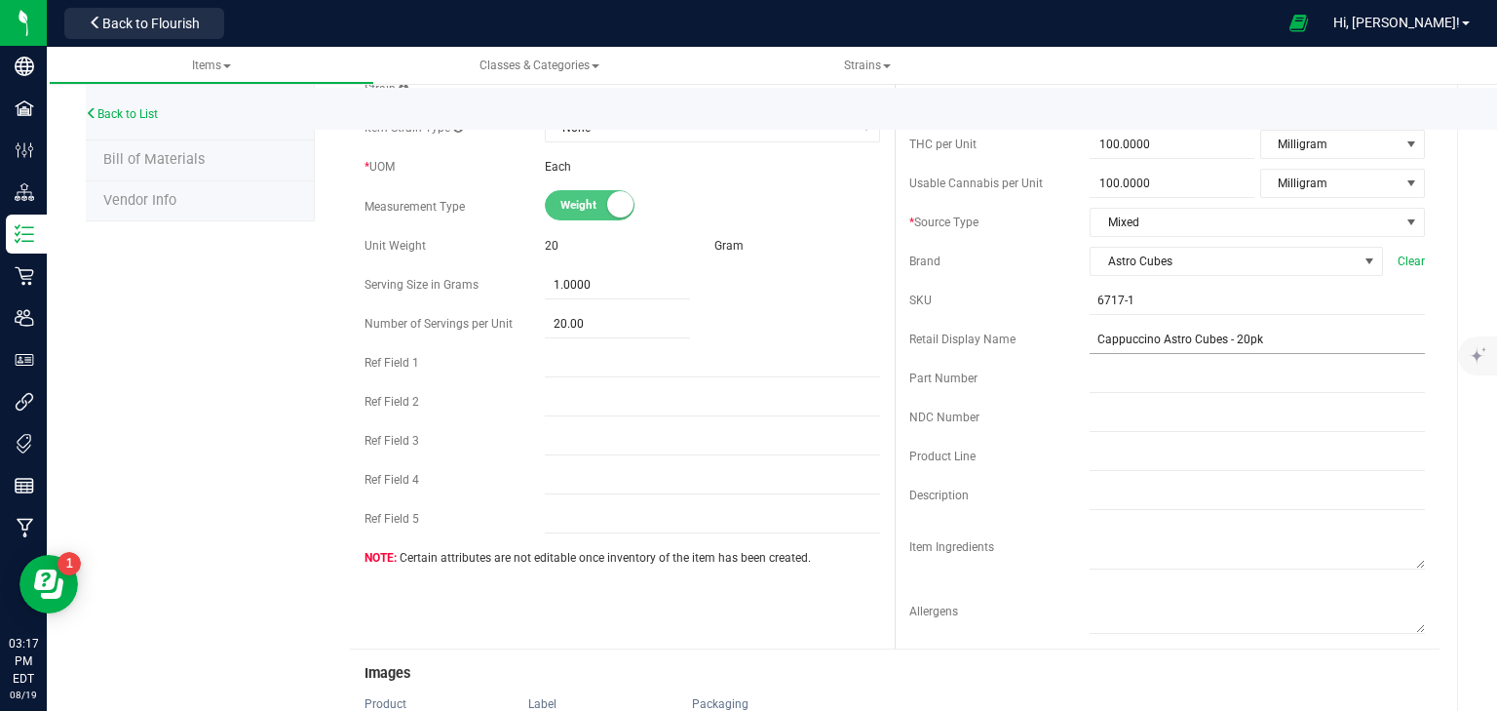
scroll to position [312, 0]
drag, startPoint x: 1218, startPoint y: 335, endPoint x: 1012, endPoint y: 354, distance: 206.5
click at [1013, 354] on div "Cost $2.60000 Price $12.50000 Reorder Point ea THC or CBD Dominant" at bounding box center [1167, 260] width 545 height 769
paste input "Astro Cubes - Cappuccino"
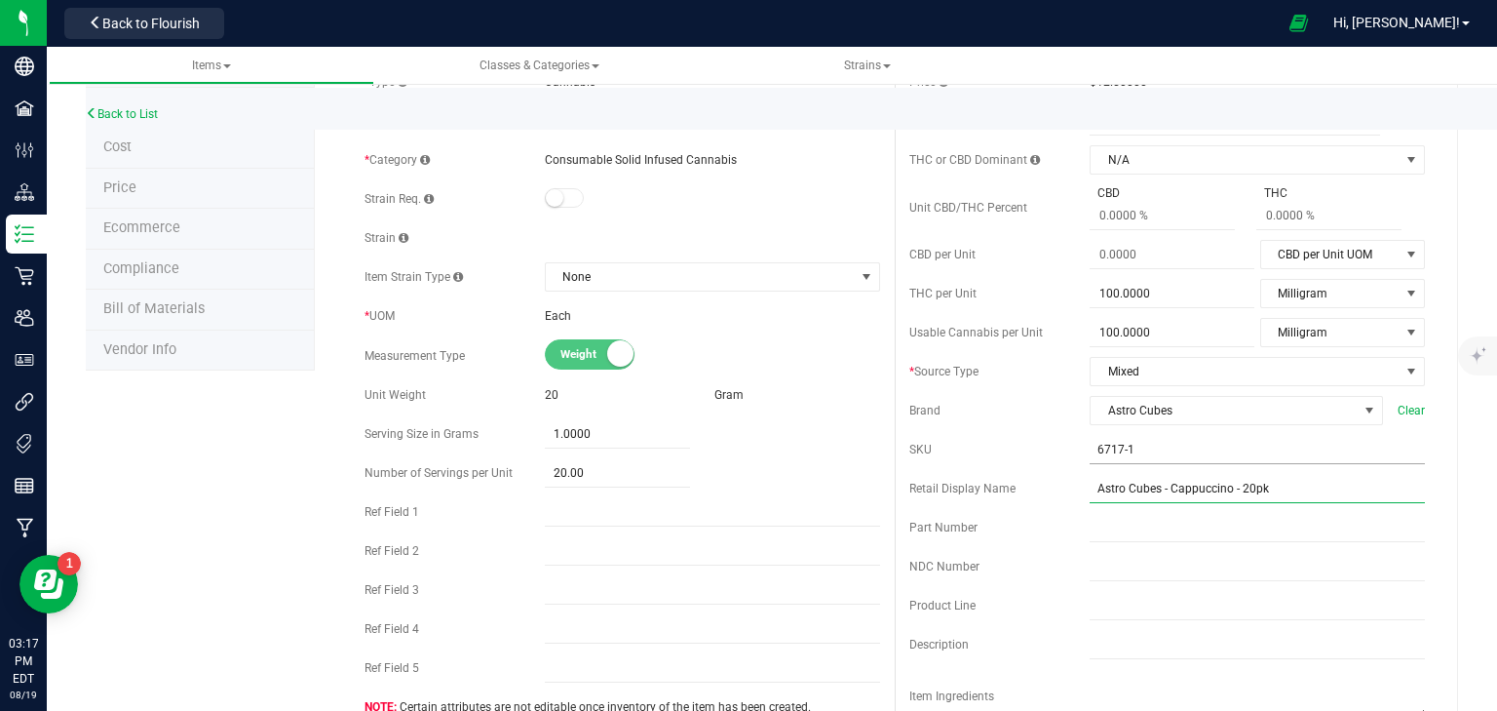
scroll to position [0, 0]
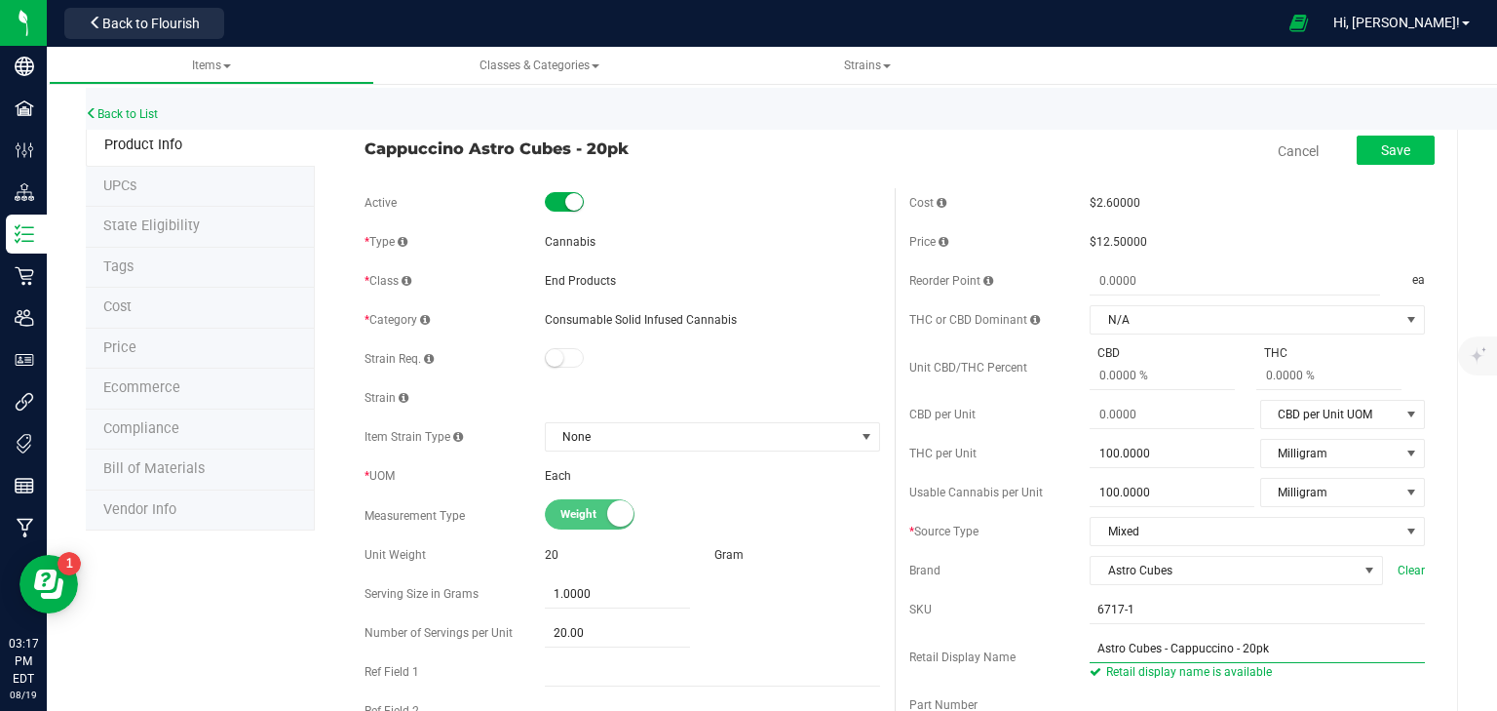
type input "Astro Cubes - Cappuccino - 20pk"
click at [1376, 160] on button "Save" at bounding box center [1396, 150] width 78 height 29
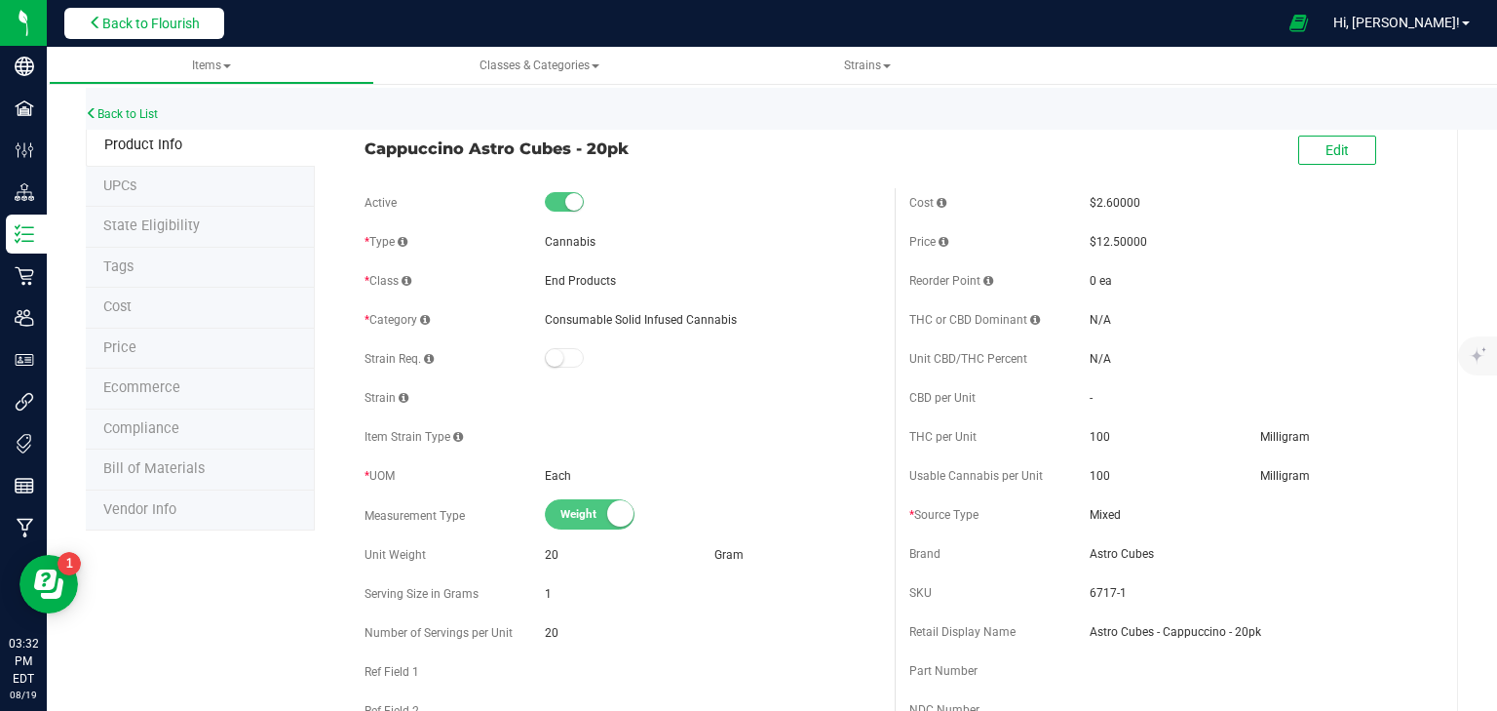
click at [138, 19] on span "Back to Flourish" at bounding box center [150, 24] width 97 height 16
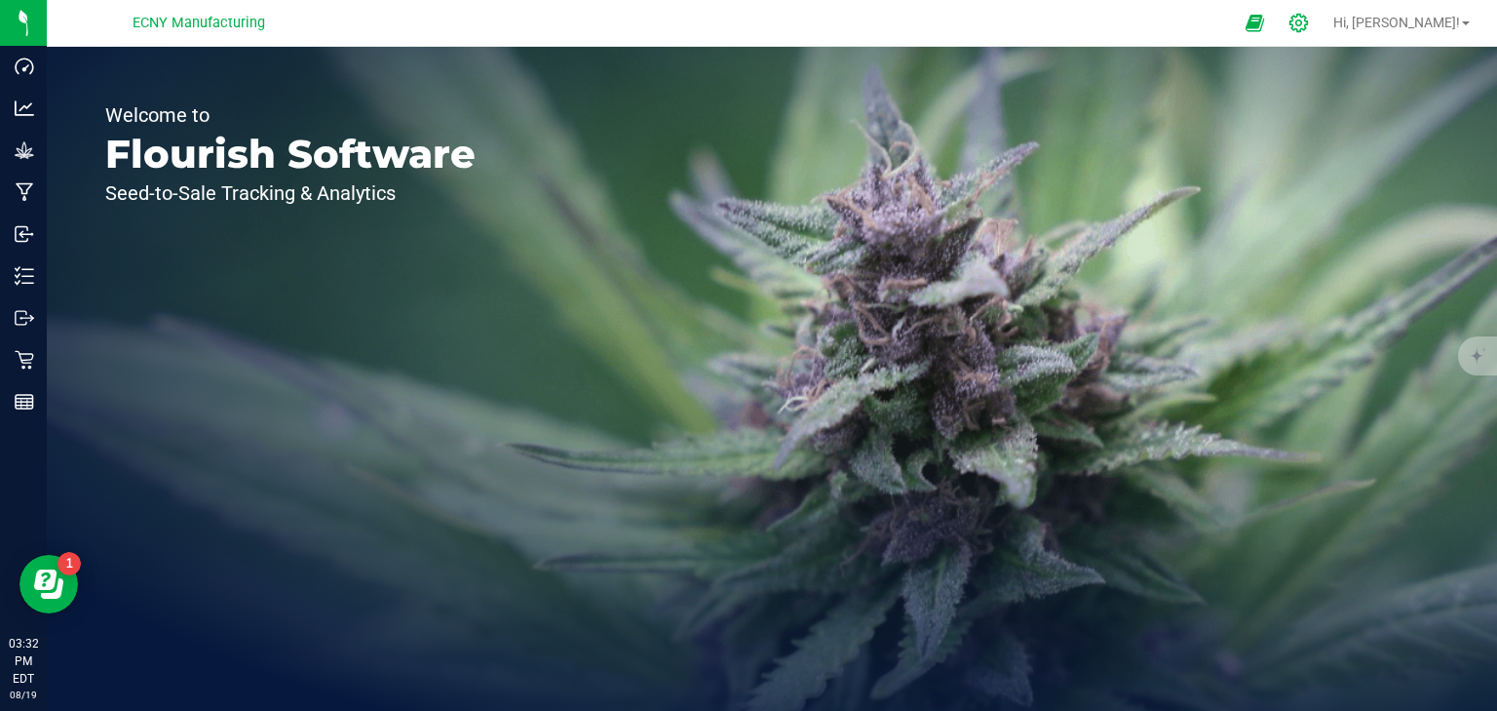
click at [1308, 19] on icon at bounding box center [1299, 23] width 19 height 19
click at [1308, 24] on icon at bounding box center [1299, 23] width 19 height 19
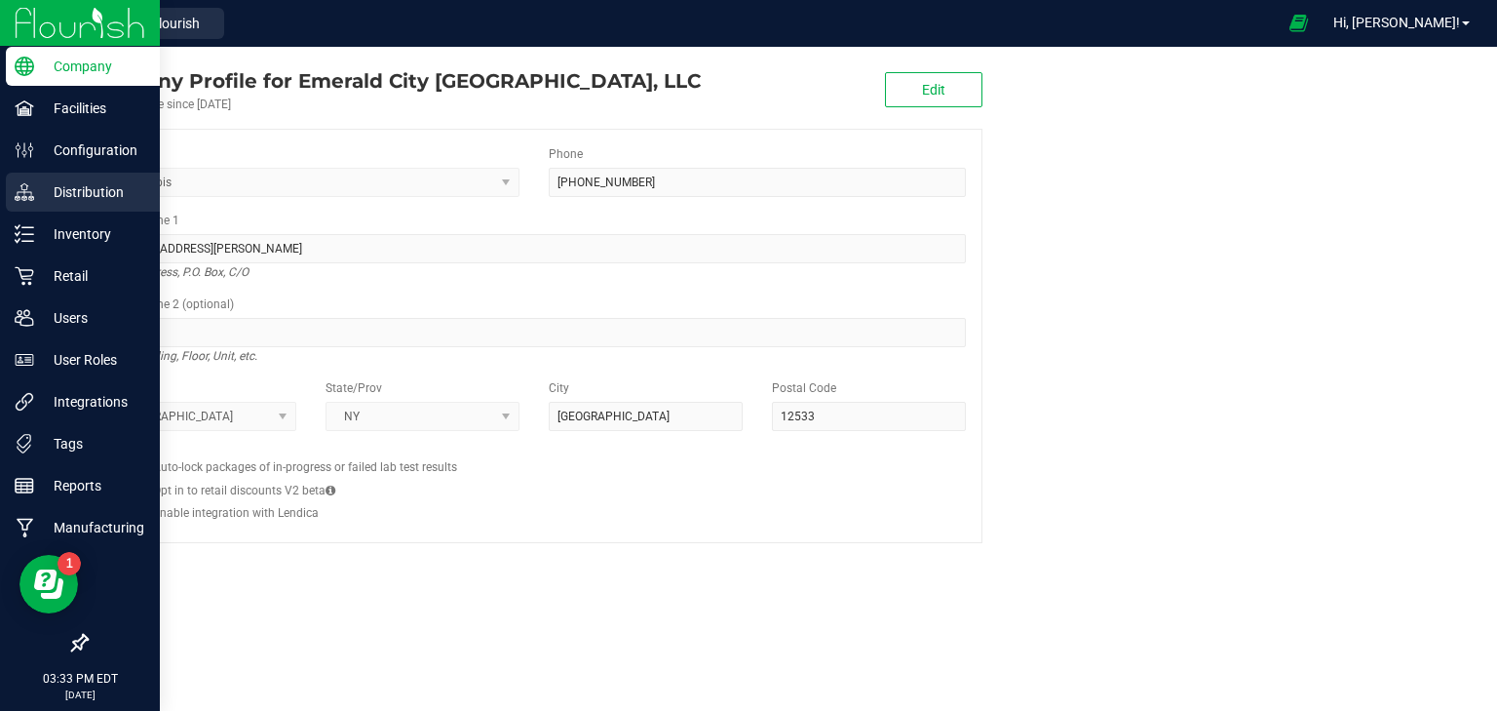
click at [110, 189] on p "Distribution" at bounding box center [92, 191] width 117 height 23
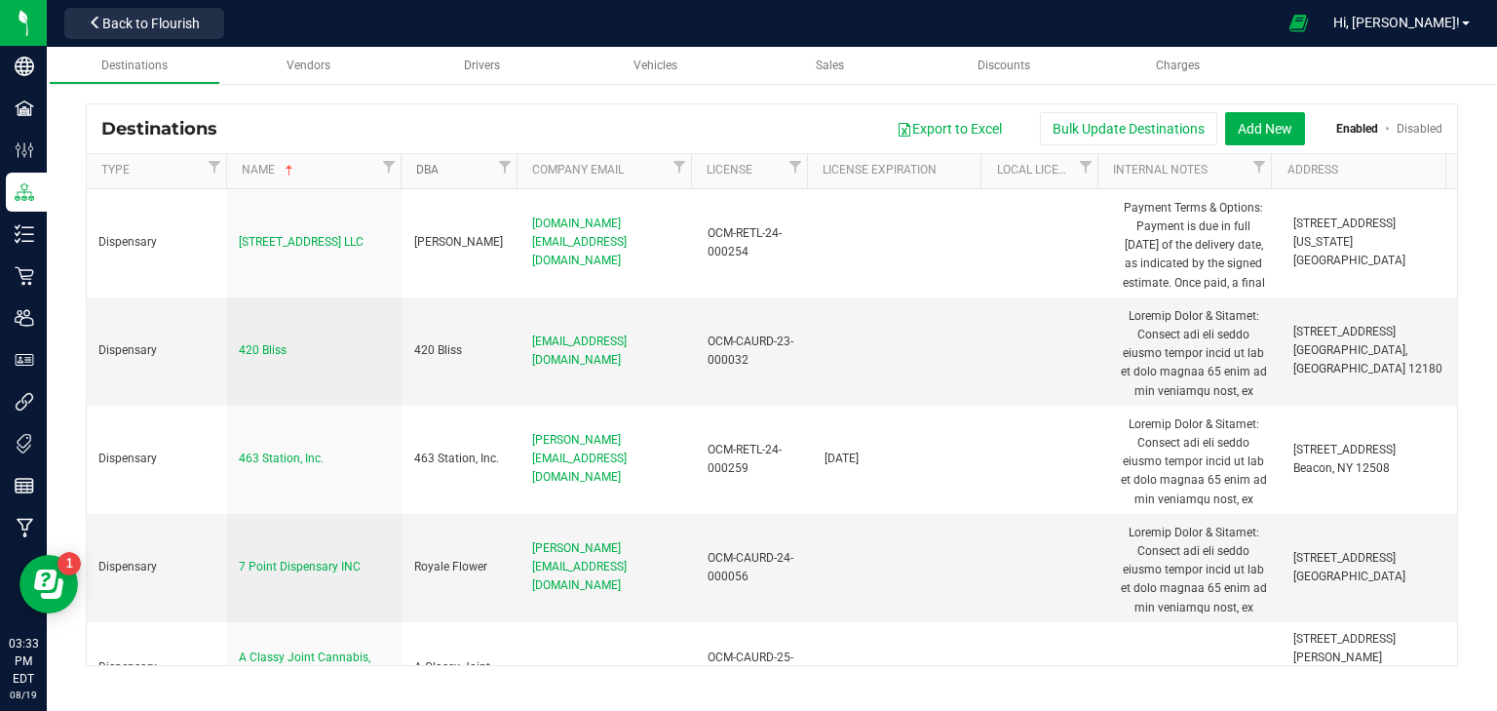
click at [473, 173] on link "DBA" at bounding box center [454, 171] width 77 height 16
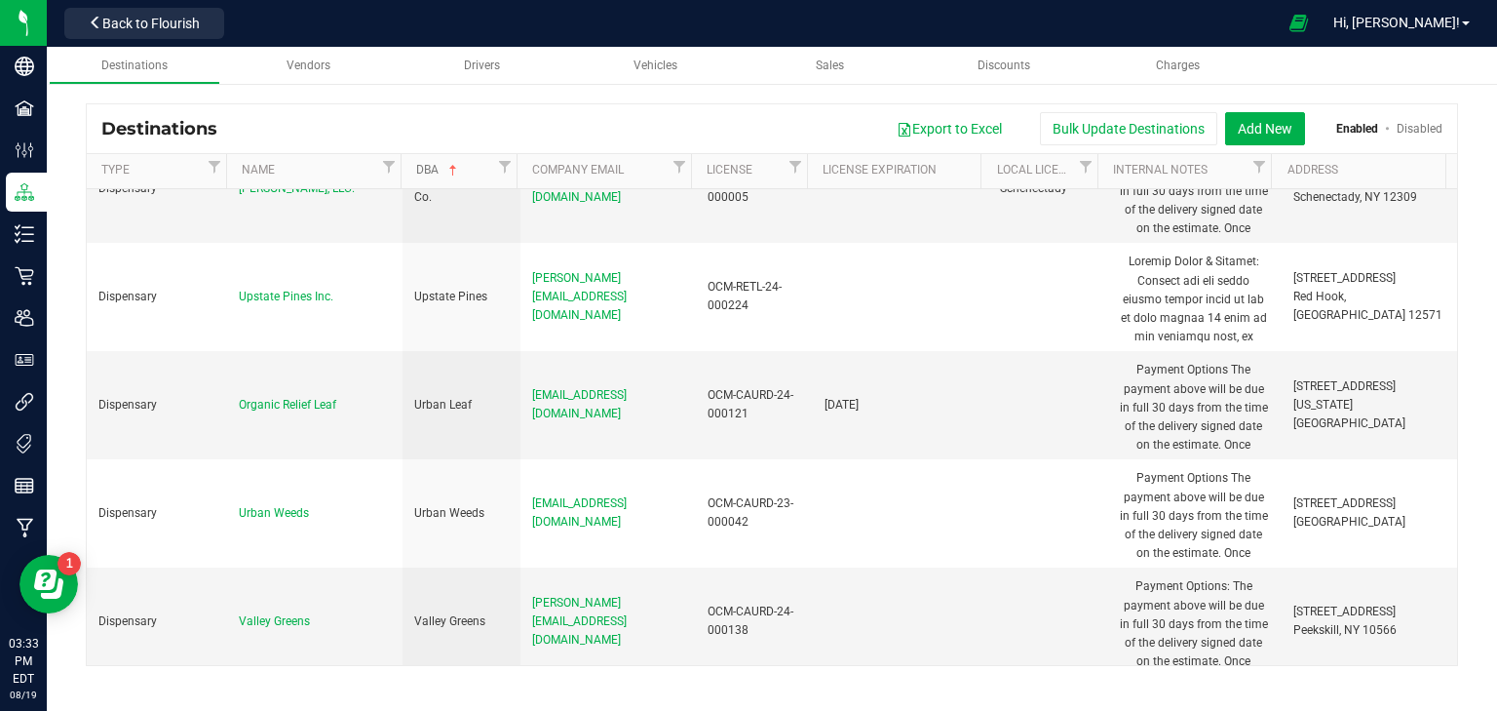
scroll to position [16178, 0]
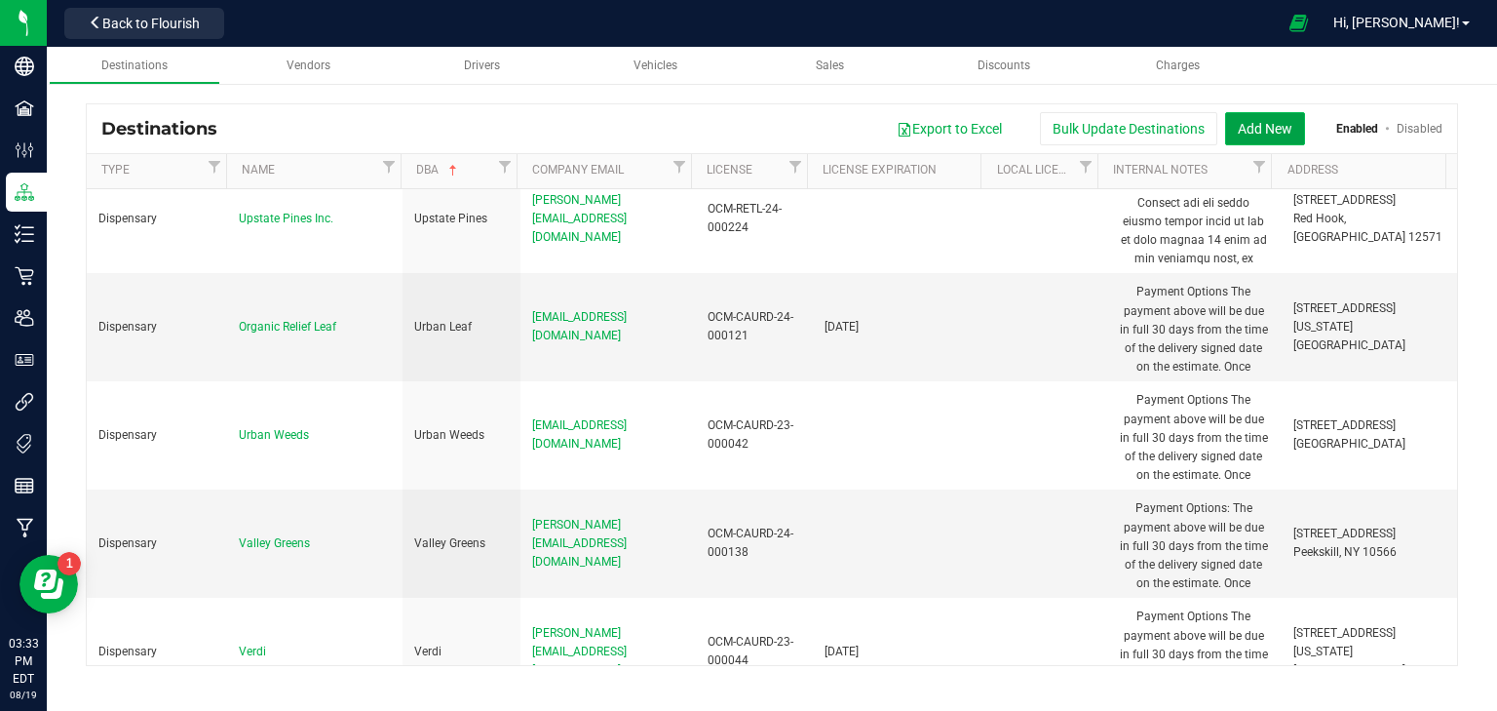
click at [1276, 121] on button "Add New" at bounding box center [1265, 128] width 80 height 33
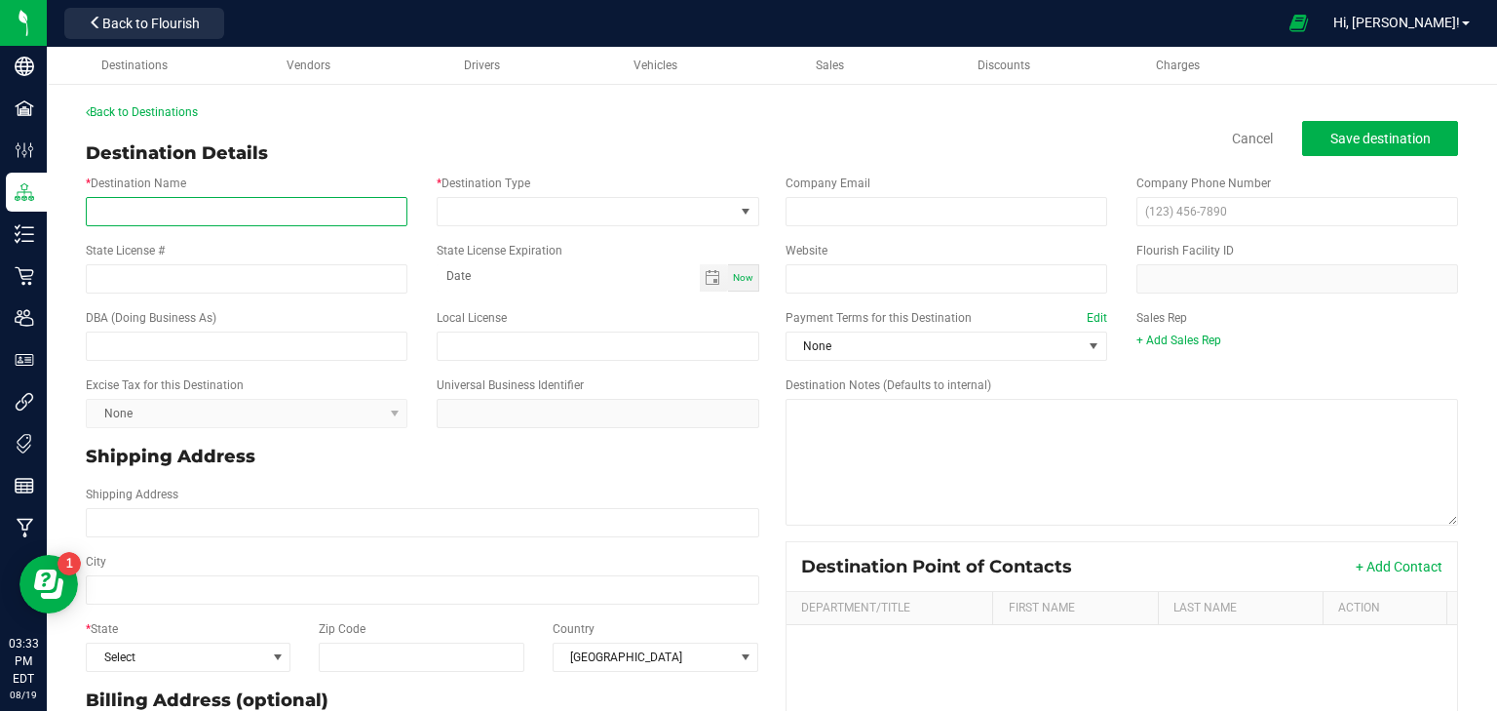
click at [156, 218] on input "* Destination Name" at bounding box center [247, 211] width 322 height 29
click at [266, 210] on input "* Destination Name" at bounding box center [247, 211] width 322 height 29
type input "Wepa Distributors LLC"
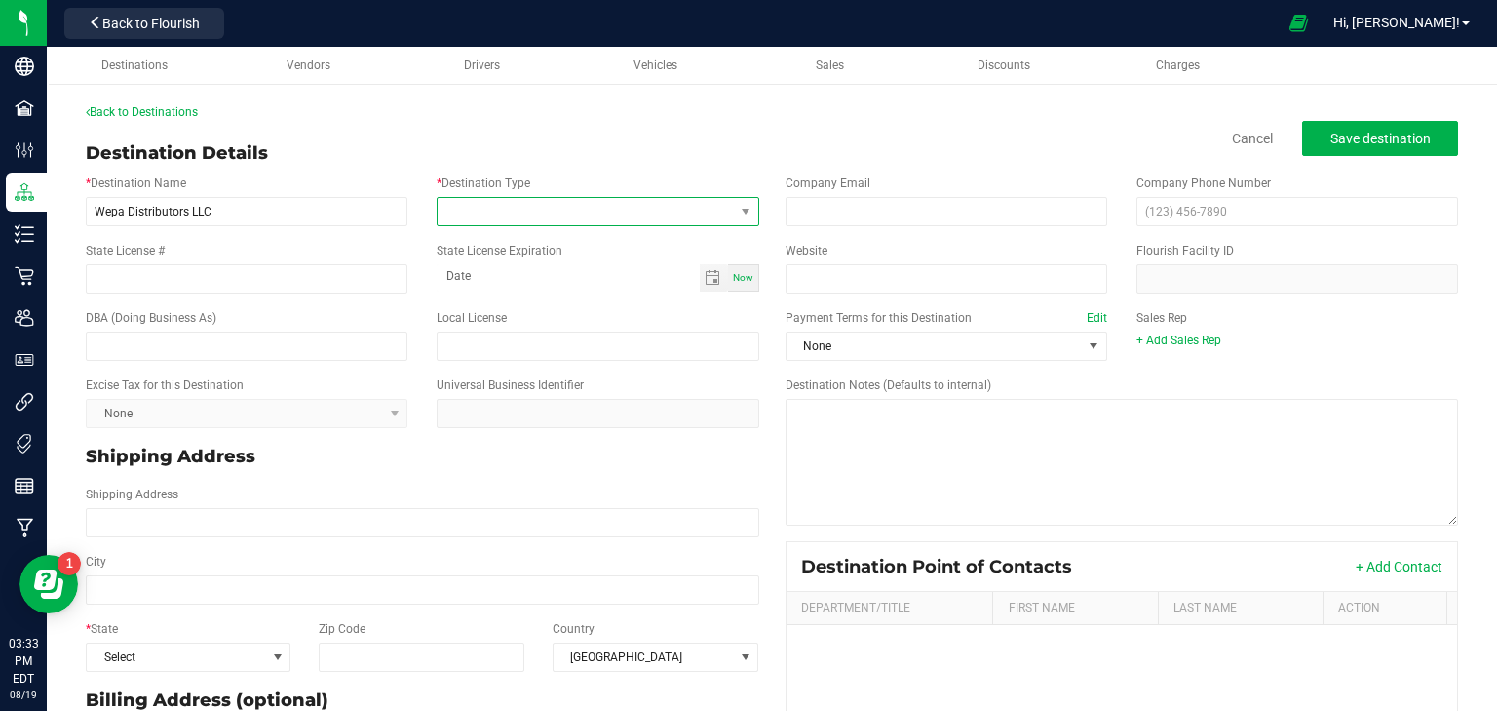
click at [481, 213] on span at bounding box center [585, 211] width 295 height 27
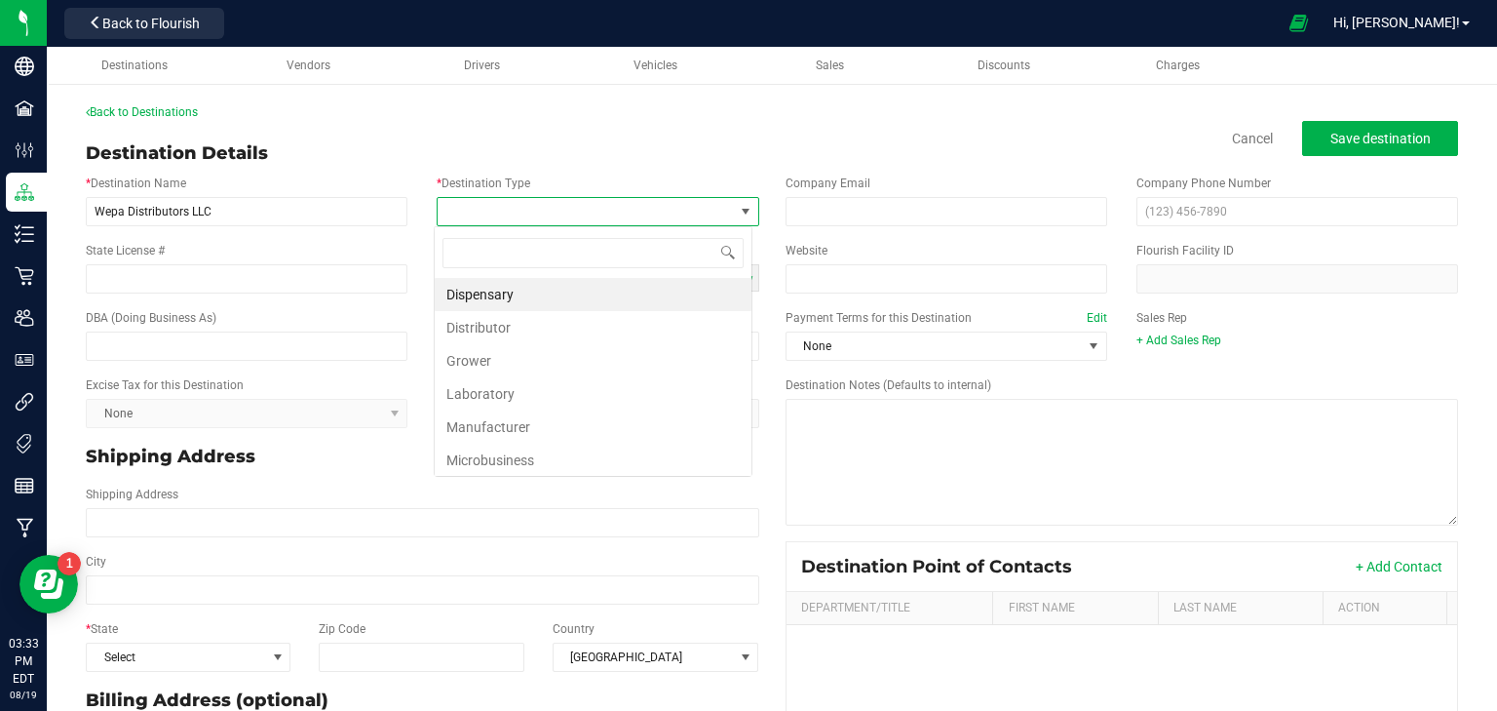
scroll to position [28, 319]
click at [487, 326] on li "Distributor" at bounding box center [593, 327] width 317 height 33
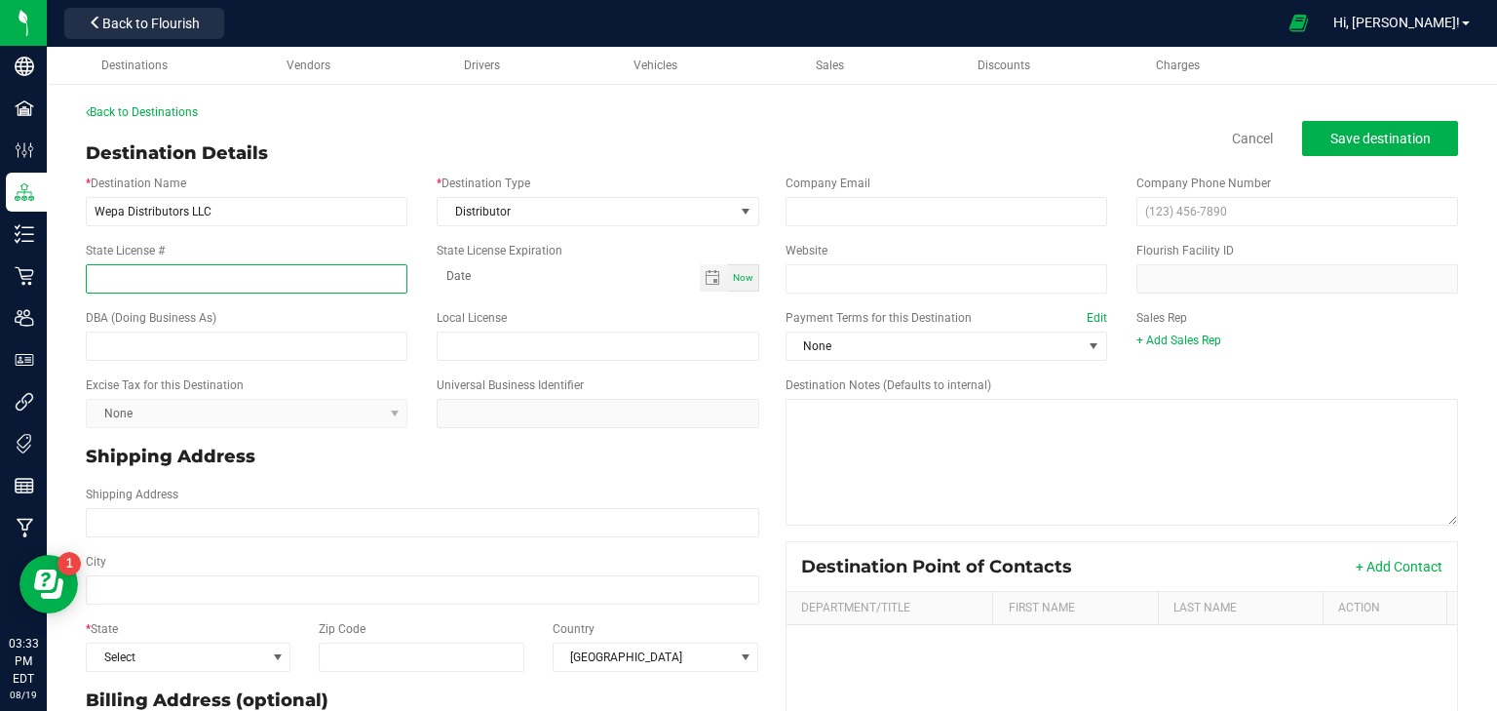
click at [218, 273] on input "State License #" at bounding box center [247, 278] width 322 height 29
type input "OCM-DIST-24-00036"
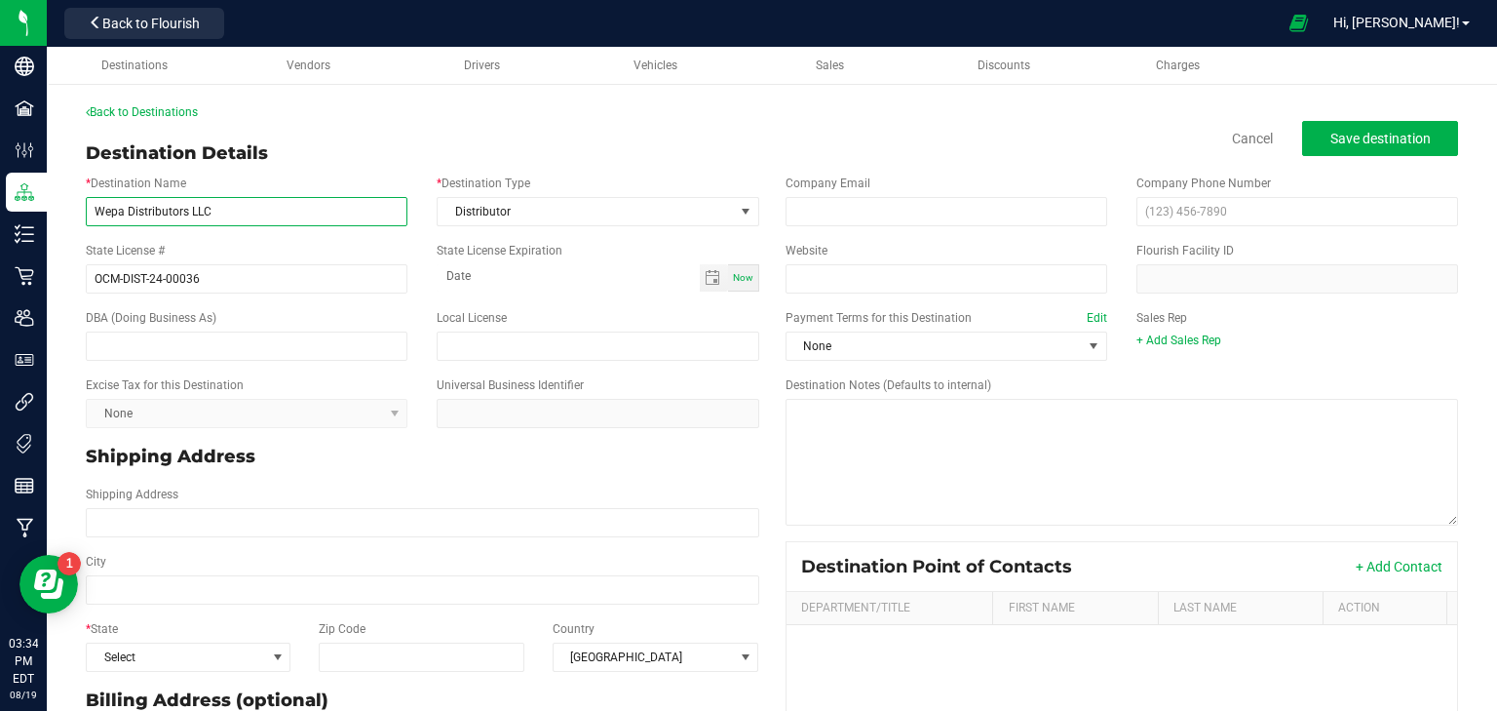
drag, startPoint x: 183, startPoint y: 214, endPoint x: 125, endPoint y: 218, distance: 58.6
click at [85, 218] on div "* Destination Name Wepa Distributors LLC" at bounding box center [246, 201] width 351 height 52
drag, startPoint x: 186, startPoint y: 211, endPoint x: 62, endPoint y: 223, distance: 124.5
click at [62, 223] on div "Back to Destinations Destination Details Cancel Save destination * Destination …" at bounding box center [772, 515] width 1451 height 862
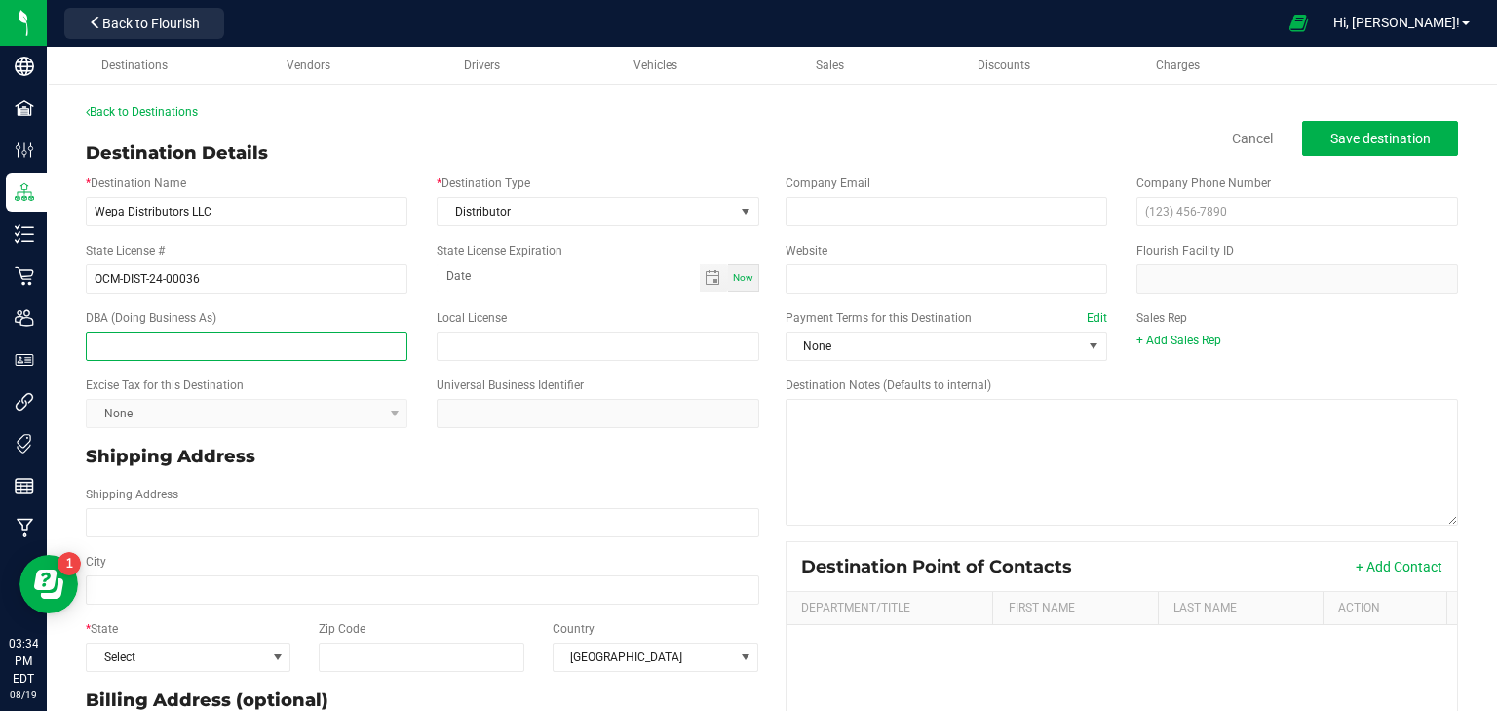
click at [183, 343] on input "text" at bounding box center [247, 345] width 322 height 29
paste input "Wepa Distributors"
click at [706, 281] on span "Toggle calendar" at bounding box center [713, 278] width 16 height 16
type input "Wepa Distributors"
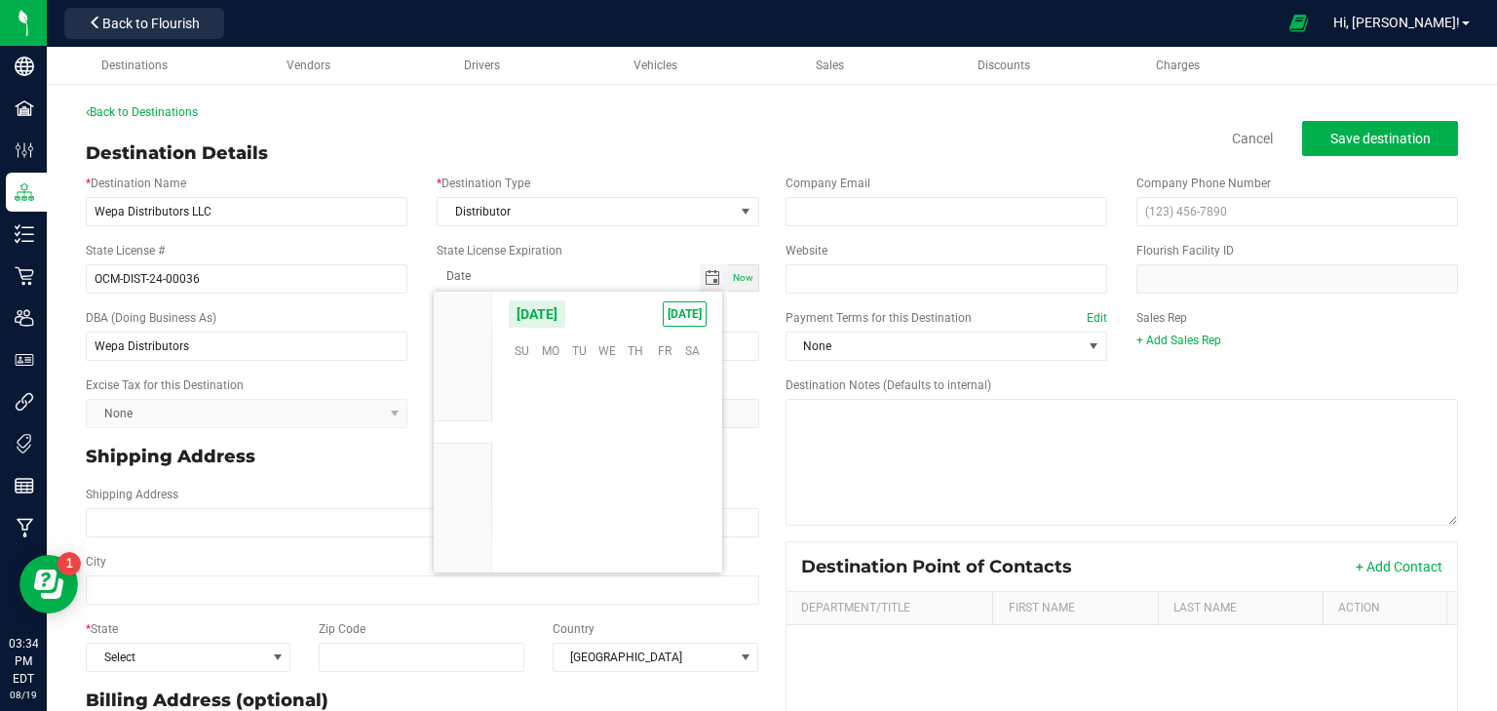
scroll to position [316026, 0]
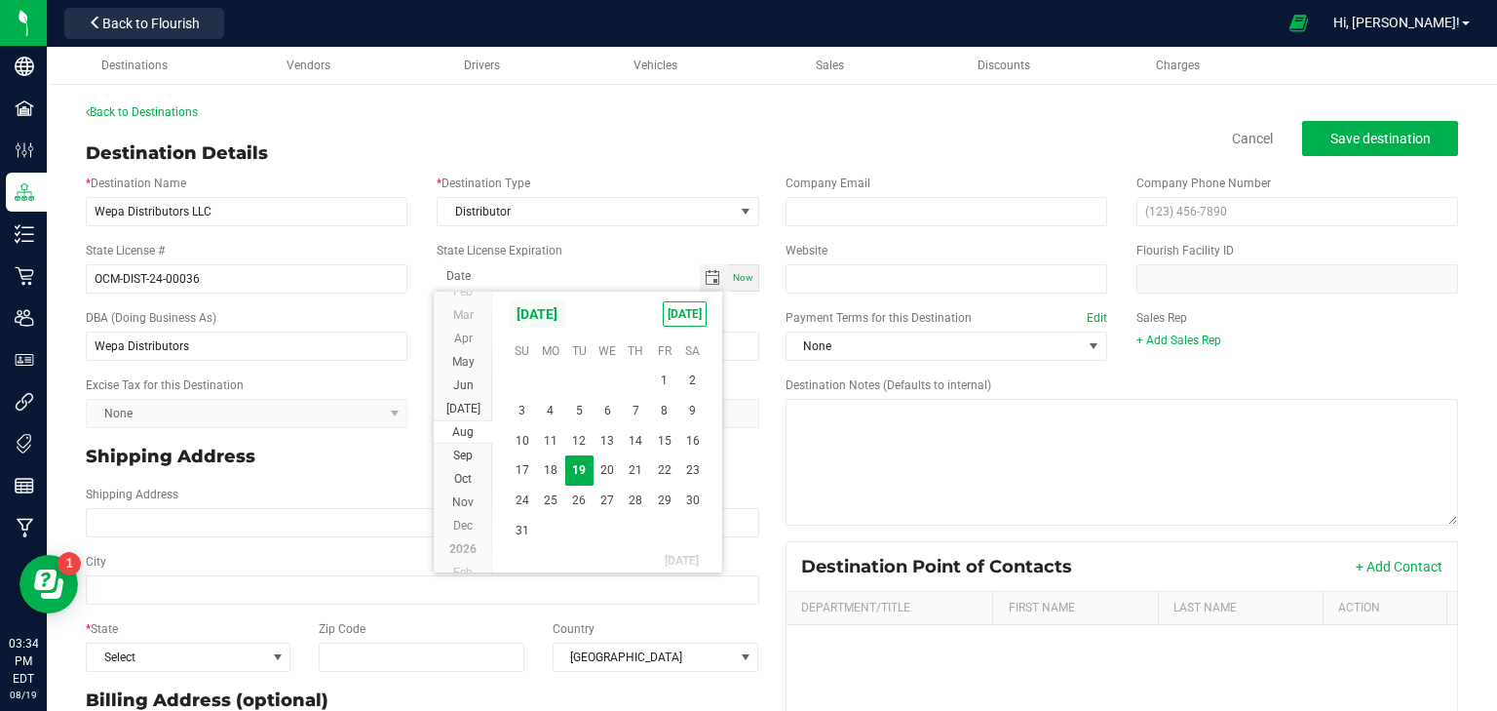
click at [566, 308] on span "August 2025" at bounding box center [537, 313] width 58 height 29
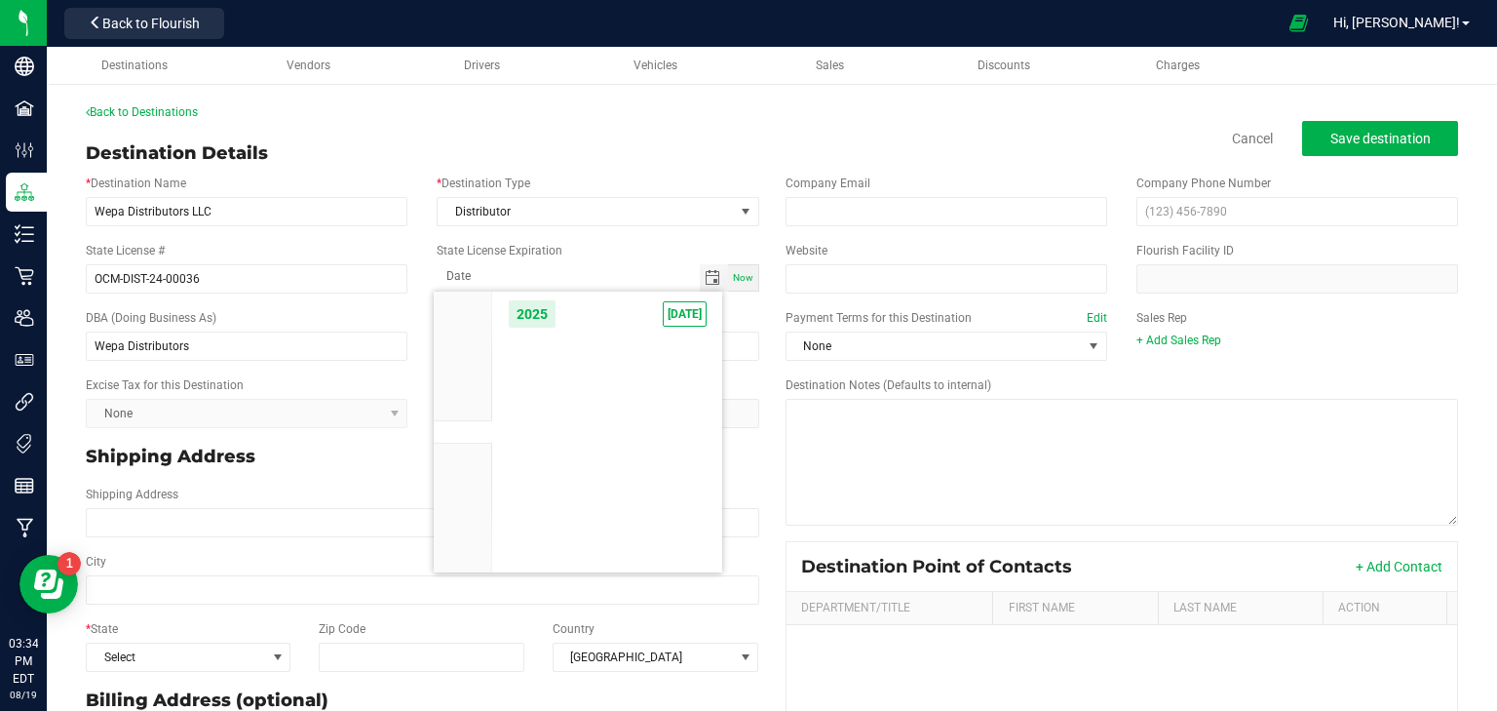
scroll to position [18572, 0]
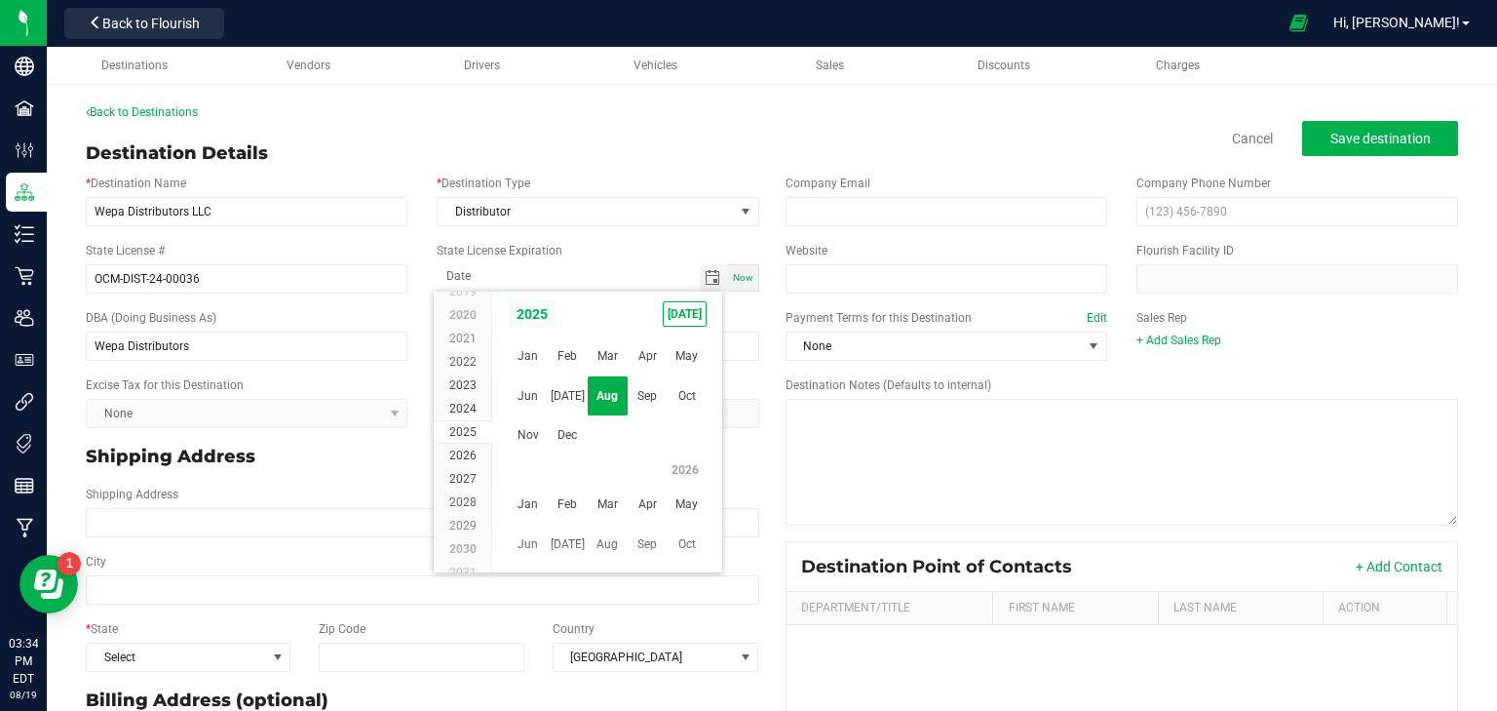
click at [526, 313] on span "2025" at bounding box center [532, 313] width 49 height 29
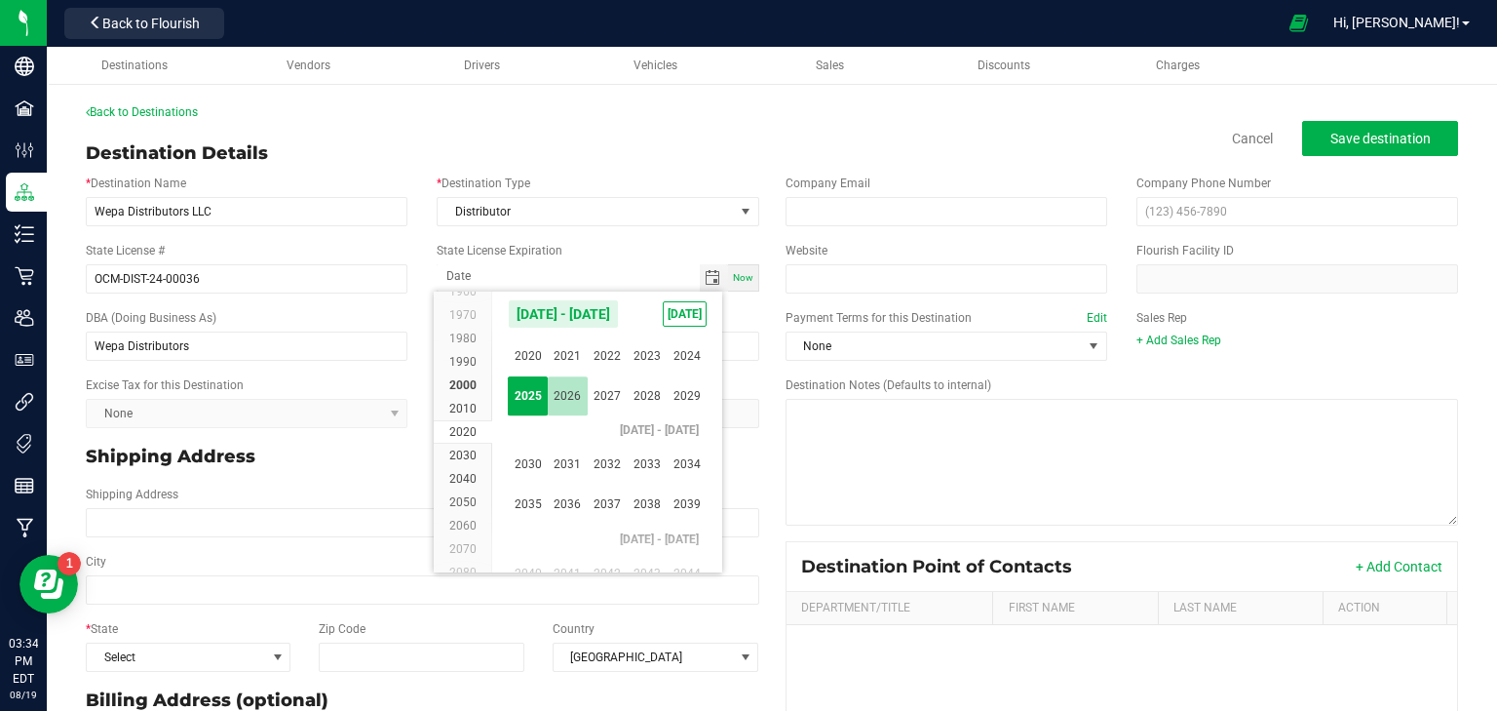
click at [565, 389] on span "2026" at bounding box center [568, 396] width 40 height 40
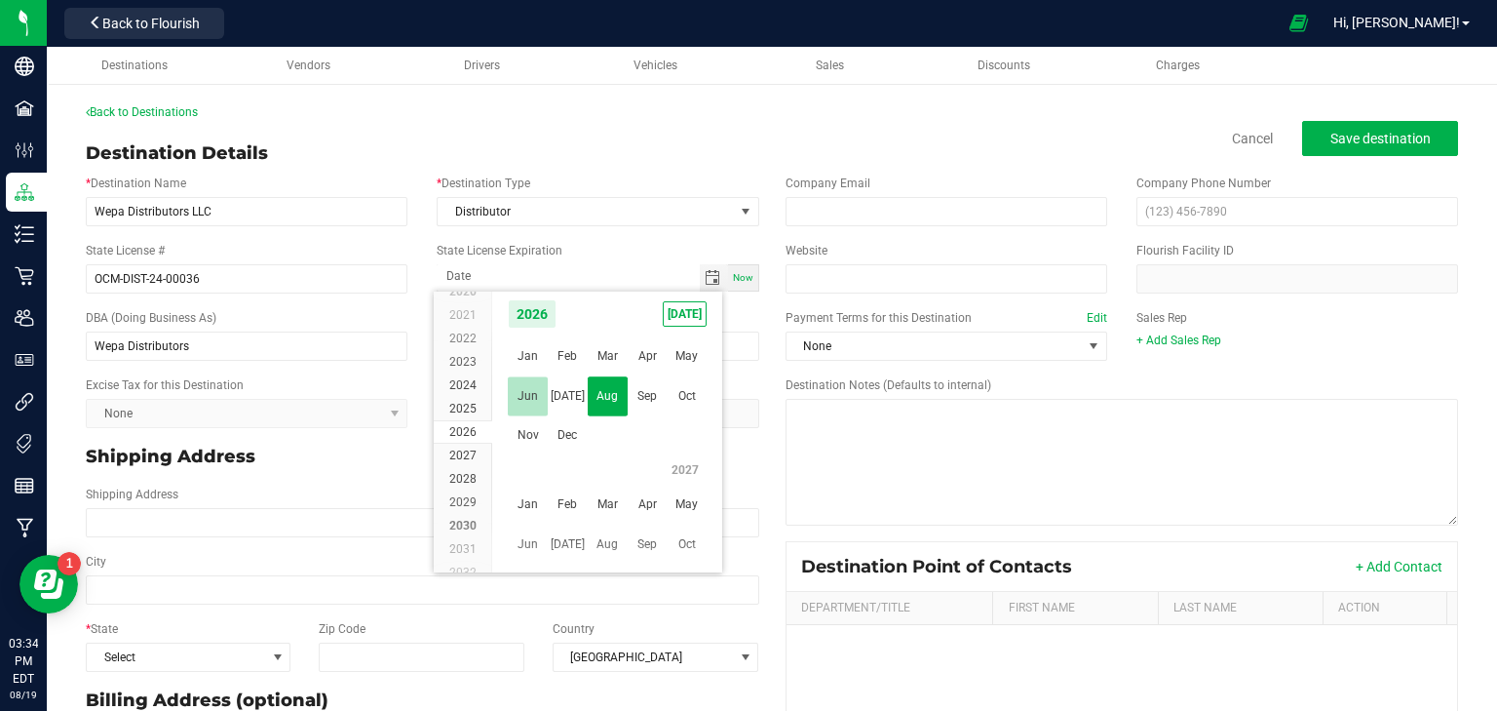
click at [525, 394] on span "Jun" at bounding box center [528, 396] width 40 height 40
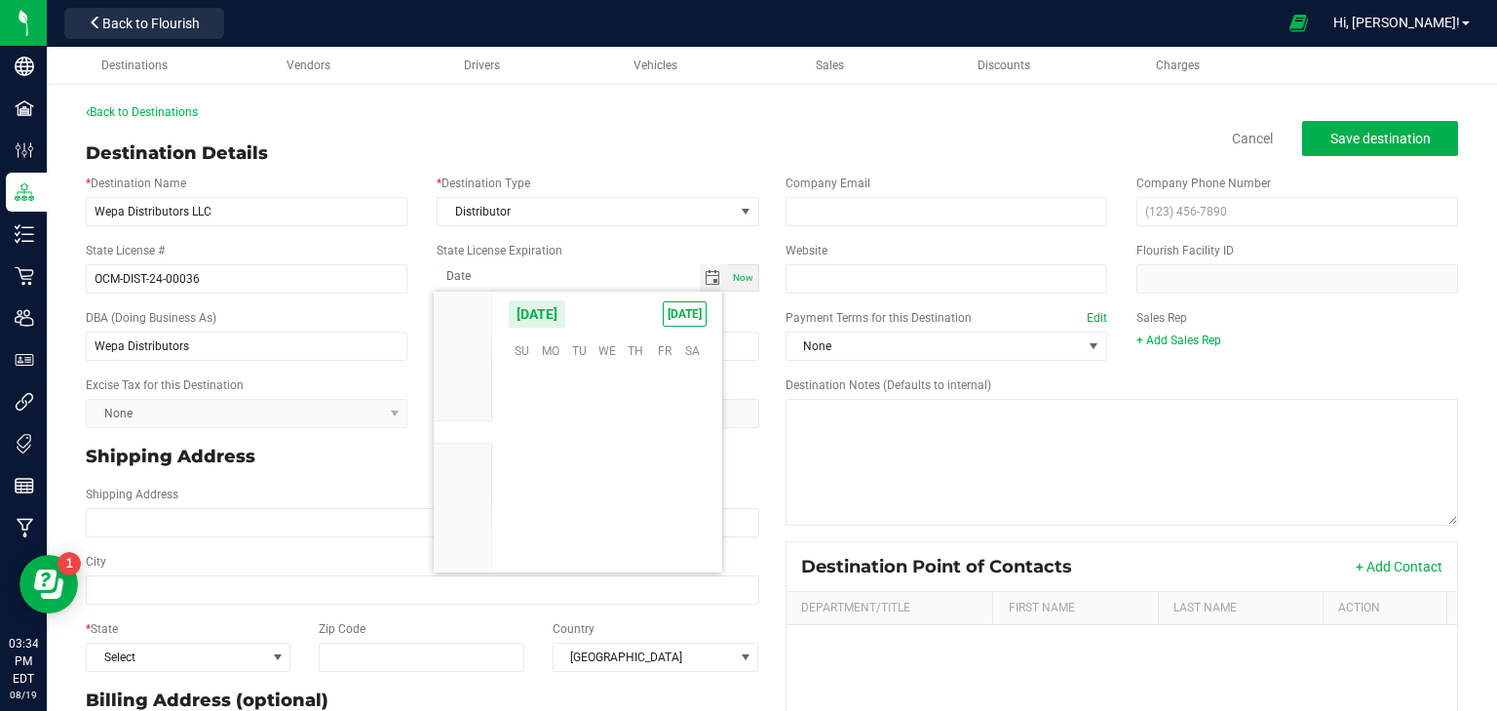
scroll to position [318122, 0]
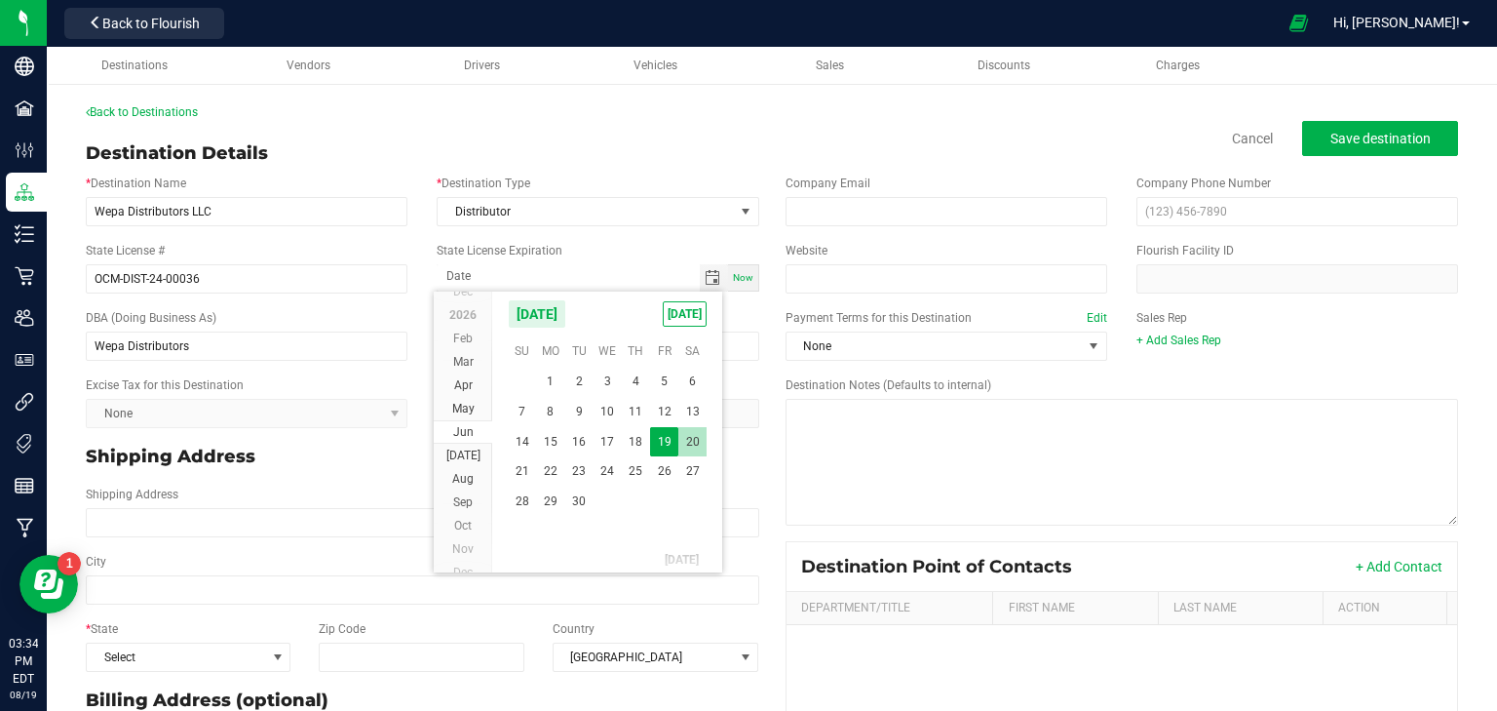
click at [689, 441] on span "20" at bounding box center [693, 442] width 28 height 30
type input "06-20-2026"
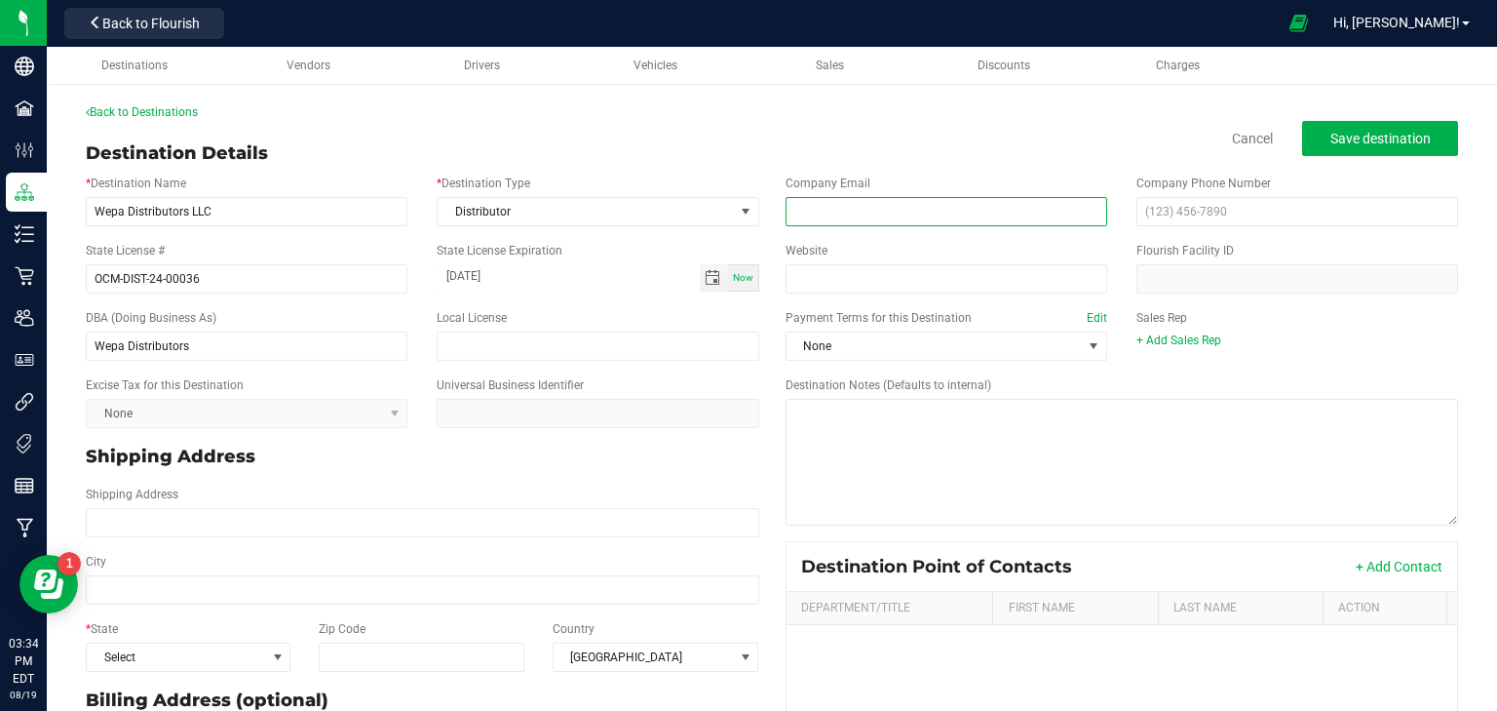
click at [848, 211] on input "email" at bounding box center [947, 211] width 322 height 29
click at [875, 197] on input "email" at bounding box center [947, 211] width 322 height 29
paste input "luis@wepadistributors.com"
type input "luis@wepadistributors.com"
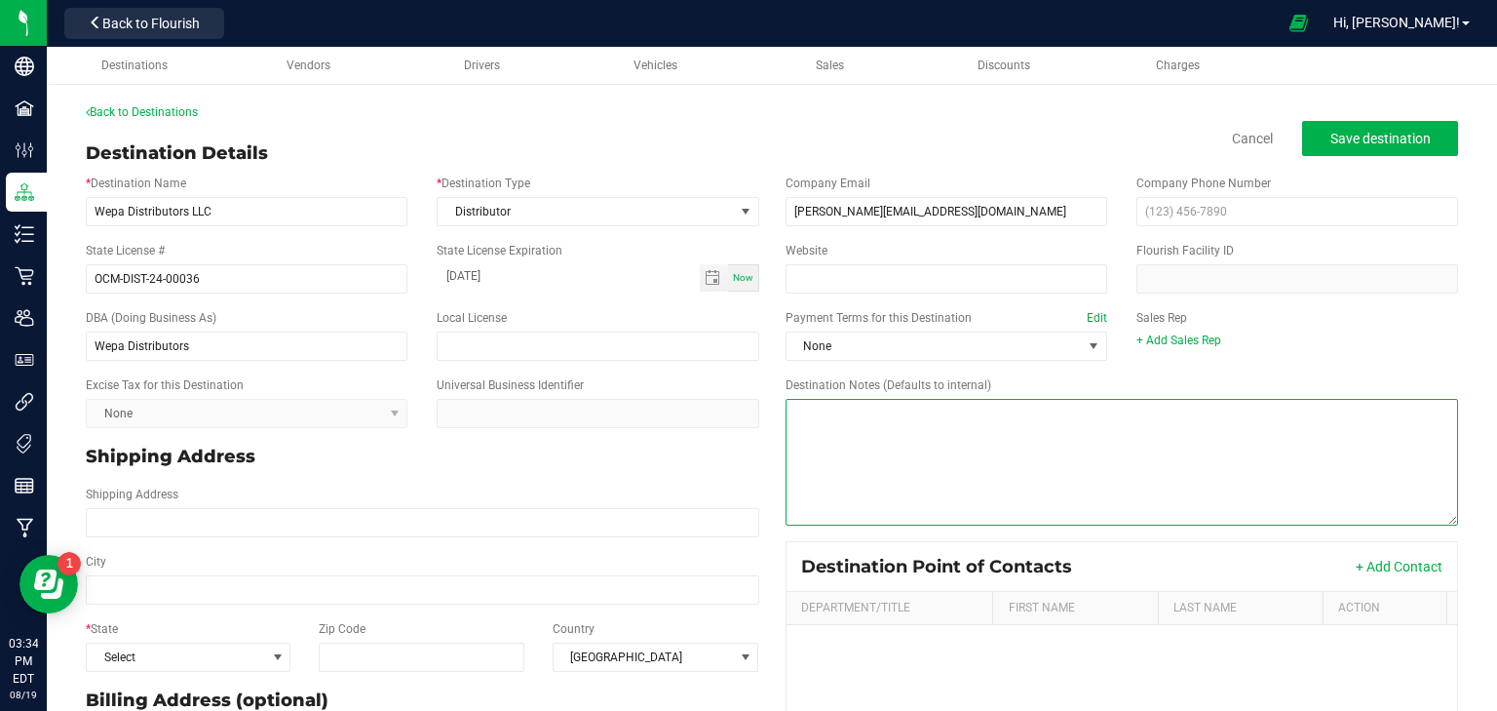
click at [931, 437] on textarea "Destination Notes (Defaults to internal)" at bounding box center [1123, 462] width 674 height 127
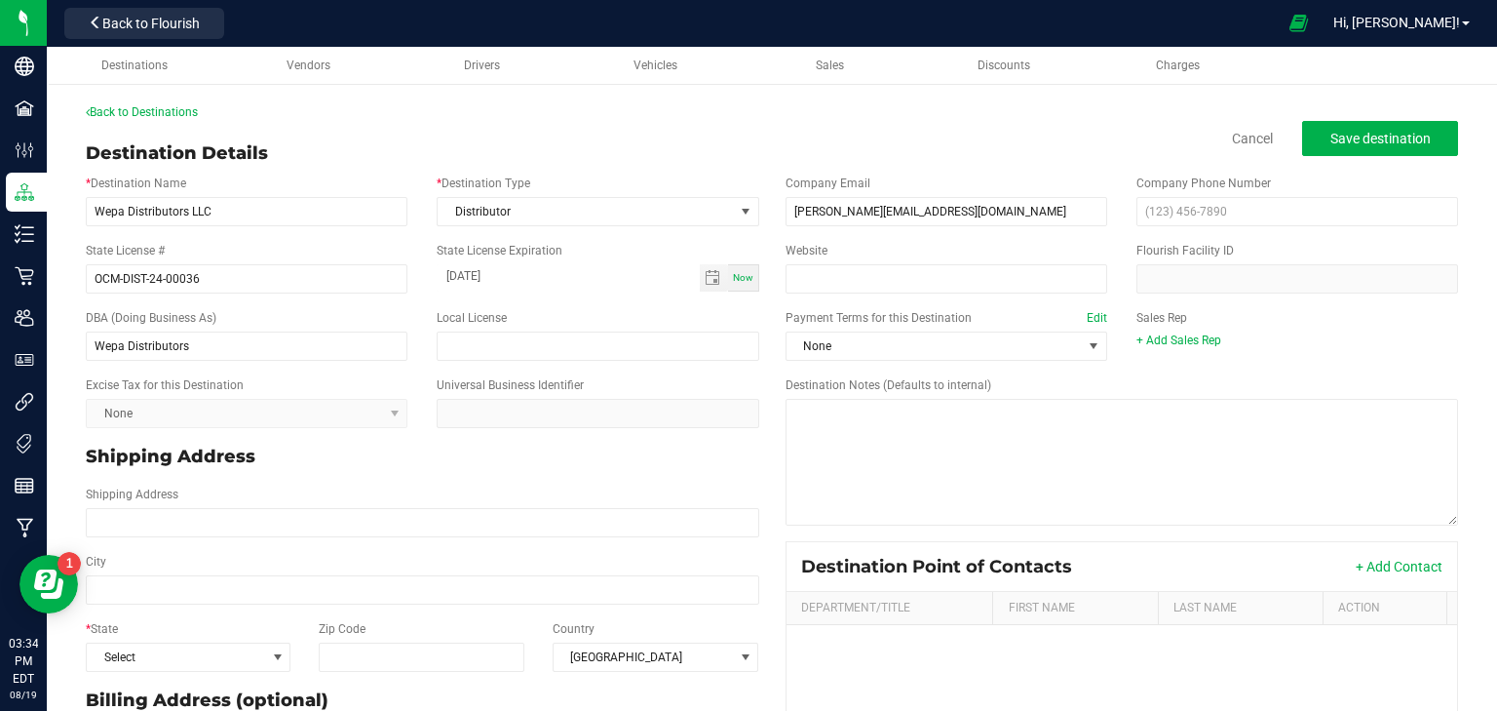
click at [901, 324] on label "Payment Terms for this Destination Edit" at bounding box center [947, 318] width 322 height 18
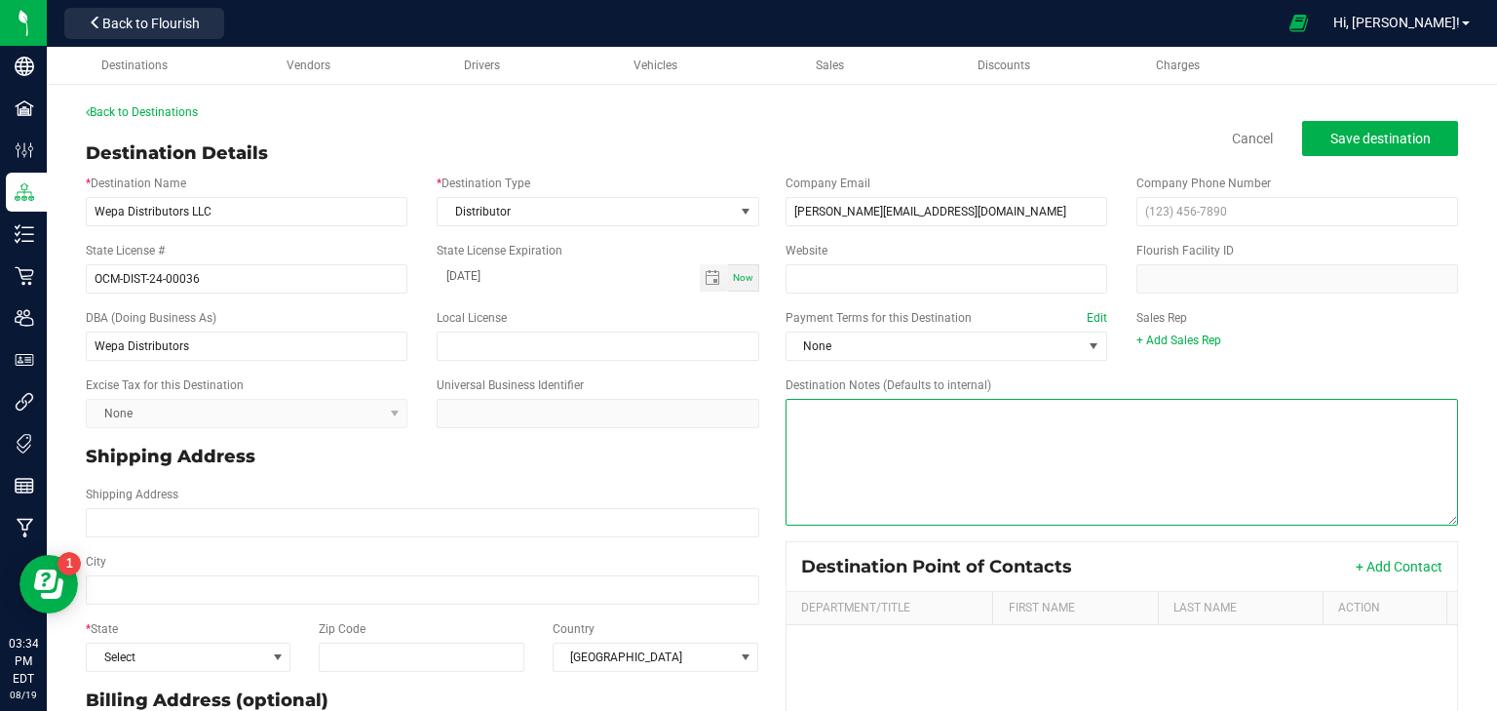
click at [901, 399] on textarea "Destination Notes (Defaults to internal)" at bounding box center [1123, 462] width 674 height 127
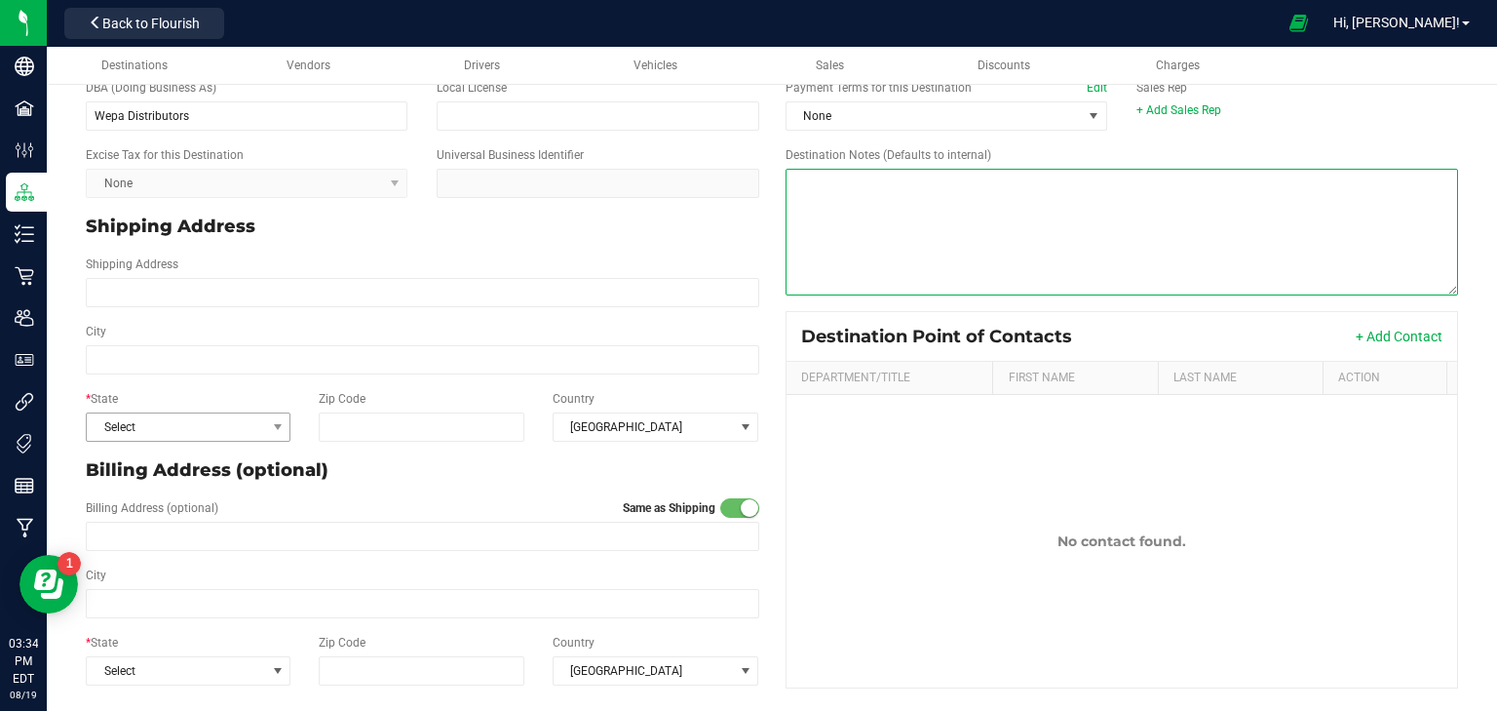
scroll to position [236, 0]
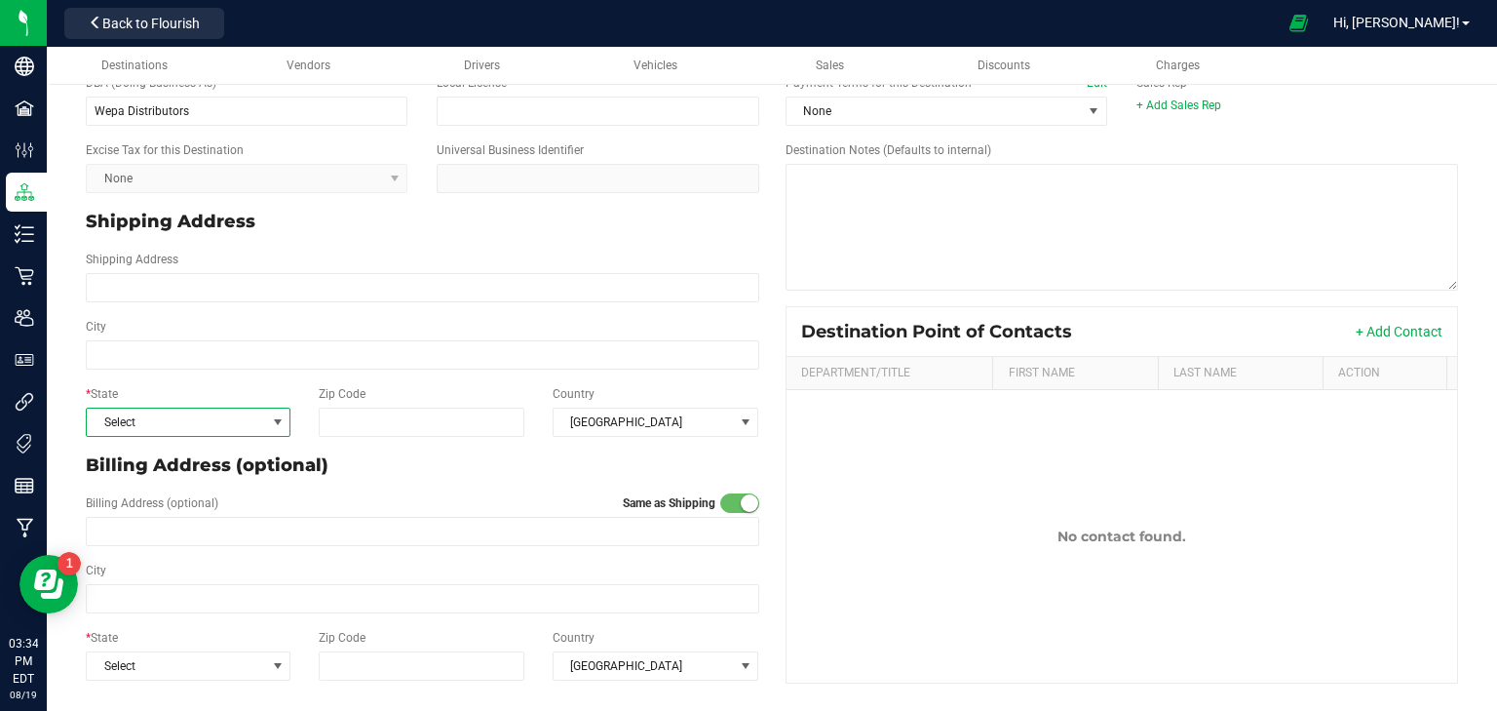
click at [175, 413] on span "Select" at bounding box center [176, 421] width 178 height 27
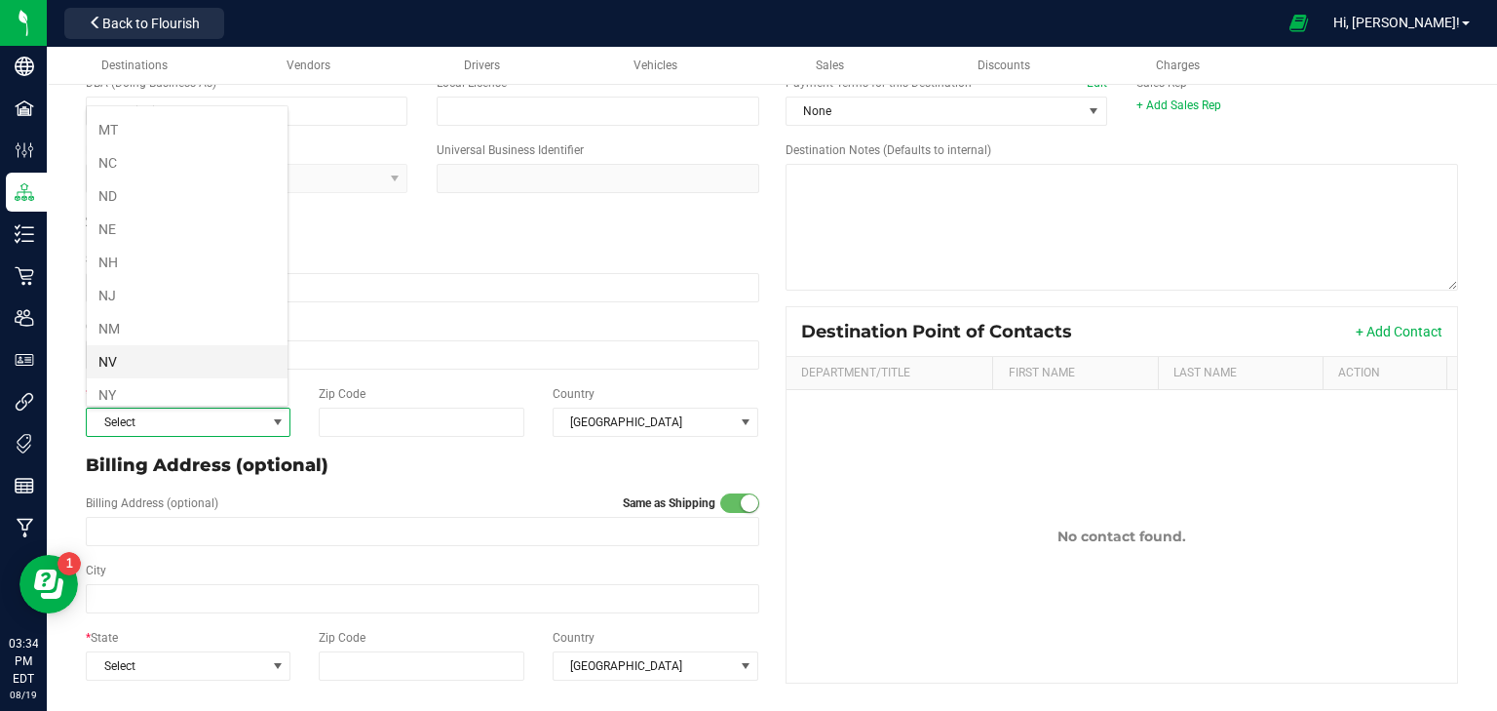
scroll to position [936, 0]
click at [141, 300] on li "NY" at bounding box center [187, 316] width 201 height 33
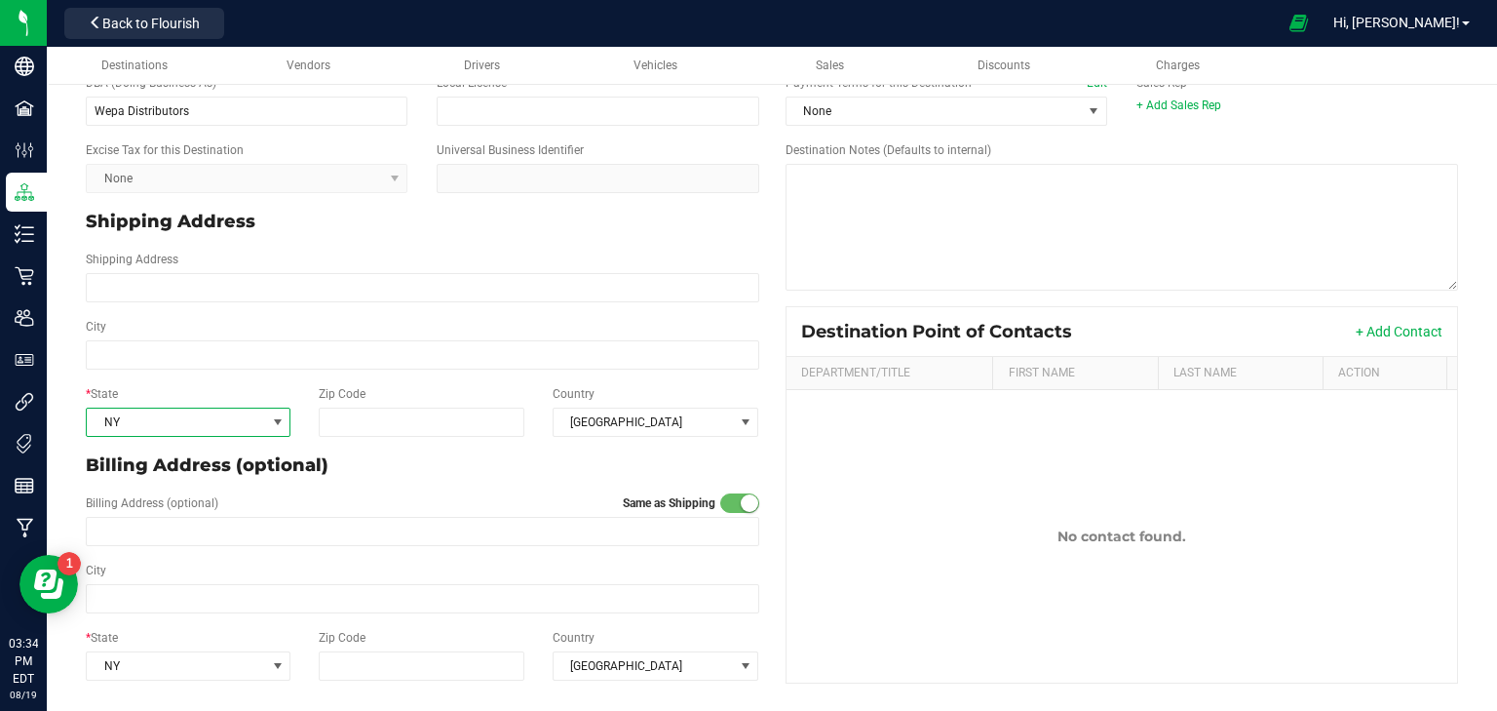
scroll to position [0, 0]
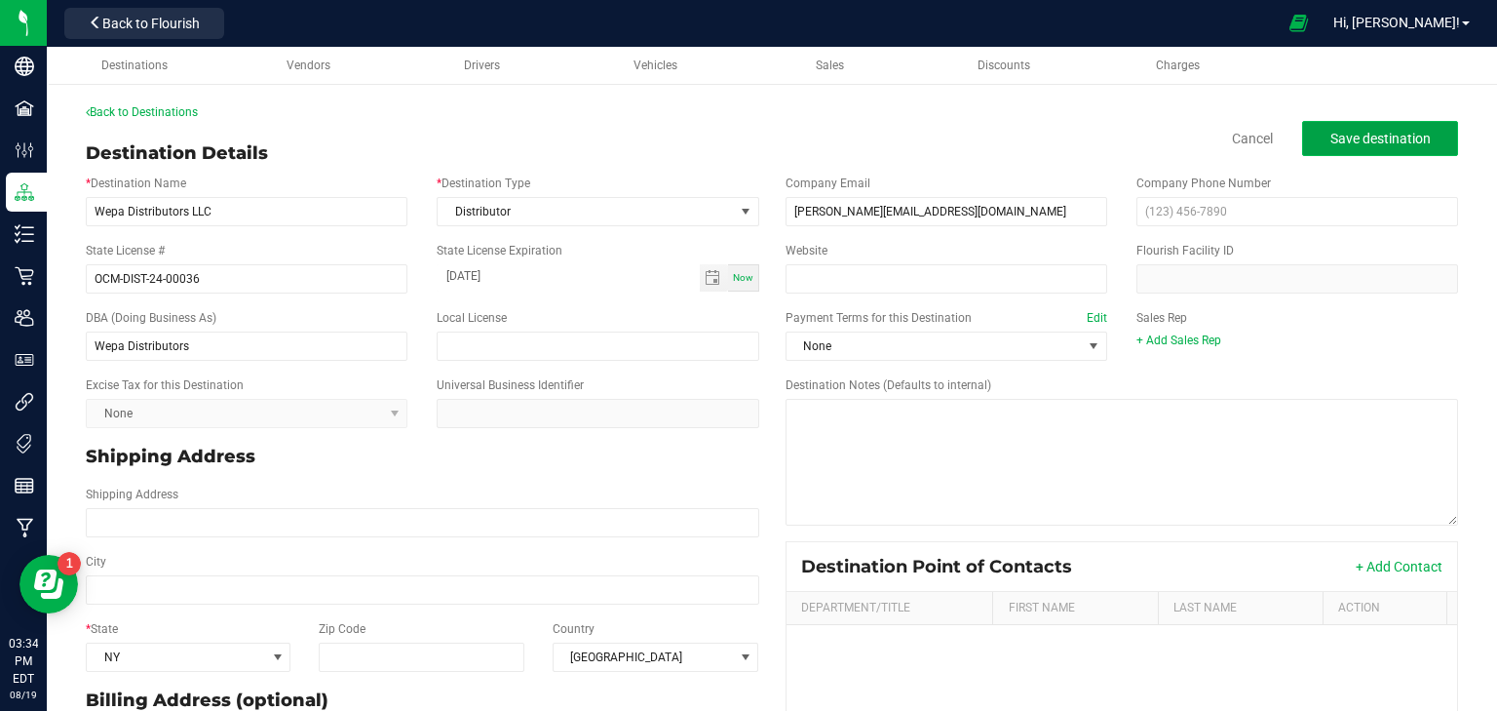
click at [1384, 143] on span "Save destination" at bounding box center [1381, 139] width 100 height 16
click at [1362, 133] on span "Save destination" at bounding box center [1381, 139] width 100 height 16
click at [486, 66] on span "Drivers" at bounding box center [482, 65] width 36 height 14
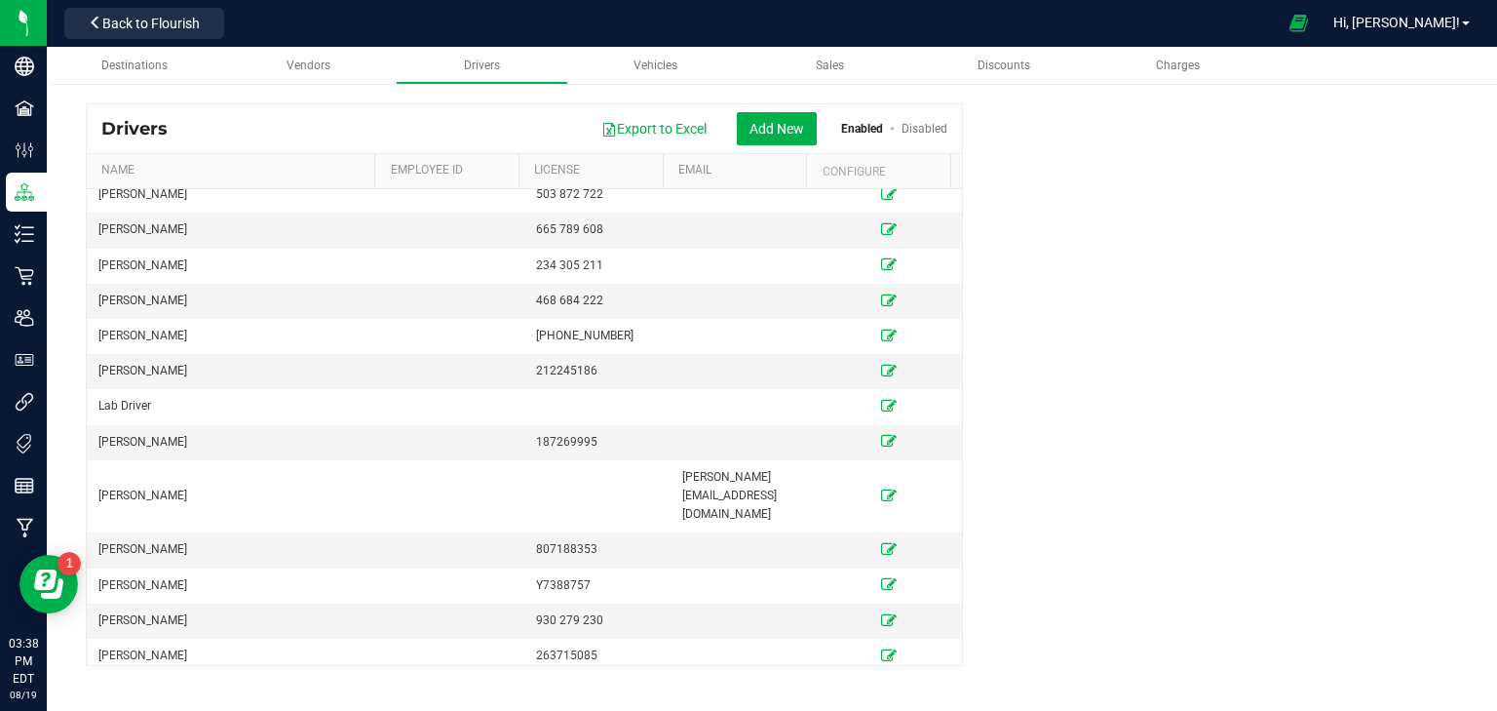
scroll to position [612, 0]
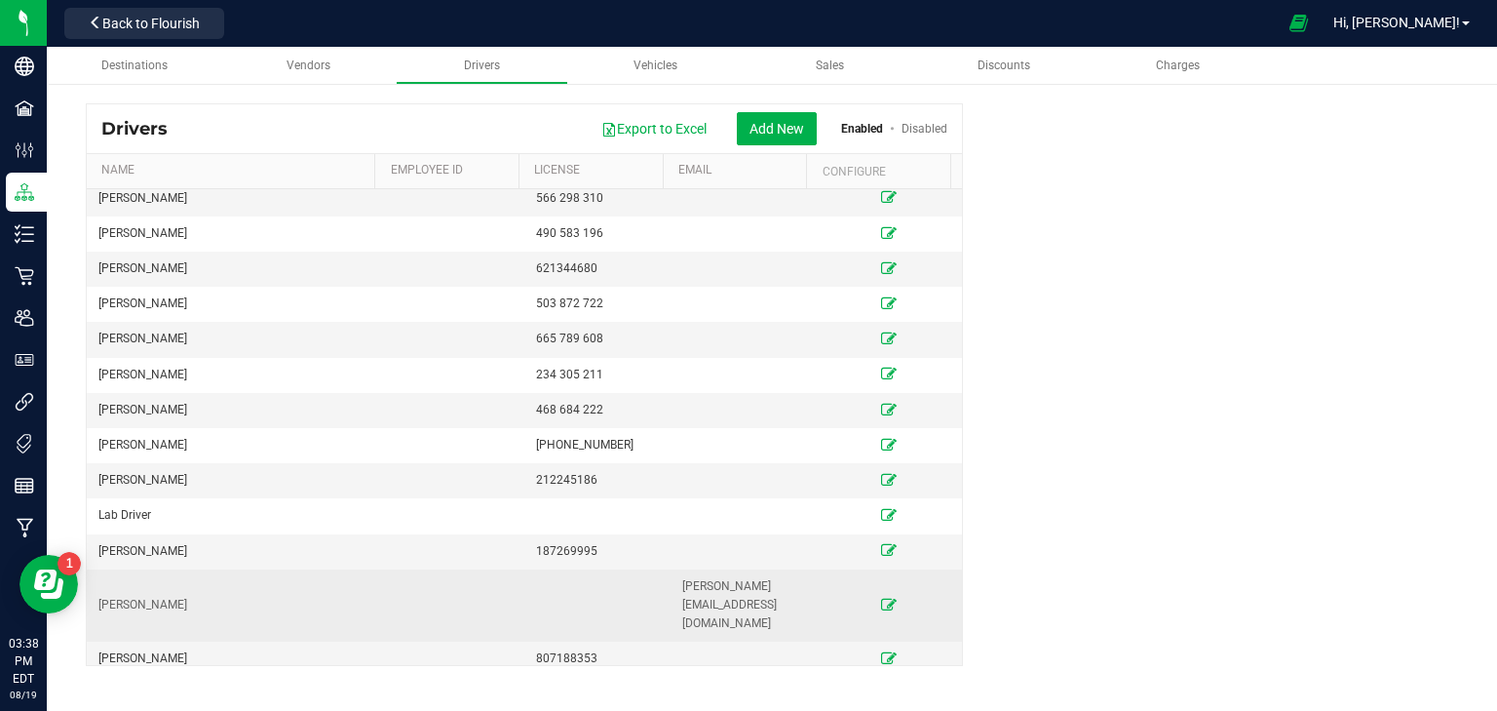
click at [881, 599] on icon at bounding box center [889, 605] width 16 height 12
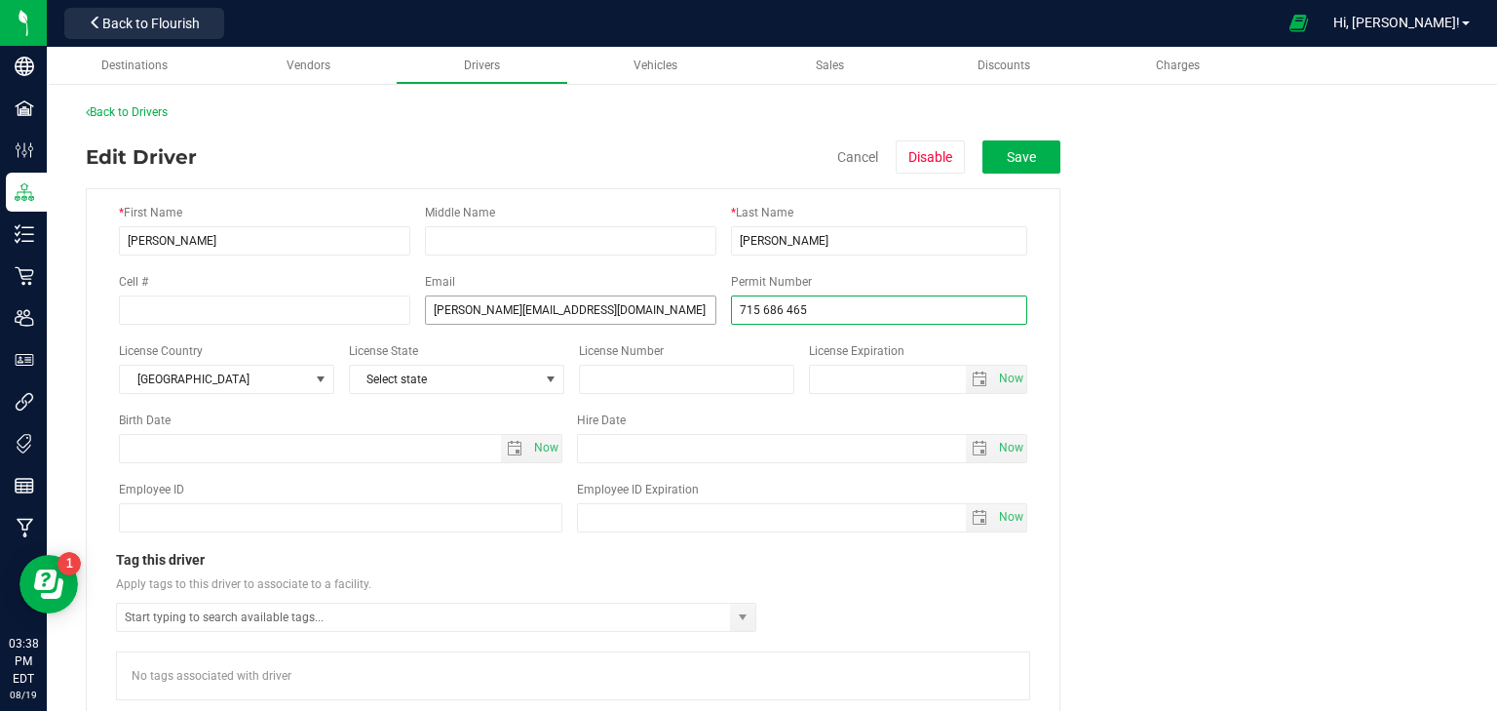
drag, startPoint x: 895, startPoint y: 307, endPoint x: 599, endPoint y: 295, distance: 296.6
click at [599, 295] on div "Cell # Email luis@wepadistributors.com Permit Number 715 686 465" at bounding box center [573, 299] width 909 height 52
click at [641, 375] on input "text" at bounding box center [686, 379] width 215 height 29
paste input "715 686 465"
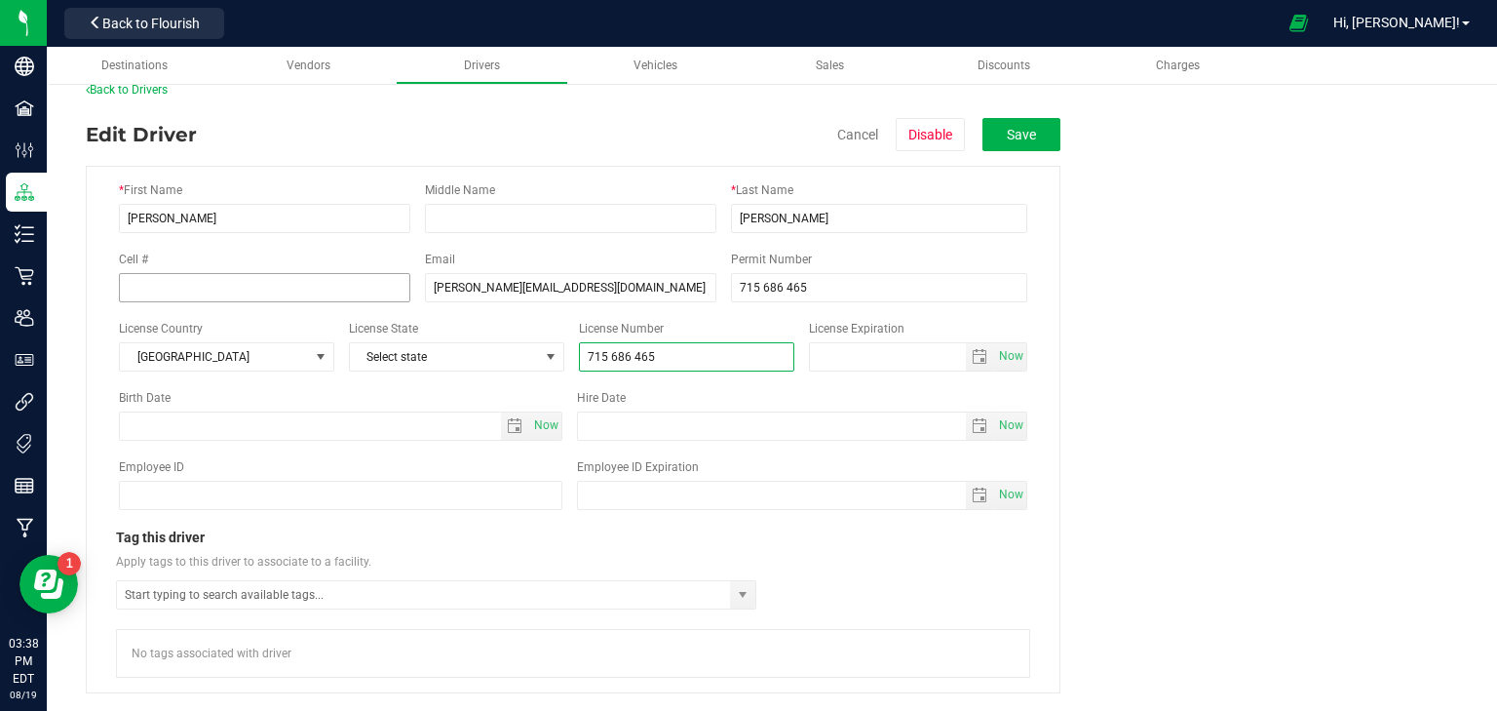
type input "715 686 465"
click at [265, 282] on input "tel" at bounding box center [265, 287] width 292 height 29
type input "(347) 968-4266"
click at [1062, 274] on fieldset "* First Name Luis Middle Name * Last Name Ortiz Cell # (347) 968-4266 Email lui…" at bounding box center [772, 422] width 1373 height 542
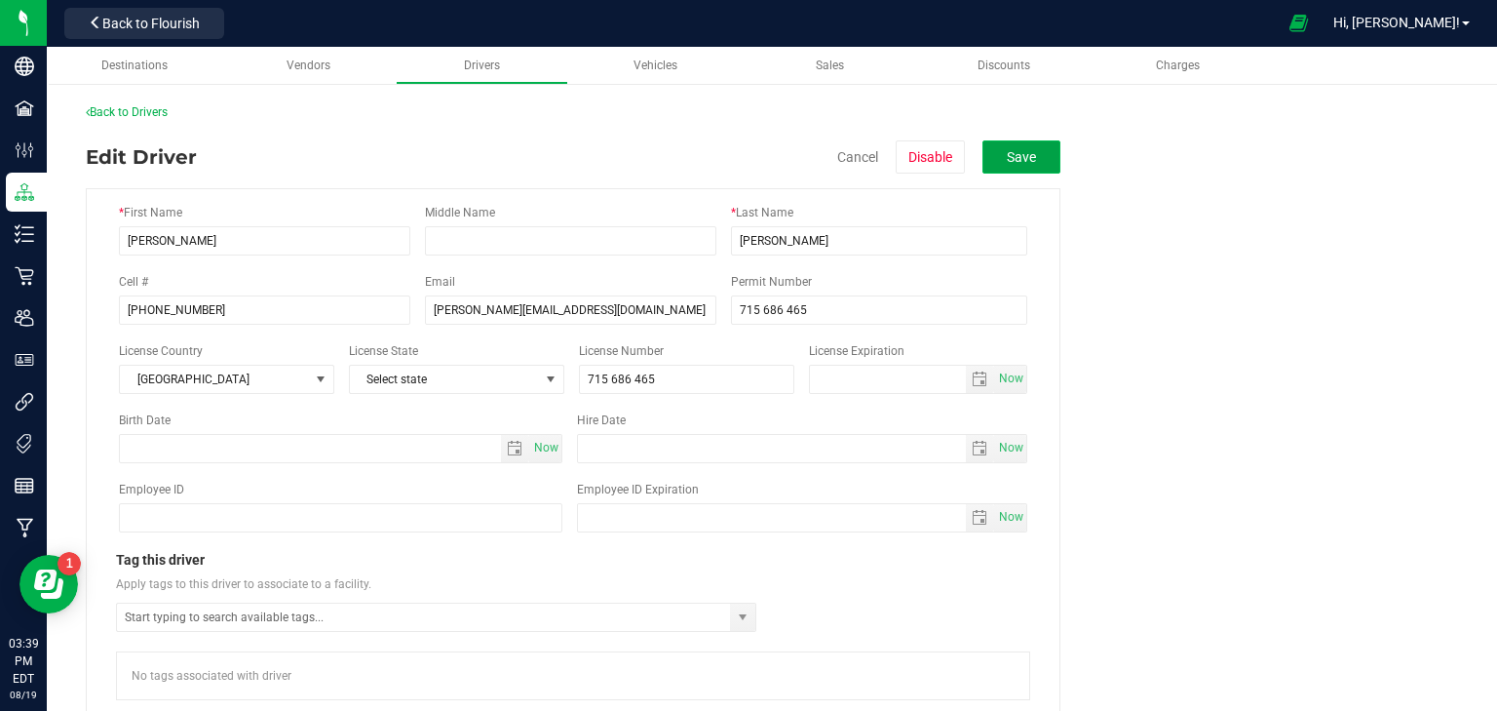
click at [1020, 157] on button "Save" at bounding box center [1022, 156] width 78 height 33
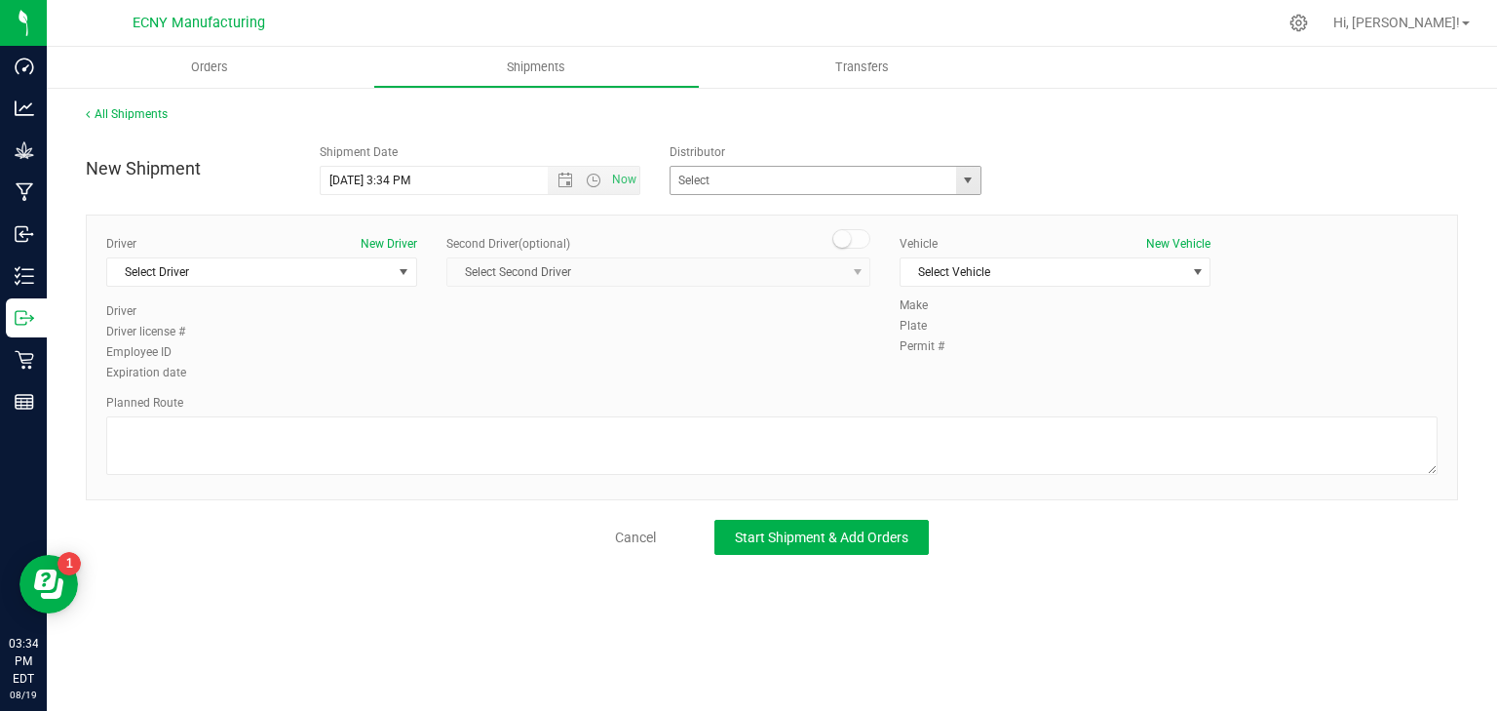
click at [960, 182] on span "select" at bounding box center [968, 181] width 16 height 16
click at [844, 209] on li "Wepa Distributors LLC" at bounding box center [826, 213] width 310 height 29
type input "Wepa Distributors LLC"
drag, startPoint x: 203, startPoint y: 289, endPoint x: 208, endPoint y: 278, distance: 11.8
click at [203, 289] on div "Driver New Driver Select Driver Select Driver Louis Agresta Alec Aynilian Micha…" at bounding box center [261, 268] width 311 height 67
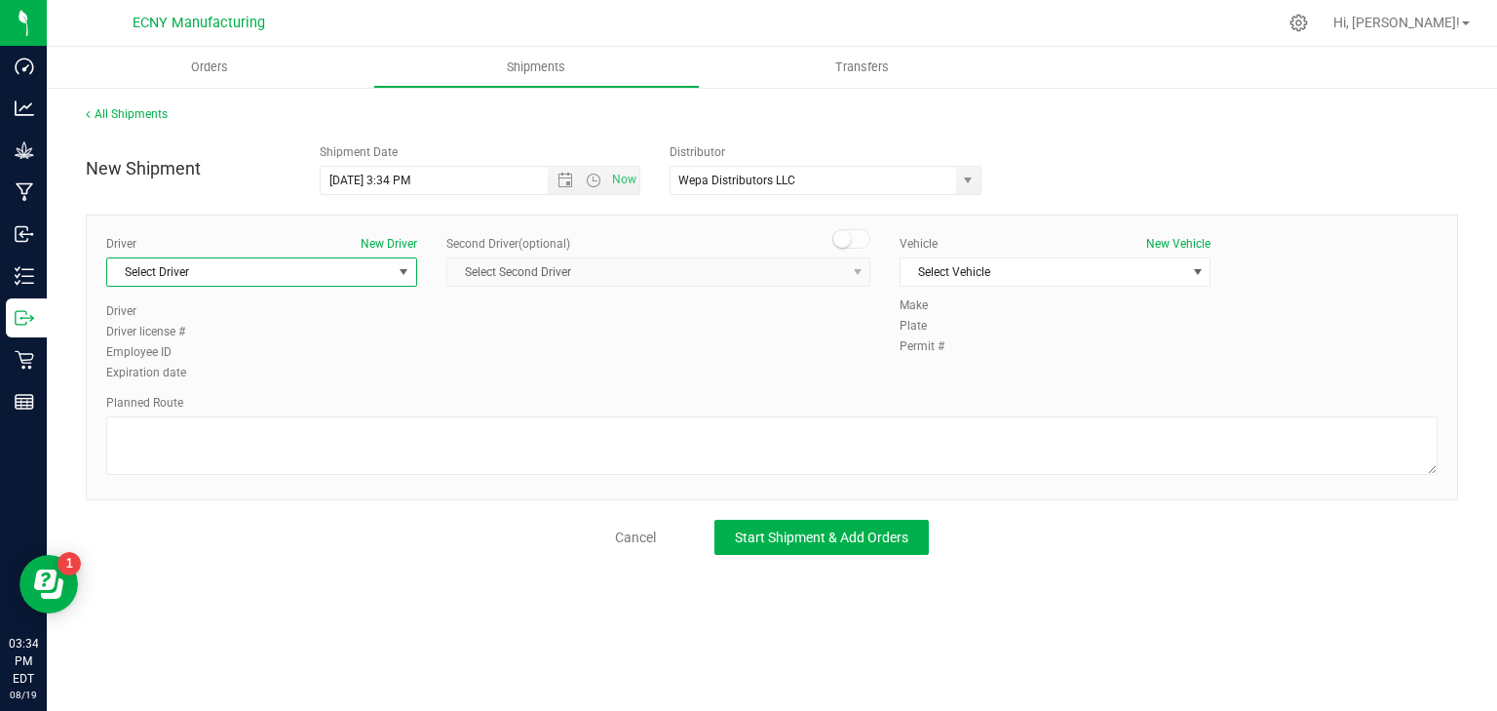
click at [208, 278] on span "Select Driver" at bounding box center [249, 271] width 285 height 27
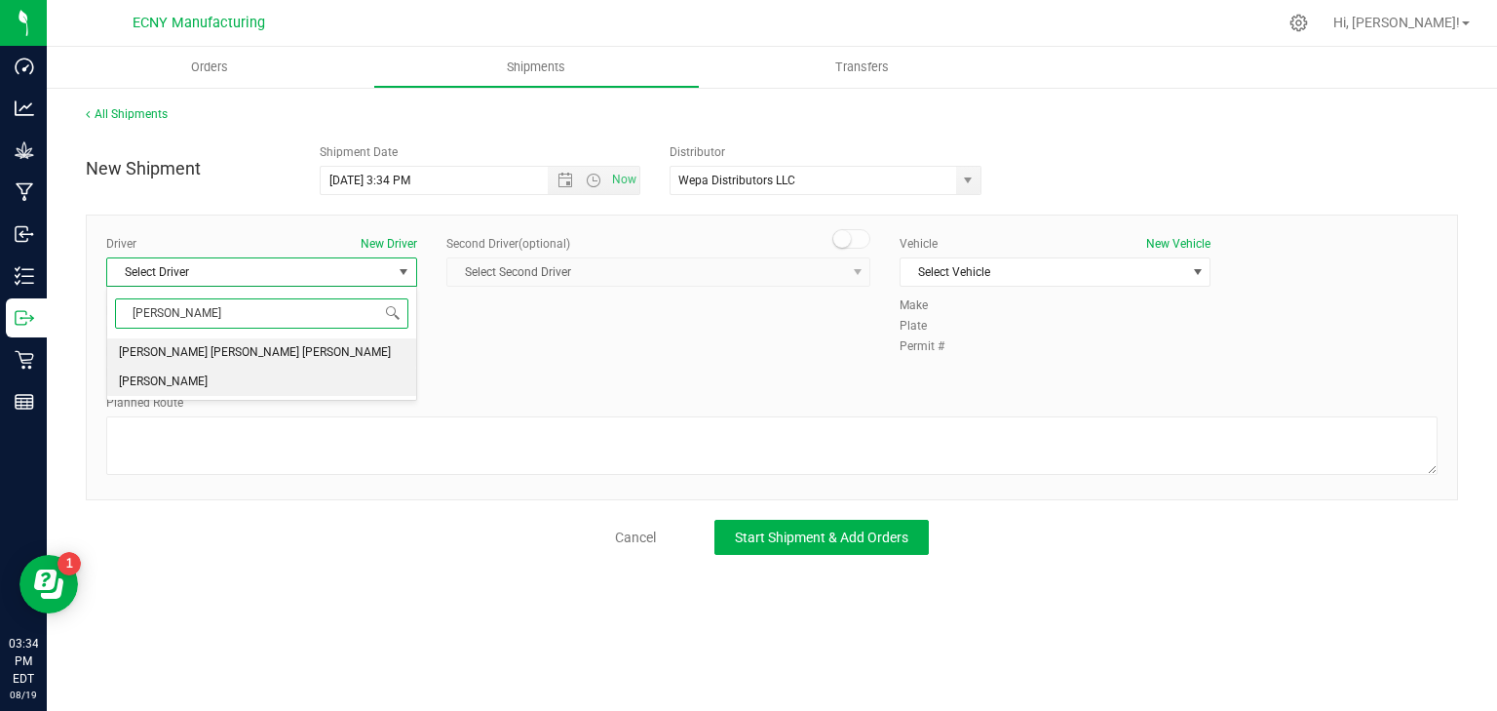
click at [193, 370] on li "Luis Ortiz" at bounding box center [261, 382] width 309 height 29
type input "luis"
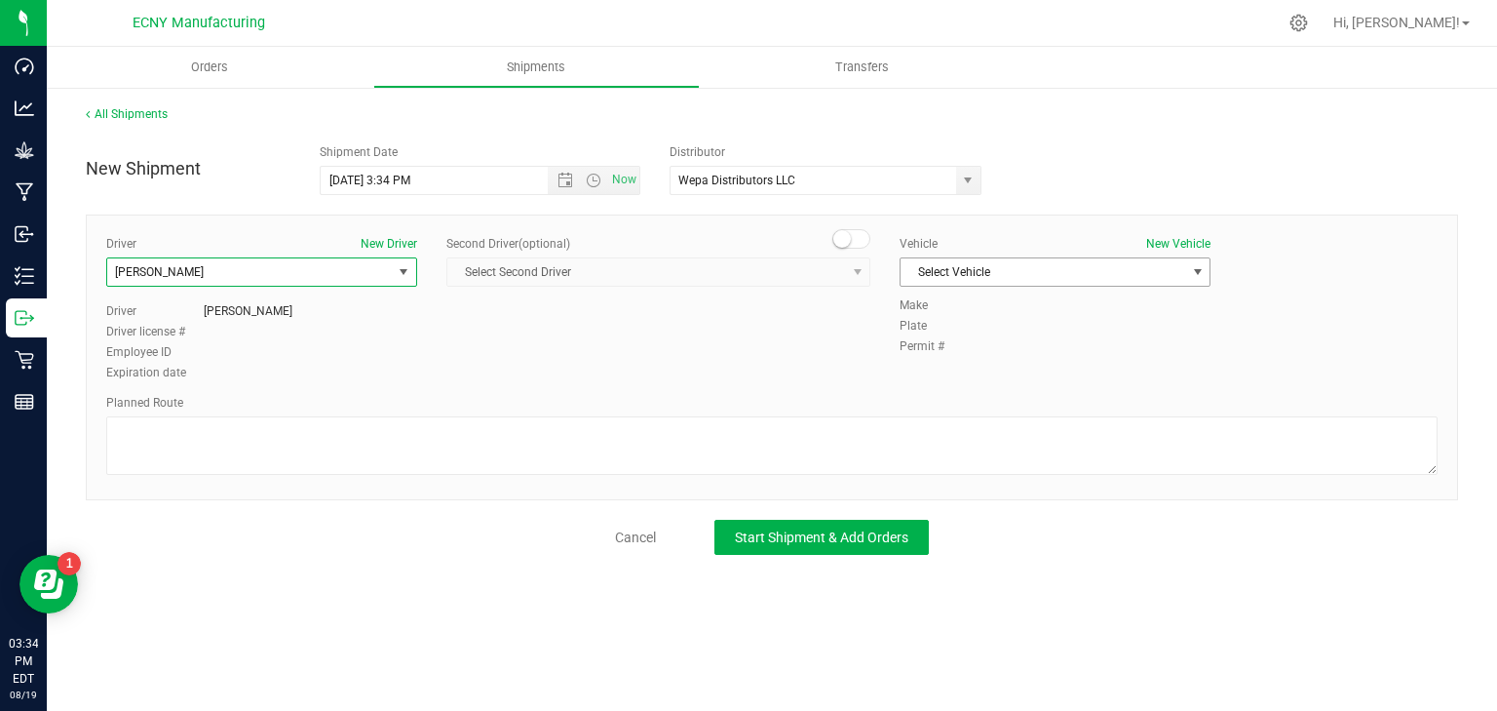
click at [1069, 268] on span "Select Vehicle" at bounding box center [1043, 271] width 285 height 27
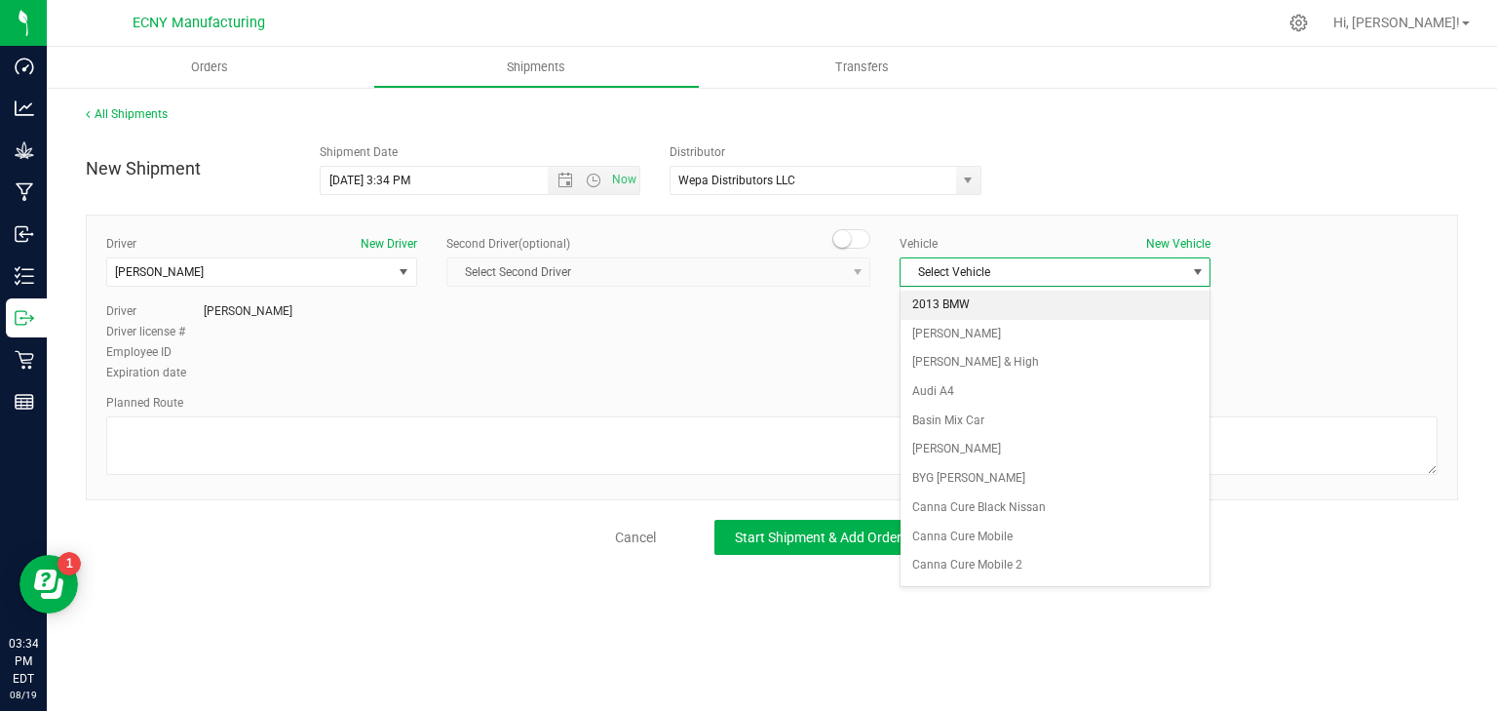
click at [972, 300] on li "2013 BMW" at bounding box center [1055, 305] width 309 height 29
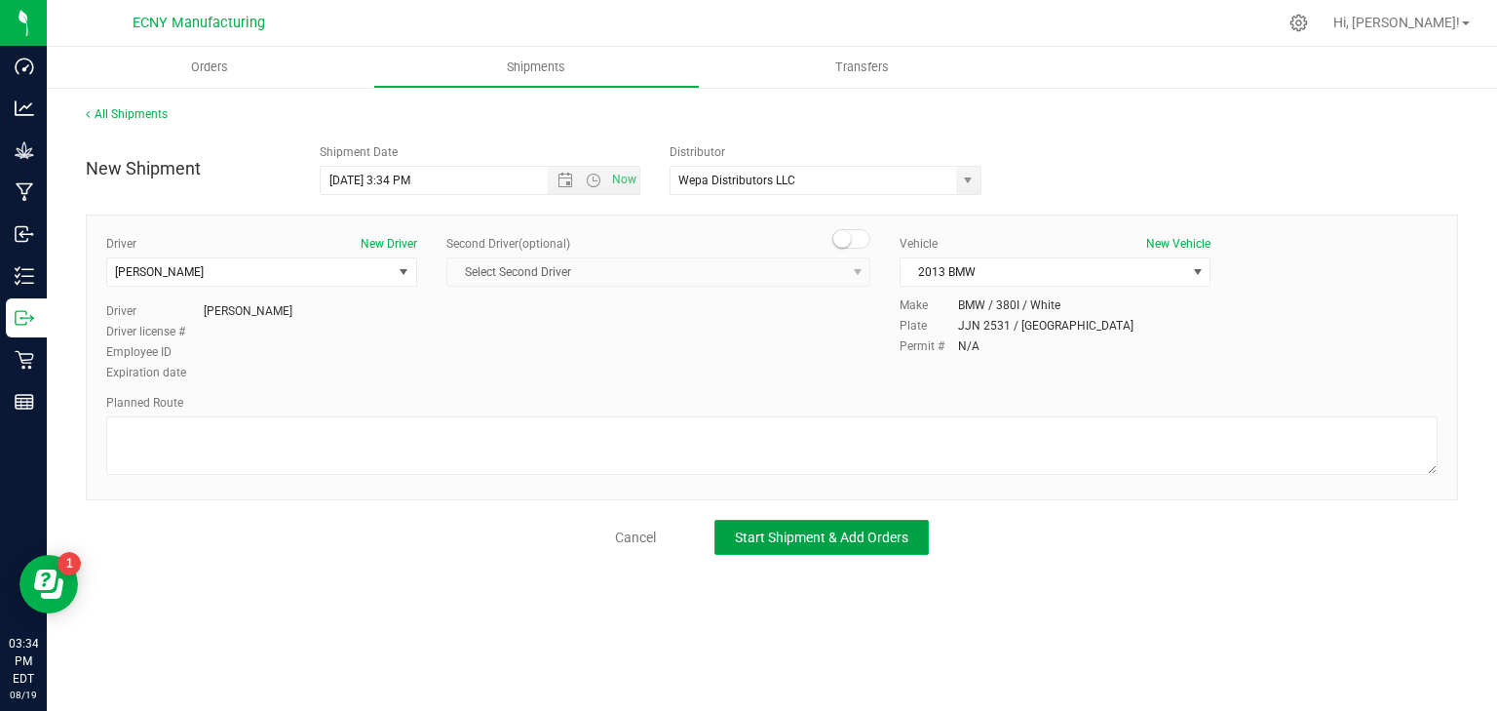
click at [804, 535] on span "Start Shipment & Add Orders" at bounding box center [822, 537] width 174 height 16
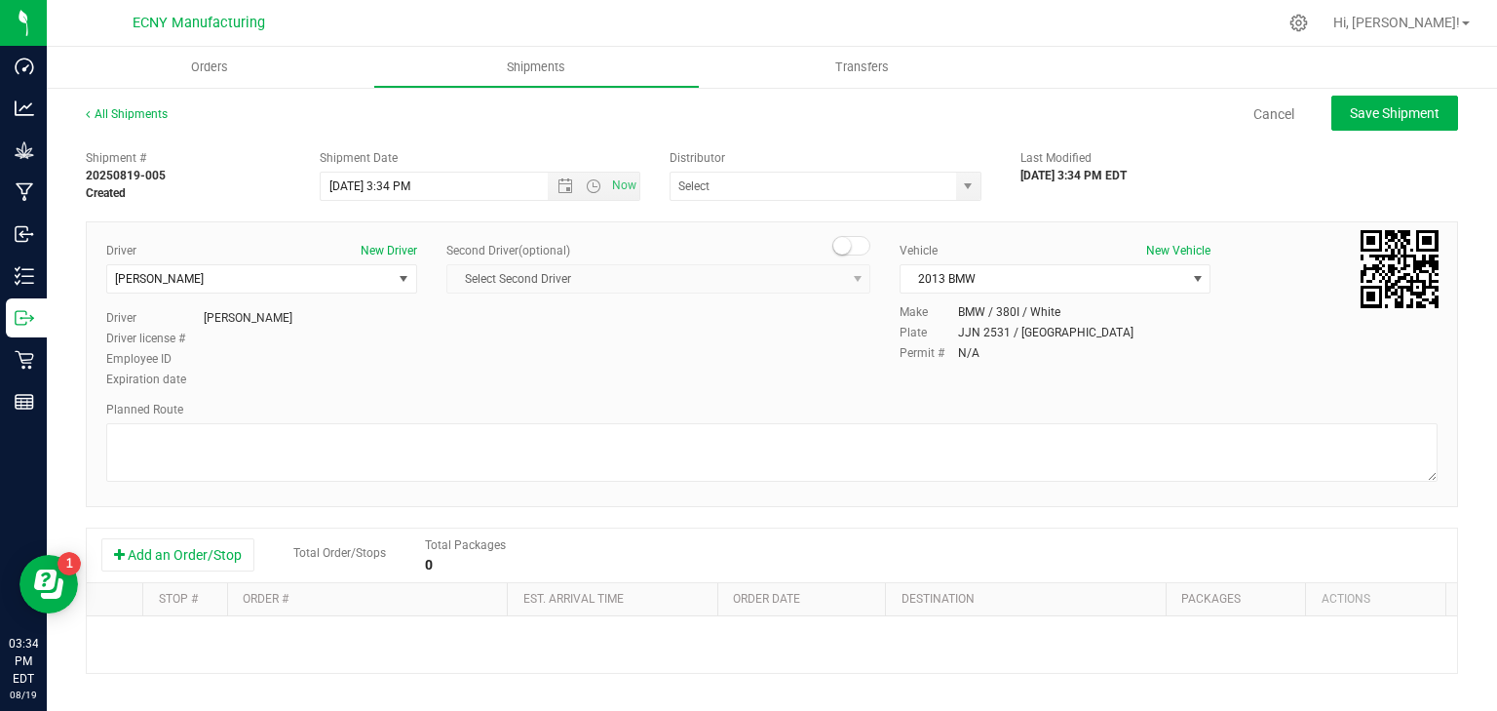
type input "Wepa Distributors LLC"
drag, startPoint x: 217, startPoint y: 554, endPoint x: 273, endPoint y: 553, distance: 55.6
click at [217, 554] on button "Add an Order/Stop" at bounding box center [177, 554] width 153 height 33
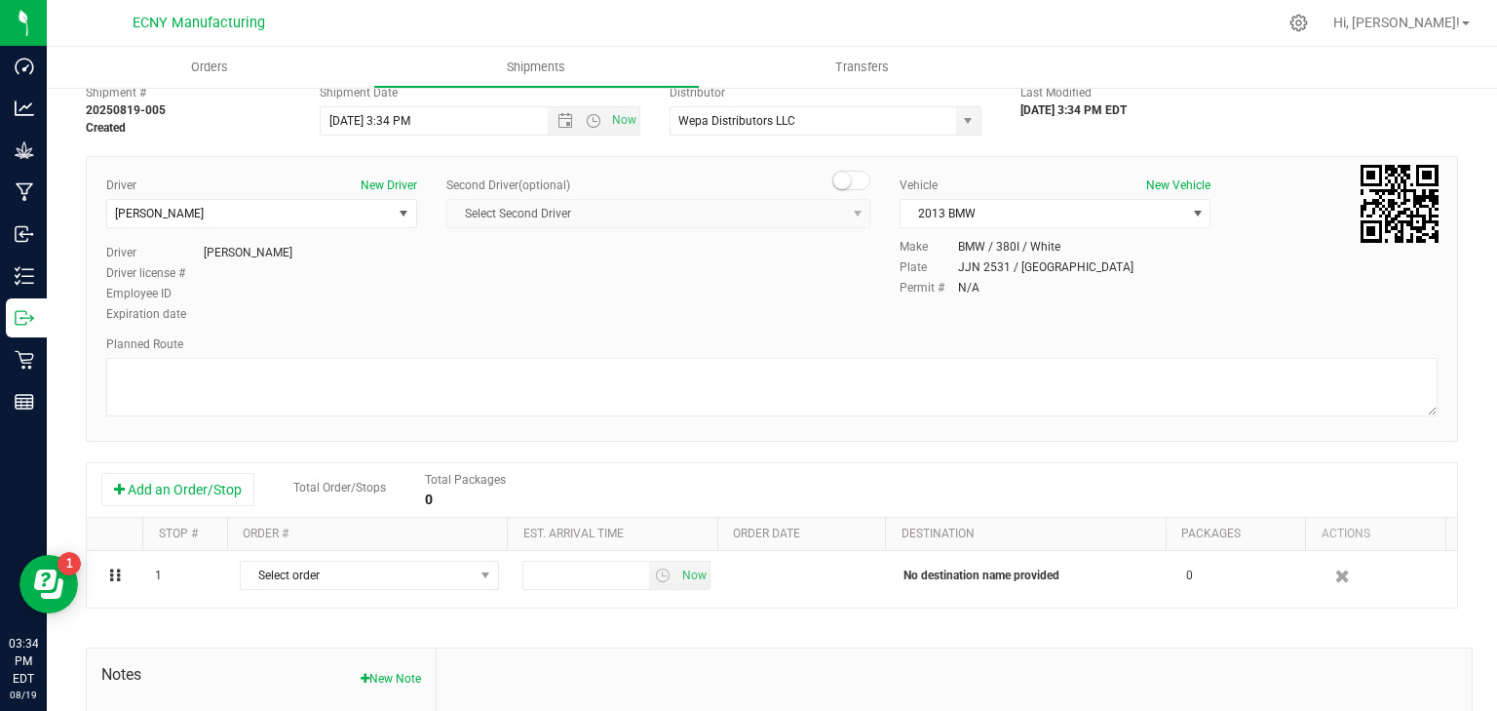
scroll to position [156, 0]
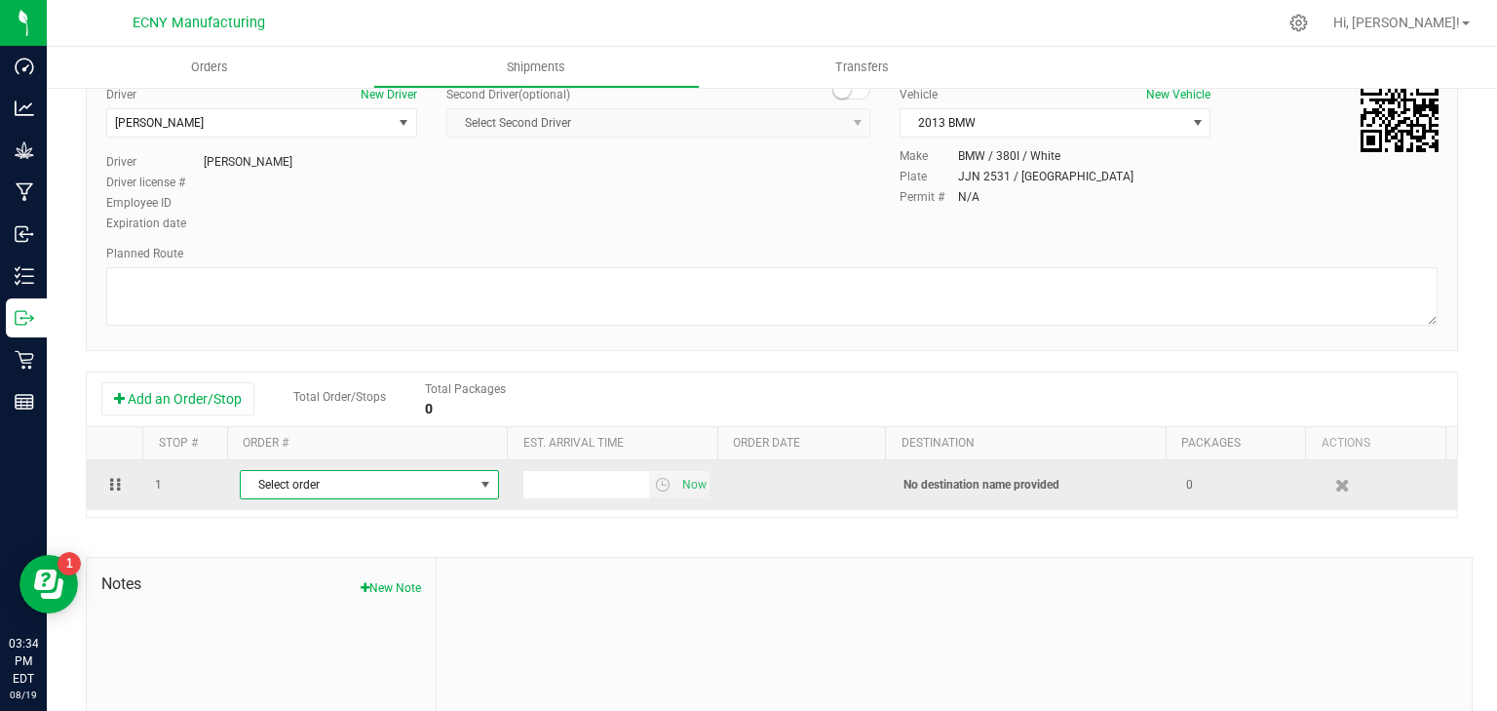
click at [374, 493] on span "Select order" at bounding box center [357, 484] width 233 height 27
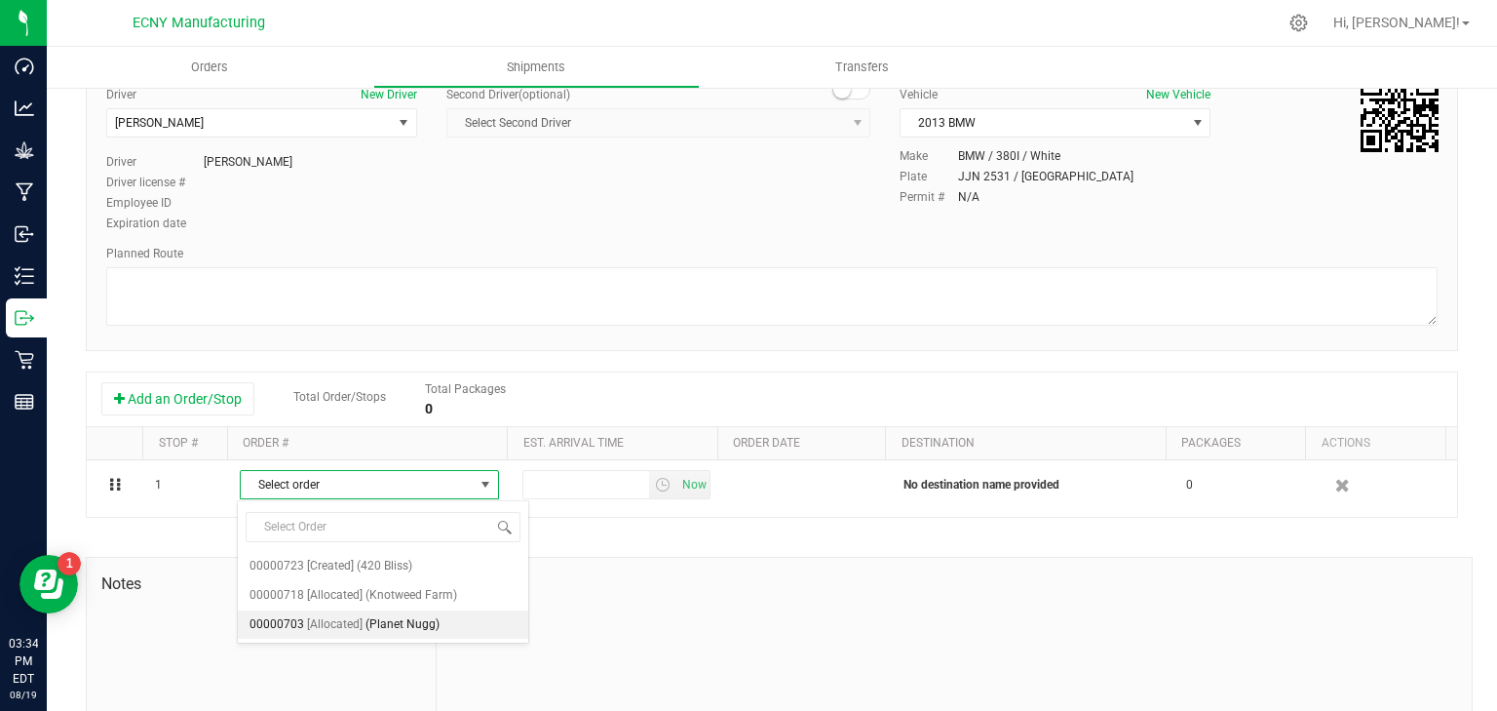
click at [418, 626] on span "(Planet Nugg)" at bounding box center [403, 624] width 74 height 25
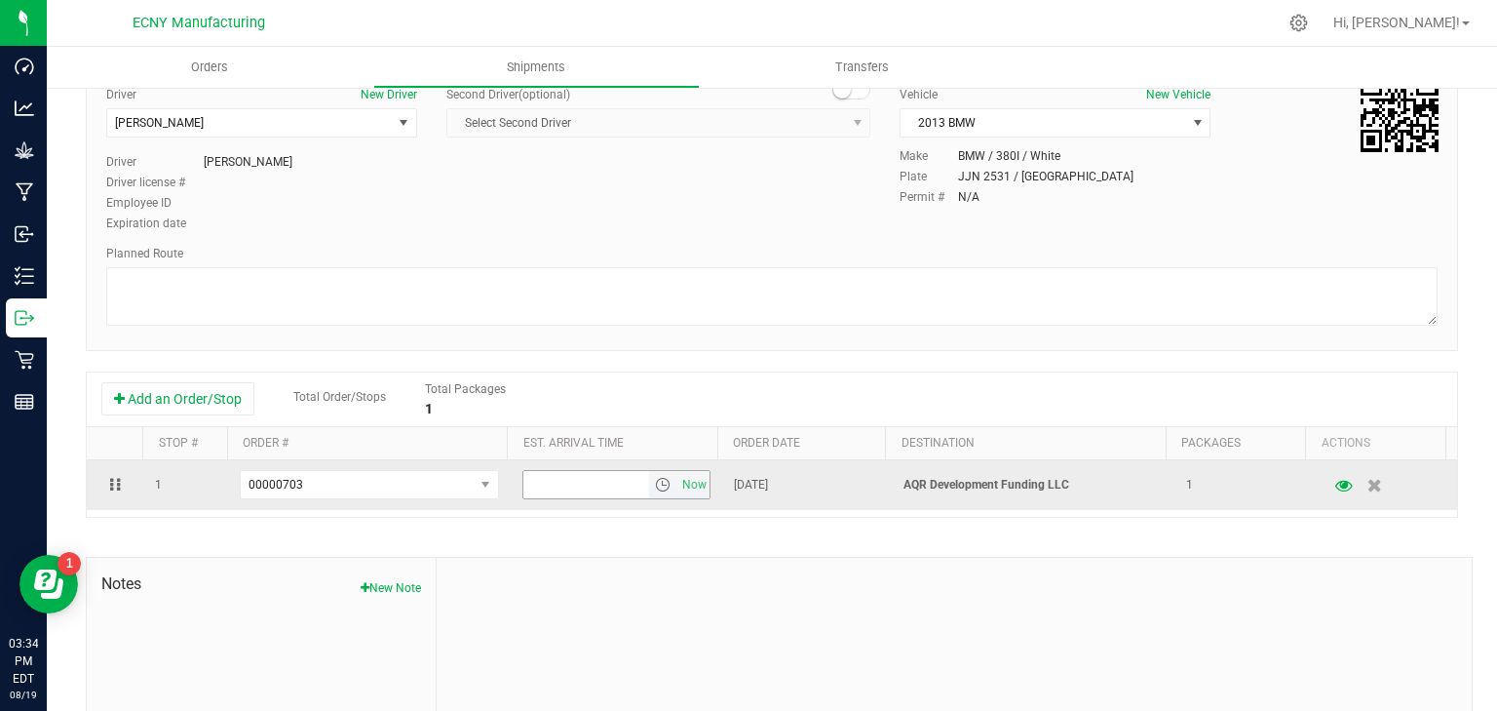
click at [555, 480] on input "text" at bounding box center [587, 484] width 127 height 27
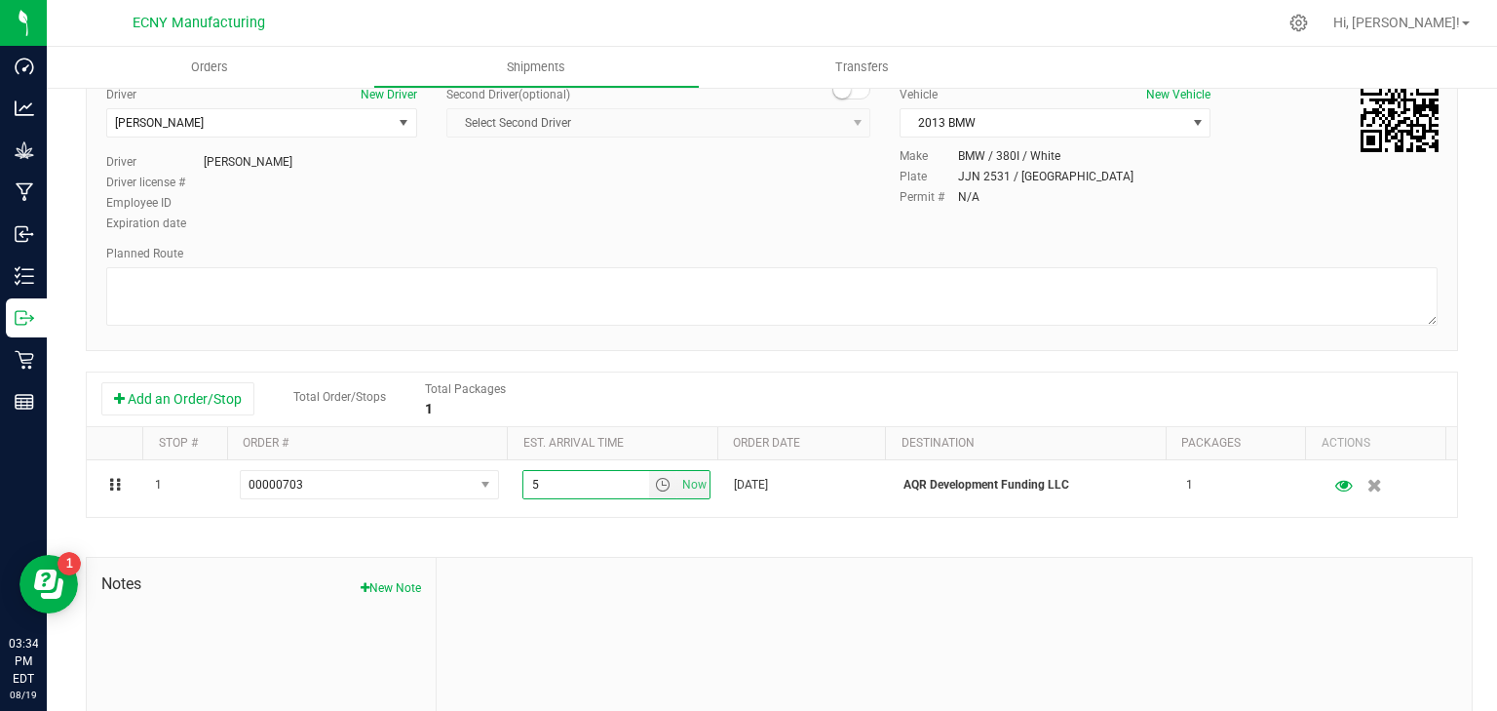
click at [725, 403] on div "Add an Order/Stop Total Order/Stops Total Packages 1" at bounding box center [771, 399] width 1341 height 34
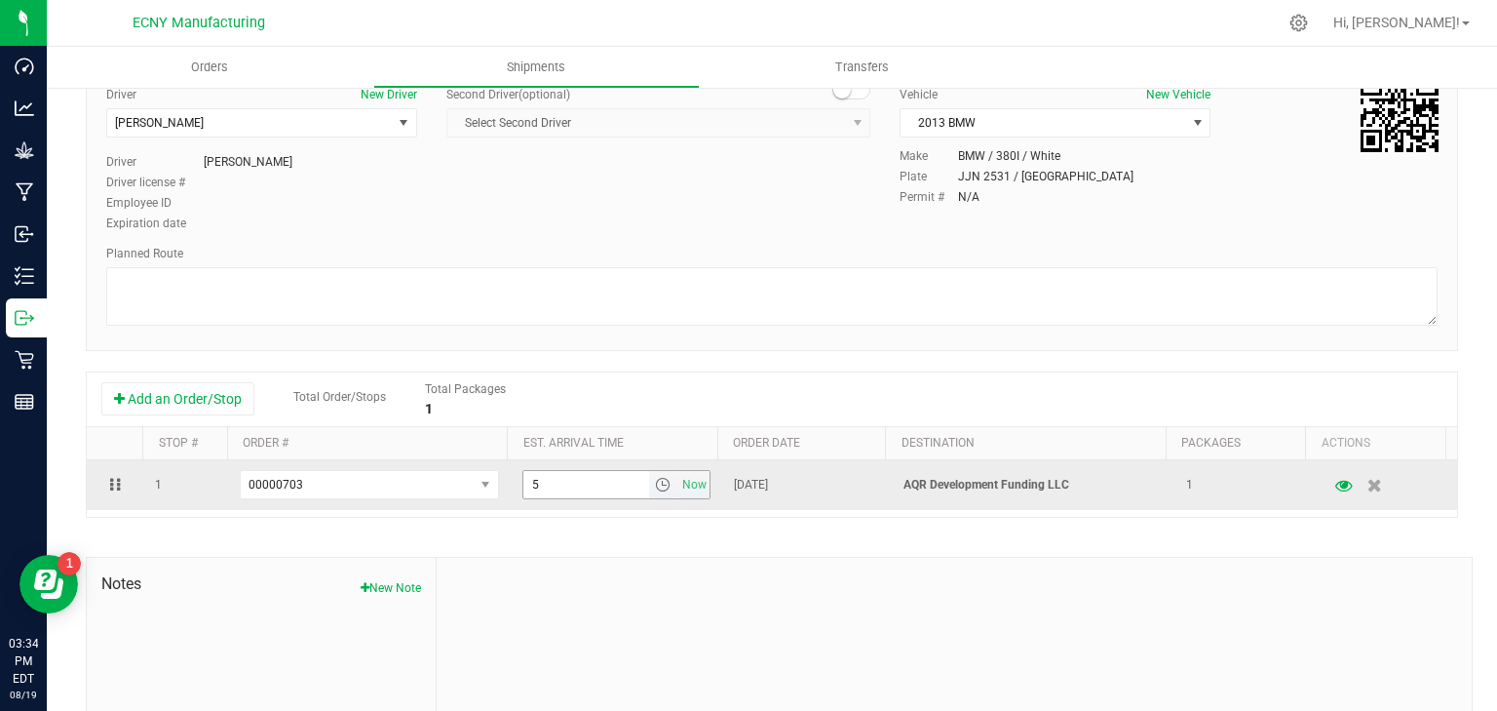
click at [630, 482] on input "5" at bounding box center [587, 484] width 127 height 27
type input "5:00 PM"
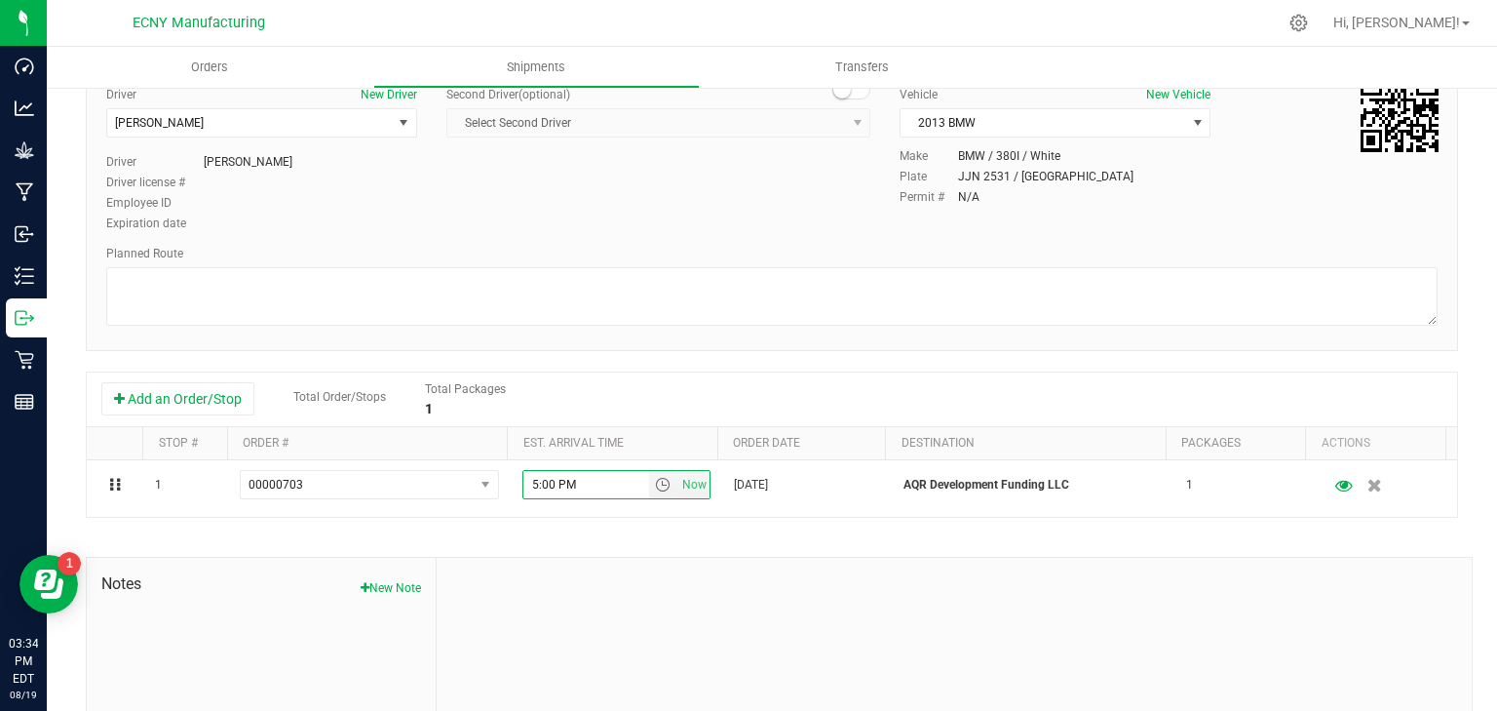
click at [1015, 372] on div "Add an Order/Stop Total Order/Stops Total Packages 1" at bounding box center [772, 399] width 1371 height 55
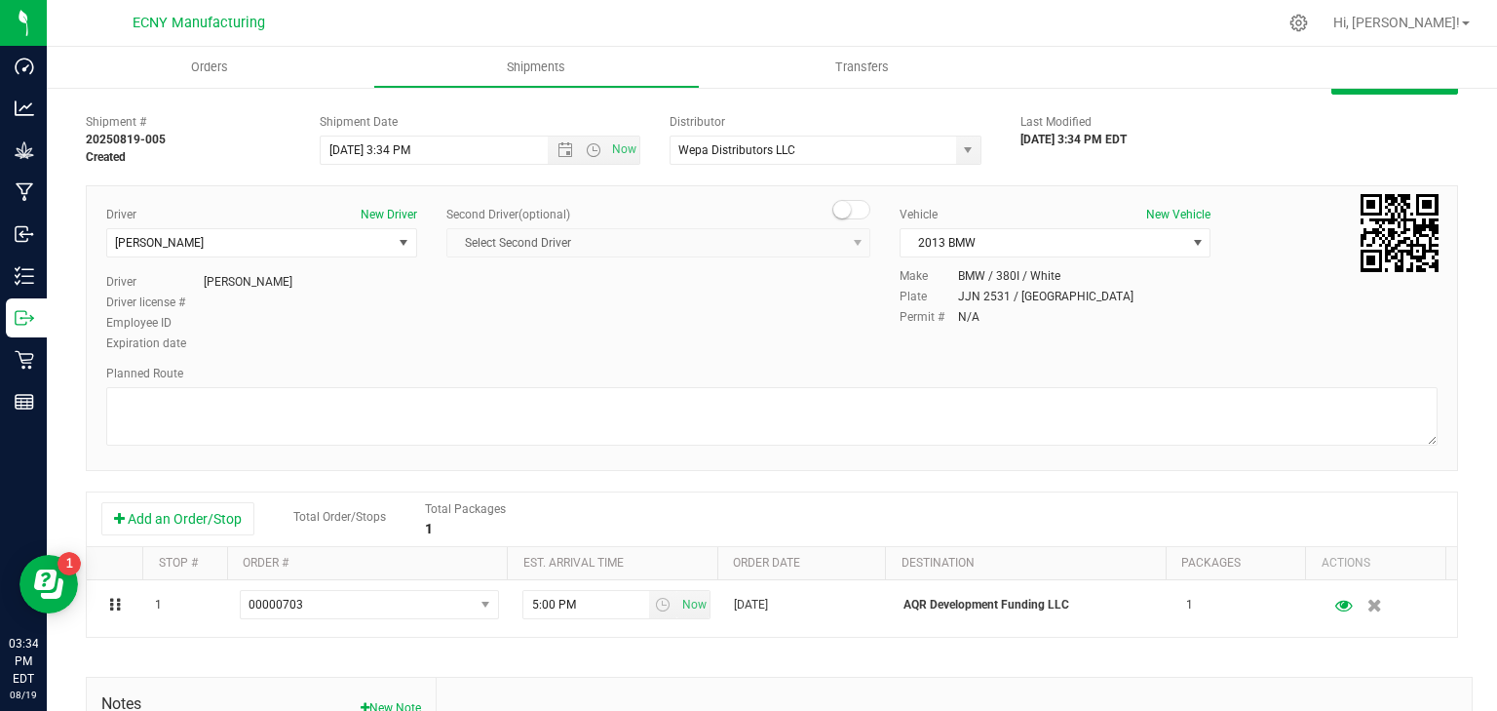
scroll to position [0, 0]
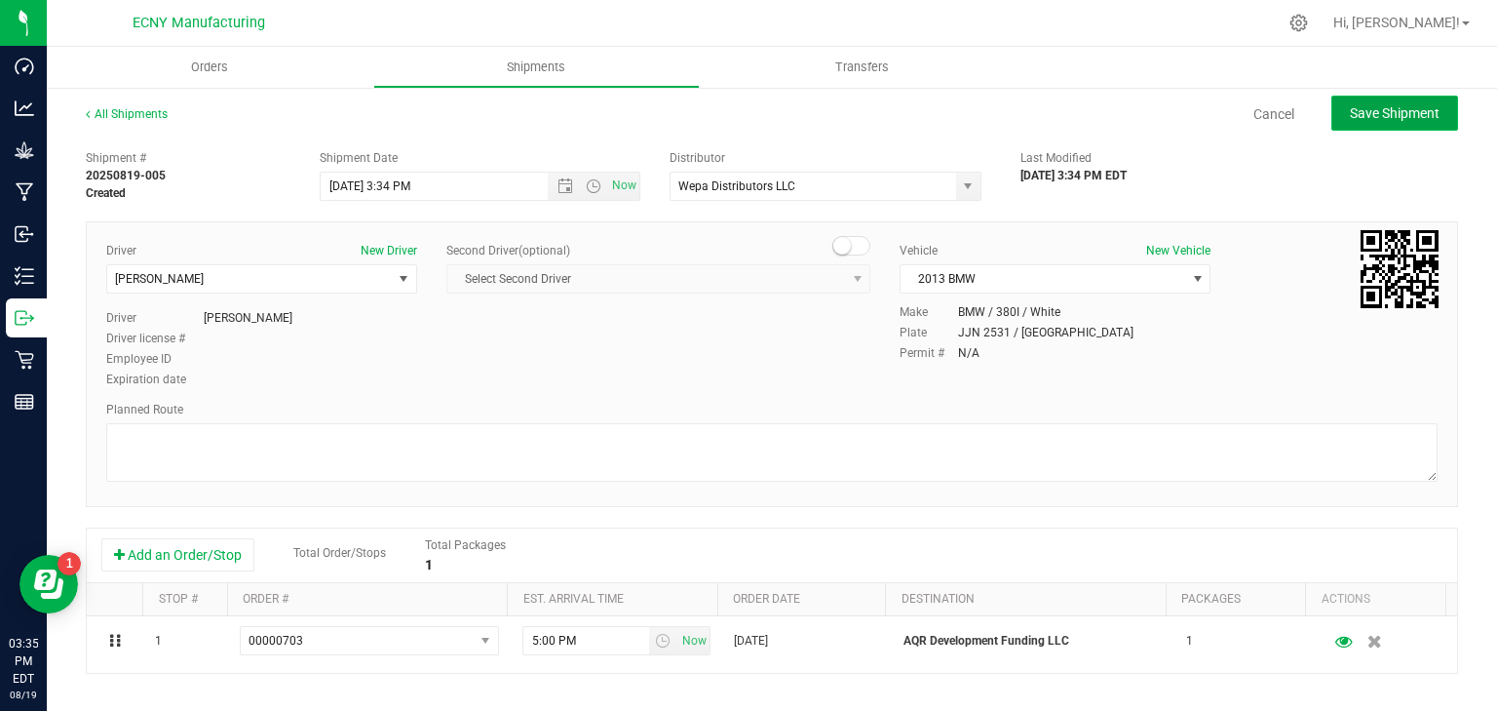
click at [1410, 117] on span "Save Shipment" at bounding box center [1395, 113] width 90 height 16
type input "8/19/2025 7:34 PM"
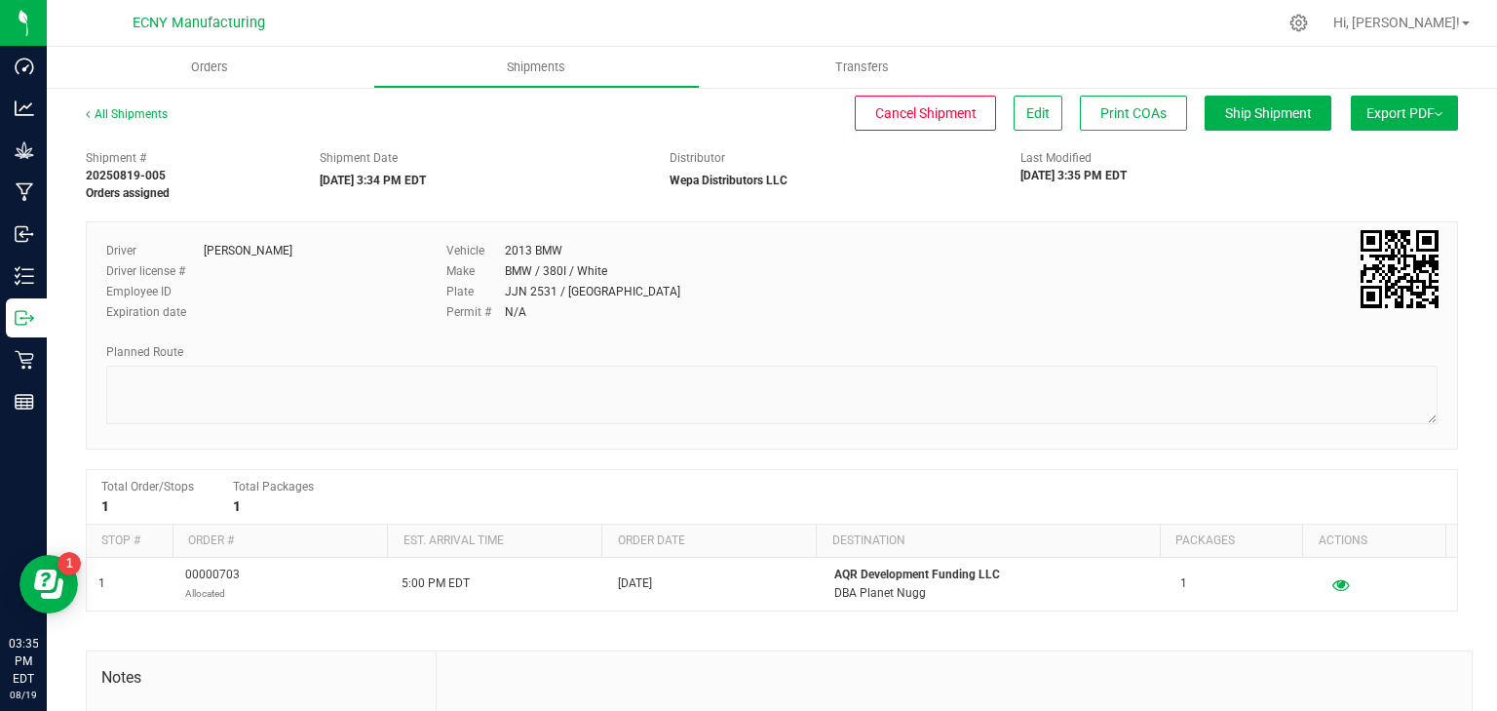
click at [1383, 105] on button "Export PDF" at bounding box center [1404, 113] width 107 height 35
click at [1350, 208] on span "NY Manifest" at bounding box center [1346, 215] width 64 height 14
click at [1027, 115] on span "Edit" at bounding box center [1038, 113] width 23 height 16
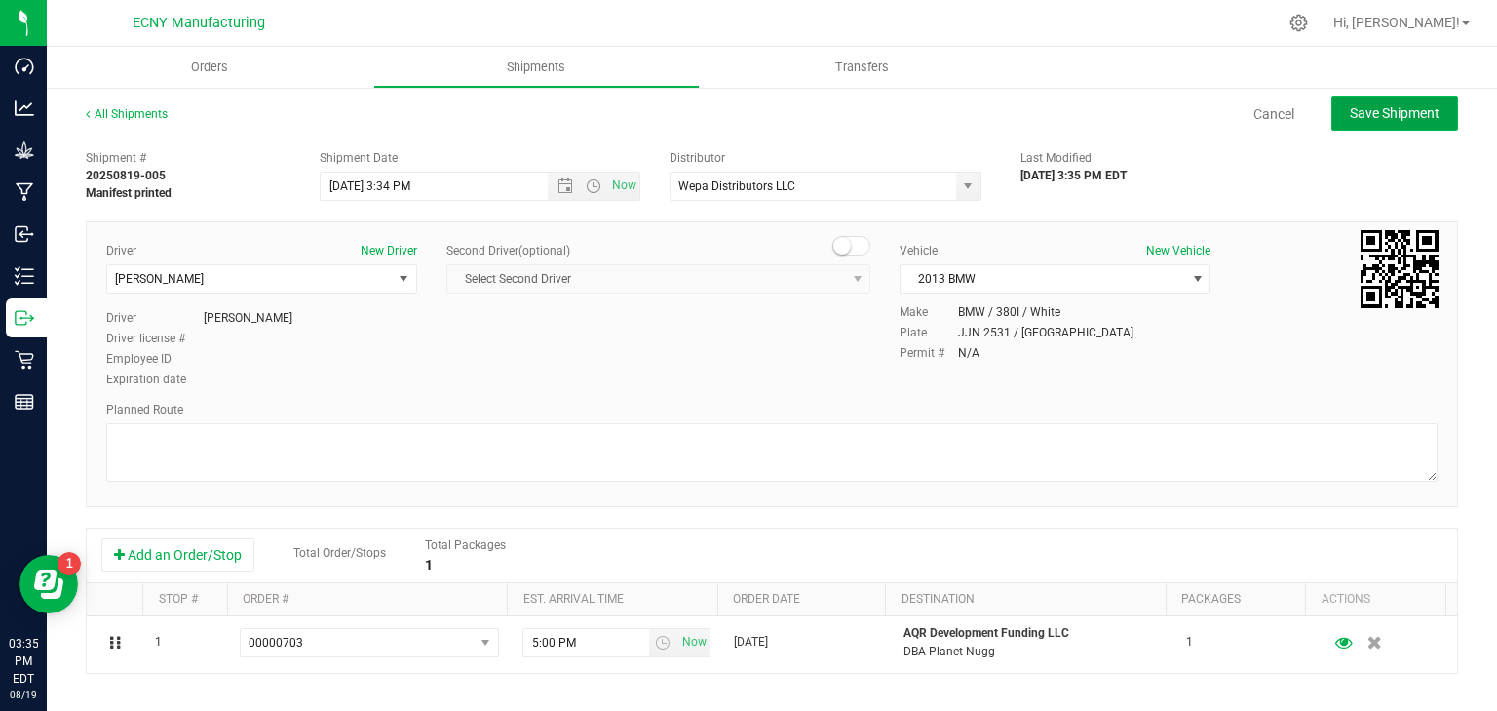
click at [1431, 129] on button "Save Shipment" at bounding box center [1395, 113] width 127 height 35
type input "8/19/2025 7:34 PM"
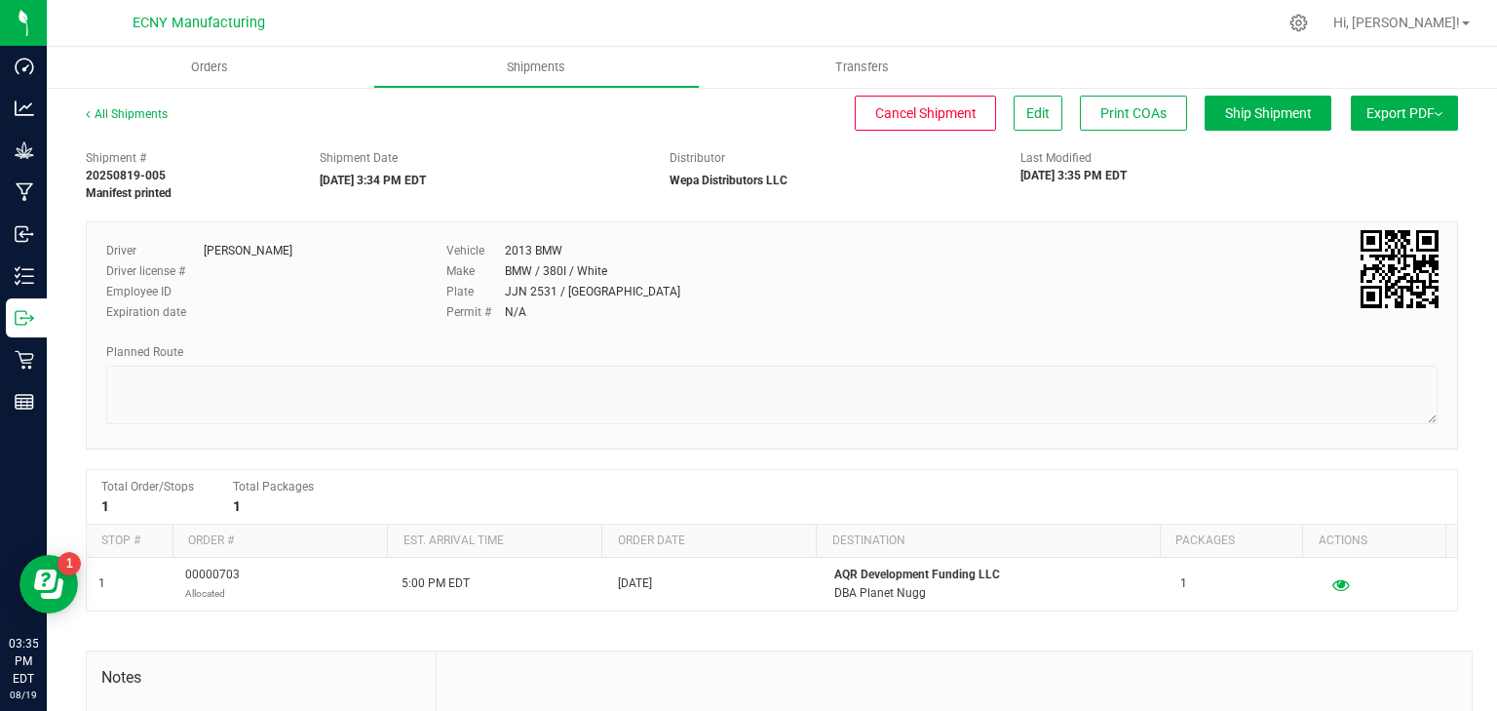
click at [1425, 122] on button "Export PDF" at bounding box center [1404, 113] width 107 height 35
click at [1386, 204] on li "NY Manifest" at bounding box center [1399, 214] width 197 height 29
click at [1030, 105] on span "Edit" at bounding box center [1038, 113] width 23 height 16
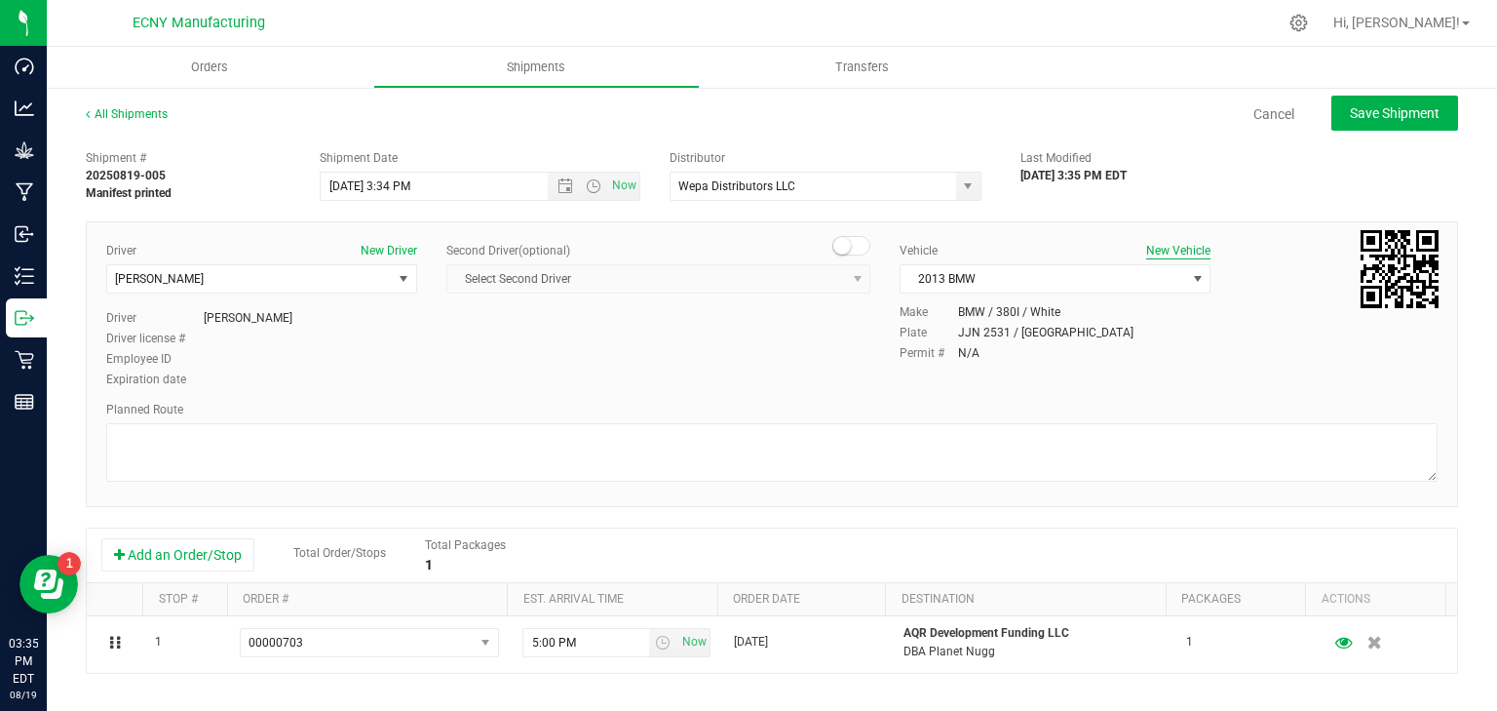
click at [1158, 245] on button "New Vehicle" at bounding box center [1179, 251] width 64 height 18
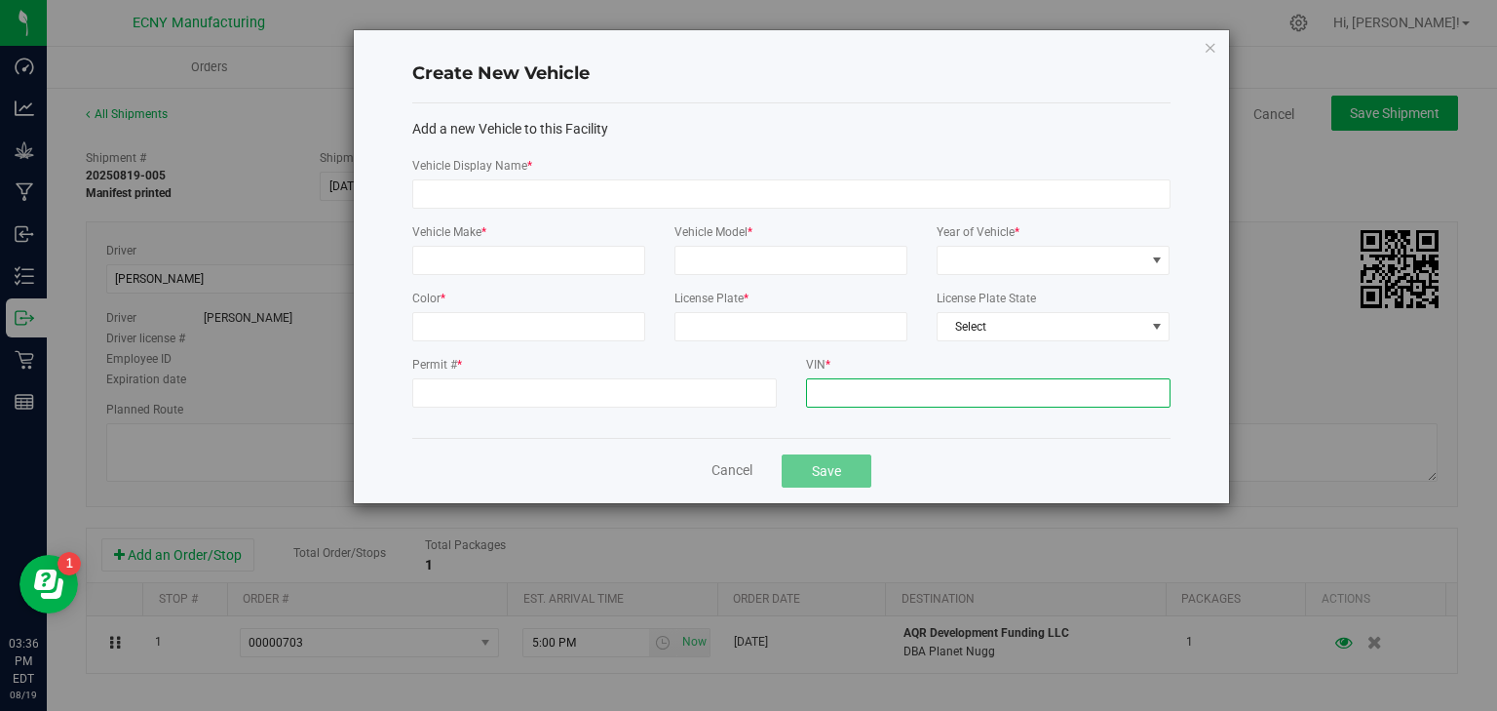
click at [836, 401] on input "VIN *" at bounding box center [988, 392] width 365 height 29
type input "0"
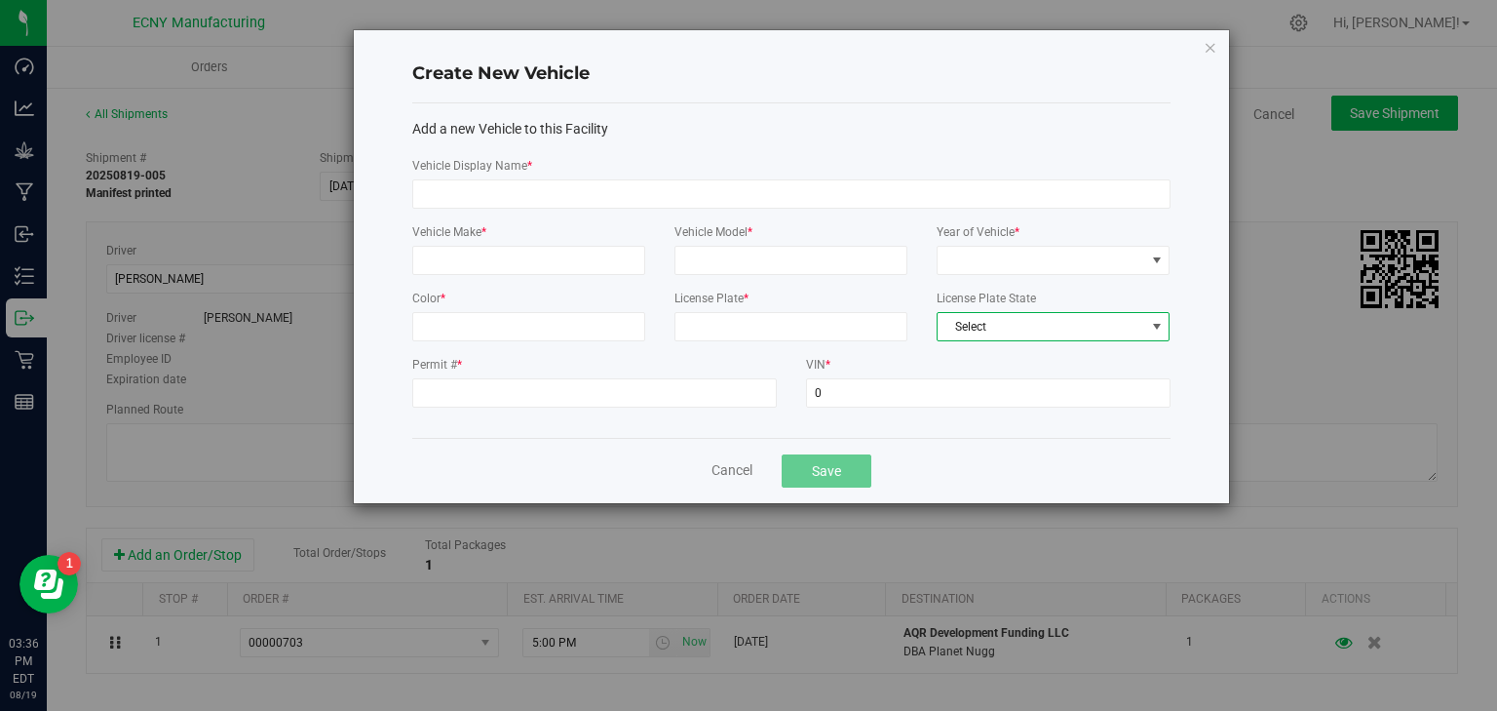
click at [981, 318] on span "Select" at bounding box center [1041, 326] width 207 height 27
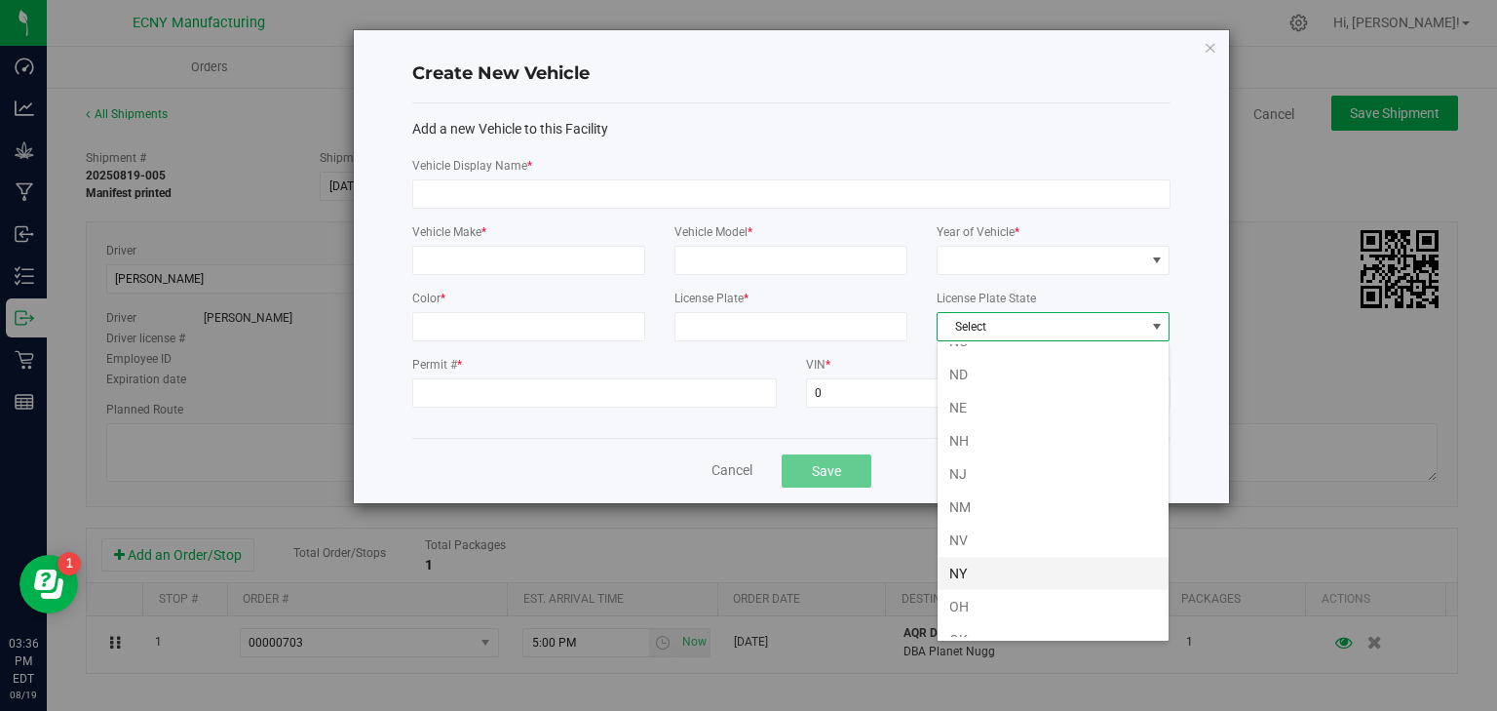
scroll to position [936, 0]
click at [979, 543] on li "NY" at bounding box center [1053, 551] width 231 height 33
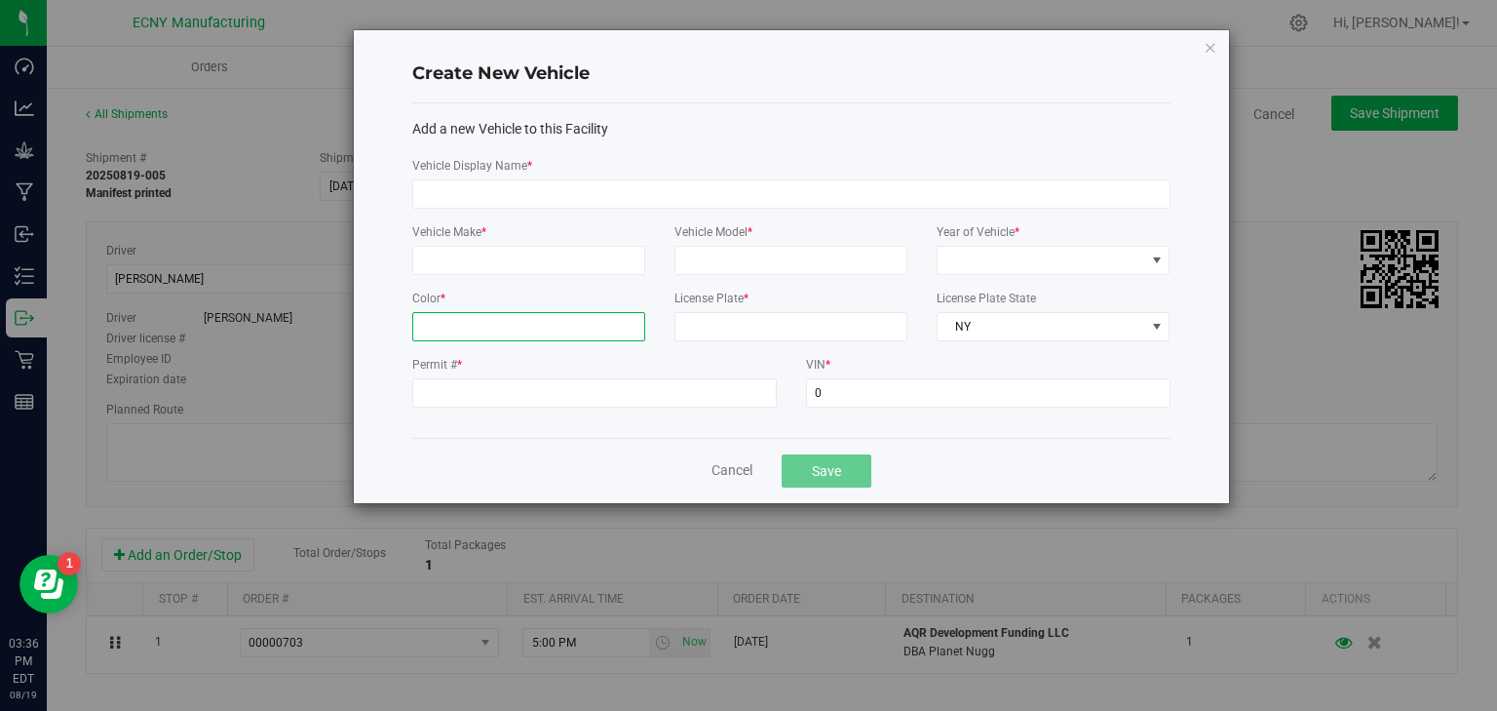
click at [493, 320] on input "Color *" at bounding box center [528, 326] width 233 height 29
type input "Grey"
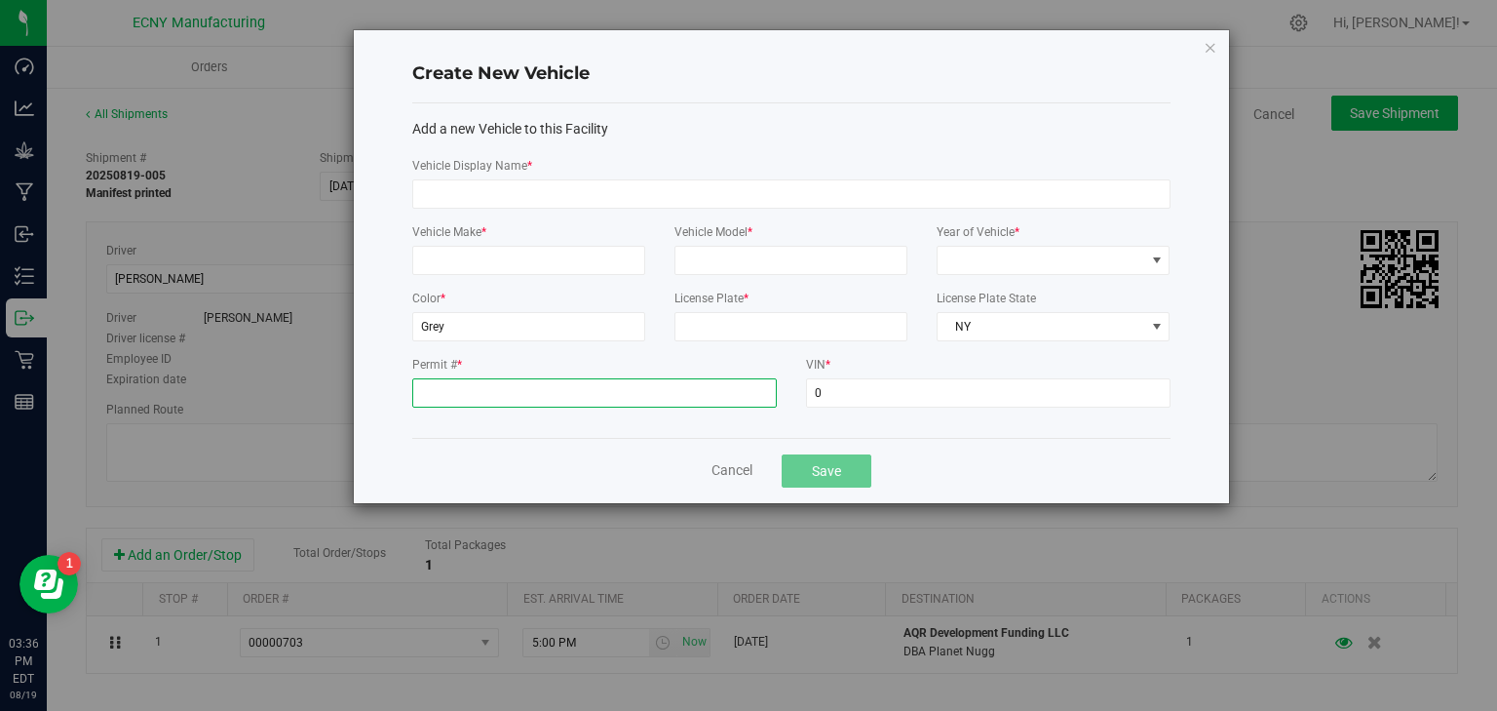
click at [576, 378] on input "Permit # *" at bounding box center [594, 392] width 365 height 29
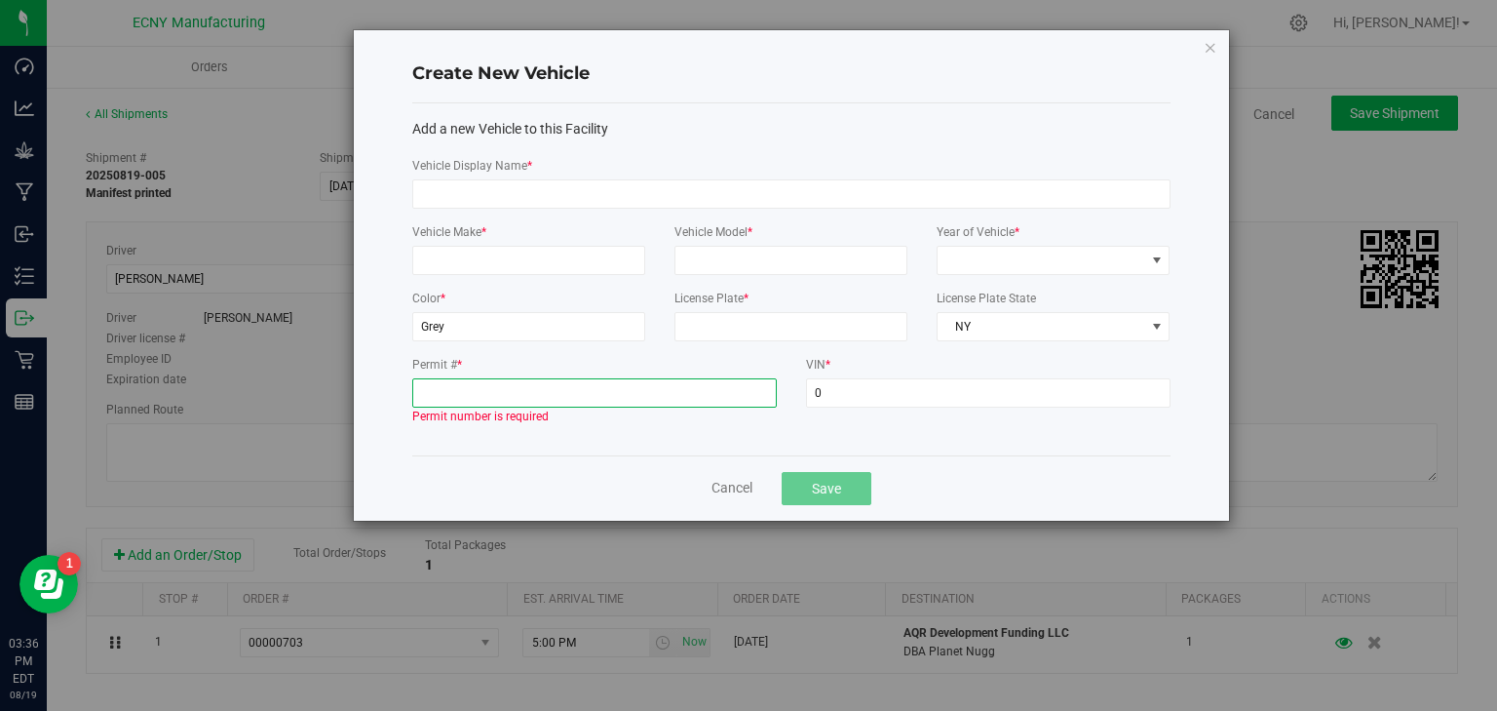
click at [482, 390] on input "Permit # *" at bounding box center [594, 392] width 365 height 29
paste input "715 686 465"
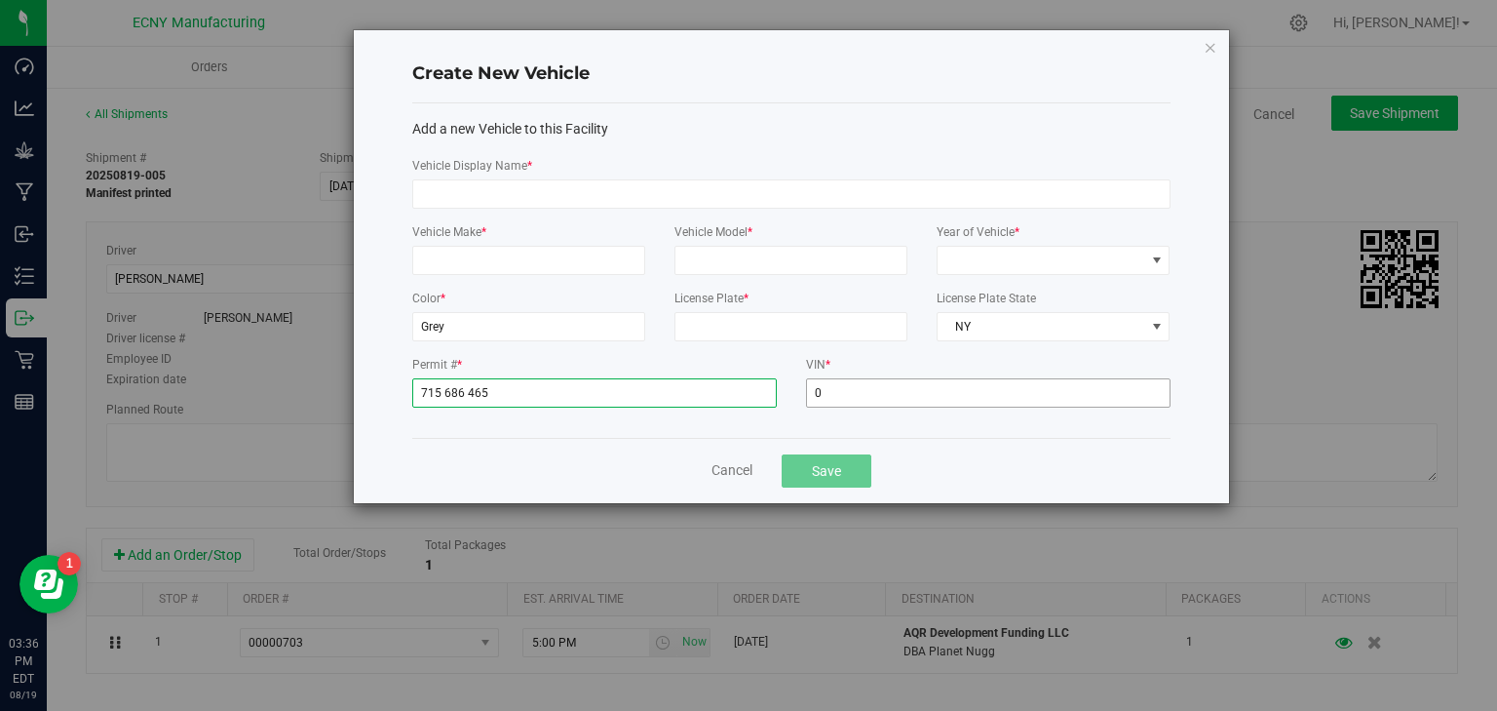
type input "715 686 465"
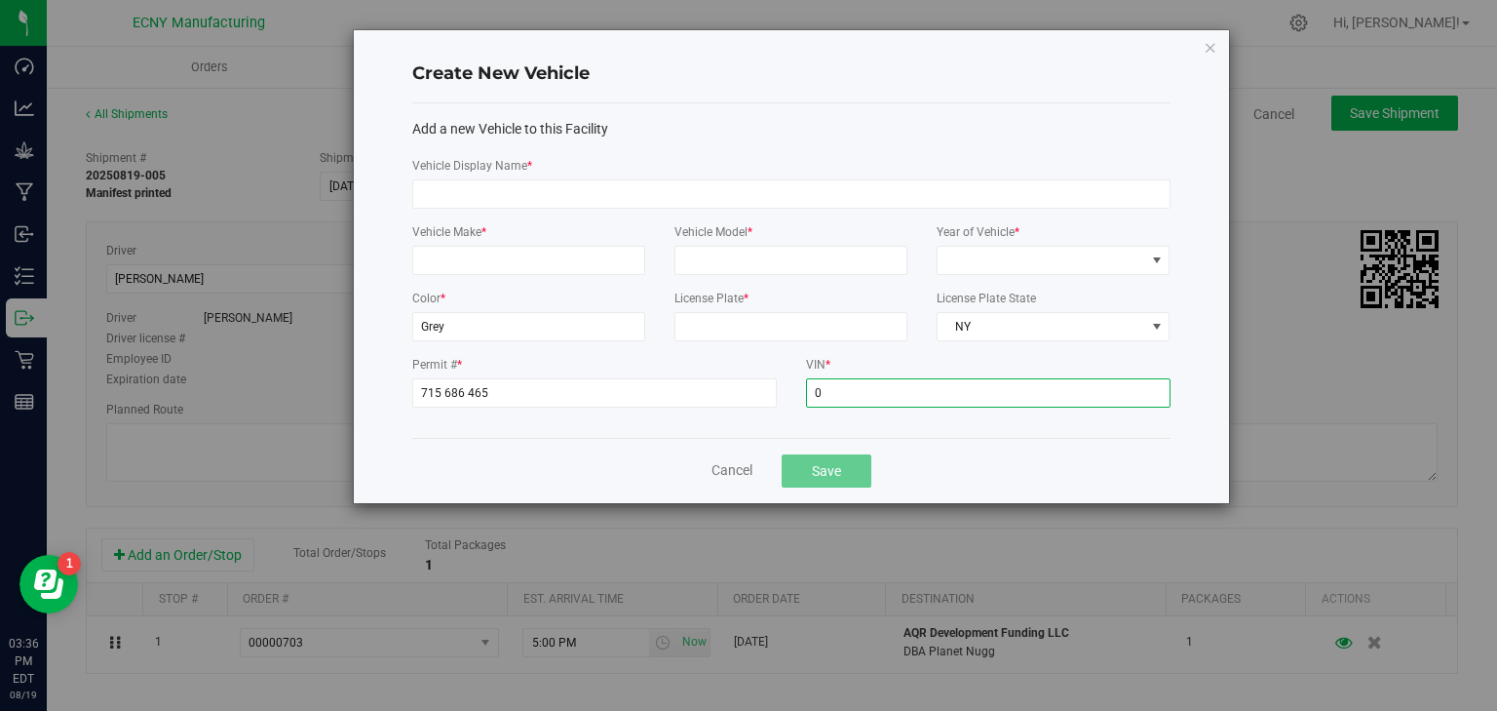
click at [839, 393] on input "0" at bounding box center [988, 392] width 365 height 29
type input "0000"
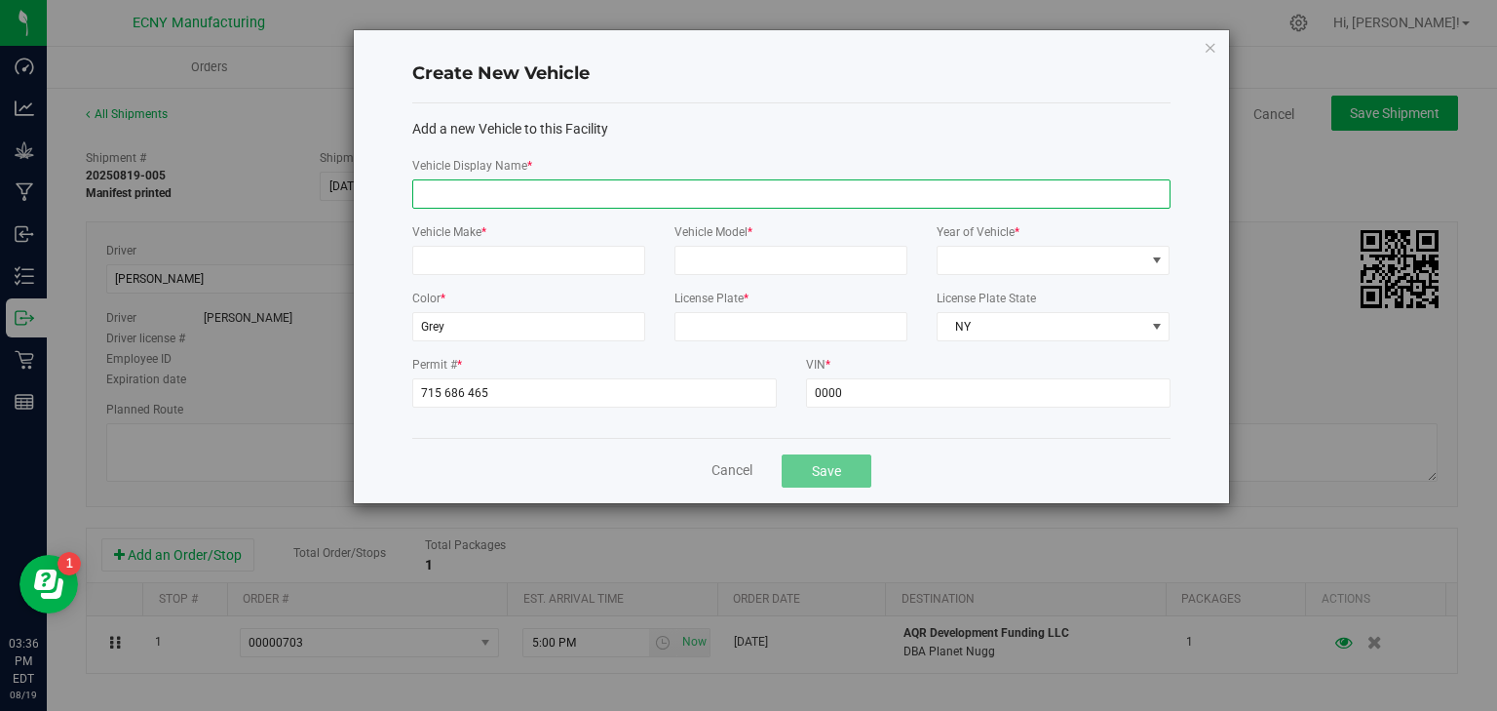
click at [501, 194] on input "Vehicle Display Name *" at bounding box center [791, 193] width 758 height 29
type input "WEPA Honda"
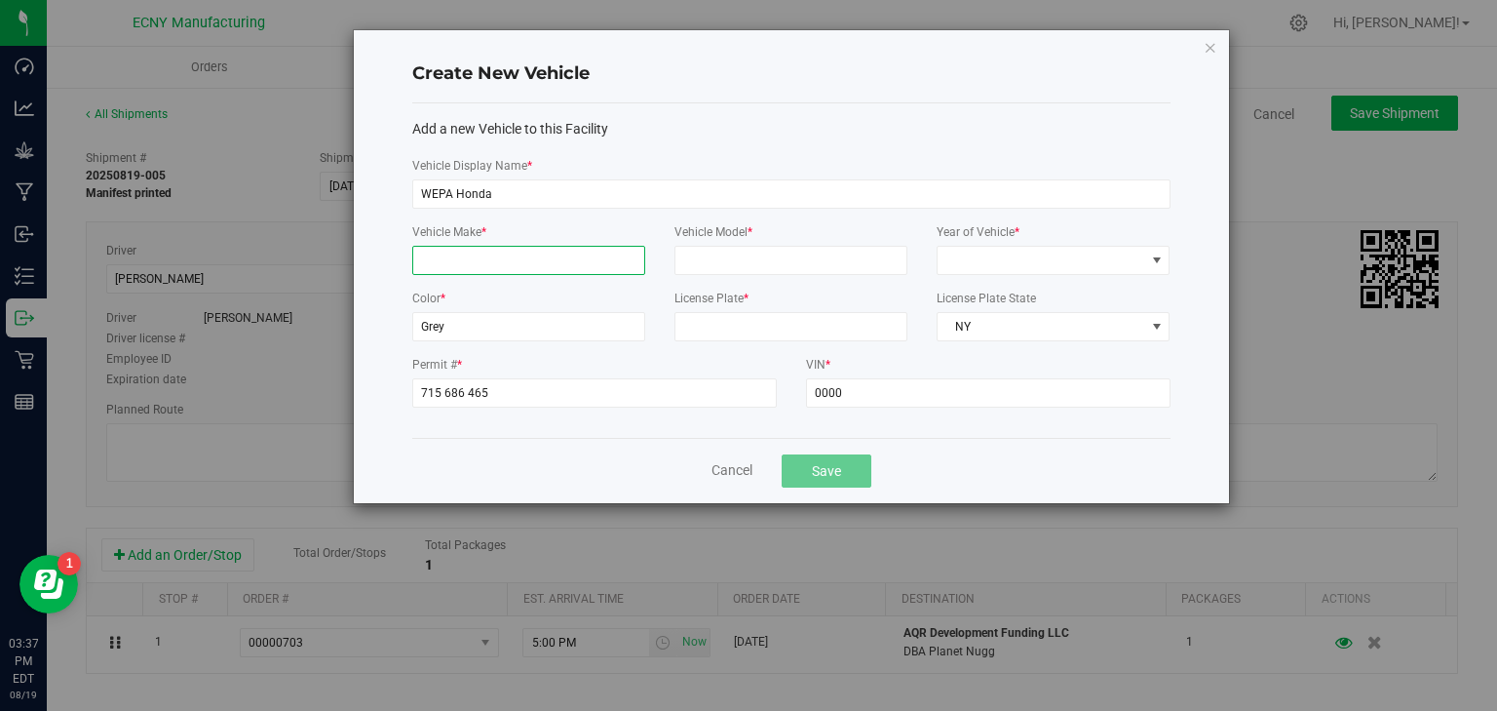
click at [478, 258] on input "Vehicle Make *" at bounding box center [528, 260] width 233 height 29
type input "Honda"
type input "Odyssey"
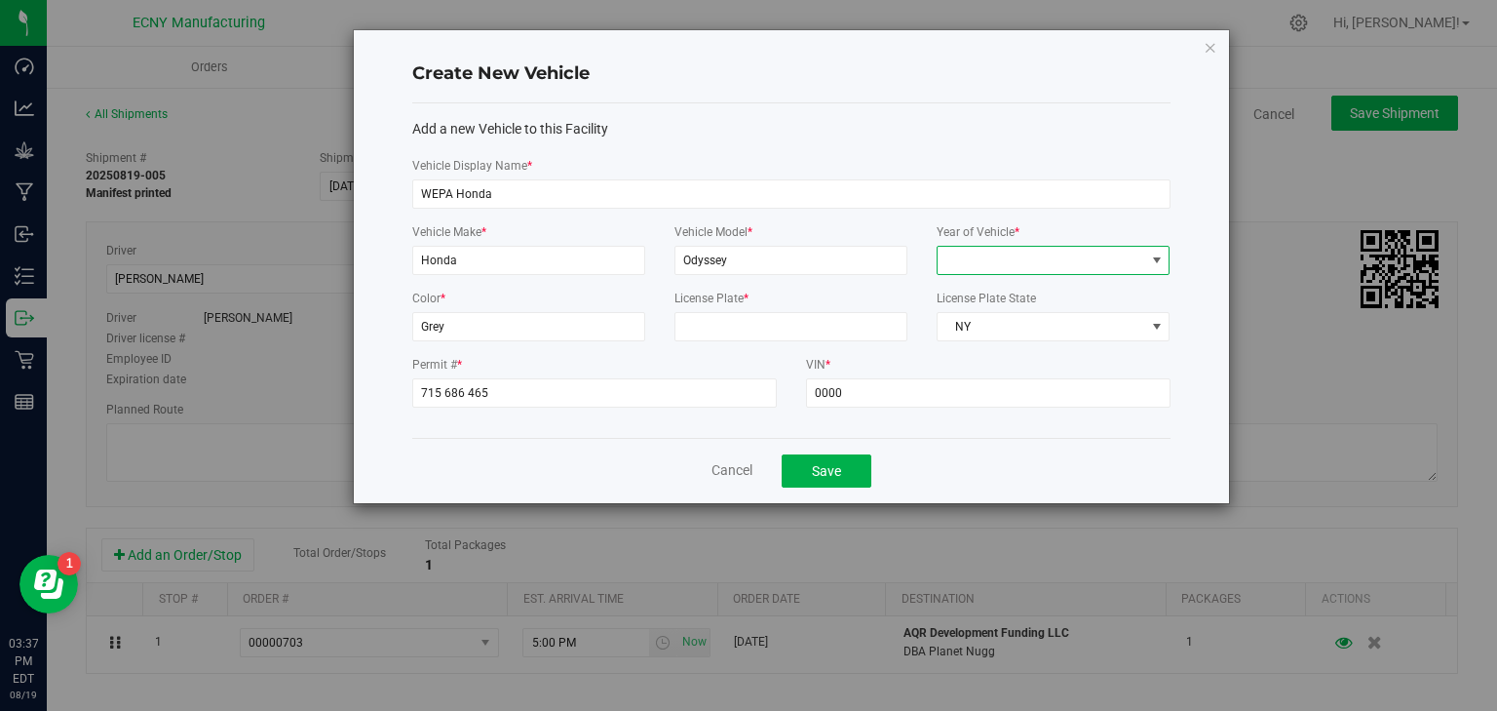
click at [983, 249] on span at bounding box center [1041, 260] width 207 height 27
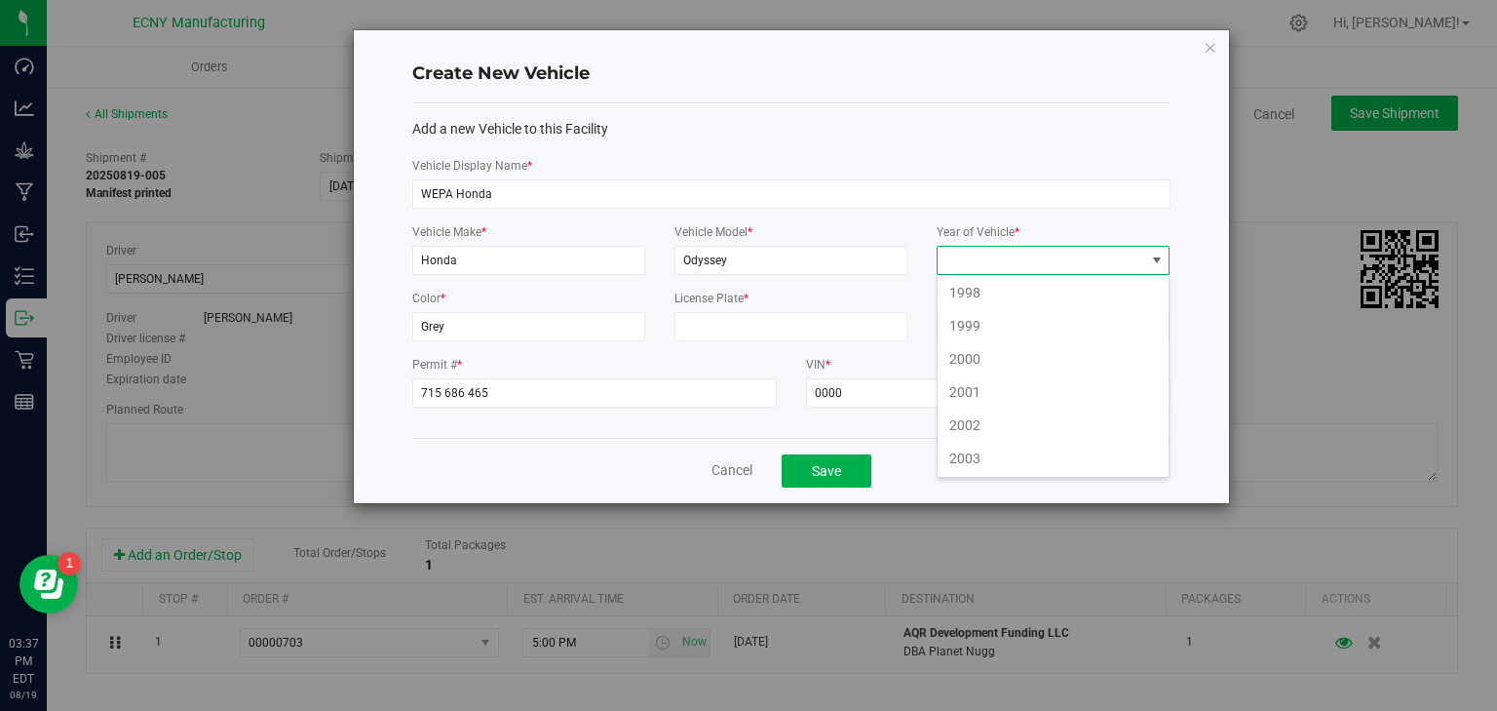
scroll to position [624, 0]
click at [987, 350] on li "2001" at bounding box center [1053, 366] width 231 height 33
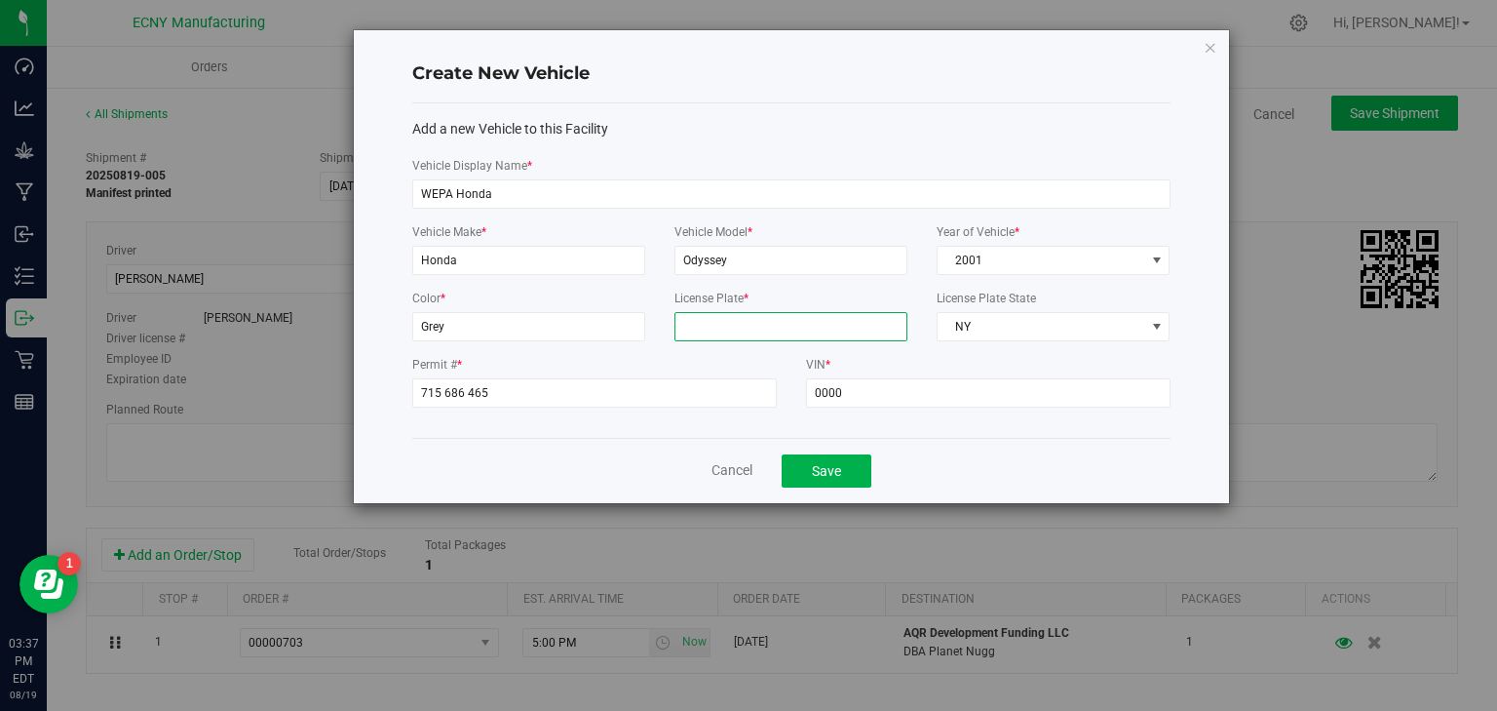
click at [706, 331] on input "License Plate *" at bounding box center [791, 326] width 233 height 29
click at [711, 326] on input "License Plate *" at bounding box center [791, 326] width 233 height 29
paste input "LCE 8644"
type input "LCE 8644"
click at [830, 479] on button "Save" at bounding box center [827, 470] width 90 height 33
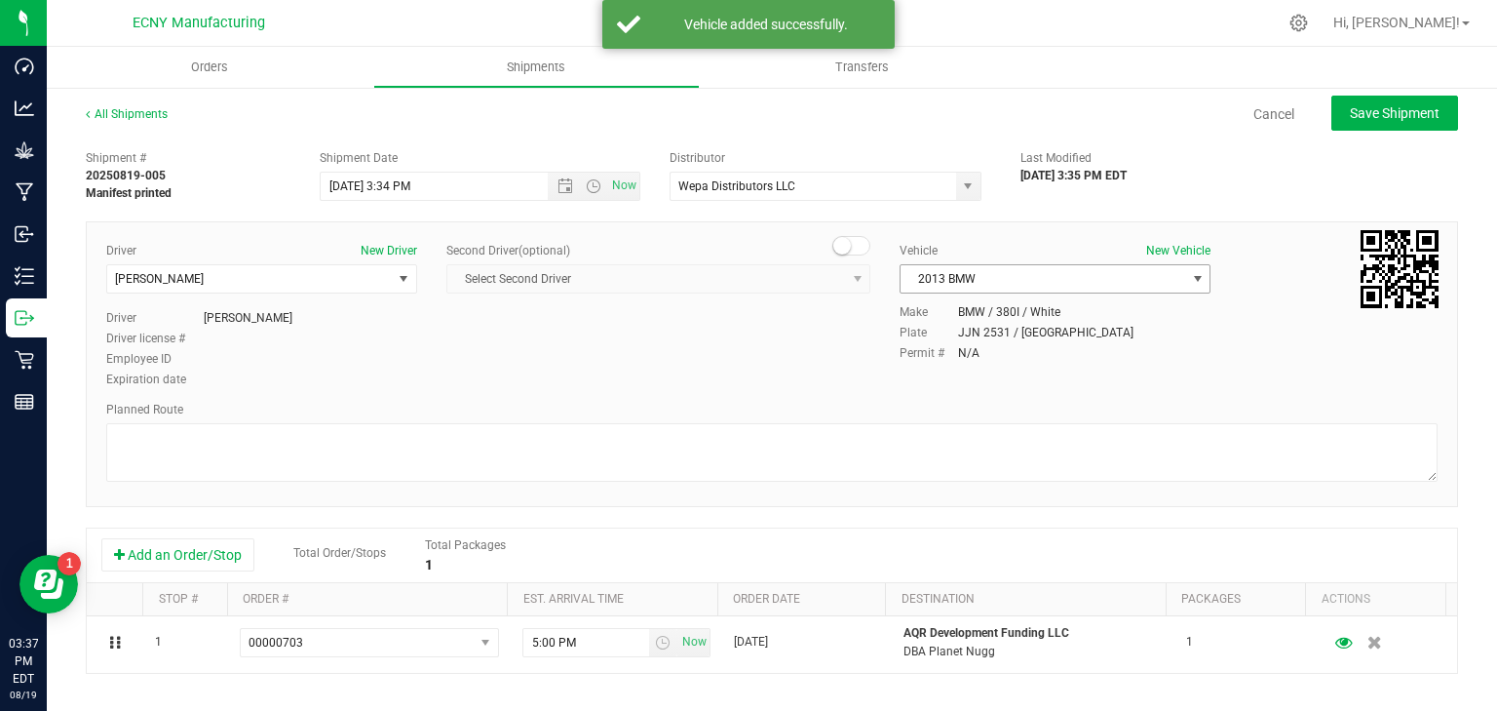
click at [1128, 280] on span "2013 BMW" at bounding box center [1043, 278] width 285 height 27
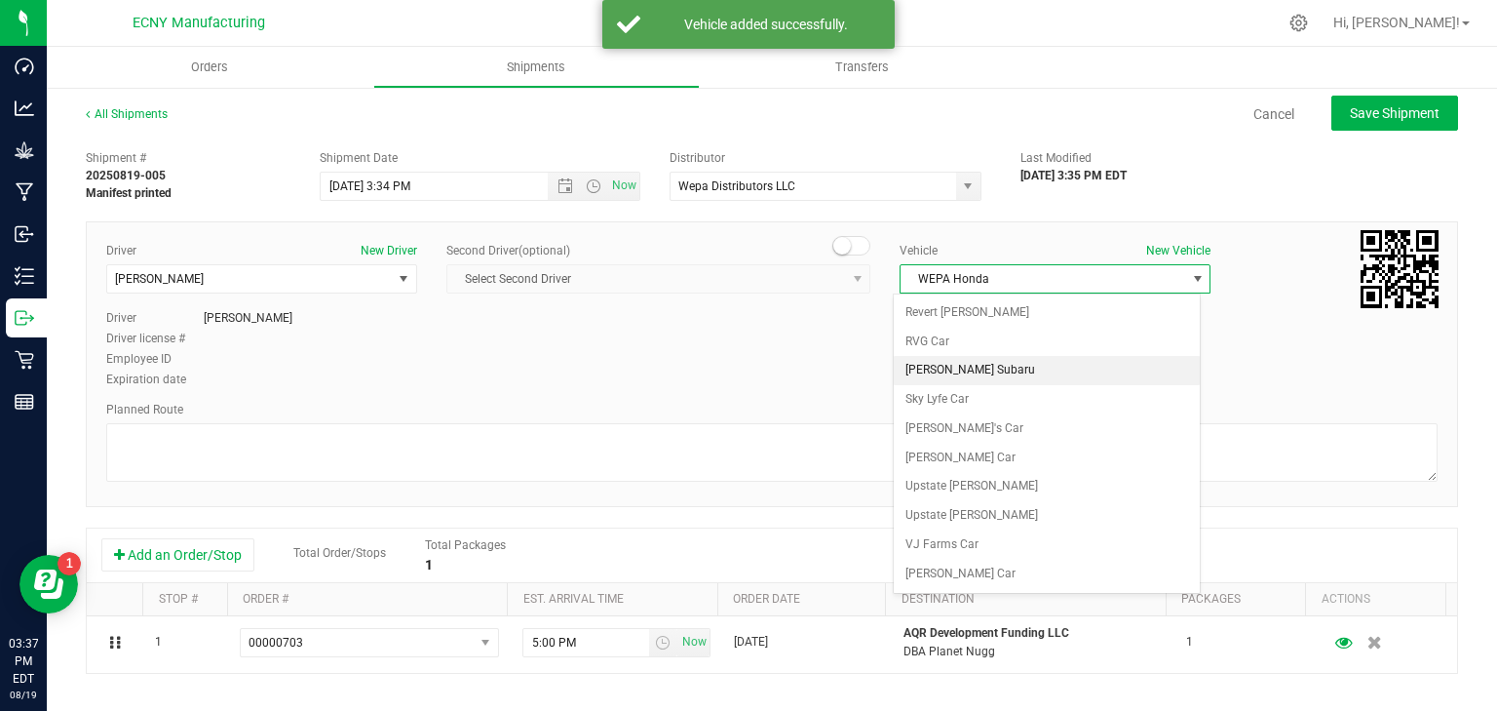
scroll to position [1593, 0]
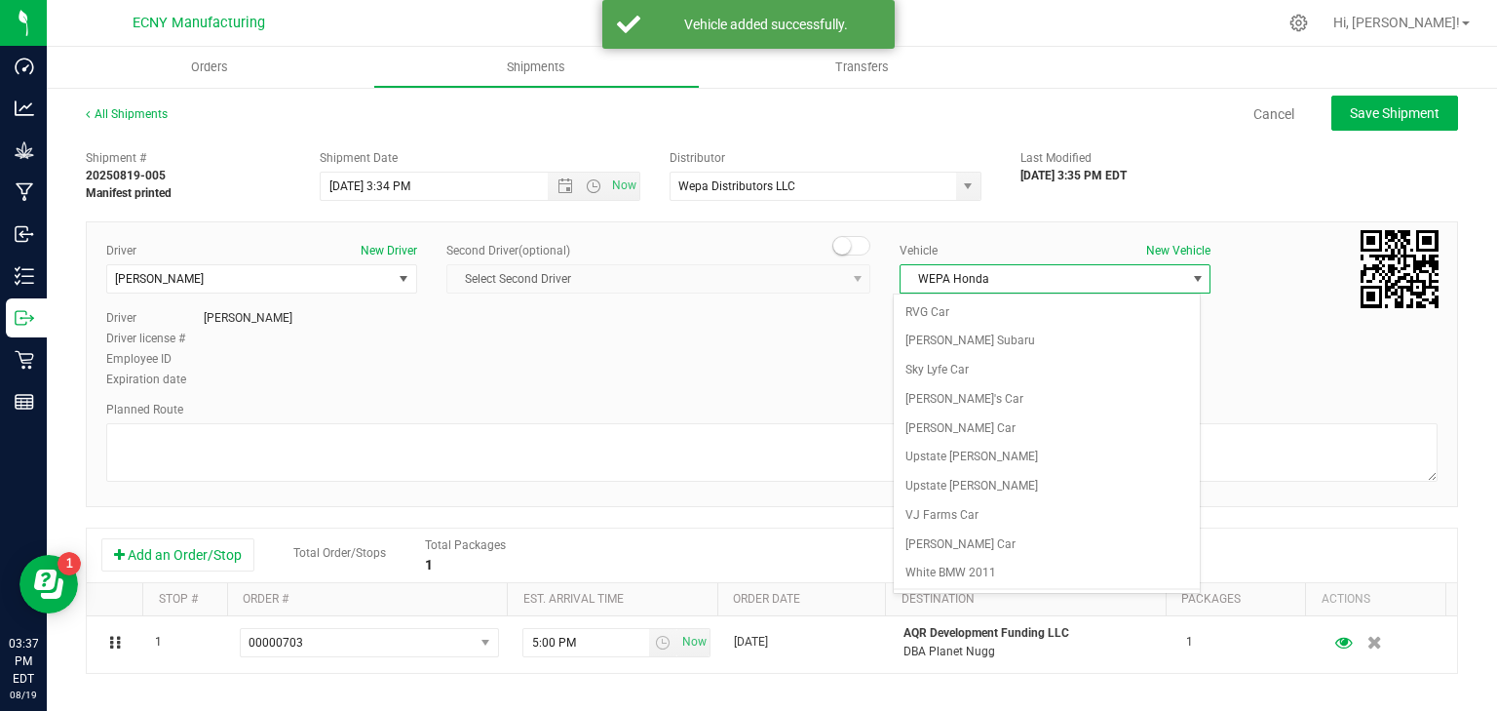
click at [950, 588] on li "WEPA Honda" at bounding box center [1047, 602] width 306 height 29
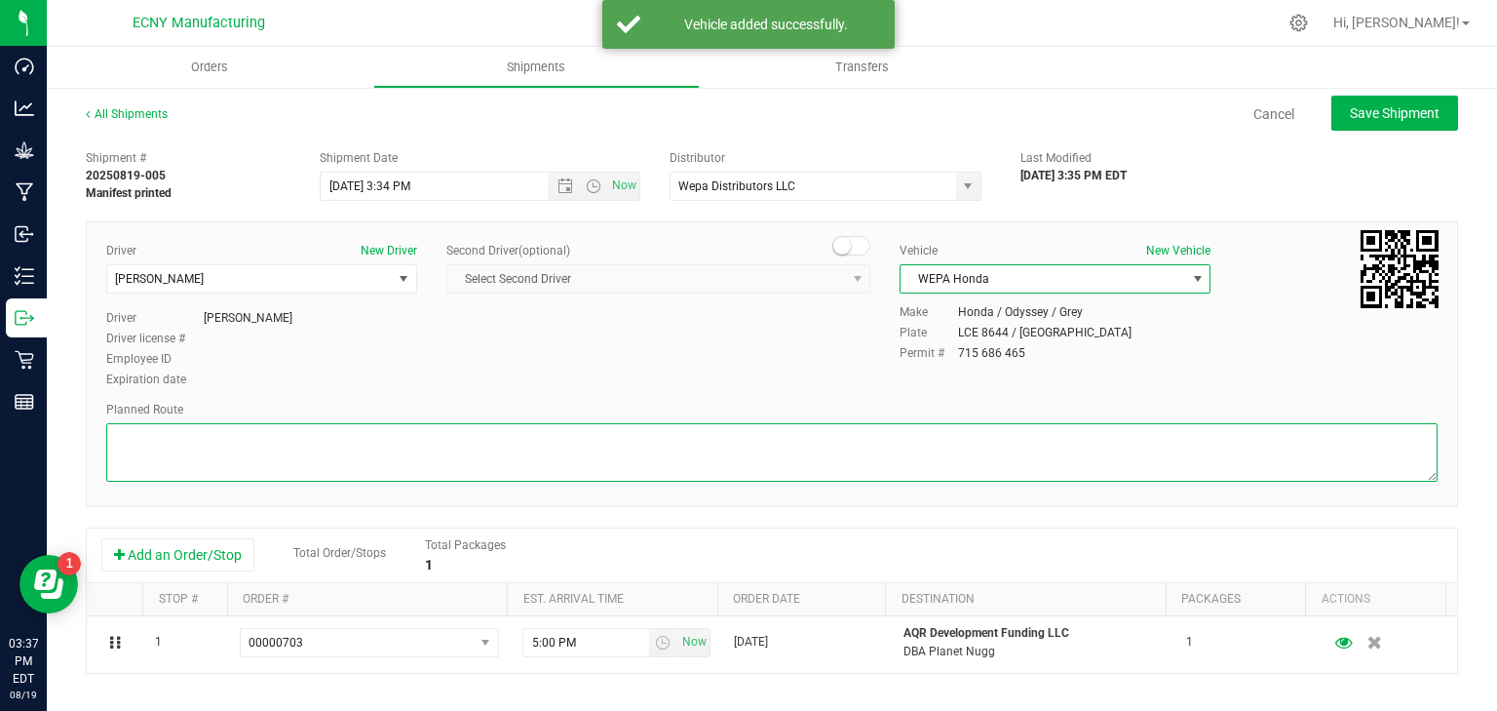
click at [346, 449] on textarea at bounding box center [772, 452] width 1332 height 58
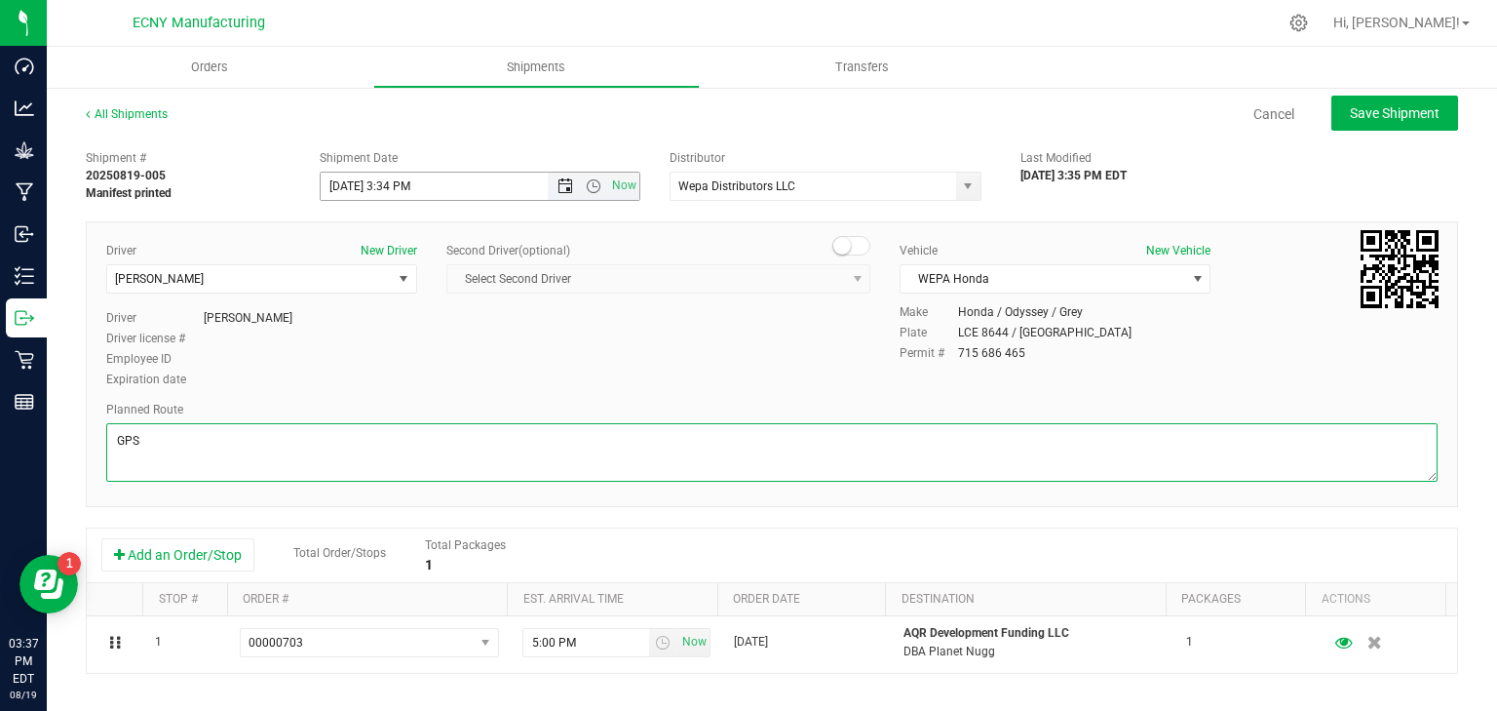
click at [550, 184] on span "Open the date view" at bounding box center [565, 186] width 33 height 16
type textarea "GPS"
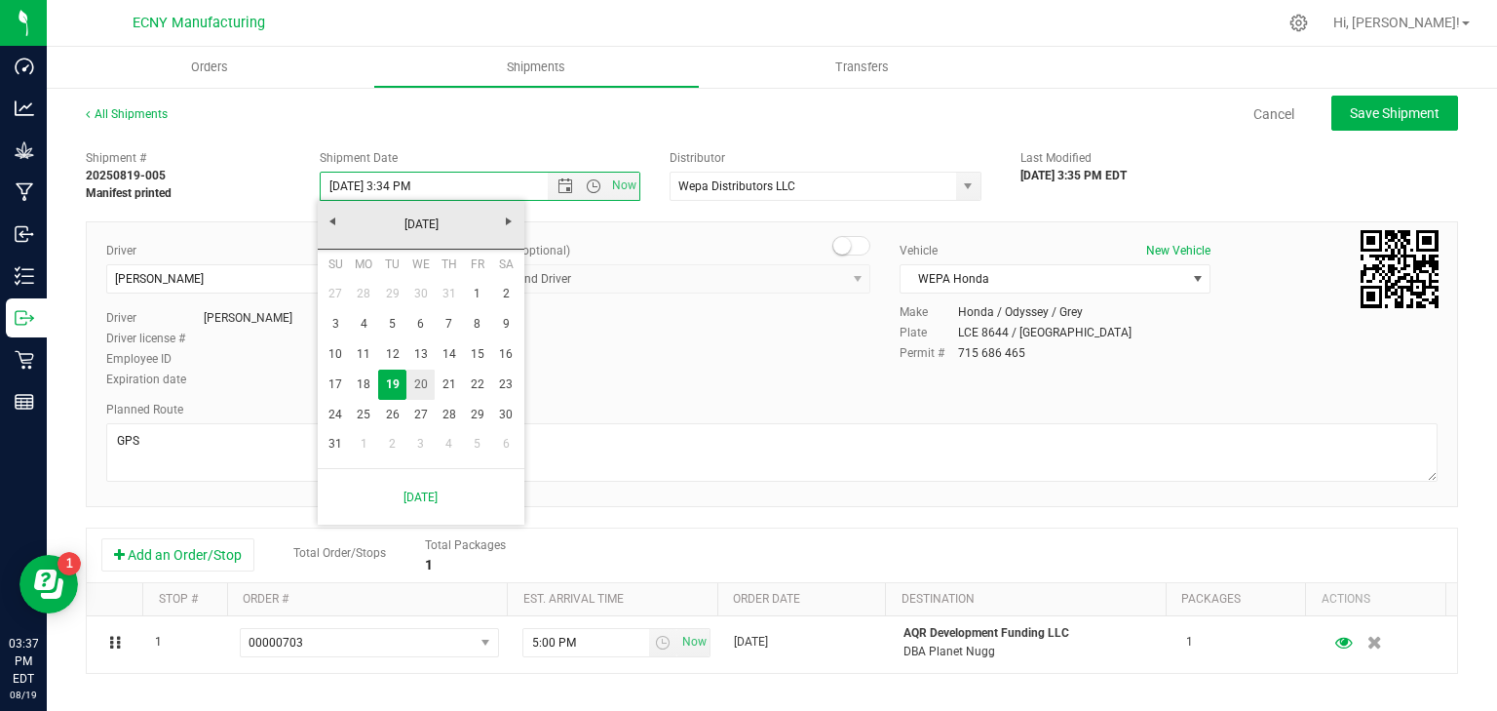
drag, startPoint x: 417, startPoint y: 376, endPoint x: 423, endPoint y: 342, distance: 34.6
click at [417, 376] on link "20" at bounding box center [421, 384] width 28 height 30
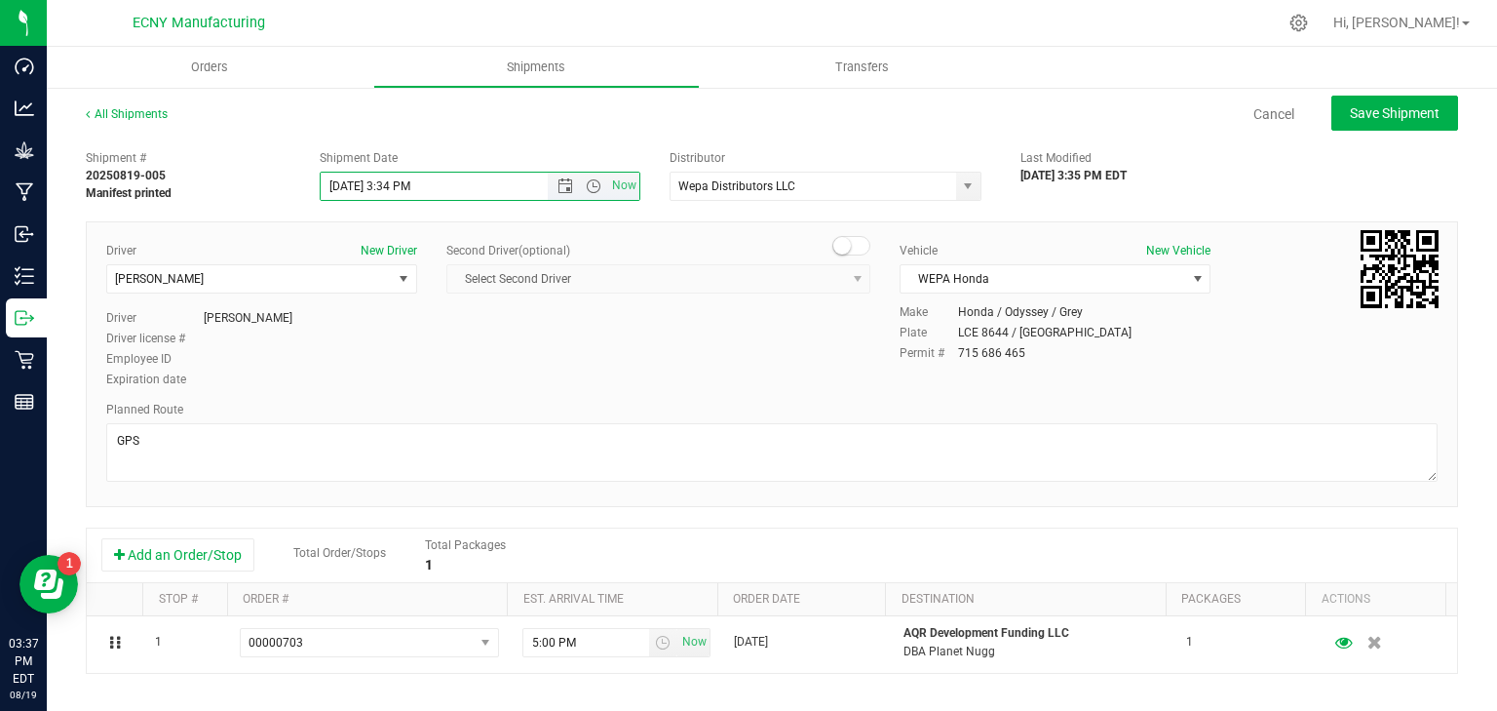
click at [392, 183] on input "8/20/2025 3:34 PM" at bounding box center [451, 186] width 261 height 27
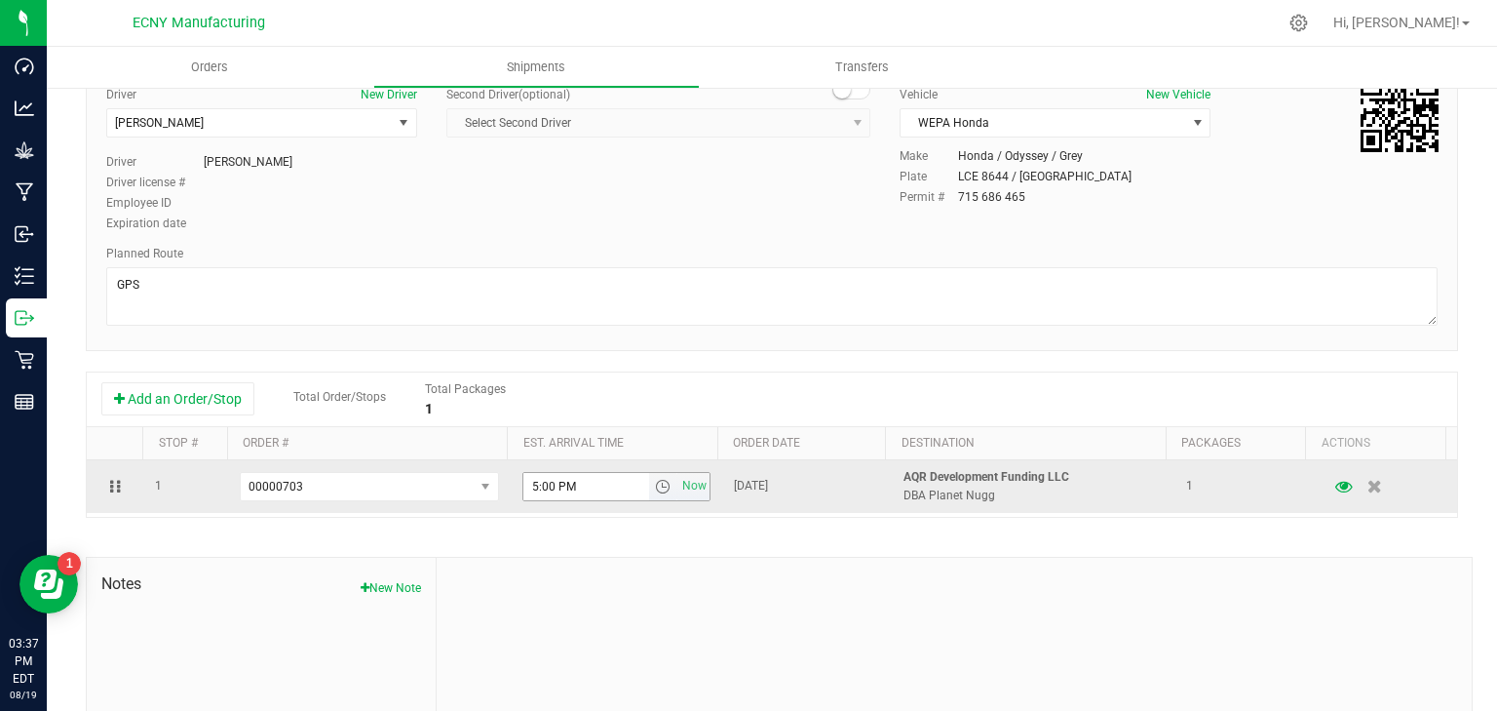
type input "[DATE] 10:00 AM"
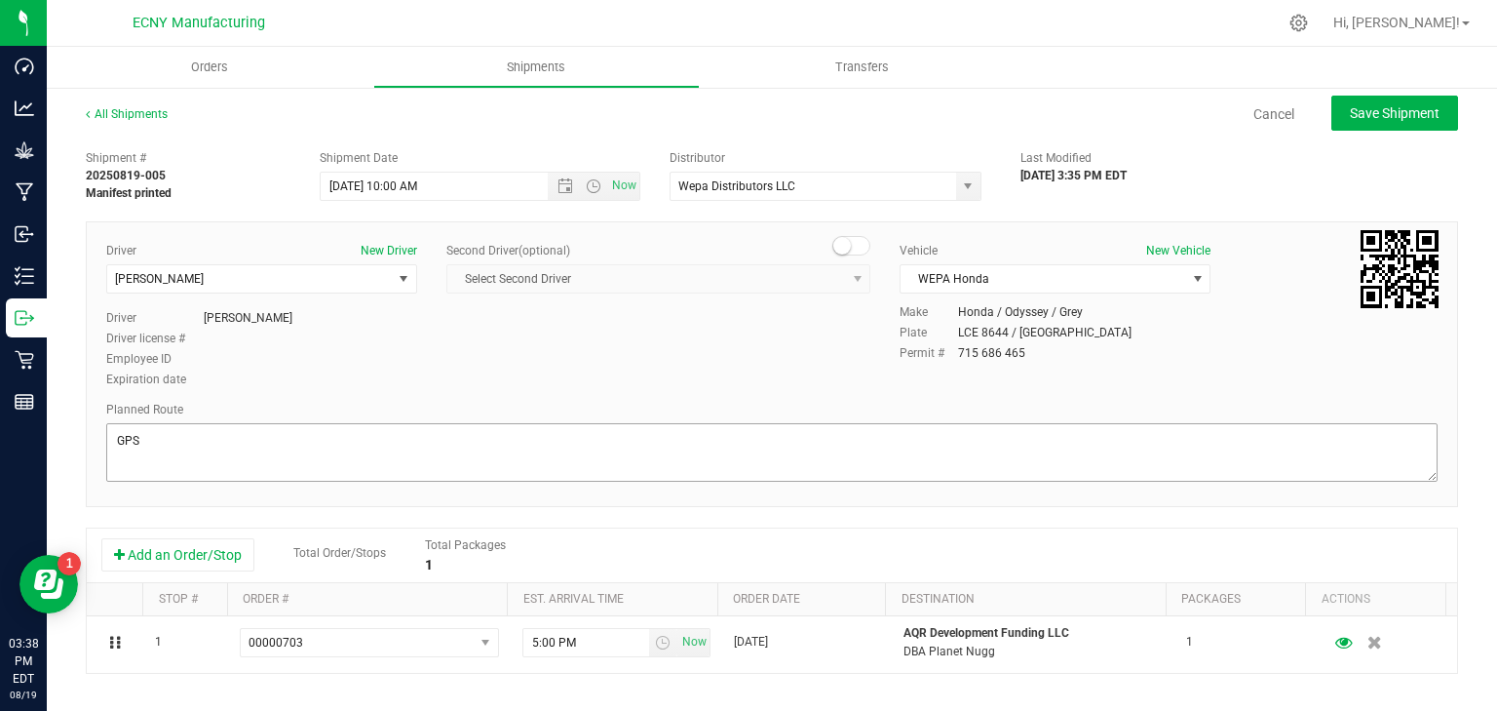
scroll to position [0, 0]
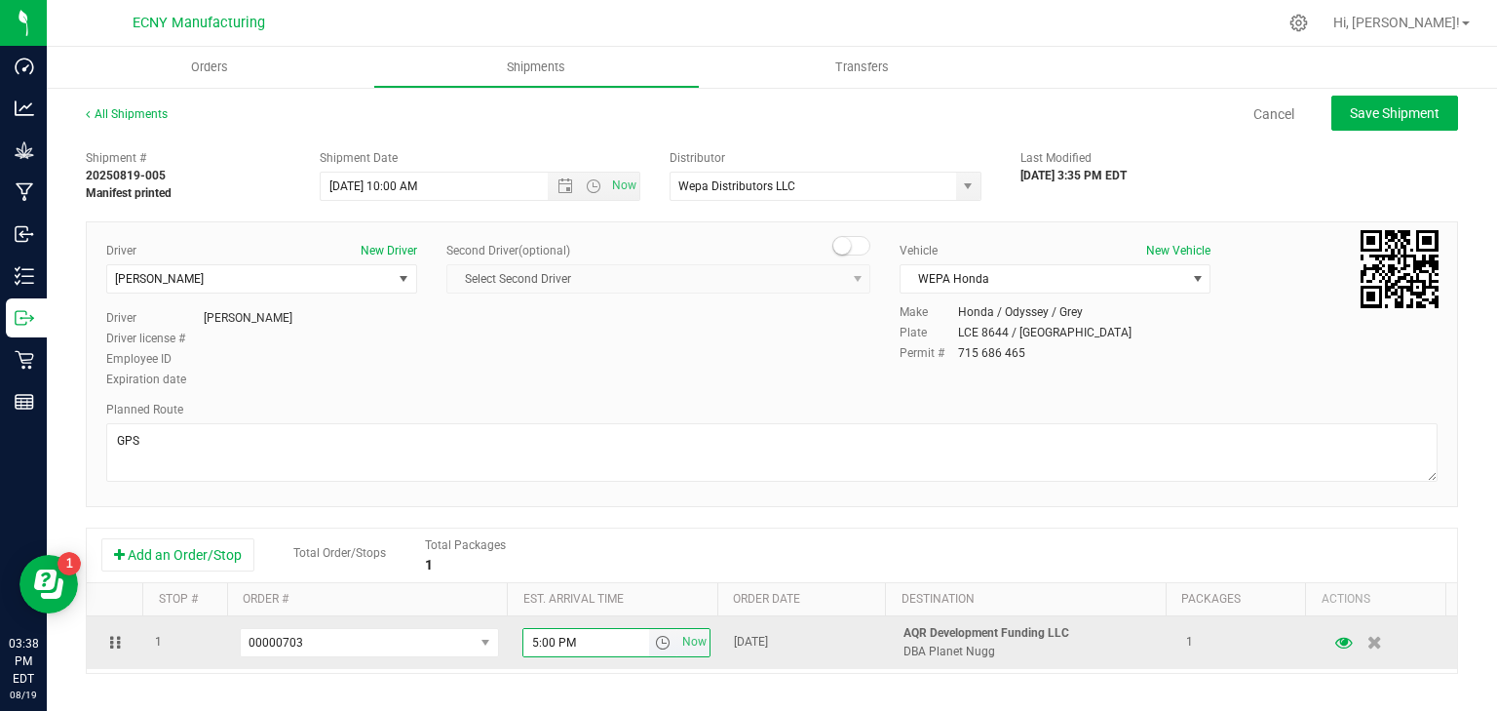
click at [526, 641] on input "5:00 PM" at bounding box center [587, 642] width 127 height 27
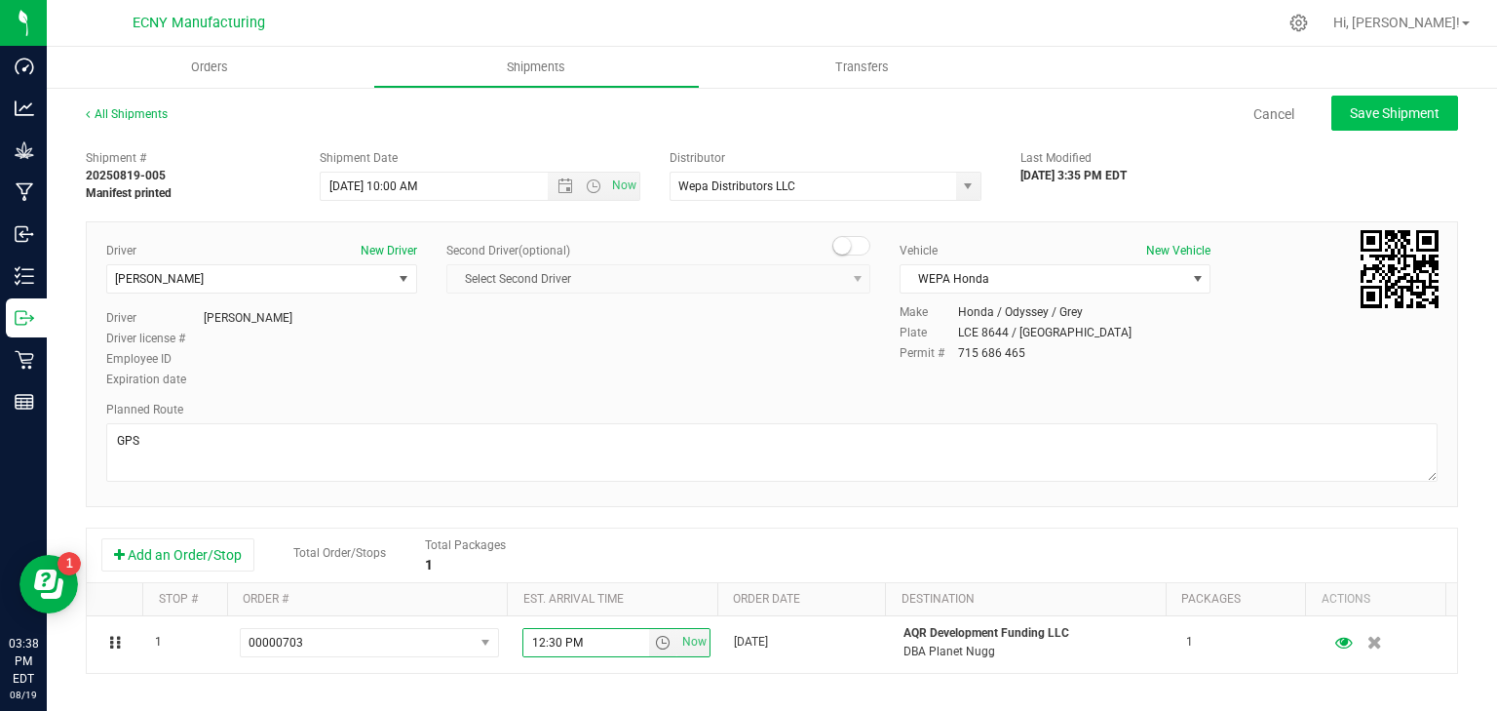
type input "12:30 PM"
click at [1357, 121] on button "Save Shipment" at bounding box center [1395, 113] width 127 height 35
type input "[DATE] 2:00 PM"
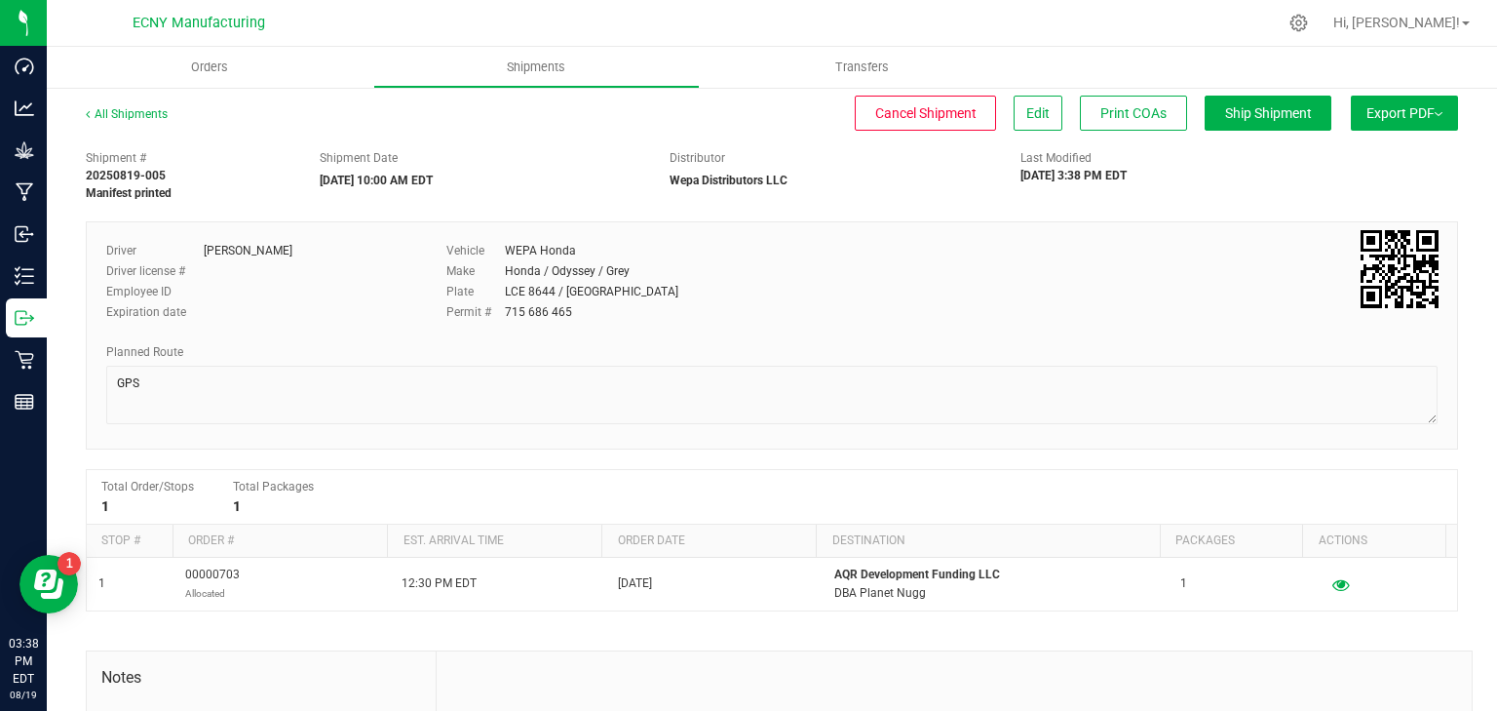
click at [1390, 97] on button "Export PDF" at bounding box center [1404, 113] width 107 height 35
click at [1323, 211] on span "NY Manifest" at bounding box center [1346, 215] width 64 height 14
click at [1040, 113] on button "Edit" at bounding box center [1038, 113] width 49 height 35
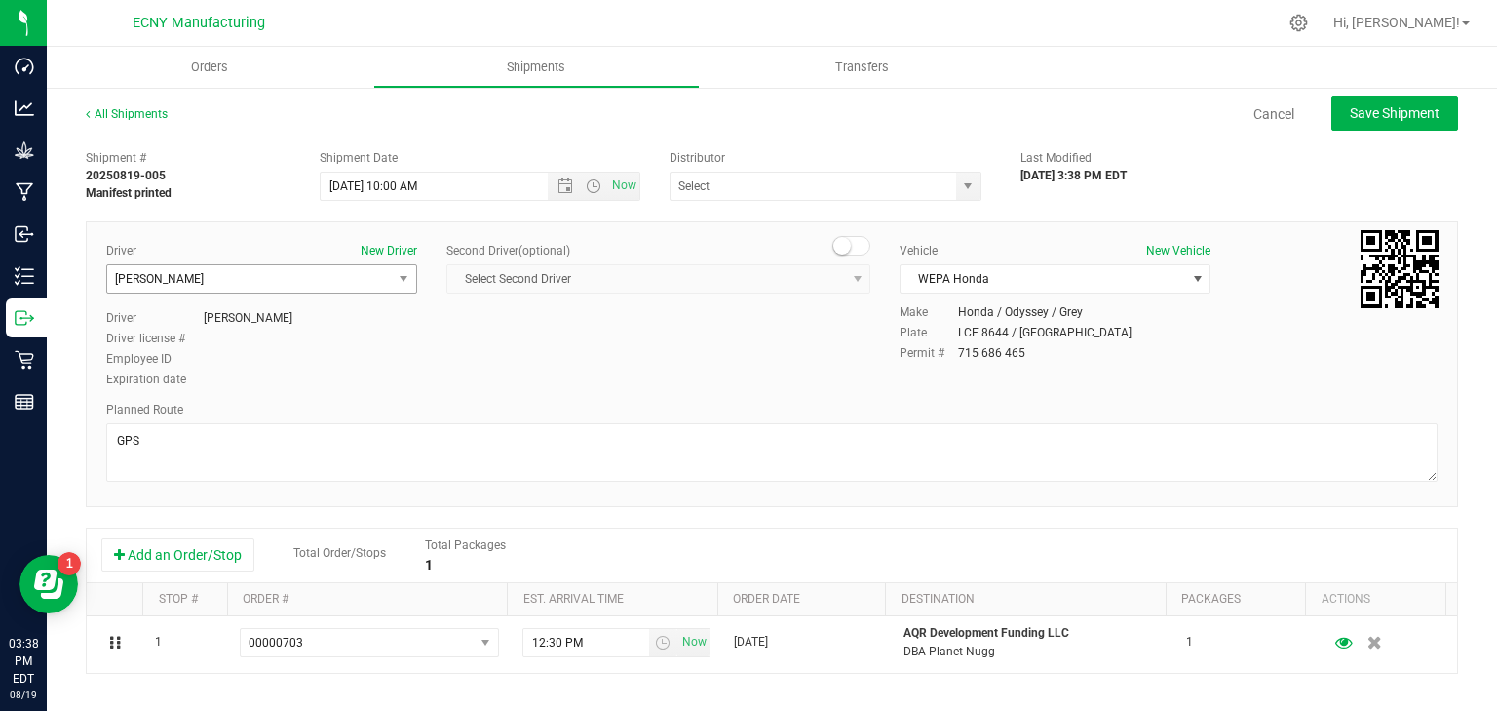
type input "Wepa Distributors LLC"
click at [342, 273] on span "[PERSON_NAME]" at bounding box center [249, 278] width 285 height 27
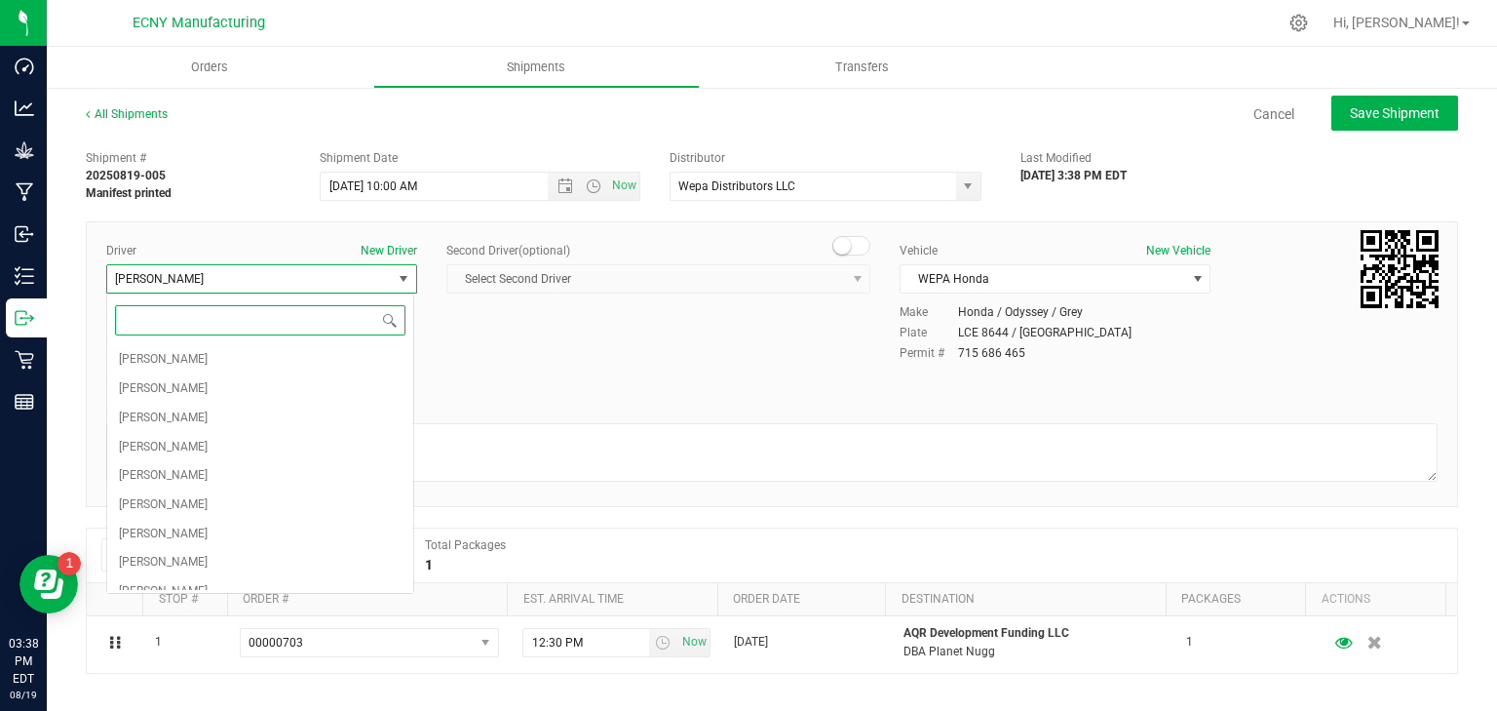
scroll to position [1069, 0]
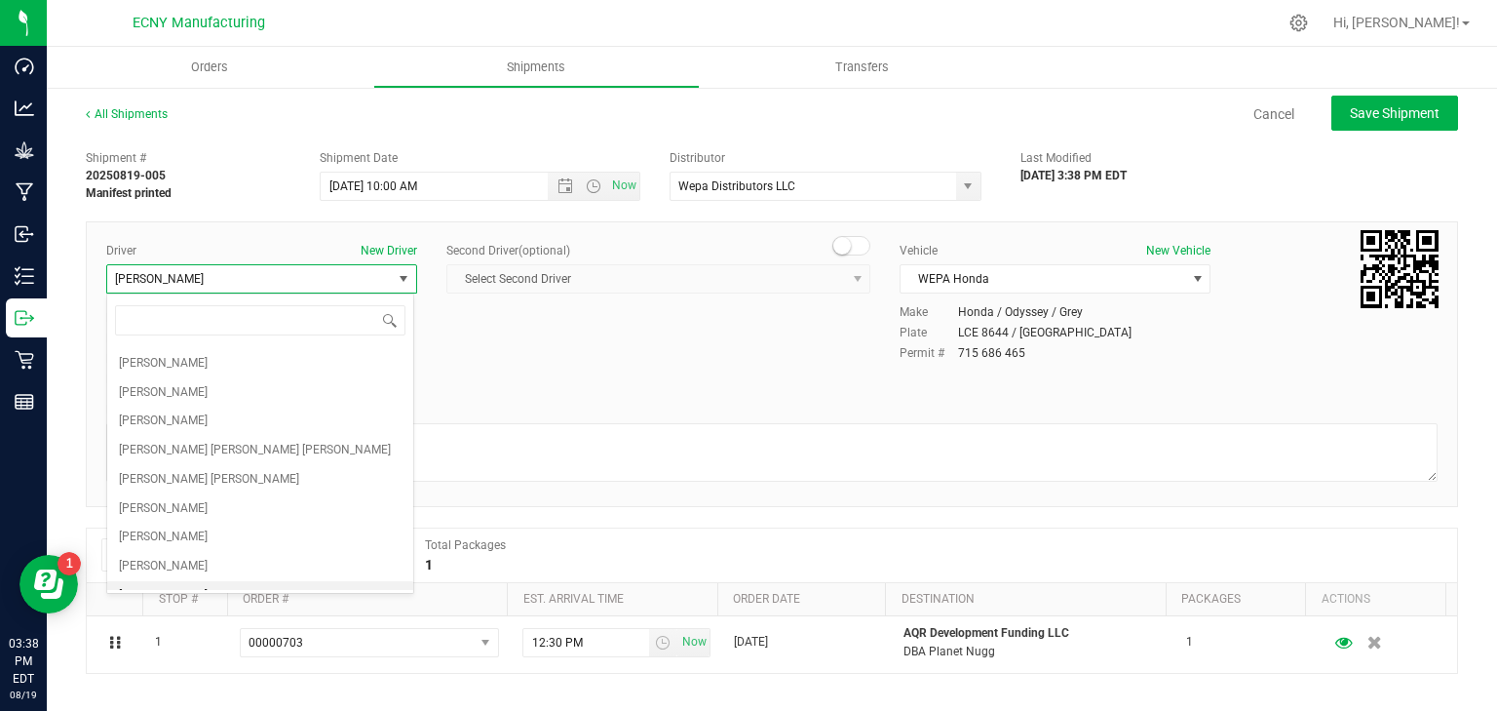
click at [517, 352] on div "Driver New Driver Luis Ortiz Select Driver Louis Agresta Alec Aynilian Michael …" at bounding box center [772, 316] width 1361 height 149
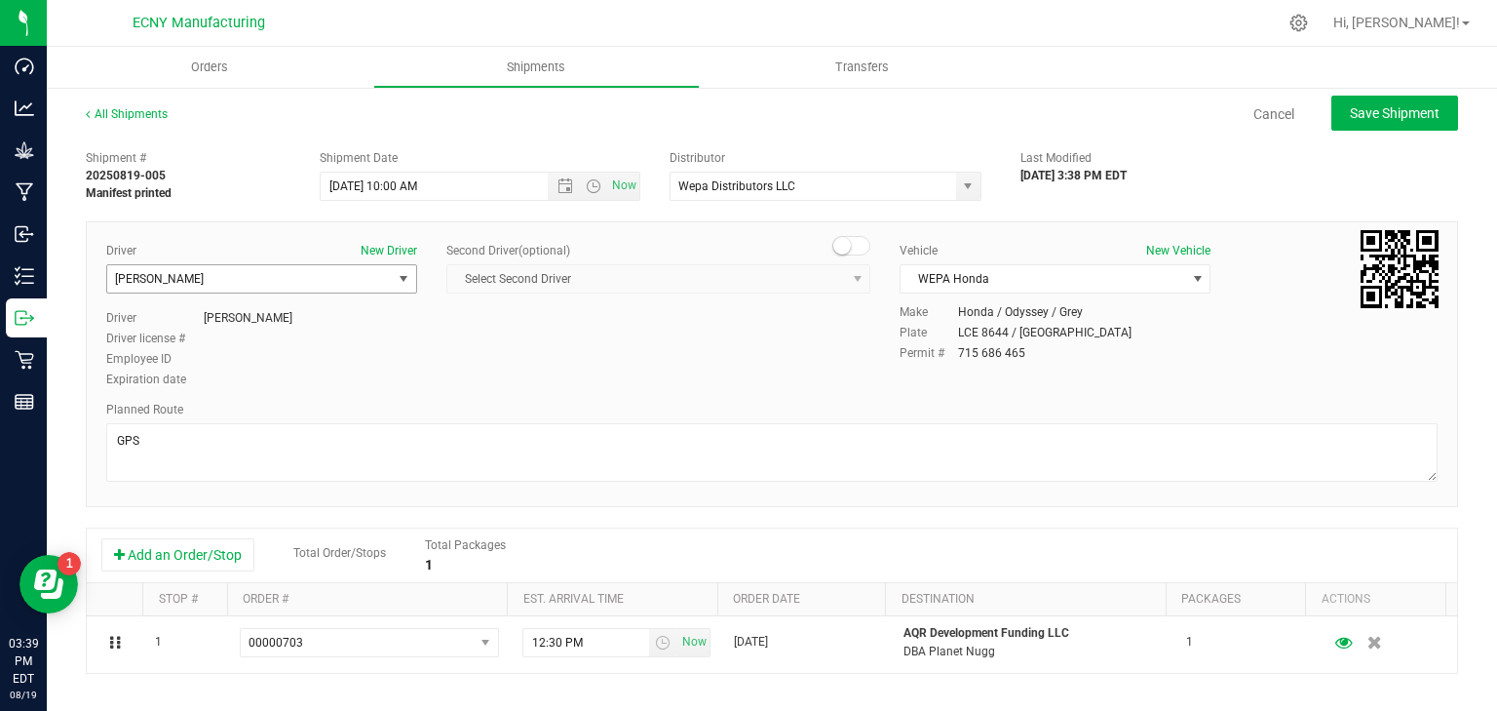
click at [289, 276] on span "[PERSON_NAME]" at bounding box center [249, 278] width 285 height 27
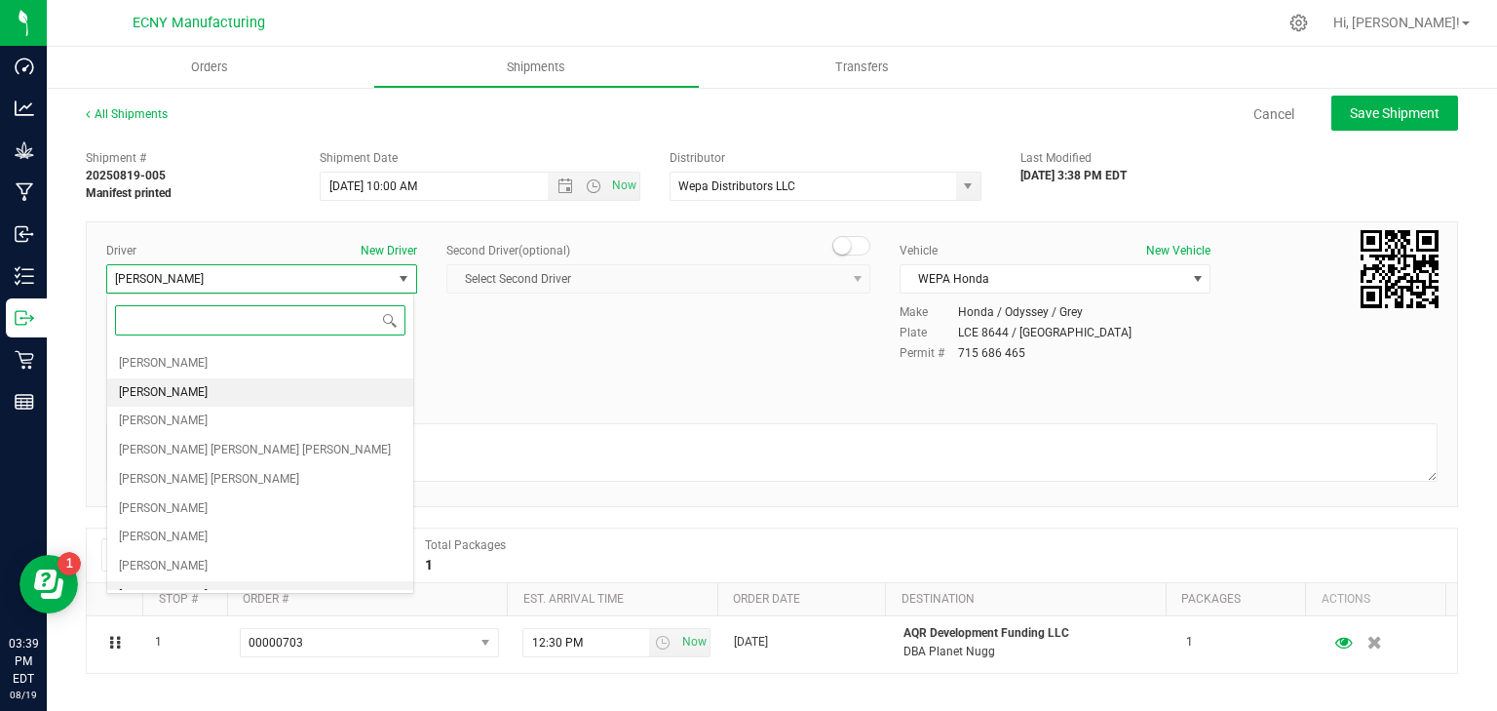
click at [207, 378] on li "[PERSON_NAME]" at bounding box center [260, 392] width 306 height 29
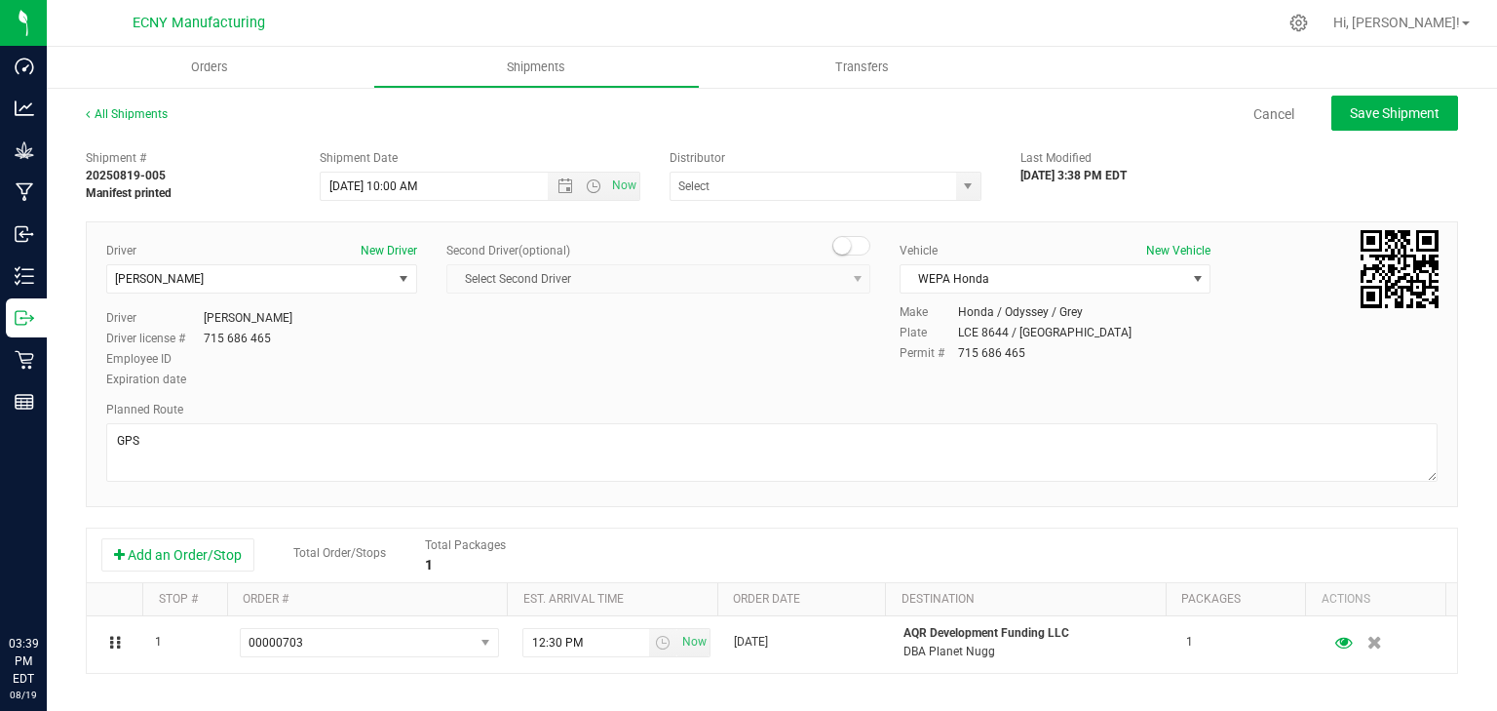
type input "Wepa Distributors LLC"
click at [293, 273] on span "[PERSON_NAME]" at bounding box center [249, 278] width 285 height 27
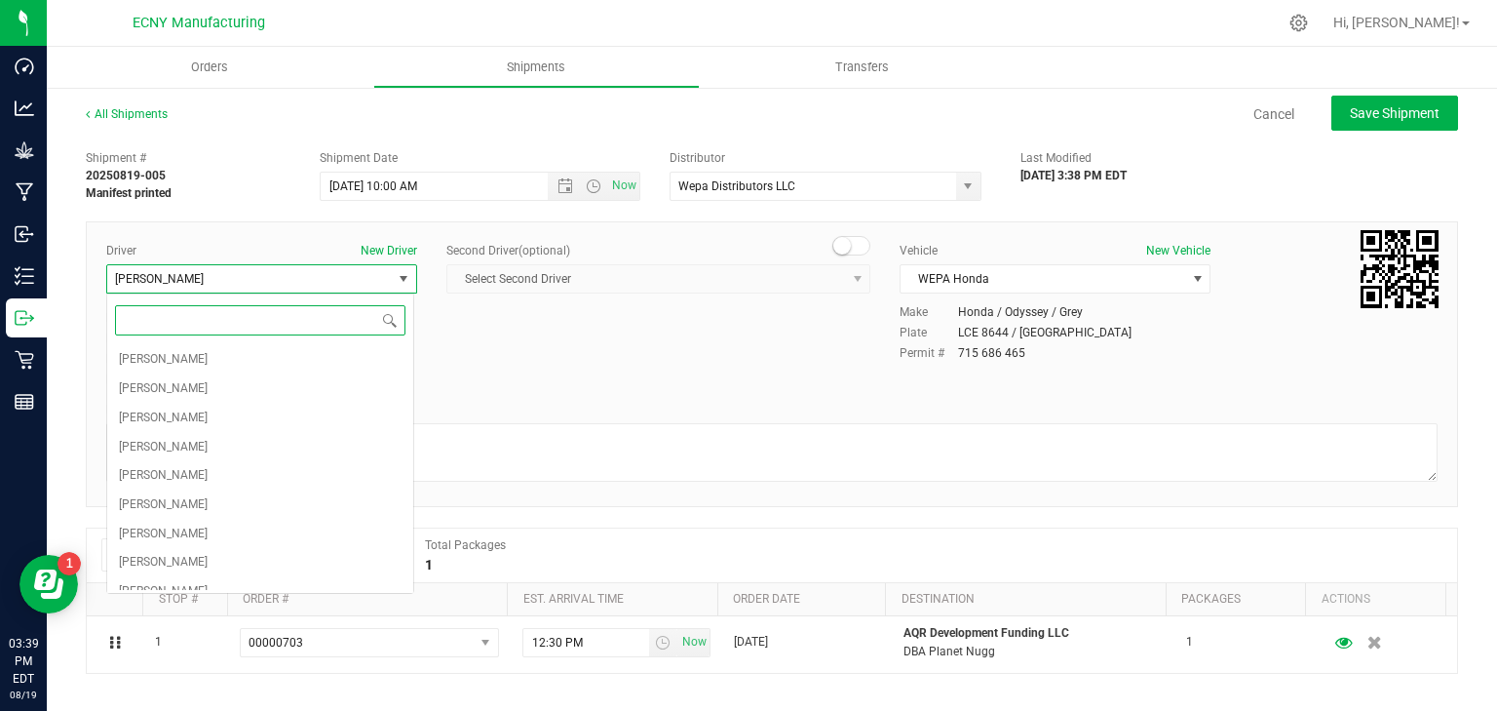
scroll to position [1069, 0]
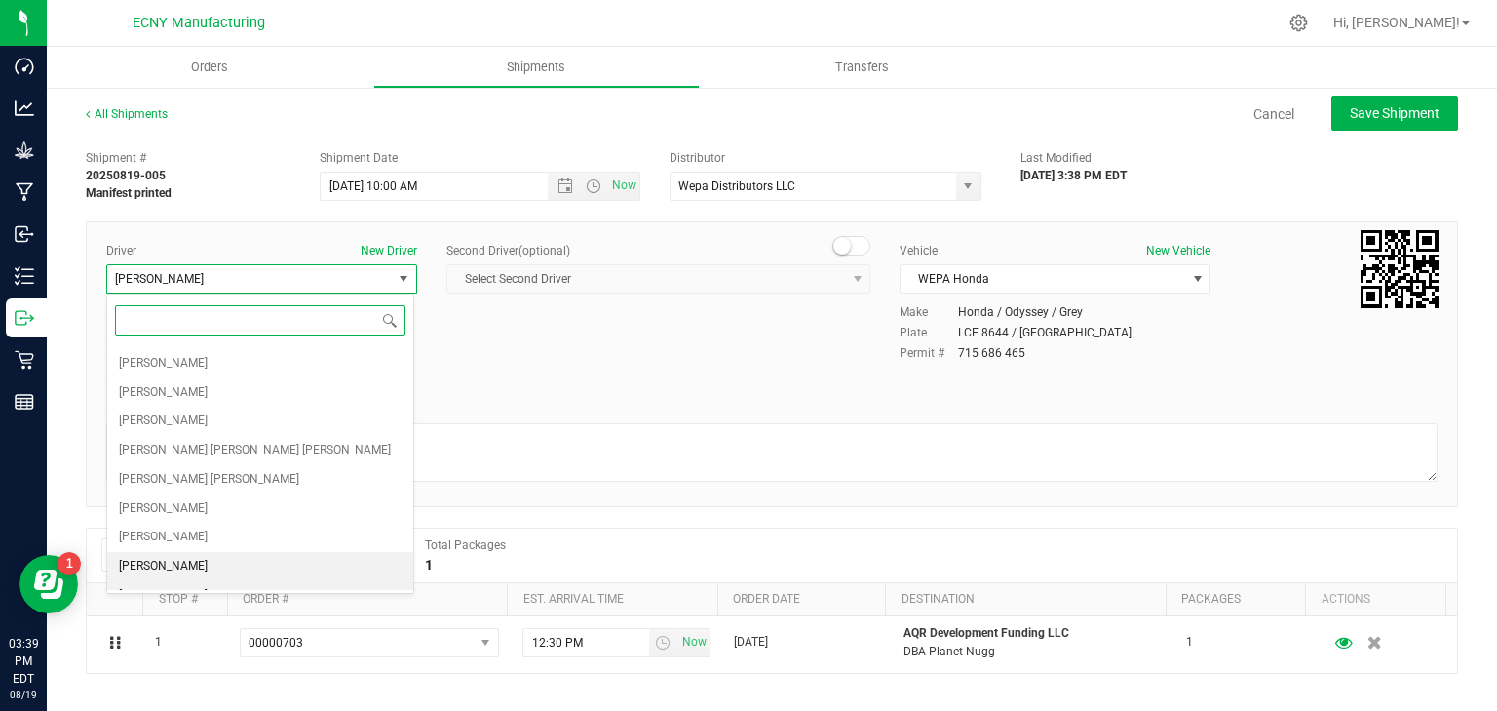
click at [195, 552] on li "[PERSON_NAME]" at bounding box center [260, 566] width 306 height 29
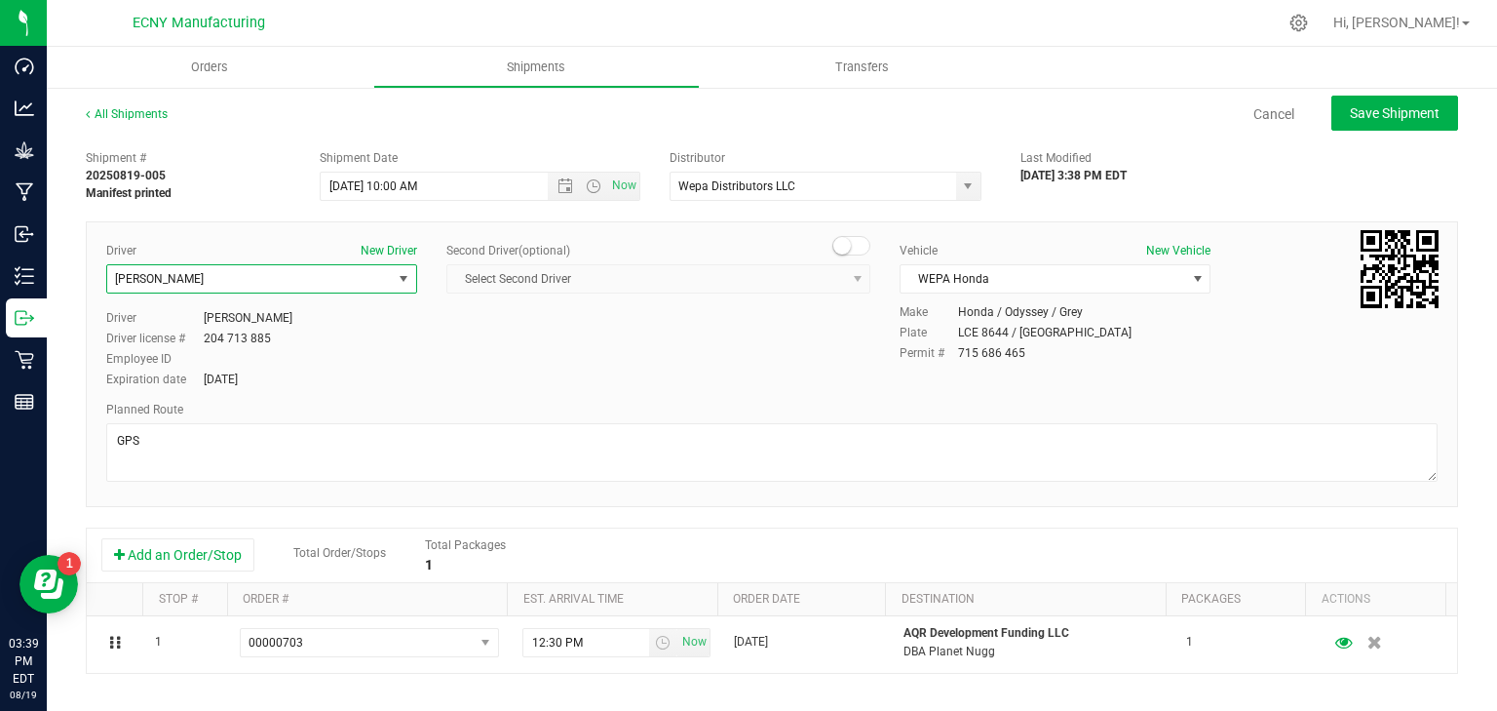
click at [184, 276] on span "[PERSON_NAME]" at bounding box center [159, 279] width 89 height 14
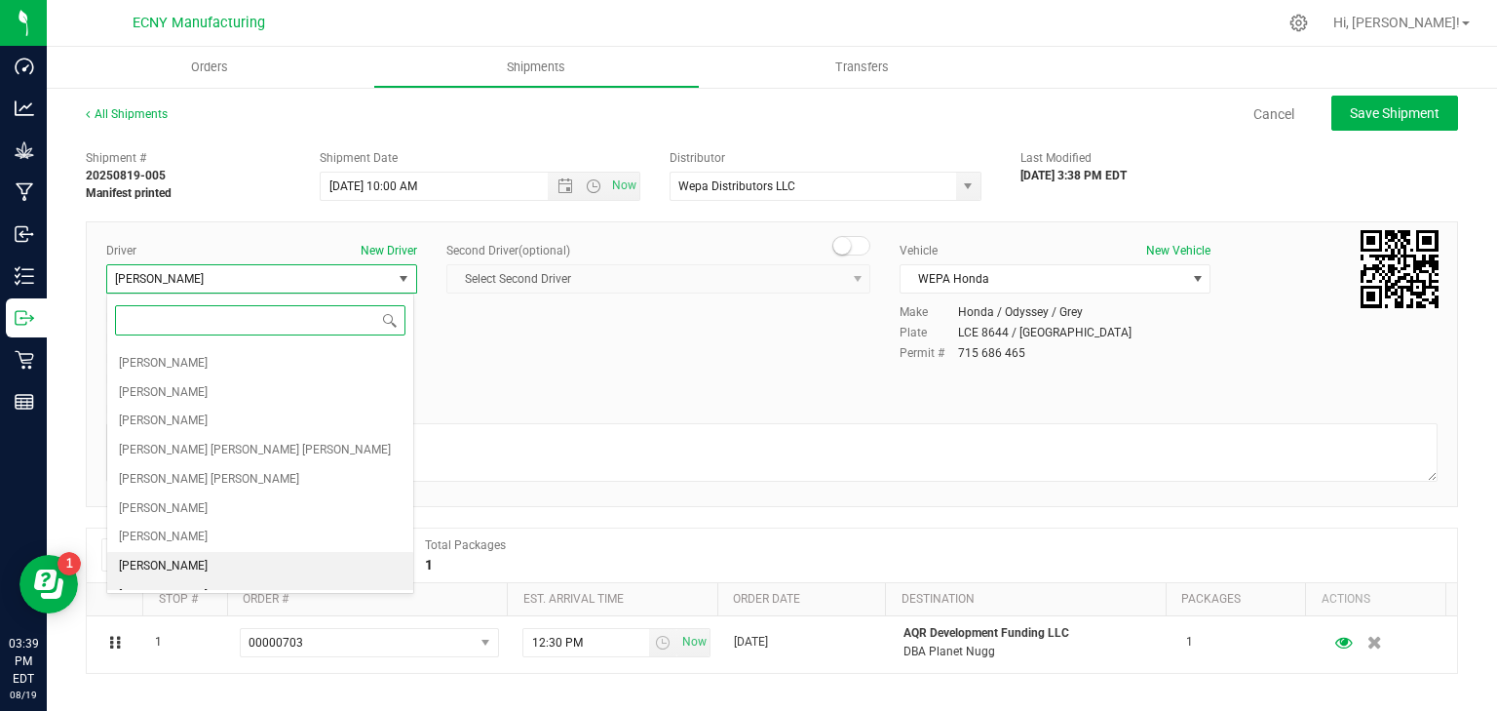
click at [183, 581] on li "[PERSON_NAME]" at bounding box center [260, 595] width 306 height 29
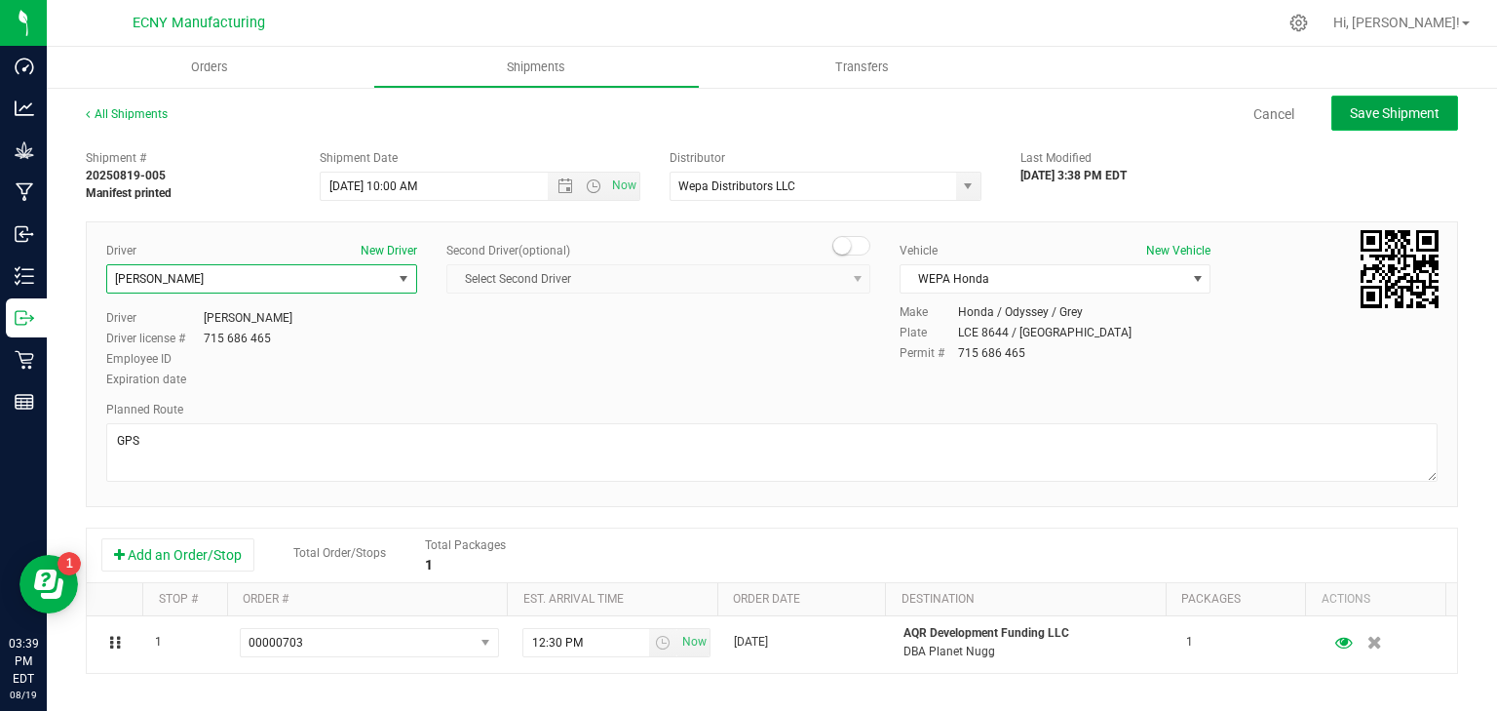
click at [1376, 113] on span "Save Shipment" at bounding box center [1395, 113] width 90 height 16
type input "[DATE] 2:00 PM"
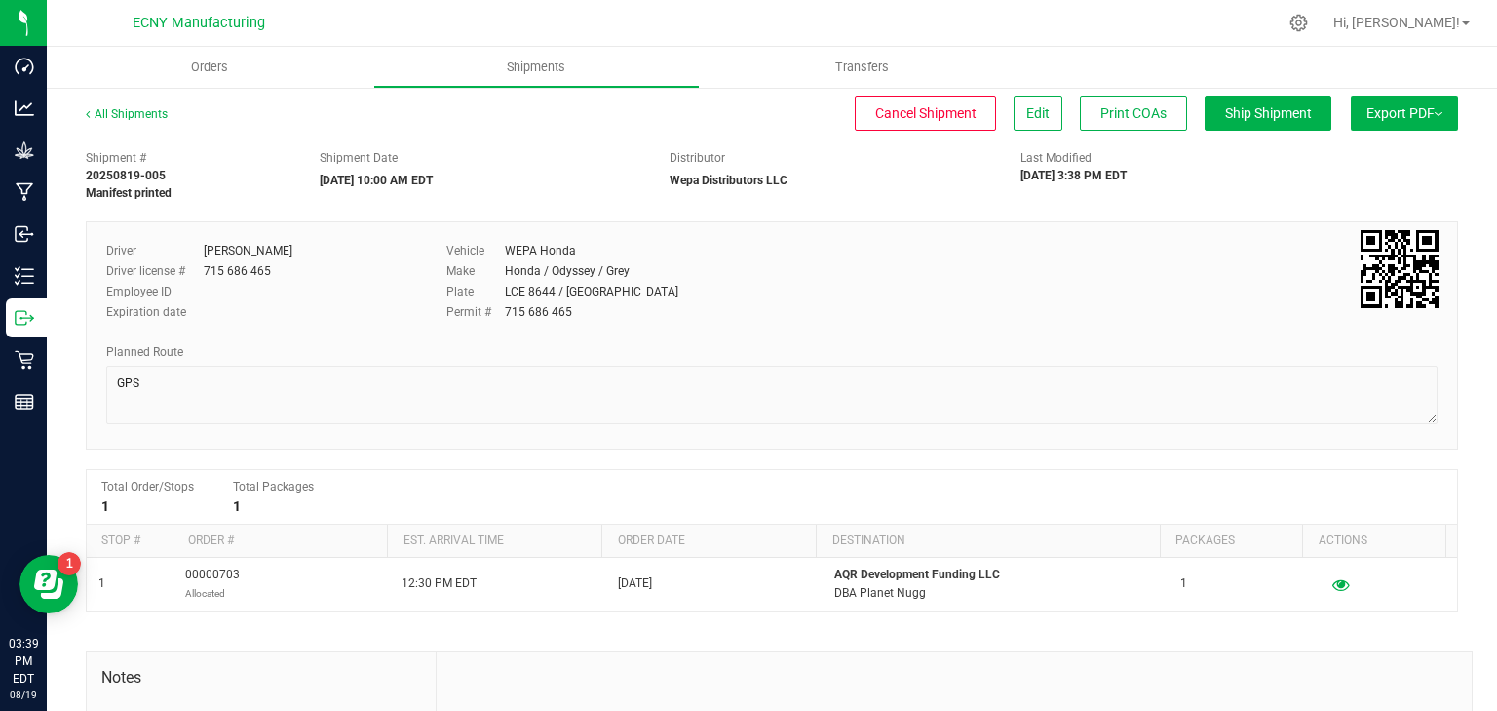
click at [1378, 110] on button "Export PDF" at bounding box center [1404, 113] width 107 height 35
click at [1330, 214] on span "NY Manifest" at bounding box center [1346, 215] width 64 height 14
click at [240, 57] on uib-tab-heading "Orders" at bounding box center [210, 67] width 327 height 41
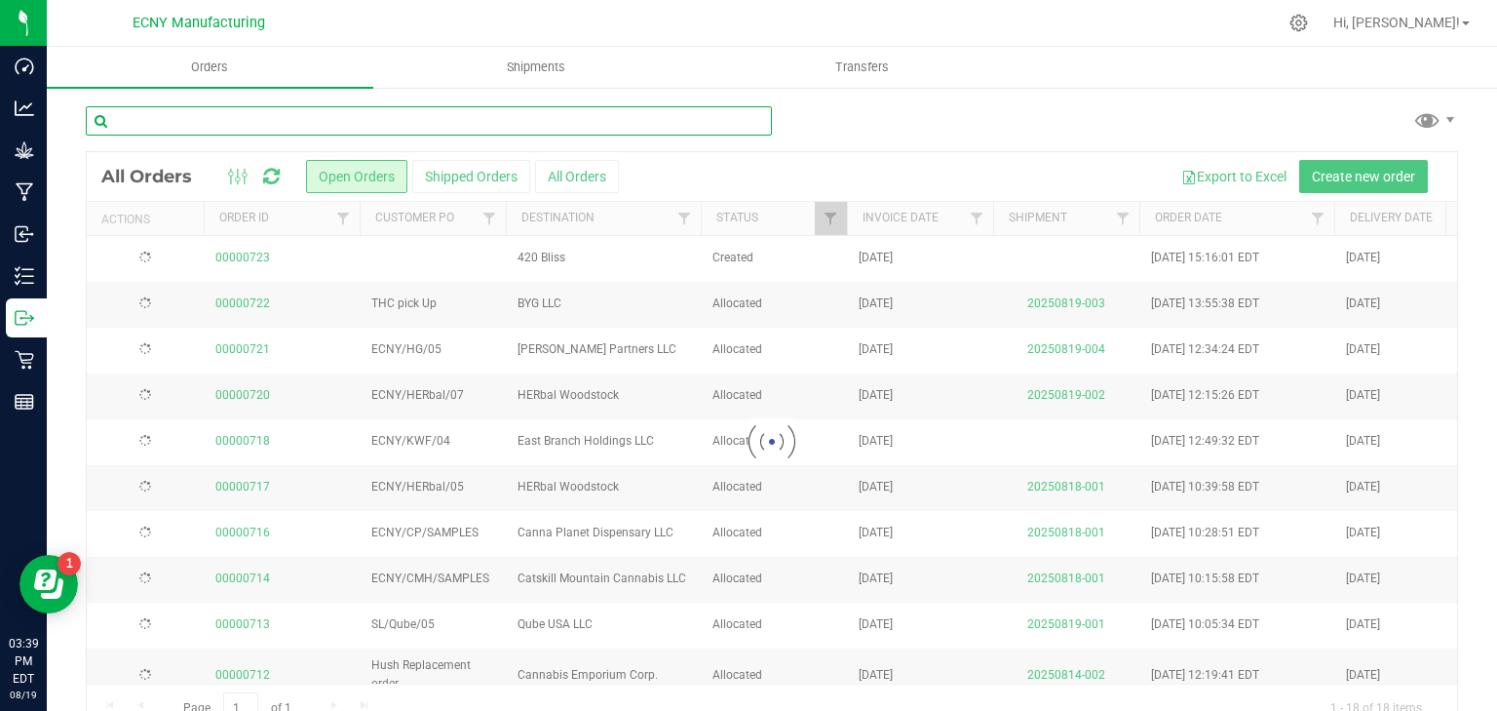
click at [357, 125] on input "text" at bounding box center [429, 120] width 686 height 29
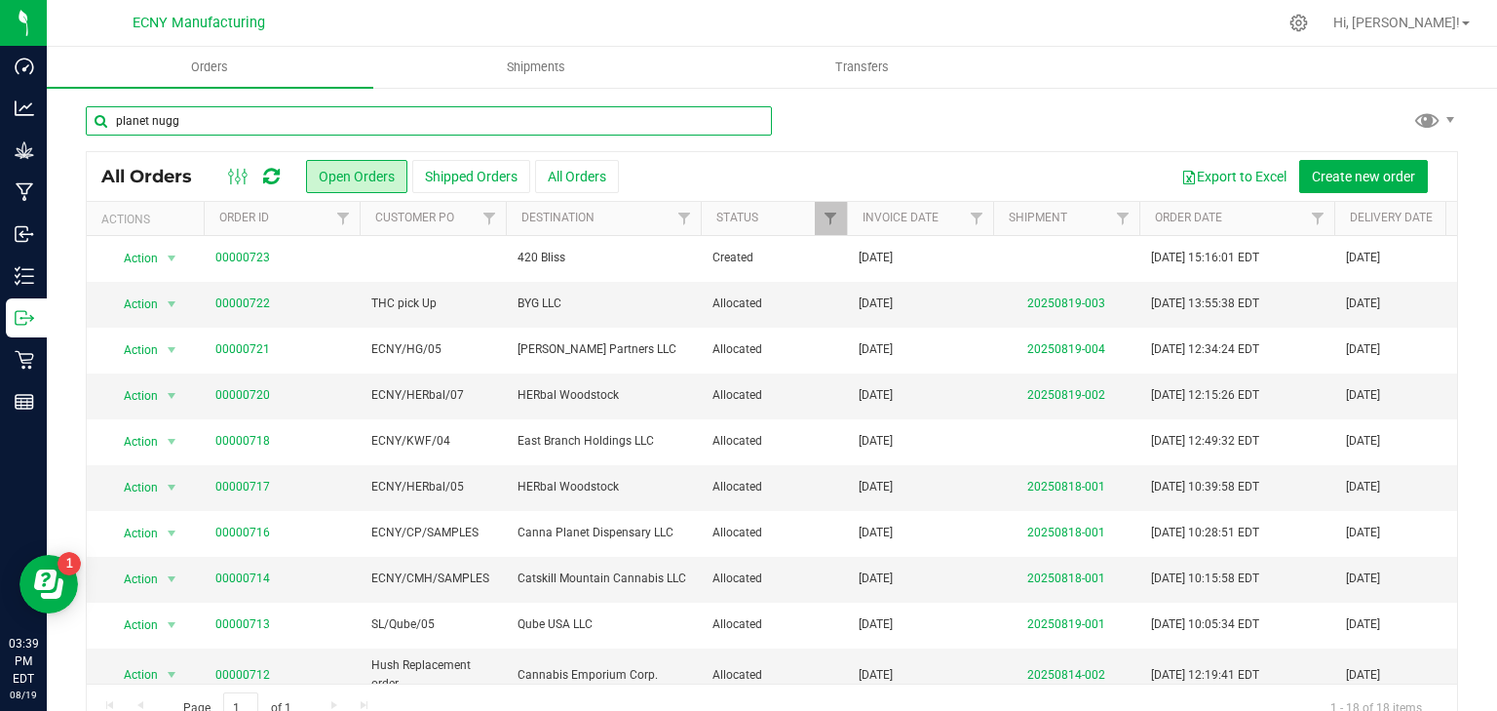
type input "planet nugg"
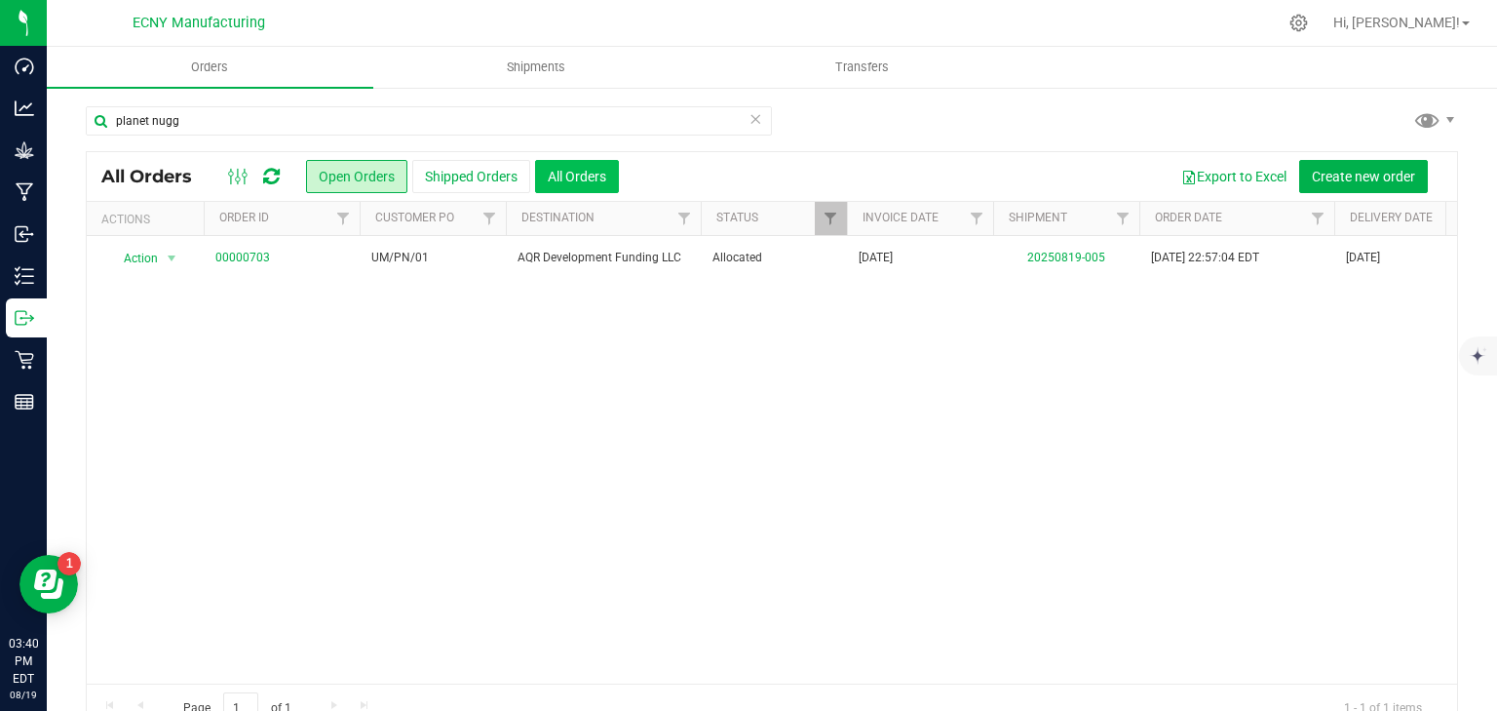
click at [586, 172] on button "All Orders" at bounding box center [577, 176] width 84 height 33
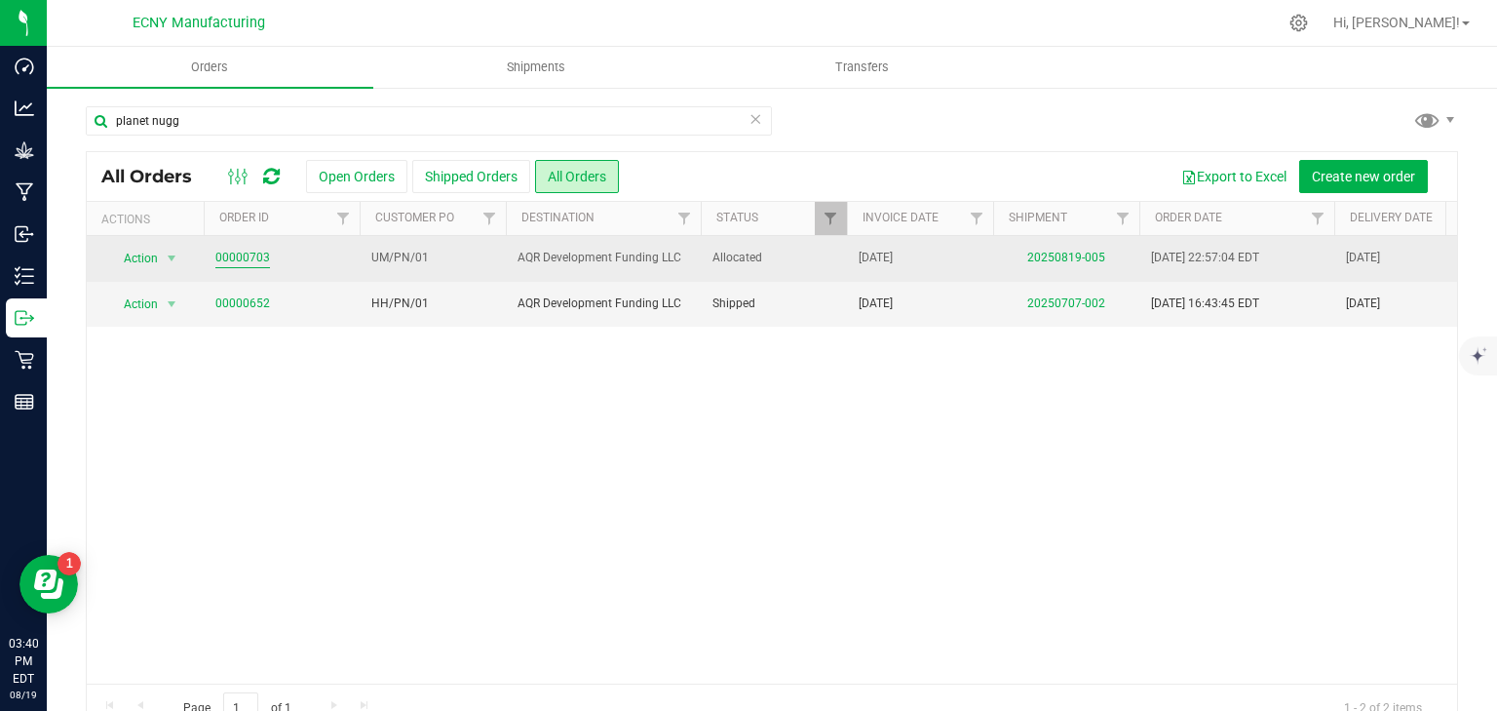
click at [245, 257] on link "00000703" at bounding box center [242, 258] width 55 height 19
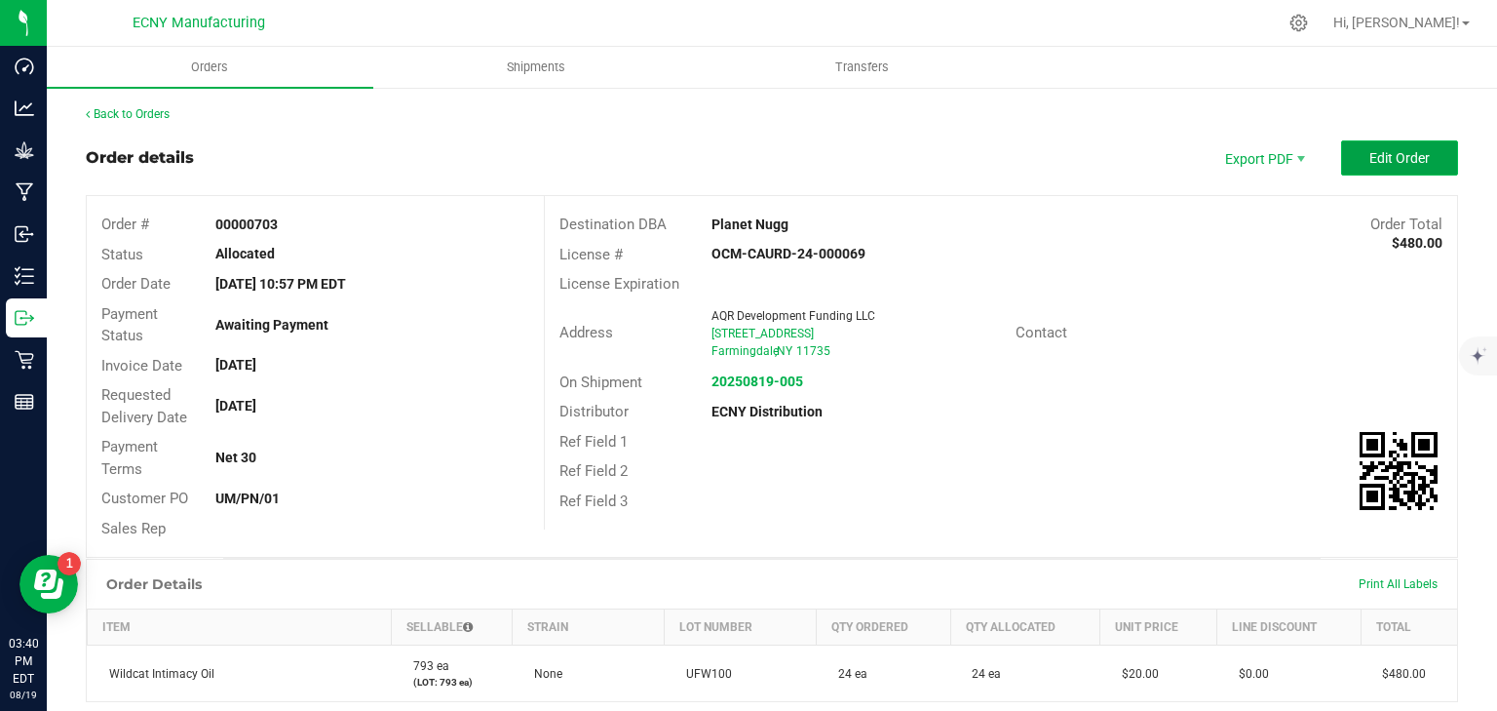
click at [1380, 144] on button "Edit Order" at bounding box center [1399, 157] width 117 height 35
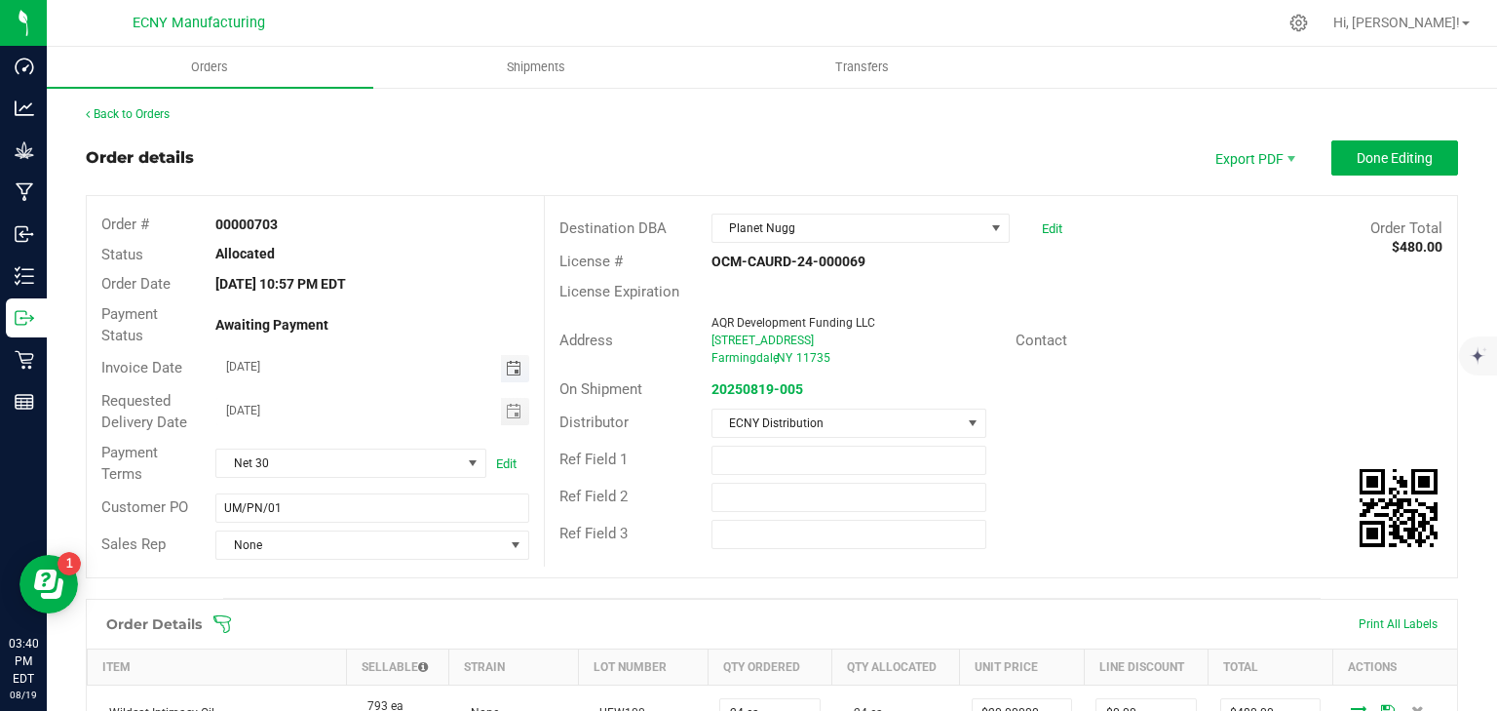
click at [511, 361] on span "Toggle calendar" at bounding box center [514, 369] width 16 height 16
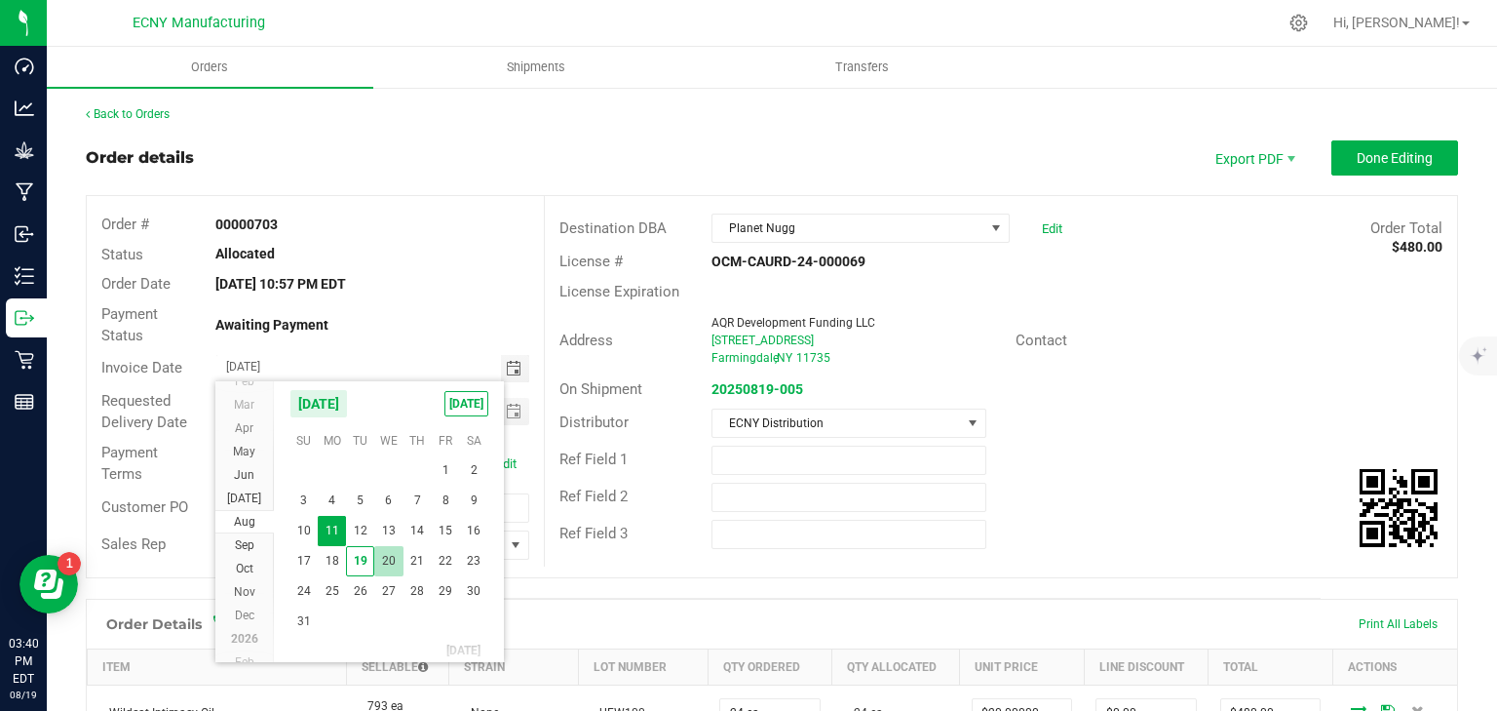
click at [374, 558] on span "20" at bounding box center [388, 561] width 28 height 30
type input "[DATE]"
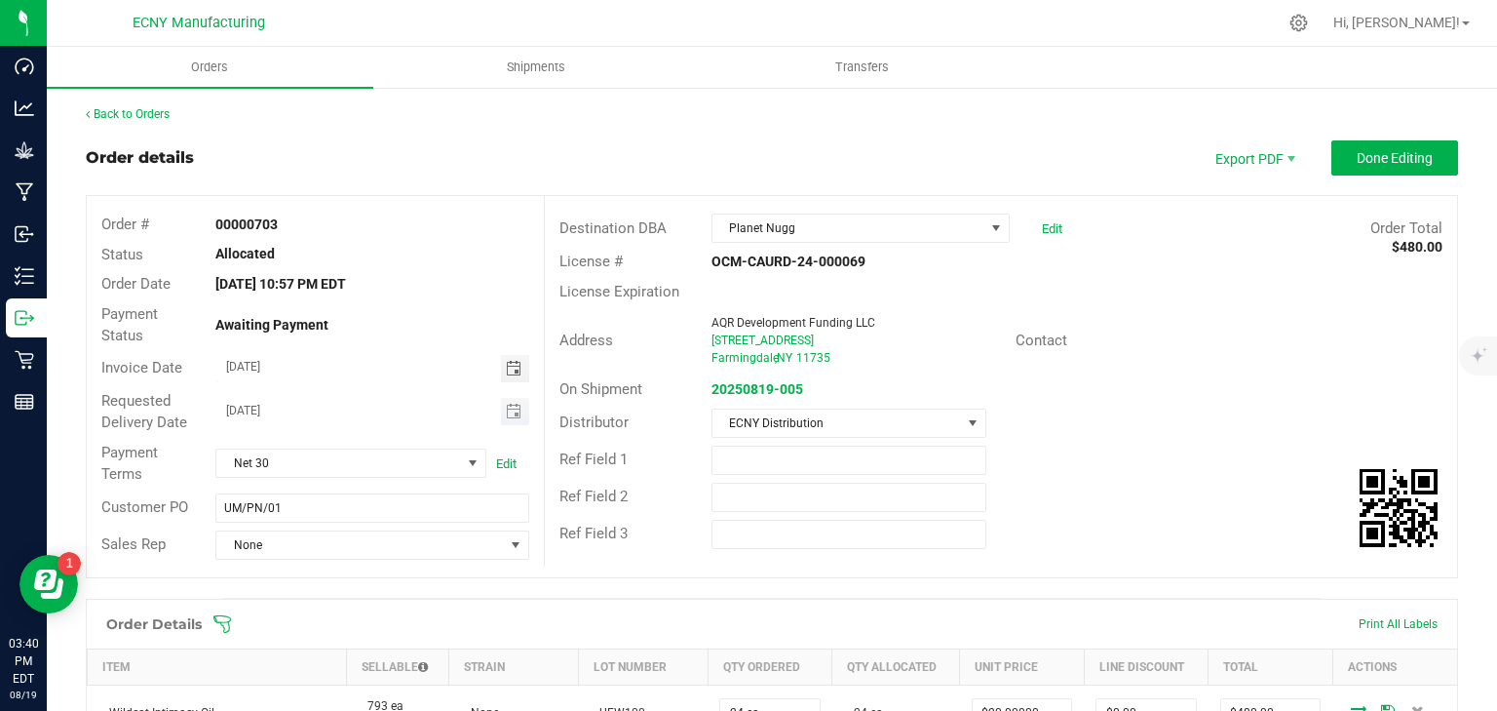
click at [502, 421] on span "Toggle calendar" at bounding box center [515, 411] width 28 height 27
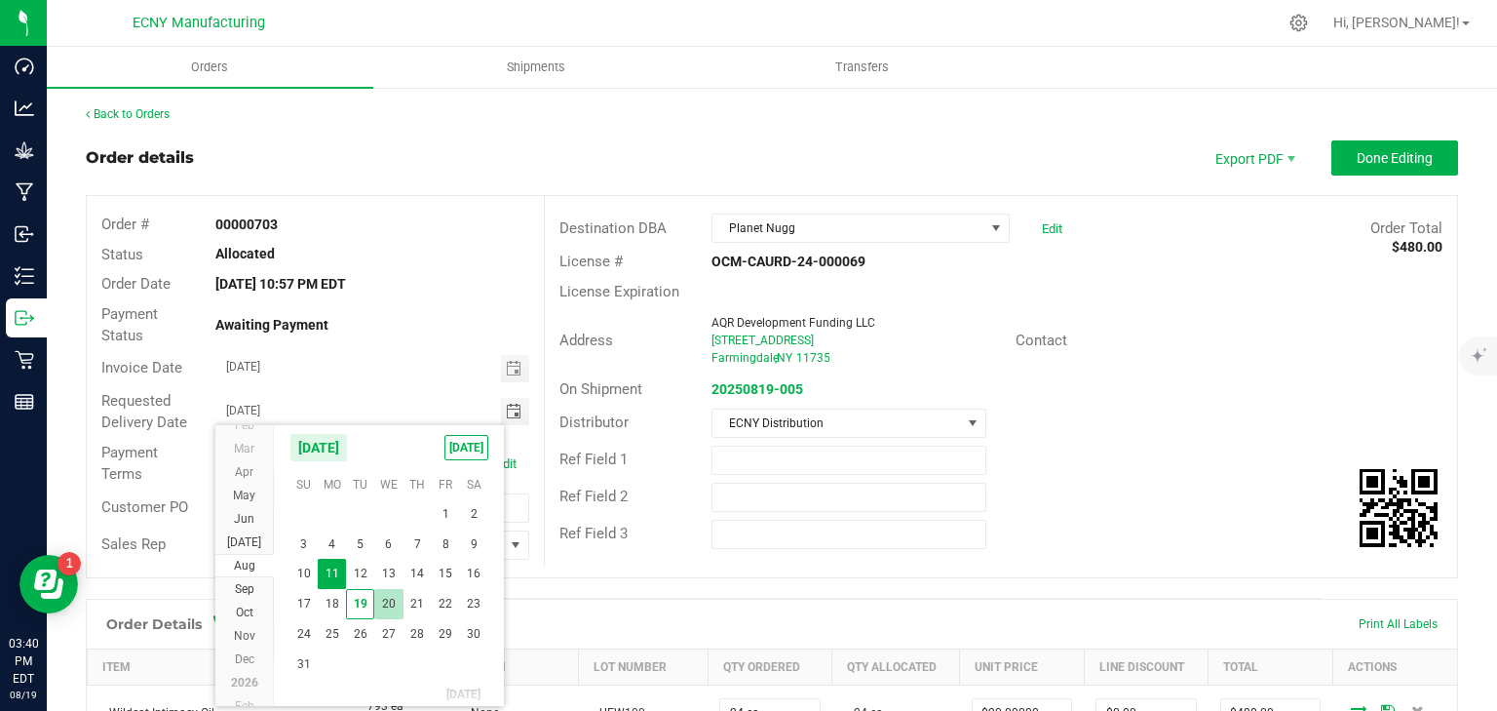
click at [380, 599] on span "20" at bounding box center [388, 604] width 28 height 30
type input "[DATE]"
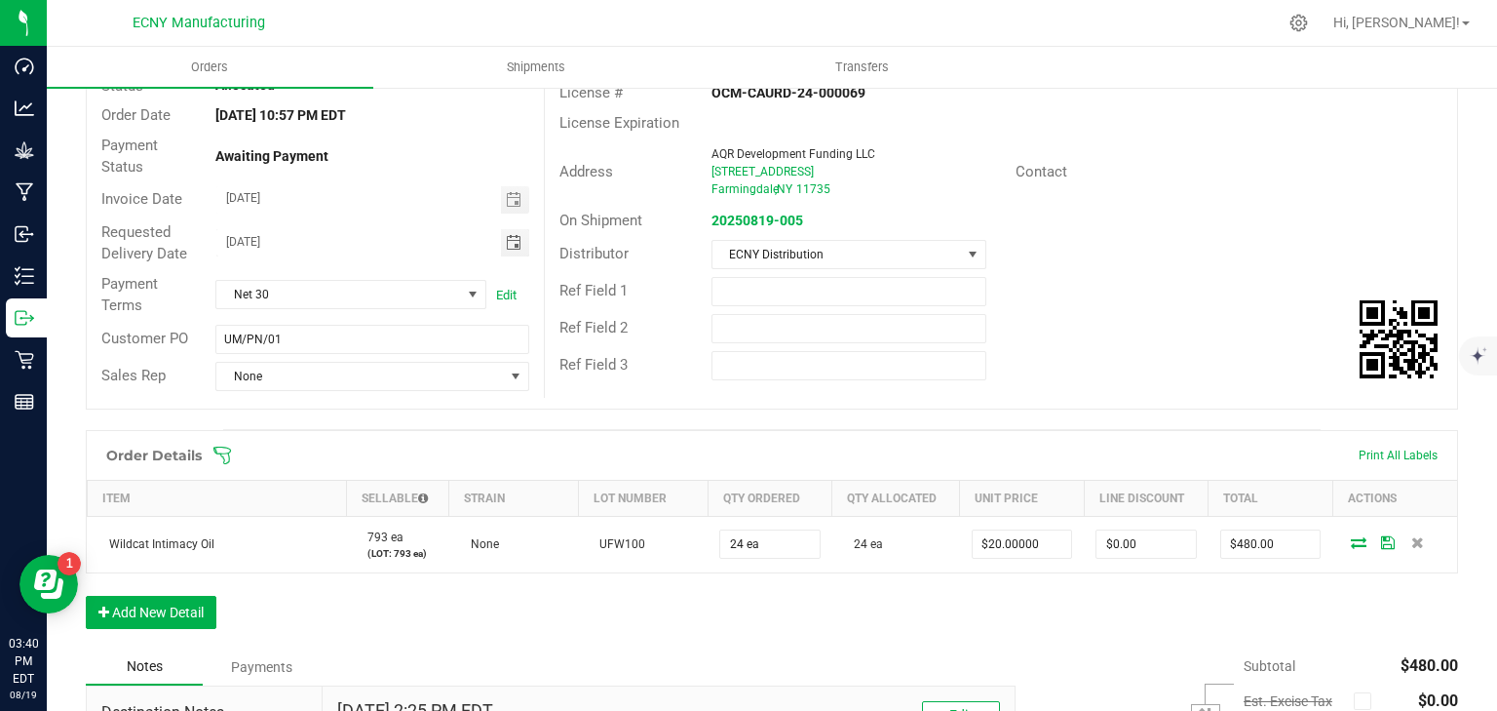
scroll to position [0, 0]
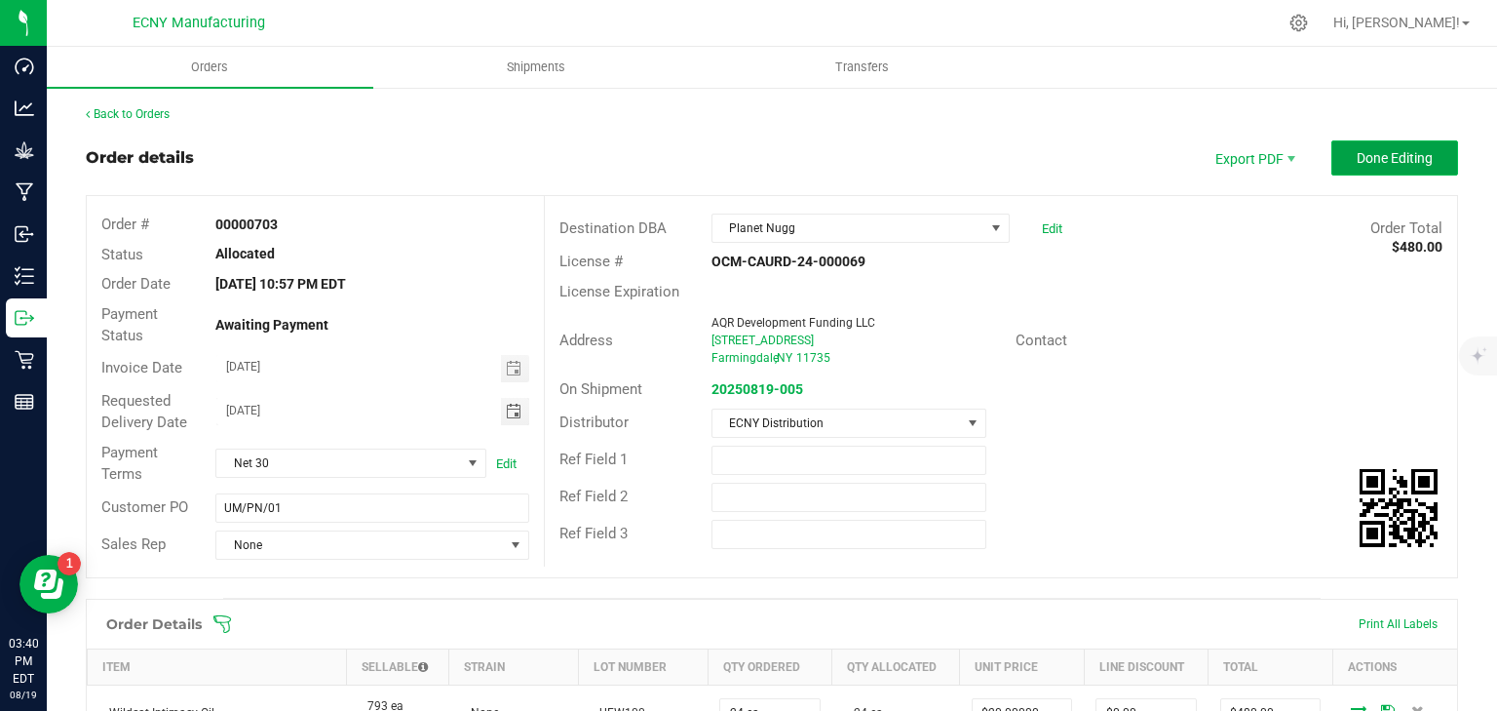
click at [1378, 171] on button "Done Editing" at bounding box center [1395, 157] width 127 height 35
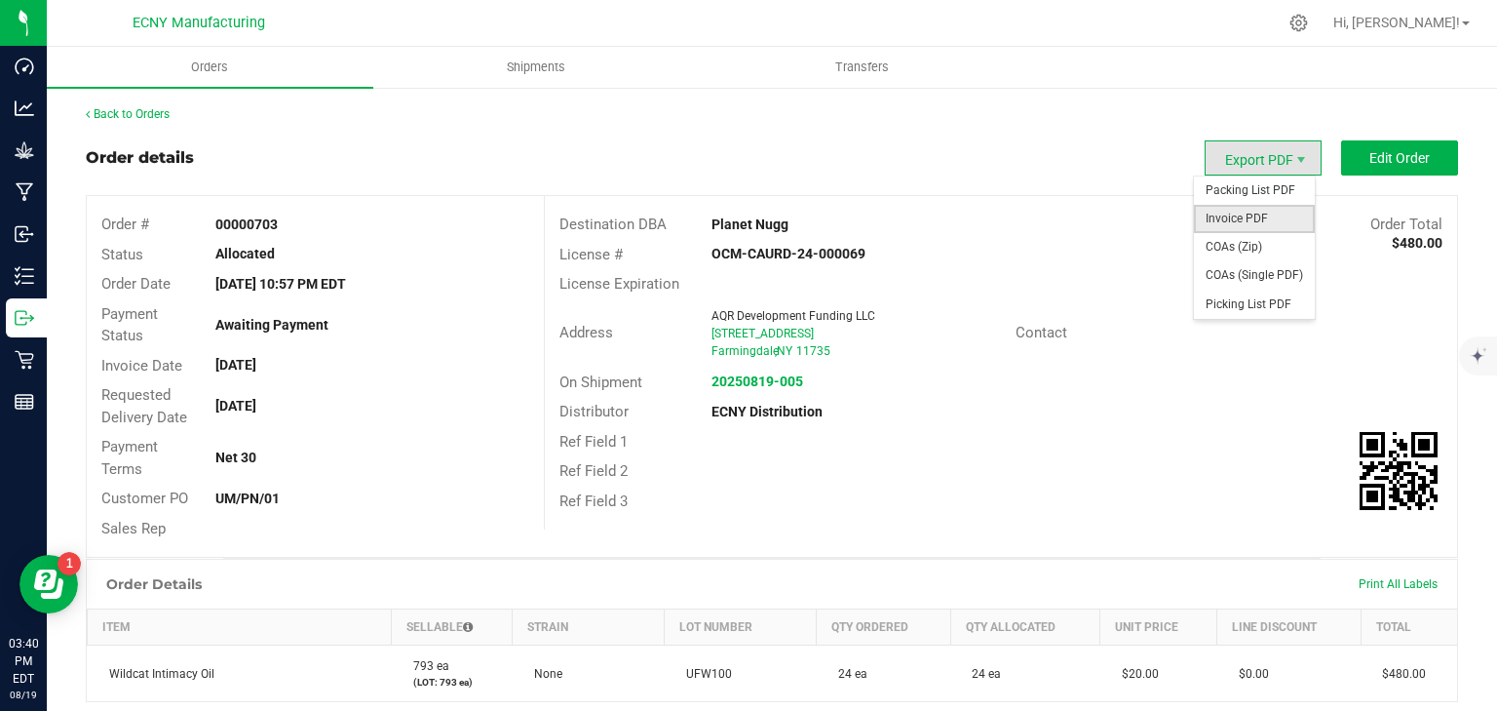
click at [1243, 223] on span "Invoice PDF" at bounding box center [1254, 219] width 121 height 28
